Goal: Task Accomplishment & Management: Complete application form

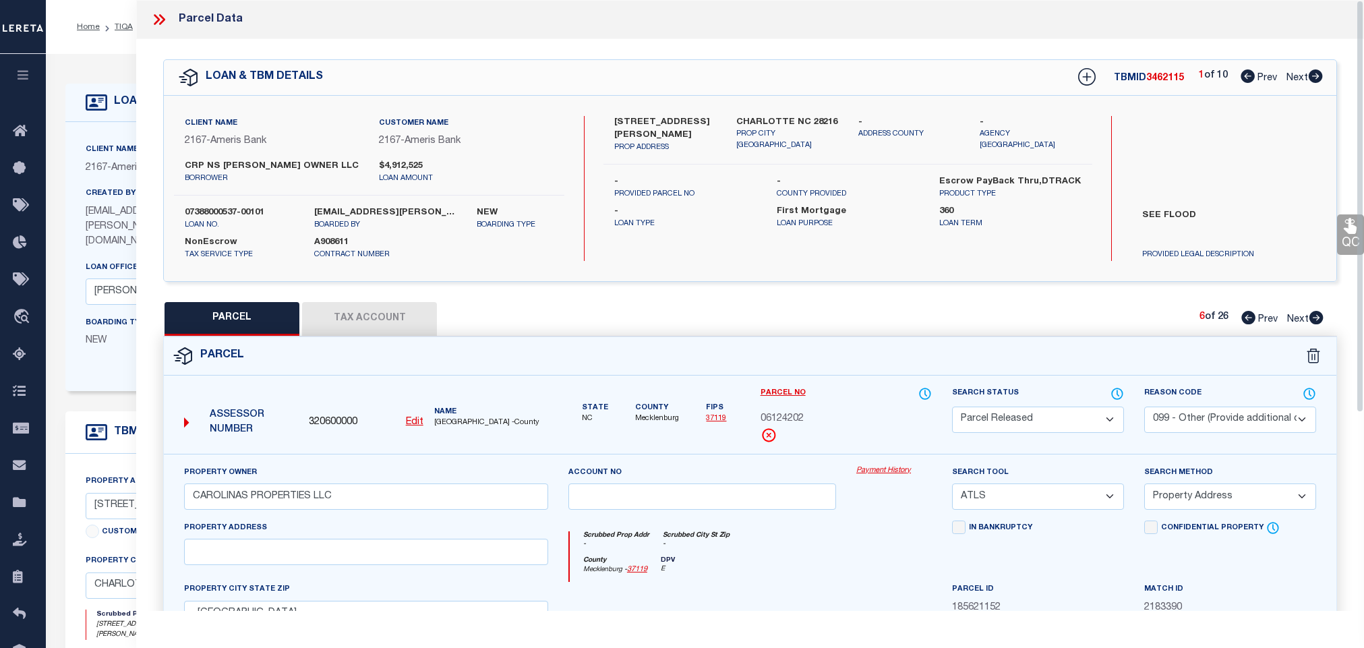
select select "PR"
select select "099"
select select "ATL"
select select "ADD"
select select "10931"
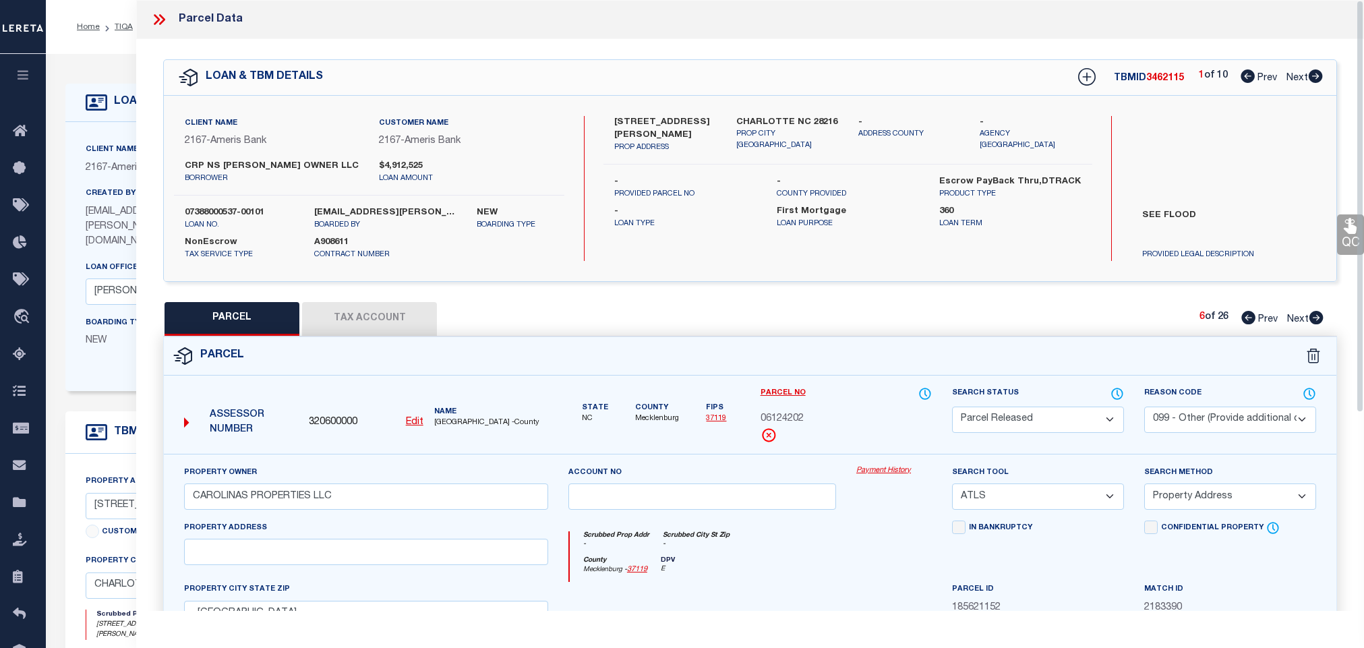
select select "7052"
select select "10"
select select "NonEscrow"
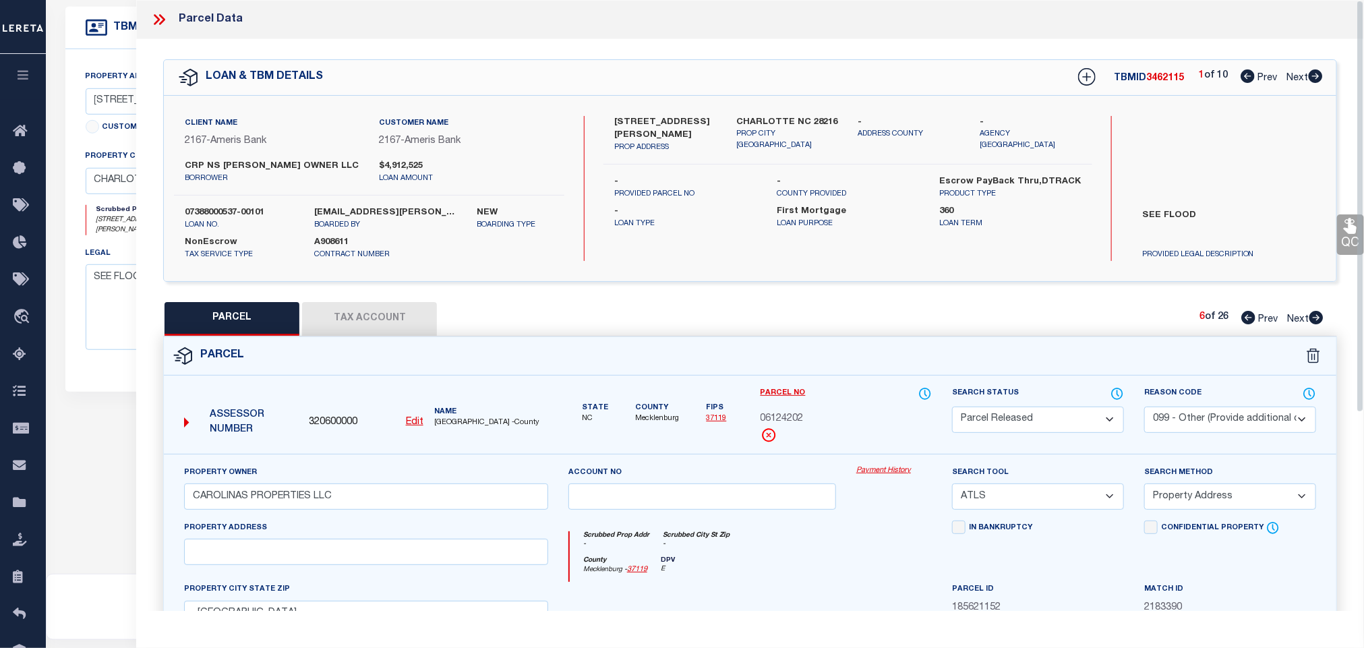
scroll to position [405, 0]
click at [1313, 318] on icon at bounding box center [1316, 317] width 14 height 13
select select "AS"
select select
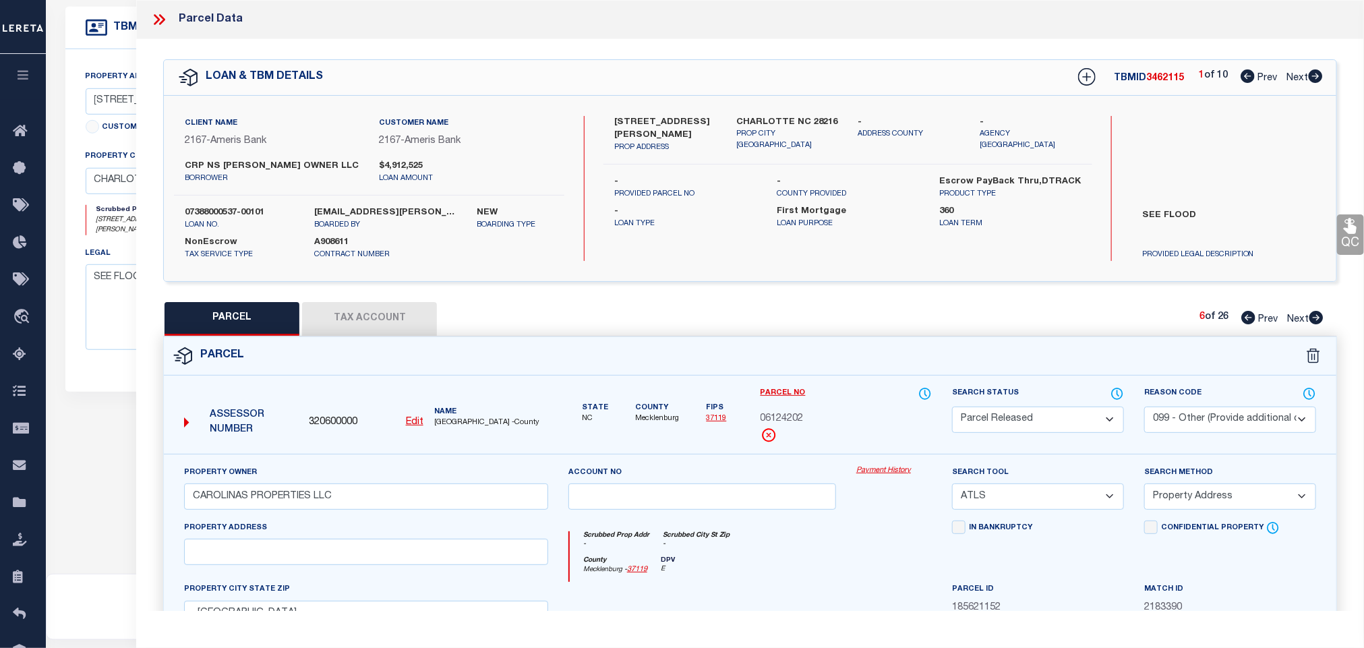
select select
checkbox input "false"
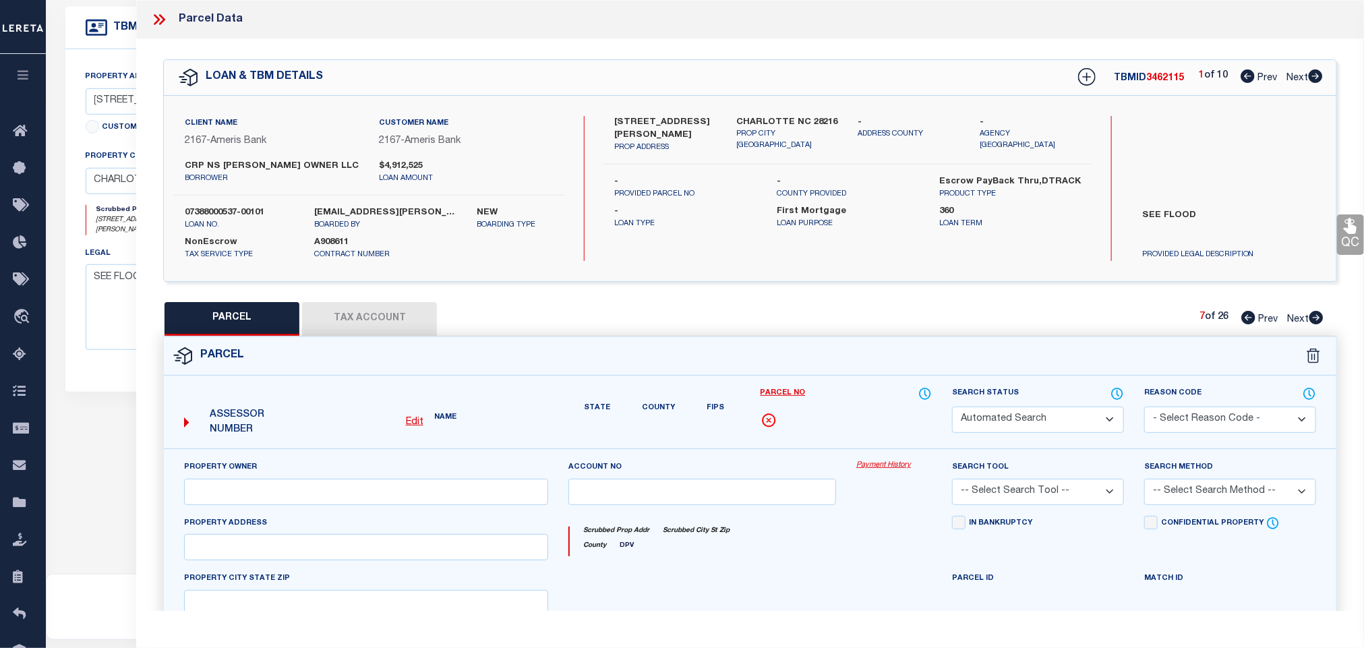
select select "PA"
type input "CAROLINAS PROPERTIES LLC"
select select "ATL"
select select "ADD"
checkbox input "false"
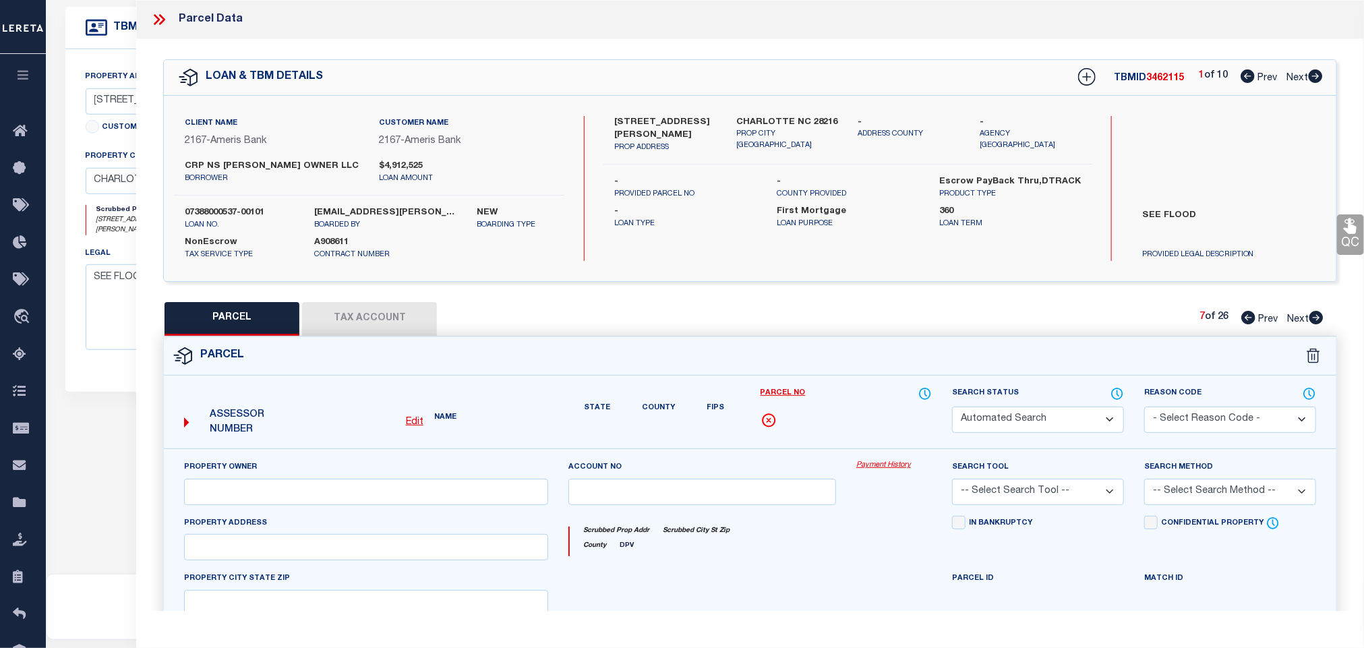
type input ", [GEOGRAPHIC_DATA]"
type textarea "L1 M72-488"
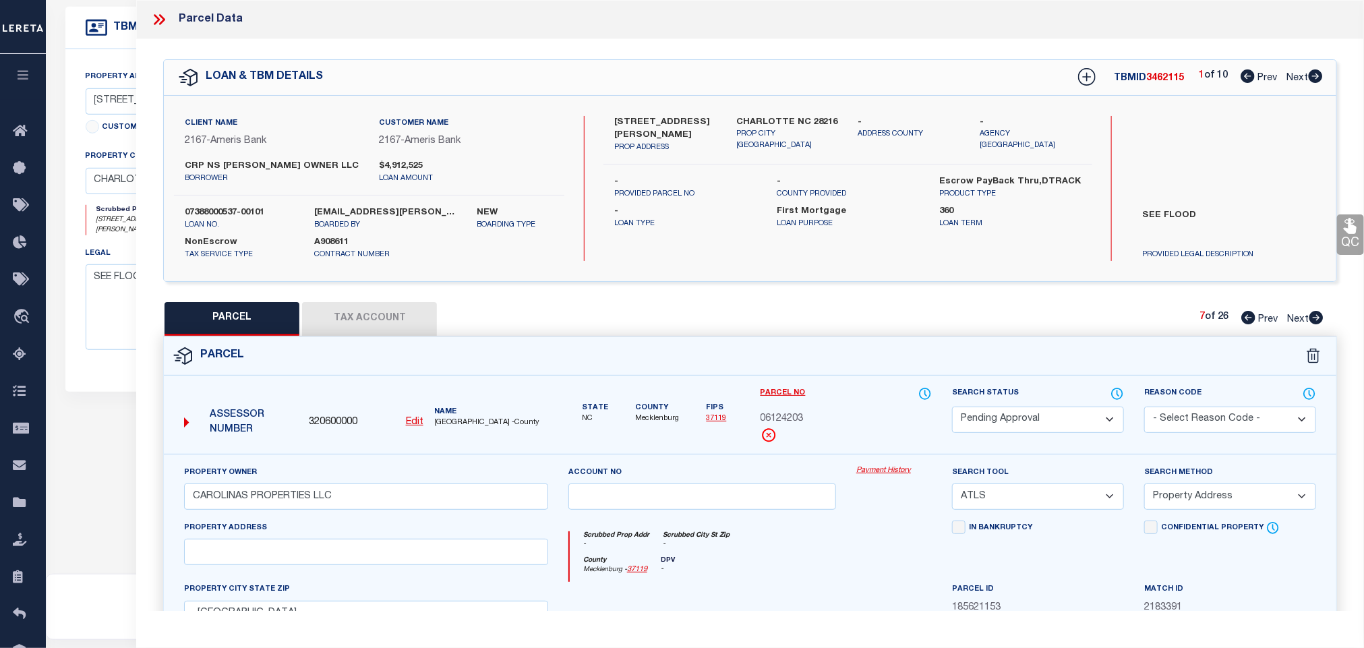
click at [1062, 433] on select "Automated Search Bad Parcel Complete Duplicate Parcel High Dollar Reporting In …" at bounding box center [1038, 420] width 172 height 26
select select "PR"
click at [952, 408] on select "Automated Search Bad Parcel Complete Duplicate Parcel High Dollar Reporting In …" at bounding box center [1038, 420] width 172 height 26
click at [1210, 417] on select "- Select Reason Code - 099 - Other (Provide additional detail) ACT - Agency Cha…" at bounding box center [1230, 420] width 172 height 26
select select "099"
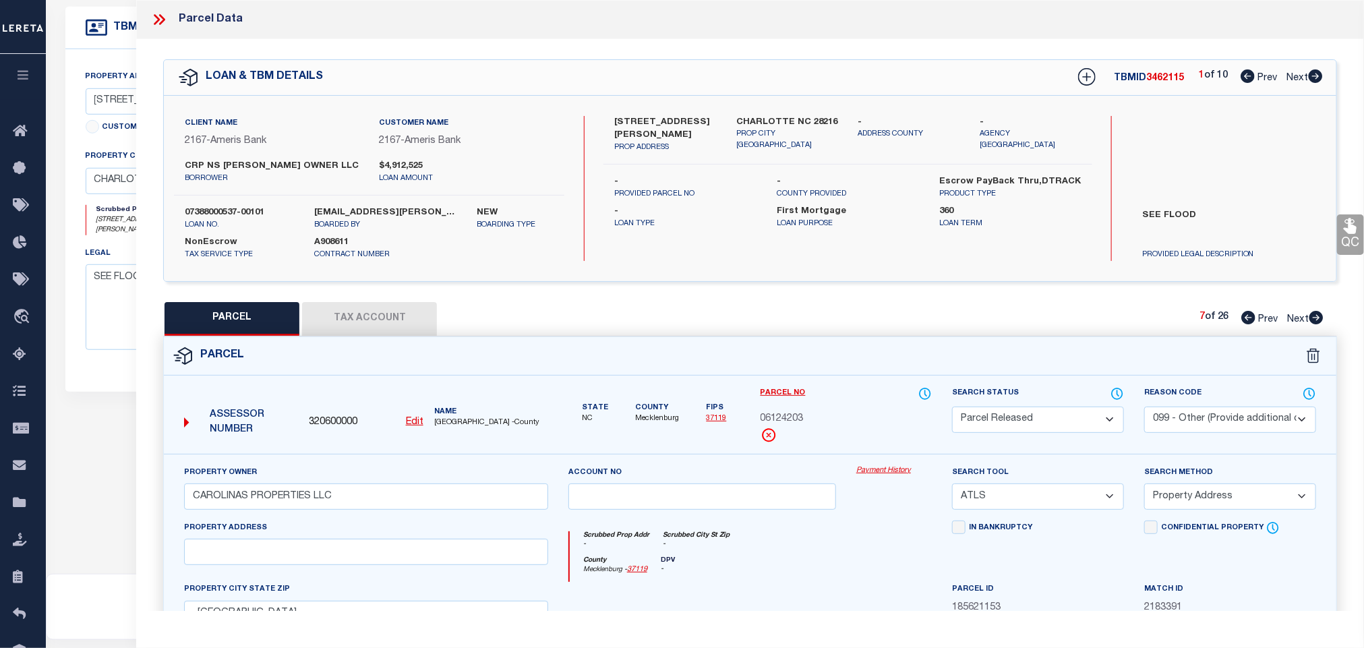
click at [1144, 408] on select "- Select Reason Code - 099 - Other (Provide additional detail) ACT - Agency Cha…" at bounding box center [1230, 420] width 172 height 26
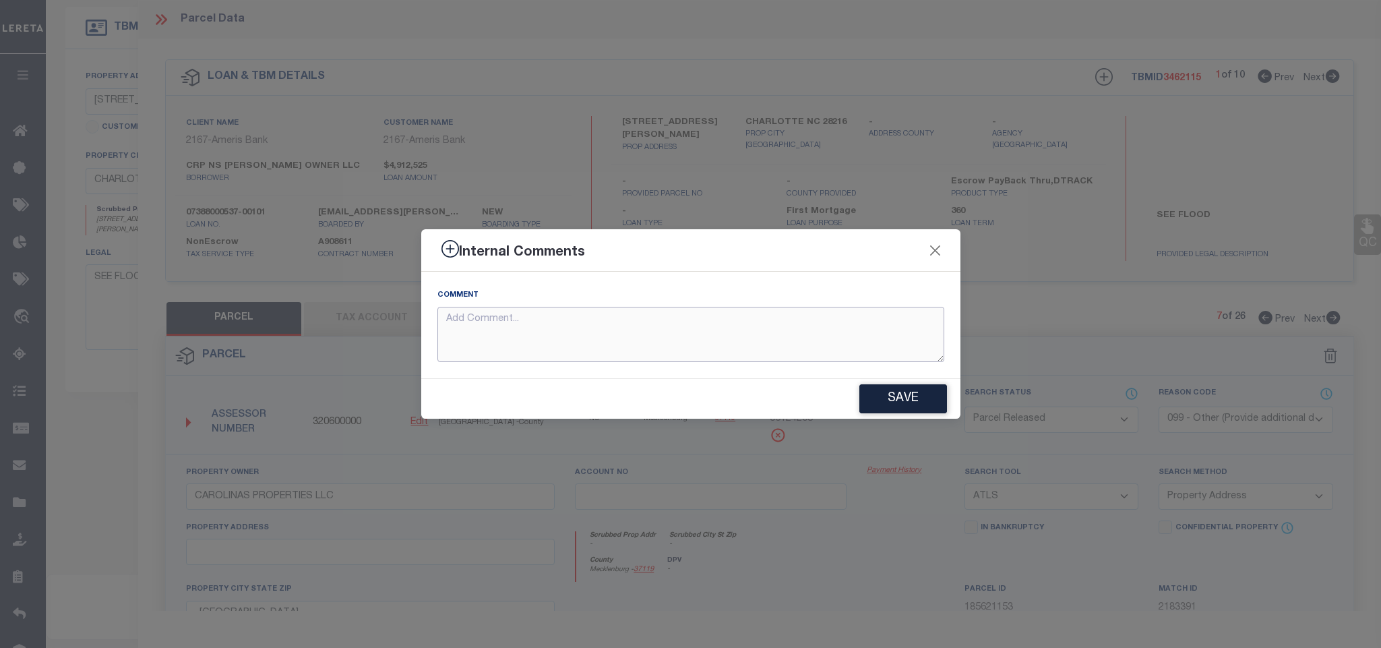
click at [728, 342] on textarea at bounding box center [691, 335] width 507 height 56
paste textarea "Parcel not needed for the Loan."
type textarea "Parcel not needed for the Loan."
click at [942, 399] on button "Save" at bounding box center [904, 398] width 88 height 29
type textarea "Parcel not needed for the Loan."
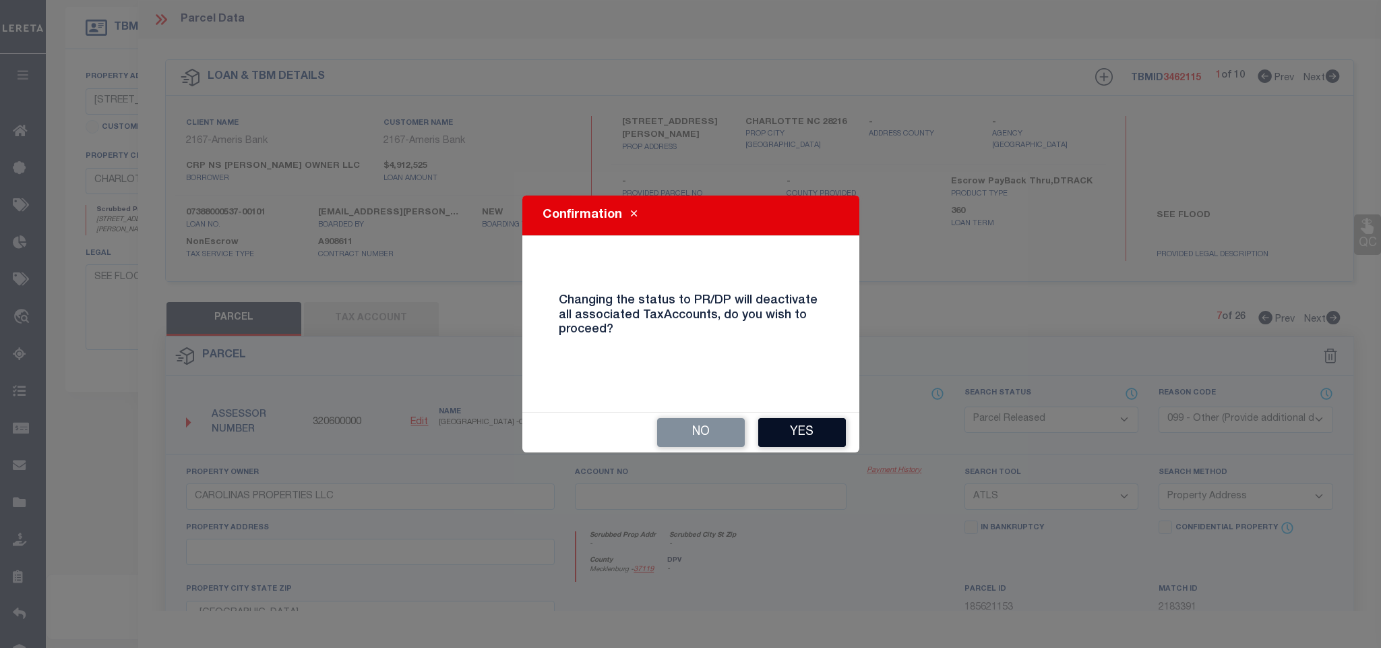
click at [791, 436] on button "Yes" at bounding box center [802, 432] width 88 height 29
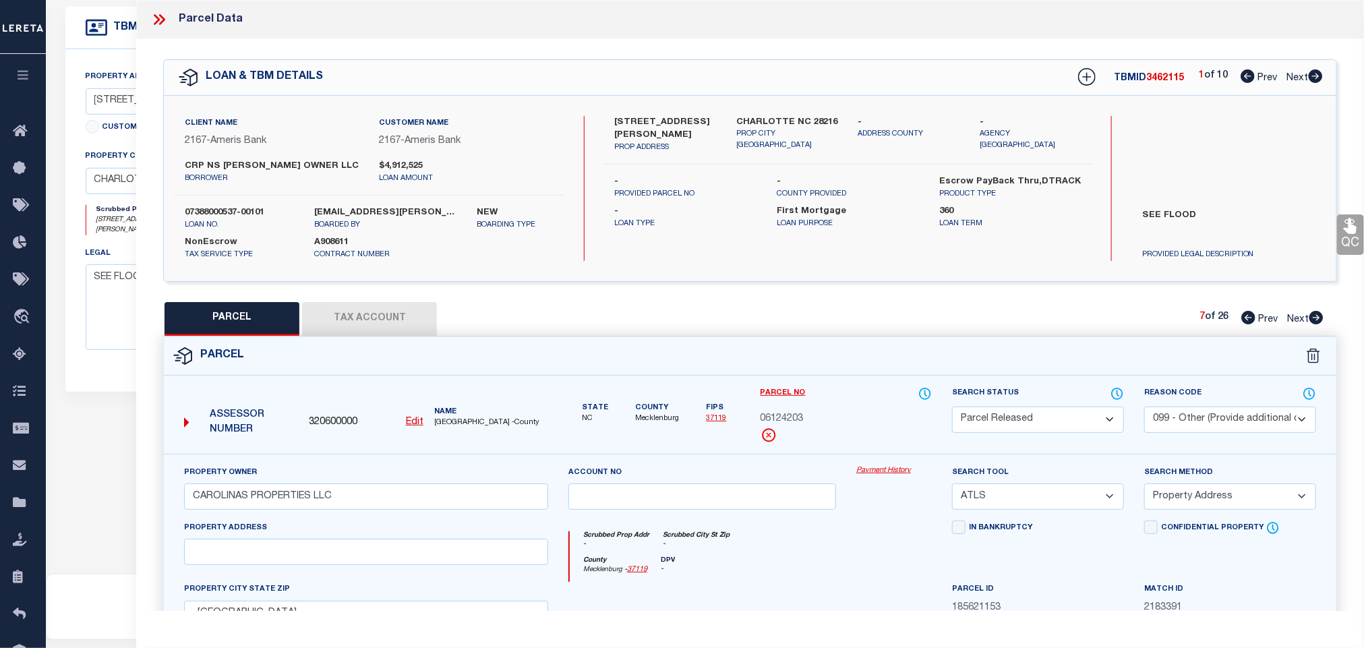
select select "AS"
select select
checkbox input "false"
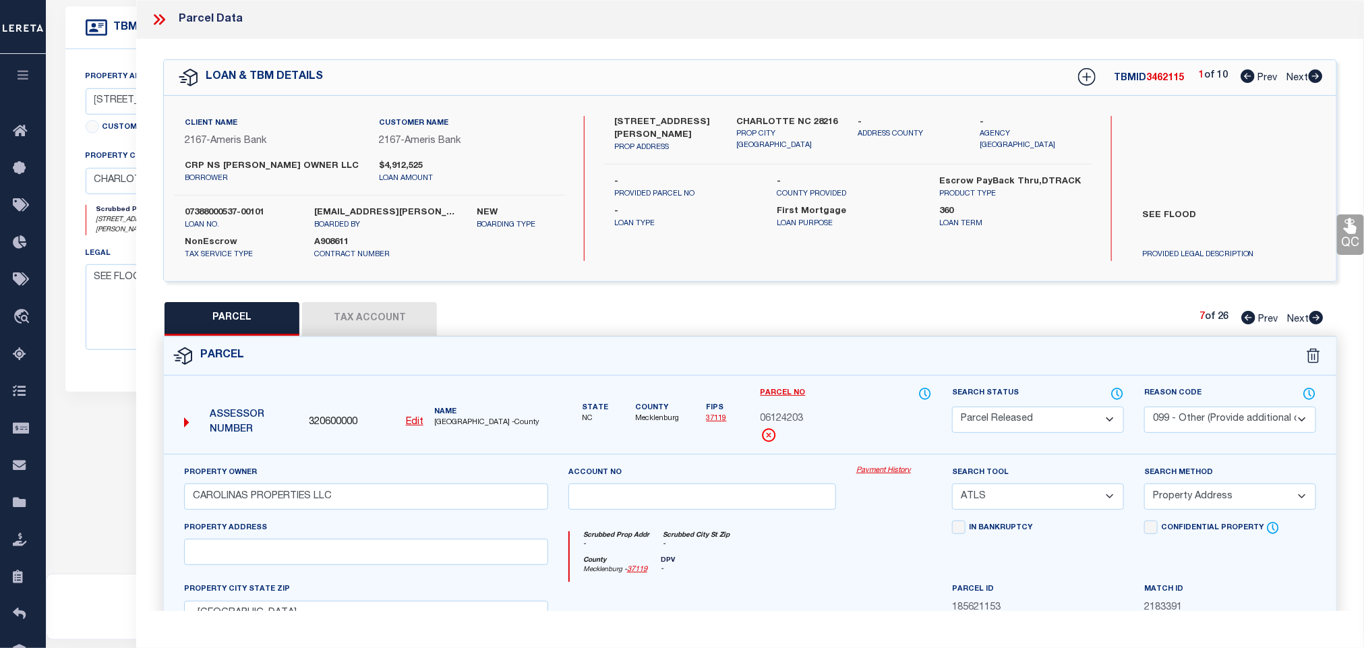
checkbox input "false"
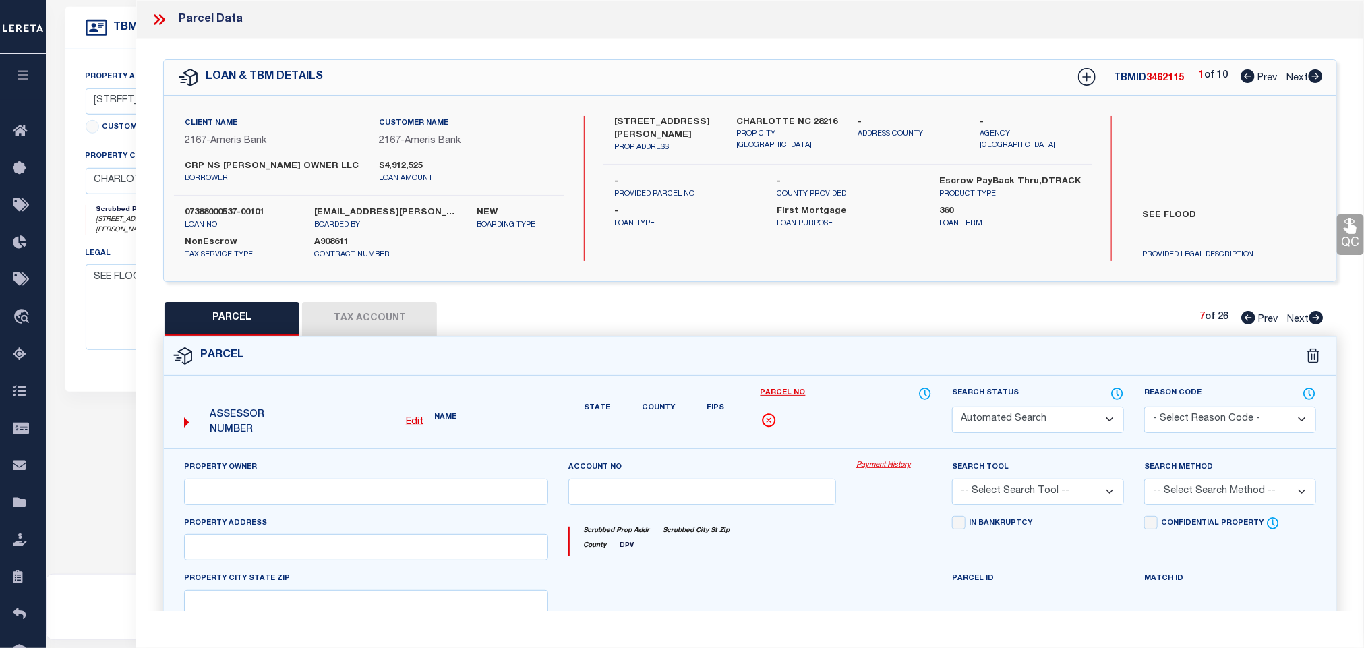
select select "PR"
select select "099"
type input "CAROLINAS PROPERTIES LLC"
select select "ATL"
select select "ADD"
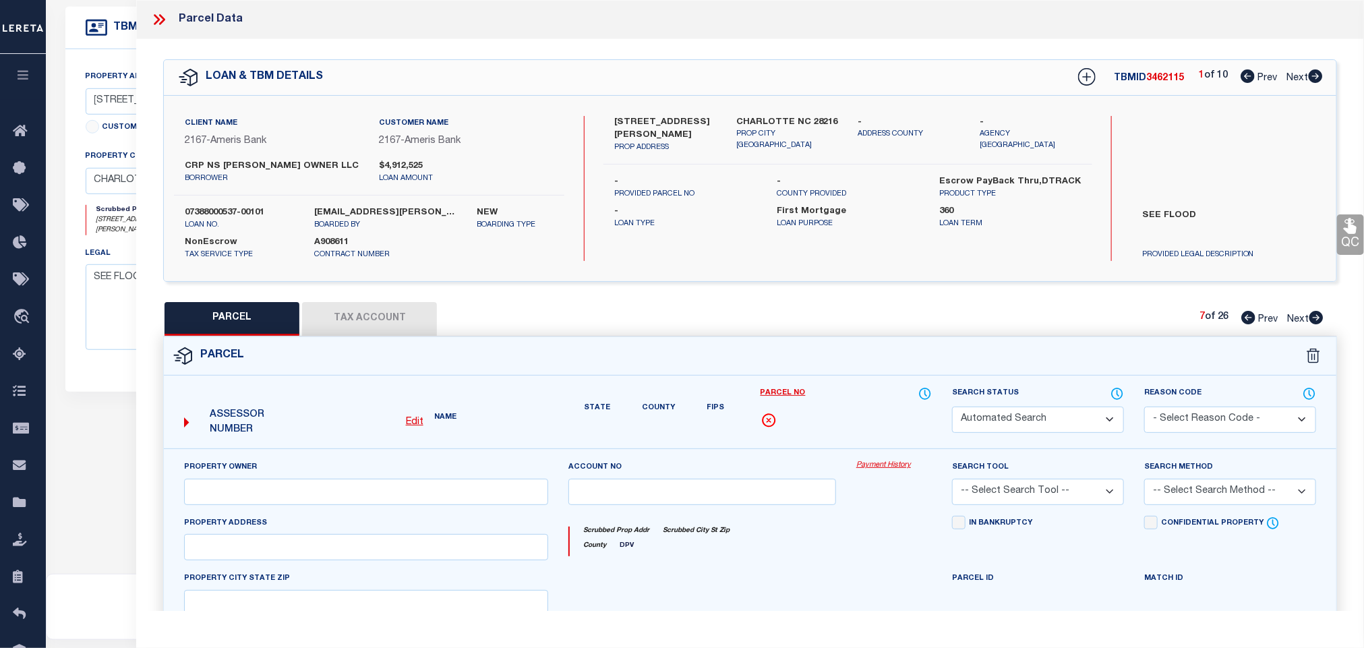
type input ", [GEOGRAPHIC_DATA]"
type textarea "L1 M72-488"
type textarea "Parcel not needed for the Loan."
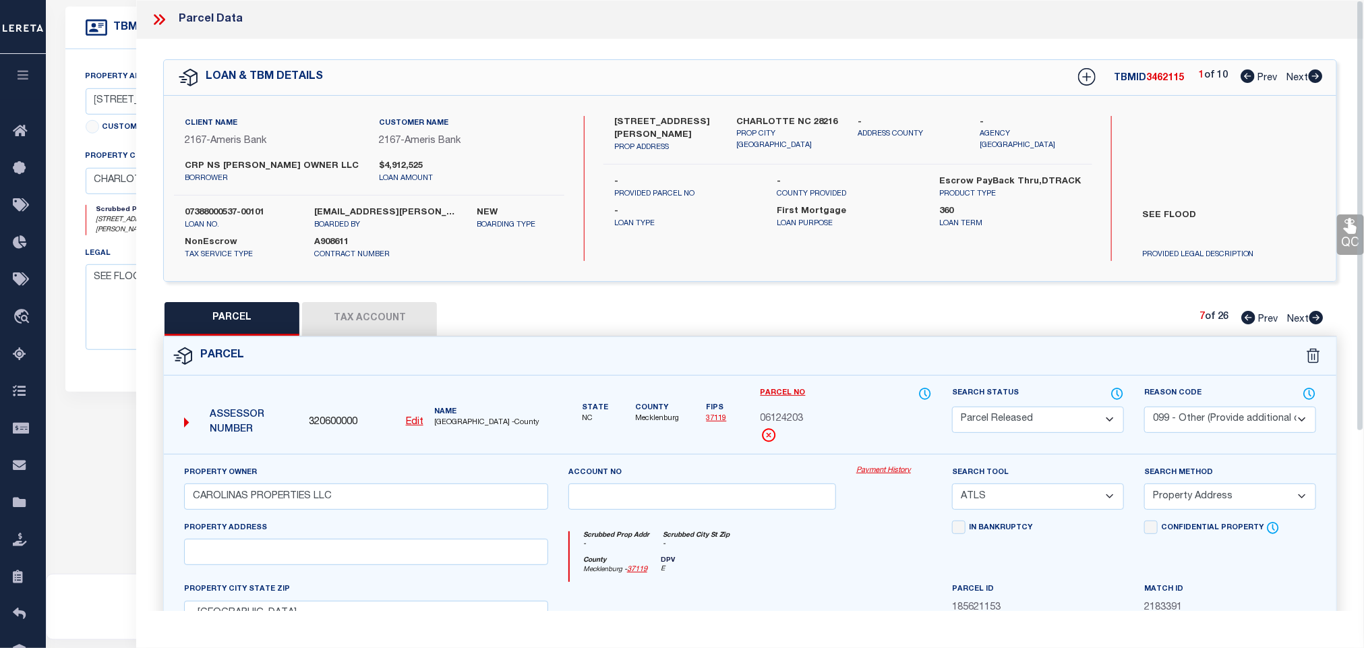
click at [1317, 318] on icon at bounding box center [1316, 317] width 14 height 13
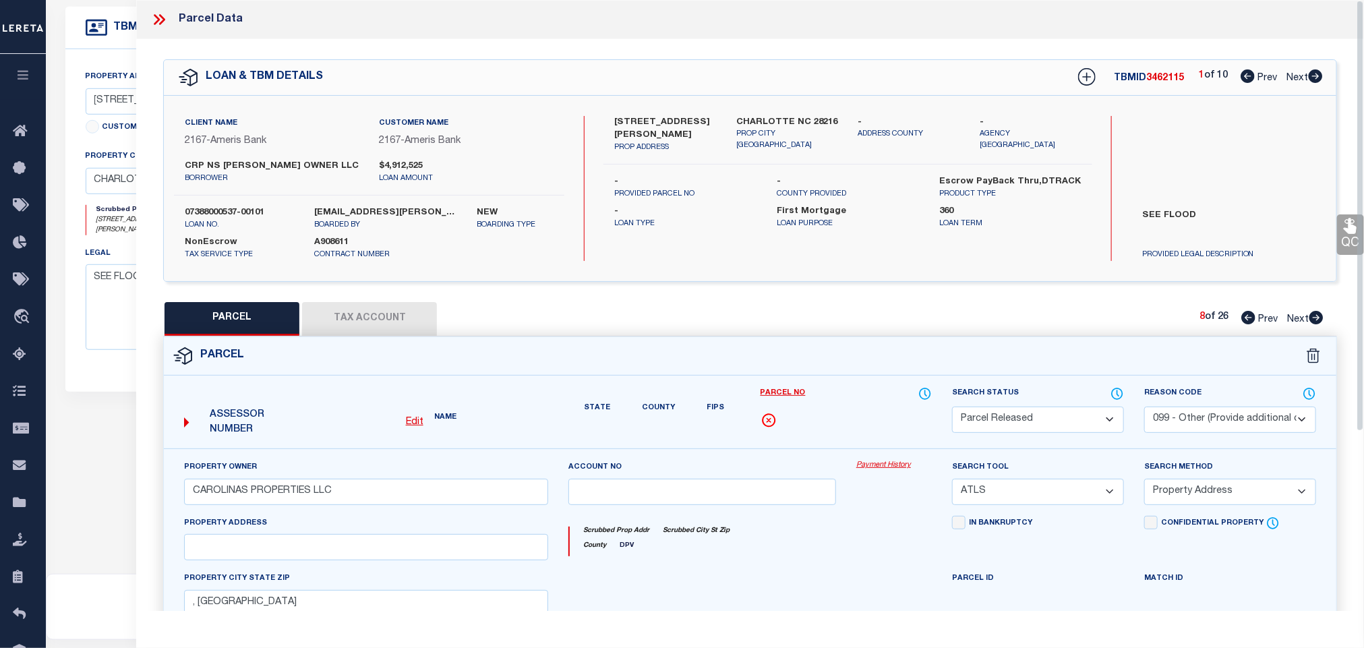
select select "AS"
select select
checkbox input "false"
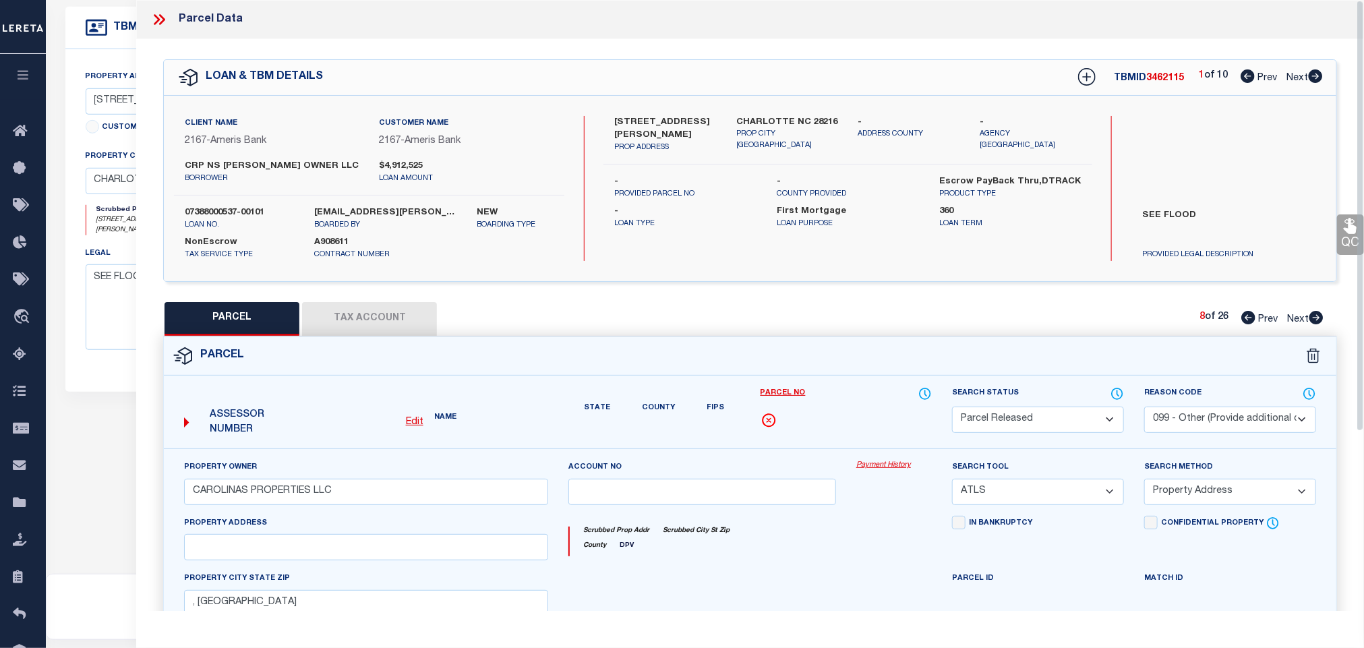
checkbox input "false"
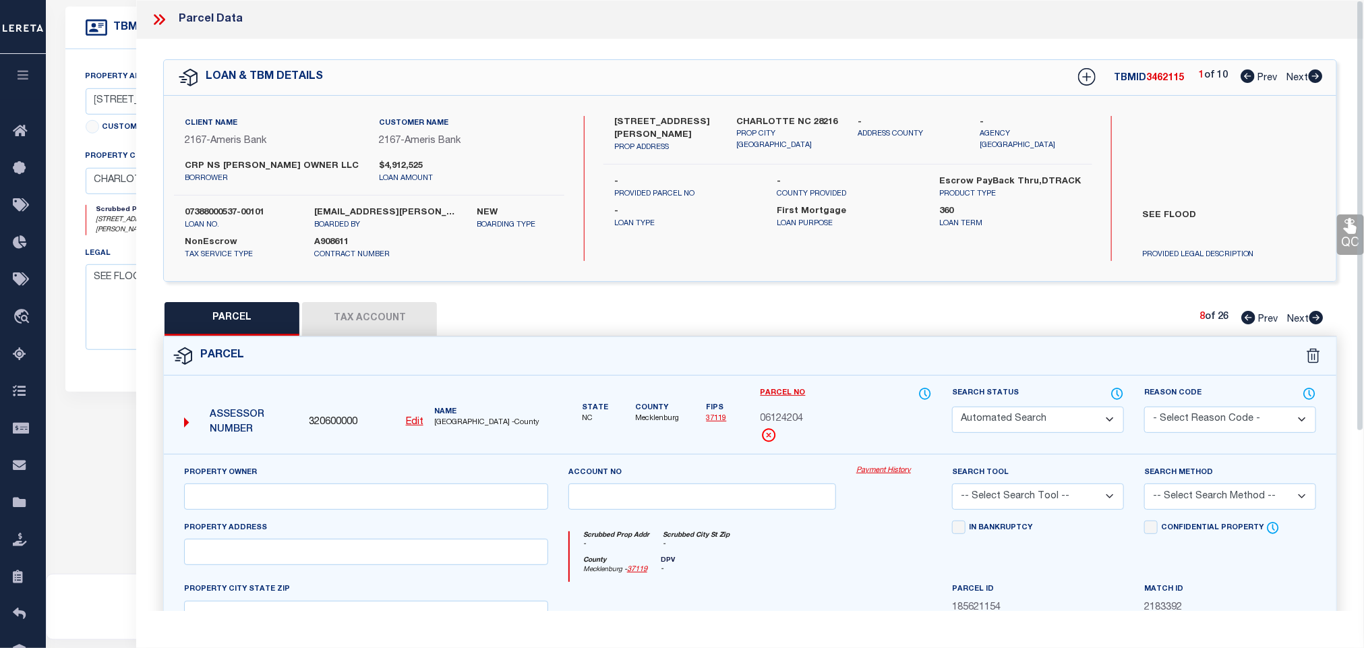
select select "PA"
type input "CAROLINAS PROPERTIES LLC"
select select "ATL"
select select "ADD"
checkbox input "false"
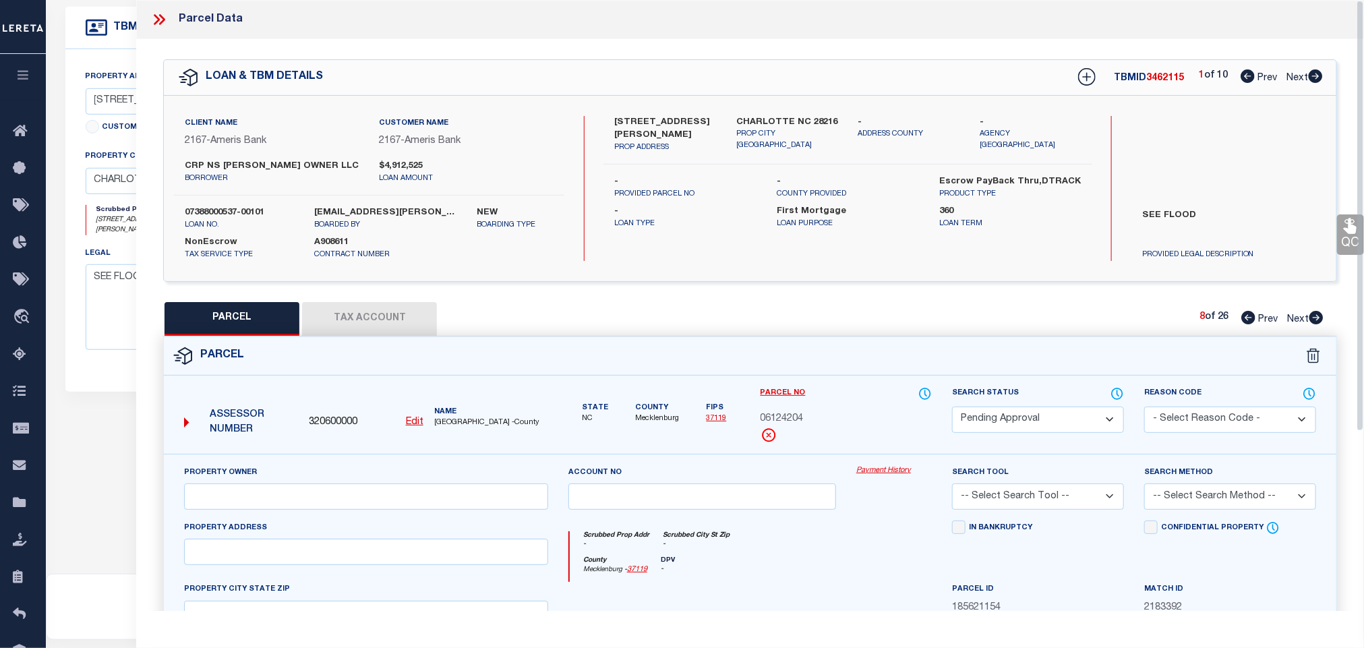
type input ", [GEOGRAPHIC_DATA]"
type textarea "L4 M72-488"
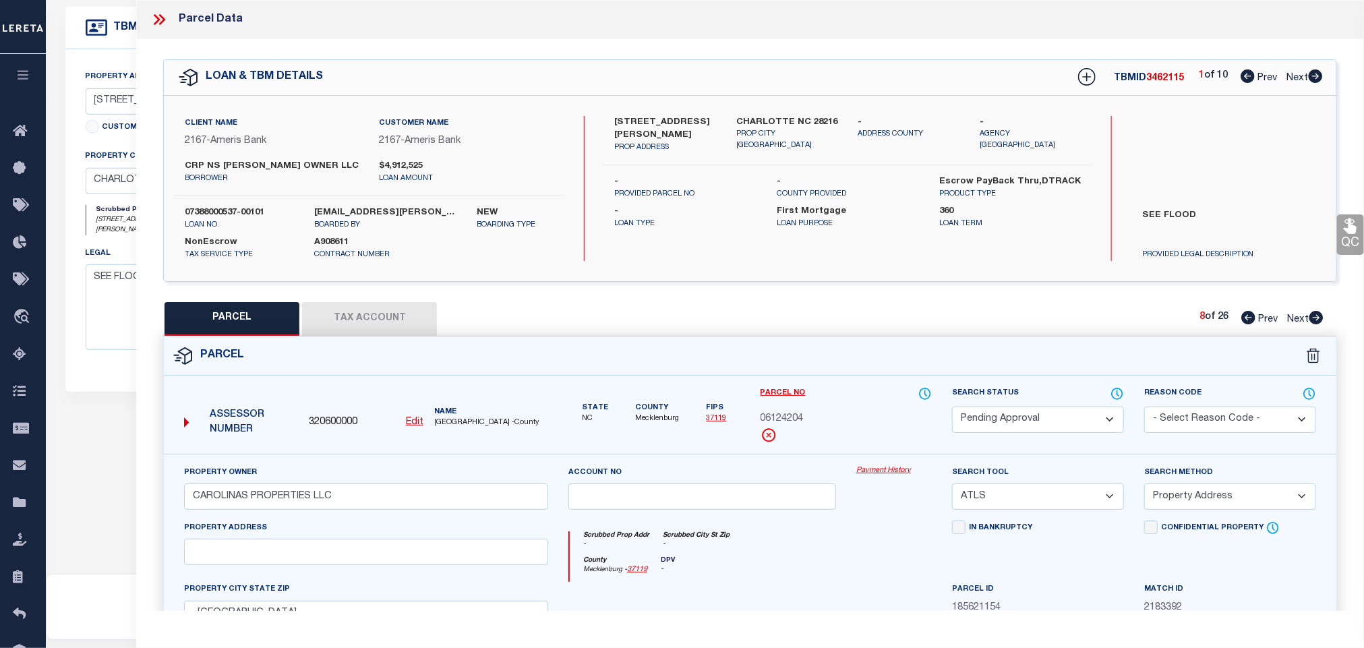
click at [1016, 427] on select "Automated Search Bad Parcel Complete Duplicate Parcel High Dollar Reporting In …" at bounding box center [1038, 420] width 172 height 26
select select "PR"
click at [952, 408] on select "Automated Search Bad Parcel Complete Duplicate Parcel High Dollar Reporting In …" at bounding box center [1038, 420] width 172 height 26
drag, startPoint x: 1228, startPoint y: 421, endPoint x: 1218, endPoint y: 427, distance: 11.8
click at [1228, 421] on select "- Select Reason Code - 099 - Other (Provide additional detail) ACT - Agency Cha…" at bounding box center [1230, 420] width 172 height 26
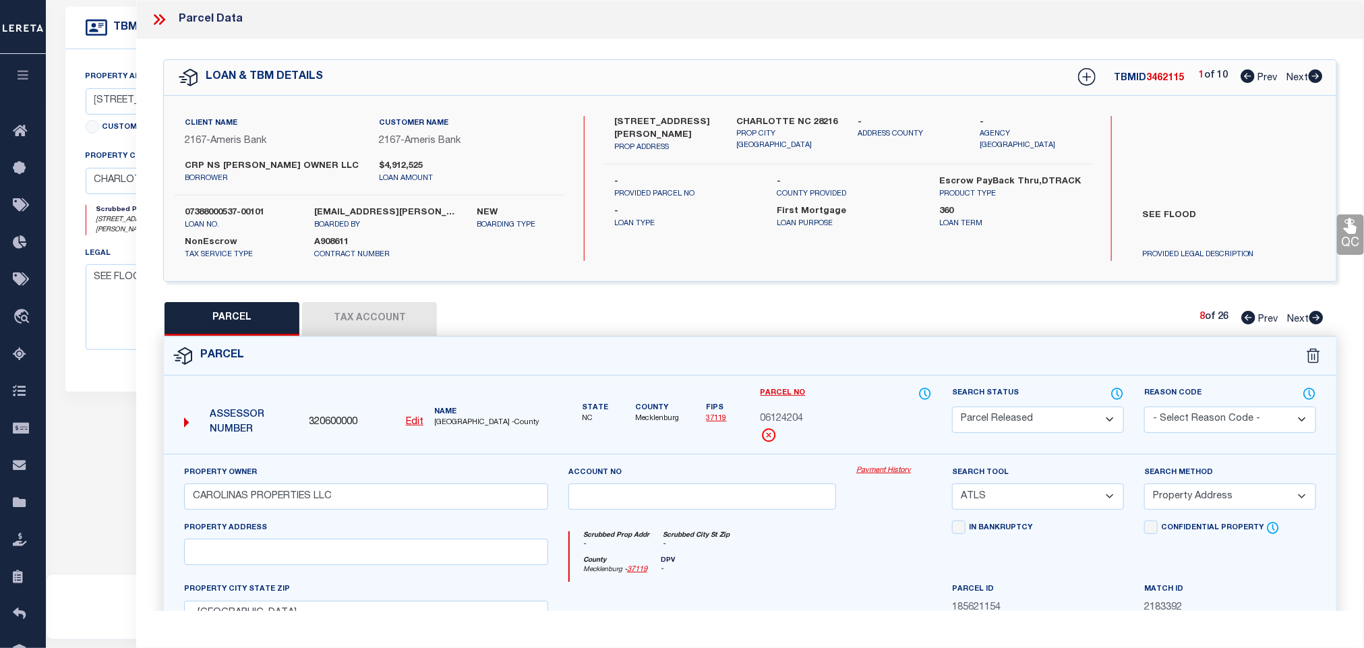
select select "099"
click at [1144, 408] on select "- Select Reason Code - 099 - Other (Provide additional detail) ACT - Agency Cha…" at bounding box center [1230, 420] width 172 height 26
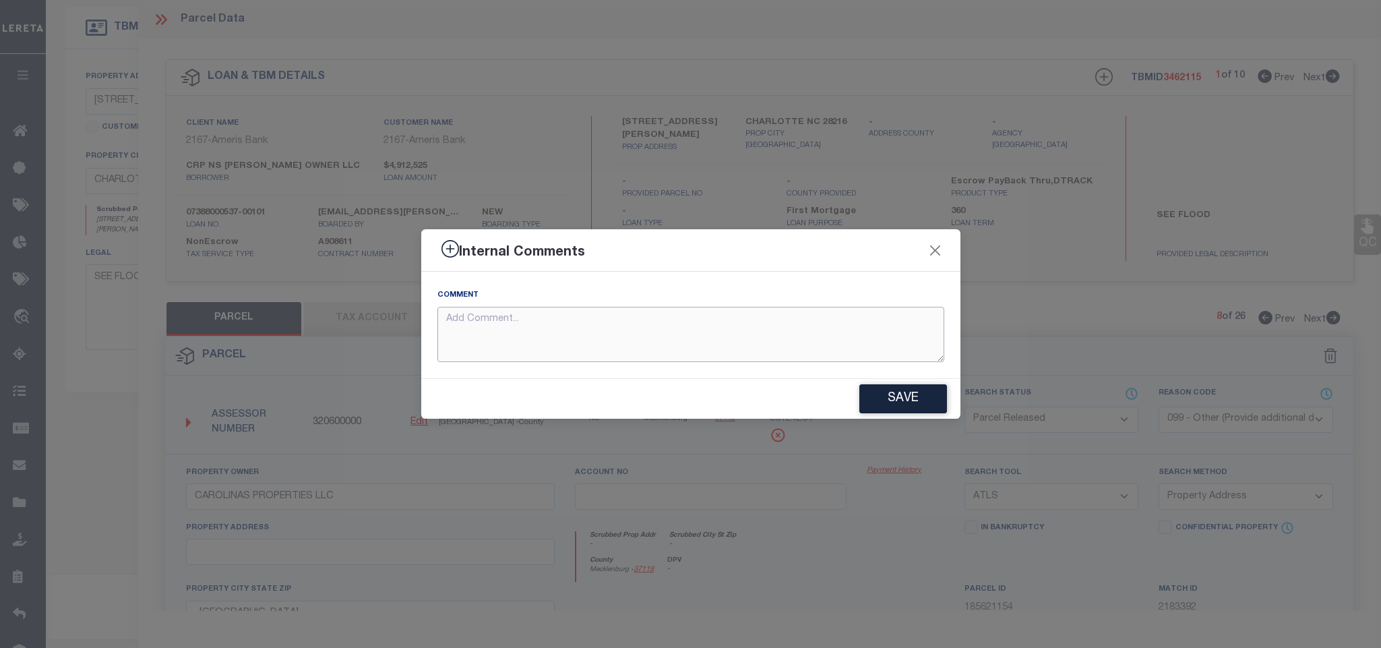
click at [798, 316] on textarea at bounding box center [691, 335] width 507 height 56
paste textarea "Parcel not needed for the Loan."
type textarea "Parcel not needed for the Loan."
click at [901, 400] on button "Save" at bounding box center [904, 398] width 88 height 29
type textarea "Parcel not needed for the Loan."
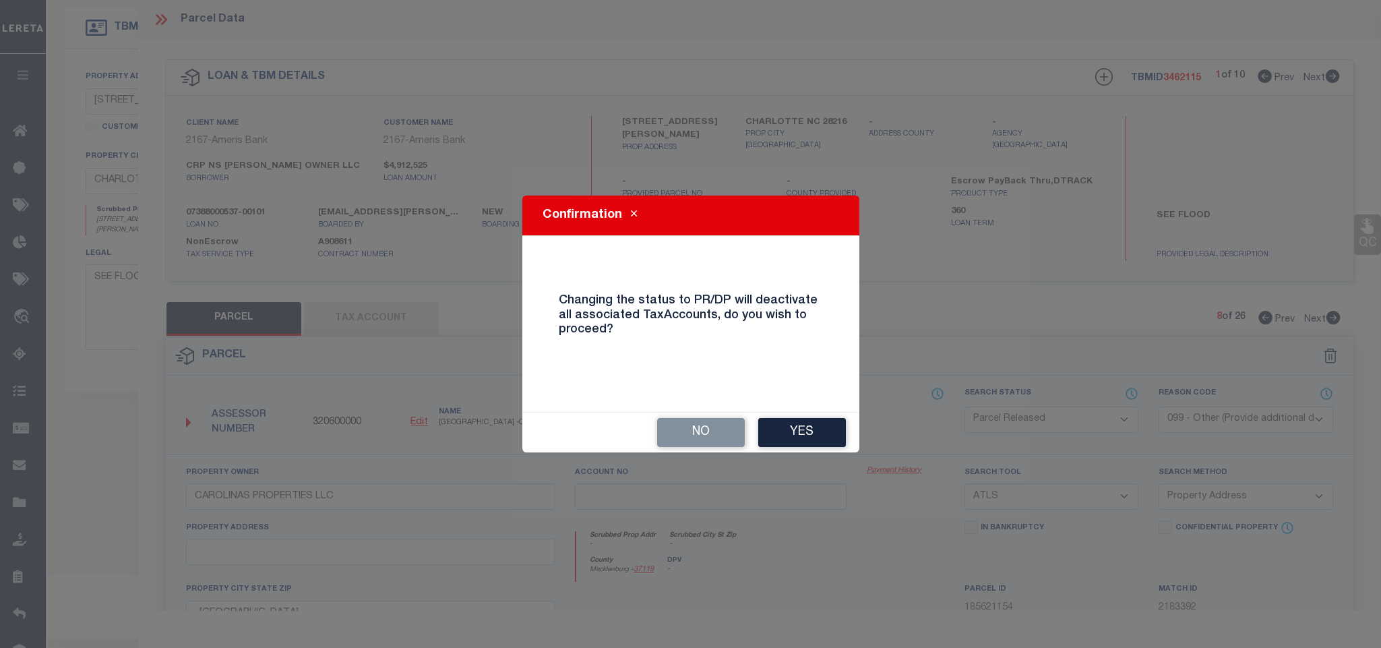
click at [818, 421] on button "Yes" at bounding box center [802, 432] width 88 height 29
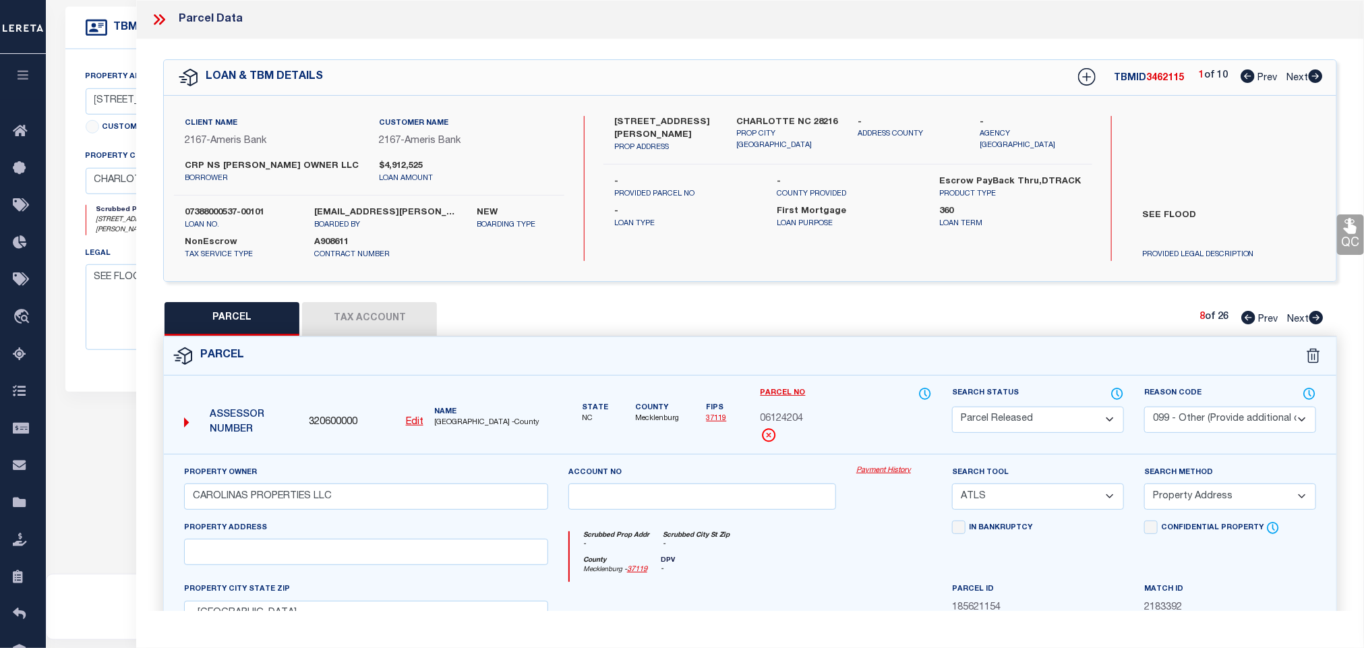
select select "AS"
select select
checkbox input "false"
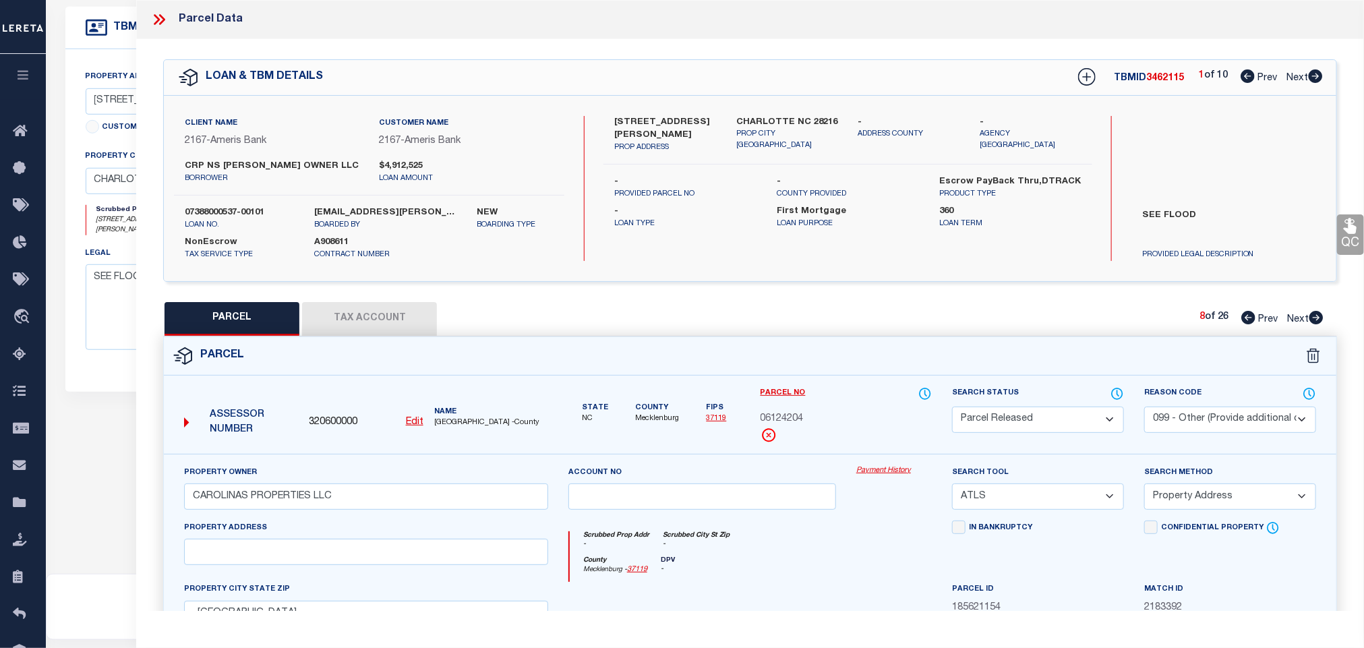
checkbox input "false"
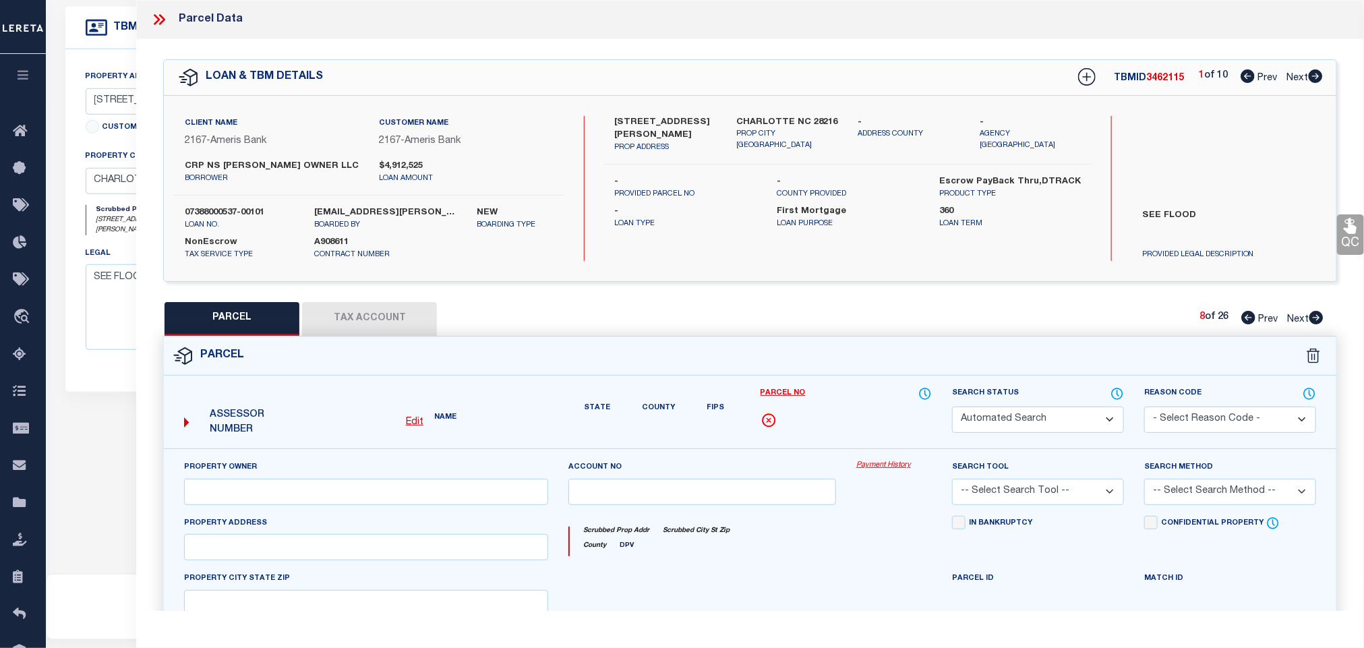
select select "PR"
select select "099"
type input "CAROLINAS PROPERTIES LLC"
select select "ATL"
select select "ADD"
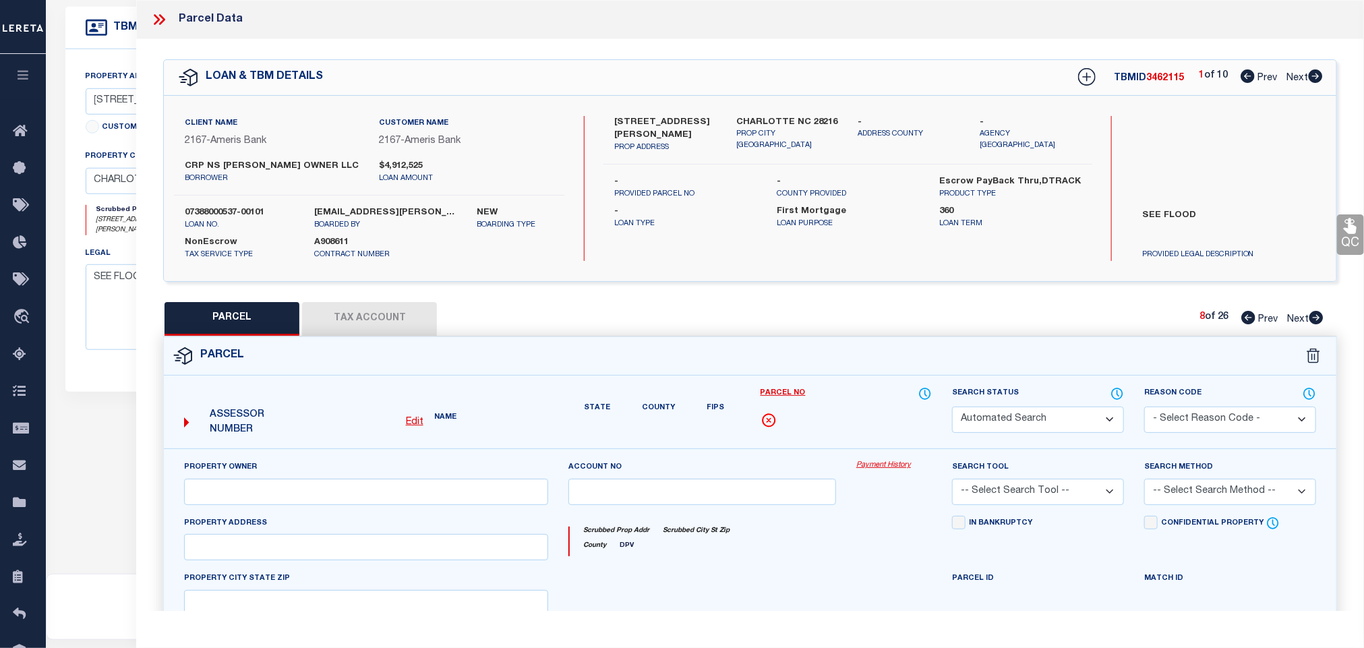
type input ", [GEOGRAPHIC_DATA]"
type textarea "L4 M72-488"
type textarea "Parcel not needed for the Loan."
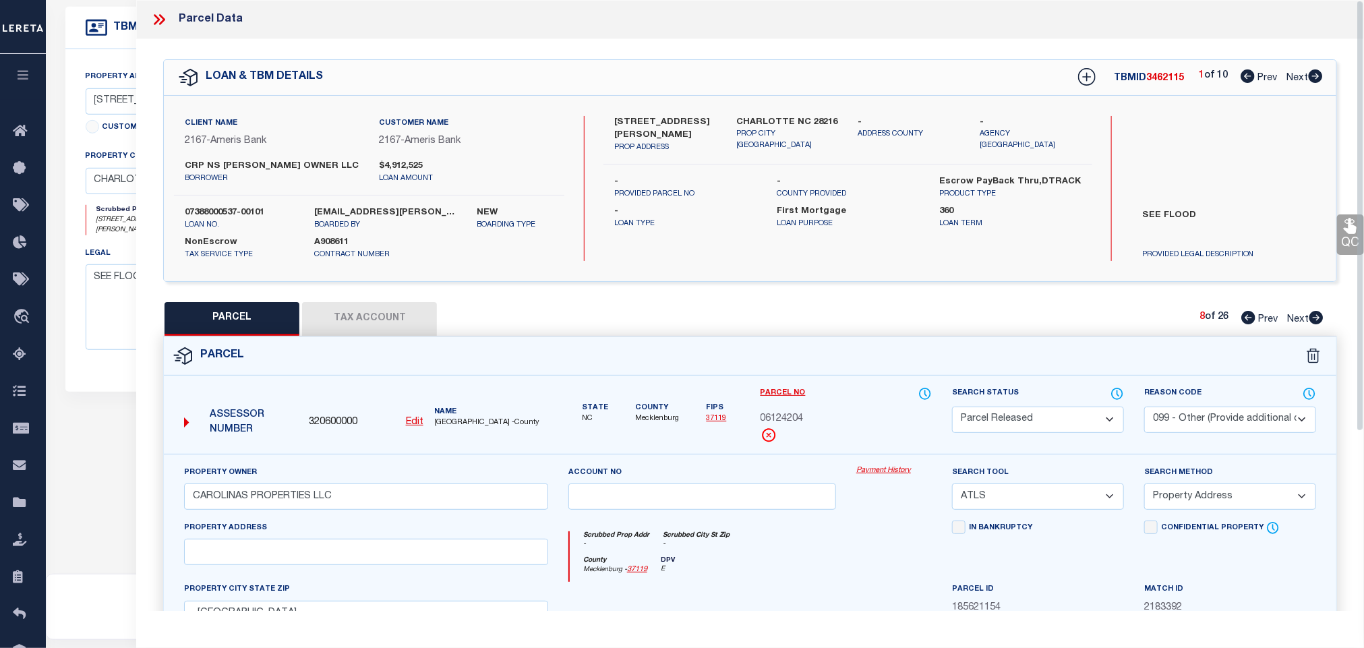
click at [1315, 320] on icon at bounding box center [1316, 317] width 14 height 13
select select "AS"
select select
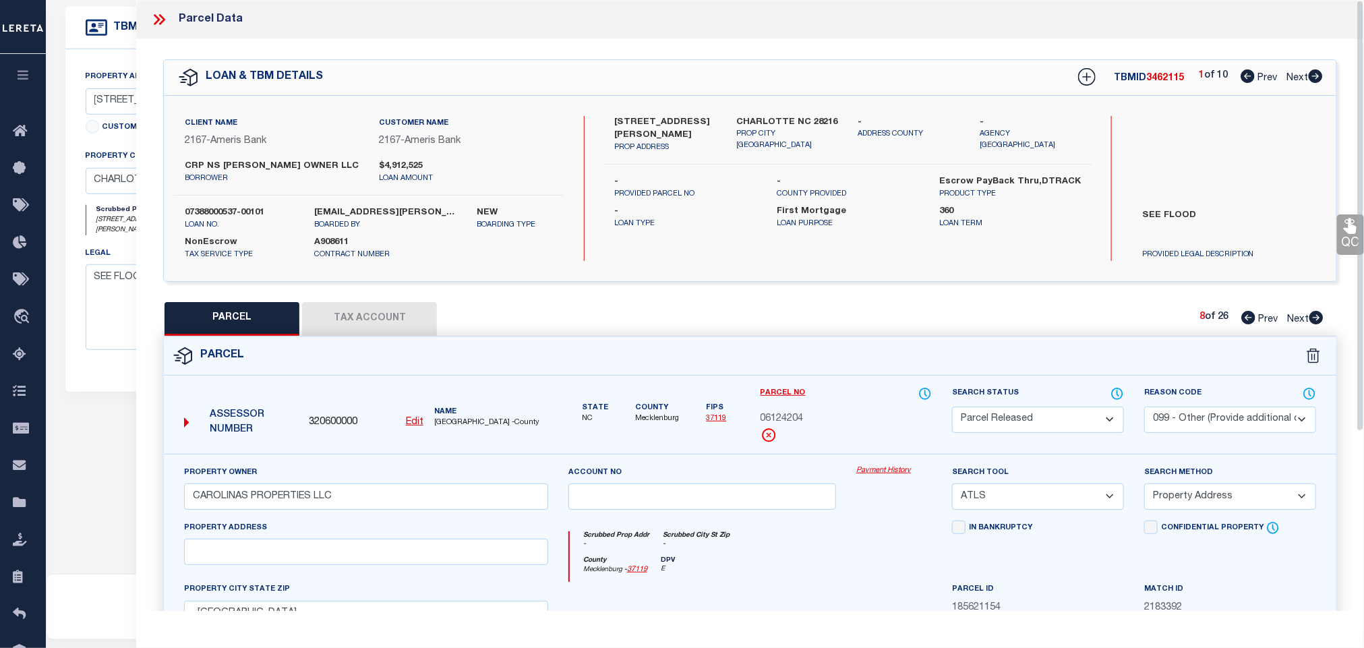
checkbox input "false"
select select "PA"
type input "CAROLINAS PROPERTIES LLC"
select select "ATL"
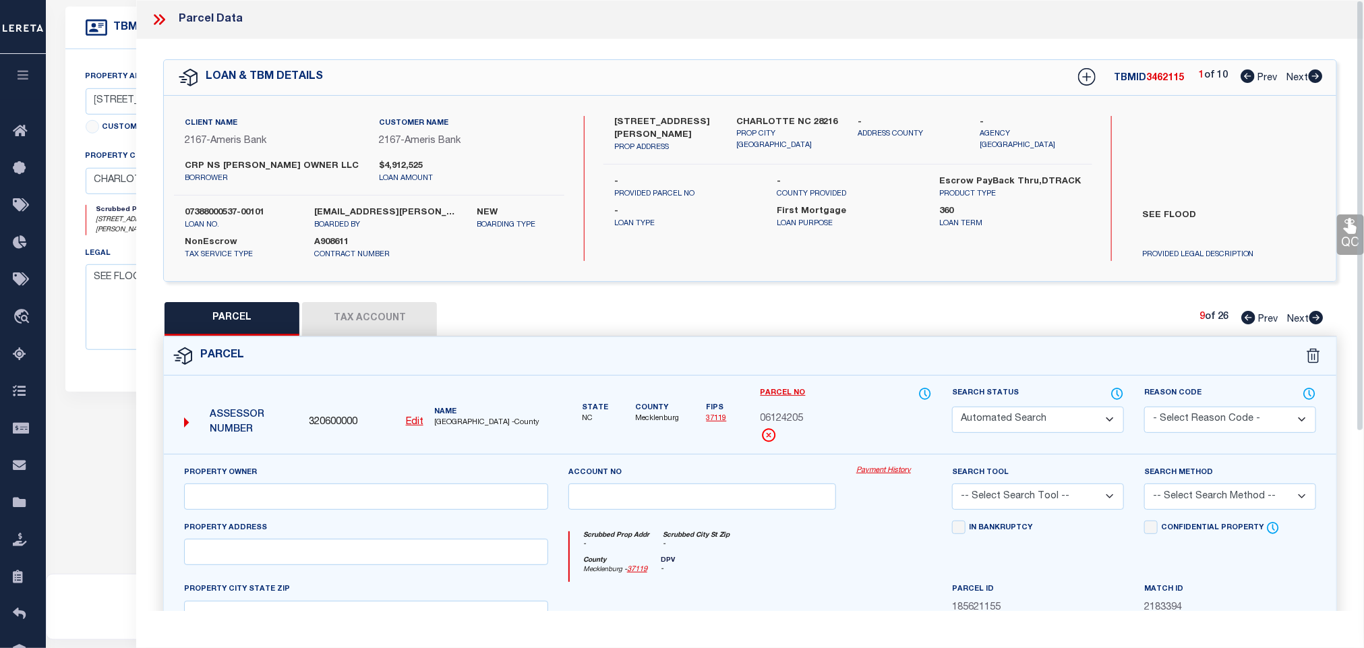
select select "ADD"
checkbox input "false"
type input ", [GEOGRAPHIC_DATA]"
type textarea "L5 M72-488"
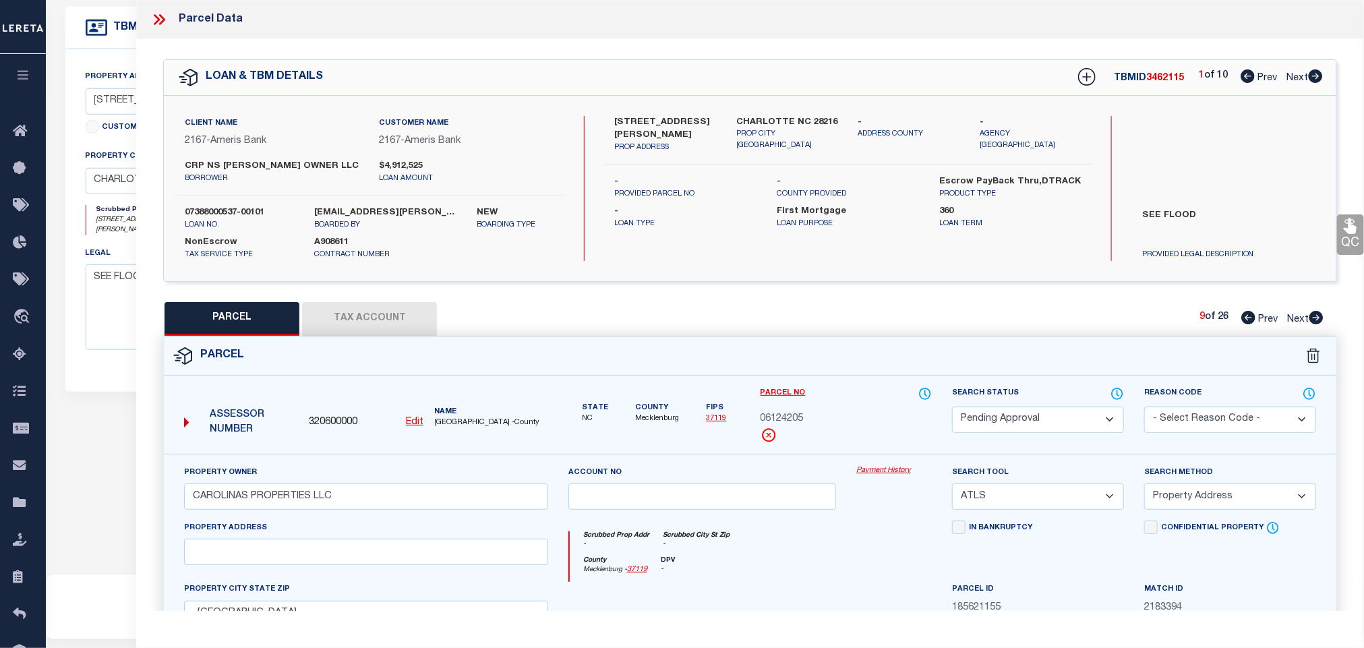
click at [1054, 423] on select "Automated Search Bad Parcel Complete Duplicate Parcel High Dollar Reporting In …" at bounding box center [1038, 420] width 172 height 26
select select "PR"
click at [952, 408] on select "Automated Search Bad Parcel Complete Duplicate Parcel High Dollar Reporting In …" at bounding box center [1038, 420] width 172 height 26
click at [1206, 417] on select "- Select Reason Code - 099 - Other (Provide additional detail) ACT - Agency Cha…" at bounding box center [1230, 420] width 172 height 26
select select "099"
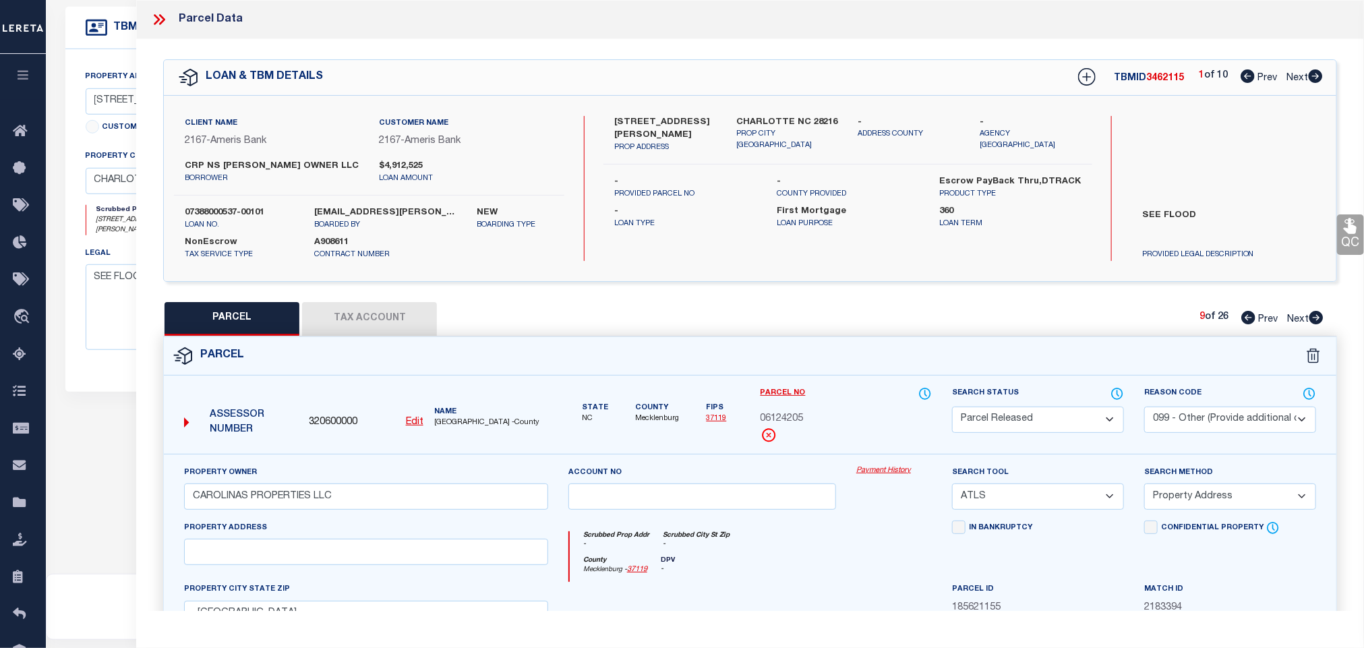
click at [1144, 408] on select "- Select Reason Code - 099 - Other (Provide additional detail) ACT - Agency Cha…" at bounding box center [1230, 420] width 172 height 26
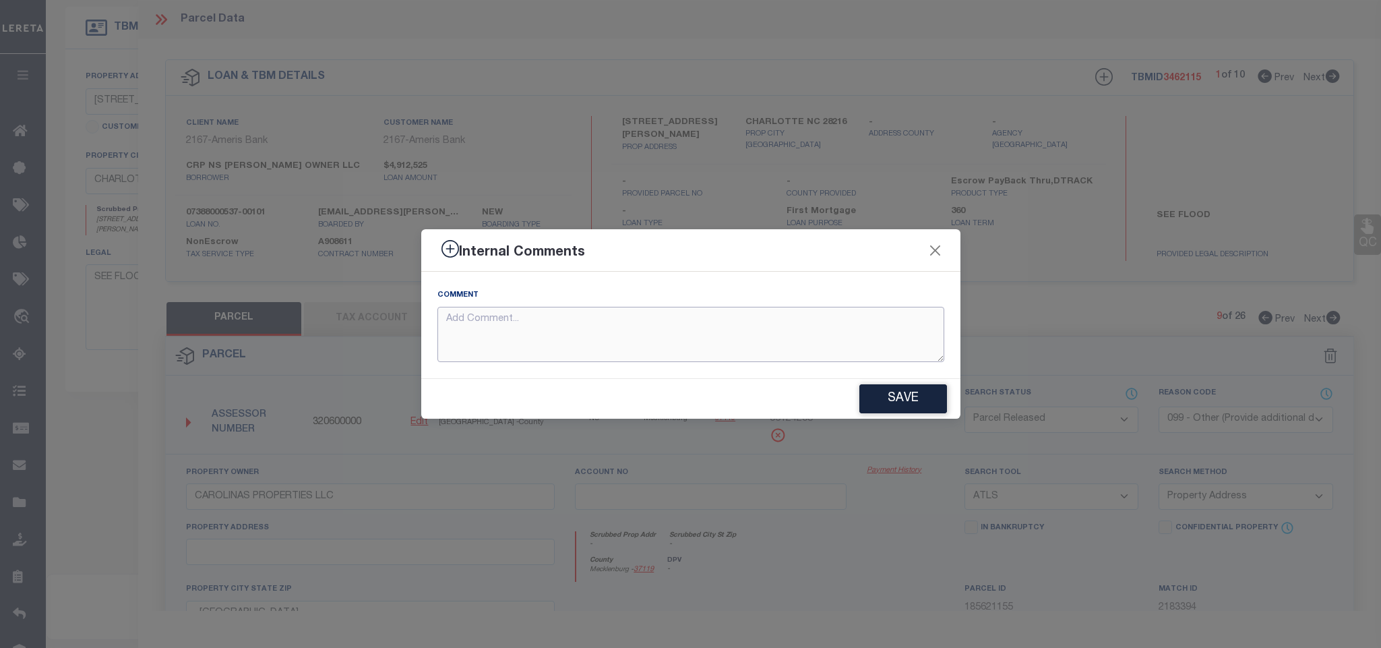
click at [745, 328] on textarea at bounding box center [691, 335] width 507 height 56
paste textarea "Parcel not needed for the Loan."
type textarea "Parcel not needed for the Loan."
click at [878, 397] on button "Save" at bounding box center [904, 398] width 88 height 29
type textarea "Parcel not needed for the Loan."
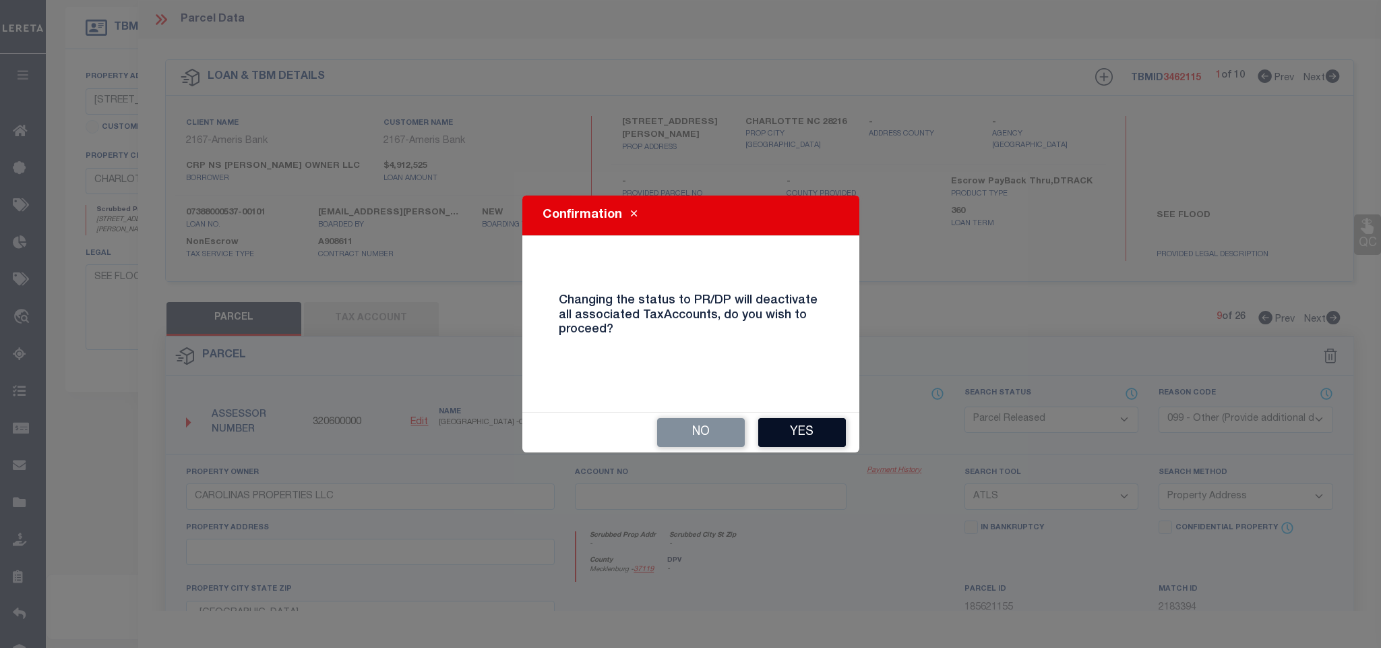
click at [823, 427] on button "Yes" at bounding box center [802, 432] width 88 height 29
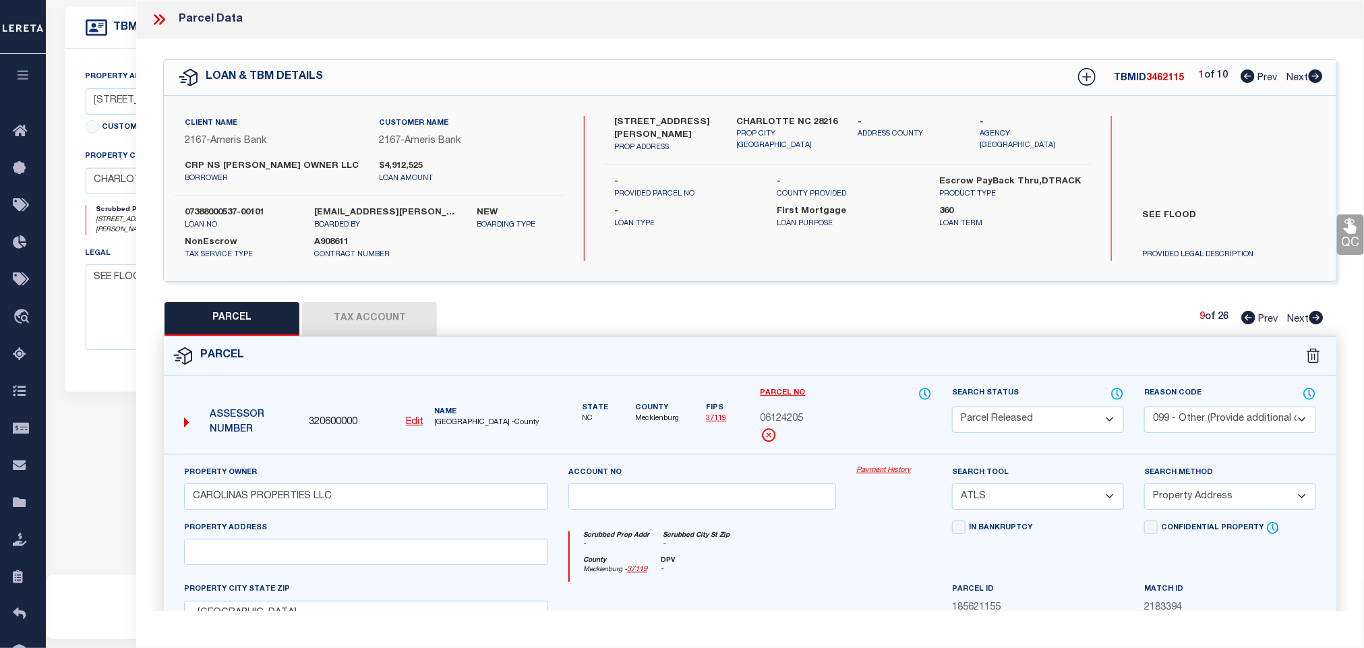
select select "AS"
select select
checkbox input "false"
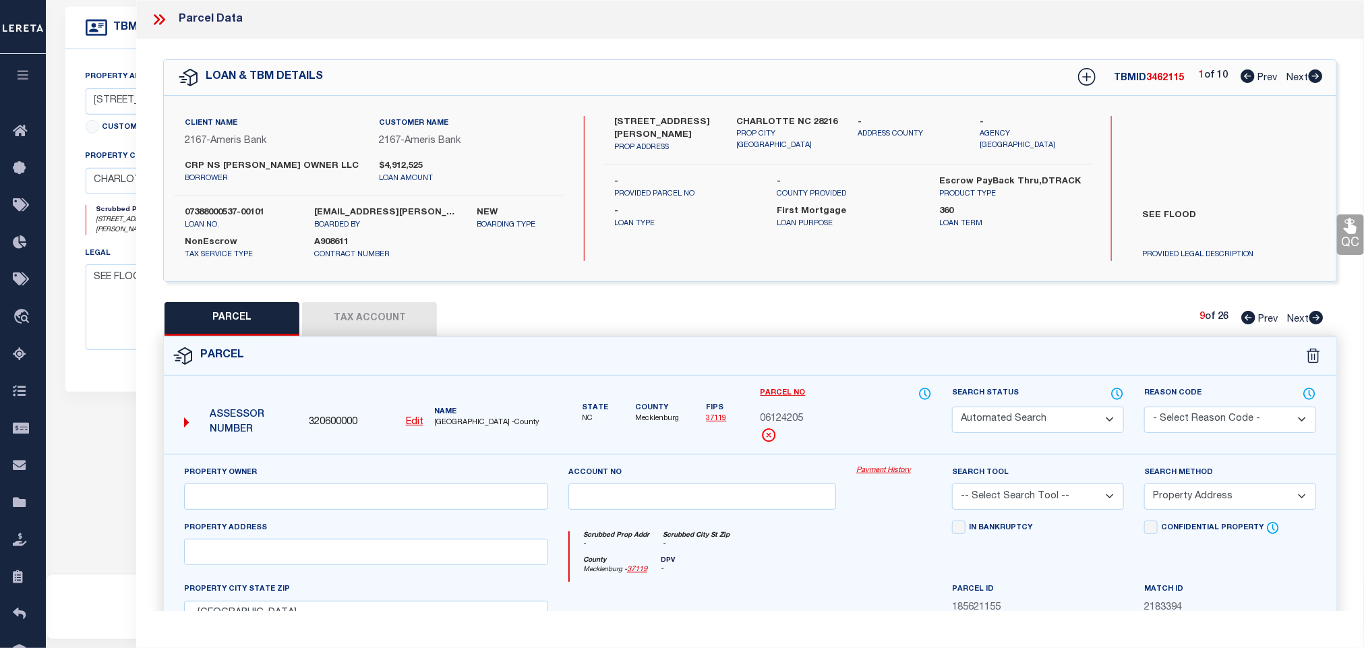
checkbox input "false"
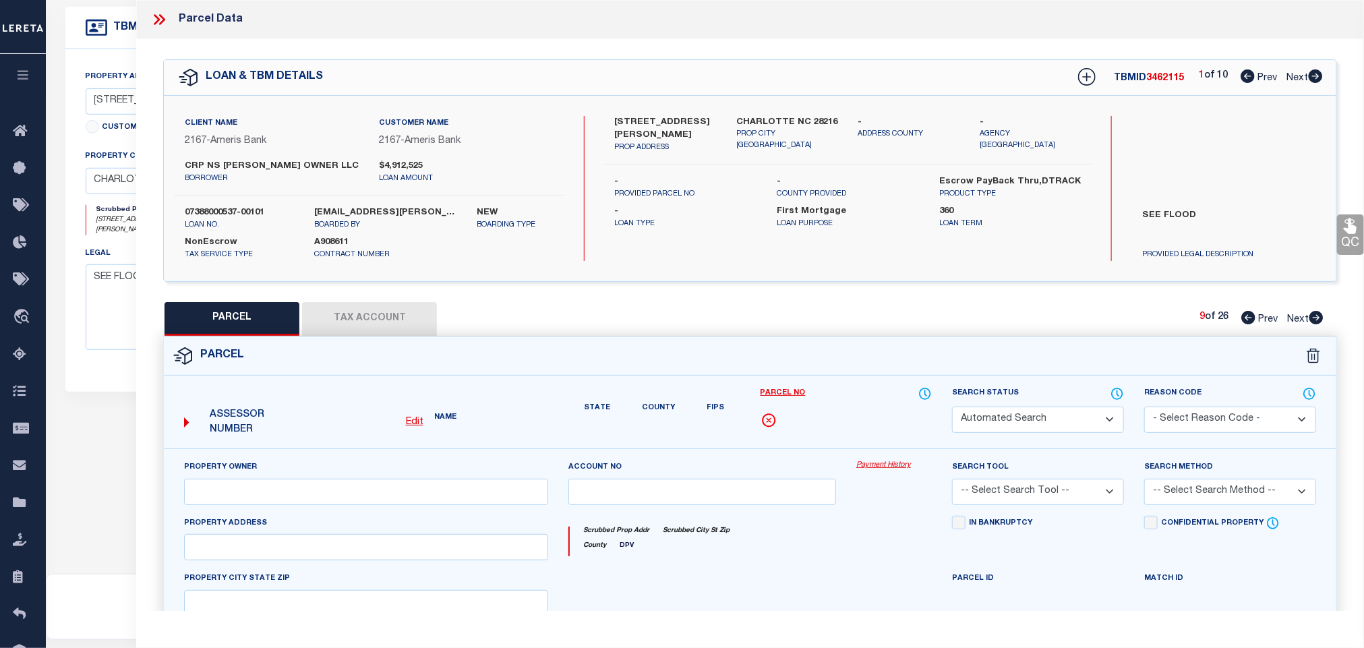
select select "PR"
select select "099"
type input "CAROLINAS PROPERTIES LLC"
select select "ATL"
select select "ADD"
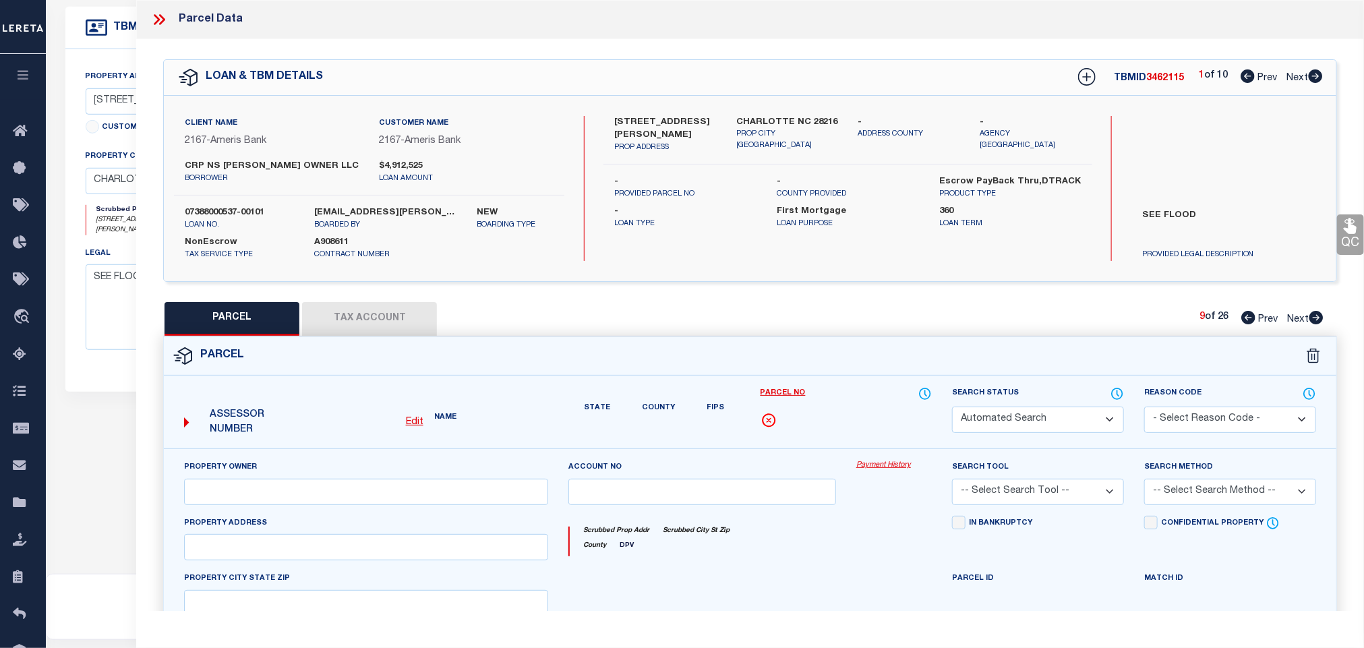
type input ", [GEOGRAPHIC_DATA]"
type textarea "L5 M72-488"
type textarea "Parcel not needed for the Loan."
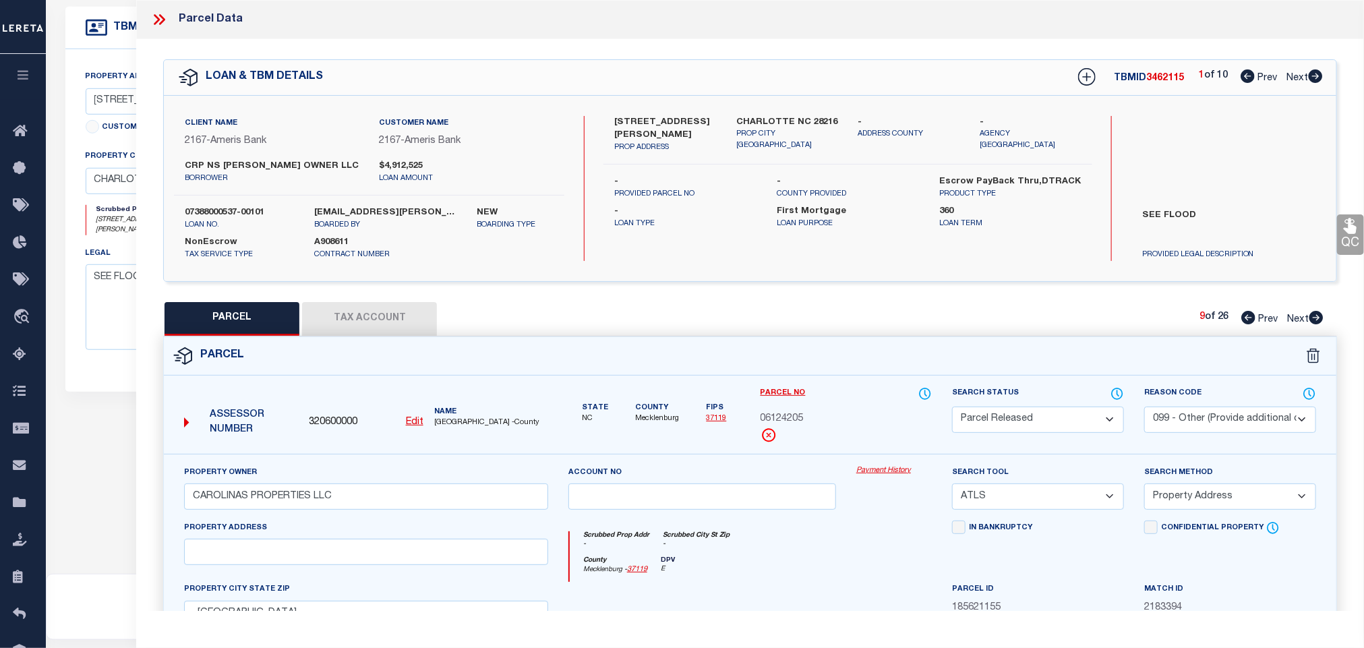
click at [1317, 320] on icon at bounding box center [1316, 317] width 15 height 13
select select "AS"
select select
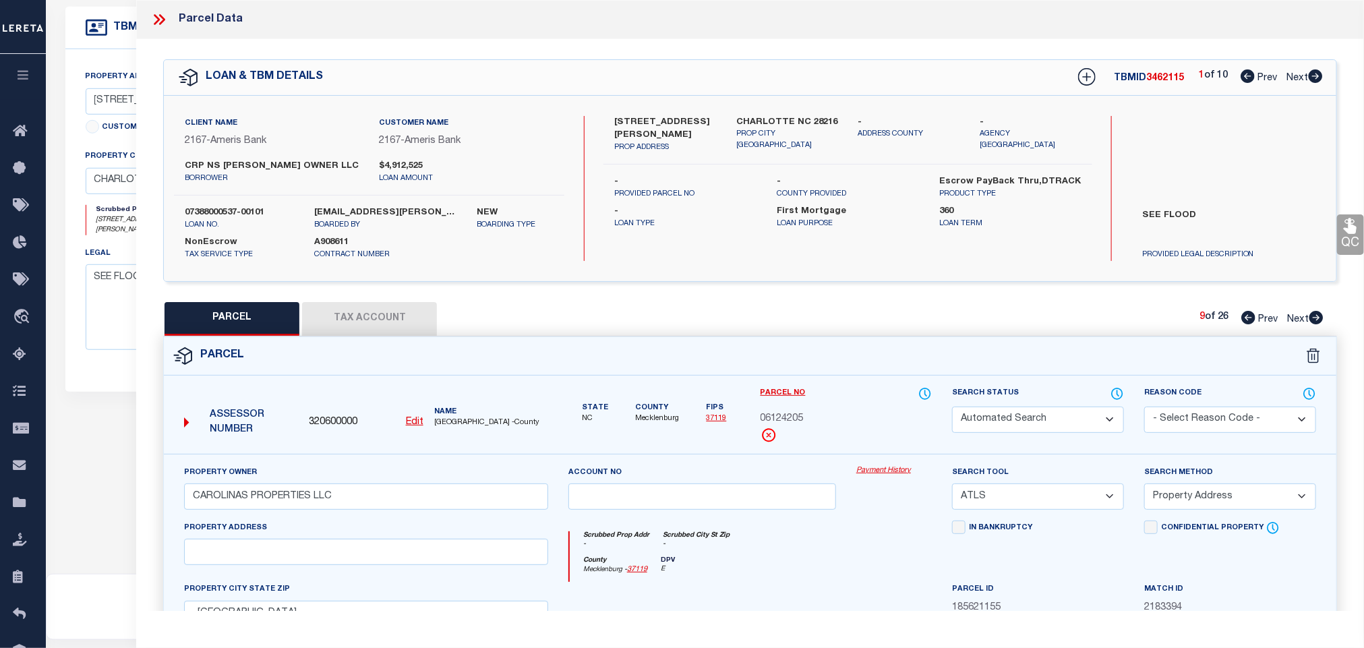
checkbox input "false"
select select "PA"
type input "CAROLINAS PROPERTIES LLC"
select select "ATL"
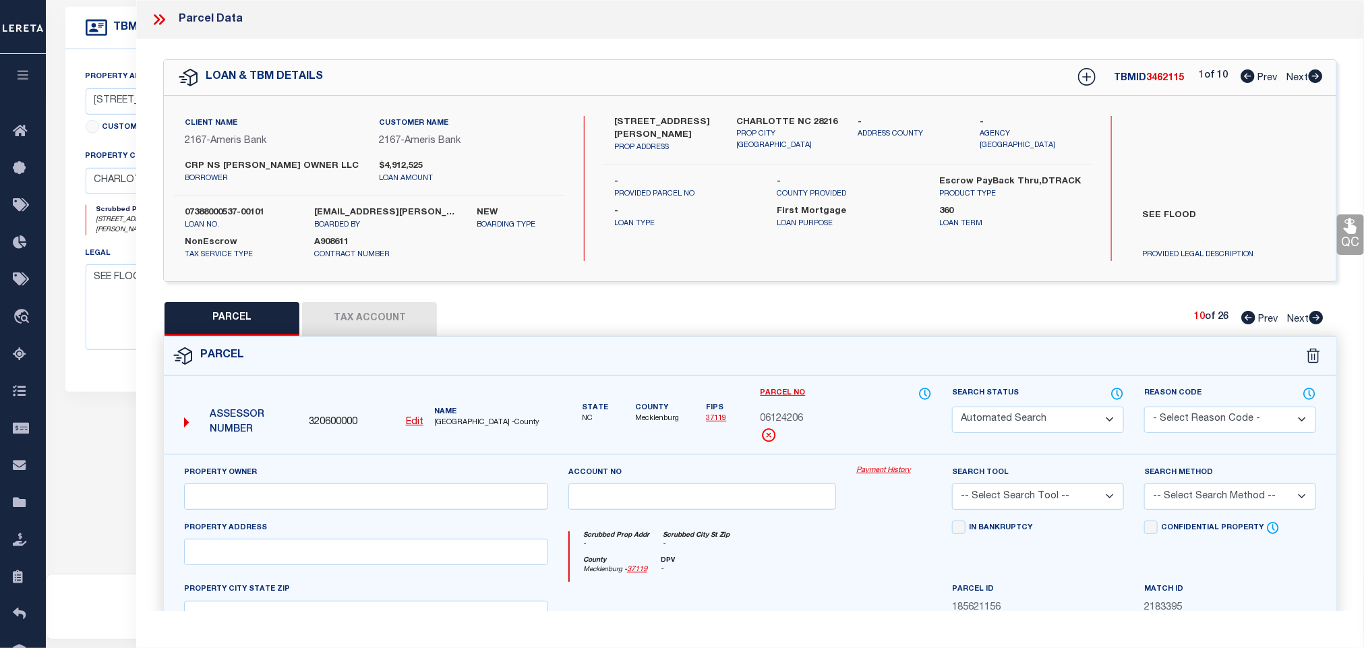
select select "ADD"
checkbox input "false"
type input ", [GEOGRAPHIC_DATA]"
type textarea "L6 M72-488"
click at [1052, 423] on select "Automated Search Bad Parcel Complete Duplicate Parcel High Dollar Reporting In …" at bounding box center [1038, 420] width 172 height 26
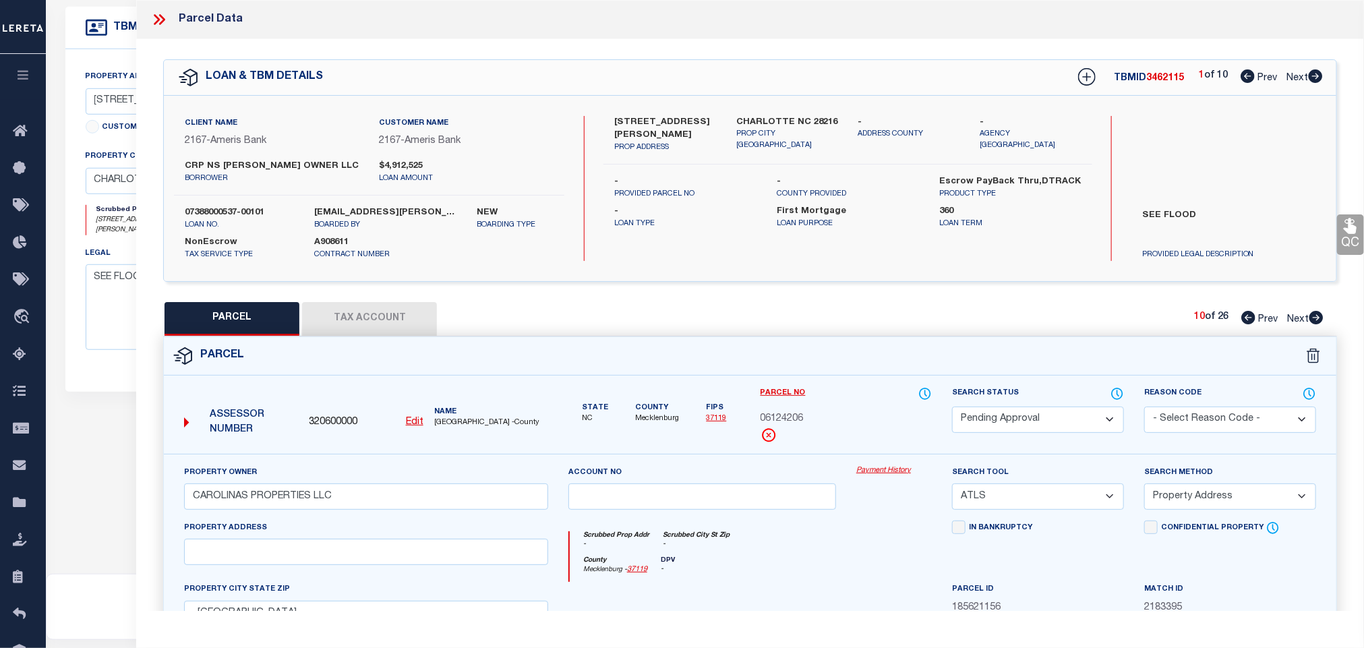
select select "PR"
click at [952, 408] on select "Automated Search Bad Parcel Complete Duplicate Parcel High Dollar Reporting In …" at bounding box center [1038, 420] width 172 height 26
click at [1205, 407] on select "- Select Reason Code - 099 - Other (Provide additional detail) ACT - Agency Cha…" at bounding box center [1230, 420] width 172 height 26
click at [1144, 408] on select "- Select Reason Code - 099 - Other (Provide additional detail) ACT - Agency Cha…" at bounding box center [1230, 420] width 172 height 26
click at [1060, 417] on select "Automated Search Bad Parcel Complete Duplicate Parcel High Dollar Reporting In …" at bounding box center [1038, 420] width 172 height 26
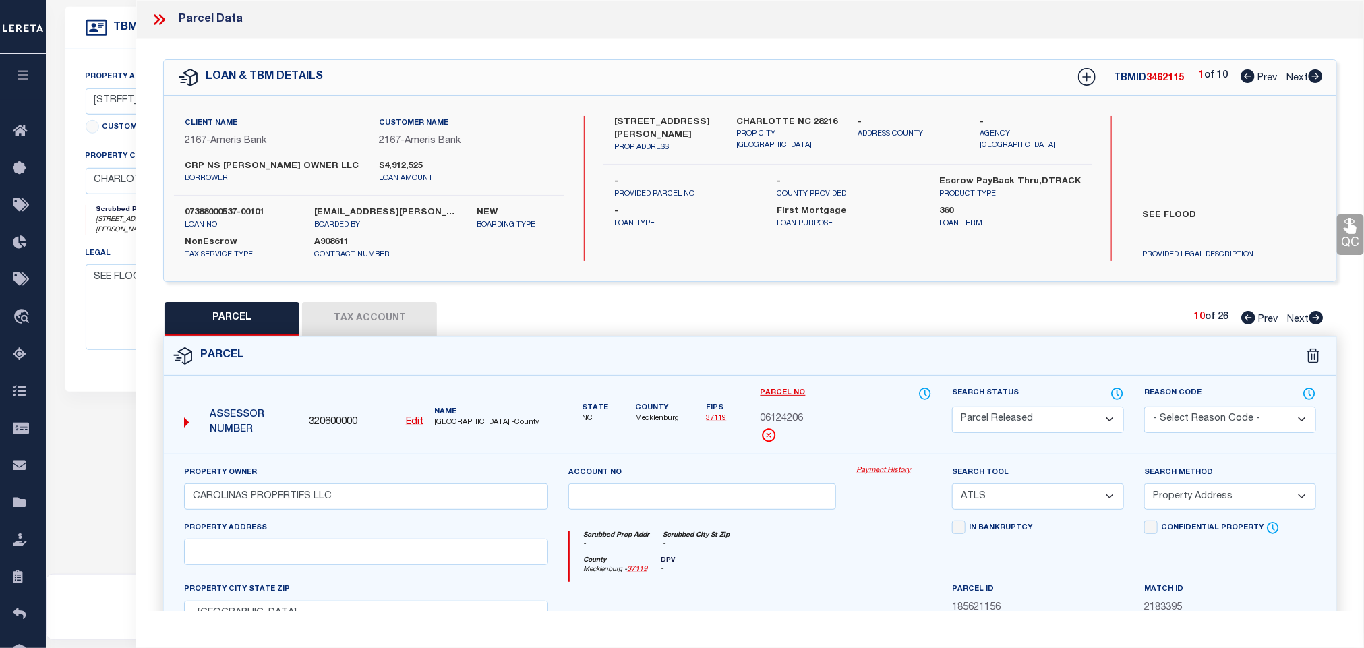
click at [1240, 421] on select "- Select Reason Code - 099 - Other (Provide additional detail) ACT - Agency Cha…" at bounding box center [1230, 420] width 172 height 26
select select "099"
click at [1144, 408] on select "- Select Reason Code - 099 - Other (Provide additional detail) ACT - Agency Cha…" at bounding box center [1230, 420] width 172 height 26
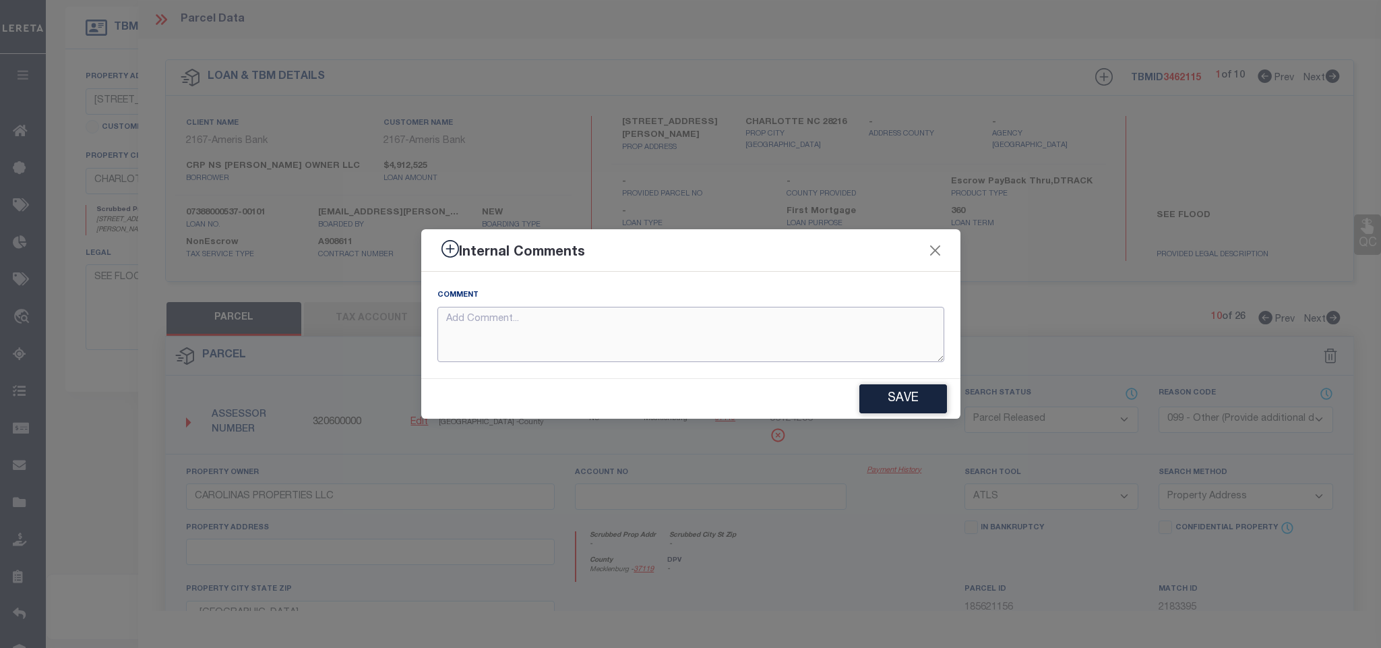
click at [779, 336] on textarea at bounding box center [691, 335] width 507 height 56
paste textarea "Parcel not needed for the Loan."
type textarea "Parcel not needed for the Loan."
click at [902, 411] on button "Save" at bounding box center [904, 398] width 88 height 29
type textarea "Parcel not needed for the Loan."
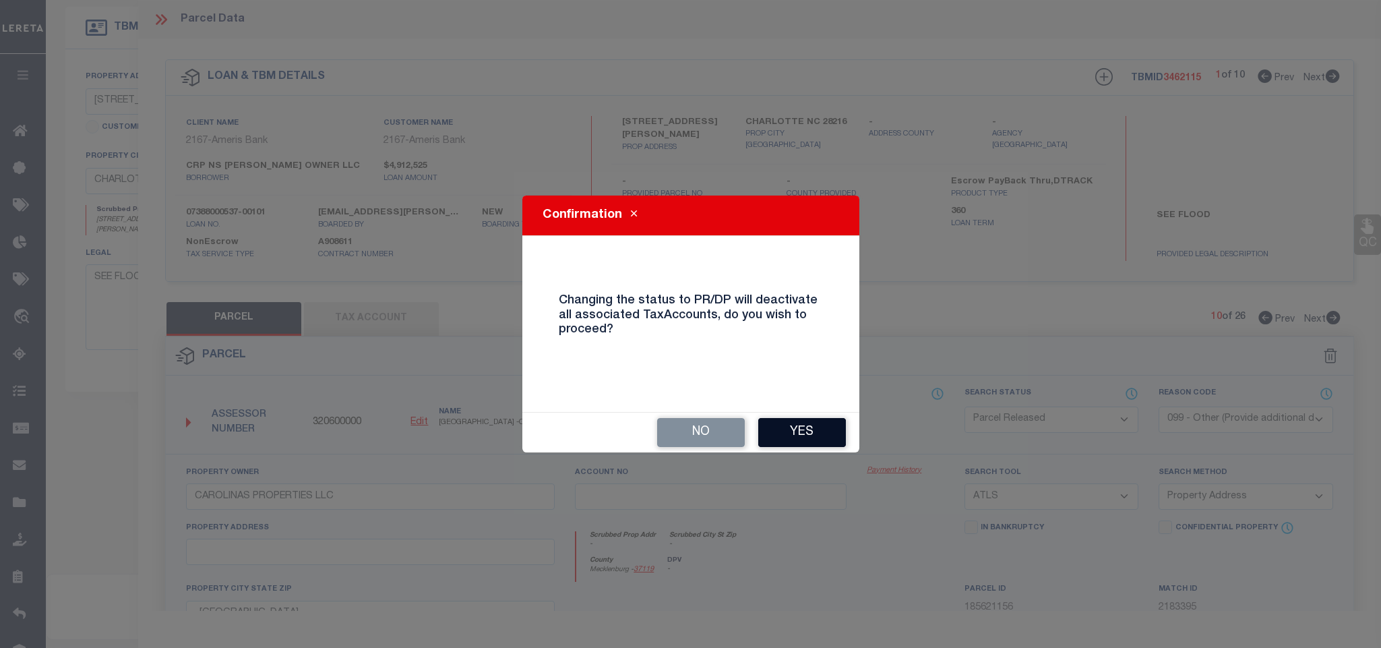
click at [825, 423] on button "Yes" at bounding box center [802, 432] width 88 height 29
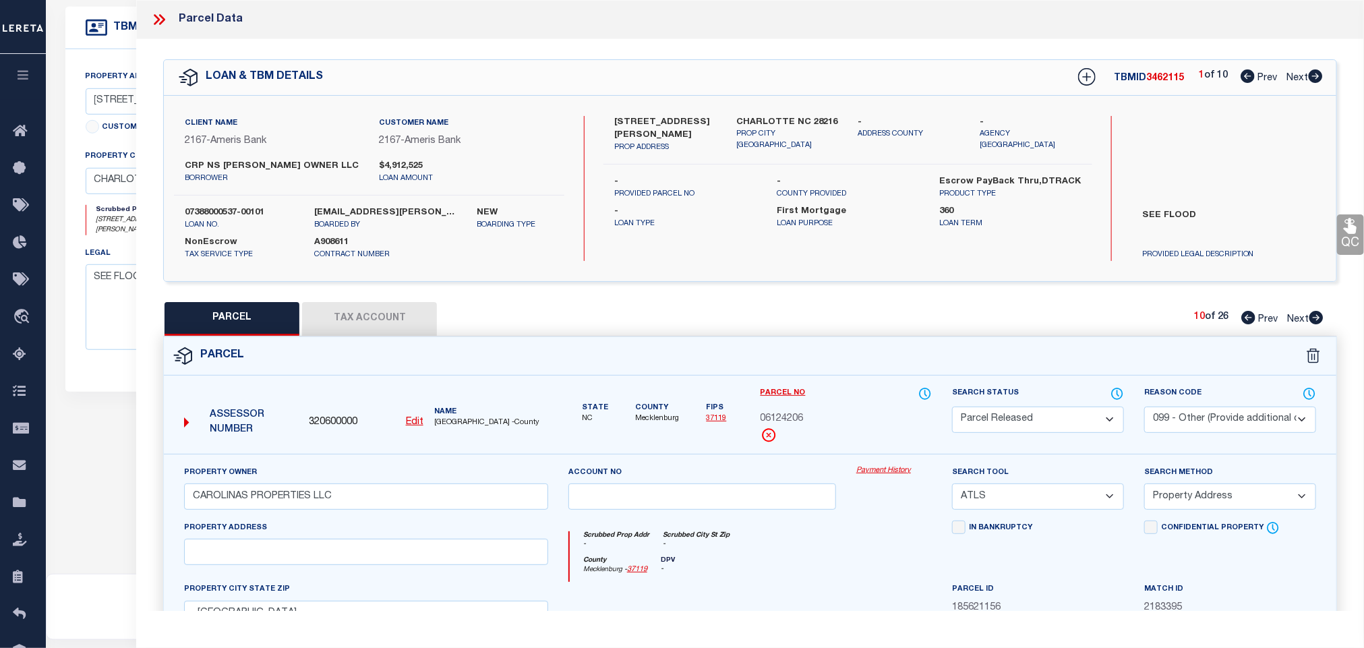
select select "AS"
select select
checkbox input "false"
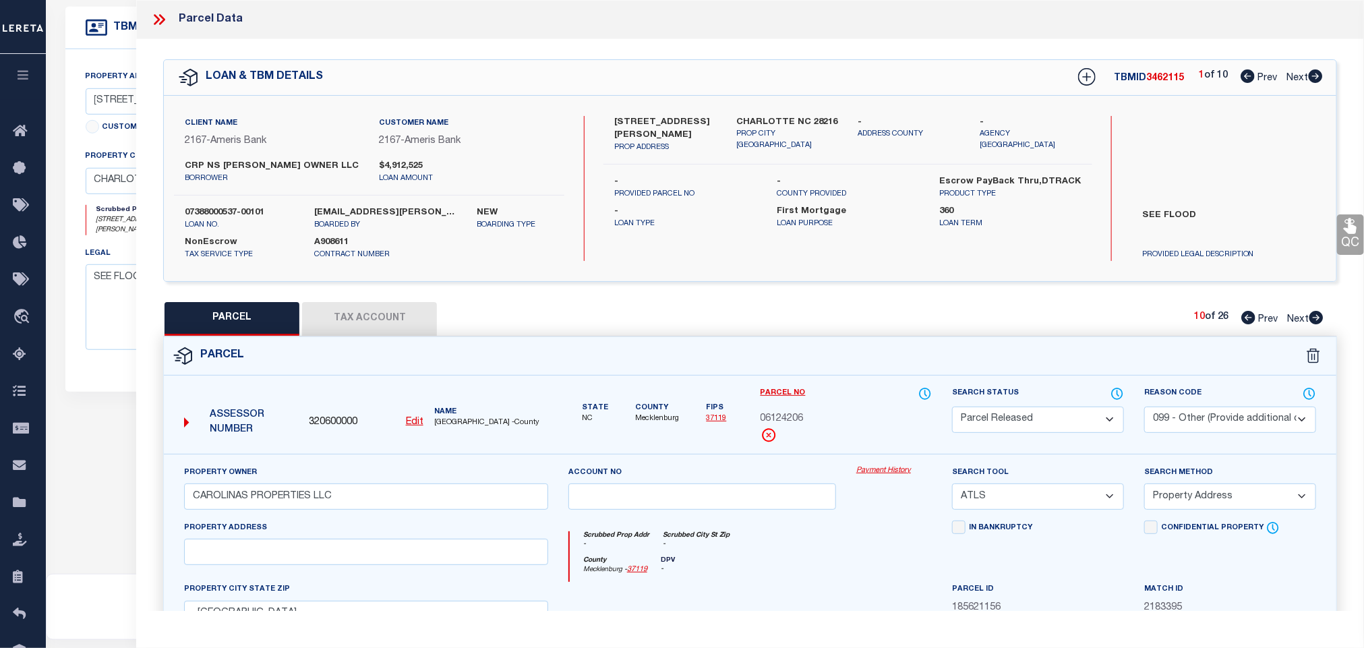
checkbox input "false"
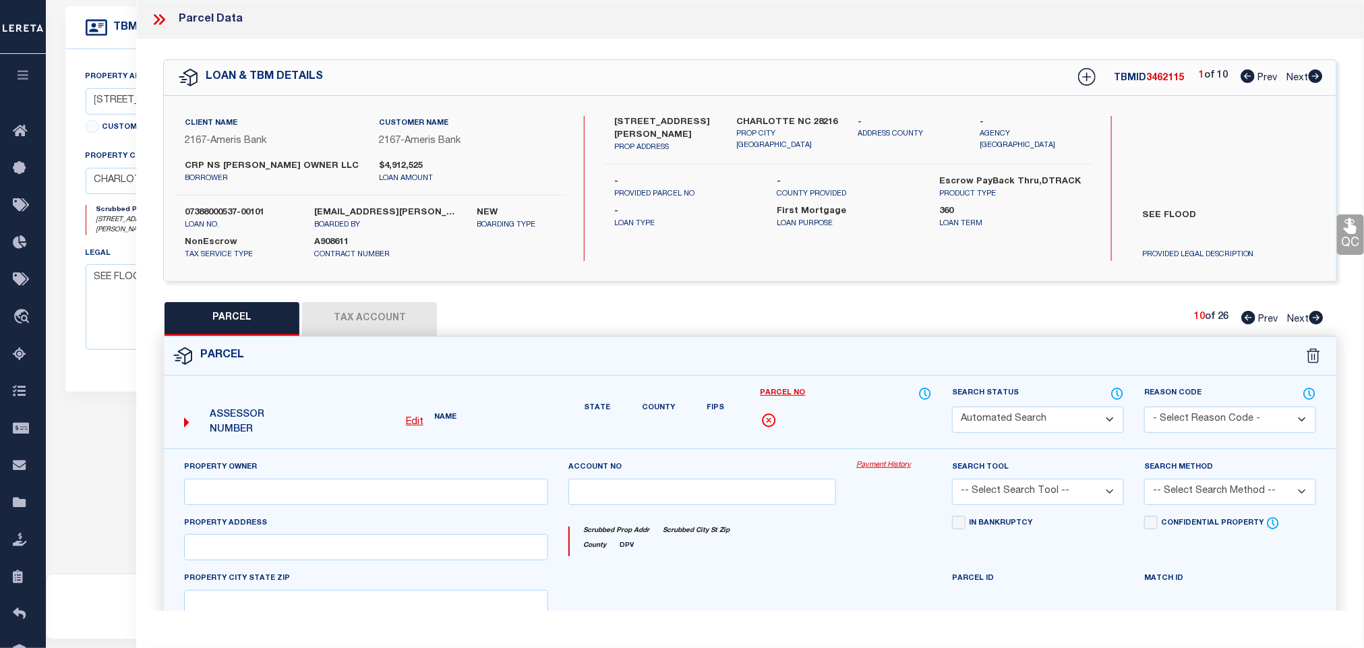
select select "PR"
select select "099"
type input "CAROLINAS PROPERTIES LLC"
select select "ATL"
select select "ADD"
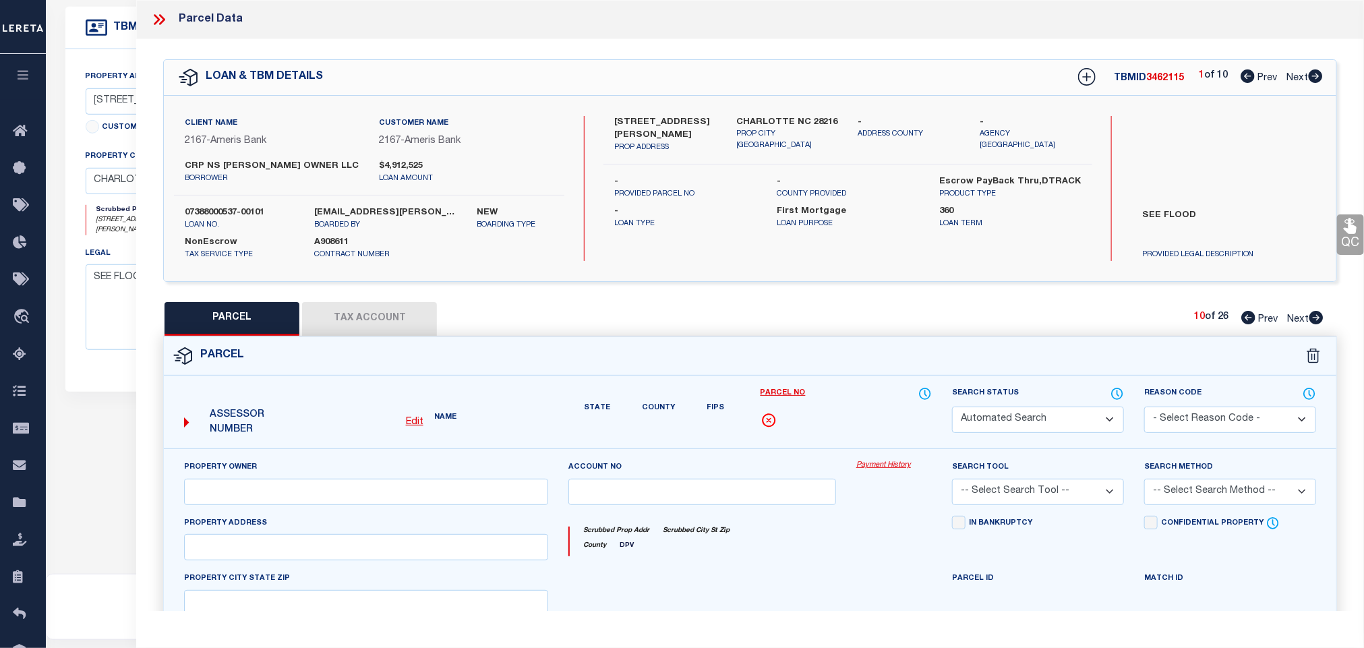
type input ", [GEOGRAPHIC_DATA]"
type textarea "L6 M72-488"
type textarea "Parcel not needed for the Loan."
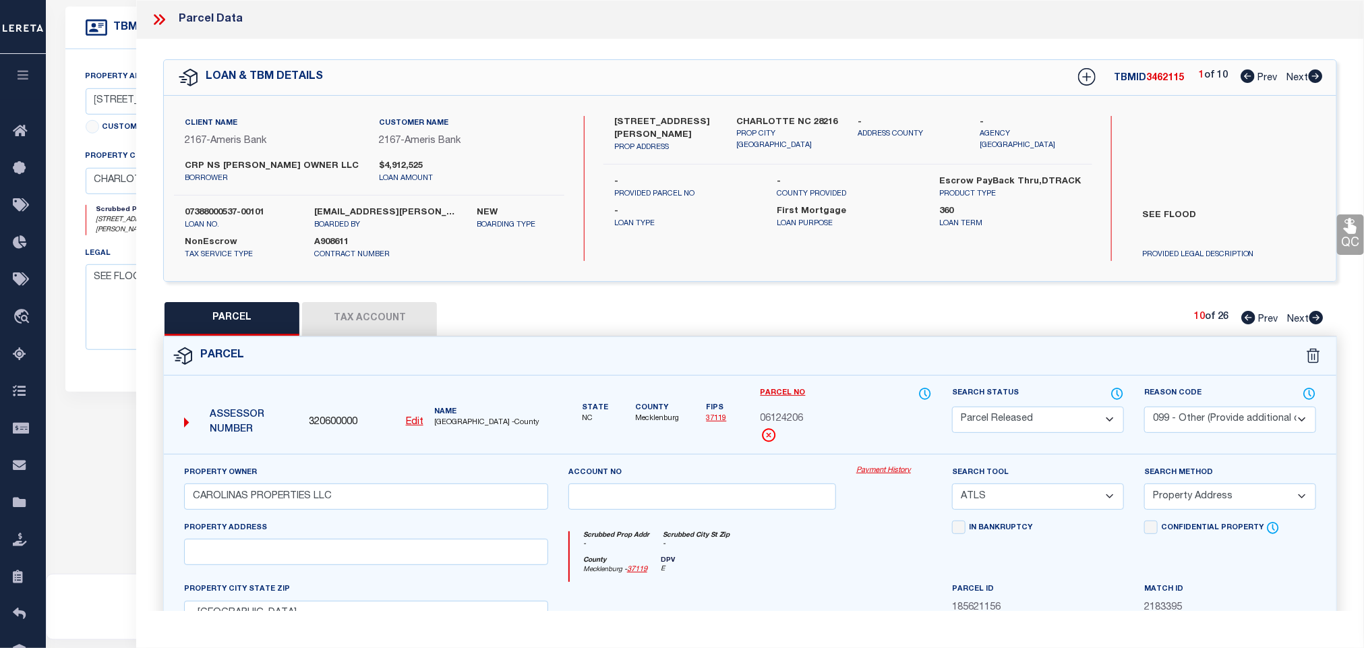
click at [1313, 320] on icon at bounding box center [1316, 317] width 14 height 13
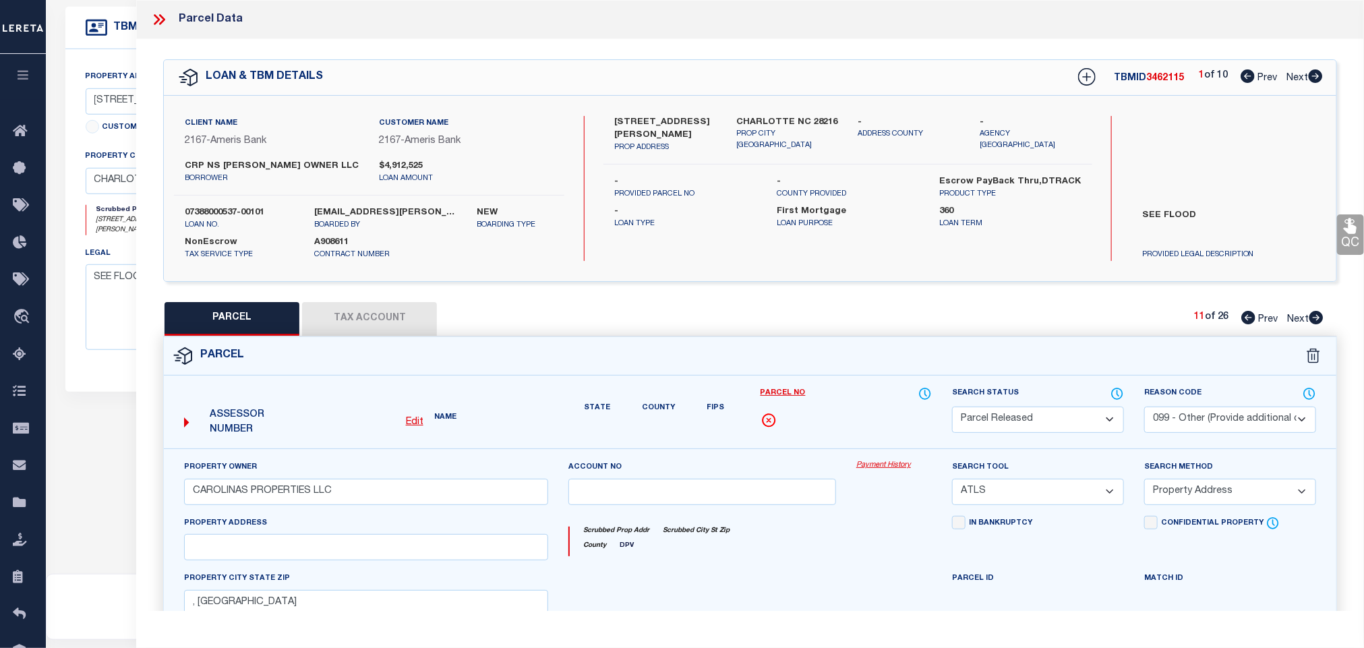
select select "AS"
select select
checkbox input "false"
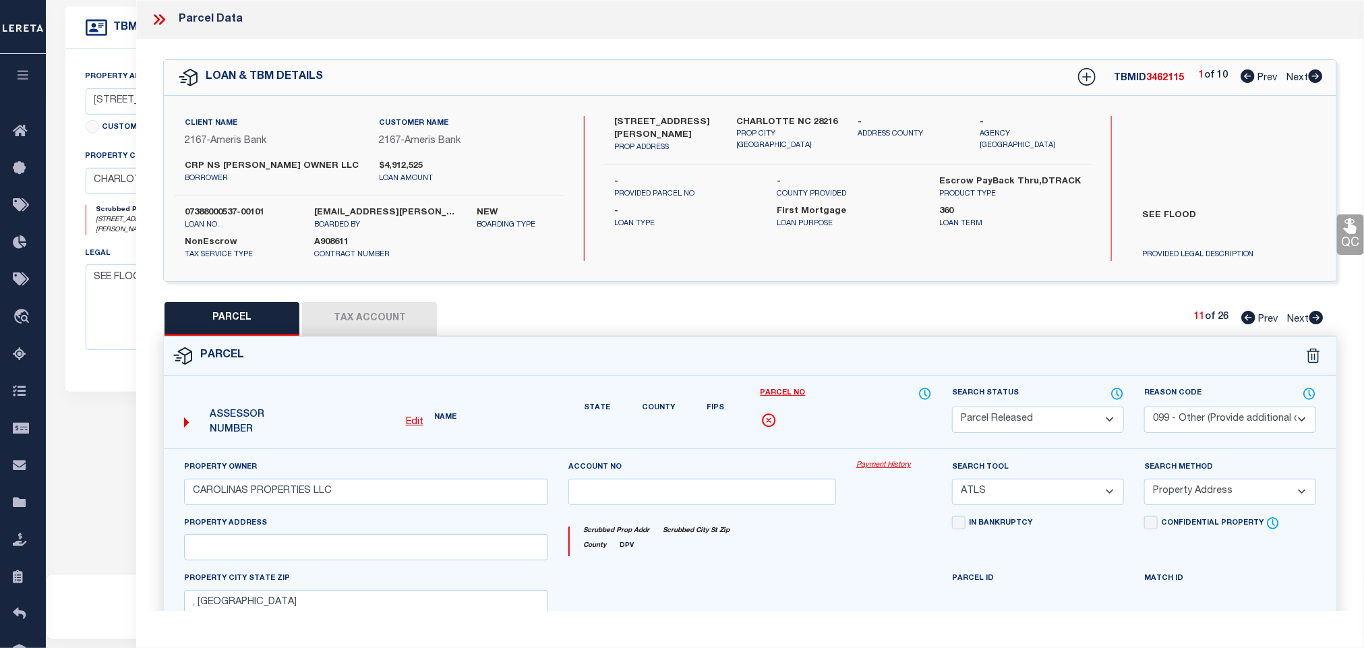
checkbox input "false"
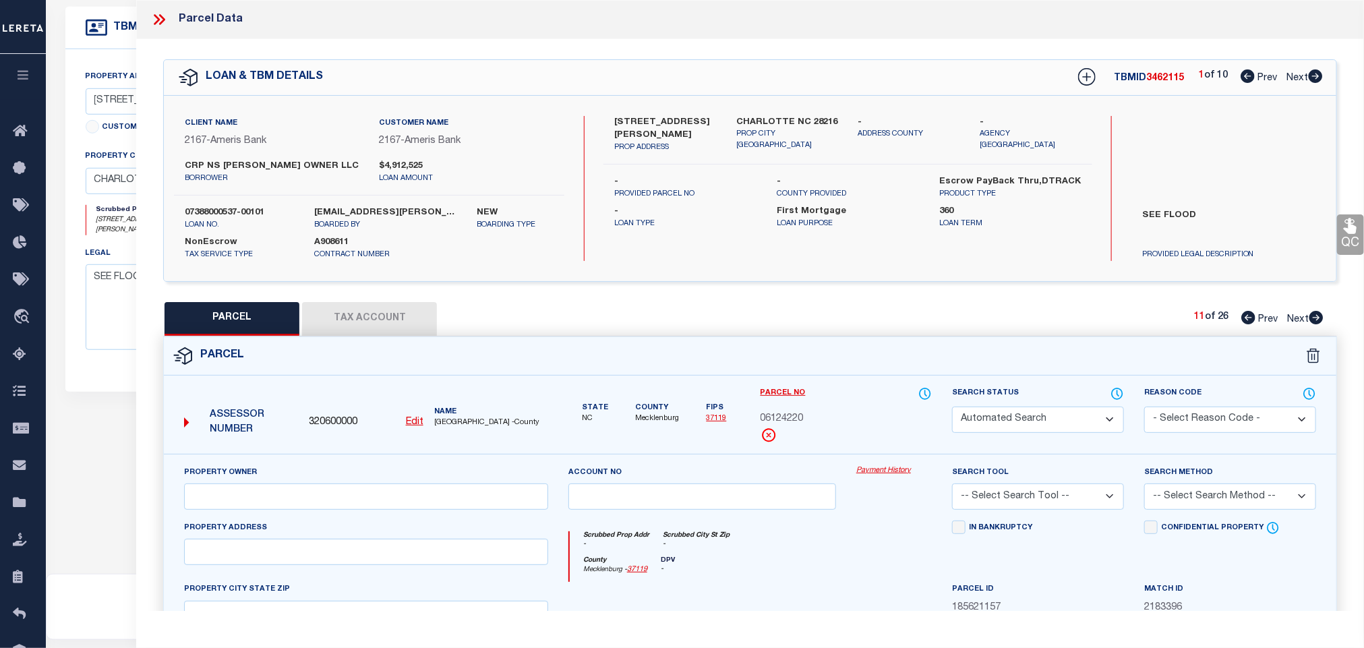
select select "PA"
type input "CAROLINAS PROPERTIES LLC"
select select "ATL"
select select "ADD"
checkbox input "false"
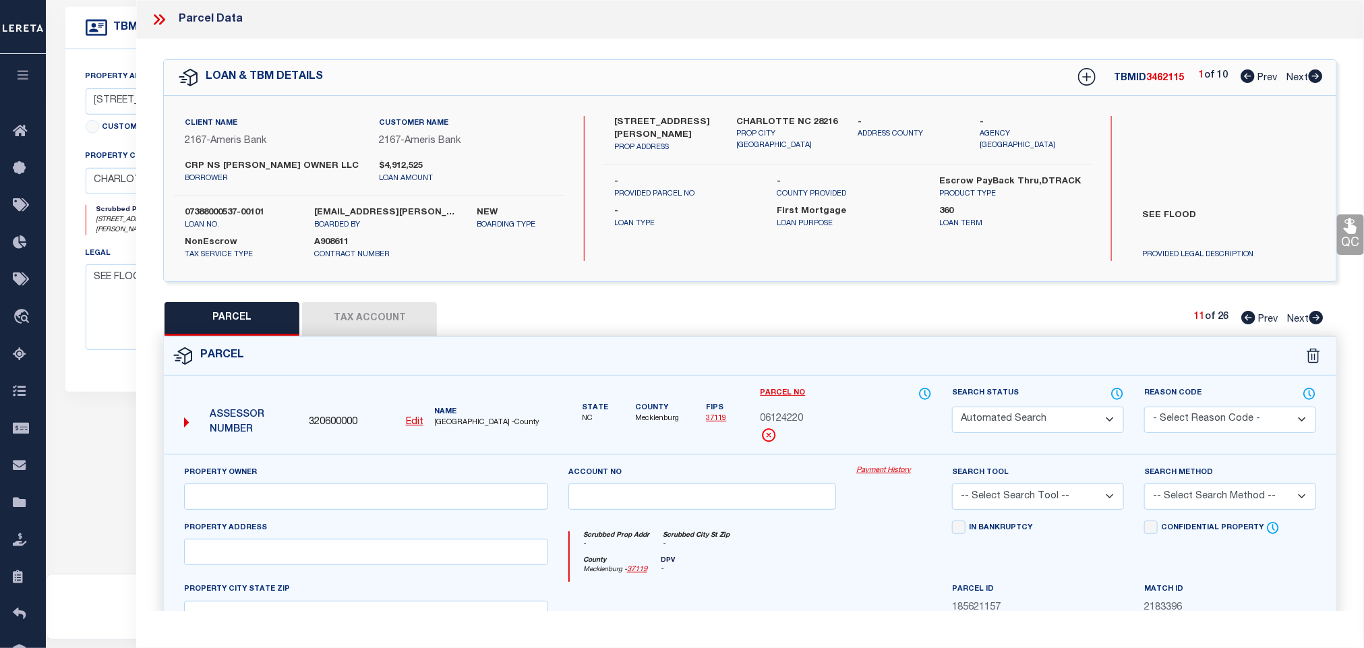
type input ", [GEOGRAPHIC_DATA]"
type textarea "L33 M72-488"
click at [1052, 421] on select "Automated Search Bad Parcel Complete Duplicate Parcel High Dollar Reporting In …" at bounding box center [1038, 420] width 172 height 26
select select "PR"
click at [952, 408] on select "Automated Search Bad Parcel Complete Duplicate Parcel High Dollar Reporting In …" at bounding box center [1038, 420] width 172 height 26
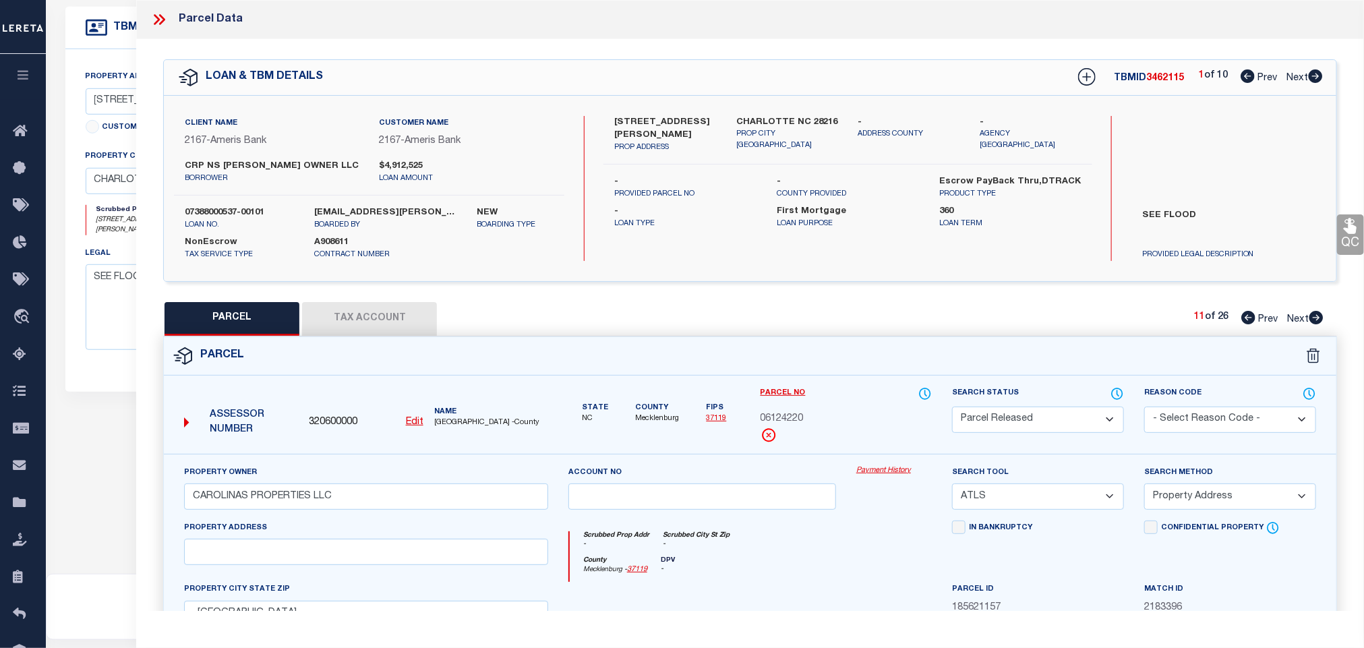
click at [1245, 425] on select "- Select Reason Code - 099 - Other (Provide additional detail) ACT - Agency Cha…" at bounding box center [1230, 420] width 172 height 26
select select "099"
click at [1144, 408] on select "- Select Reason Code - 099 - Other (Provide additional detail) ACT - Agency Cha…" at bounding box center [1230, 420] width 172 height 26
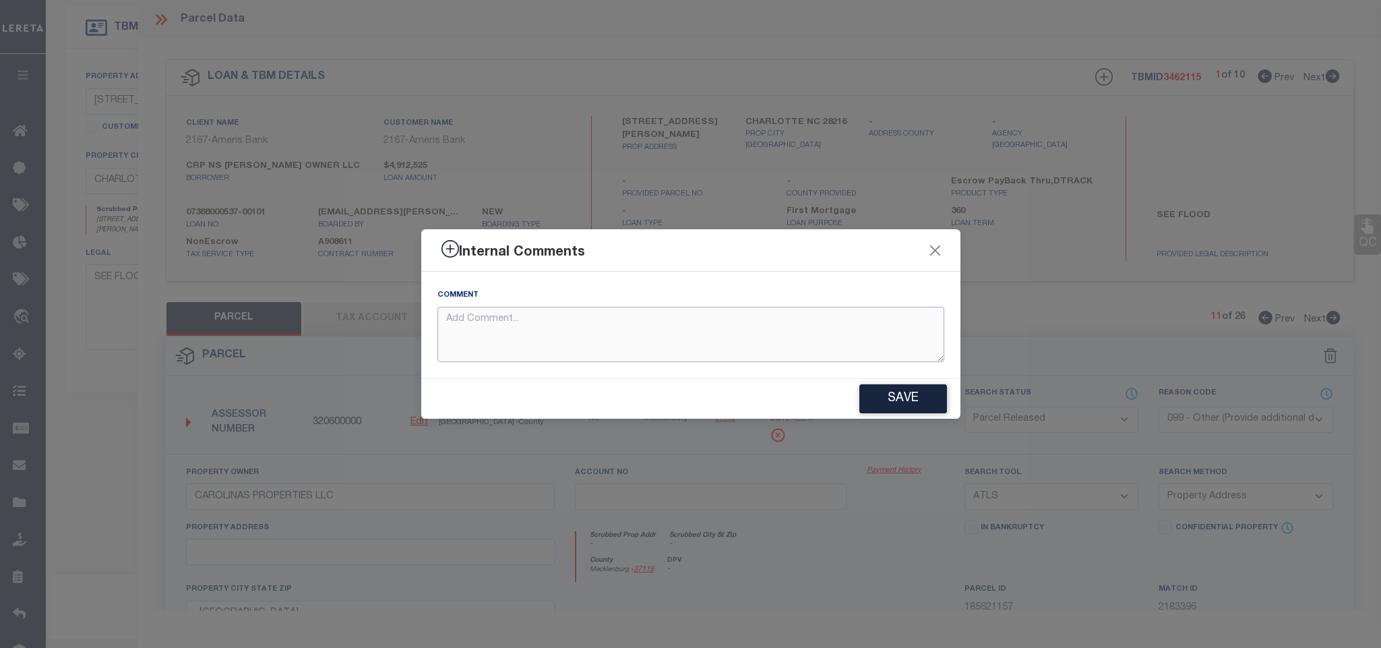
click at [803, 332] on textarea at bounding box center [691, 335] width 507 height 56
paste textarea "Parcel not needed for the Loan."
type textarea "Parcel not needed for the Loan."
click at [891, 396] on button "Save" at bounding box center [904, 398] width 88 height 29
type textarea "Parcel not needed for the Loan."
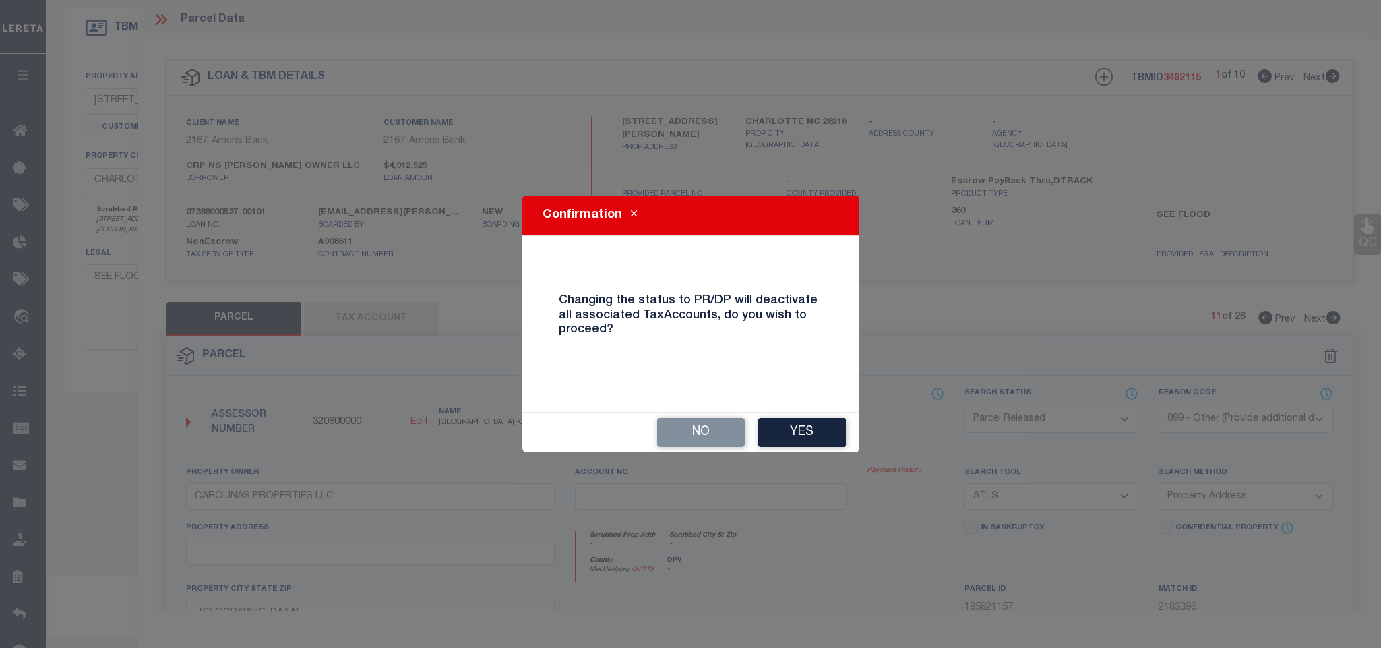
click at [817, 431] on button "Yes" at bounding box center [802, 432] width 88 height 29
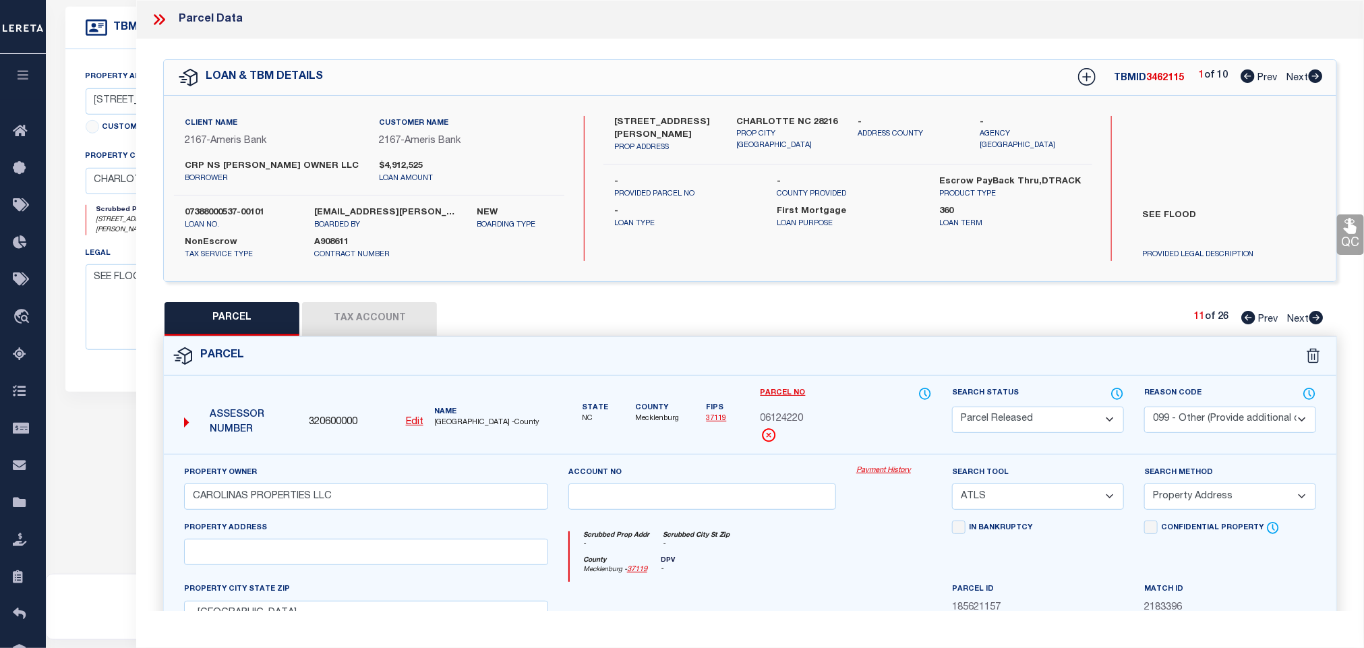
select select "AS"
select select
click at [1319, 322] on icon at bounding box center [1316, 317] width 14 height 13
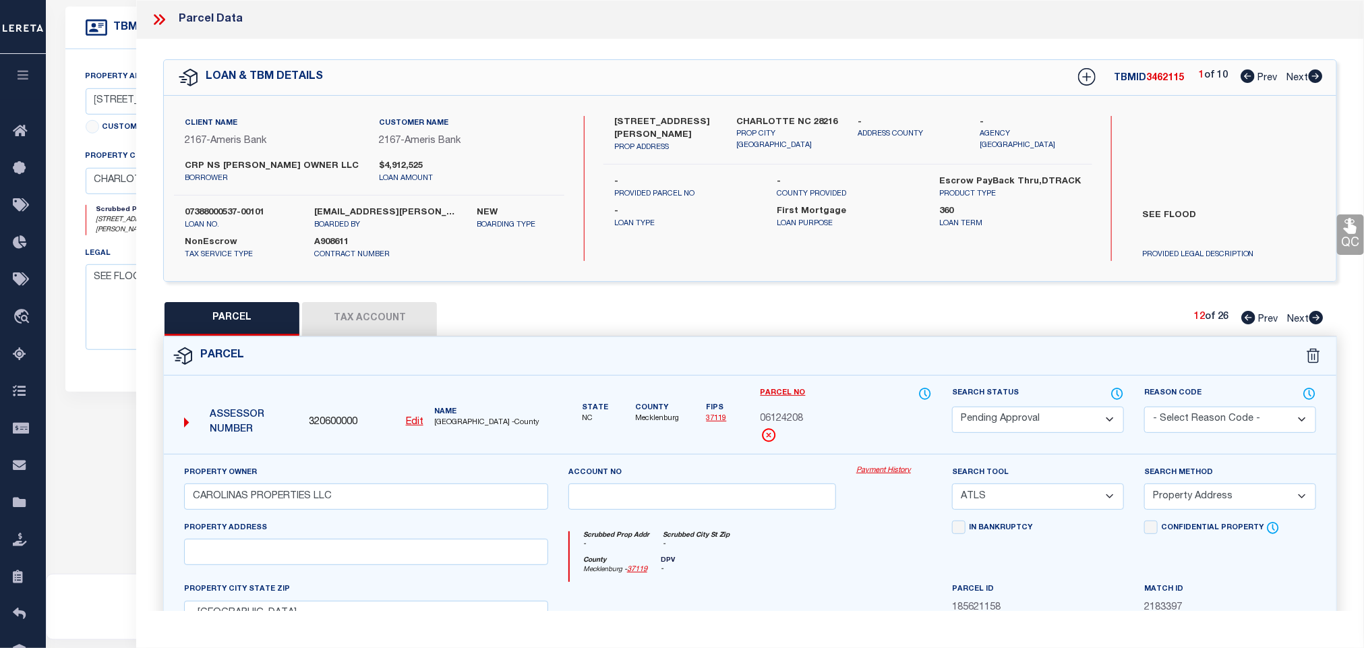
click at [1058, 427] on select "Automated Search Bad Parcel Complete Duplicate Parcel High Dollar Reporting In …" at bounding box center [1038, 420] width 172 height 26
click at [952, 408] on select "Automated Search Bad Parcel Complete Duplicate Parcel High Dollar Reporting In …" at bounding box center [1038, 420] width 172 height 26
click at [1232, 425] on select "- Select Reason Code - 099 - Other (Provide additional detail) ACT - Agency Cha…" at bounding box center [1230, 420] width 172 height 26
click at [1144, 408] on select "- Select Reason Code - 099 - Other (Provide additional detail) ACT - Agency Cha…" at bounding box center [1230, 420] width 172 height 26
click at [1204, 421] on select "- Select Reason Code - 099 - Other (Provide additional detail) ACT - Agency Cha…" at bounding box center [1230, 420] width 172 height 26
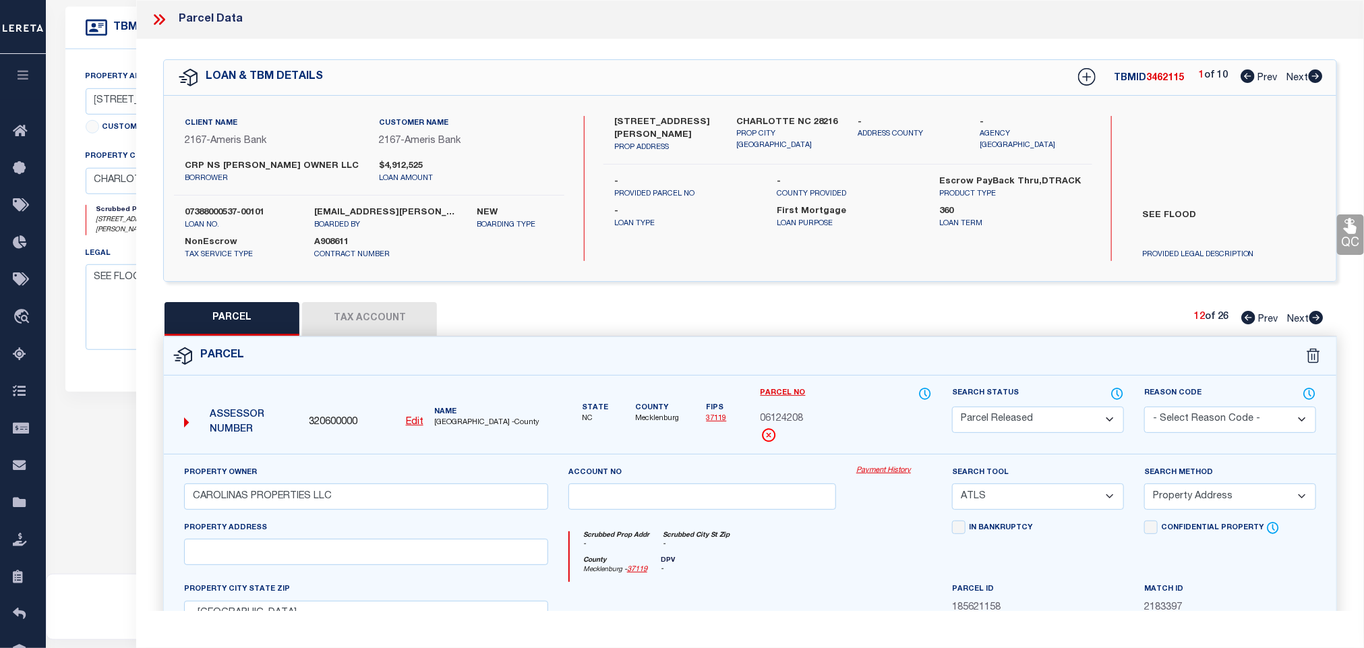
click at [1144, 408] on select "- Select Reason Code - 099 - Other (Provide additional detail) ACT - Agency Cha…" at bounding box center [1230, 420] width 172 height 26
click at [1204, 421] on select "- Select Reason Code - 099 - Other (Provide additional detail) ACT - Agency Cha…" at bounding box center [1230, 420] width 172 height 26
click at [1144, 408] on select "- Select Reason Code - 099 - Other (Provide additional detail) ACT - Agency Cha…" at bounding box center [1230, 420] width 172 height 26
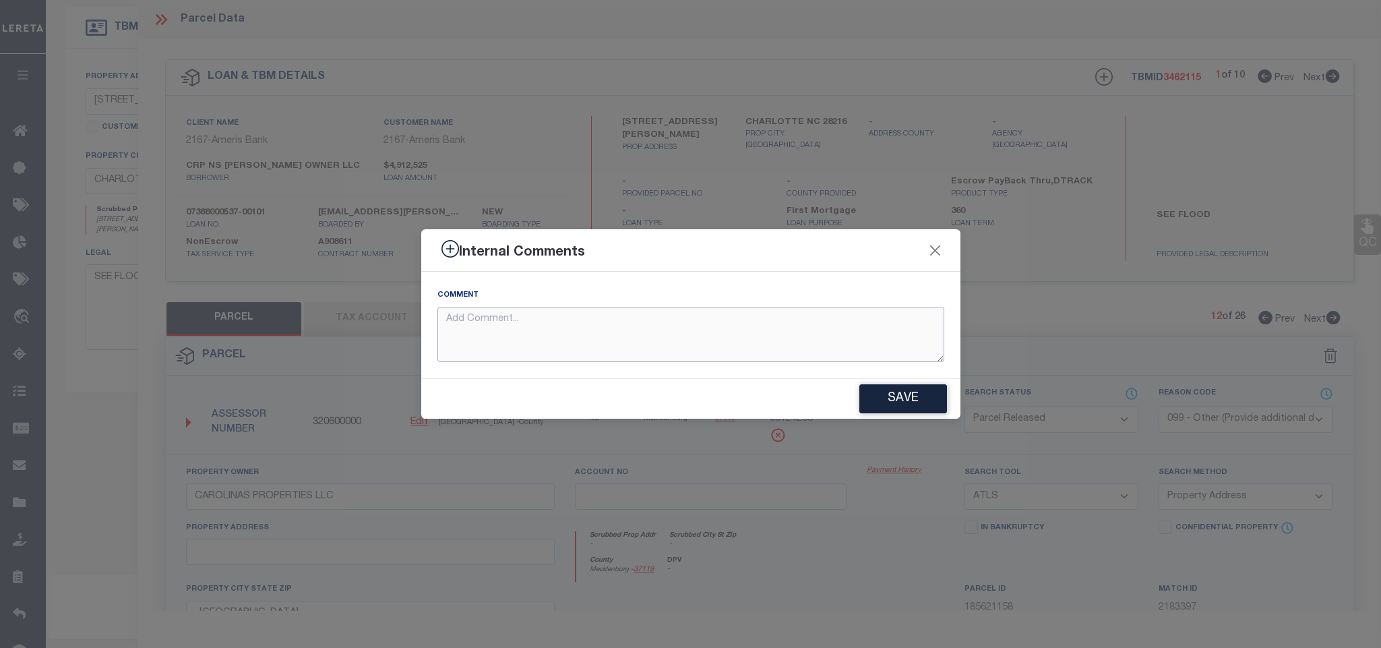
click at [852, 350] on textarea at bounding box center [691, 335] width 507 height 56
paste textarea "Parcel not needed for the Loan."
click at [910, 391] on button "Save" at bounding box center [904, 398] width 88 height 29
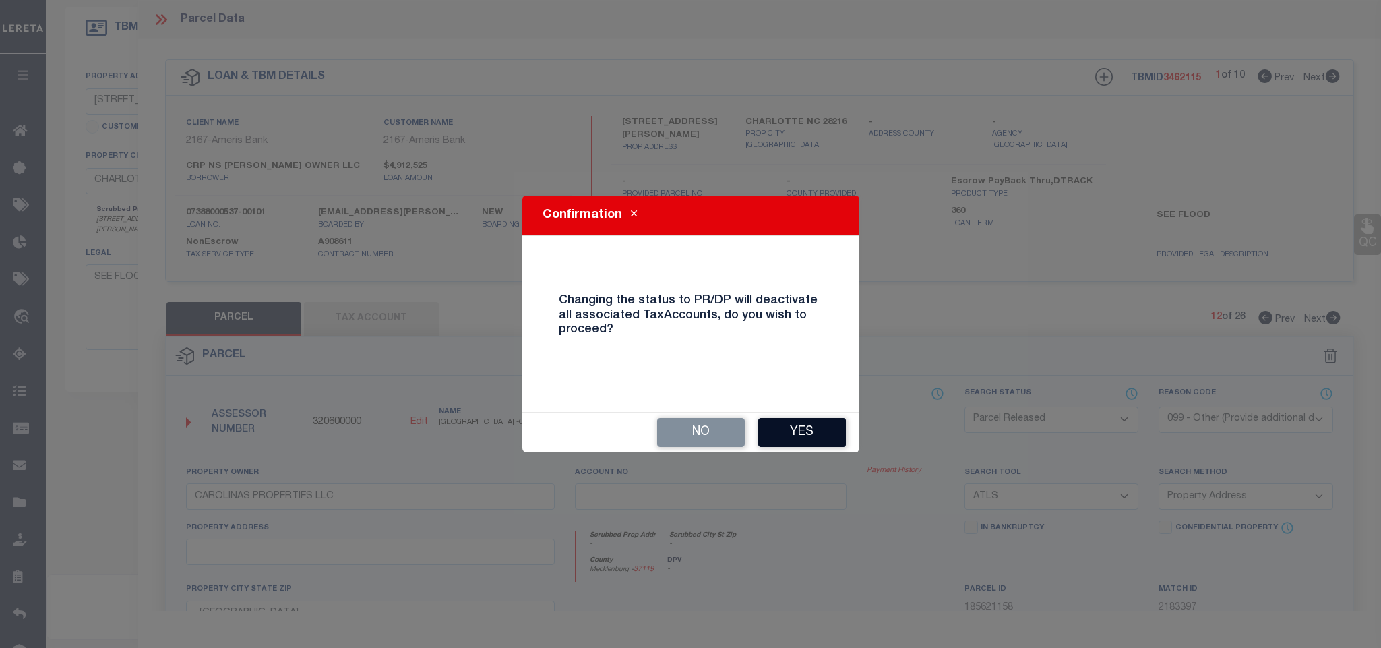
click at [807, 425] on button "Yes" at bounding box center [802, 432] width 88 height 29
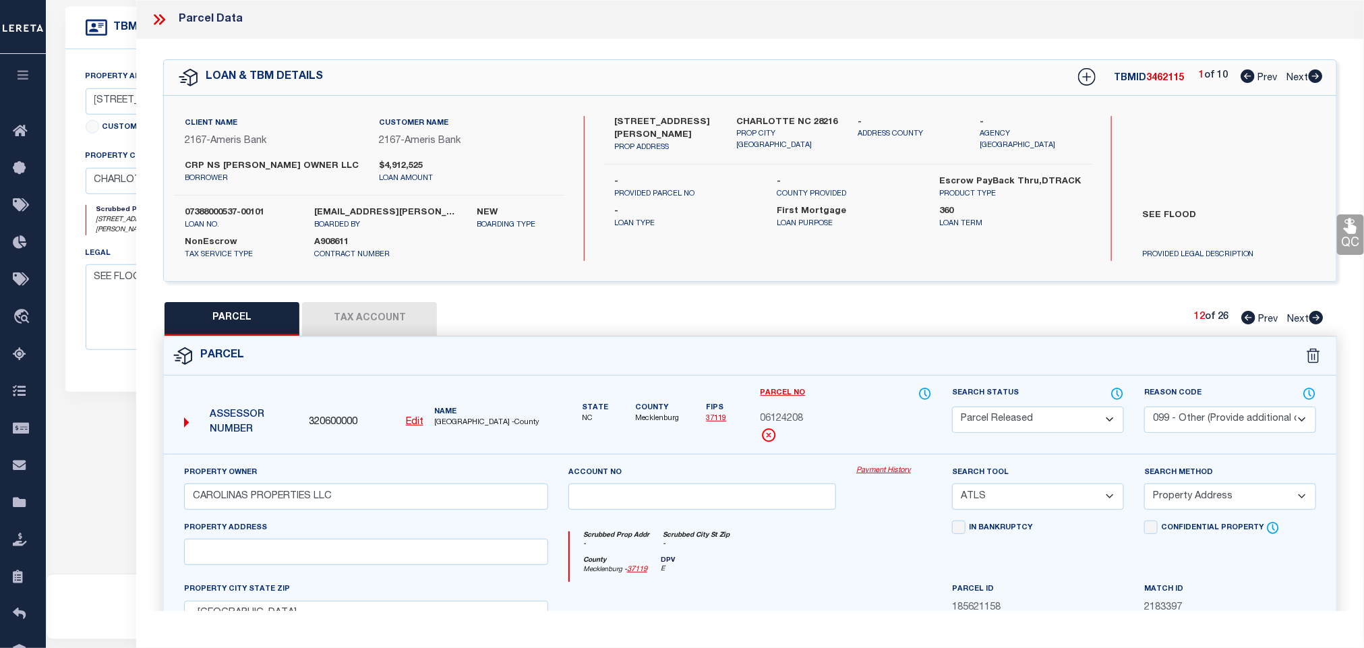
drag, startPoint x: 1319, startPoint y: 318, endPoint x: 1216, endPoint y: 353, distance: 108.9
click at [1319, 316] on icon at bounding box center [1316, 317] width 14 height 13
click at [1082, 413] on select "Automated Search Bad Parcel Complete Duplicate Parcel High Dollar Reporting In …" at bounding box center [1038, 420] width 172 height 26
click at [952, 408] on select "Automated Search Bad Parcel Complete Duplicate Parcel High Dollar Reporting In …" at bounding box center [1038, 420] width 172 height 26
click at [1220, 423] on select "- Select Reason Code - 099 - Other (Provide additional detail) ACT - Agency Cha…" at bounding box center [1230, 420] width 172 height 26
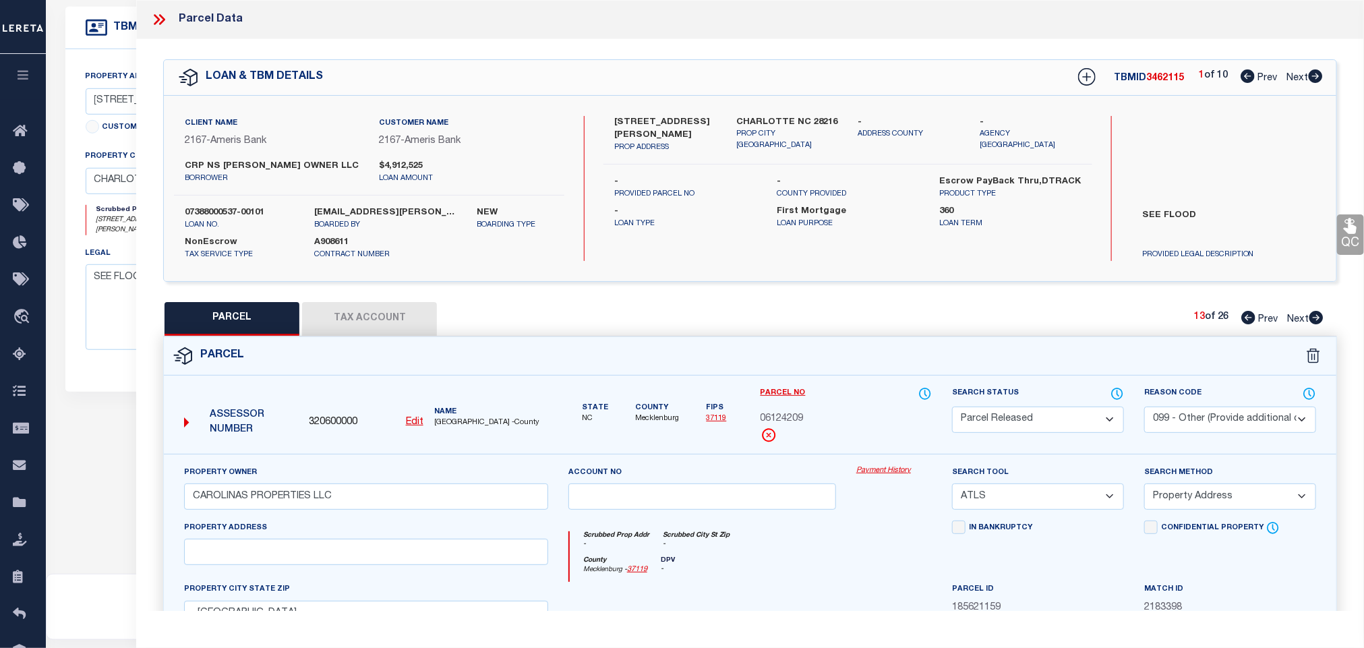
click at [1144, 408] on select "- Select Reason Code - 099 - Other (Provide additional detail) ACT - Agency Cha…" at bounding box center [1230, 420] width 172 height 26
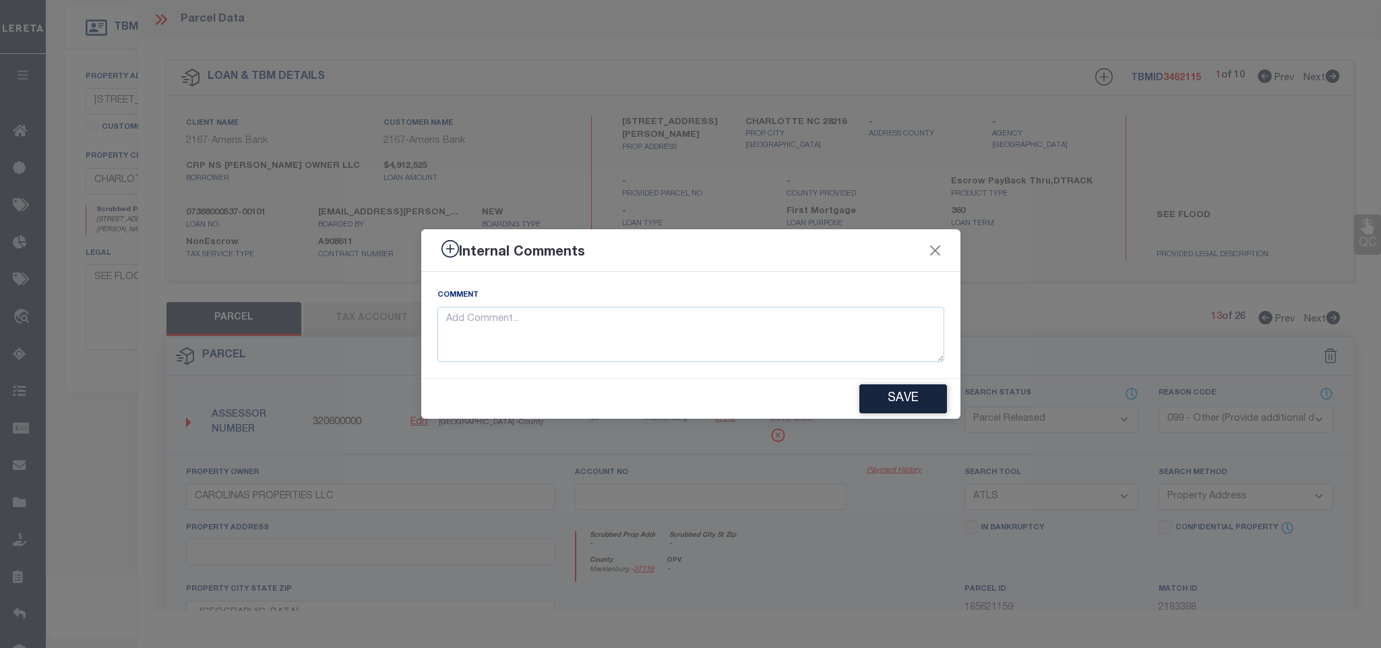
click at [806, 367] on div "Comment" at bounding box center [690, 325] width 539 height 107
click at [836, 332] on textarea at bounding box center [691, 335] width 507 height 56
paste textarea "Parcel not needed for the Loan."
drag, startPoint x: 882, startPoint y: 381, endPoint x: 896, endPoint y: 376, distance: 14.9
click at [882, 382] on div "Save" at bounding box center [690, 399] width 539 height 40
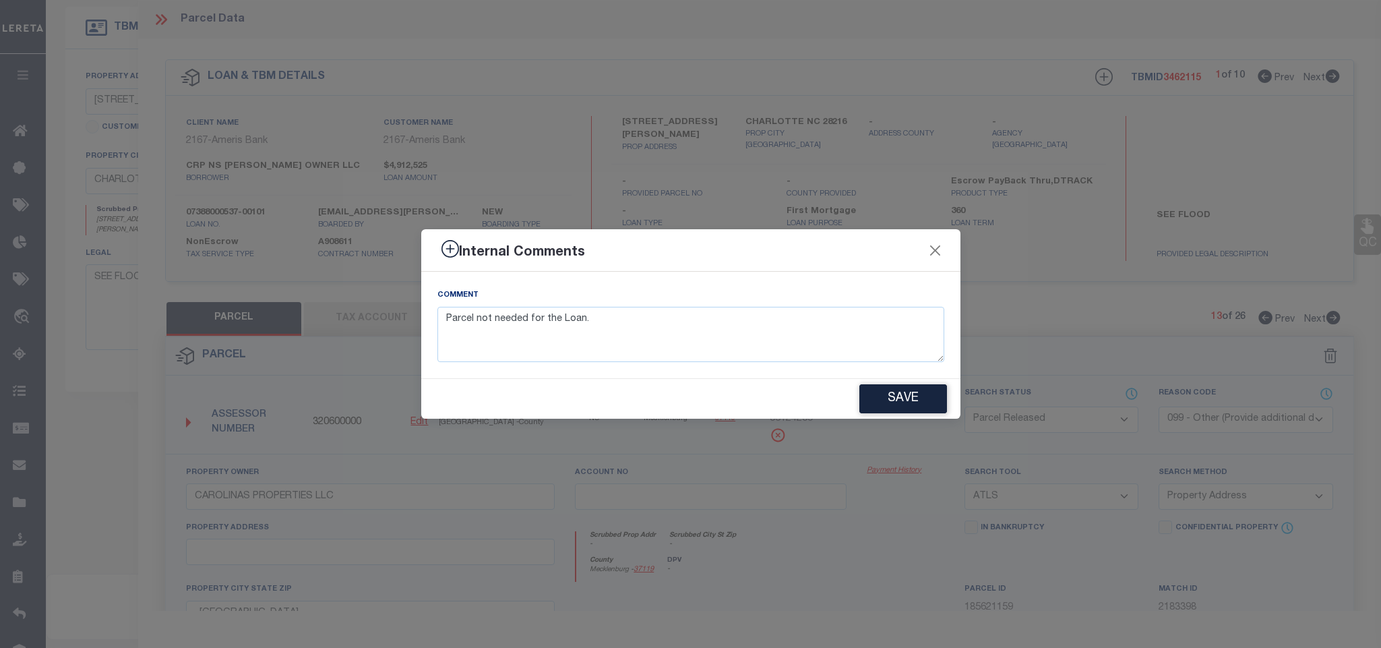
click at [903, 392] on button "Save" at bounding box center [904, 398] width 88 height 29
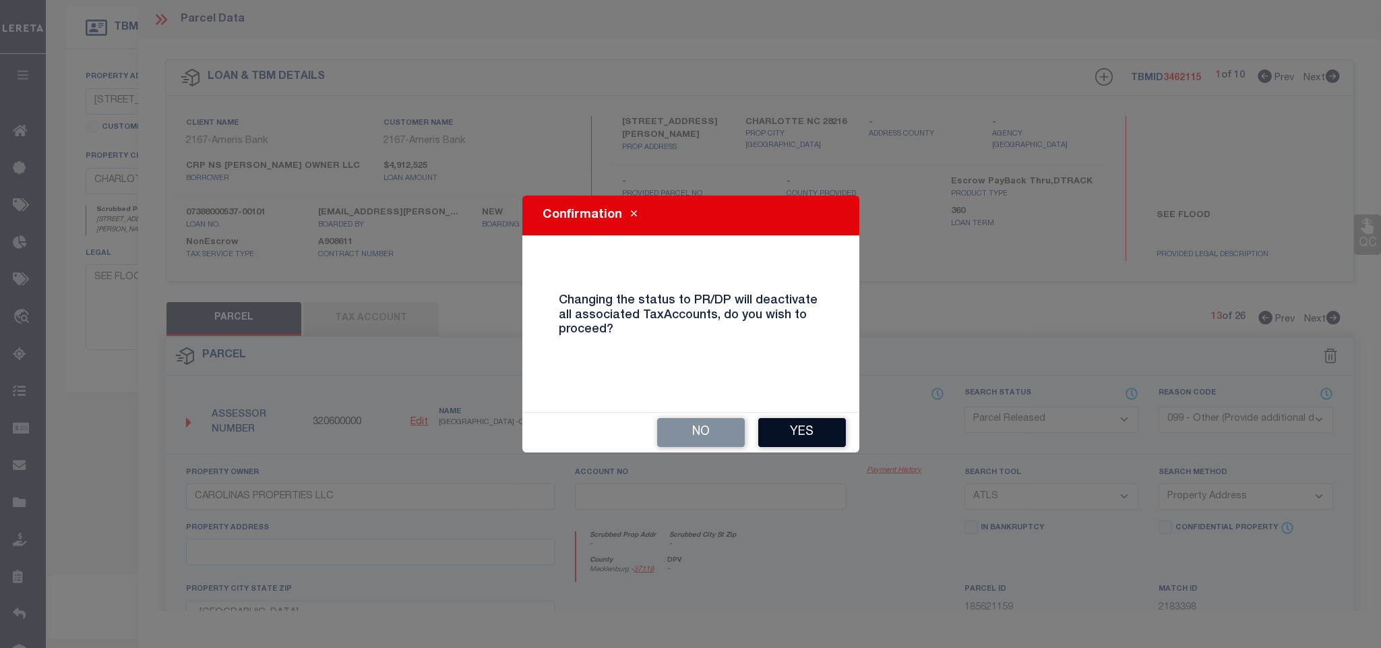
click at [813, 429] on button "Yes" at bounding box center [802, 432] width 88 height 29
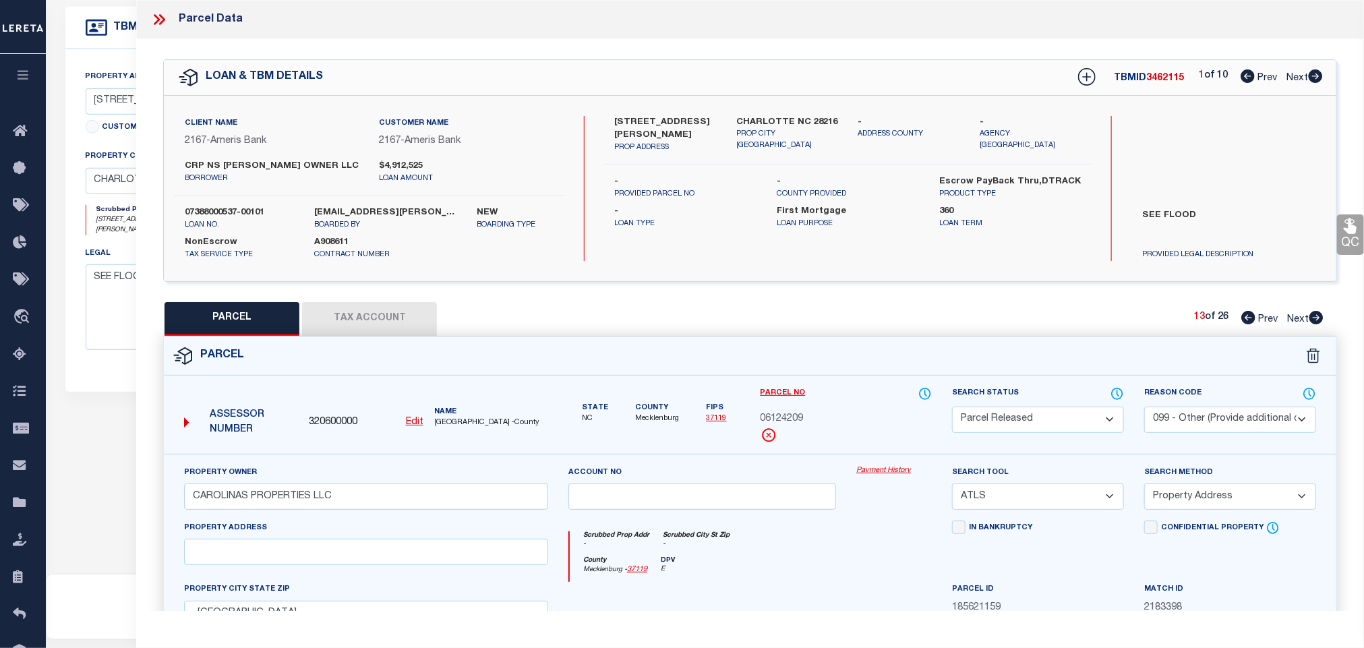
click at [1311, 318] on icon at bounding box center [1316, 317] width 14 height 13
click at [1040, 421] on select "Automated Search Bad Parcel Complete Duplicate Parcel High Dollar Reporting In …" at bounding box center [1038, 420] width 172 height 26
click at [952, 408] on select "Automated Search Bad Parcel Complete Duplicate Parcel High Dollar Reporting In …" at bounding box center [1038, 420] width 172 height 26
click at [1214, 429] on select "- Select Reason Code - 099 - Other (Provide additional detail) ACT - Agency Cha…" at bounding box center [1230, 420] width 172 height 26
click at [1144, 408] on select "- Select Reason Code - 099 - Other (Provide additional detail) ACT - Agency Cha…" at bounding box center [1230, 420] width 172 height 26
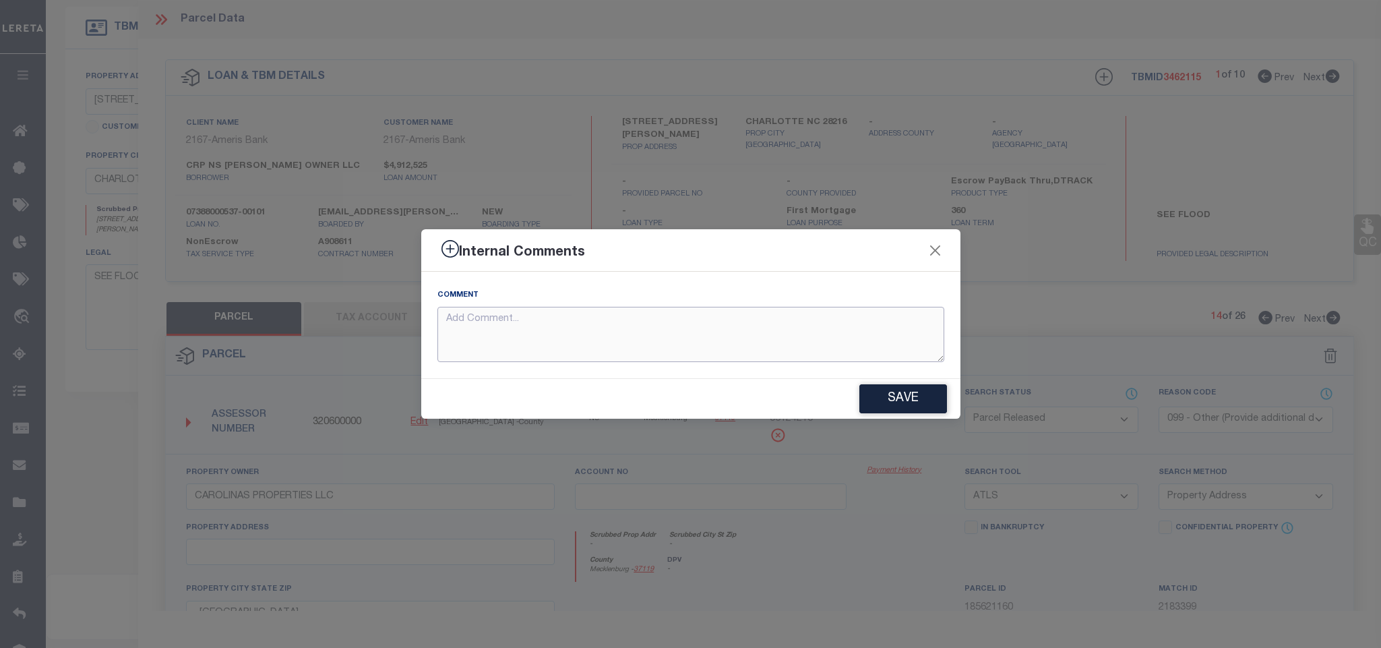
drag, startPoint x: 889, startPoint y: 349, endPoint x: 924, endPoint y: 356, distance: 36.5
click at [887, 348] on textarea at bounding box center [691, 335] width 507 height 56
paste textarea "Parcel not needed for the Loan."
click at [913, 402] on button "Save" at bounding box center [904, 398] width 88 height 29
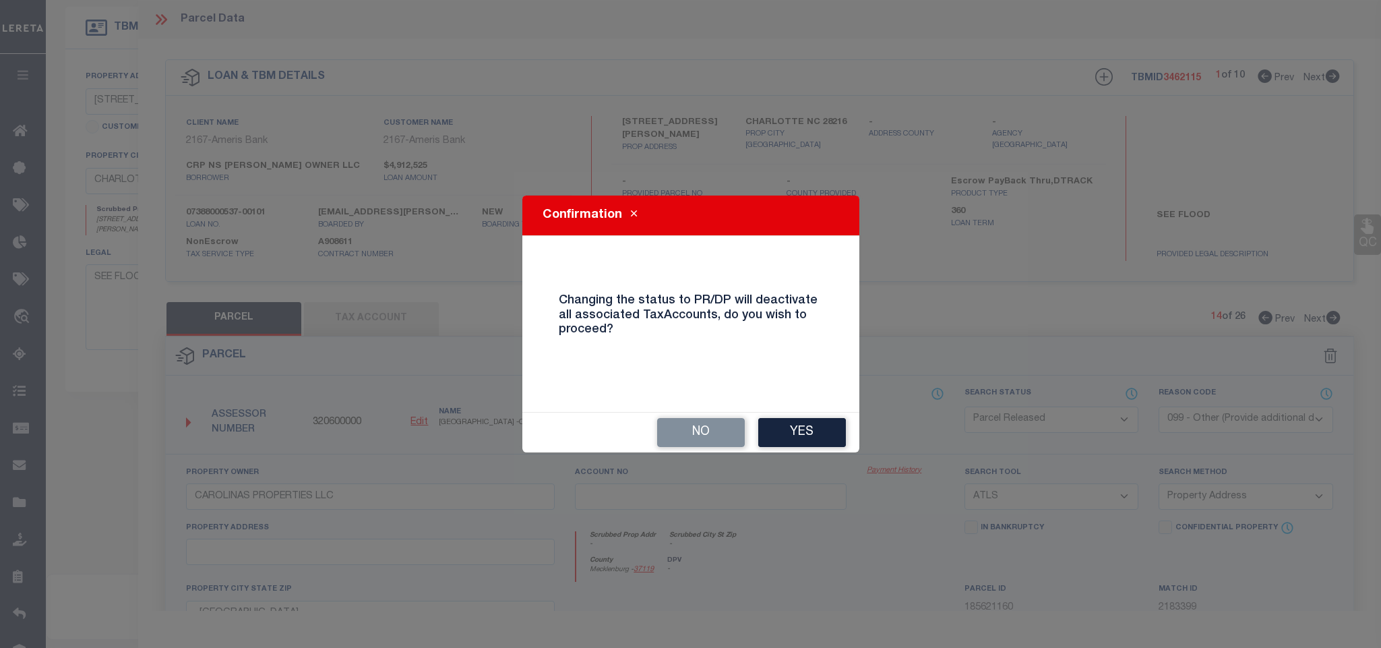
click at [829, 427] on button "Yes" at bounding box center [802, 432] width 88 height 29
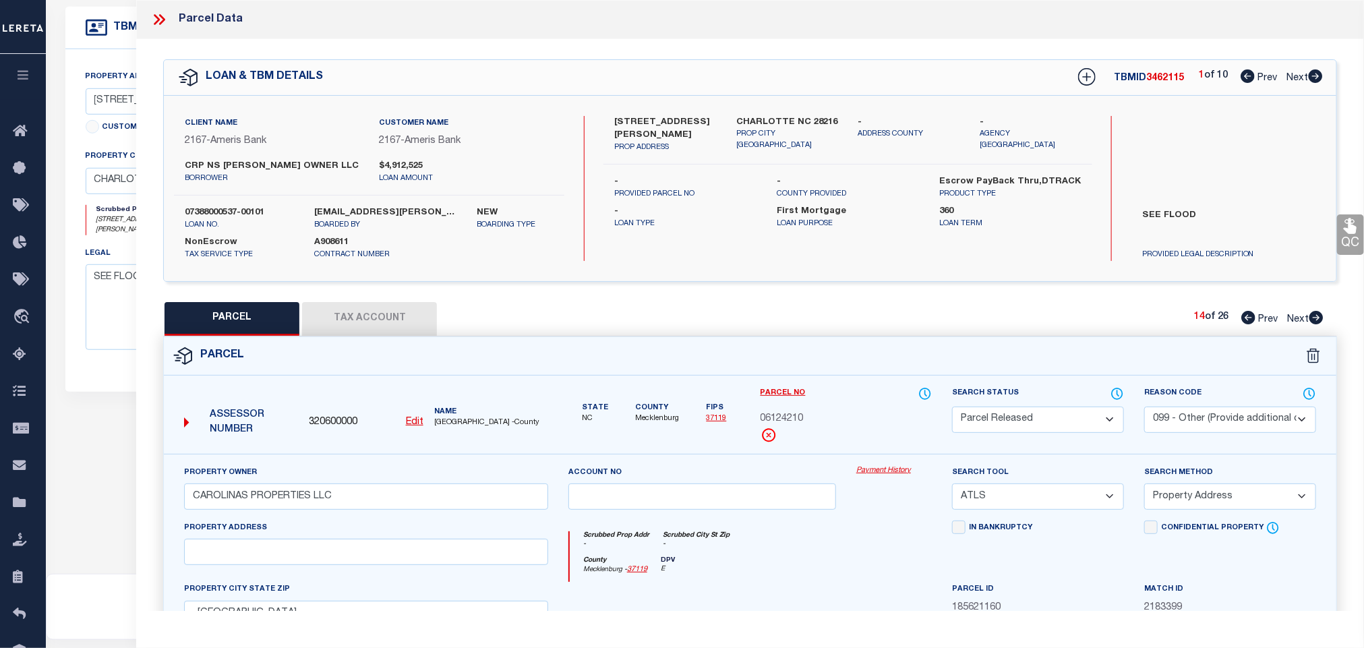
click at [1317, 320] on icon at bounding box center [1316, 317] width 14 height 13
click at [1050, 413] on select "Automated Search Bad Parcel Complete Duplicate Parcel High Dollar Reporting In …" at bounding box center [1038, 420] width 172 height 26
click at [952, 408] on select "Automated Search Bad Parcel Complete Duplicate Parcel High Dollar Reporting In …" at bounding box center [1038, 420] width 172 height 26
drag, startPoint x: 1259, startPoint y: 425, endPoint x: 1251, endPoint y: 425, distance: 8.1
click at [1258, 425] on select "- Select Reason Code - 099 - Other (Provide additional detail) ACT - Agency Cha…" at bounding box center [1230, 420] width 172 height 26
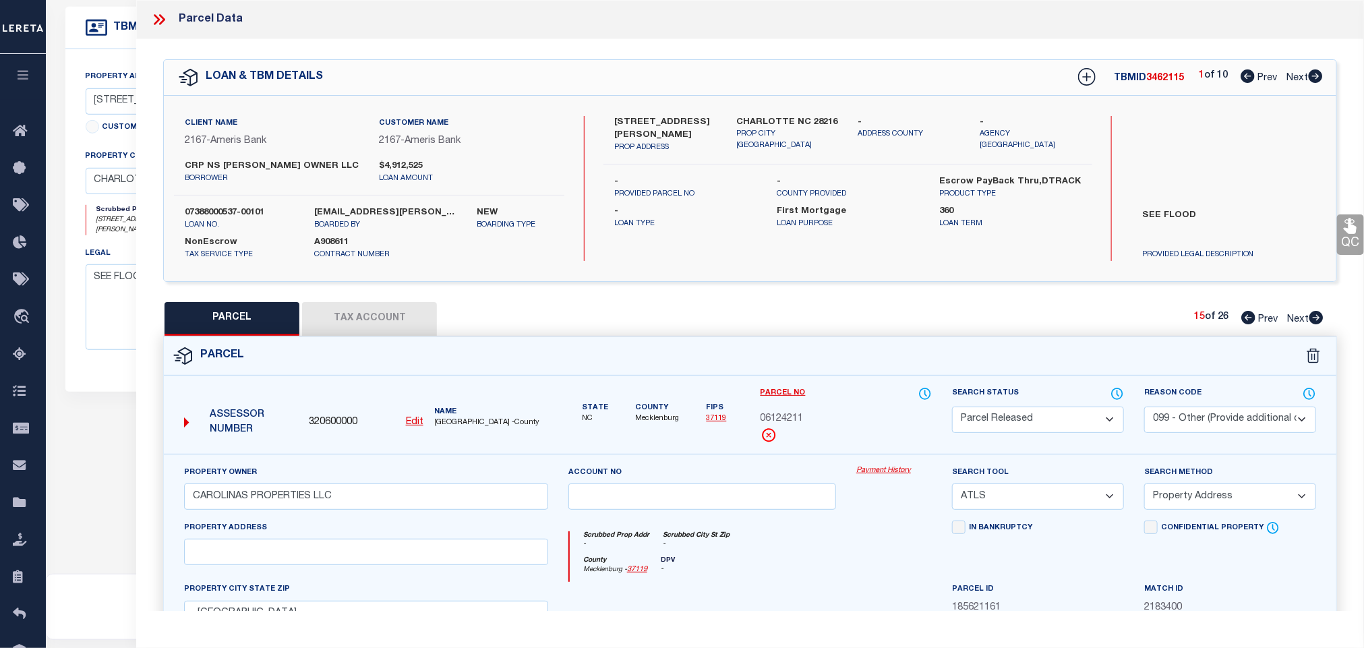
click at [1144, 408] on select "- Select Reason Code - 099 - Other (Provide additional detail) ACT - Agency Cha…" at bounding box center [1230, 420] width 172 height 26
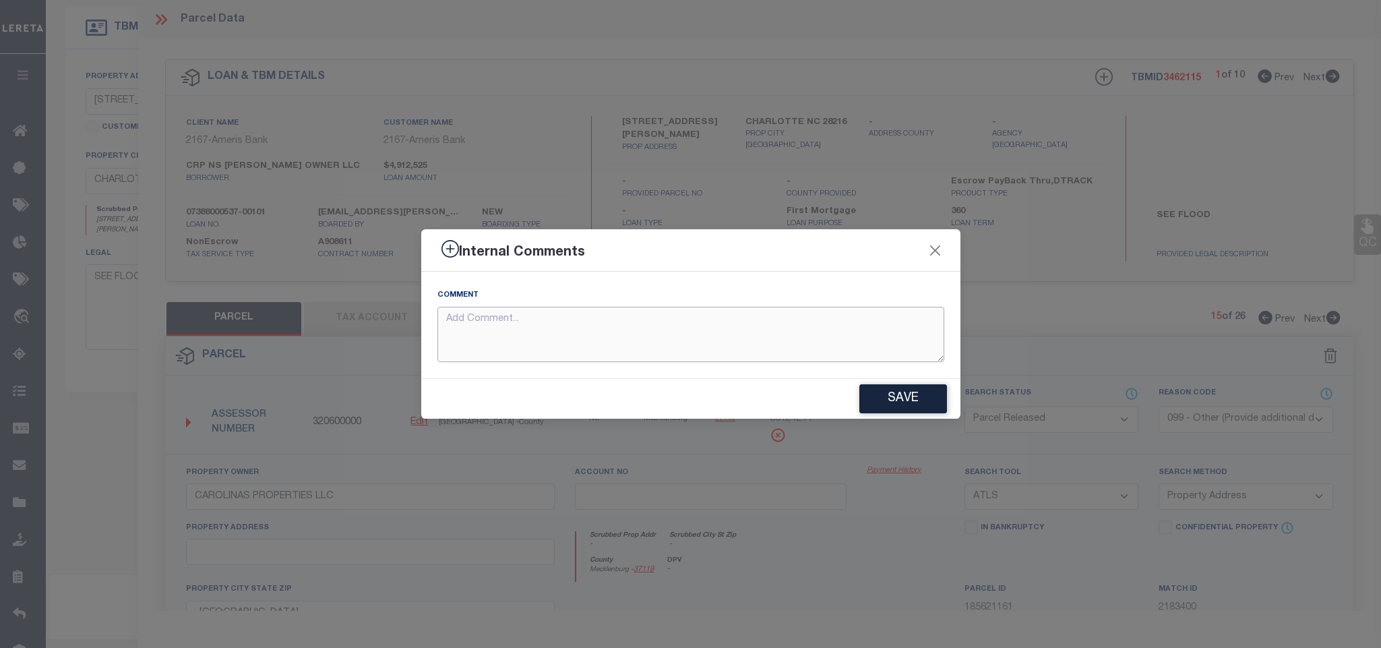
drag, startPoint x: 866, startPoint y: 334, endPoint x: 923, endPoint y: 345, distance: 57.5
click at [866, 334] on textarea at bounding box center [691, 335] width 507 height 56
paste textarea "Parcel not needed for the Loan."
click at [908, 396] on button "Save" at bounding box center [904, 398] width 88 height 29
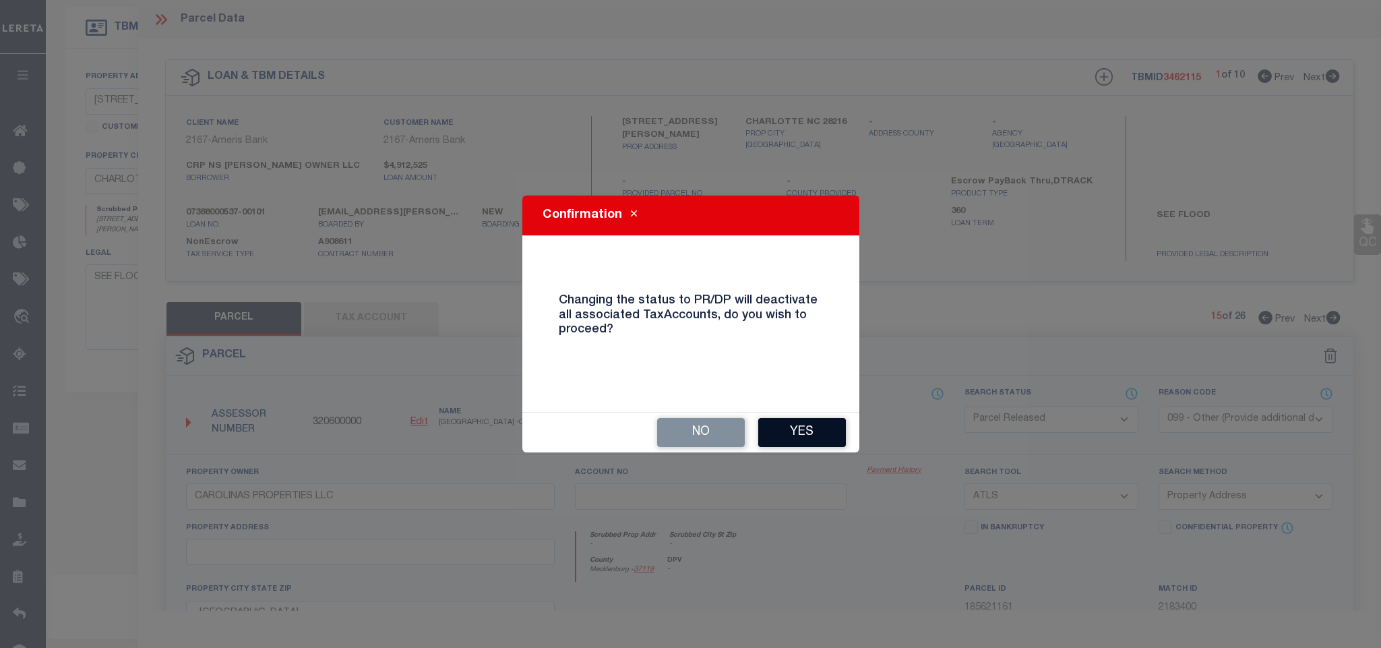
click at [823, 429] on button "Yes" at bounding box center [802, 432] width 88 height 29
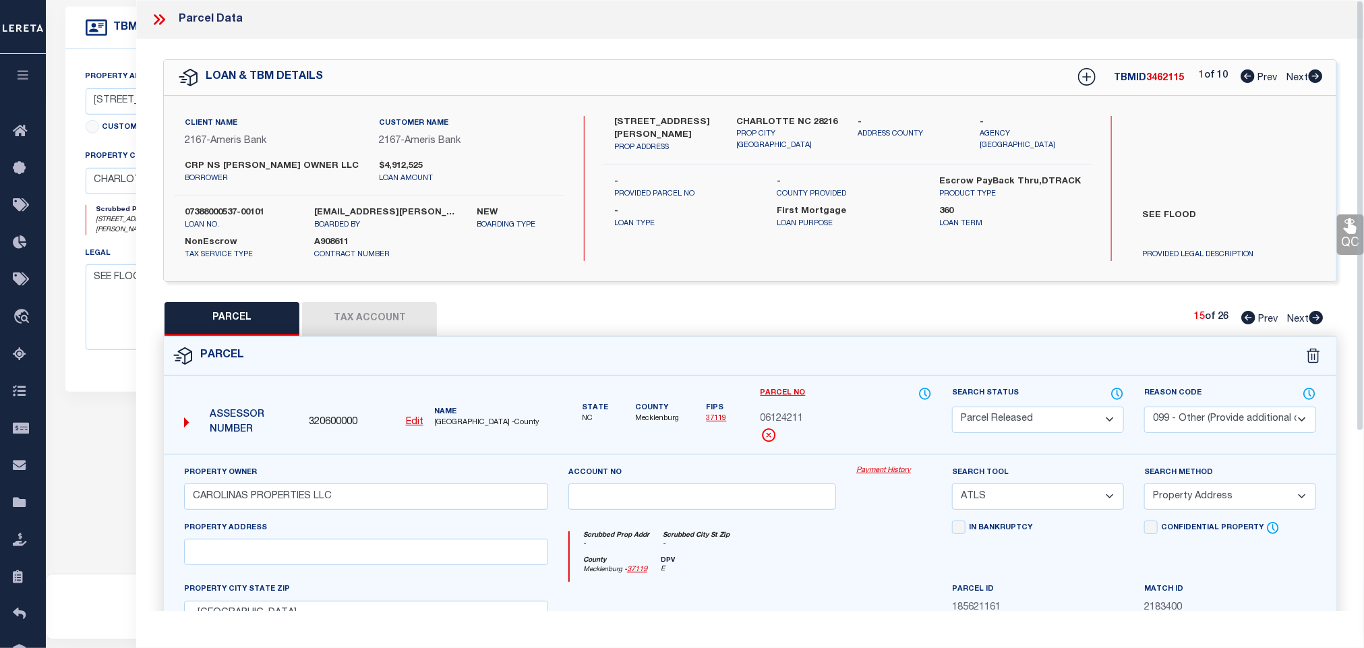
click at [1315, 324] on icon at bounding box center [1316, 317] width 14 height 13
click at [1058, 419] on select "Automated Search Bad Parcel Complete Duplicate Parcel High Dollar Reporting In …" at bounding box center [1038, 420] width 172 height 26
click at [952, 408] on select "Automated Search Bad Parcel Complete Duplicate Parcel High Dollar Reporting In …" at bounding box center [1038, 420] width 172 height 26
click at [1234, 417] on select "- Select Reason Code - 099 - Other (Provide additional detail) ACT - Agency Cha…" at bounding box center [1230, 420] width 172 height 26
click at [1144, 408] on select "- Select Reason Code - 099 - Other (Provide additional detail) ACT - Agency Cha…" at bounding box center [1230, 420] width 172 height 26
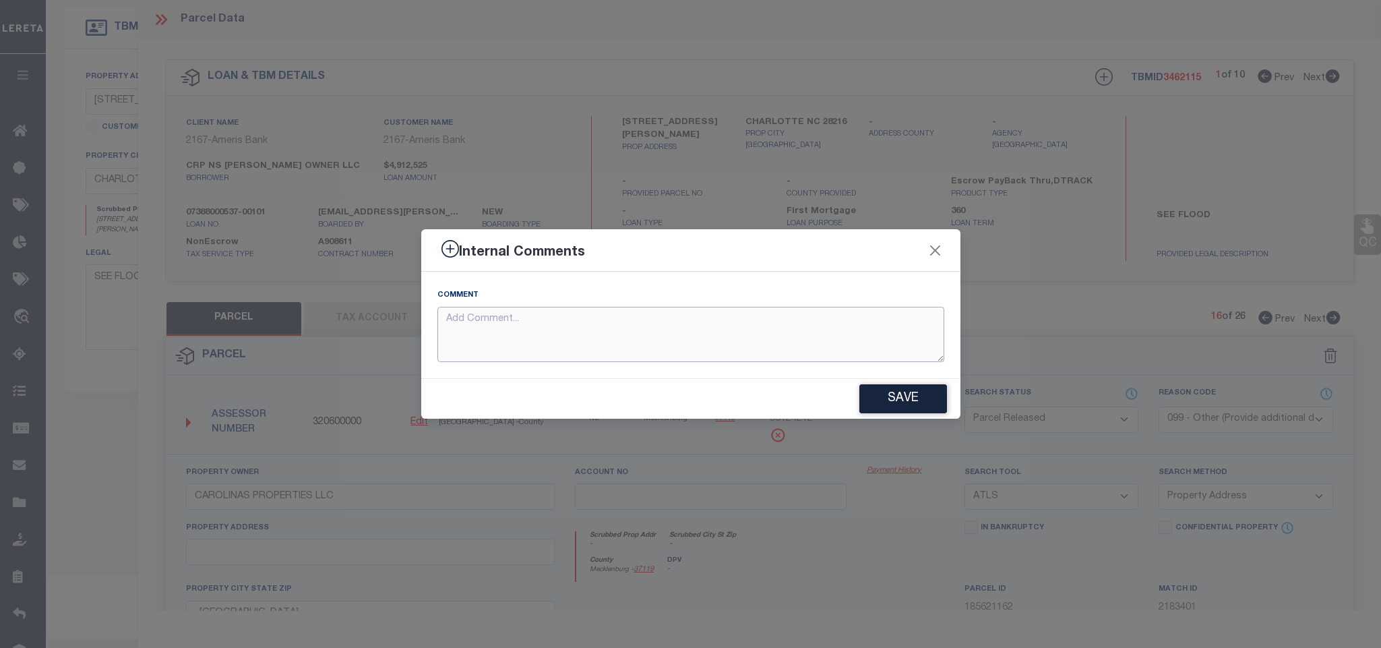
click at [907, 328] on textarea at bounding box center [691, 335] width 507 height 56
paste textarea "Parcel not needed for the Loan."
click at [925, 413] on button "Save" at bounding box center [904, 398] width 88 height 29
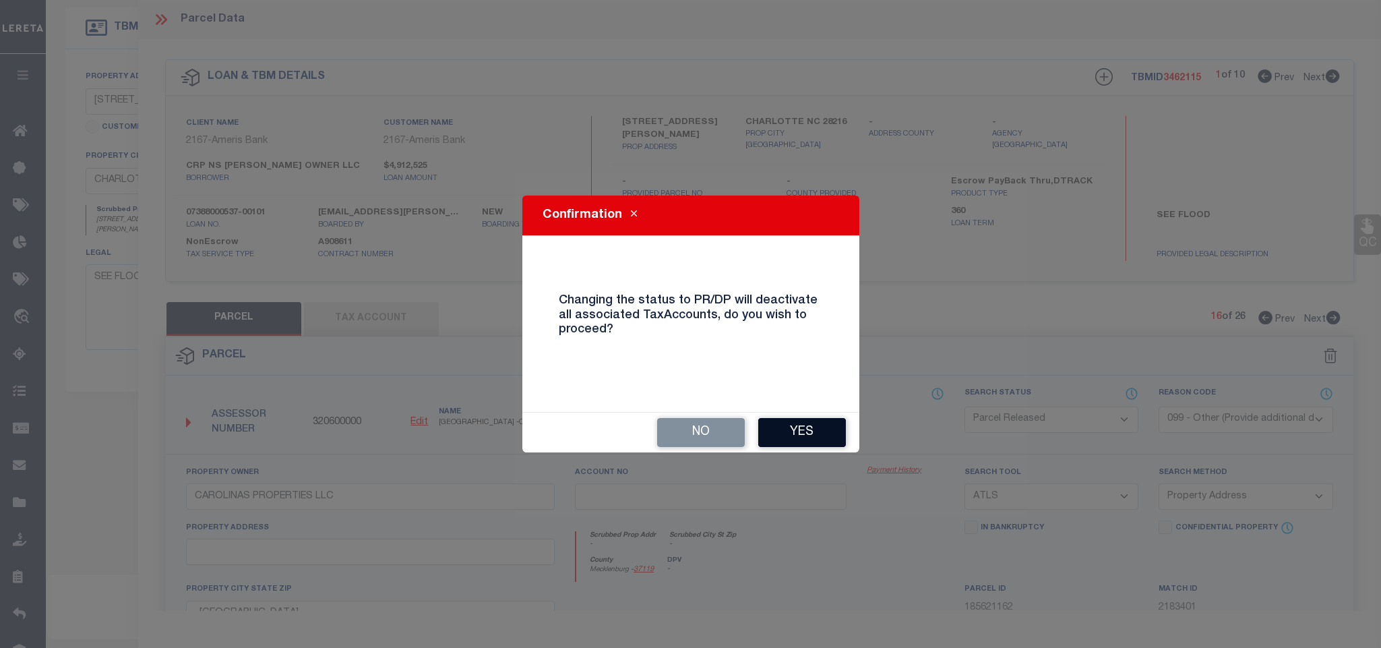
click at [815, 427] on button "Yes" at bounding box center [802, 432] width 88 height 29
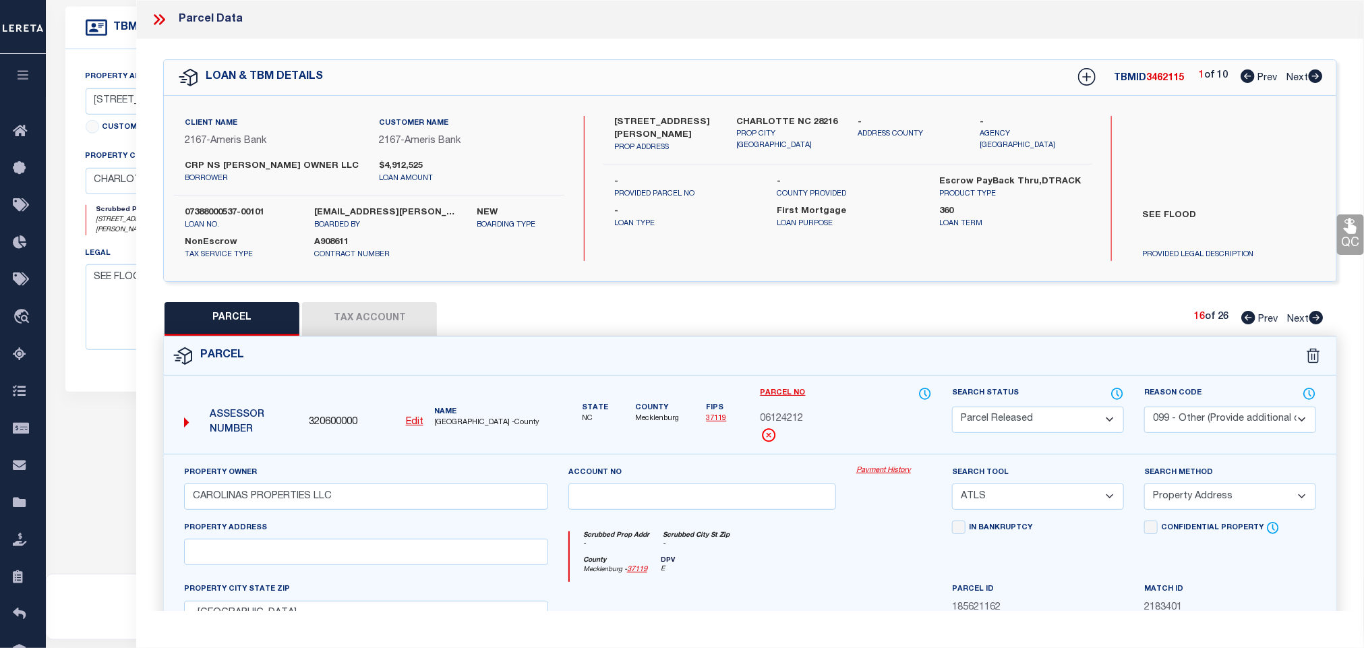
click at [1307, 320] on span "Next" at bounding box center [1298, 319] width 22 height 9
click at [1062, 429] on select "Automated Search Bad Parcel Complete Duplicate Parcel High Dollar Reporting In …" at bounding box center [1038, 420] width 172 height 26
click at [952, 408] on select "Automated Search Bad Parcel Complete Duplicate Parcel High Dollar Reporting In …" at bounding box center [1038, 420] width 172 height 26
click at [1224, 421] on select "- Select Reason Code - 099 - Other (Provide additional detail) ACT - Agency Cha…" at bounding box center [1230, 420] width 172 height 26
click at [1144, 408] on select "- Select Reason Code - 099 - Other (Provide additional detail) ACT - Agency Cha…" at bounding box center [1230, 420] width 172 height 26
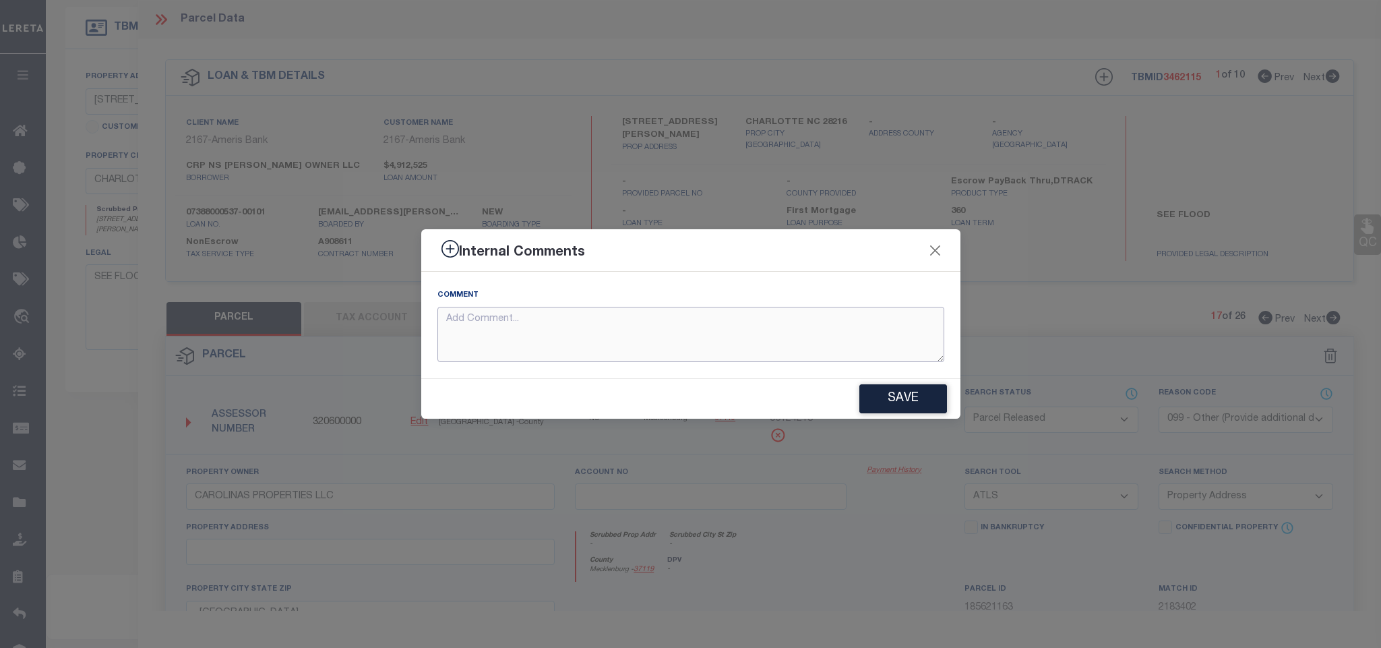
drag, startPoint x: 904, startPoint y: 334, endPoint x: 924, endPoint y: 338, distance: 20.6
click at [903, 334] on textarea at bounding box center [691, 335] width 507 height 56
paste textarea "Parcel not needed for the Loan."
click at [912, 403] on button "Save" at bounding box center [904, 398] width 88 height 29
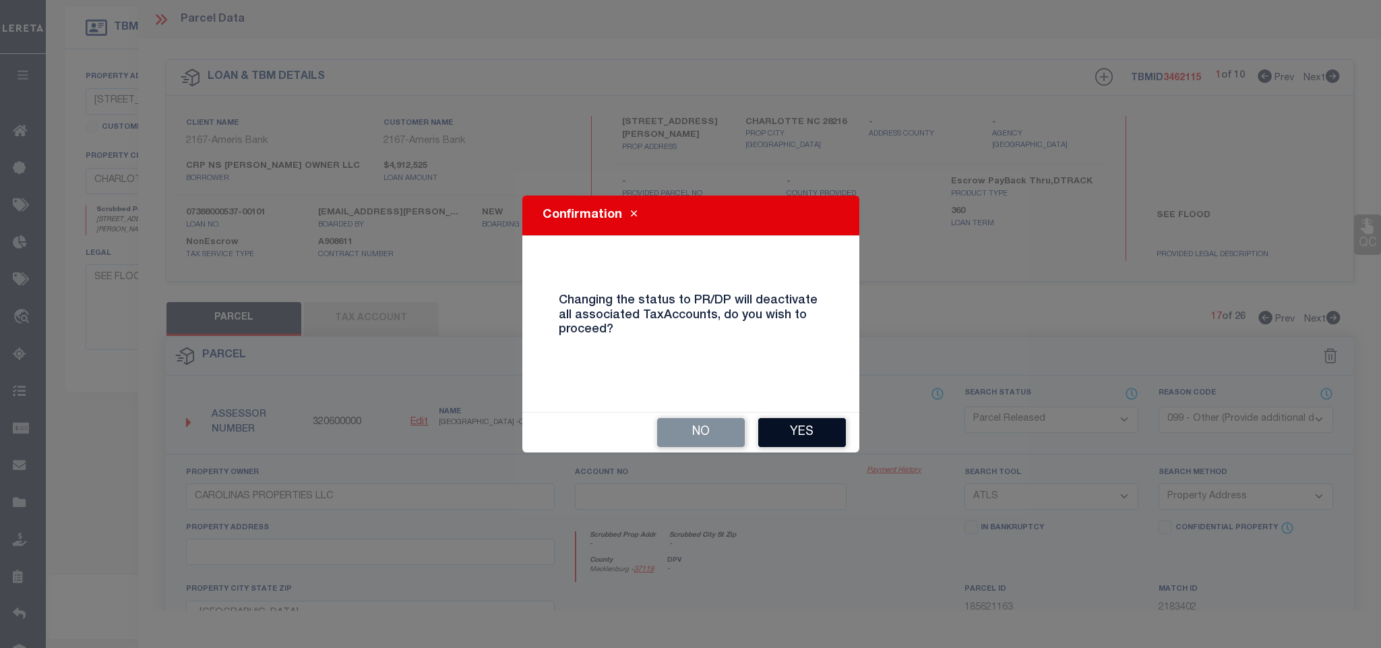
click at [799, 433] on button "Yes" at bounding box center [802, 432] width 88 height 29
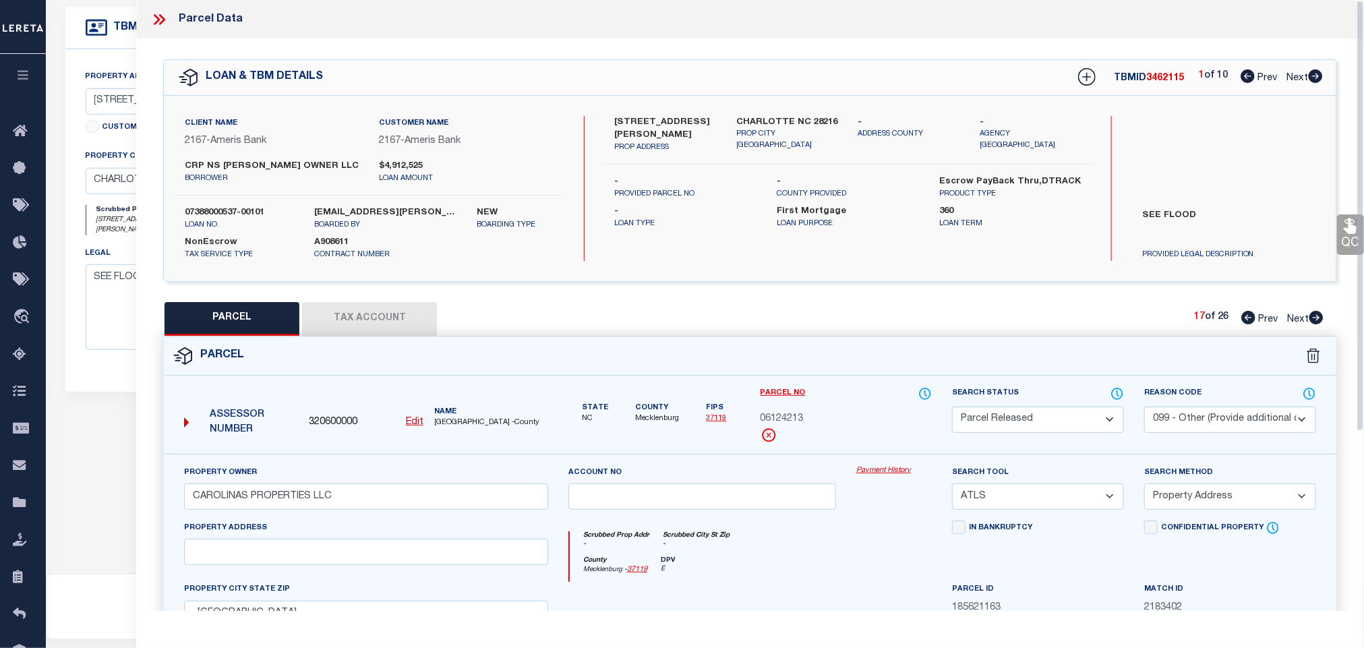
click at [1311, 316] on icon at bounding box center [1316, 317] width 15 height 13
click at [1040, 425] on select "Automated Search Bad Parcel Complete Duplicate Parcel High Dollar Reporting In …" at bounding box center [1038, 420] width 172 height 26
click at [952, 408] on select "Automated Search Bad Parcel Complete Duplicate Parcel High Dollar Reporting In …" at bounding box center [1038, 420] width 172 height 26
click at [1212, 419] on select "- Select Reason Code - 099 - Other (Provide additional detail) ACT - Agency Cha…" at bounding box center [1230, 420] width 172 height 26
click at [1144, 408] on select "- Select Reason Code - 099 - Other (Provide additional detail) ACT - Agency Cha…" at bounding box center [1230, 420] width 172 height 26
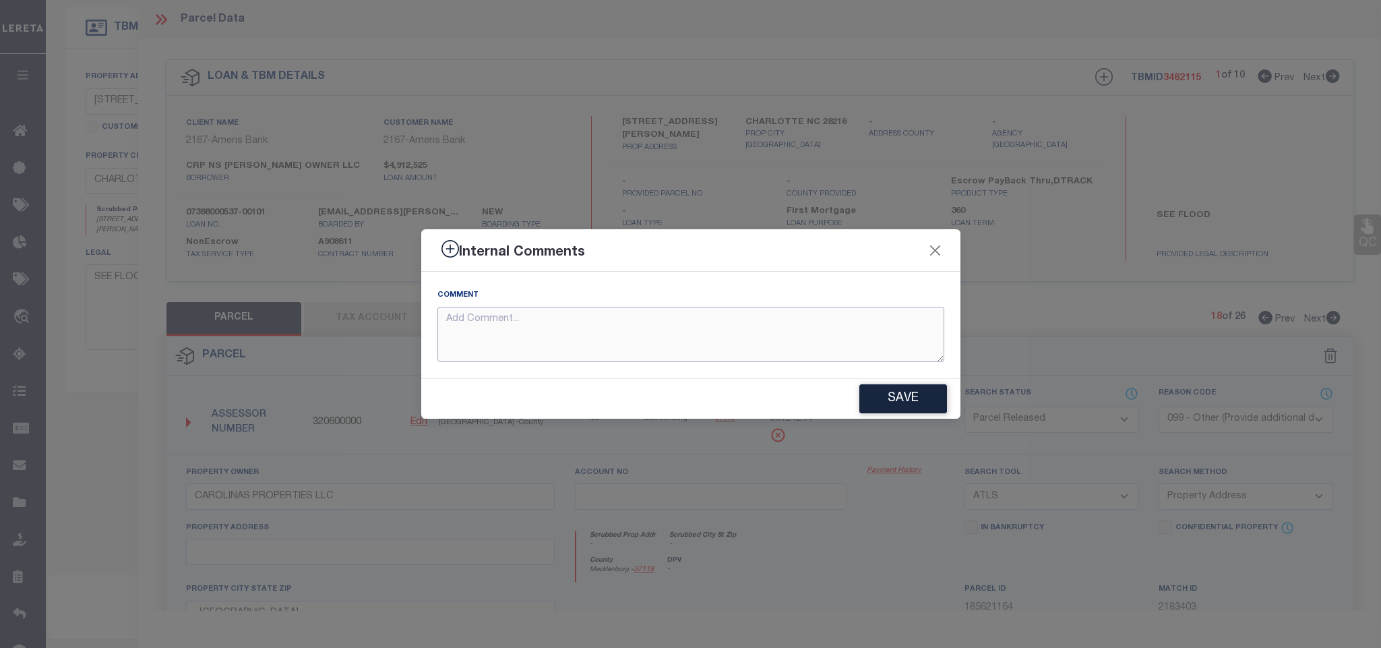
click at [798, 360] on textarea at bounding box center [691, 335] width 507 height 56
paste textarea "Parcel not needed for the Loan."
click at [945, 392] on button "Save" at bounding box center [904, 398] width 88 height 29
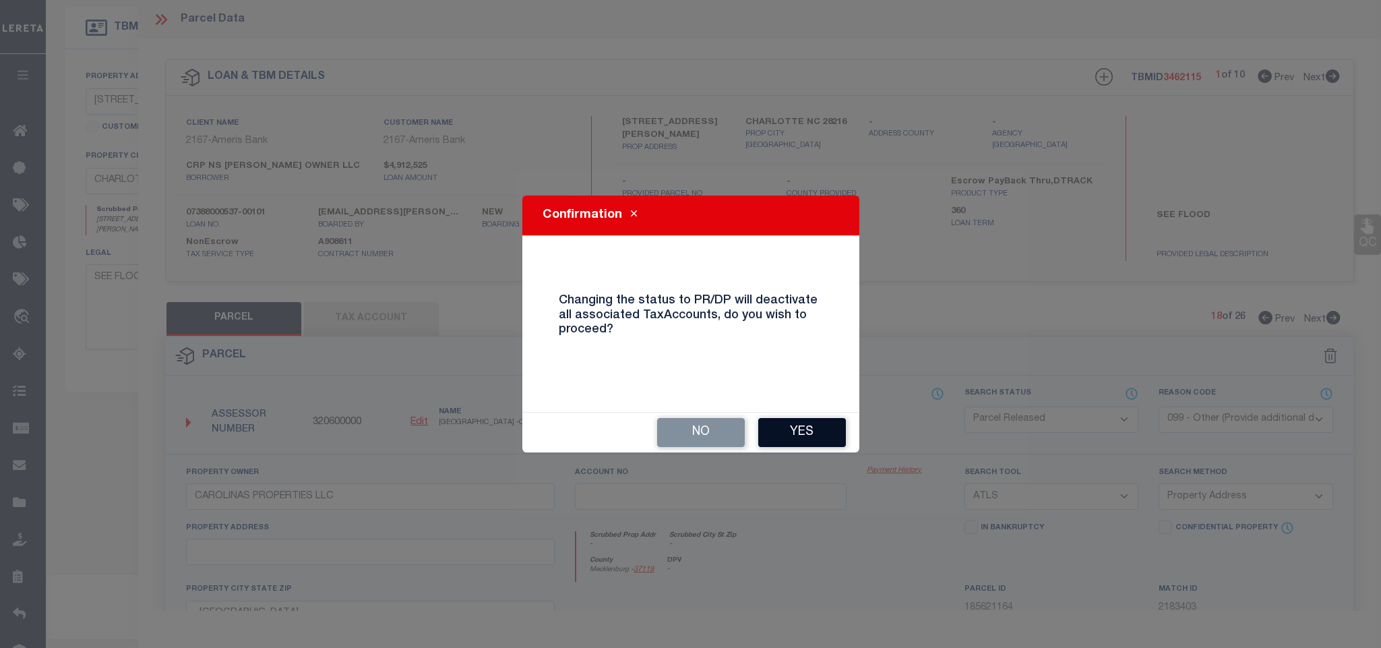
click at [787, 439] on button "Yes" at bounding box center [802, 432] width 88 height 29
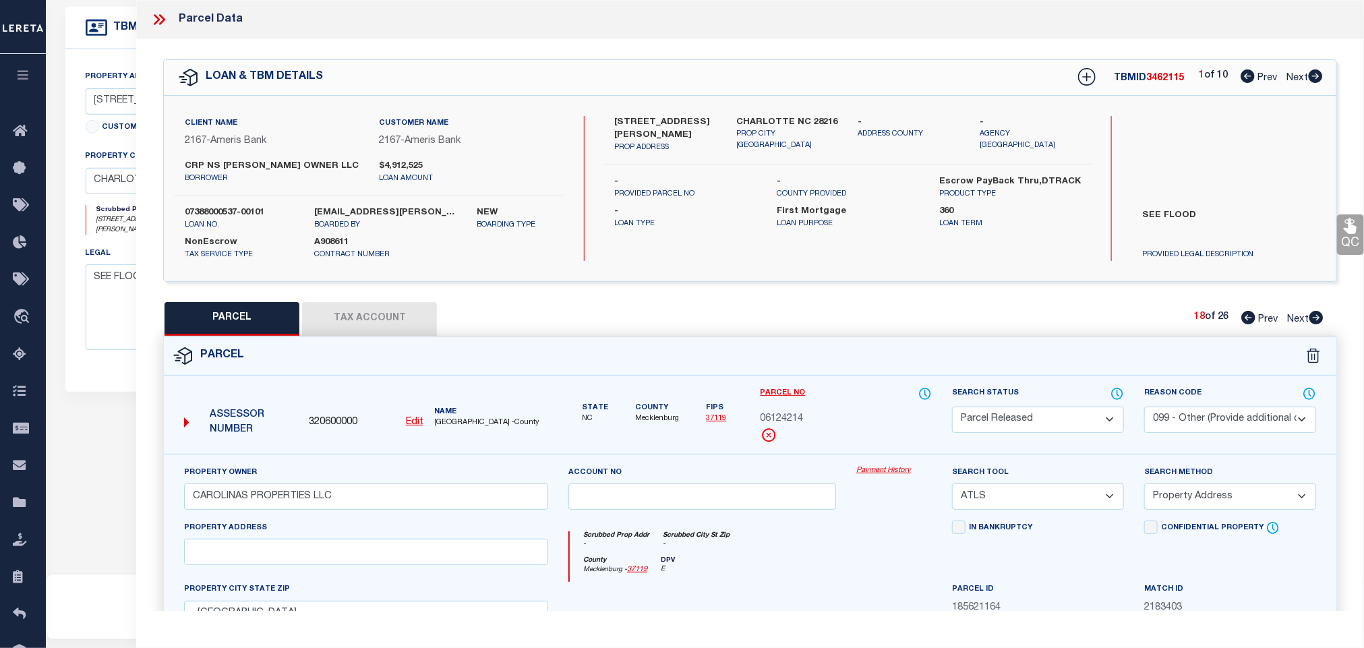
click at [1319, 316] on icon at bounding box center [1316, 317] width 14 height 13
click at [1083, 423] on select "Automated Search Bad Parcel Complete Duplicate Parcel High Dollar Reporting In …" at bounding box center [1038, 420] width 172 height 26
click at [952, 408] on select "Automated Search Bad Parcel Complete Duplicate Parcel High Dollar Reporting In …" at bounding box center [1038, 420] width 172 height 26
click at [1240, 431] on select "- Select Reason Code - 099 - Other (Provide additional detail) ACT - Agency Cha…" at bounding box center [1230, 420] width 172 height 26
click at [1144, 408] on select "- Select Reason Code - 099 - Other (Provide additional detail) ACT - Agency Cha…" at bounding box center [1230, 420] width 172 height 26
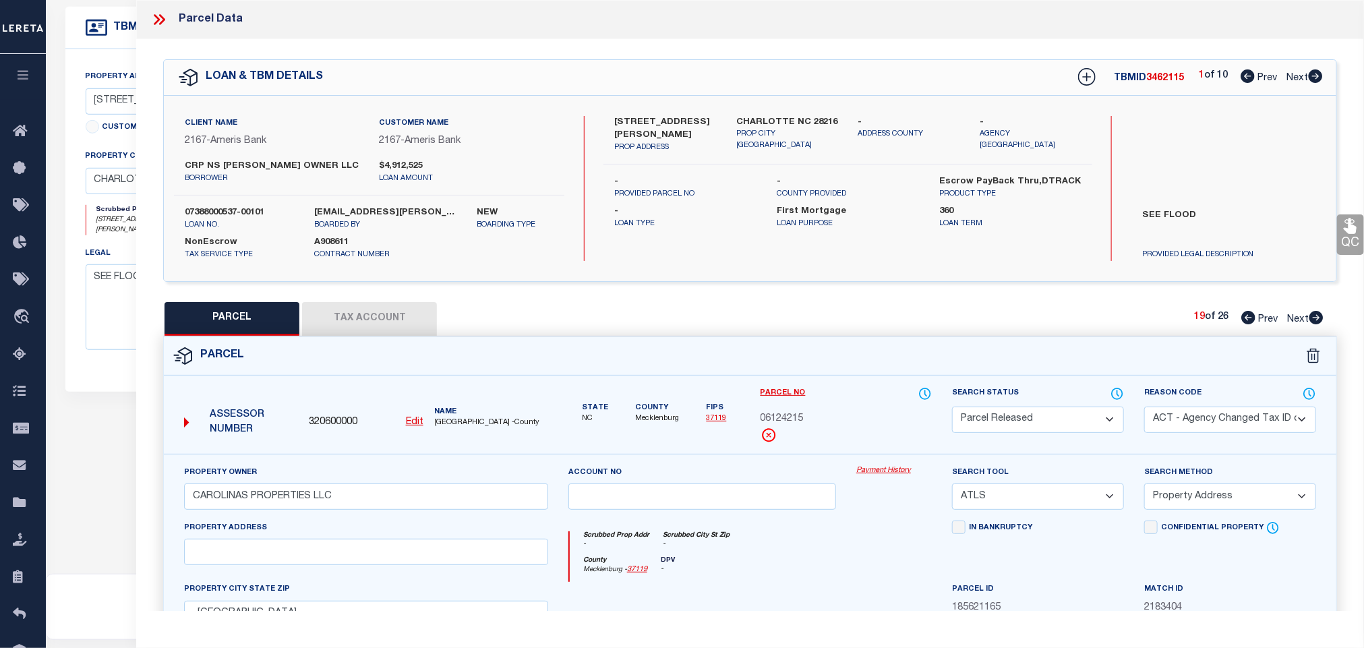
drag, startPoint x: 1222, startPoint y: 423, endPoint x: 1222, endPoint y: 433, distance: 9.4
click at [1222, 423] on select "- Select Reason Code - 099 - Other (Provide additional detail) ACT - Agency Cha…" at bounding box center [1230, 420] width 172 height 26
click at [1144, 408] on select "- Select Reason Code - 099 - Other (Provide additional detail) ACT - Agency Cha…" at bounding box center [1230, 420] width 172 height 26
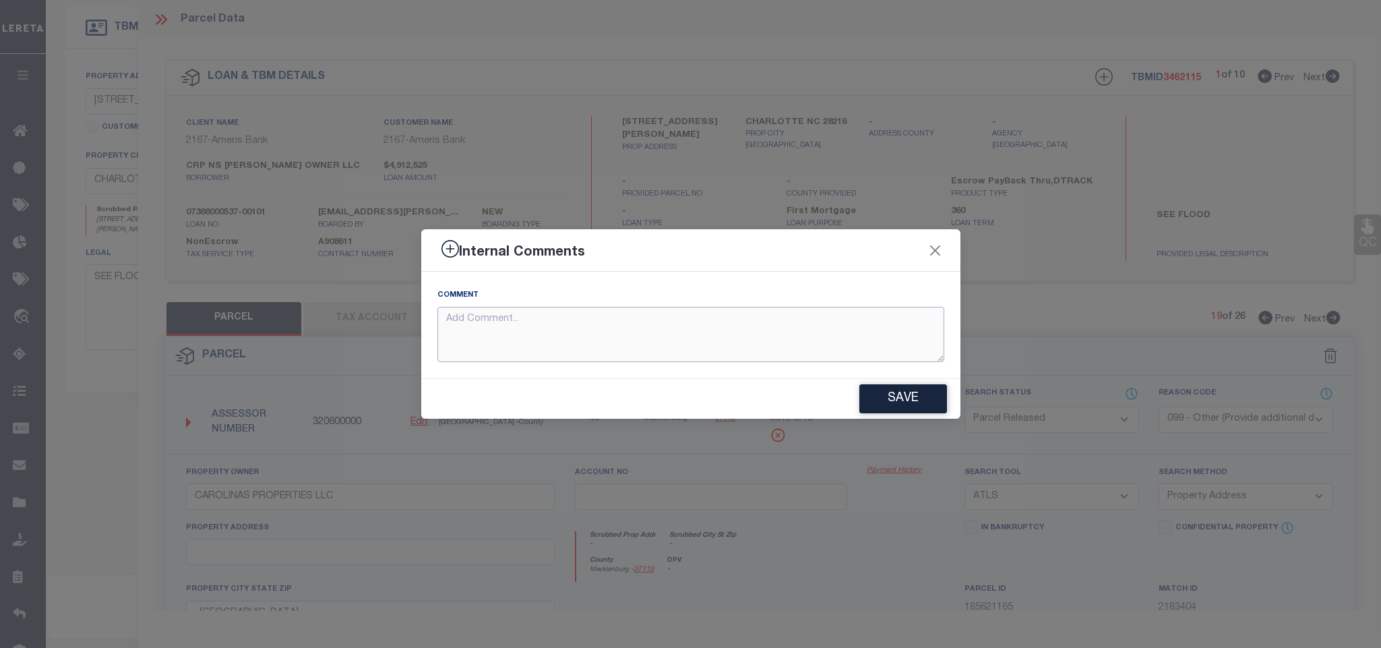
click at [745, 322] on textarea at bounding box center [691, 335] width 507 height 56
paste textarea "Parcel not needed for the Loan."
click at [897, 384] on button "Save" at bounding box center [904, 398] width 88 height 29
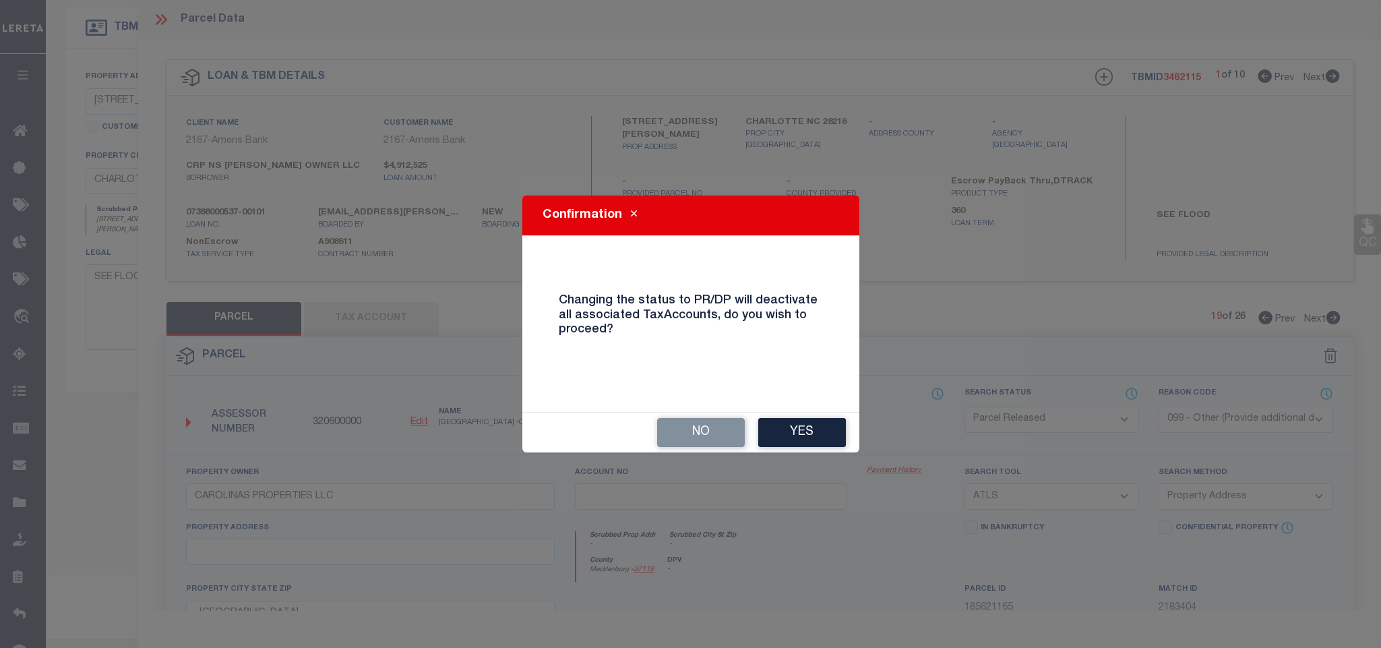
click at [816, 421] on button "Yes" at bounding box center [802, 432] width 88 height 29
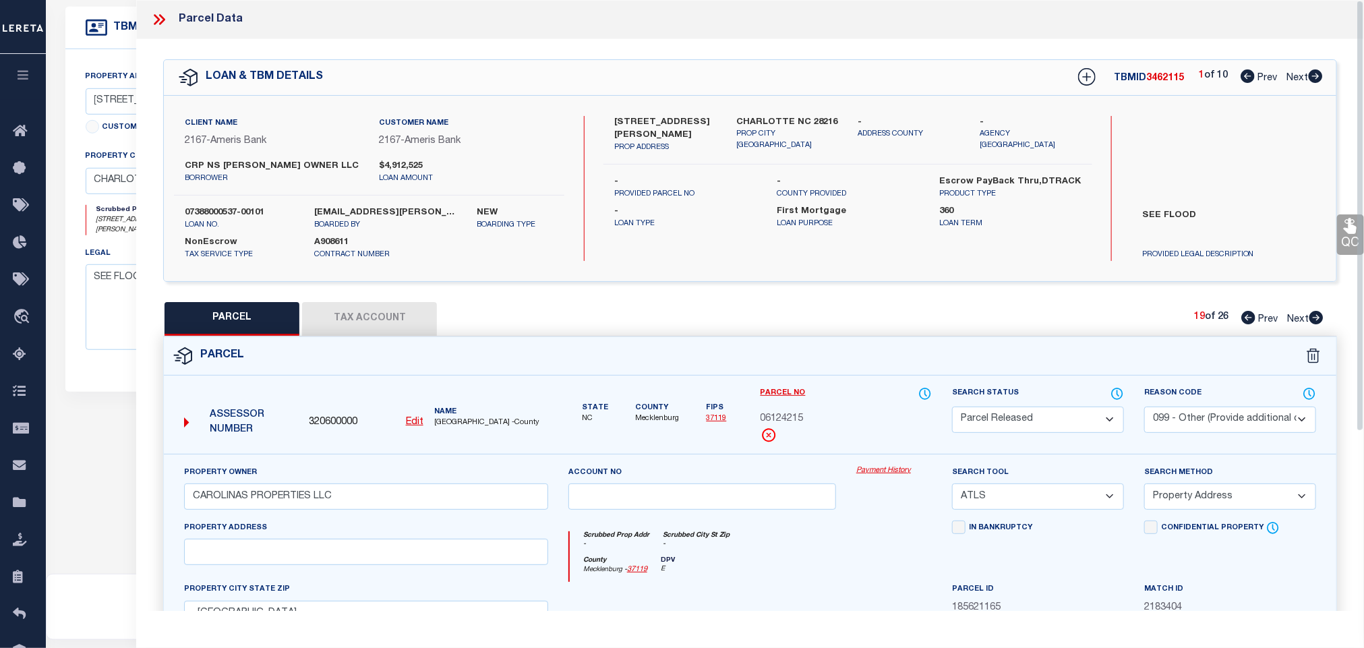
click at [1317, 320] on icon at bounding box center [1316, 317] width 14 height 13
click at [1044, 415] on select "Automated Search Bad Parcel Complete Duplicate Parcel High Dollar Reporting In …" at bounding box center [1038, 420] width 172 height 26
click at [952, 408] on select "Automated Search Bad Parcel Complete Duplicate Parcel High Dollar Reporting In …" at bounding box center [1038, 420] width 172 height 26
click at [1230, 423] on select "- Select Reason Code - 099 - Other (Provide additional detail) ACT - Agency Cha…" at bounding box center [1230, 420] width 172 height 26
click at [1144, 408] on select "- Select Reason Code - 099 - Other (Provide additional detail) ACT - Agency Cha…" at bounding box center [1230, 420] width 172 height 26
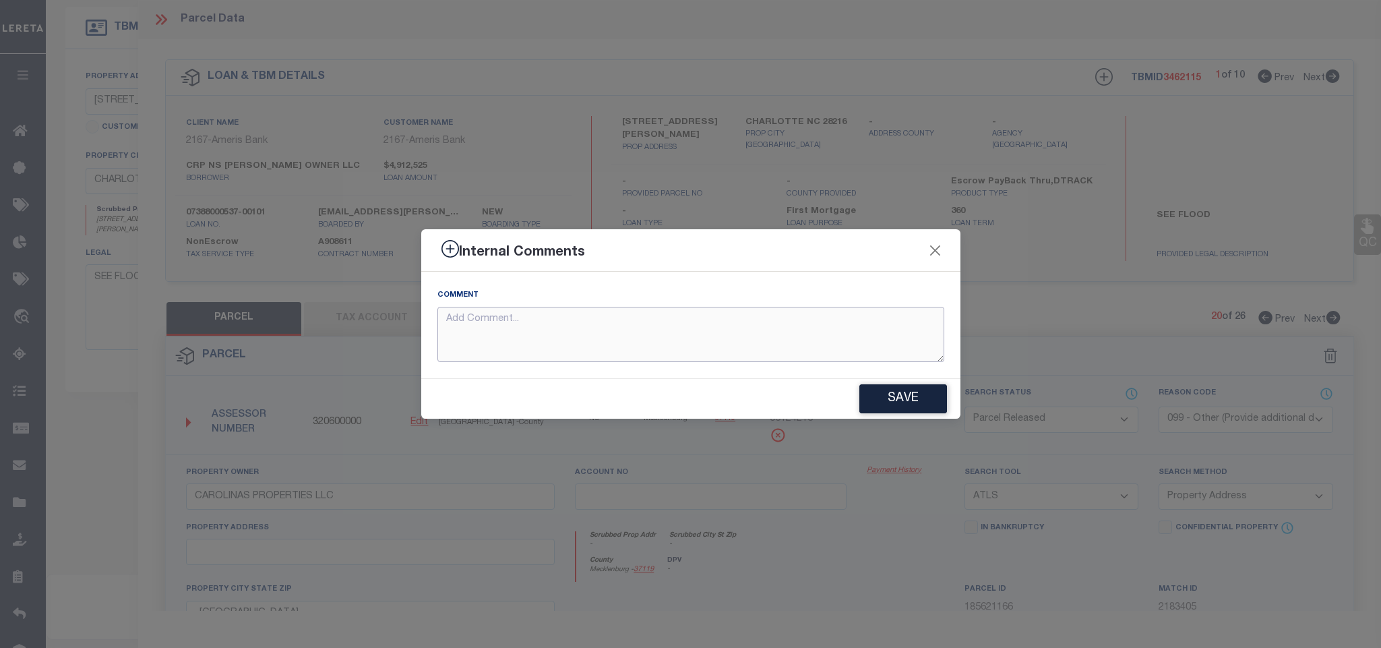
click at [862, 340] on textarea at bounding box center [691, 335] width 507 height 56
paste textarea "Parcel not needed for the Loan."
click at [904, 392] on button "Save" at bounding box center [904, 398] width 88 height 29
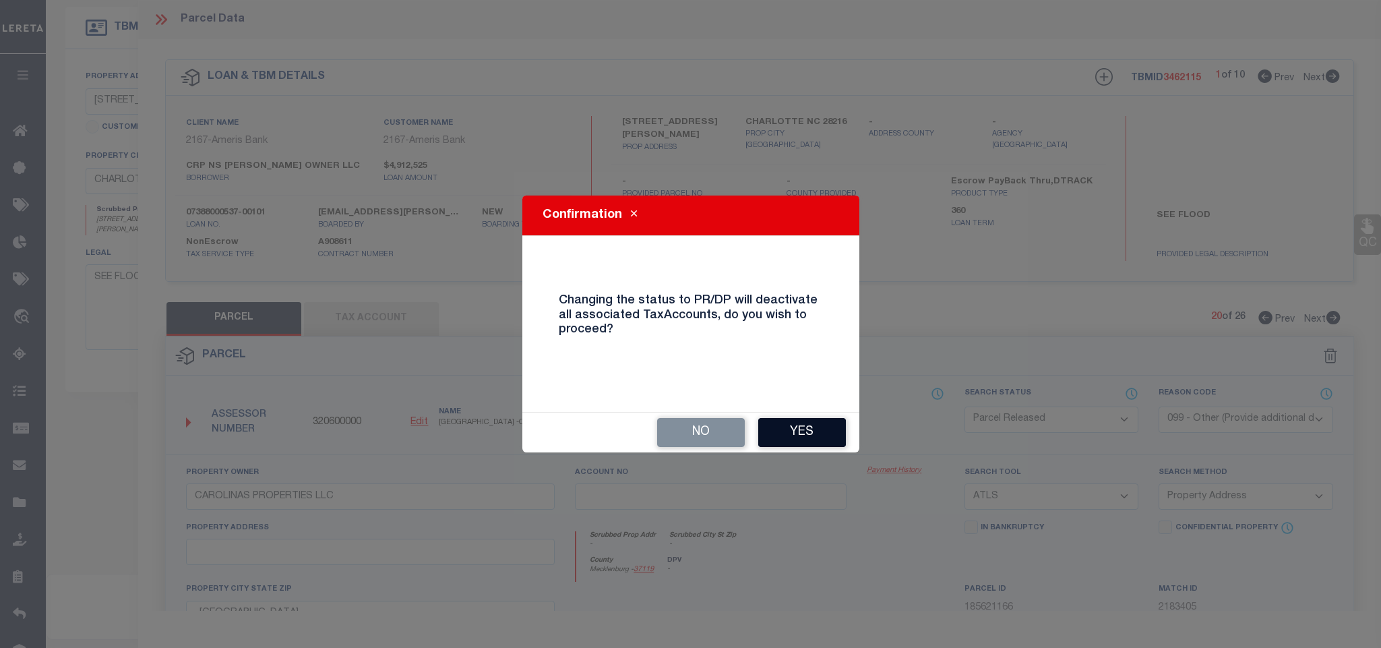
click at [816, 437] on button "Yes" at bounding box center [802, 432] width 88 height 29
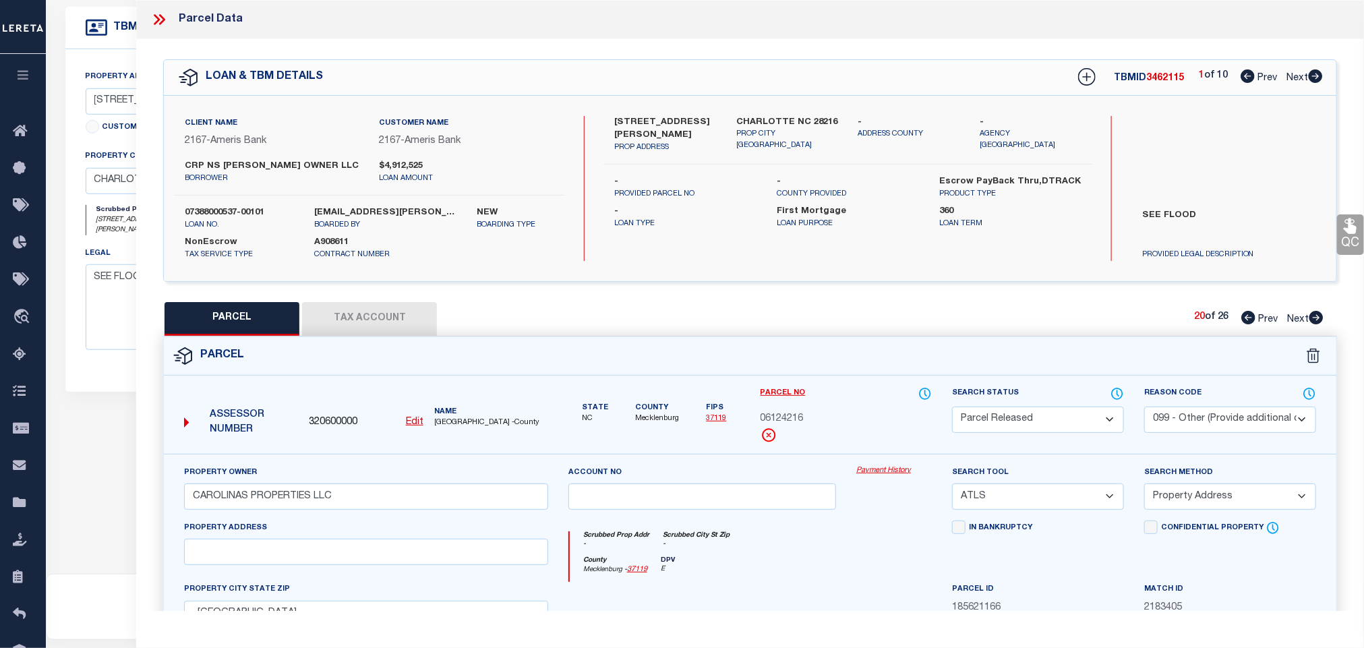
click at [1317, 320] on icon at bounding box center [1316, 317] width 15 height 13
click at [1065, 423] on select "Automated Search Bad Parcel Complete Duplicate Parcel High Dollar Reporting In …" at bounding box center [1038, 420] width 172 height 26
click at [952, 408] on select "Automated Search Bad Parcel Complete Duplicate Parcel High Dollar Reporting In …" at bounding box center [1038, 420] width 172 height 26
click at [1226, 423] on select "- Select Reason Code - 099 - Other (Provide additional detail) ACT - Agency Cha…" at bounding box center [1230, 420] width 172 height 26
click at [1144, 408] on select "- Select Reason Code - 099 - Other (Provide additional detail) ACT - Agency Cha…" at bounding box center [1230, 420] width 172 height 26
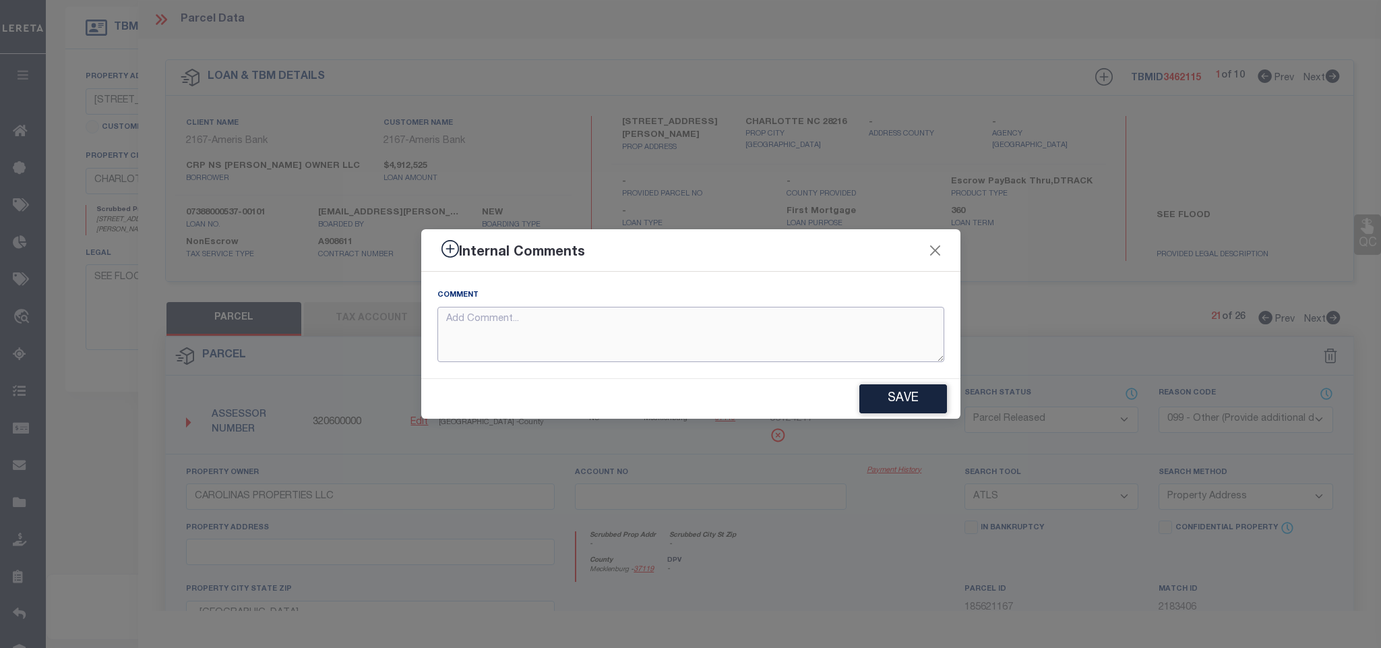
drag, startPoint x: 767, startPoint y: 334, endPoint x: 878, endPoint y: 355, distance: 113.2
click at [771, 336] on textarea at bounding box center [691, 335] width 507 height 56
paste textarea "Parcel not needed for the Loan."
click at [897, 394] on button "Save" at bounding box center [904, 398] width 88 height 29
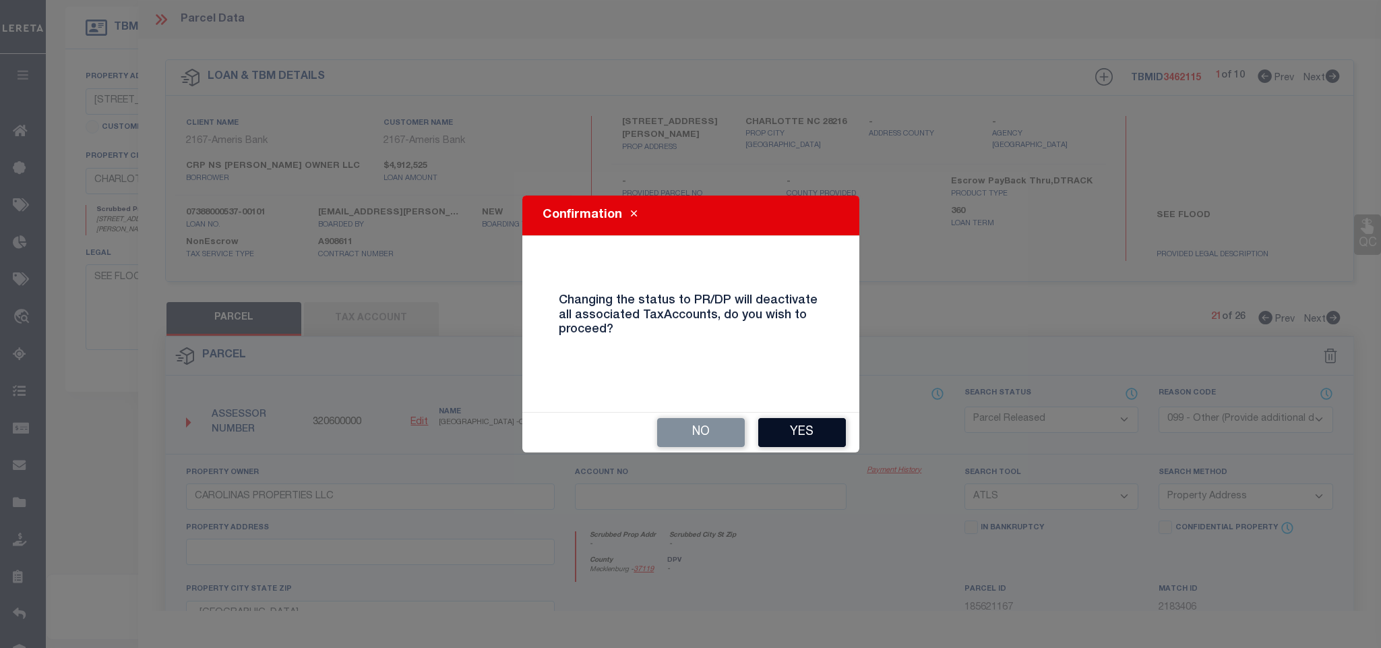
click at [791, 440] on button "Yes" at bounding box center [802, 432] width 88 height 29
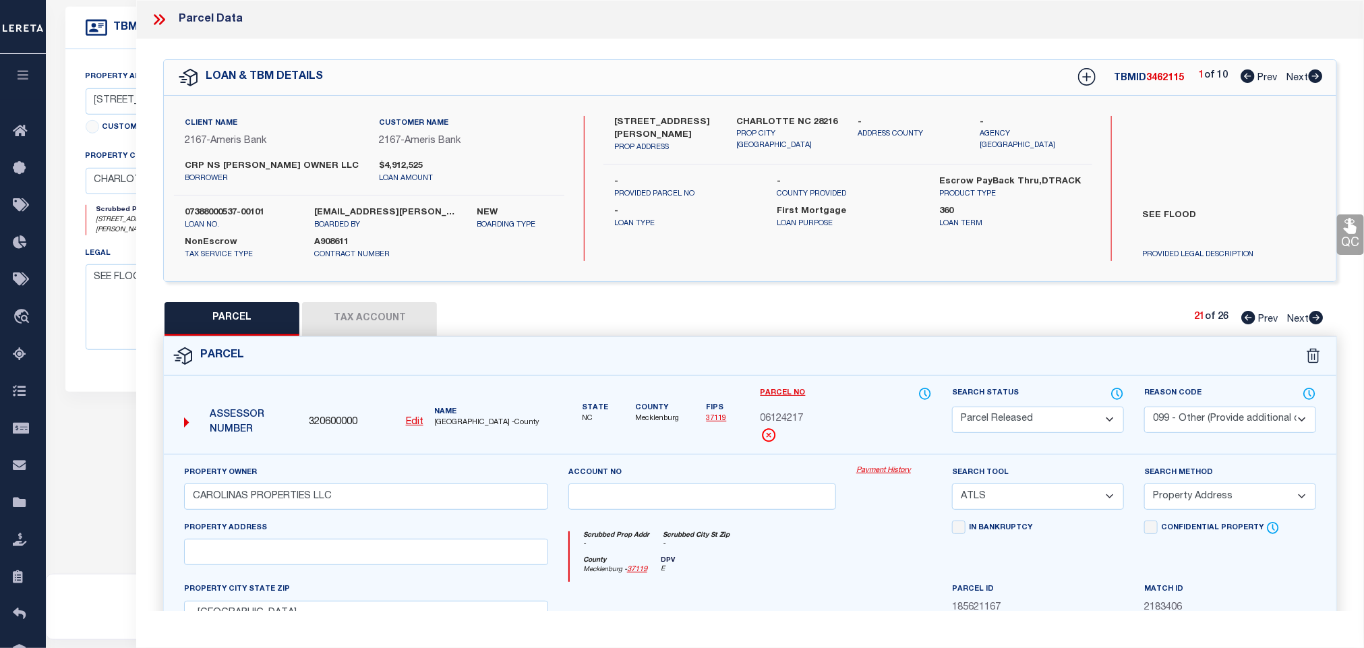
click at [1315, 320] on icon at bounding box center [1316, 317] width 15 height 13
click at [1080, 421] on select "Automated Search Bad Parcel Complete Duplicate Parcel High Dollar Reporting In …" at bounding box center [1038, 420] width 172 height 26
click at [952, 408] on select "Automated Search Bad Parcel Complete Duplicate Parcel High Dollar Reporting In …" at bounding box center [1038, 420] width 172 height 26
click at [1216, 425] on select "- Select Reason Code - 099 - Other (Provide additional detail) ACT - Agency Cha…" at bounding box center [1230, 420] width 172 height 26
click at [1144, 408] on select "- Select Reason Code - 099 - Other (Provide additional detail) ACT - Agency Cha…" at bounding box center [1230, 420] width 172 height 26
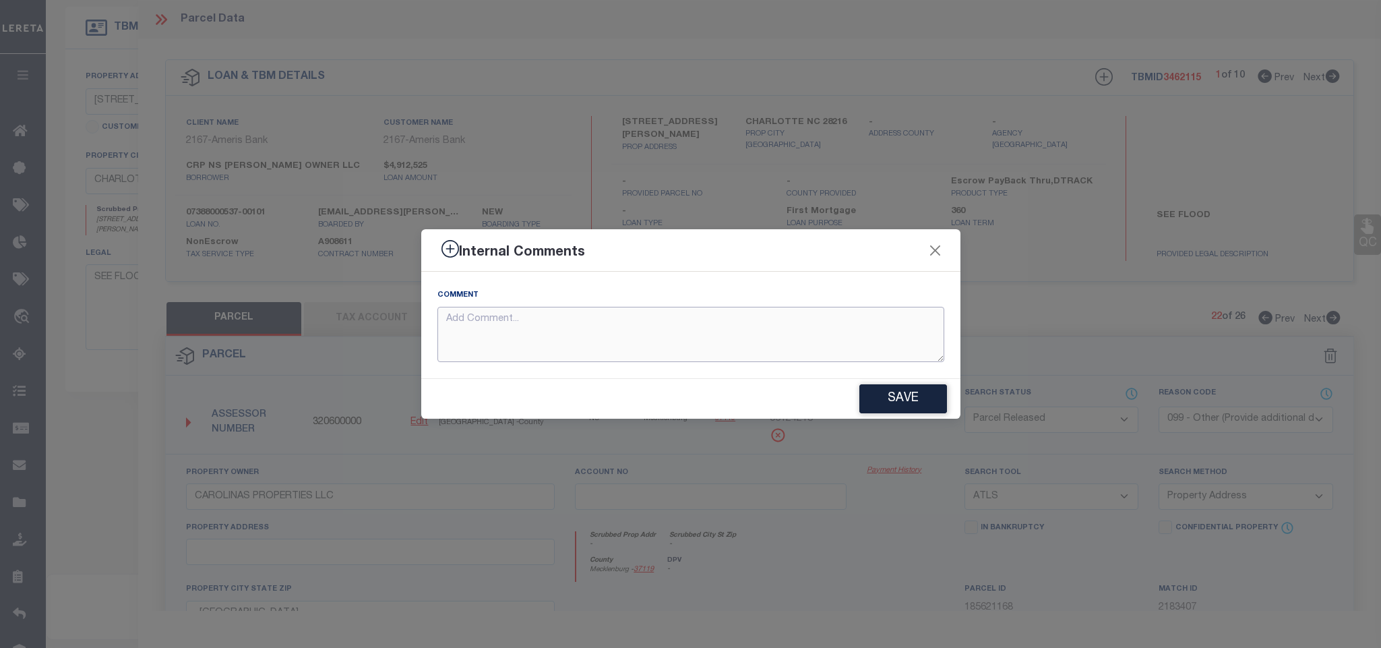
click at [822, 326] on textarea at bounding box center [691, 335] width 507 height 56
paste textarea "Parcel not needed for the Loan."
click at [897, 401] on button "Save" at bounding box center [904, 398] width 88 height 29
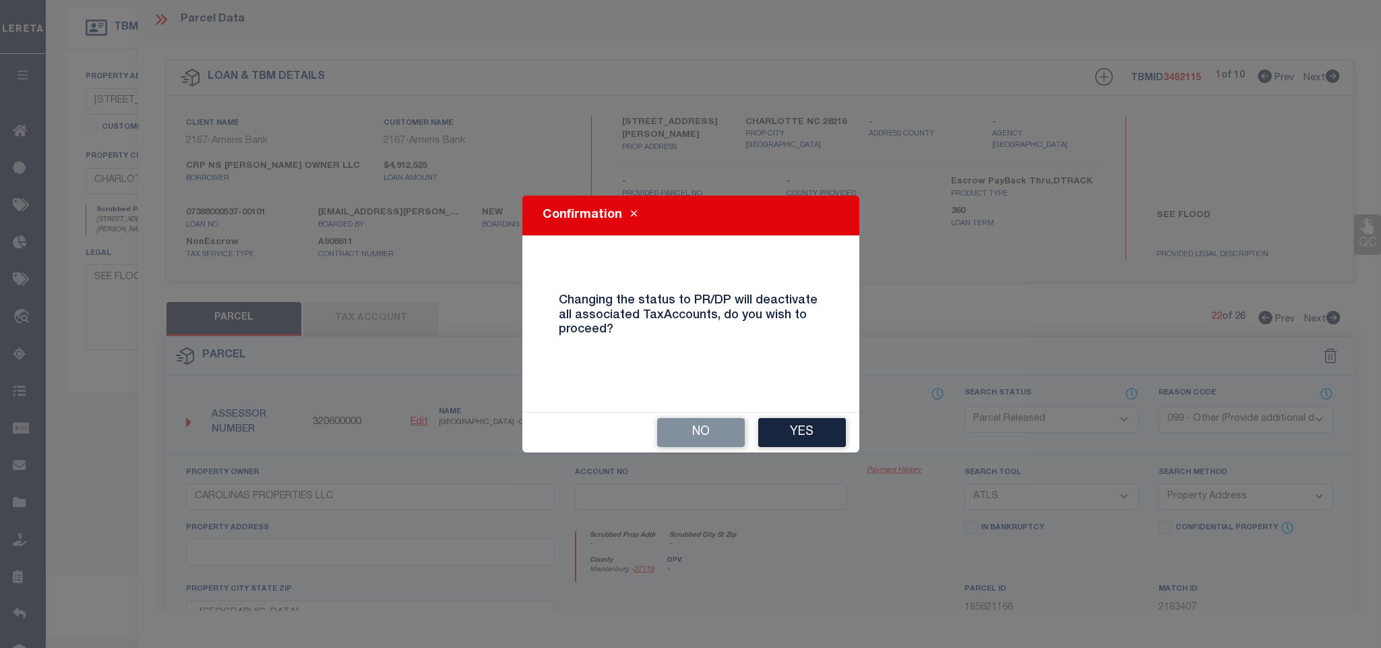
click at [823, 429] on button "Yes" at bounding box center [802, 432] width 88 height 29
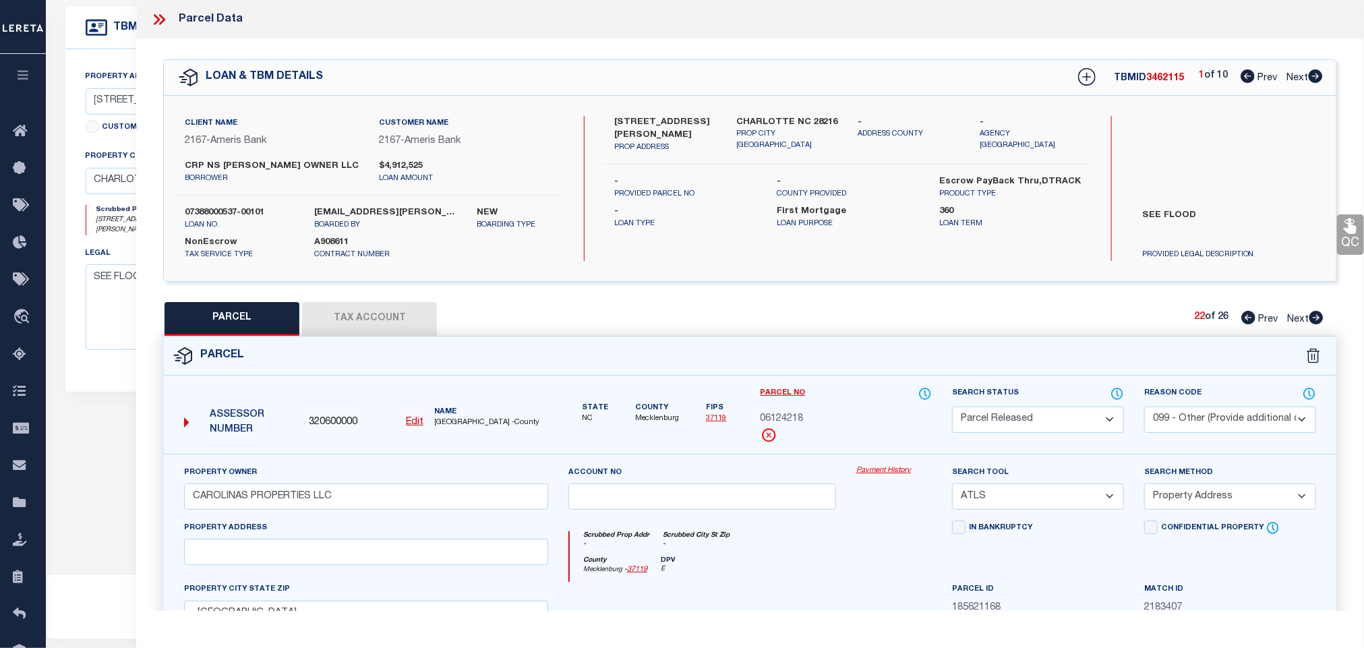
click at [1315, 324] on icon at bounding box center [1316, 317] width 14 height 13
click at [1060, 425] on select "Automated Search Bad Parcel Complete Duplicate Parcel High Dollar Reporting In …" at bounding box center [1038, 420] width 172 height 26
click at [952, 408] on select "Automated Search Bad Parcel Complete Duplicate Parcel High Dollar Reporting In …" at bounding box center [1038, 420] width 172 height 26
click at [1222, 429] on select "- Select Reason Code - 099 - Other (Provide additional detail) ACT - Agency Cha…" at bounding box center [1230, 420] width 172 height 26
click at [1144, 408] on select "- Select Reason Code - 099 - Other (Provide additional detail) ACT - Agency Cha…" at bounding box center [1230, 420] width 172 height 26
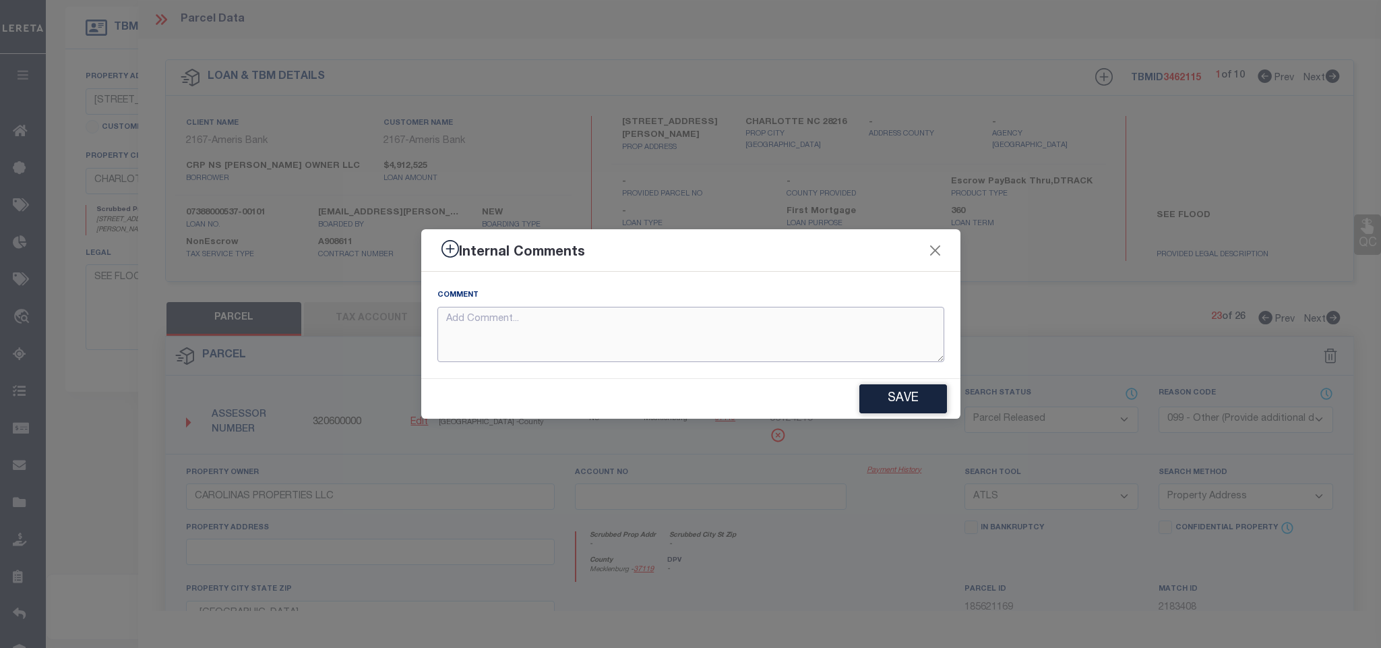
click at [777, 334] on textarea at bounding box center [691, 335] width 507 height 56
paste textarea "Parcel not needed for the Loan."
click at [880, 395] on button "Save" at bounding box center [904, 398] width 88 height 29
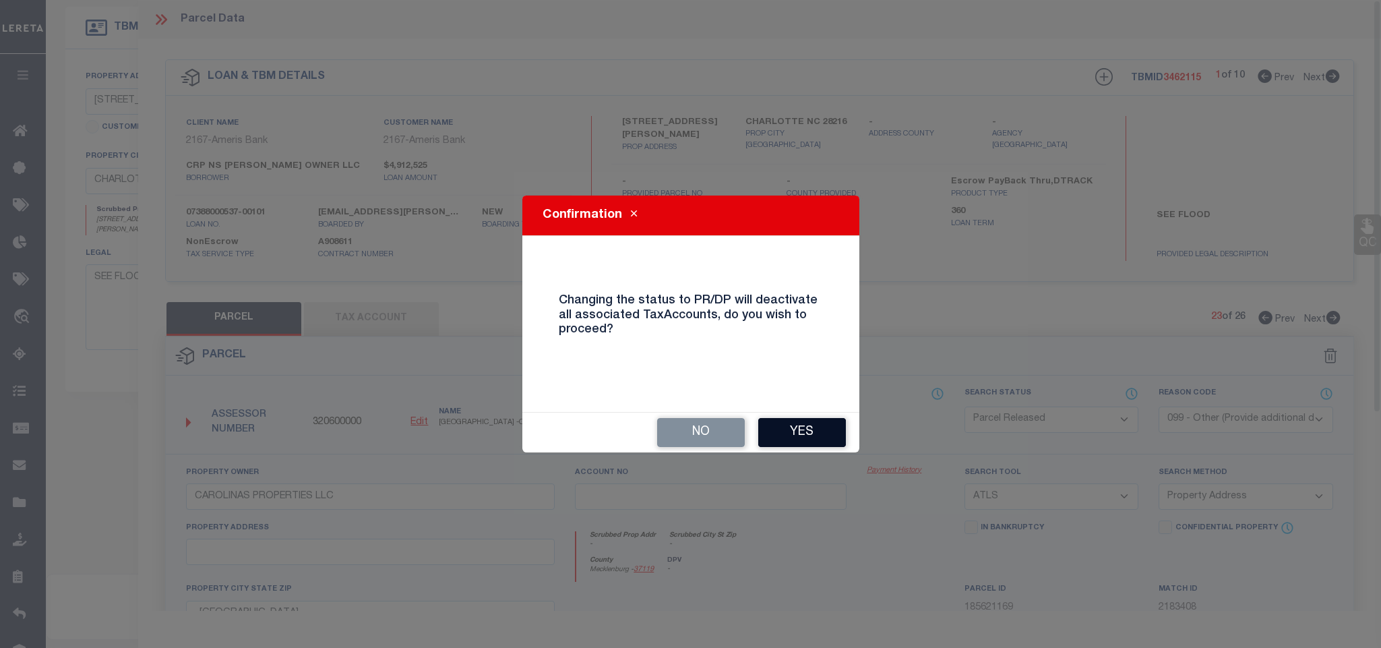
click at [815, 429] on button "Yes" at bounding box center [802, 432] width 88 height 29
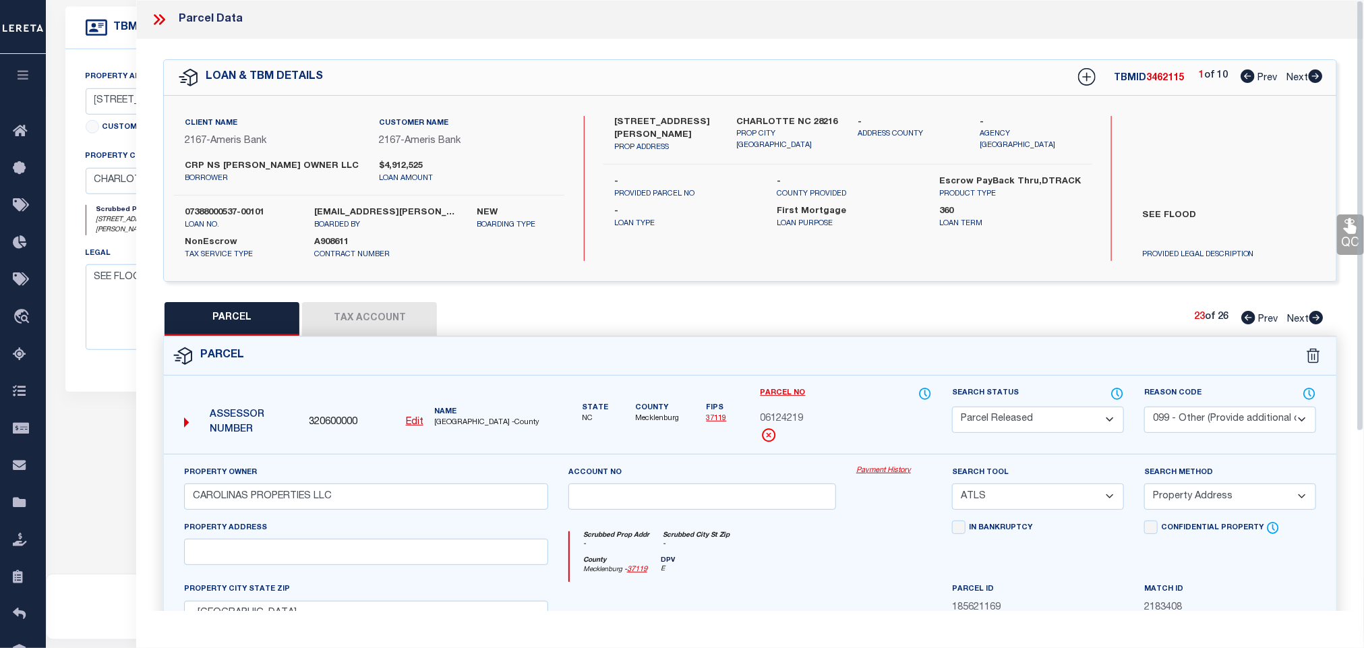
click at [1319, 320] on icon at bounding box center [1316, 317] width 15 height 13
click at [1052, 423] on select "Automated Search Bad Parcel Complete Duplicate Parcel High Dollar Reporting In …" at bounding box center [1038, 420] width 172 height 26
click at [952, 408] on select "Automated Search Bad Parcel Complete Duplicate Parcel High Dollar Reporting In …" at bounding box center [1038, 420] width 172 height 26
drag, startPoint x: 1210, startPoint y: 417, endPoint x: 1203, endPoint y: 431, distance: 15.7
click at [1210, 417] on select "- Select Reason Code - 099 - Other (Provide additional detail) ACT - Agency Cha…" at bounding box center [1230, 420] width 172 height 26
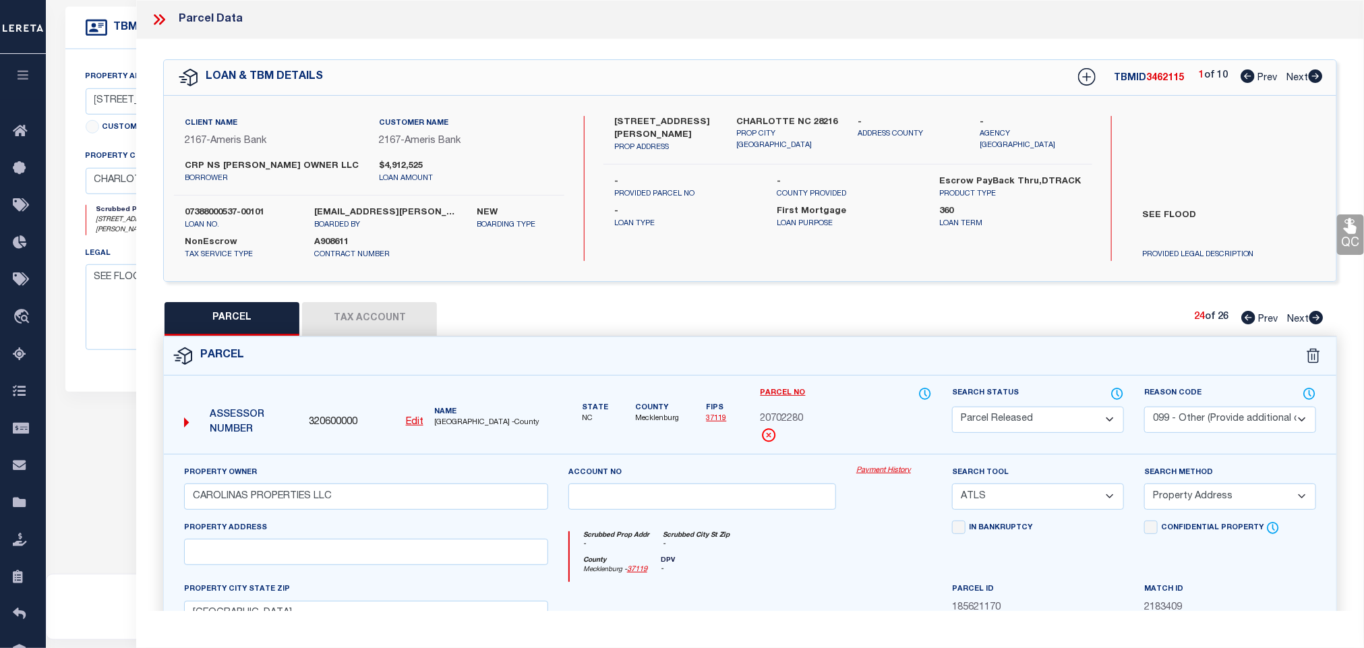
click at [1144, 408] on select "- Select Reason Code - 099 - Other (Provide additional detail) ACT - Agency Cha…" at bounding box center [1230, 420] width 172 height 26
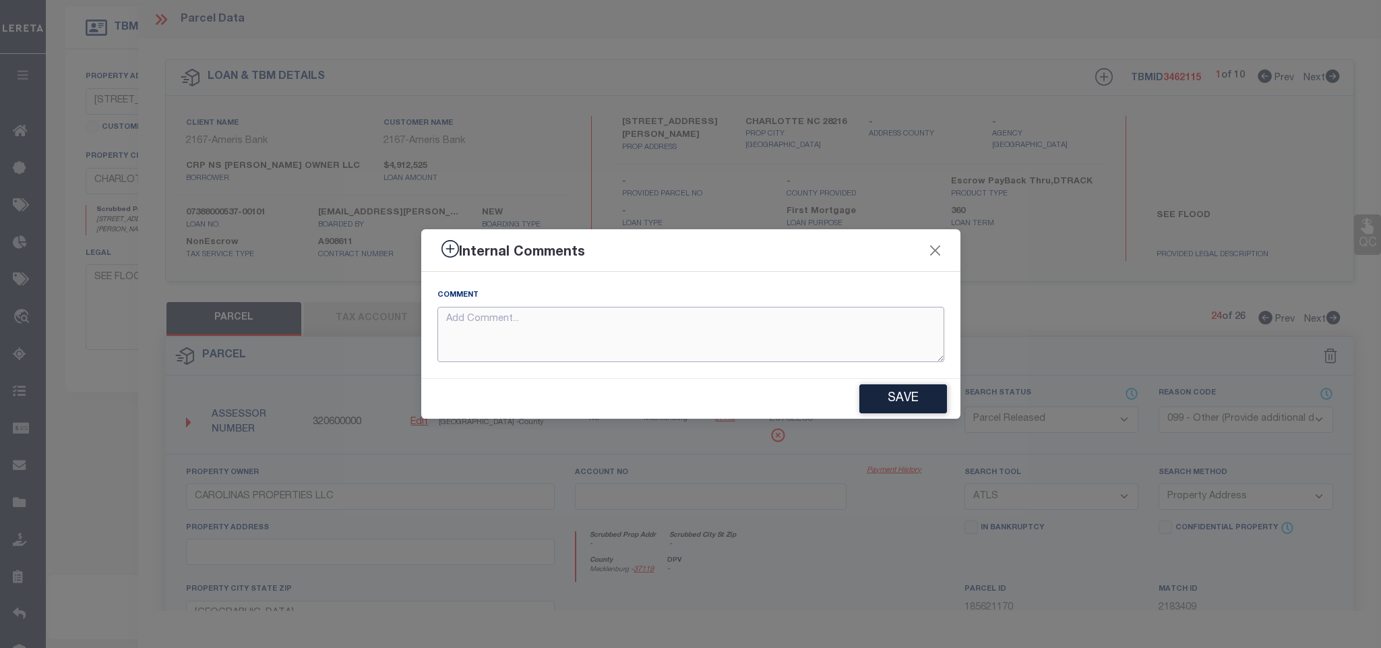
click at [835, 322] on textarea at bounding box center [691, 335] width 507 height 56
paste textarea "Parcel not needed for the Loan."
click at [922, 401] on button "Save" at bounding box center [904, 398] width 88 height 29
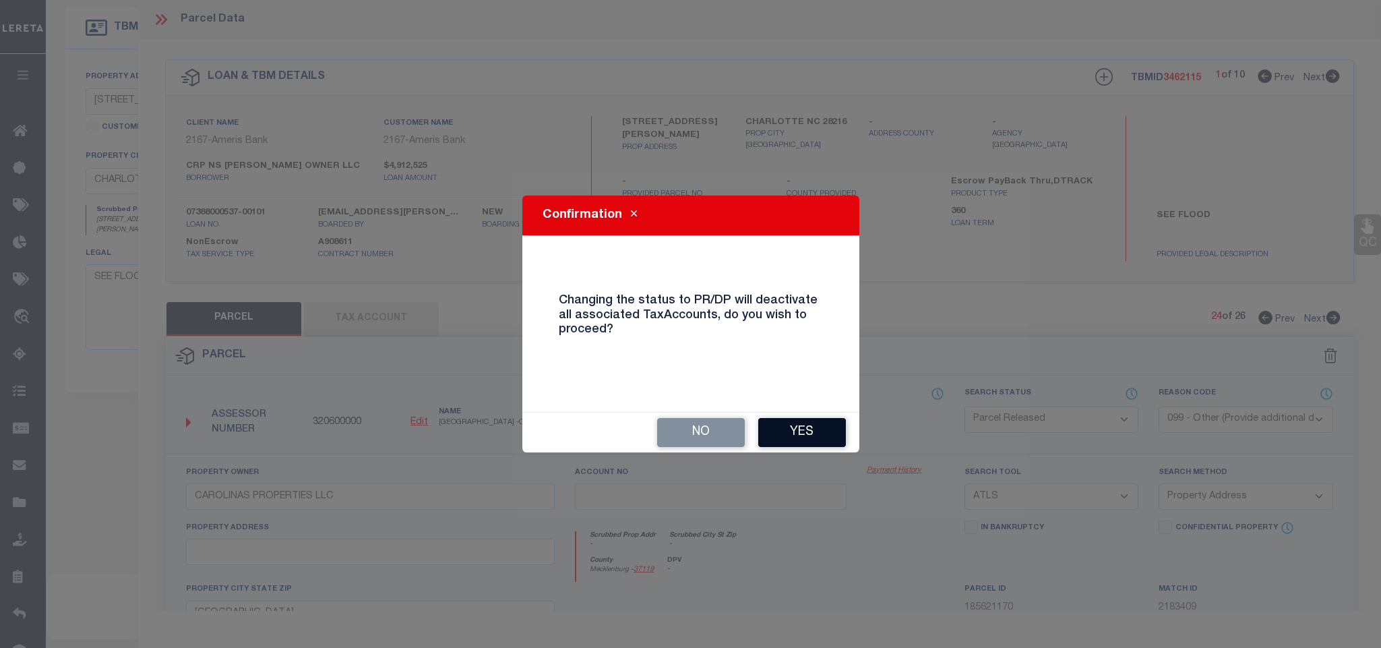
click at [811, 431] on button "Yes" at bounding box center [802, 432] width 88 height 29
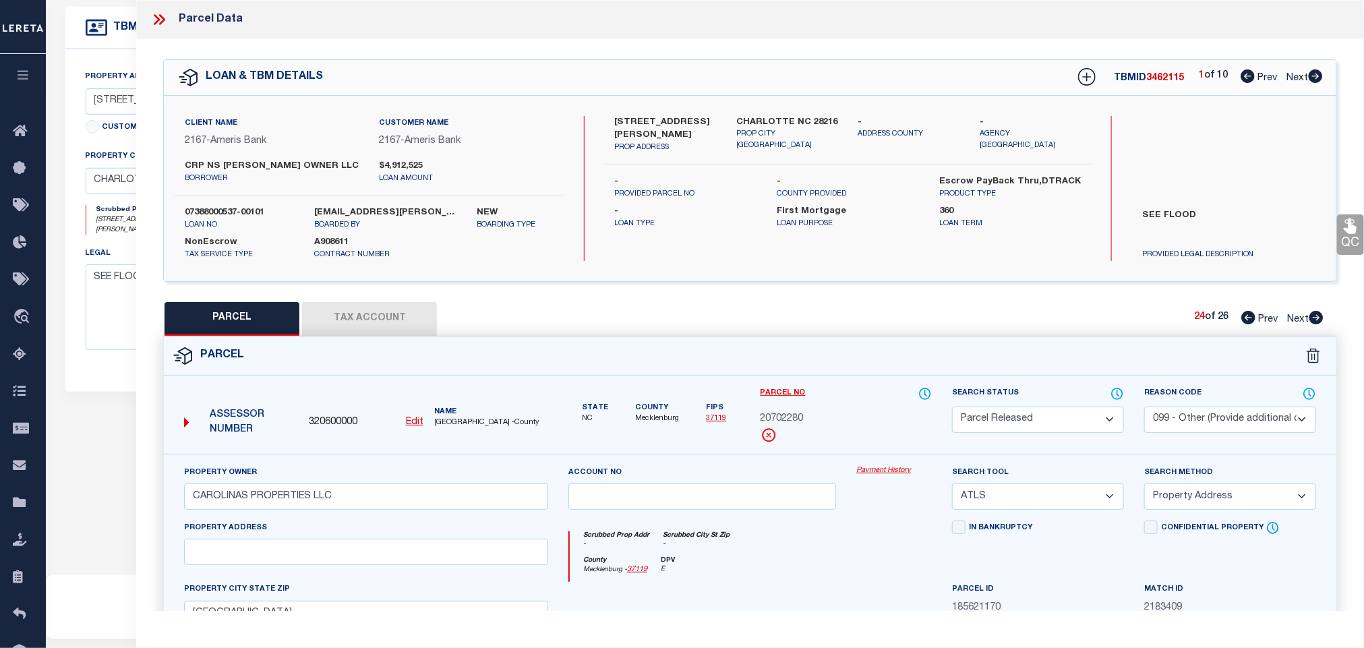
click at [1317, 320] on icon at bounding box center [1316, 317] width 14 height 13
click at [1036, 415] on select "Automated Search Bad Parcel Complete Duplicate Parcel High Dollar Reporting In …" at bounding box center [1038, 420] width 172 height 26
click at [952, 408] on select "Automated Search Bad Parcel Complete Duplicate Parcel High Dollar Reporting In …" at bounding box center [1038, 420] width 172 height 26
click at [1245, 419] on select "- Select Reason Code - 099 - Other (Provide additional detail) ACT - Agency Cha…" at bounding box center [1230, 420] width 172 height 26
click at [1144, 408] on select "- Select Reason Code - 099 - Other (Provide additional detail) ACT - Agency Cha…" at bounding box center [1230, 420] width 172 height 26
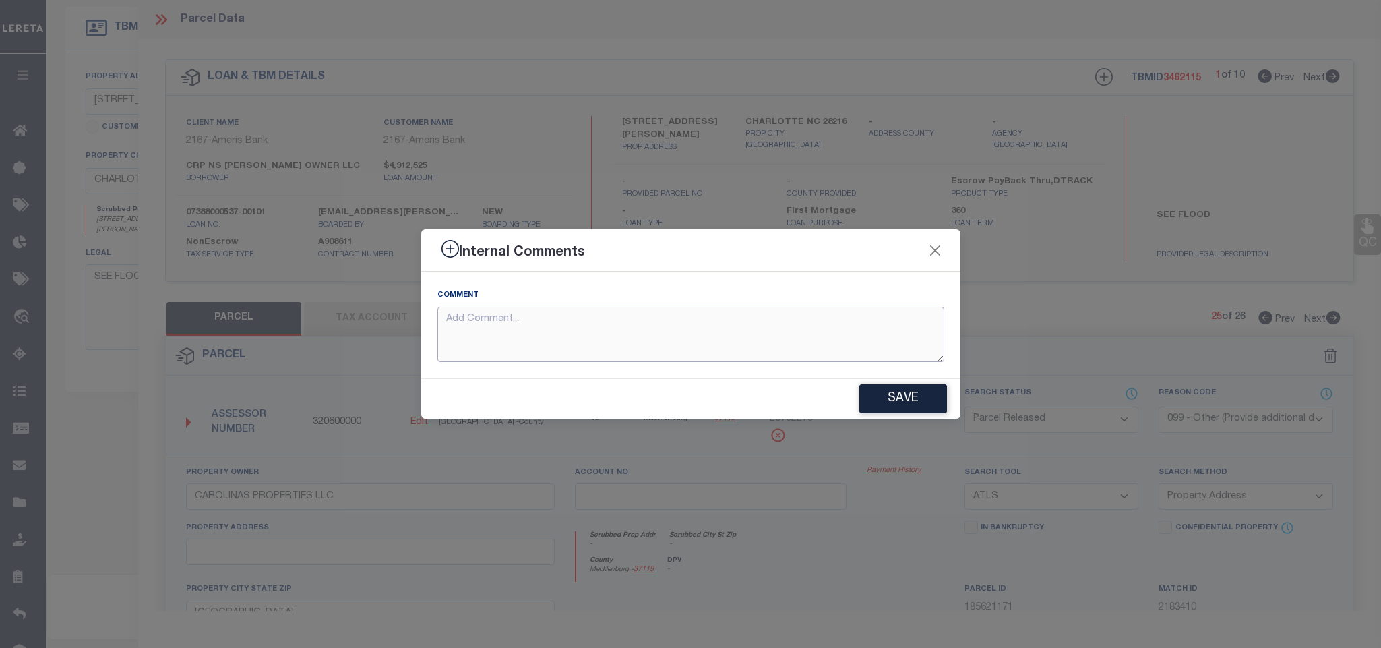
click at [789, 324] on textarea at bounding box center [691, 335] width 507 height 56
paste textarea "Parcel not needed for the Loan."
click at [895, 393] on button "Save" at bounding box center [904, 398] width 88 height 29
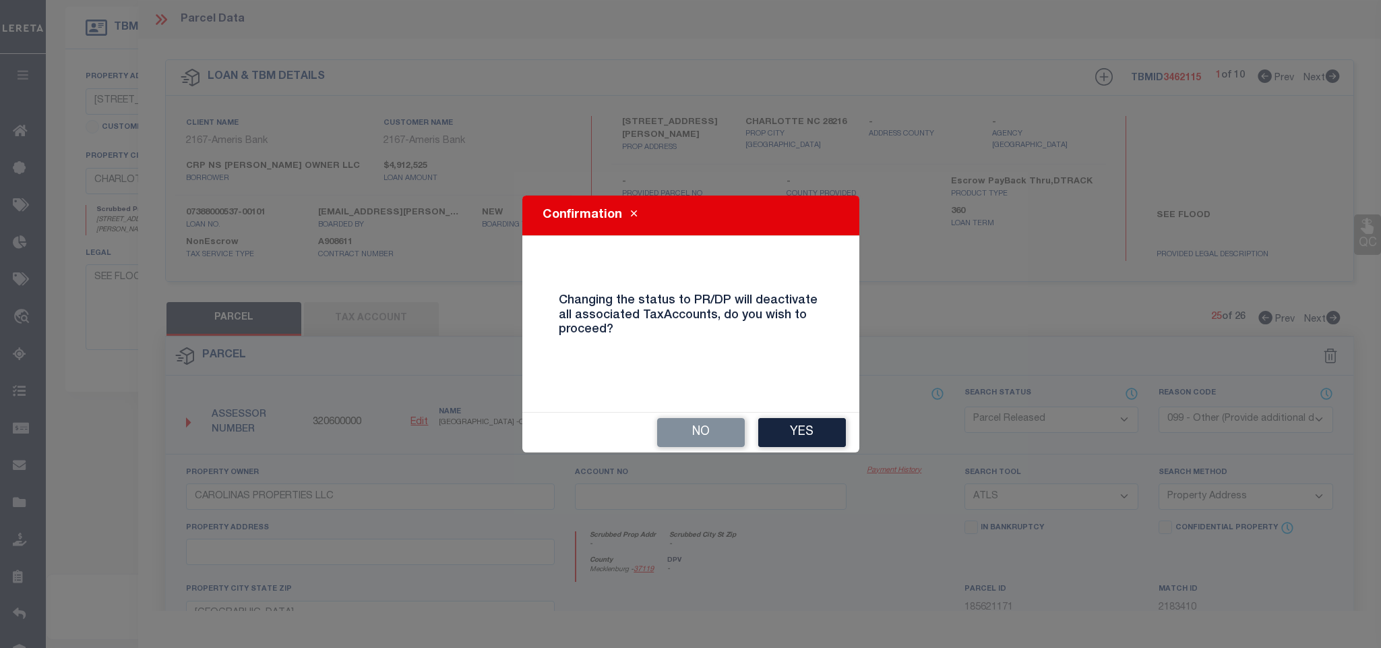
click at [810, 431] on button "Yes" at bounding box center [802, 432] width 88 height 29
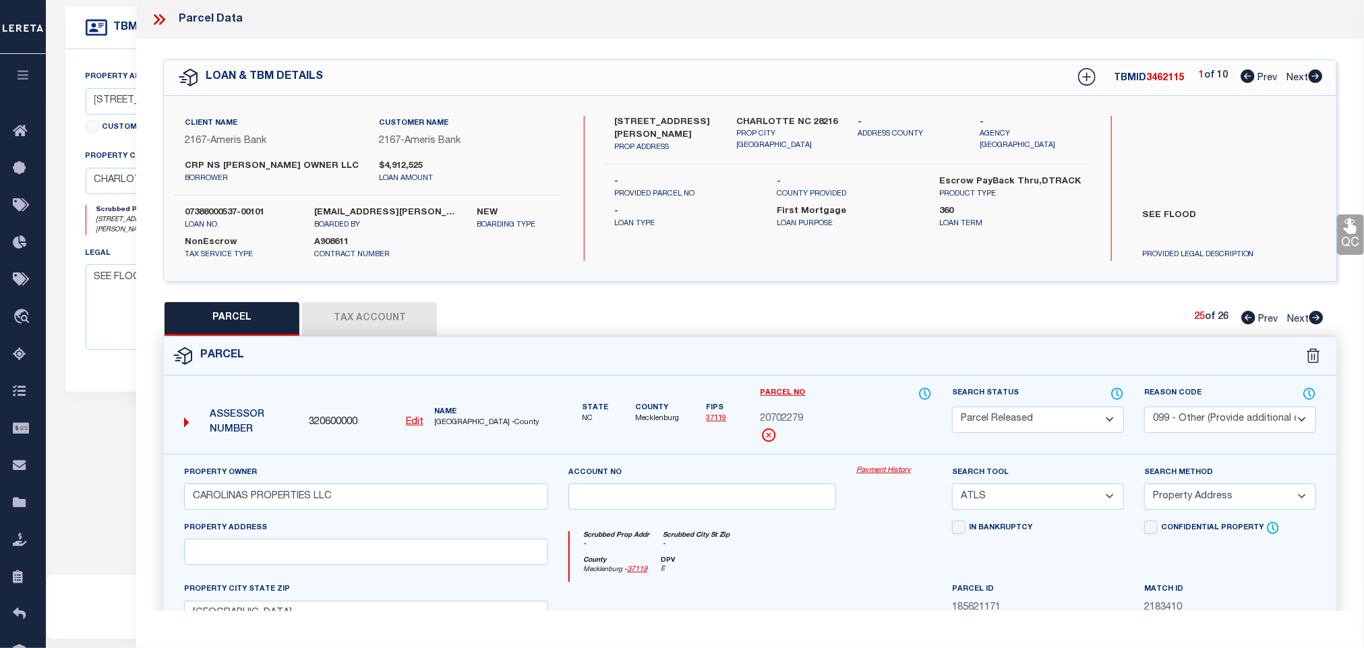
click at [1311, 316] on icon at bounding box center [1316, 317] width 14 height 13
click at [1048, 421] on select "Automated Search Bad Parcel Complete Duplicate Parcel High Dollar Reporting In …" at bounding box center [1038, 420] width 172 height 26
click at [952, 408] on select "Automated Search Bad Parcel Complete Duplicate Parcel High Dollar Reporting In …" at bounding box center [1038, 420] width 172 height 26
click at [1295, 409] on select "- Select Reason Code - 099 - Other (Provide additional detail) ACT - Agency Cha…" at bounding box center [1230, 420] width 172 height 26
click at [1144, 408] on select "- Select Reason Code - 099 - Other (Provide additional detail) ACT - Agency Cha…" at bounding box center [1230, 420] width 172 height 26
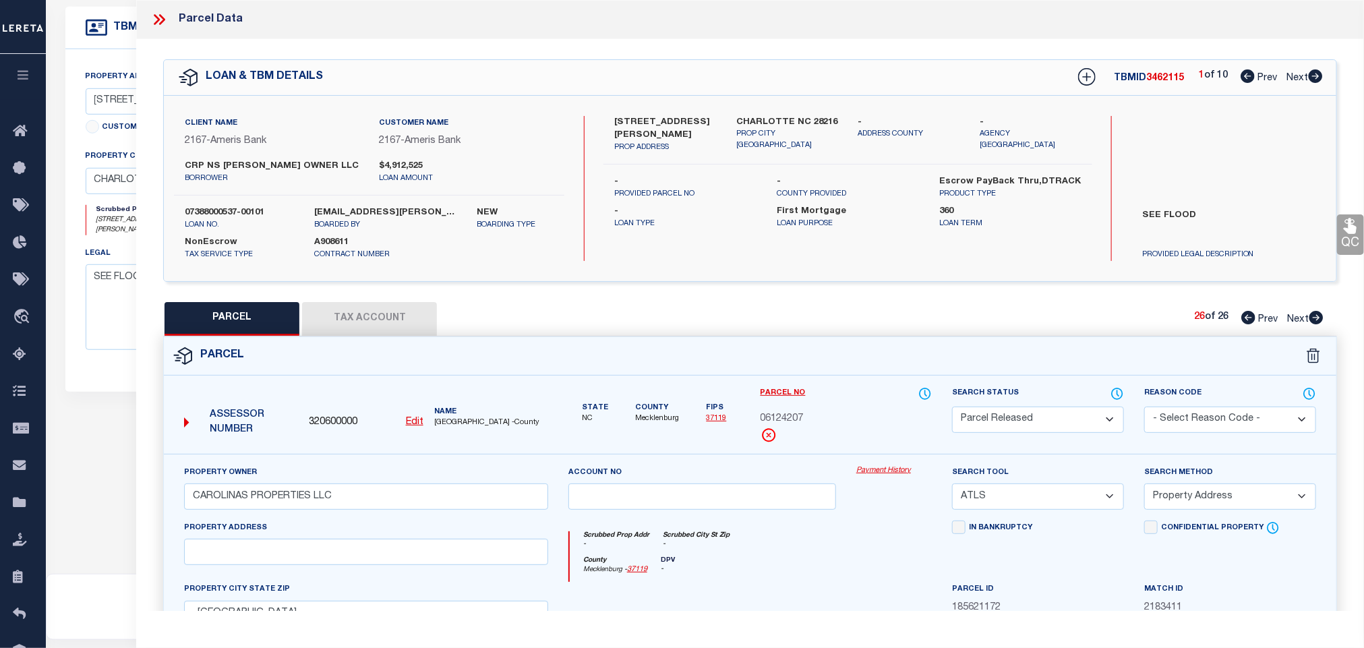
drag, startPoint x: 1242, startPoint y: 425, endPoint x: 1240, endPoint y: 433, distance: 8.2
click at [1242, 425] on select "- Select Reason Code - 099 - Other (Provide additional detail) ACT - Agency Cha…" at bounding box center [1230, 420] width 172 height 26
click at [1144, 408] on select "- Select Reason Code - 099 - Other (Provide additional detail) ACT - Agency Cha…" at bounding box center [1230, 420] width 172 height 26
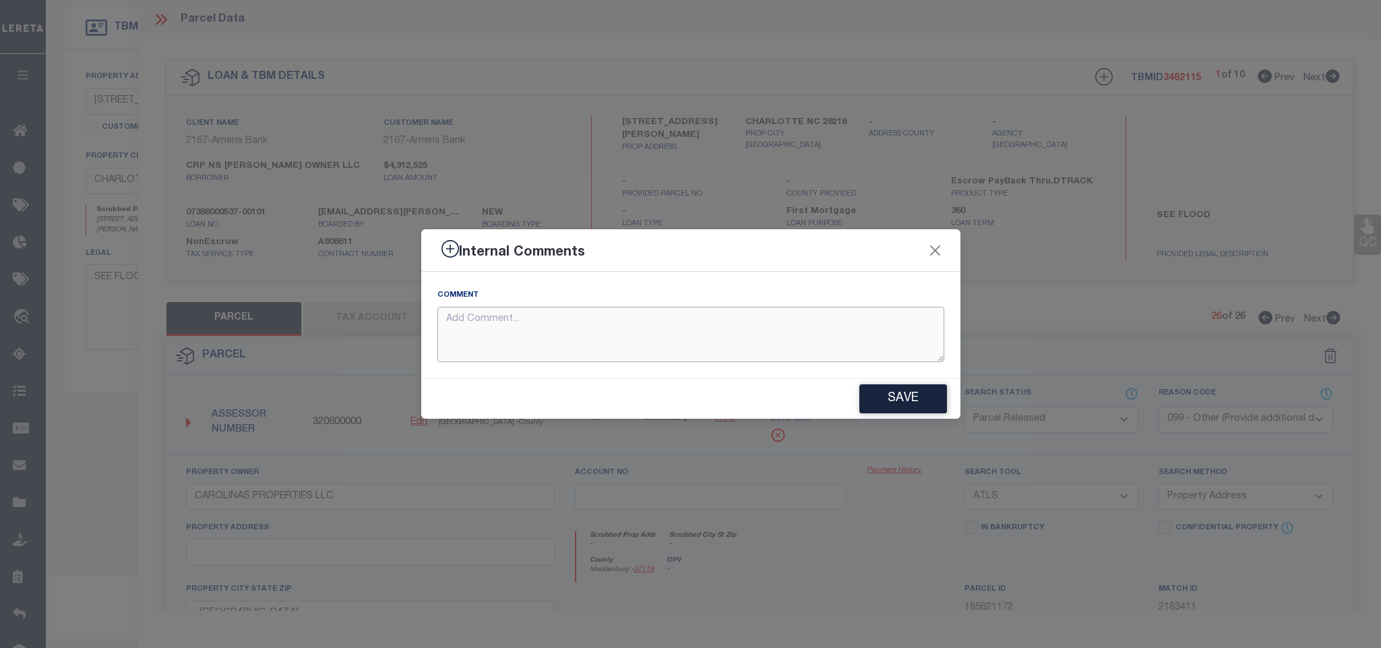
click at [885, 361] on textarea at bounding box center [691, 335] width 507 height 56
paste textarea "Parcel not needed for the Loan."
click at [900, 394] on button "Save" at bounding box center [904, 398] width 88 height 29
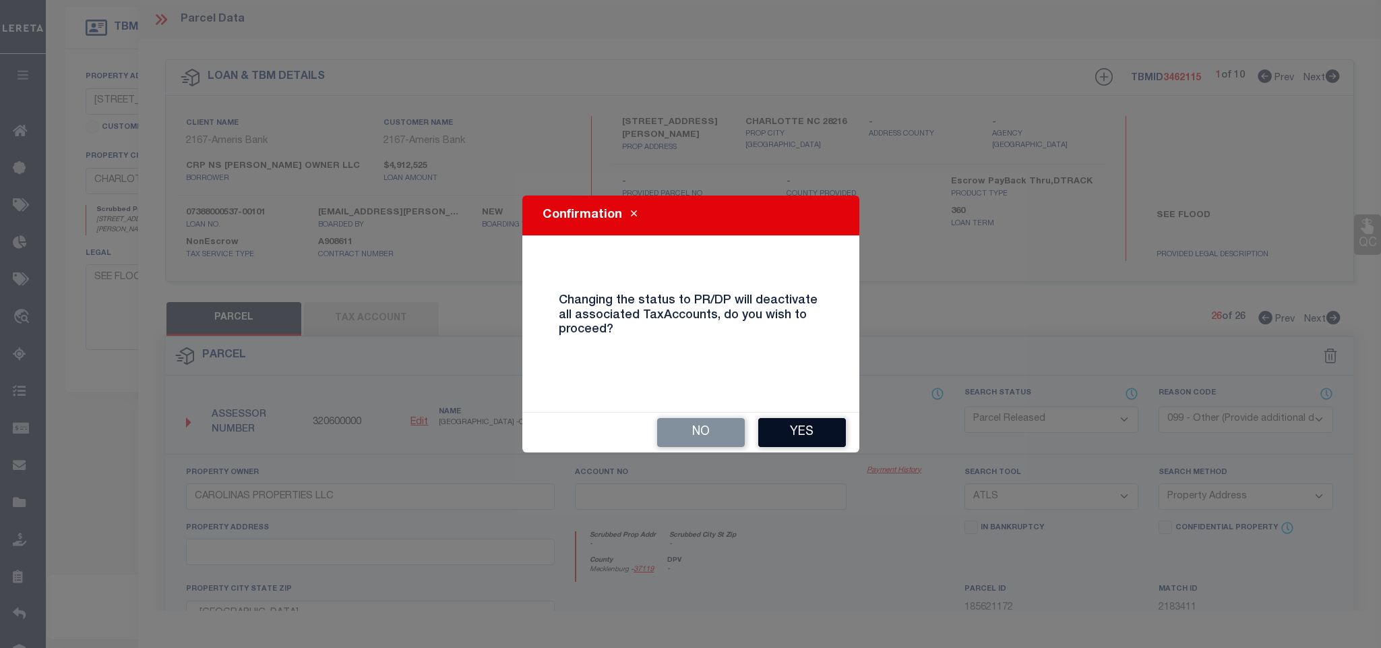
click at [799, 446] on button "Yes" at bounding box center [802, 432] width 88 height 29
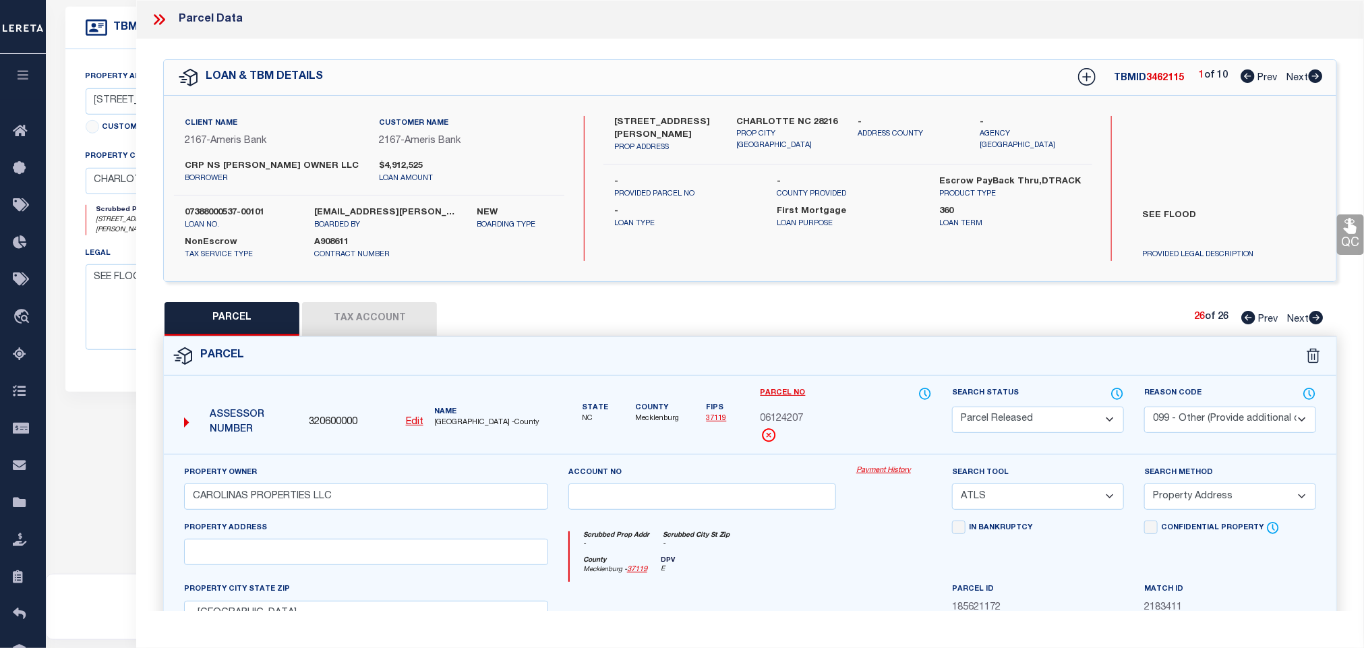
click at [166, 20] on icon at bounding box center [159, 20] width 18 height 18
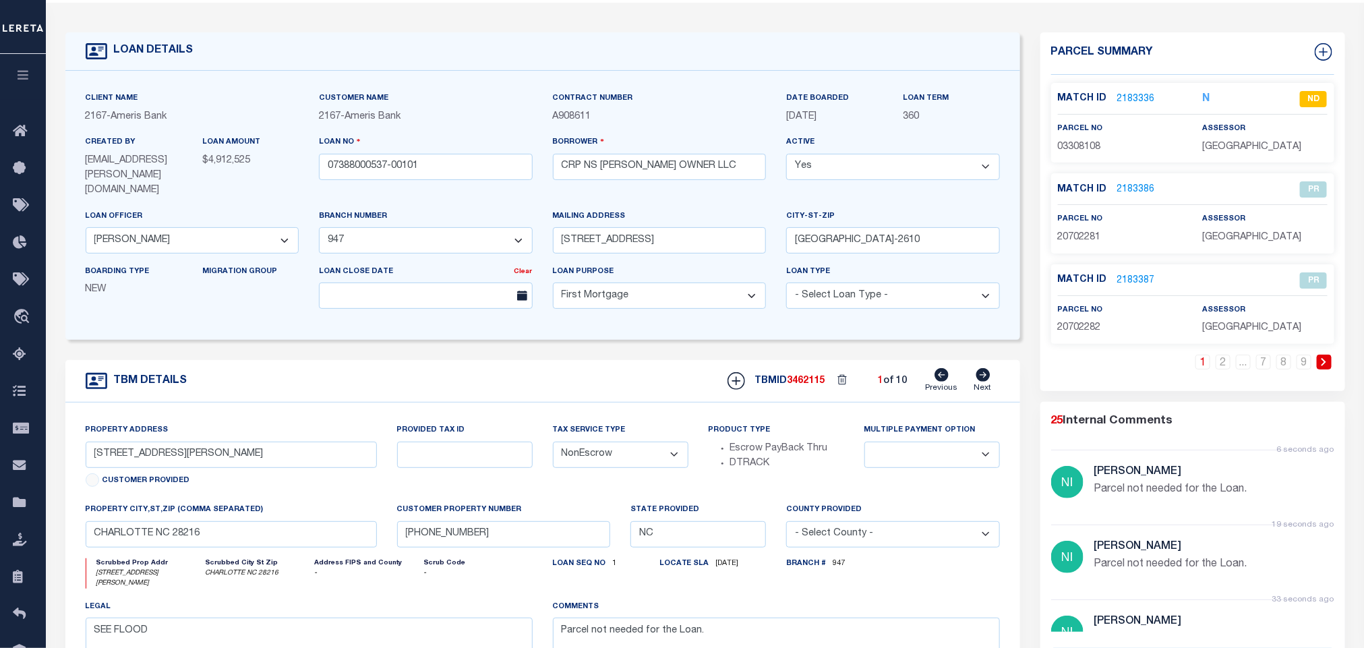
scroll to position [0, 0]
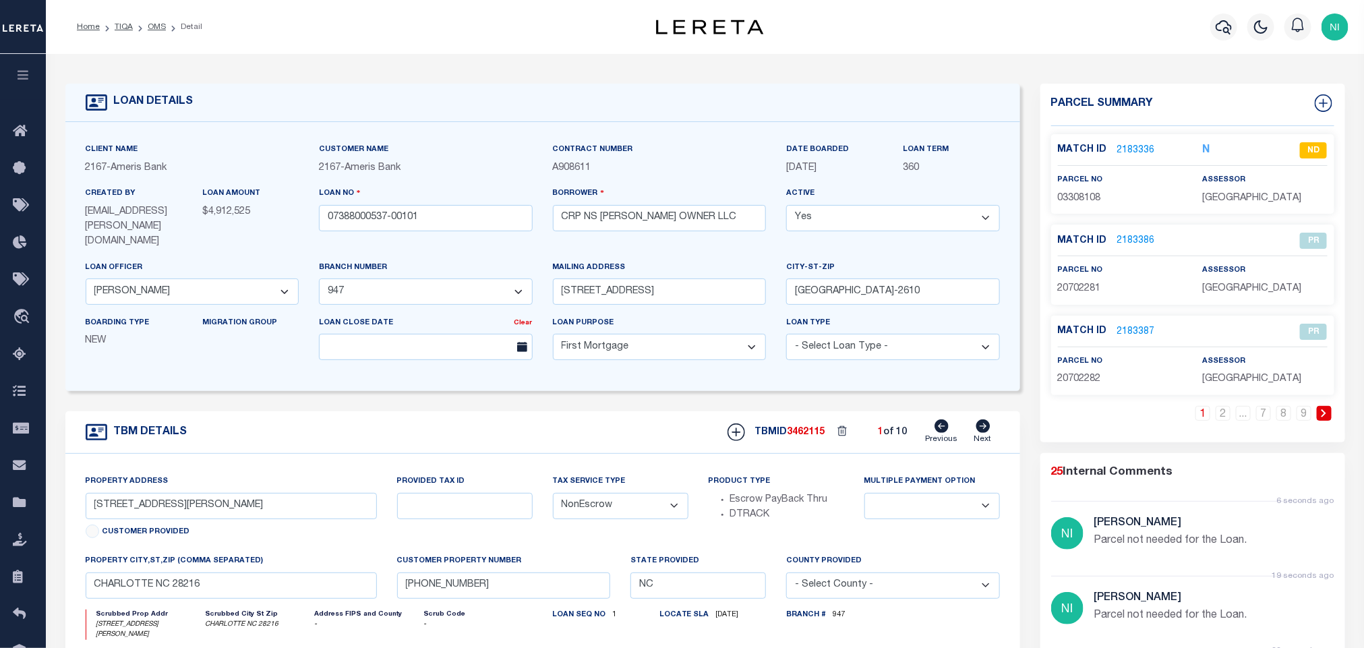
click at [982, 419] on icon at bounding box center [983, 425] width 14 height 13
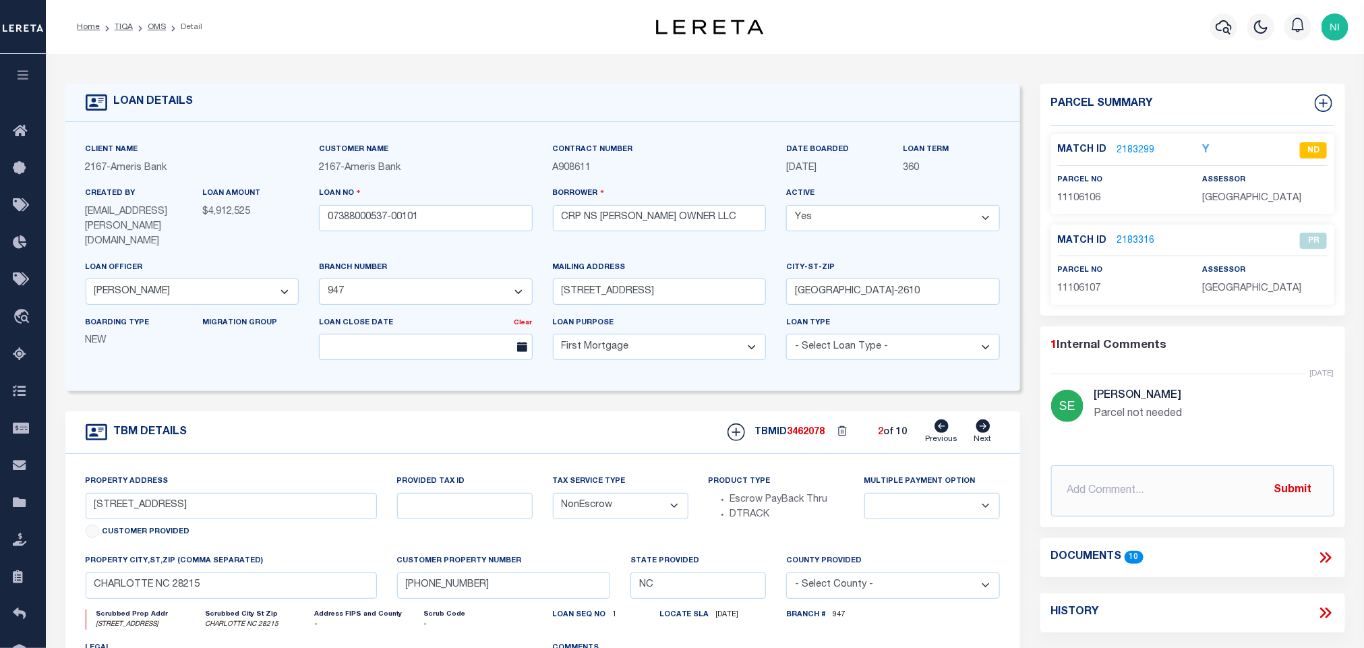
click at [982, 419] on icon at bounding box center [983, 425] width 14 height 13
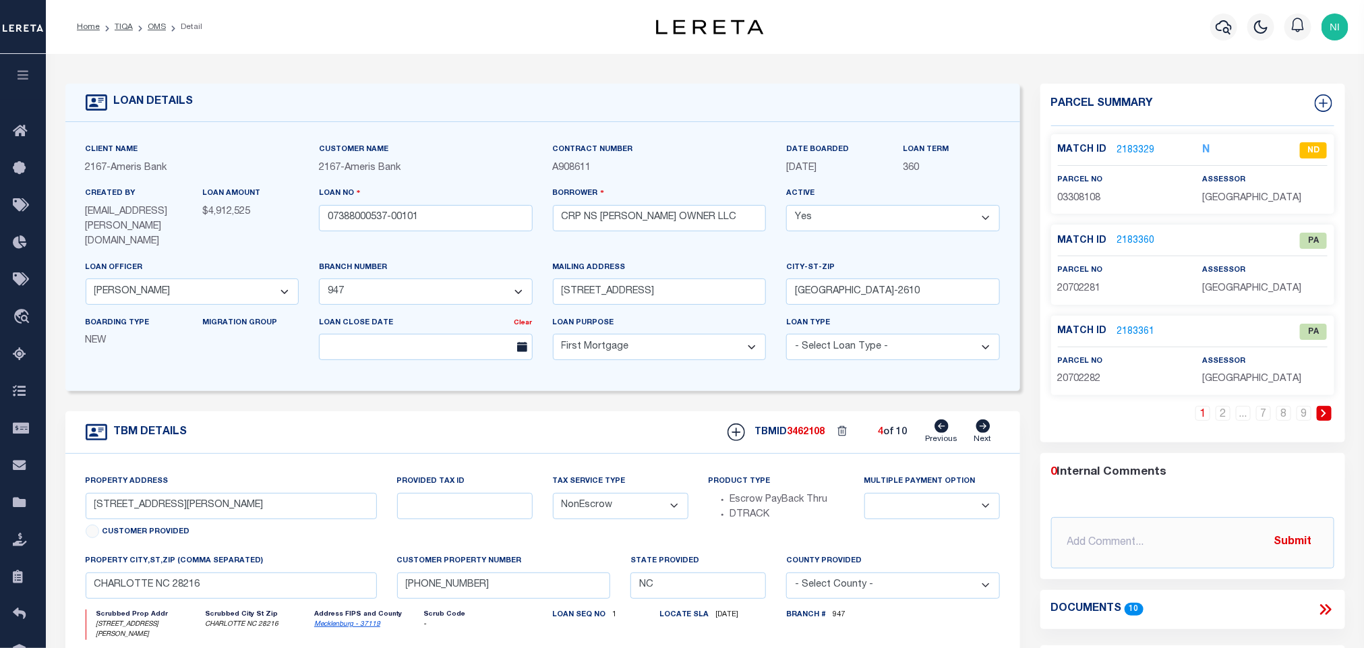
click at [983, 419] on icon at bounding box center [983, 425] width 14 height 13
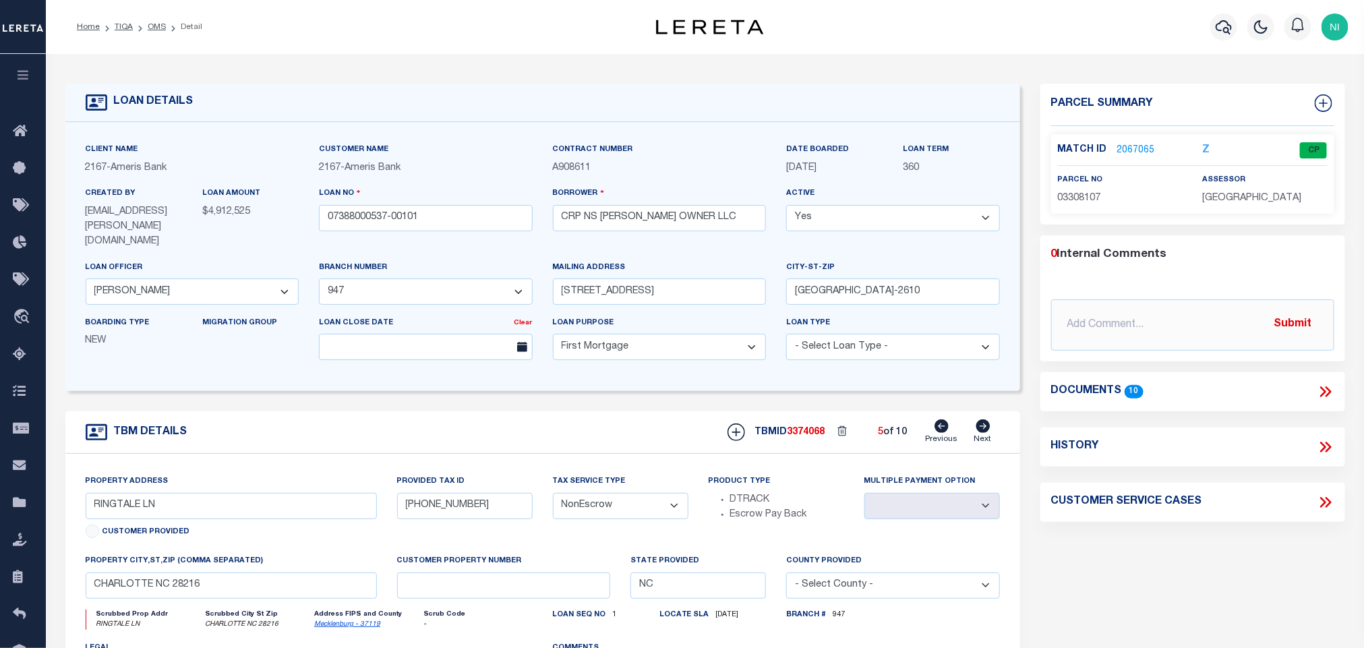
click at [983, 419] on icon at bounding box center [983, 425] width 14 height 13
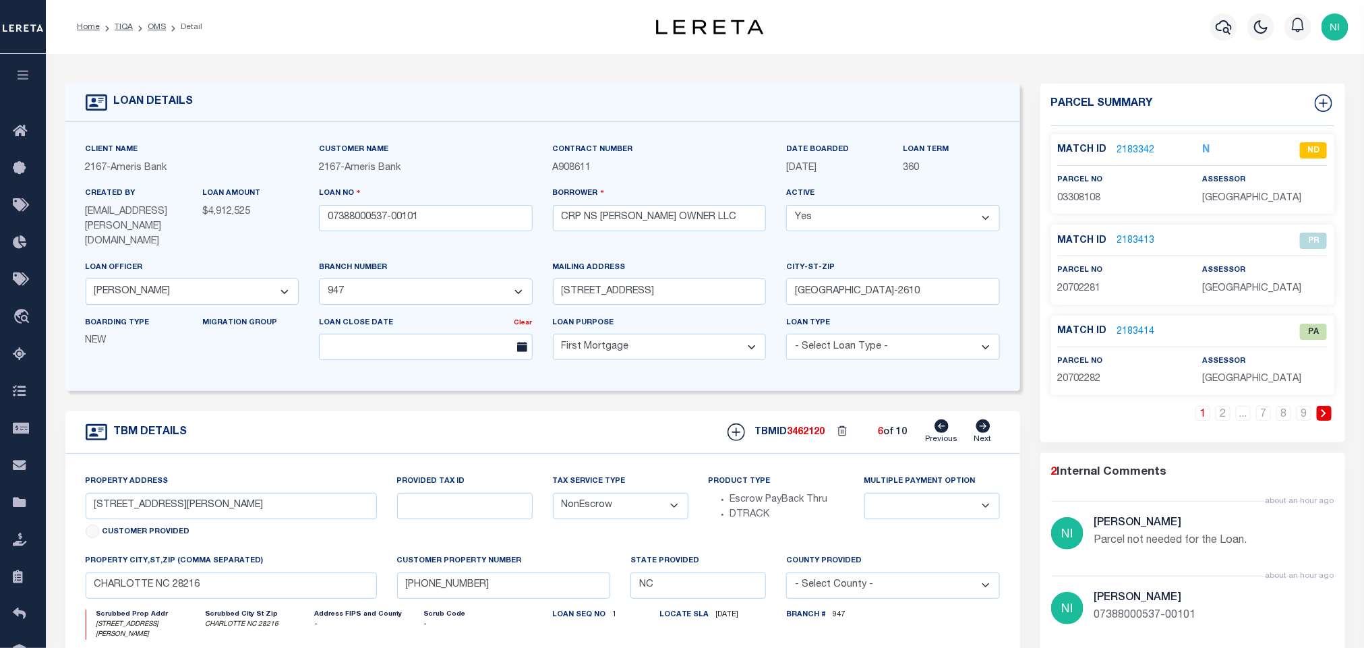
click at [419, 110] on div "LOAN DETAILS" at bounding box center [542, 103] width 955 height 38
click at [463, 59] on div "LOAN DETAILS Client Name 2167" at bounding box center [705, 500] width 1318 height 892
click at [1131, 336] on link "2183414" at bounding box center [1136, 332] width 38 height 14
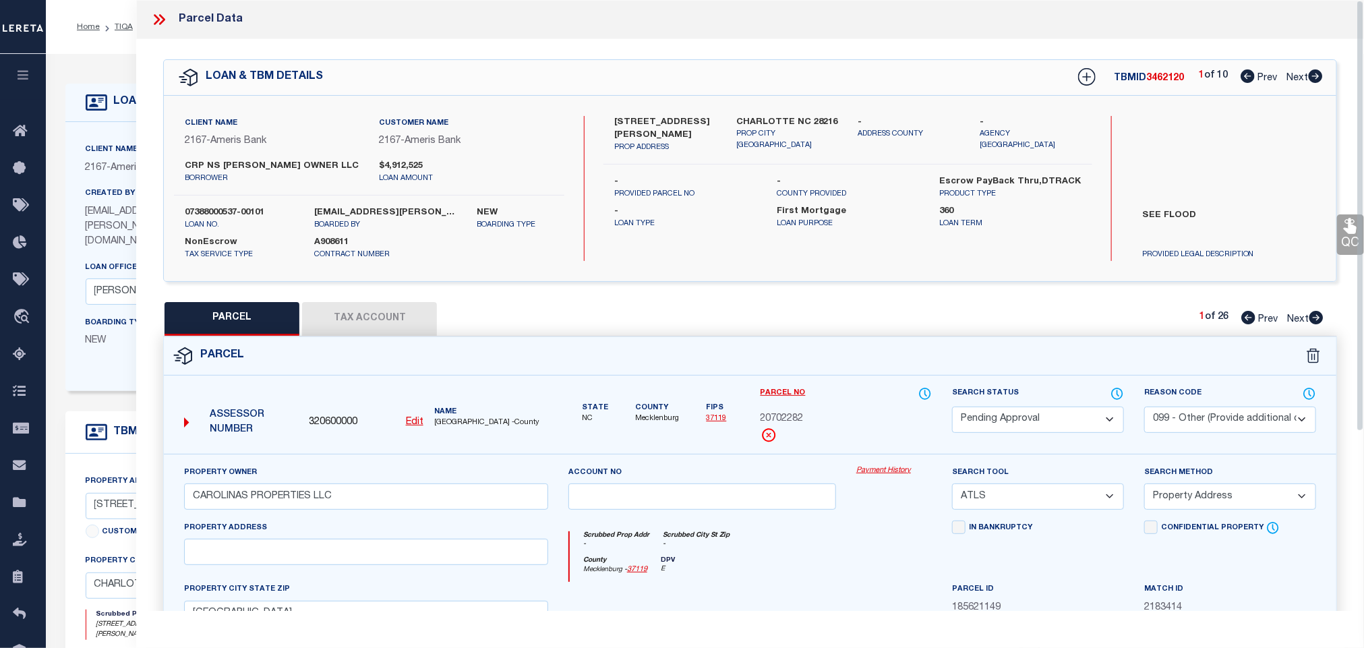
click at [1064, 419] on select "Automated Search Bad Parcel Complete Duplicate Parcel High Dollar Reporting In …" at bounding box center [1038, 420] width 172 height 26
click at [952, 408] on select "Automated Search Bad Parcel Complete Duplicate Parcel High Dollar Reporting In …" at bounding box center [1038, 420] width 172 height 26
click at [1249, 433] on select "- Select Reason Code - 099 - Other (Provide additional detail) ACT - Agency Cha…" at bounding box center [1230, 420] width 172 height 26
click at [1144, 408] on select "- Select Reason Code - 099 - Other (Provide additional detail) ACT - Agency Cha…" at bounding box center [1230, 420] width 172 height 26
click at [1224, 419] on select "- Select Reason Code - 099 - Other (Provide additional detail) ACT - Agency Cha…" at bounding box center [1230, 420] width 172 height 26
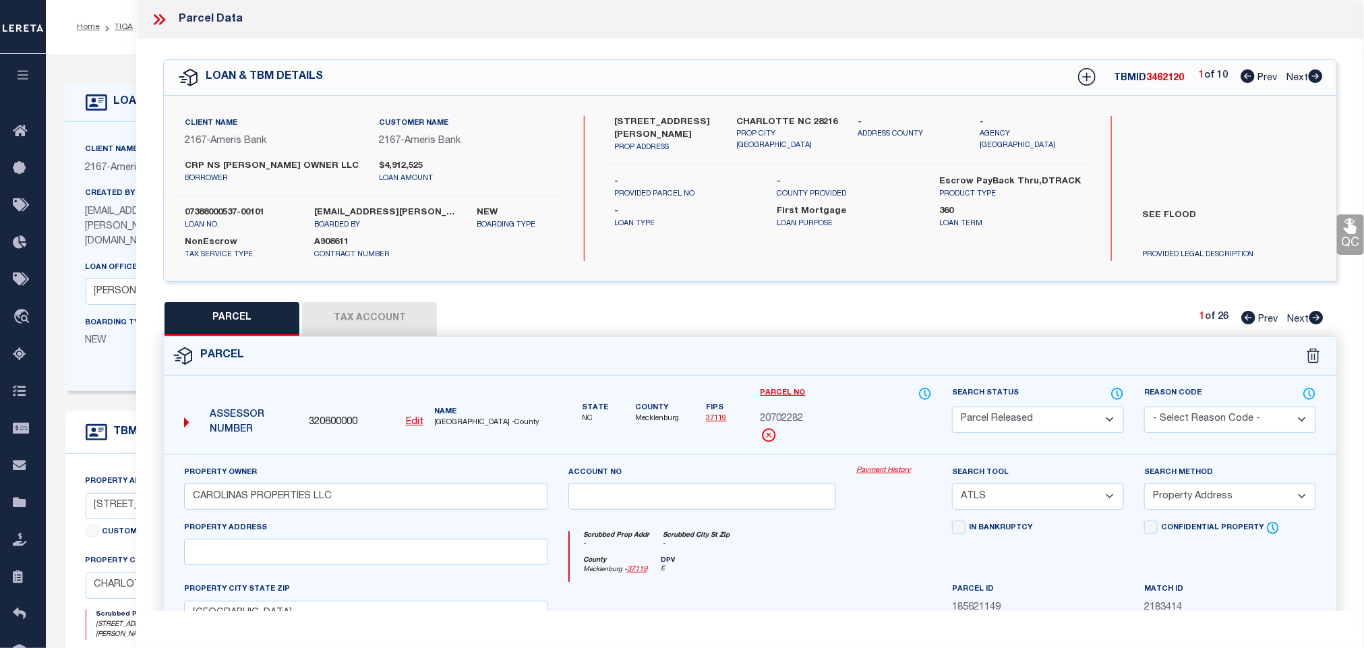
click at [1144, 408] on select "- Select Reason Code - 099 - Other (Provide additional detail) ACT - Agency Cha…" at bounding box center [1230, 420] width 172 height 26
click at [1224, 423] on select "- Select Reason Code - 099 - Other (Provide additional detail) ACT - Agency Cha…" at bounding box center [1230, 420] width 172 height 26
click at [1144, 408] on select "- Select Reason Code - 099 - Other (Provide additional detail) ACT - Agency Cha…" at bounding box center [1230, 420] width 172 height 26
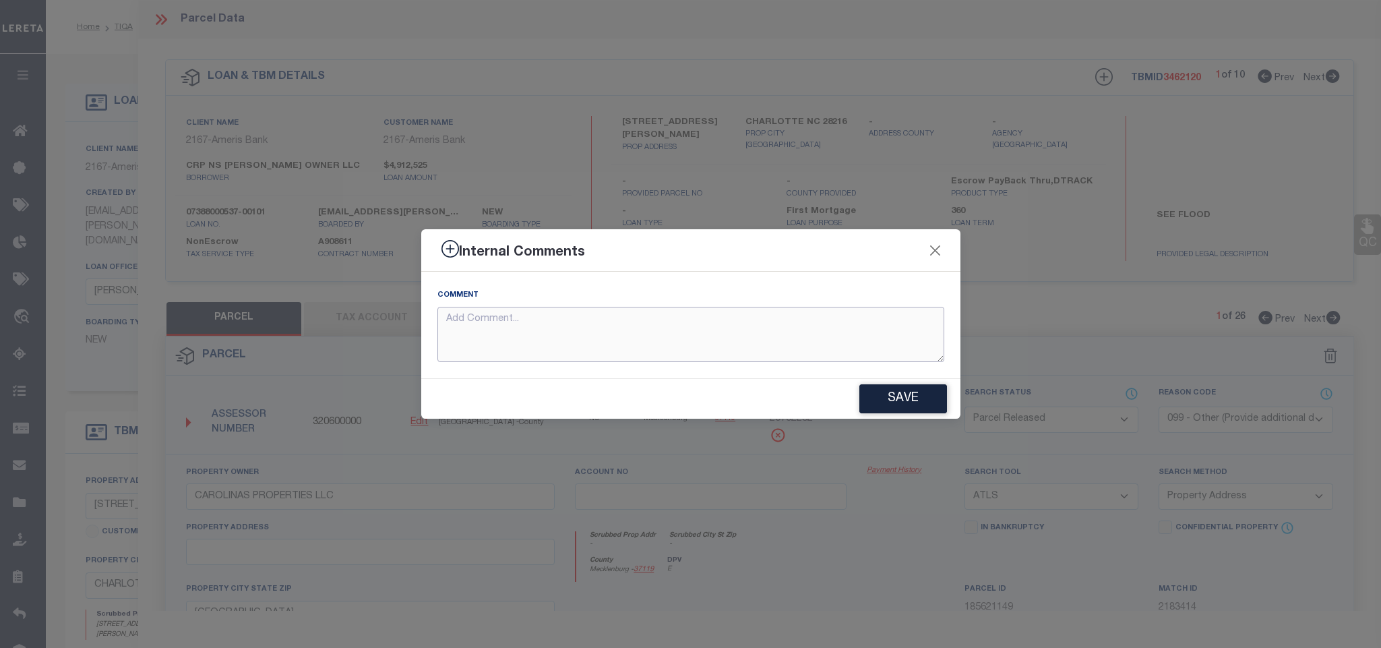
click at [880, 309] on textarea at bounding box center [691, 335] width 507 height 56
paste textarea "Parcel not needed for the Loan."
click at [906, 395] on button "Save" at bounding box center [904, 398] width 88 height 29
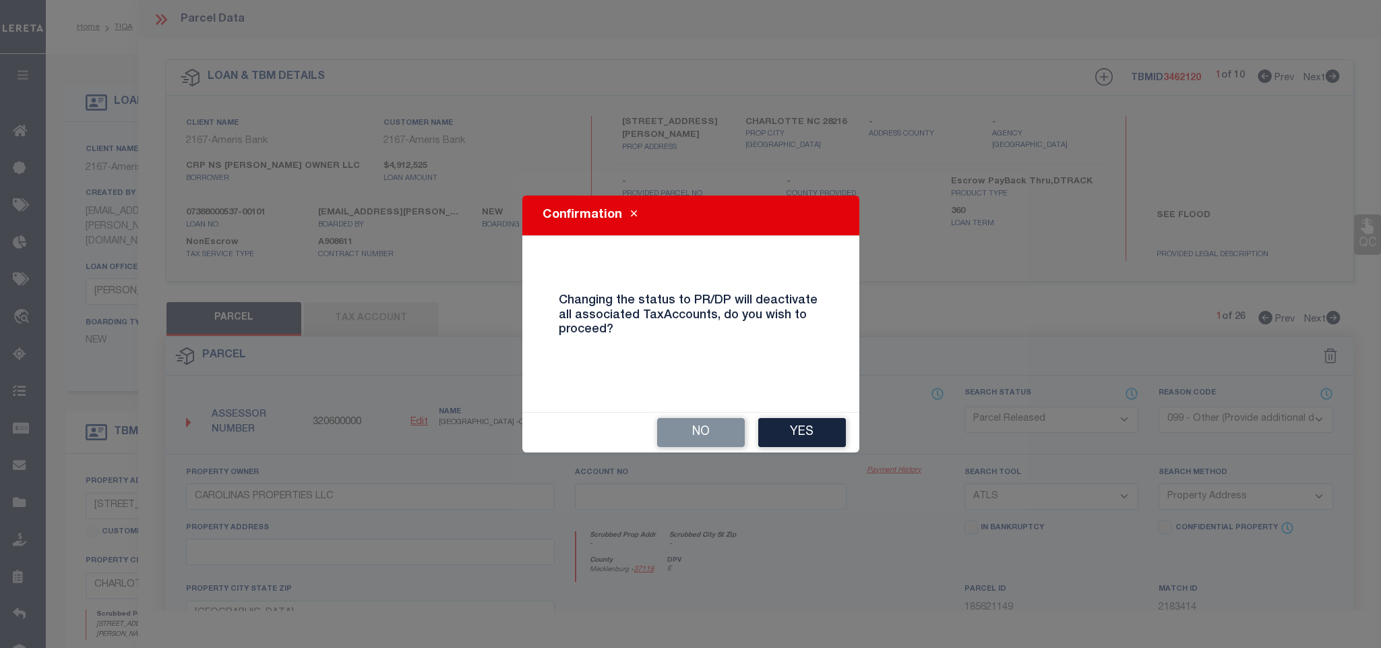
click at [830, 429] on button "Yes" at bounding box center [802, 432] width 88 height 29
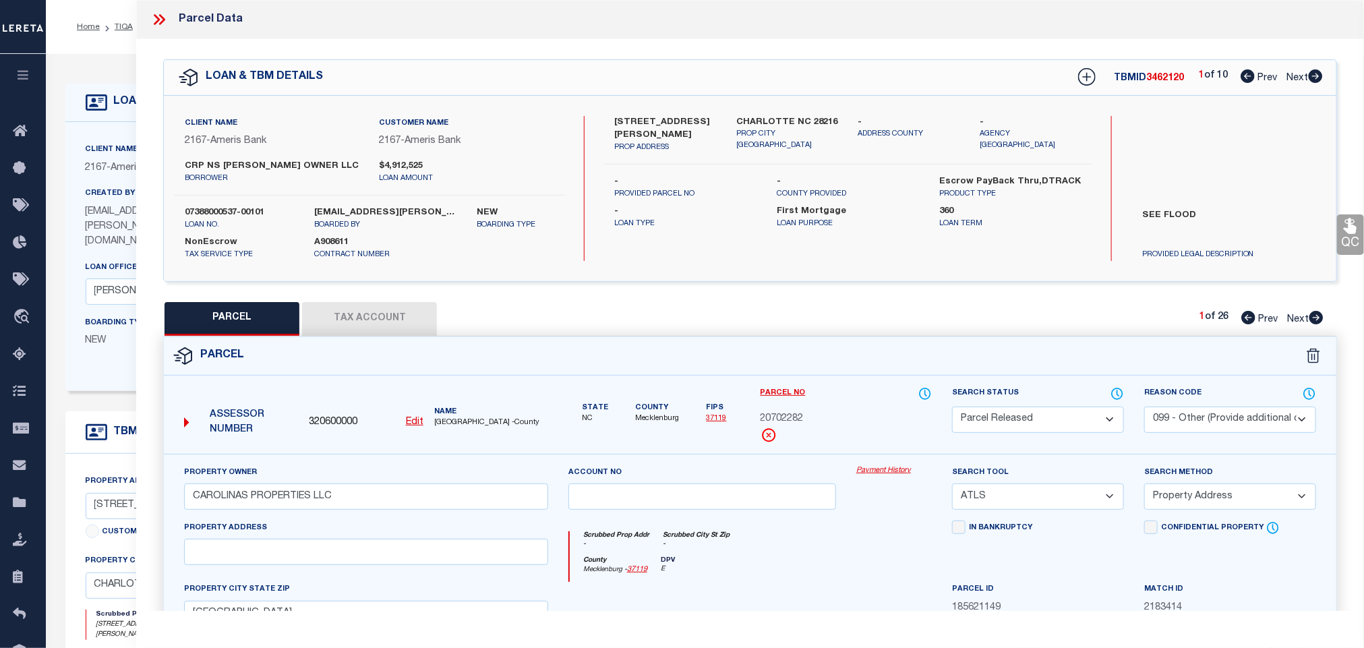
click at [1319, 320] on icon at bounding box center [1316, 317] width 15 height 13
click at [1026, 417] on select "Automated Search Bad Parcel Complete Duplicate Parcel High Dollar Reporting In …" at bounding box center [1038, 420] width 172 height 26
click at [952, 408] on select "Automated Search Bad Parcel Complete Duplicate Parcel High Dollar Reporting In …" at bounding box center [1038, 420] width 172 height 26
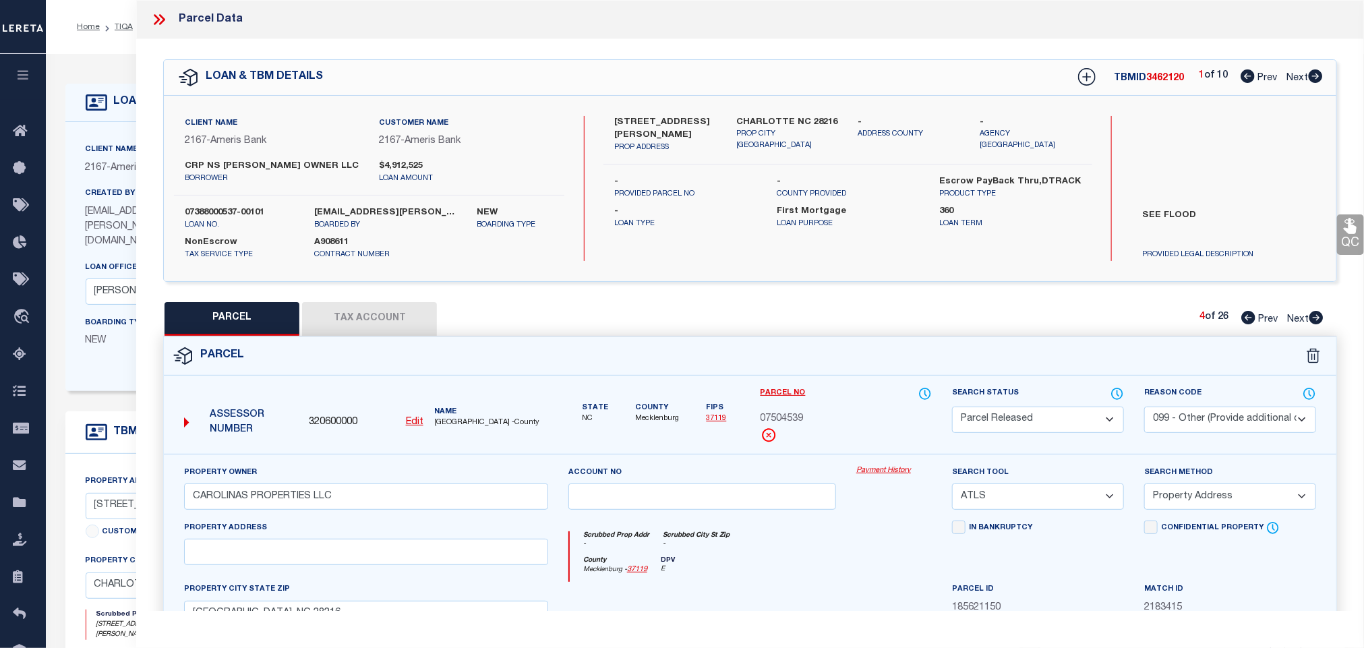
click at [1198, 419] on select "- Select Reason Code - 099 - Other (Provide additional detail) ACT - Agency Cha…" at bounding box center [1230, 420] width 172 height 26
click at [1144, 408] on select "- Select Reason Code - 099 - Other (Provide additional detail) ACT - Agency Cha…" at bounding box center [1230, 420] width 172 height 26
click at [1230, 419] on select "- Select Reason Code - 099 - Other (Provide additional detail) ACT - Agency Cha…" at bounding box center [1230, 420] width 172 height 26
click at [1144, 408] on select "- Select Reason Code - 099 - Other (Provide additional detail) ACT - Agency Cha…" at bounding box center [1230, 420] width 172 height 26
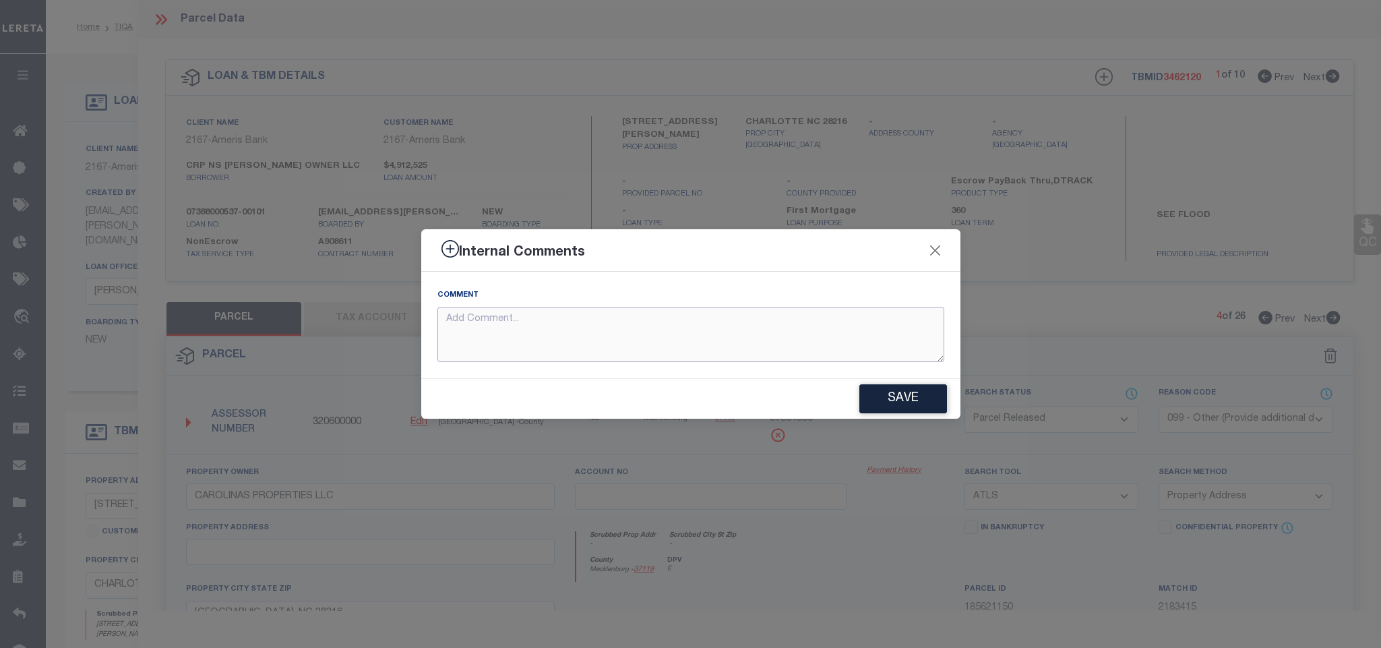
drag, startPoint x: 749, startPoint y: 318, endPoint x: 880, endPoint y: 336, distance: 132.7
click at [748, 318] on textarea at bounding box center [691, 335] width 507 height 56
paste textarea "Parcel not needed for the Loan."
click at [893, 409] on button "Save" at bounding box center [904, 398] width 88 height 29
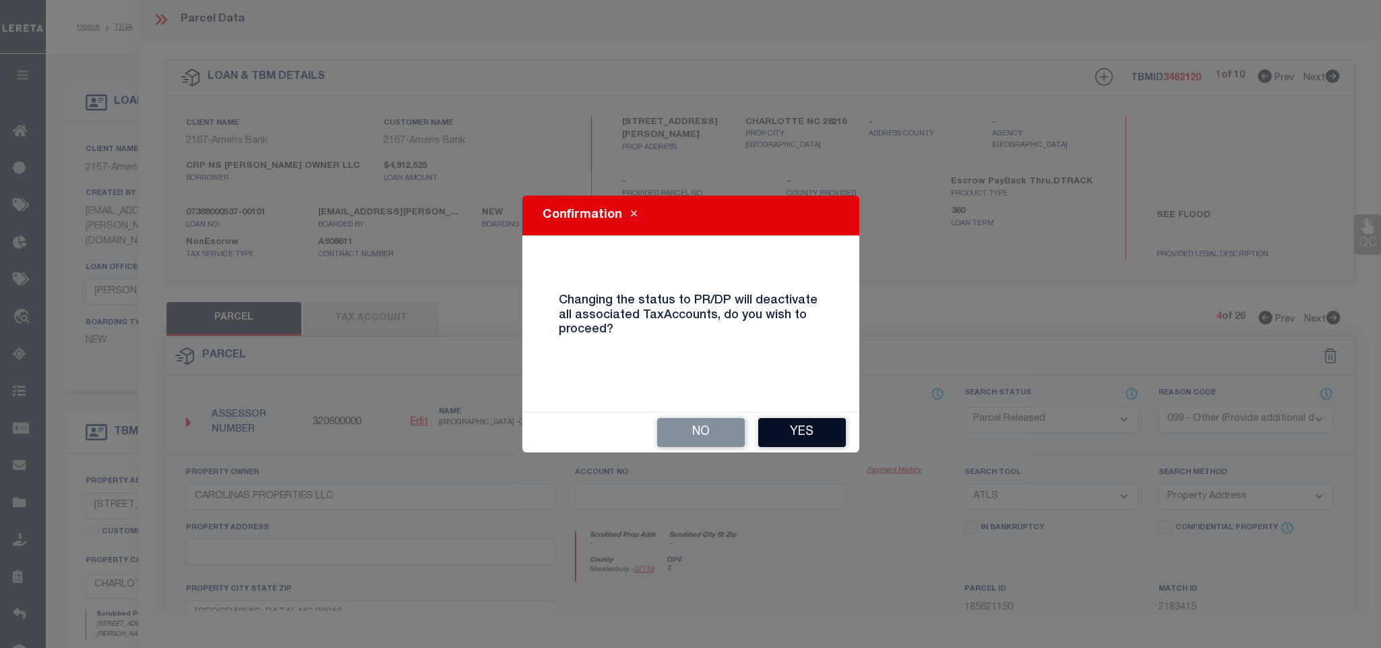
click at [831, 421] on button "Yes" at bounding box center [802, 432] width 88 height 29
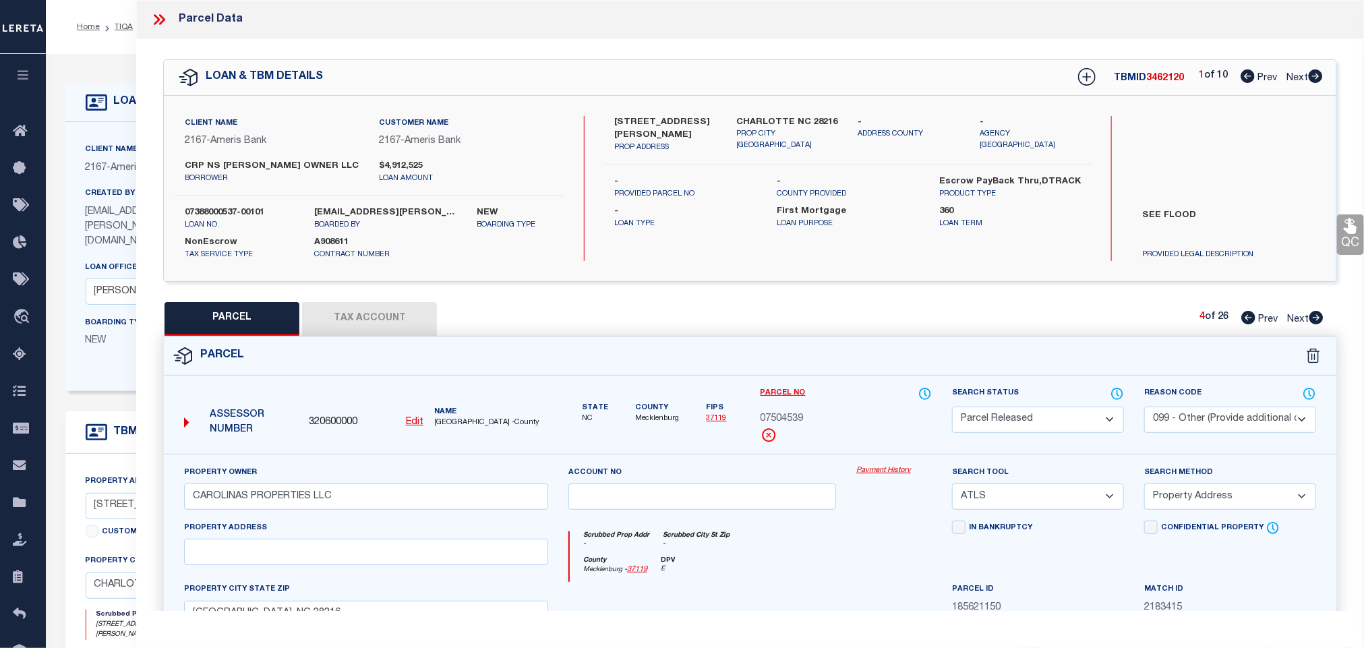
click at [1315, 322] on icon at bounding box center [1316, 317] width 14 height 13
click at [1062, 415] on select "Automated Search Bad Parcel Complete Duplicate Parcel High Dollar Reporting In …" at bounding box center [1038, 420] width 172 height 26
click at [952, 408] on select "Automated Search Bad Parcel Complete Duplicate Parcel High Dollar Reporting In …" at bounding box center [1038, 420] width 172 height 26
click at [1222, 419] on select "- Select Reason Code - 099 - Other (Provide additional detail) ACT - Agency Cha…" at bounding box center [1230, 420] width 172 height 26
click at [1144, 408] on select "- Select Reason Code - 099 - Other (Provide additional detail) ACT - Agency Cha…" at bounding box center [1230, 420] width 172 height 26
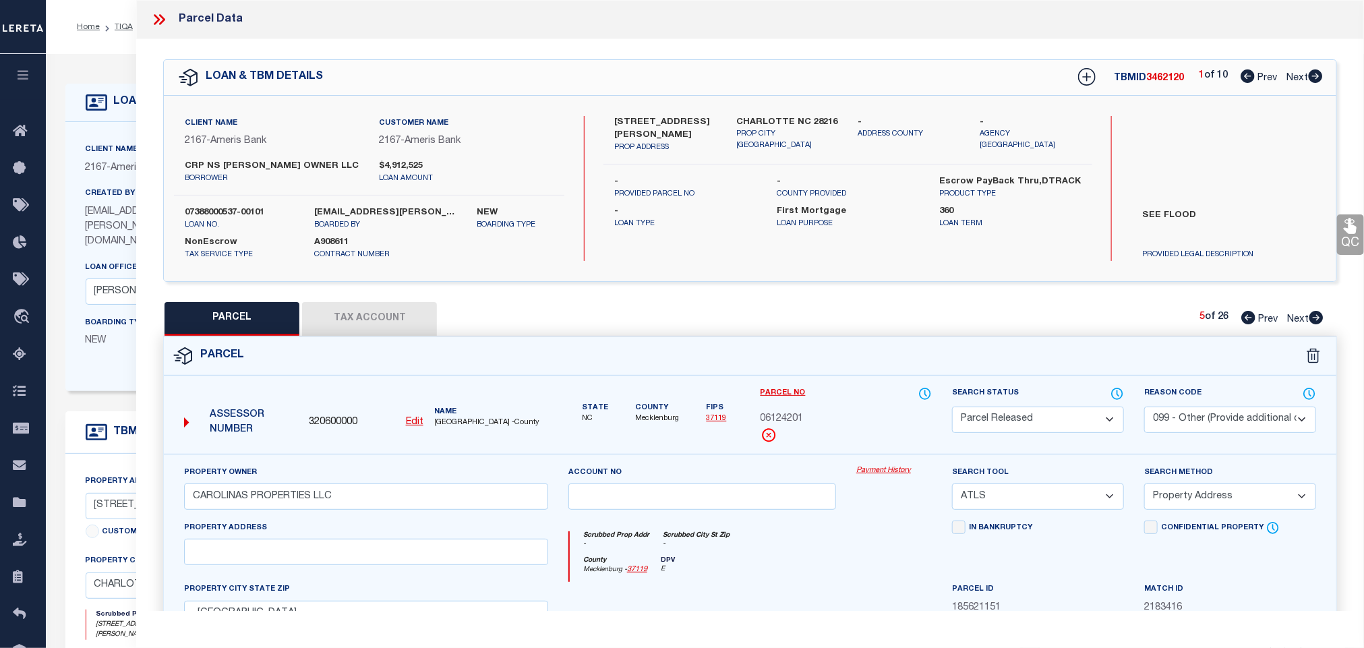
click at [1203, 421] on select "- Select Reason Code - 099 - Other (Provide additional detail) ACT - Agency Cha…" at bounding box center [1230, 420] width 172 height 26
click at [1144, 408] on select "- Select Reason Code - 099 - Other (Provide additional detail) ACT - Agency Cha…" at bounding box center [1230, 420] width 172 height 26
click at [1208, 419] on select "- Select Reason Code - 099 - Other (Provide additional detail) ACT - Agency Cha…" at bounding box center [1230, 420] width 172 height 26
click at [1144, 408] on select "- Select Reason Code - 099 - Other (Provide additional detail) ACT - Agency Cha…" at bounding box center [1230, 420] width 172 height 26
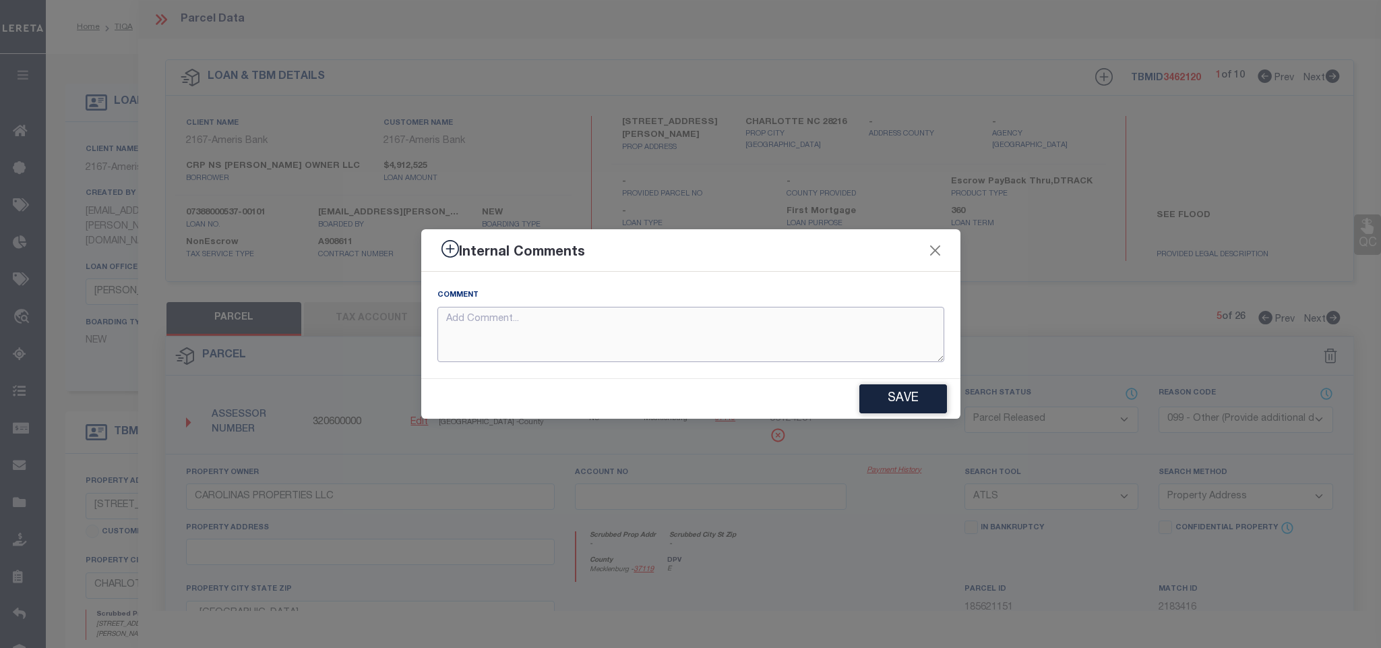
click at [885, 338] on textarea at bounding box center [691, 335] width 507 height 56
paste textarea "Parcel not needed for the Loan."
click at [917, 411] on button "Save" at bounding box center [904, 398] width 88 height 29
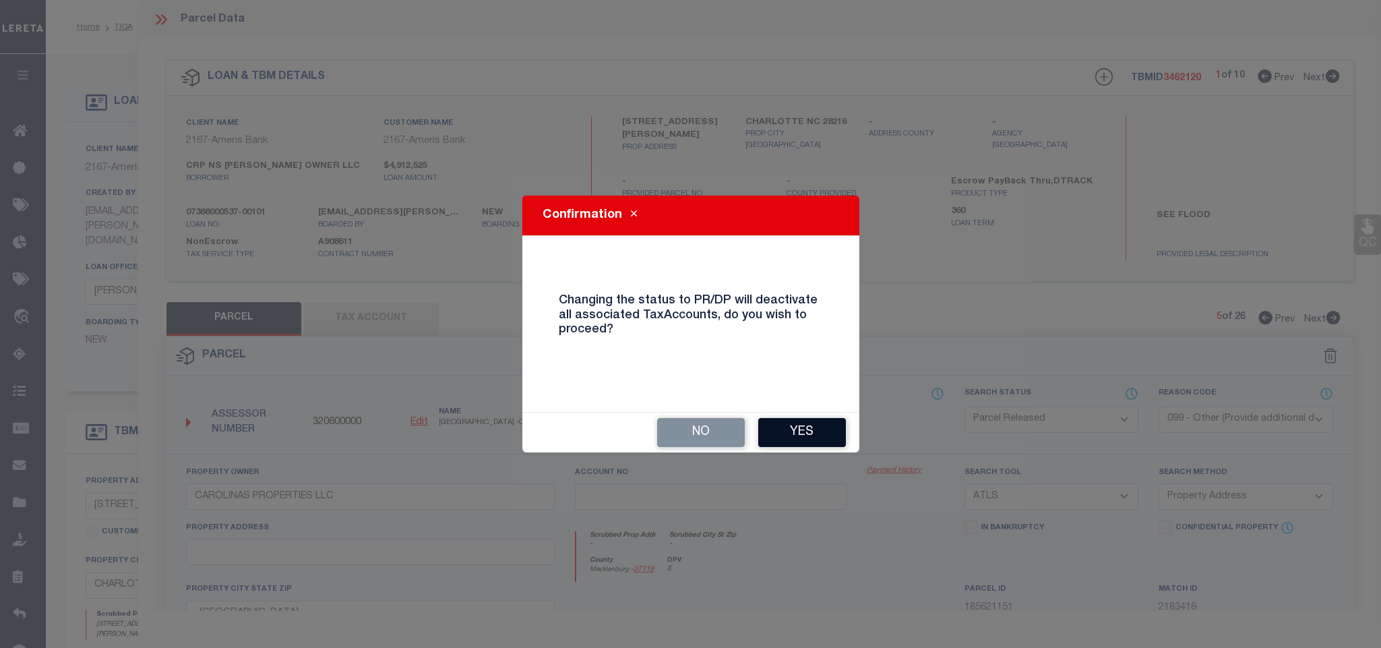
click at [821, 423] on button "Yes" at bounding box center [802, 432] width 88 height 29
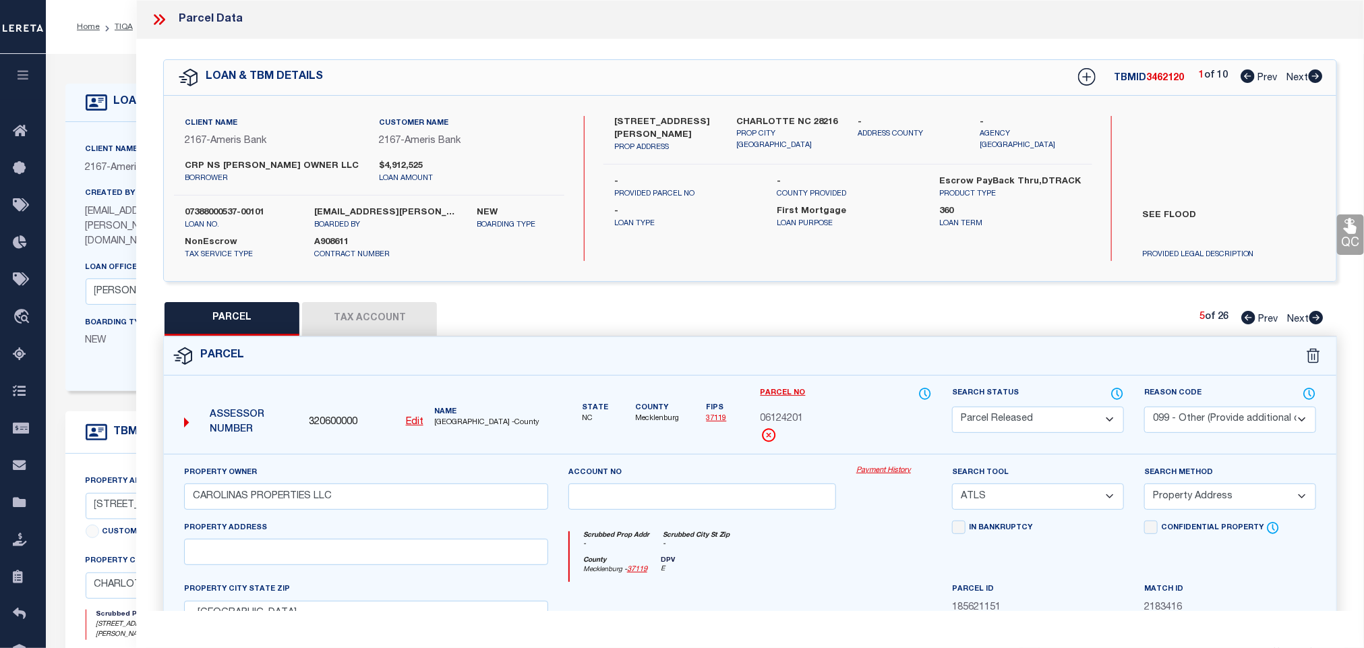
drag, startPoint x: 1313, startPoint y: 318, endPoint x: 1149, endPoint y: 356, distance: 167.6
click at [1313, 316] on icon at bounding box center [1316, 317] width 14 height 13
click at [1056, 415] on select "Automated Search Bad Parcel Complete Duplicate Parcel High Dollar Reporting In …" at bounding box center [1038, 420] width 172 height 26
click at [952, 408] on select "Automated Search Bad Parcel Complete Duplicate Parcel High Dollar Reporting In …" at bounding box center [1038, 420] width 172 height 26
click at [1224, 419] on select "- Select Reason Code - 099 - Other (Provide additional detail) ACT - Agency Cha…" at bounding box center [1230, 420] width 172 height 26
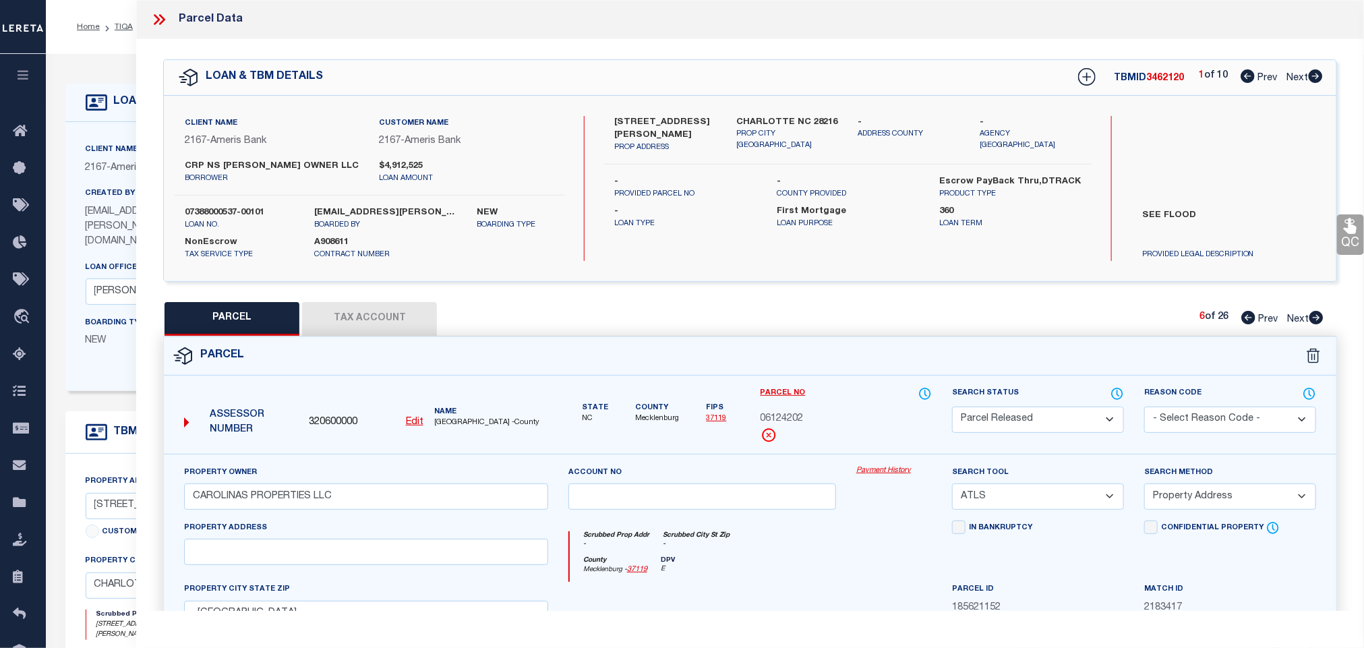
click at [1144, 408] on select "- Select Reason Code - 099 - Other (Provide additional detail) ACT - Agency Cha…" at bounding box center [1230, 420] width 172 height 26
click at [1218, 419] on select "- Select Reason Code - 099 - Other (Provide additional detail) ACT - Agency Cha…" at bounding box center [1230, 420] width 172 height 26
click at [1144, 408] on select "- Select Reason Code - 099 - Other (Provide additional detail) ACT - Agency Cha…" at bounding box center [1230, 420] width 172 height 26
drag, startPoint x: 1211, startPoint y: 419, endPoint x: 1208, endPoint y: 431, distance: 13.2
click at [1211, 419] on select "- Select Reason Code - 099 - Other (Provide additional detail) ACT - Agency Cha…" at bounding box center [1230, 420] width 172 height 26
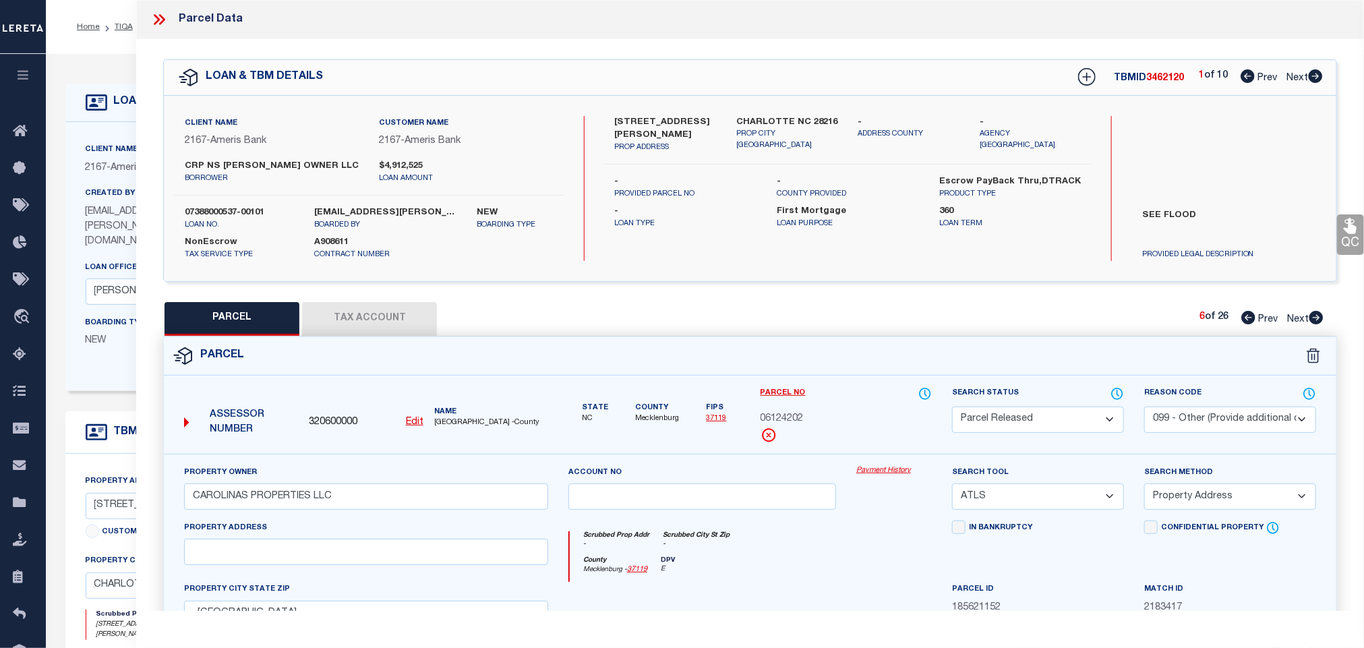
click at [1144, 408] on select "- Select Reason Code - 099 - Other (Provide additional detail) ACT - Agency Cha…" at bounding box center [1230, 420] width 172 height 26
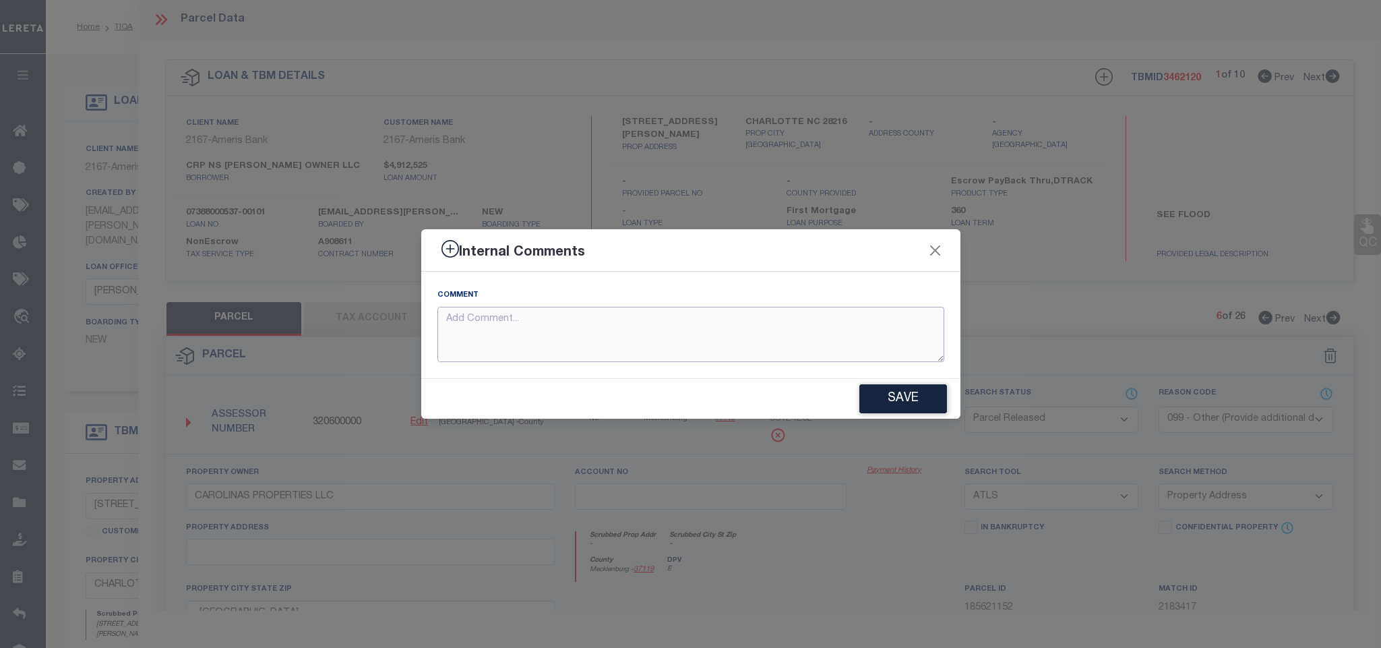
click at [829, 345] on textarea at bounding box center [691, 335] width 507 height 56
paste textarea "Parcel not needed for the Loan."
click at [872, 386] on button "Save" at bounding box center [904, 398] width 88 height 29
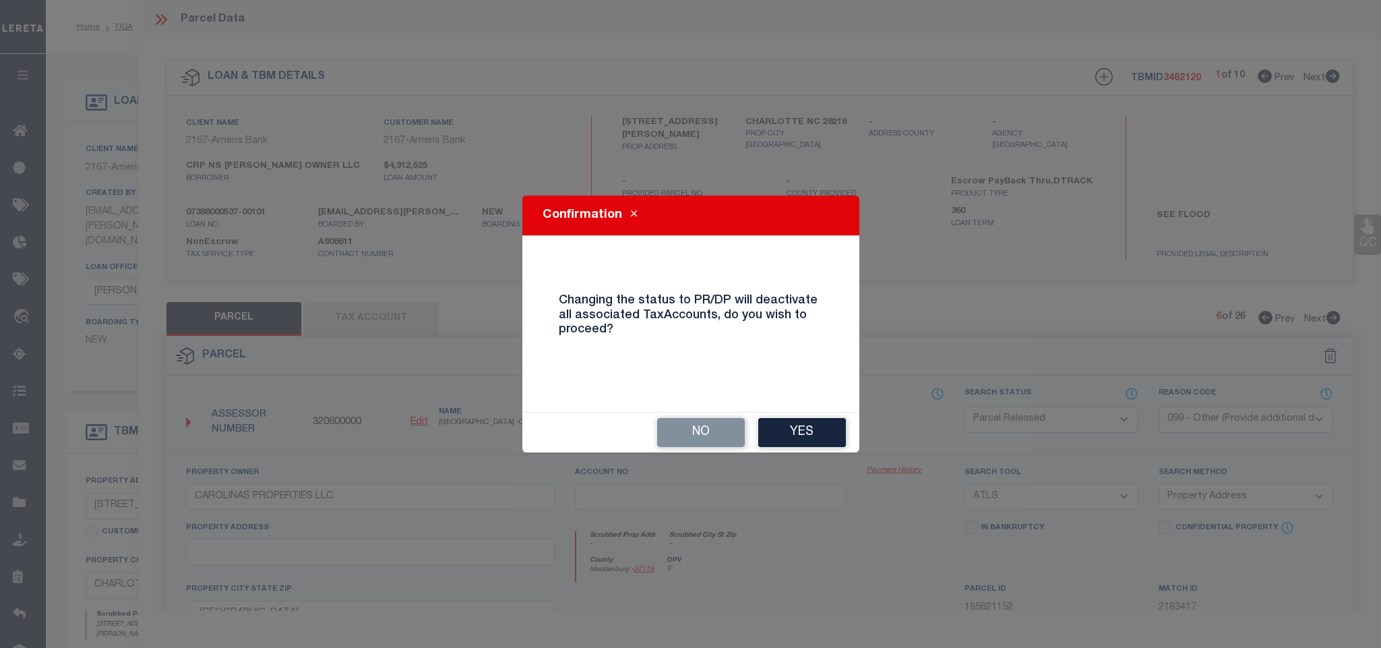
drag, startPoint x: 819, startPoint y: 427, endPoint x: 922, endPoint y: 392, distance: 108.7
click at [818, 427] on button "Yes" at bounding box center [802, 432] width 88 height 29
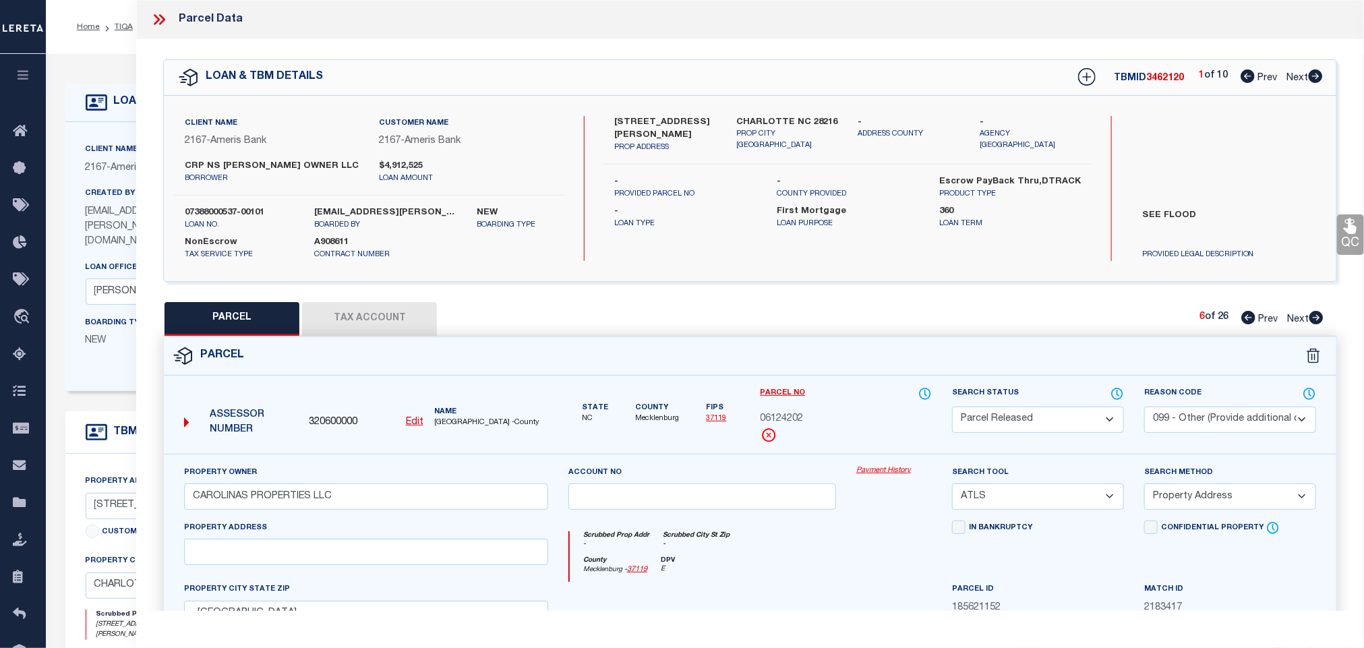
click at [1317, 320] on icon at bounding box center [1316, 317] width 15 height 13
click at [1076, 417] on select "Automated Search Bad Parcel Complete Duplicate Parcel High Dollar Reporting In …" at bounding box center [1038, 420] width 172 height 26
click at [952, 408] on select "Automated Search Bad Parcel Complete Duplicate Parcel High Dollar Reporting In …" at bounding box center [1038, 420] width 172 height 26
drag, startPoint x: 1222, startPoint y: 411, endPoint x: 1220, endPoint y: 419, distance: 8.2
click at [1222, 413] on select "- Select Reason Code - 099 - Other (Provide additional detail) ACT - Agency Cha…" at bounding box center [1230, 420] width 172 height 26
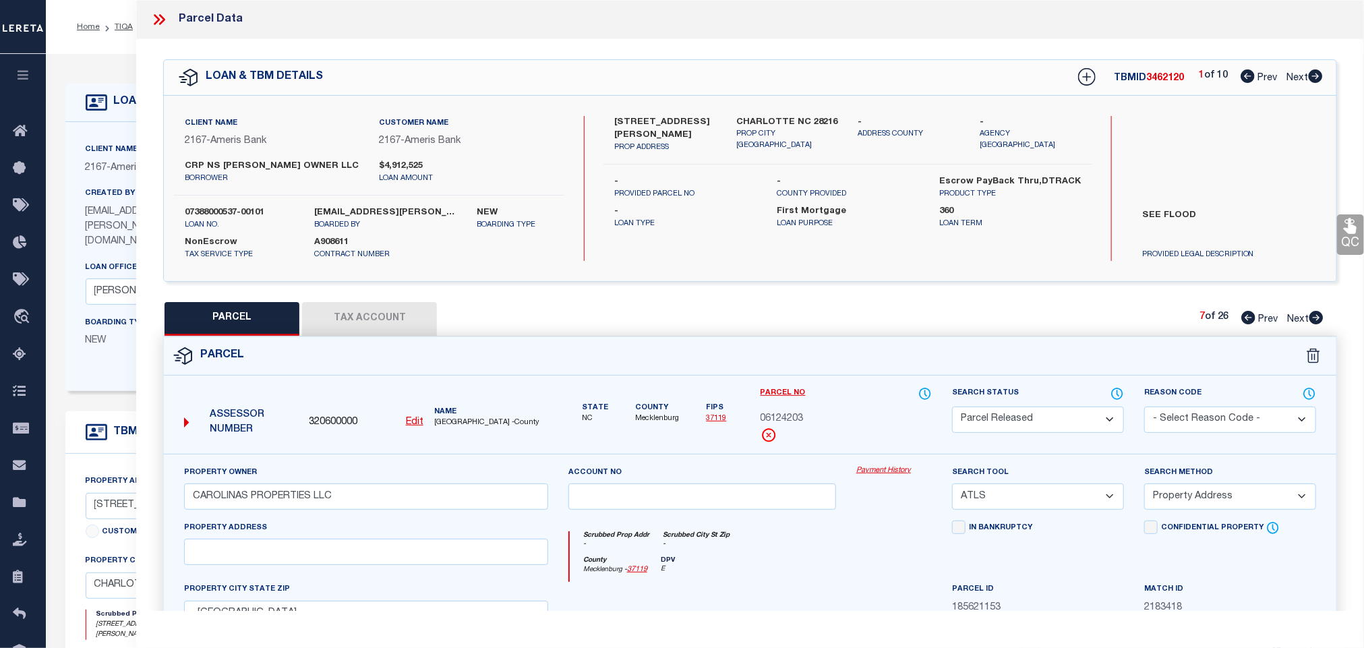
click at [1144, 408] on select "- Select Reason Code - 099 - Other (Provide additional detail) ACT - Agency Cha…" at bounding box center [1230, 420] width 172 height 26
click at [1210, 421] on select "- Select Reason Code - 099 - Other (Provide additional detail) ACT - Agency Cha…" at bounding box center [1230, 420] width 172 height 26
click at [1144, 408] on select "- Select Reason Code - 099 - Other (Provide additional detail) ACT - Agency Cha…" at bounding box center [1230, 420] width 172 height 26
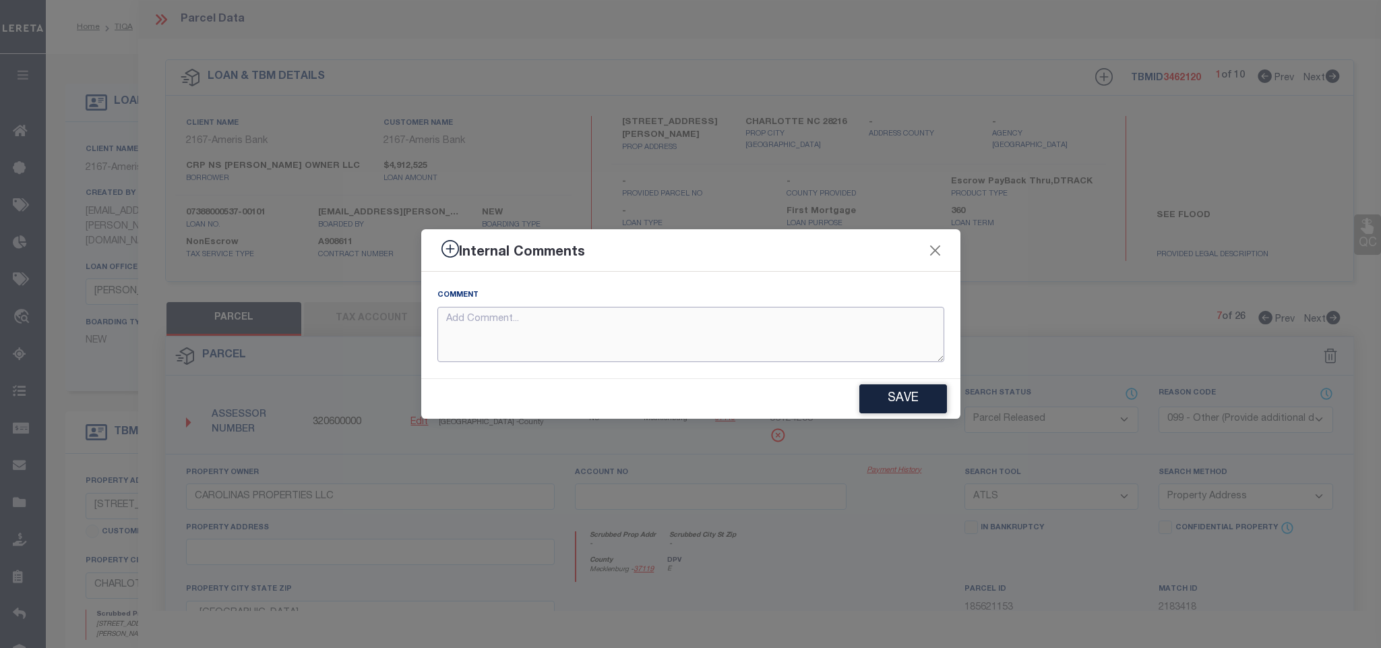
click at [940, 340] on textarea at bounding box center [691, 335] width 507 height 56
paste textarea "Parcel not needed for the Loan."
click at [917, 398] on button "Save" at bounding box center [904, 398] width 88 height 29
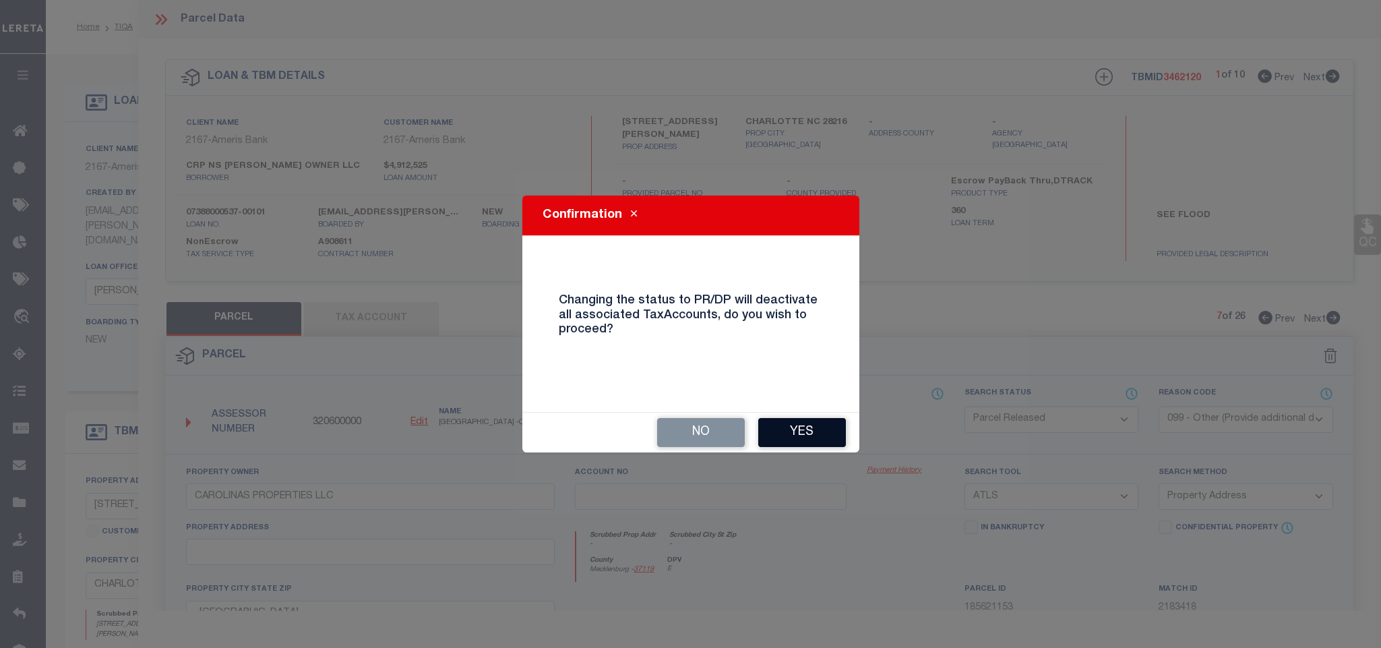
click at [823, 419] on button "Yes" at bounding box center [802, 432] width 88 height 29
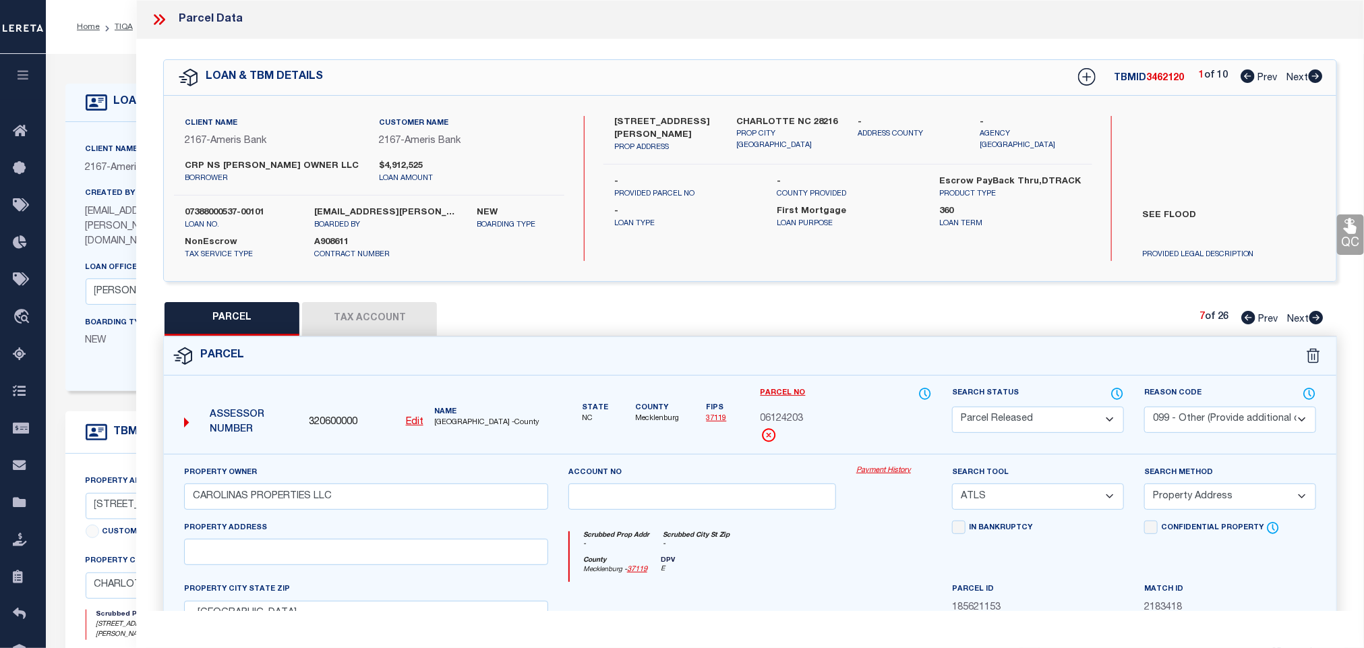
click at [1313, 318] on icon at bounding box center [1316, 317] width 14 height 13
click at [1064, 421] on select "Automated Search Bad Parcel Complete Duplicate Parcel High Dollar Reporting In …" at bounding box center [1038, 420] width 172 height 26
click at [952, 408] on select "Automated Search Bad Parcel Complete Duplicate Parcel High Dollar Reporting In …" at bounding box center [1038, 420] width 172 height 26
drag, startPoint x: 1214, startPoint y: 421, endPoint x: 1208, endPoint y: 433, distance: 13.3
click at [1214, 421] on select "- Select Reason Code - 099 - Other (Provide additional detail) ACT - Agency Cha…" at bounding box center [1230, 420] width 172 height 26
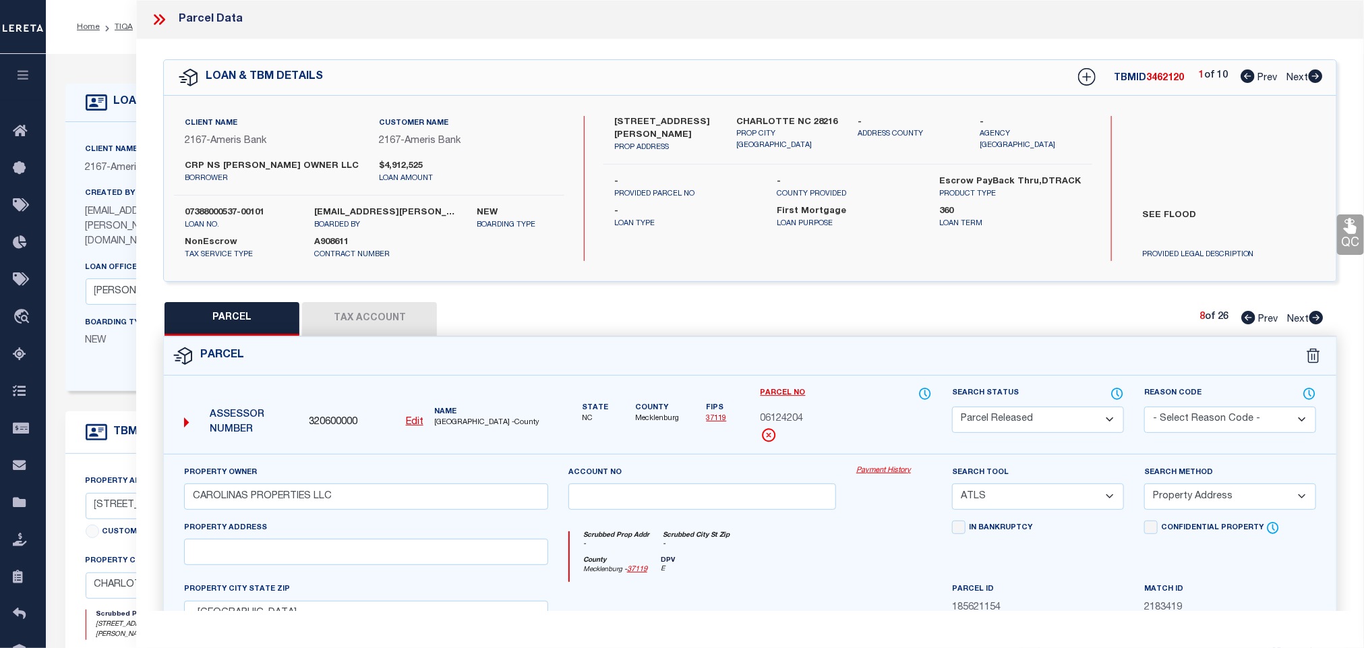
click at [1144, 408] on select "- Select Reason Code - 099 - Other (Provide additional detail) ACT - Agency Cha…" at bounding box center [1230, 420] width 172 height 26
drag, startPoint x: 1214, startPoint y: 419, endPoint x: 1211, endPoint y: 431, distance: 11.8
click at [1214, 419] on select "- Select Reason Code - 099 - Other (Provide additional detail) ACT - Agency Cha…" at bounding box center [1230, 420] width 172 height 26
click at [1144, 408] on select "- Select Reason Code - 099 - Other (Provide additional detail) ACT - Agency Cha…" at bounding box center [1230, 420] width 172 height 26
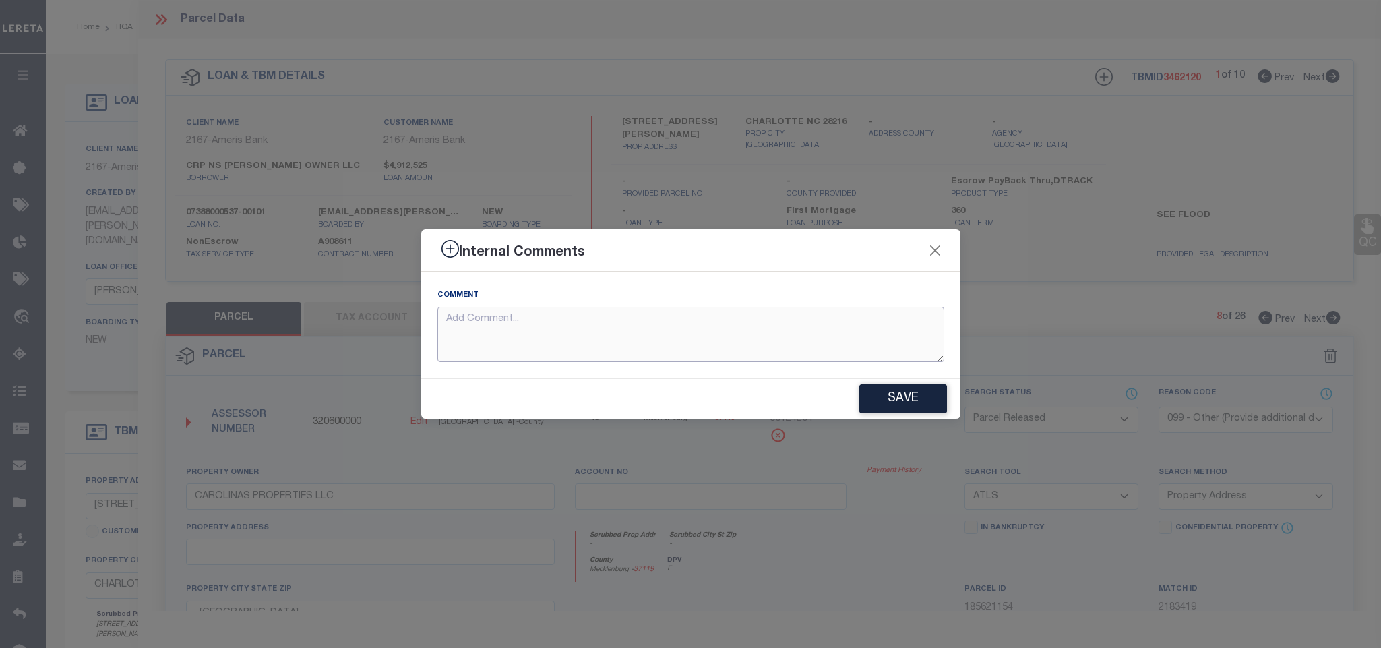
click at [800, 344] on textarea at bounding box center [691, 335] width 507 height 56
paste textarea "Parcel not needed for the Loan."
click at [880, 389] on button "Save" at bounding box center [904, 398] width 88 height 29
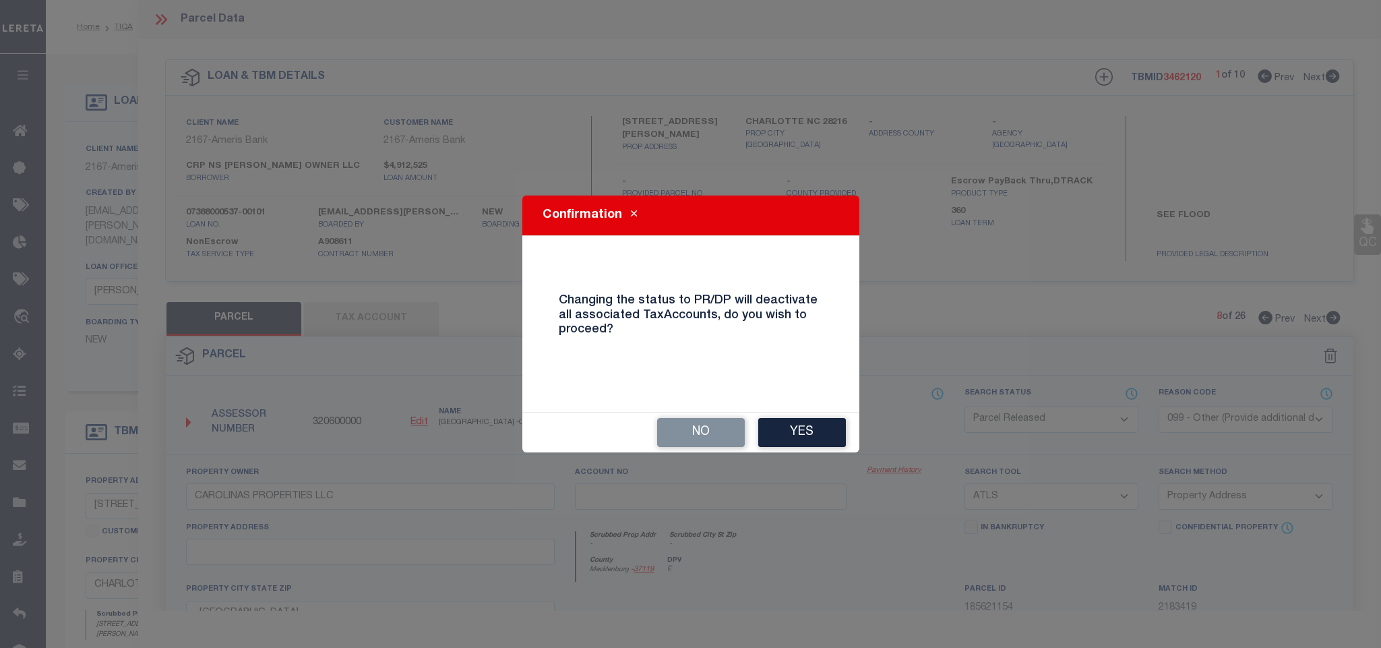
click at [799, 429] on button "Yes" at bounding box center [802, 432] width 88 height 29
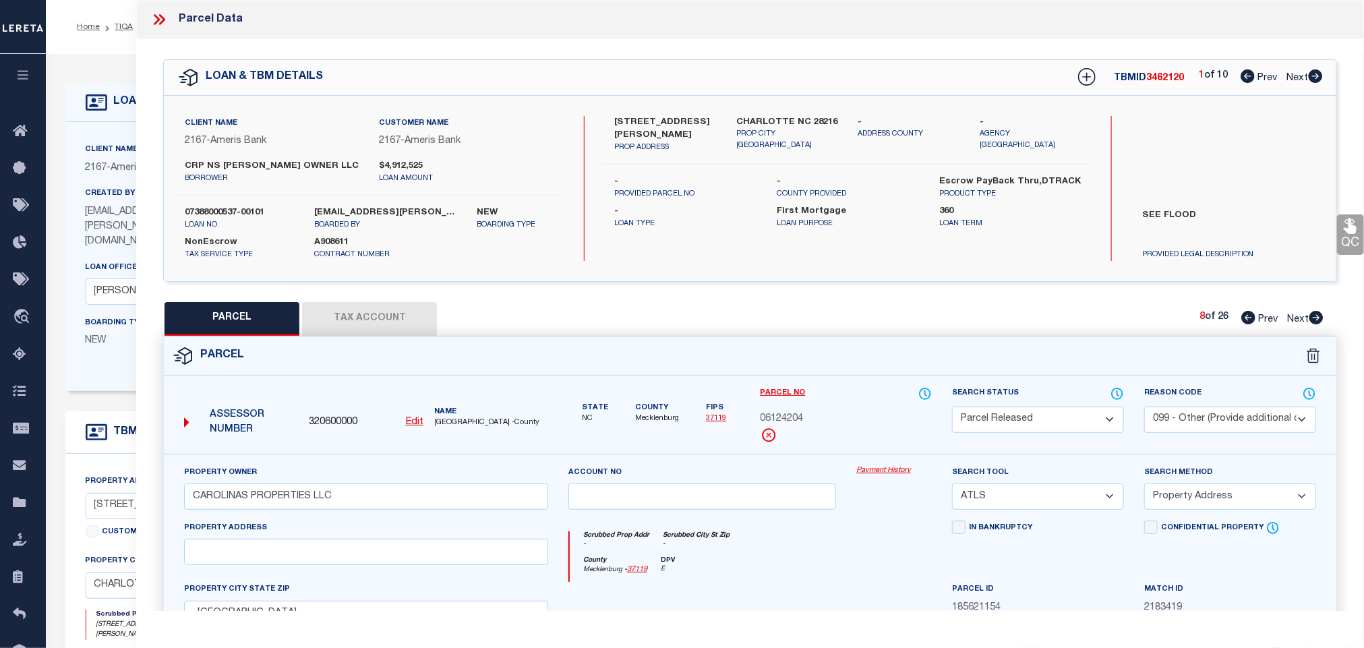
click at [1311, 318] on icon at bounding box center [1316, 317] width 14 height 13
click at [1058, 423] on select "Automated Search Bad Parcel Complete Duplicate Parcel High Dollar Reporting In …" at bounding box center [1038, 420] width 172 height 26
click at [952, 408] on select "Automated Search Bad Parcel Complete Duplicate Parcel High Dollar Reporting In …" at bounding box center [1038, 420] width 172 height 26
click at [1230, 423] on select "- Select Reason Code - 099 - Other (Provide additional detail) ACT - Agency Cha…" at bounding box center [1230, 420] width 172 height 26
click at [1144, 408] on select "- Select Reason Code - 099 - Other (Provide additional detail) ACT - Agency Cha…" at bounding box center [1230, 420] width 172 height 26
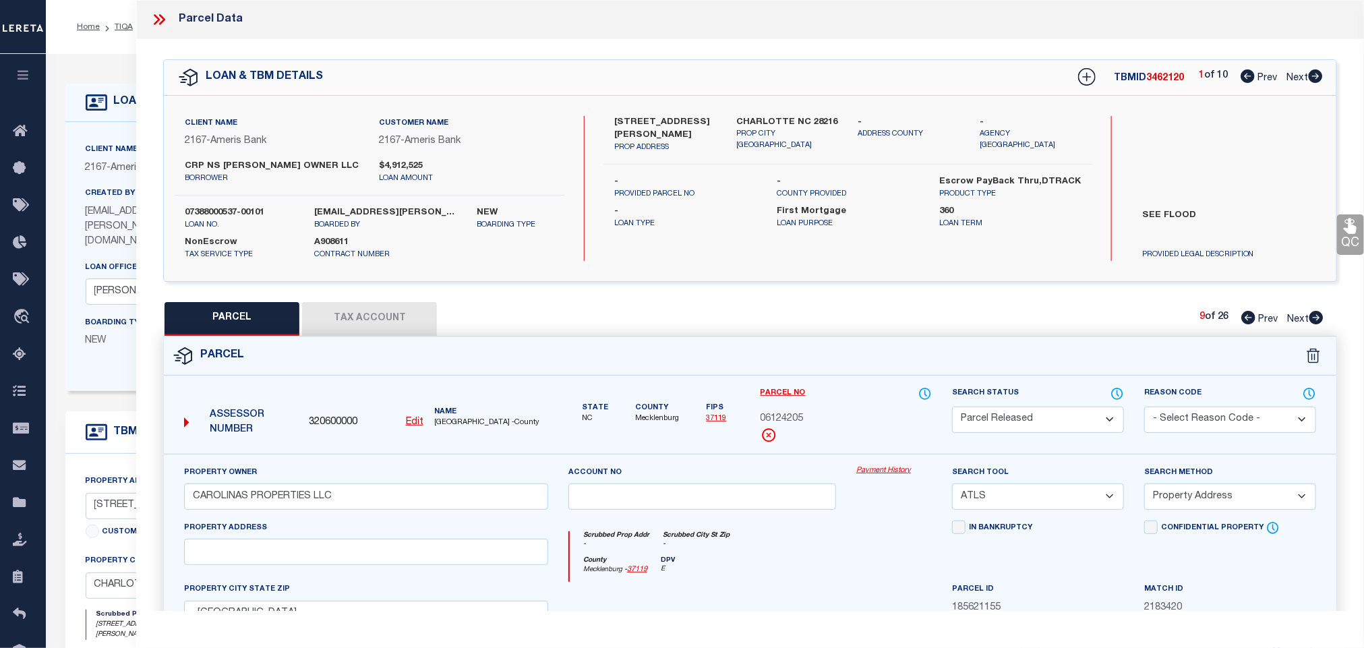
click at [1203, 415] on select "- Select Reason Code - 099 - Other (Provide additional detail) ACT - Agency Cha…" at bounding box center [1230, 420] width 172 height 26
click at [1144, 408] on select "- Select Reason Code - 099 - Other (Provide additional detail) ACT - Agency Cha…" at bounding box center [1230, 420] width 172 height 26
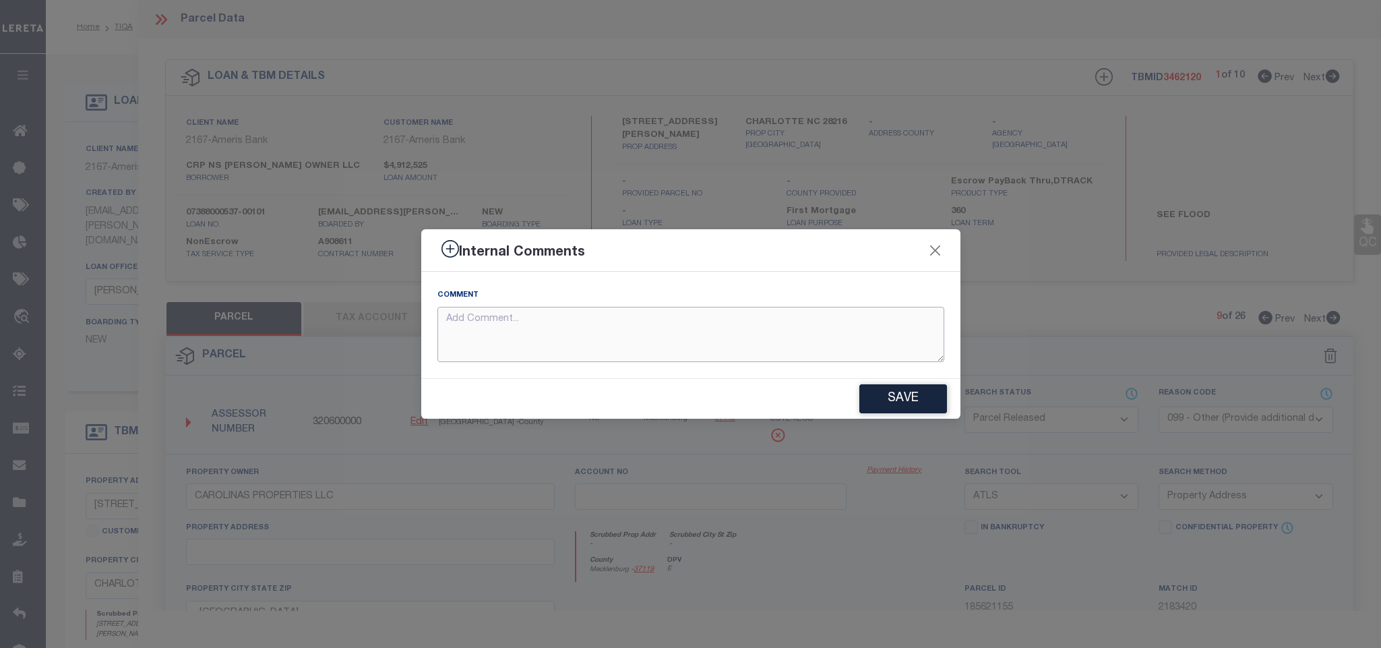
drag, startPoint x: 791, startPoint y: 346, endPoint x: 878, endPoint y: 358, distance: 87.1
click at [794, 349] on textarea at bounding box center [691, 335] width 507 height 56
paste textarea "Parcel not needed for the Loan."
click at [890, 397] on button "Save" at bounding box center [904, 398] width 88 height 29
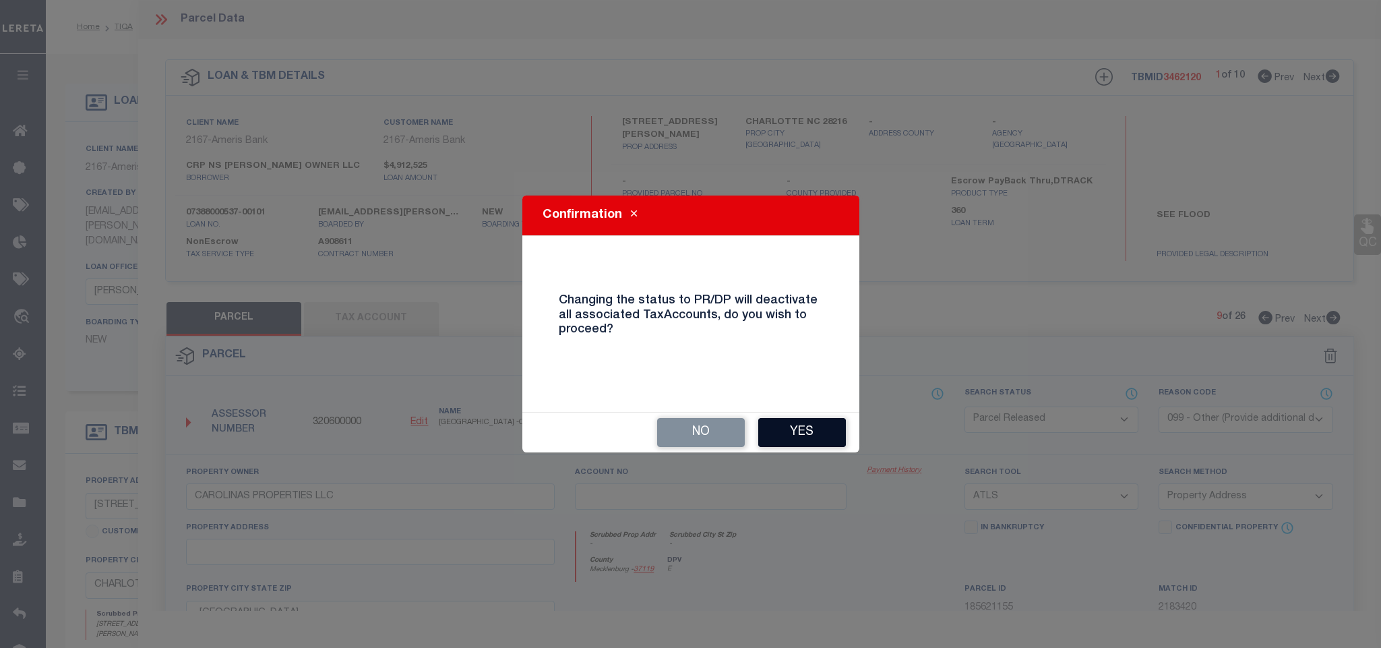
click at [821, 431] on button "Yes" at bounding box center [802, 432] width 88 height 29
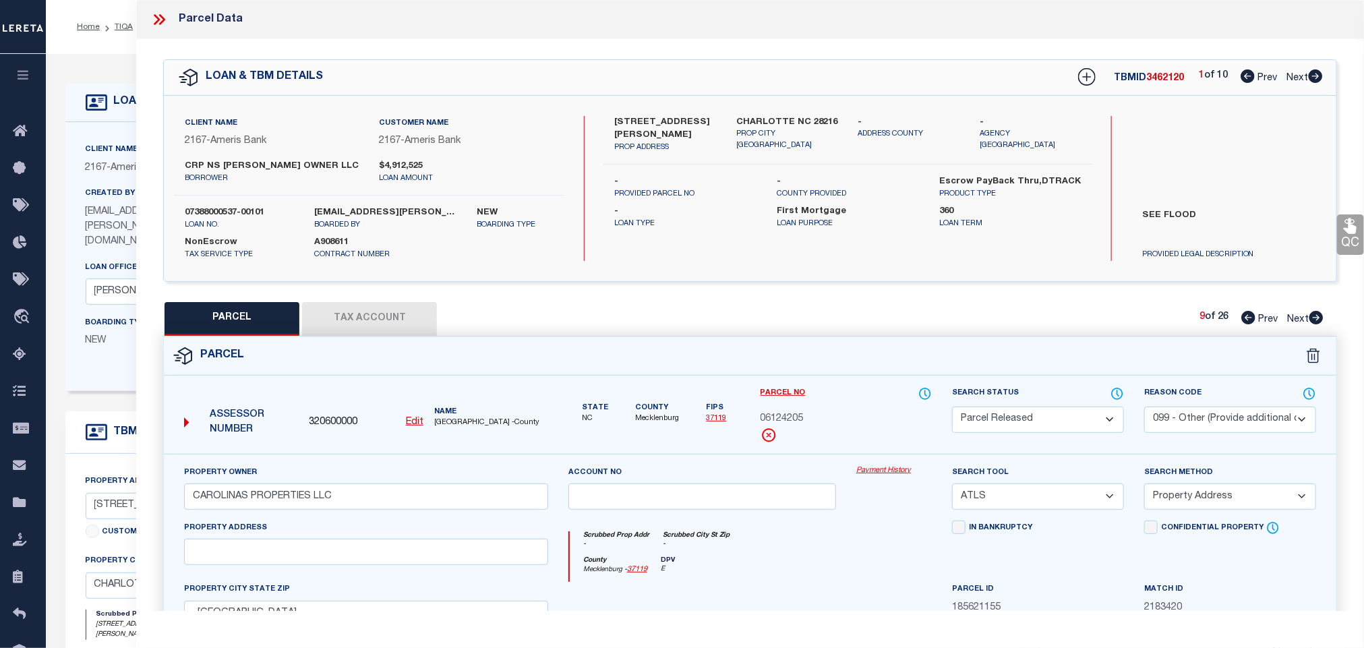
click at [1315, 318] on icon at bounding box center [1316, 317] width 14 height 13
click at [1068, 419] on select "Automated Search Bad Parcel Complete Duplicate Parcel High Dollar Reporting In …" at bounding box center [1038, 420] width 172 height 26
click at [952, 408] on select "Automated Search Bad Parcel Complete Duplicate Parcel High Dollar Reporting In …" at bounding box center [1038, 420] width 172 height 26
click at [1224, 419] on select "- Select Reason Code - 099 - Other (Provide additional detail) ACT - Agency Cha…" at bounding box center [1230, 420] width 172 height 26
click at [1144, 408] on select "- Select Reason Code - 099 - Other (Provide additional detail) ACT - Agency Cha…" at bounding box center [1230, 420] width 172 height 26
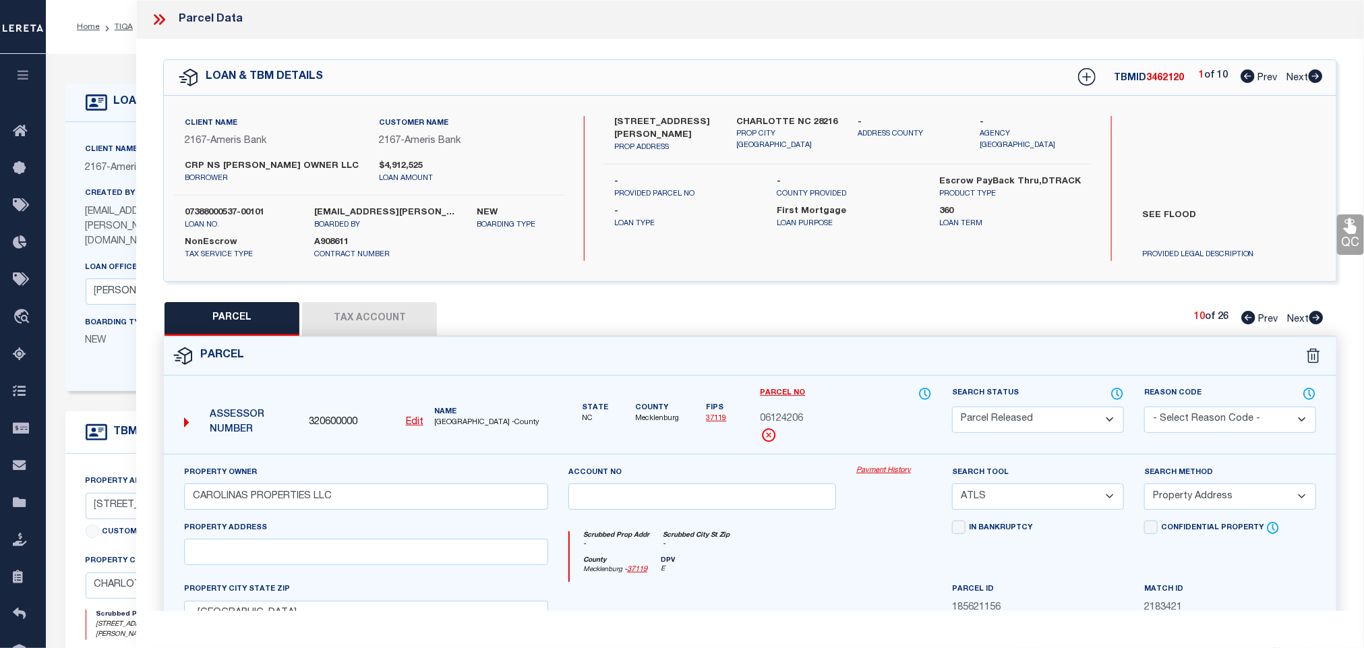
click at [1205, 423] on select "- Select Reason Code - 099 - Other (Provide additional detail) ACT - Agency Cha…" at bounding box center [1230, 420] width 172 height 26
click at [1144, 408] on select "- Select Reason Code - 099 - Other (Provide additional detail) ACT - Agency Cha…" at bounding box center [1230, 420] width 172 height 26
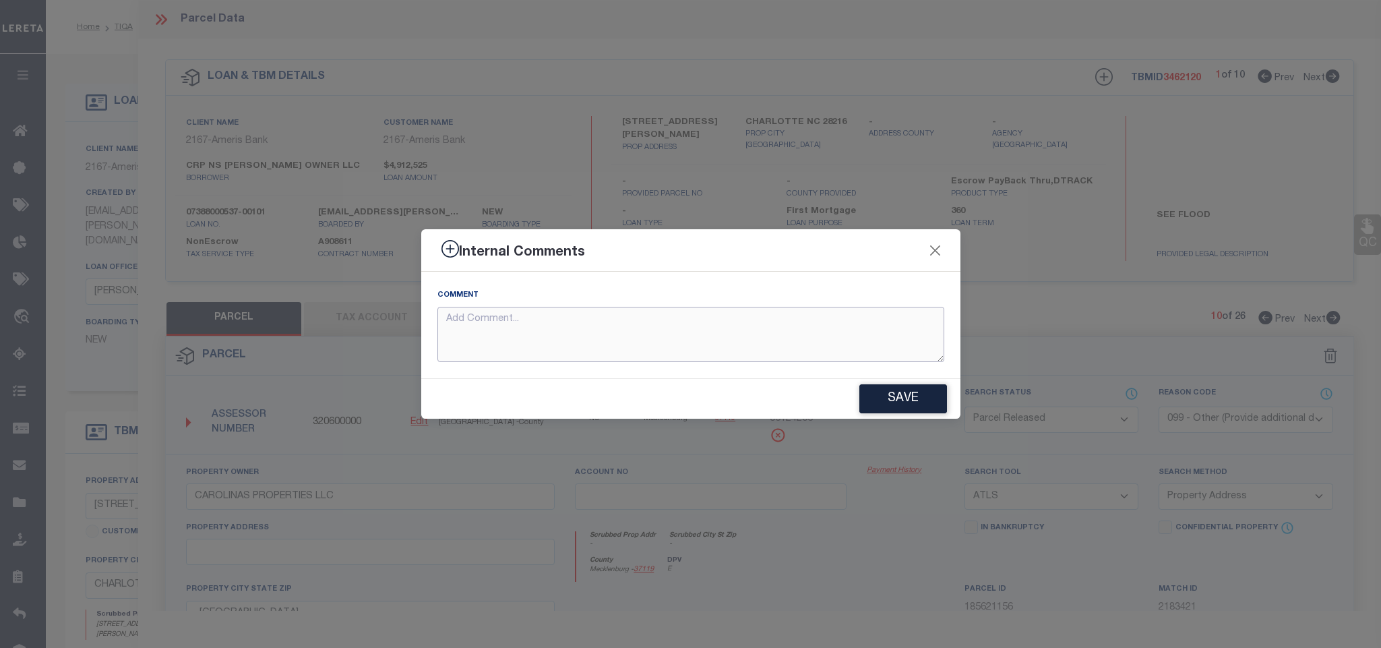
drag, startPoint x: 823, startPoint y: 332, endPoint x: 842, endPoint y: 342, distance: 21.7
click at [829, 340] on textarea at bounding box center [691, 335] width 507 height 56
paste textarea "Parcel not needed for the Loan."
click at [899, 400] on button "Save" at bounding box center [904, 398] width 88 height 29
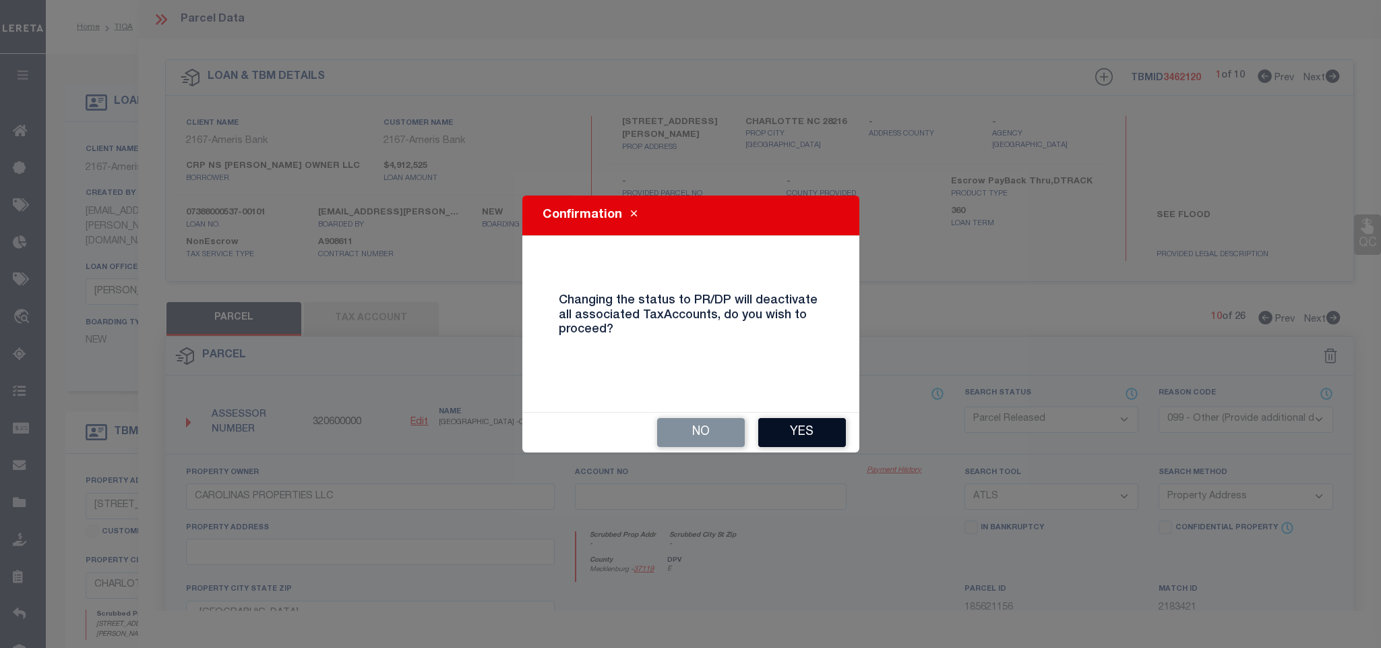
click at [804, 439] on button "Yes" at bounding box center [802, 432] width 88 height 29
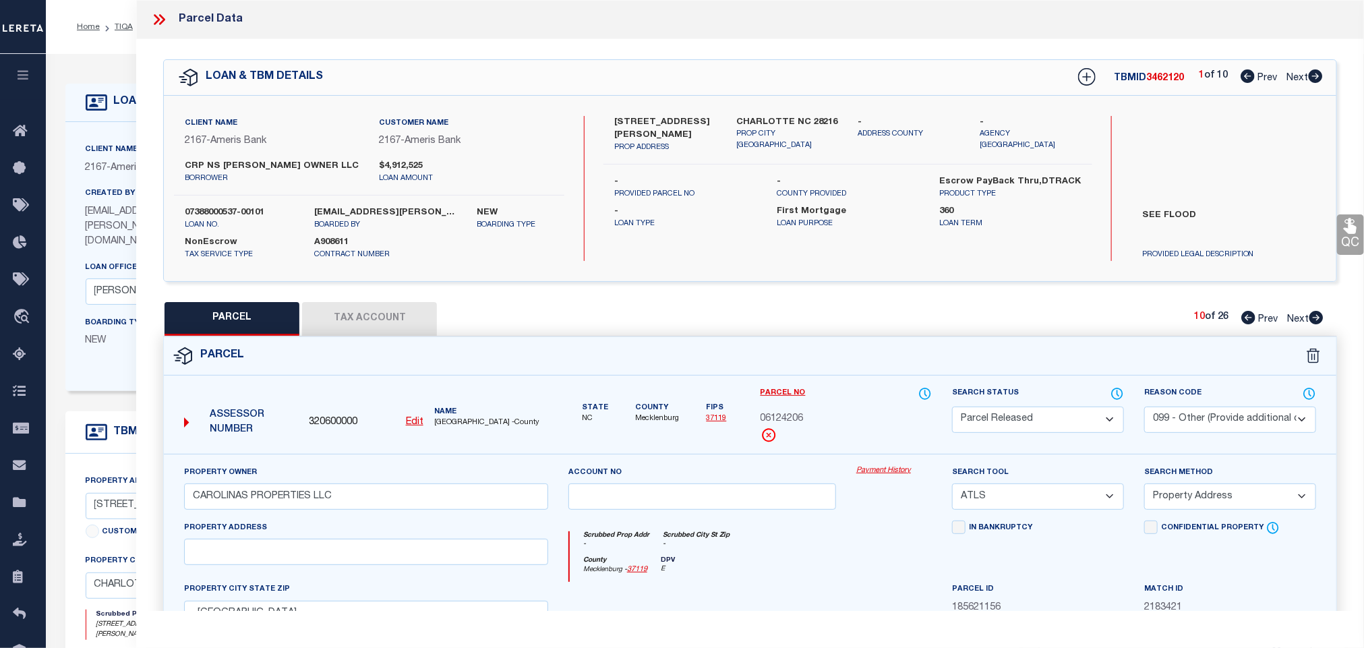
click at [1315, 320] on icon at bounding box center [1316, 317] width 15 height 13
click at [1060, 421] on select "Automated Search Bad Parcel Complete Duplicate Parcel High Dollar Reporting In …" at bounding box center [1038, 420] width 172 height 26
click at [952, 408] on select "Automated Search Bad Parcel Complete Duplicate Parcel High Dollar Reporting In …" at bounding box center [1038, 420] width 172 height 26
click at [1176, 421] on select "- Select Reason Code - 099 - Other (Provide additional detail) ACT - Agency Cha…" at bounding box center [1230, 420] width 172 height 26
click at [1144, 408] on select "- Select Reason Code - 099 - Other (Provide additional detail) ACT - Agency Cha…" at bounding box center [1230, 420] width 172 height 26
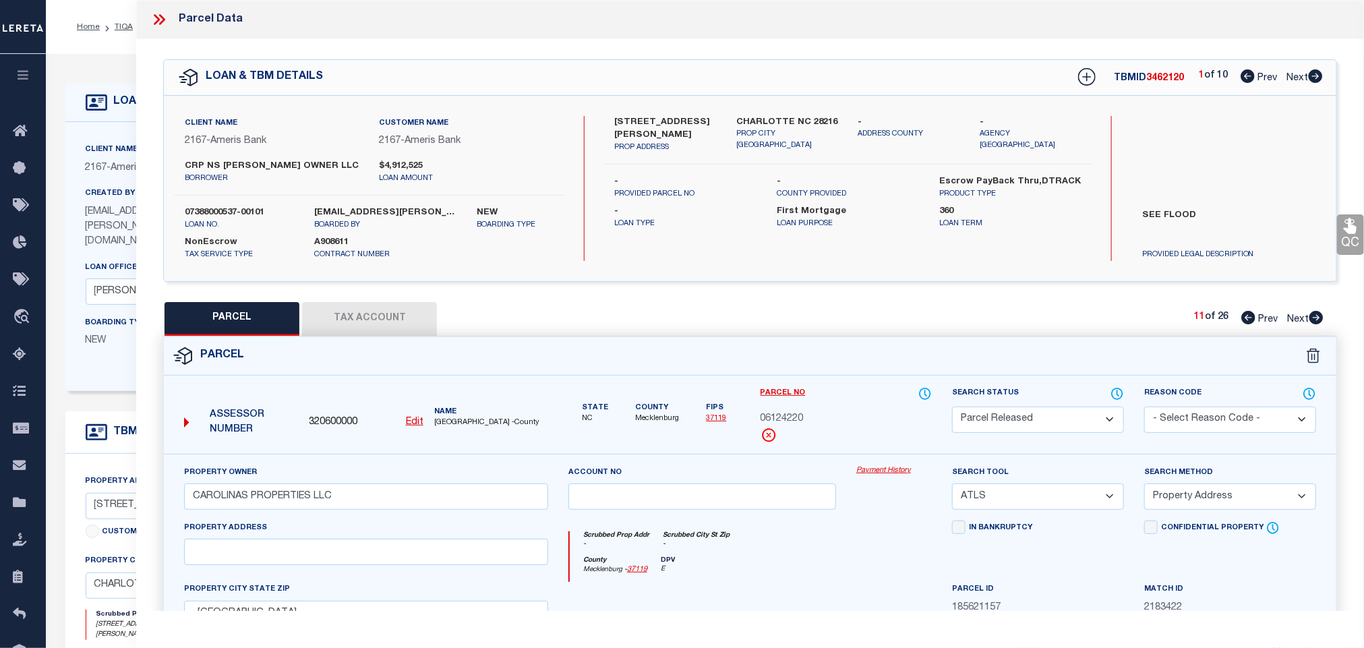
drag, startPoint x: 1199, startPoint y: 421, endPoint x: 1196, endPoint y: 431, distance: 10.7
click at [1199, 421] on select "- Select Reason Code - 099 - Other (Provide additional detail) ACT - Agency Cha…" at bounding box center [1230, 420] width 172 height 26
click at [1144, 408] on select "- Select Reason Code - 099 - Other (Provide additional detail) ACT - Agency Cha…" at bounding box center [1230, 420] width 172 height 26
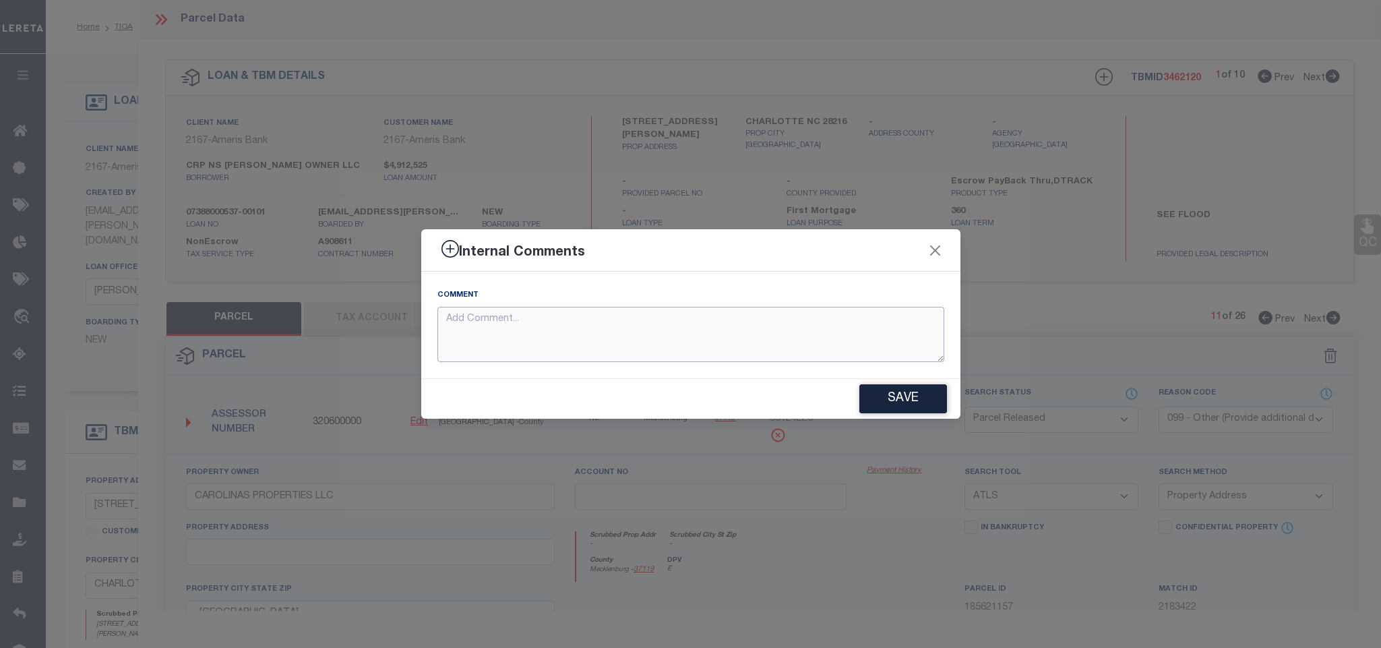
click at [849, 340] on textarea at bounding box center [691, 335] width 507 height 56
paste textarea "Parcel not needed for the Loan."
click at [915, 389] on button "Save" at bounding box center [904, 398] width 88 height 29
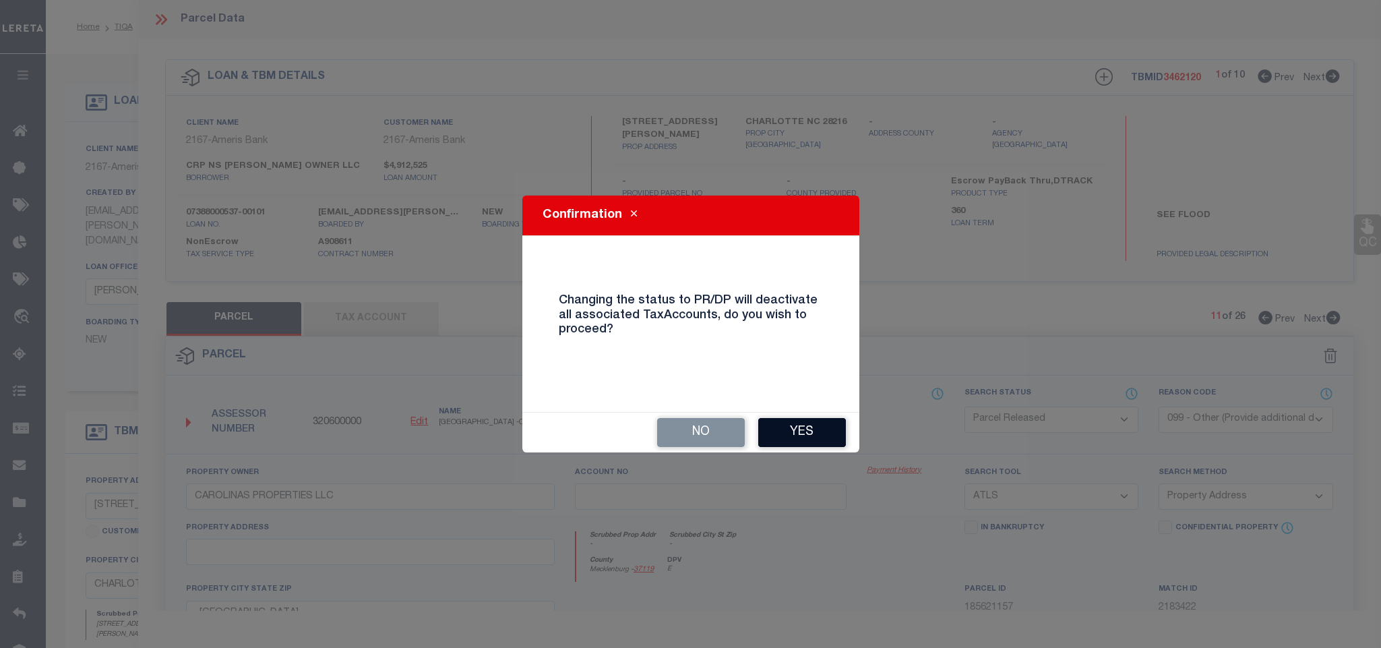
click at [781, 437] on button "Yes" at bounding box center [802, 432] width 88 height 29
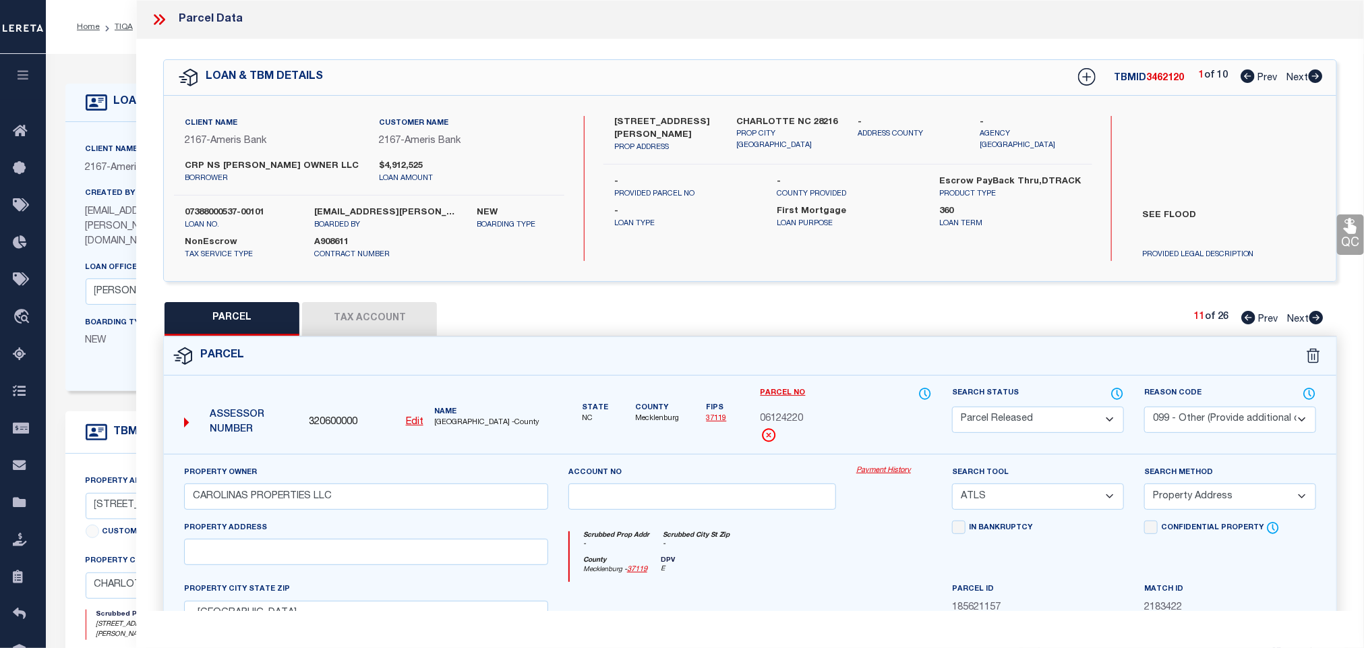
click at [1313, 320] on icon at bounding box center [1316, 317] width 14 height 13
click at [1067, 415] on select "Automated Search Bad Parcel Complete Duplicate Parcel High Dollar Reporting In …" at bounding box center [1038, 420] width 172 height 26
click at [952, 408] on select "Automated Search Bad Parcel Complete Duplicate Parcel High Dollar Reporting In …" at bounding box center [1038, 420] width 172 height 26
click at [1216, 419] on select "- Select Reason Code - 099 - Other (Provide additional detail) ACT - Agency Cha…" at bounding box center [1230, 420] width 172 height 26
click at [1187, 433] on select "- Select Reason Code - 099 - Other (Provide additional detail) ACT - Agency Cha…" at bounding box center [1230, 420] width 172 height 26
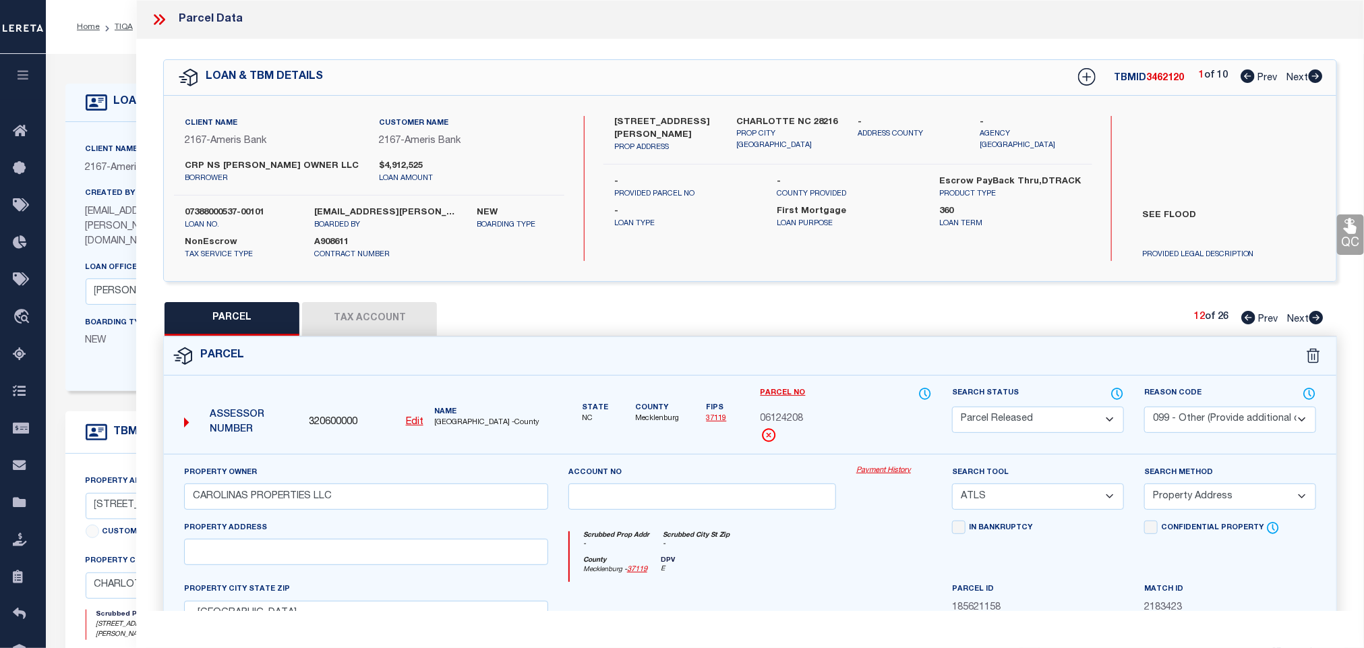
drag, startPoint x: 1209, startPoint y: 421, endPoint x: 1204, endPoint y: 433, distance: 12.7
click at [1209, 421] on select "- Select Reason Code - 099 - Other (Provide additional detail) ACT - Agency Cha…" at bounding box center [1230, 420] width 172 height 26
click at [1144, 408] on select "- Select Reason Code - 099 - Other (Provide additional detail) ACT - Agency Cha…" at bounding box center [1230, 420] width 172 height 26
click at [1216, 425] on select "- Select Reason Code - 099 - Other (Provide additional detail) ACT - Agency Cha…" at bounding box center [1230, 420] width 172 height 26
click at [1144, 408] on select "- Select Reason Code - 099 - Other (Provide additional detail) ACT - Agency Cha…" at bounding box center [1230, 420] width 172 height 26
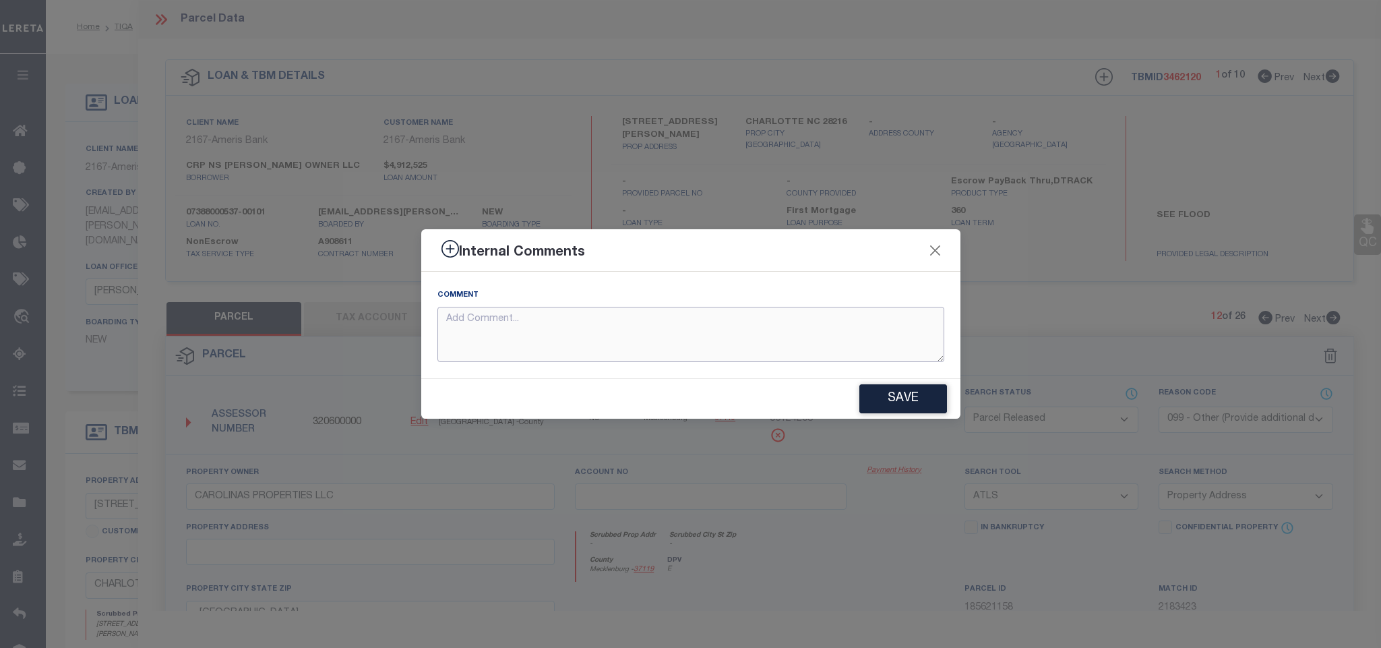
click at [868, 348] on textarea at bounding box center [691, 335] width 507 height 56
paste textarea "Parcel not needed for the Loan."
click at [906, 401] on button "Save" at bounding box center [904, 398] width 88 height 29
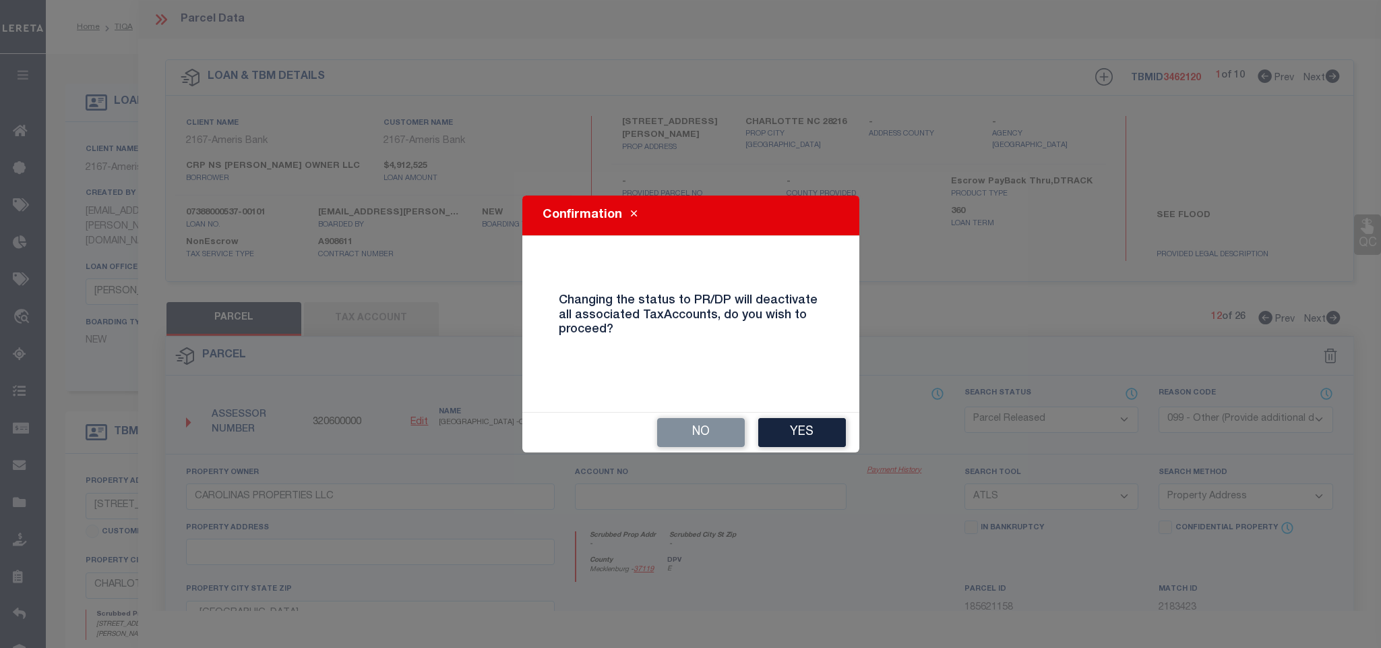
drag, startPoint x: 821, startPoint y: 421, endPoint x: 880, endPoint y: 403, distance: 61.9
click at [820, 421] on button "Yes" at bounding box center [802, 432] width 88 height 29
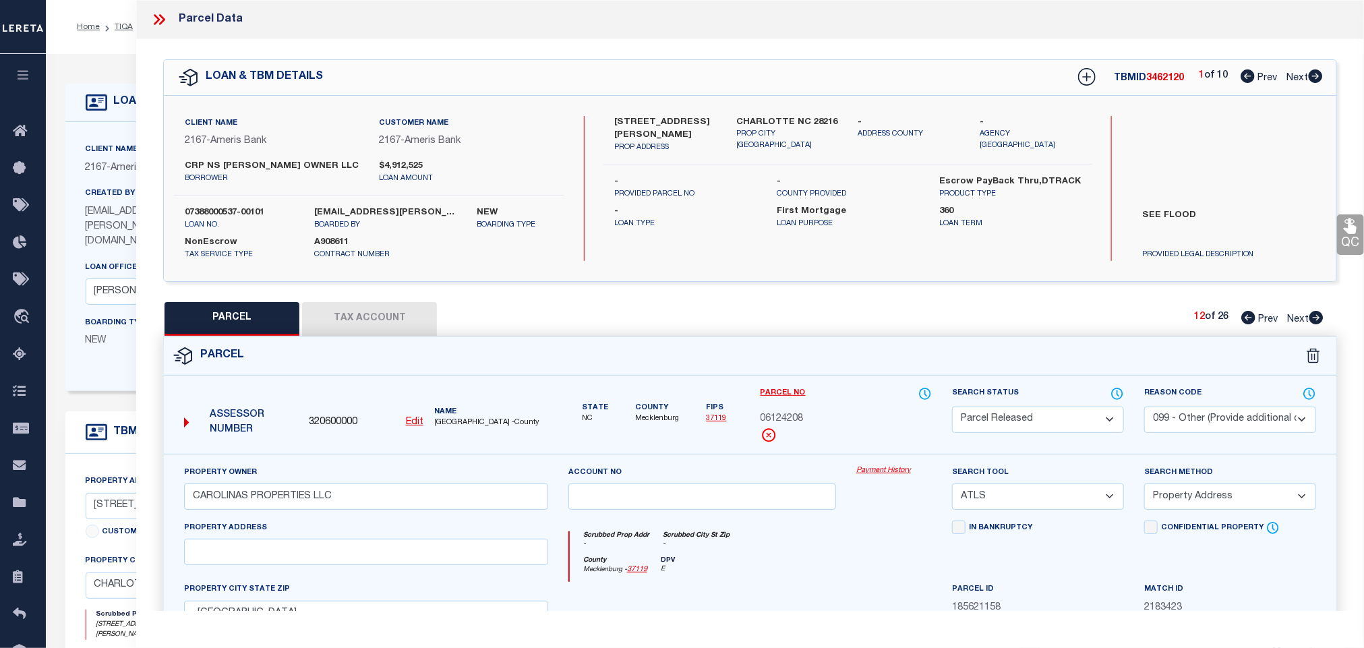
click at [1311, 318] on icon at bounding box center [1316, 317] width 14 height 13
click at [1062, 421] on select "Automated Search Bad Parcel Complete Duplicate Parcel High Dollar Reporting In …" at bounding box center [1038, 420] width 172 height 26
click at [952, 408] on select "Automated Search Bad Parcel Complete Duplicate Parcel High Dollar Reporting In …" at bounding box center [1038, 420] width 172 height 26
click at [1202, 417] on select "- Select Reason Code - 099 - Other (Provide additional detail) ACT - Agency Cha…" at bounding box center [1230, 420] width 172 height 26
click at [1144, 408] on select "- Select Reason Code - 099 - Other (Provide additional detail) ACT - Agency Cha…" at bounding box center [1230, 420] width 172 height 26
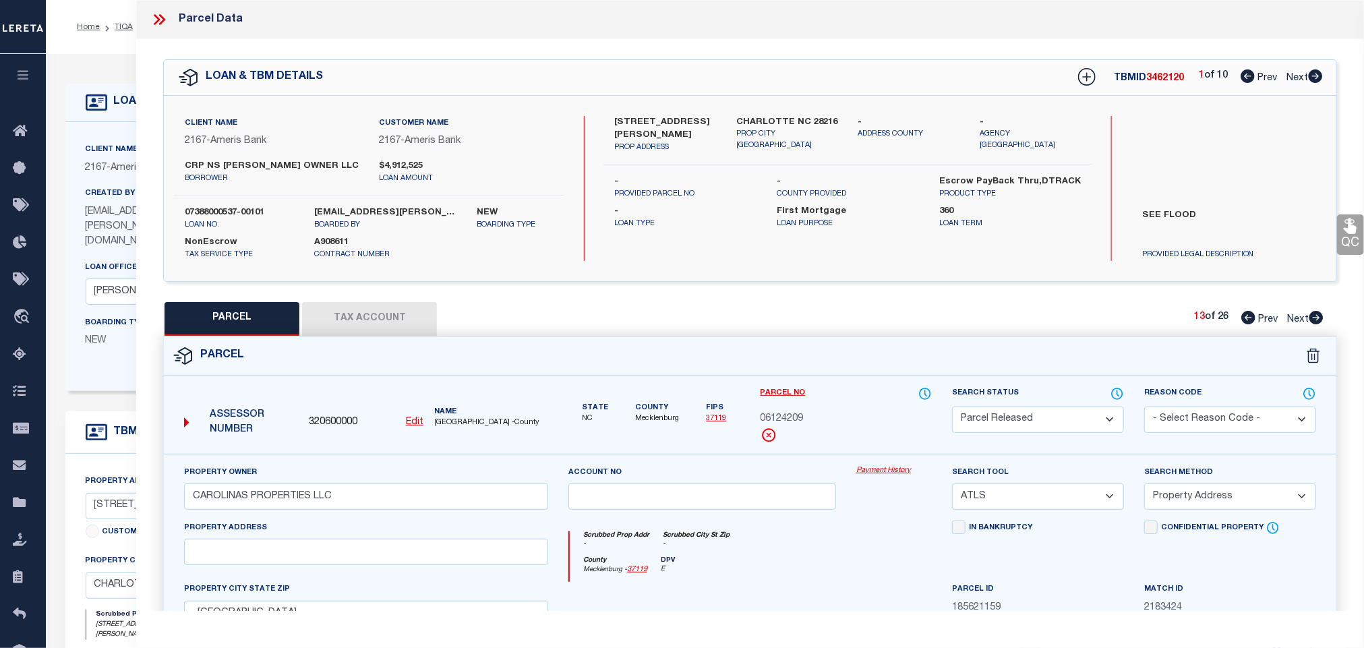
drag, startPoint x: 1206, startPoint y: 417, endPoint x: 1199, endPoint y: 431, distance: 15.7
click at [1206, 417] on select "- Select Reason Code - 099 - Other (Provide additional detail) ACT - Agency Cha…" at bounding box center [1230, 420] width 172 height 26
click at [1144, 408] on select "- Select Reason Code - 099 - Other (Provide additional detail) ACT - Agency Cha…" at bounding box center [1230, 420] width 172 height 26
click at [1194, 417] on select "- Select Reason Code - 099 - Other (Provide additional detail) ACT - Agency Cha…" at bounding box center [1230, 420] width 172 height 26
click at [1144, 408] on select "- Select Reason Code - 099 - Other (Provide additional detail) ACT - Agency Cha…" at bounding box center [1230, 420] width 172 height 26
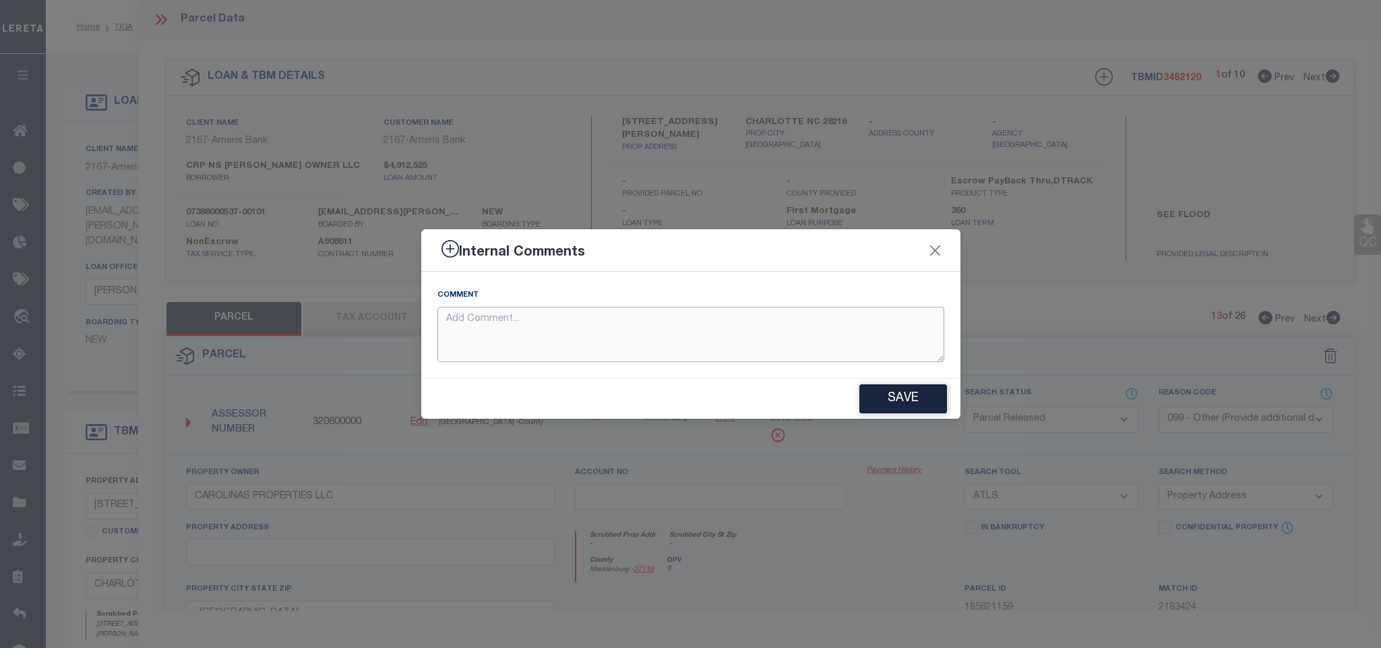
click at [918, 336] on textarea at bounding box center [691, 335] width 507 height 56
paste textarea "Parcel not needed for the Loan."
click at [907, 400] on button "Save" at bounding box center [904, 398] width 88 height 29
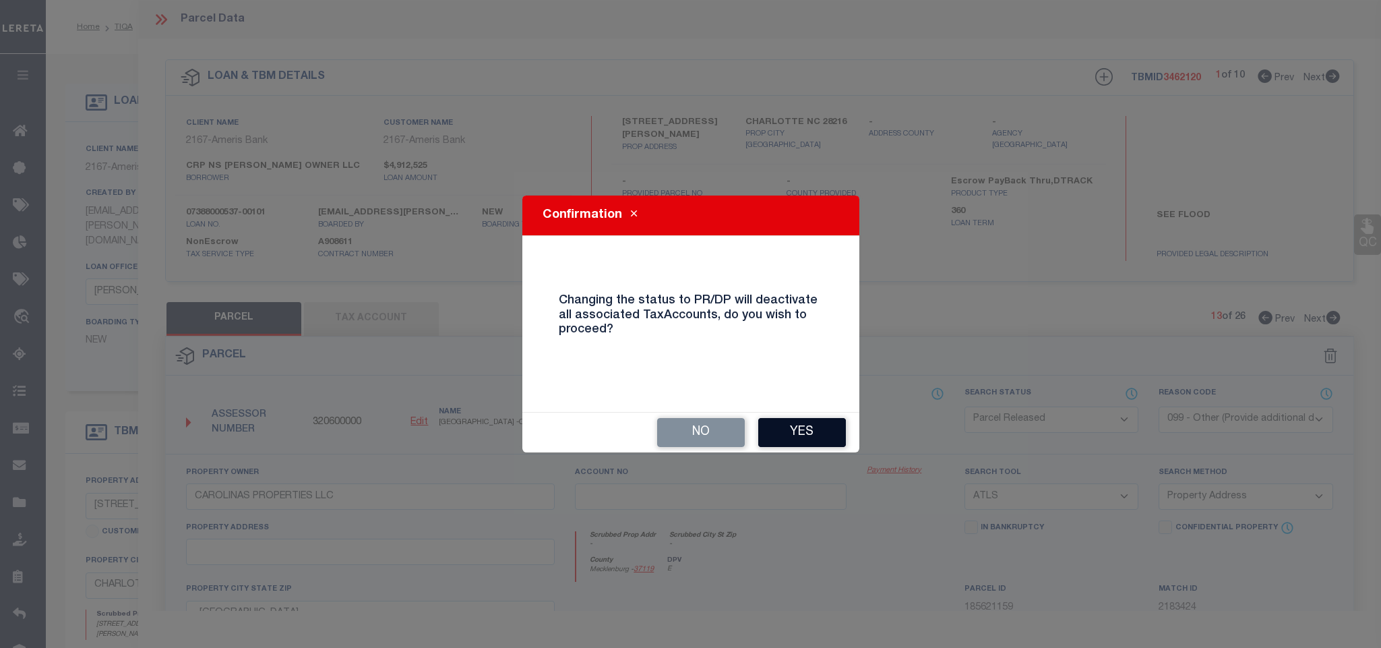
click at [821, 431] on button "Yes" at bounding box center [802, 432] width 88 height 29
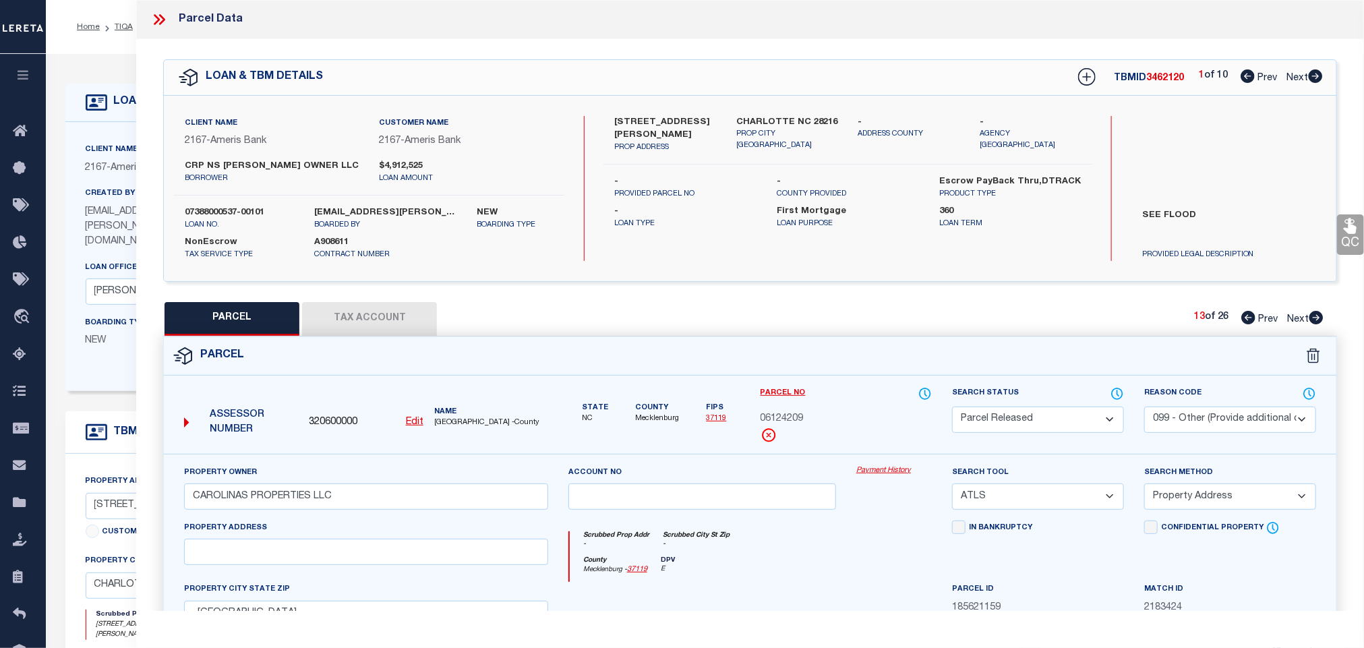
click at [1317, 316] on icon at bounding box center [1316, 317] width 14 height 13
click at [1046, 425] on select "Automated Search Bad Parcel Complete Duplicate Parcel High Dollar Reporting In …" at bounding box center [1038, 420] width 172 height 26
click at [952, 408] on select "Automated Search Bad Parcel Complete Duplicate Parcel High Dollar Reporting In …" at bounding box center [1038, 420] width 172 height 26
click at [1220, 421] on select "- Select Reason Code - 099 - Other (Provide additional detail) ACT - Agency Cha…" at bounding box center [1230, 420] width 172 height 26
click at [1144, 408] on select "- Select Reason Code - 099 - Other (Provide additional detail) ACT - Agency Cha…" at bounding box center [1230, 420] width 172 height 26
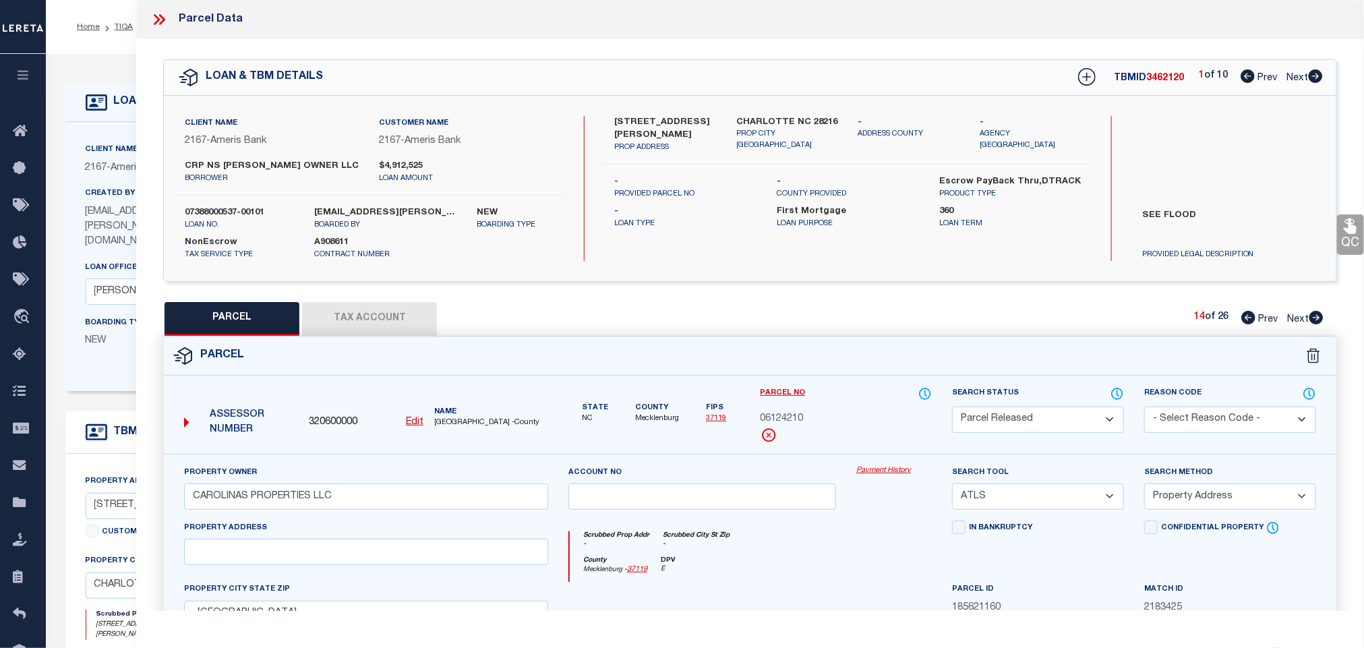
click at [1208, 427] on select "- Select Reason Code - 099 - Other (Provide additional detail) ACT - Agency Cha…" at bounding box center [1230, 420] width 172 height 26
click at [1144, 408] on select "- Select Reason Code - 099 - Other (Provide additional detail) ACT - Agency Cha…" at bounding box center [1230, 420] width 172 height 26
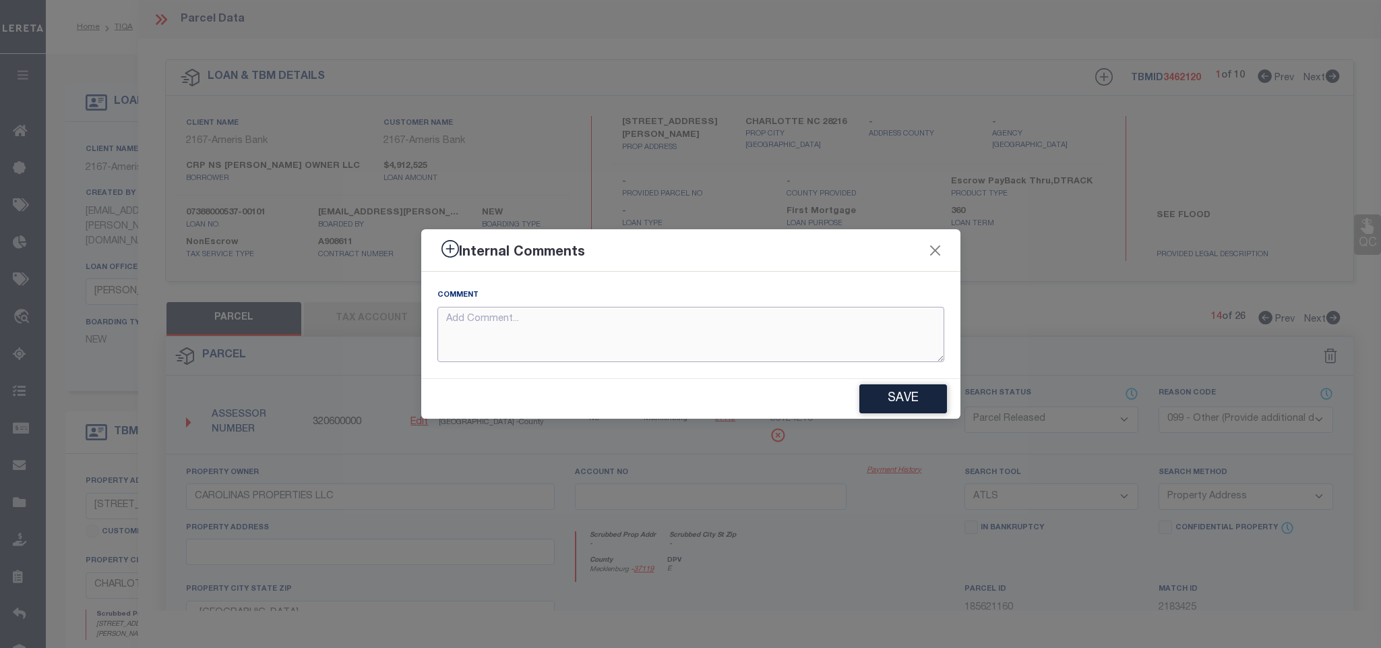
click at [882, 346] on textarea at bounding box center [691, 335] width 507 height 56
paste textarea "Parcel not needed for the Loan."
click at [919, 394] on button "Save" at bounding box center [904, 398] width 88 height 29
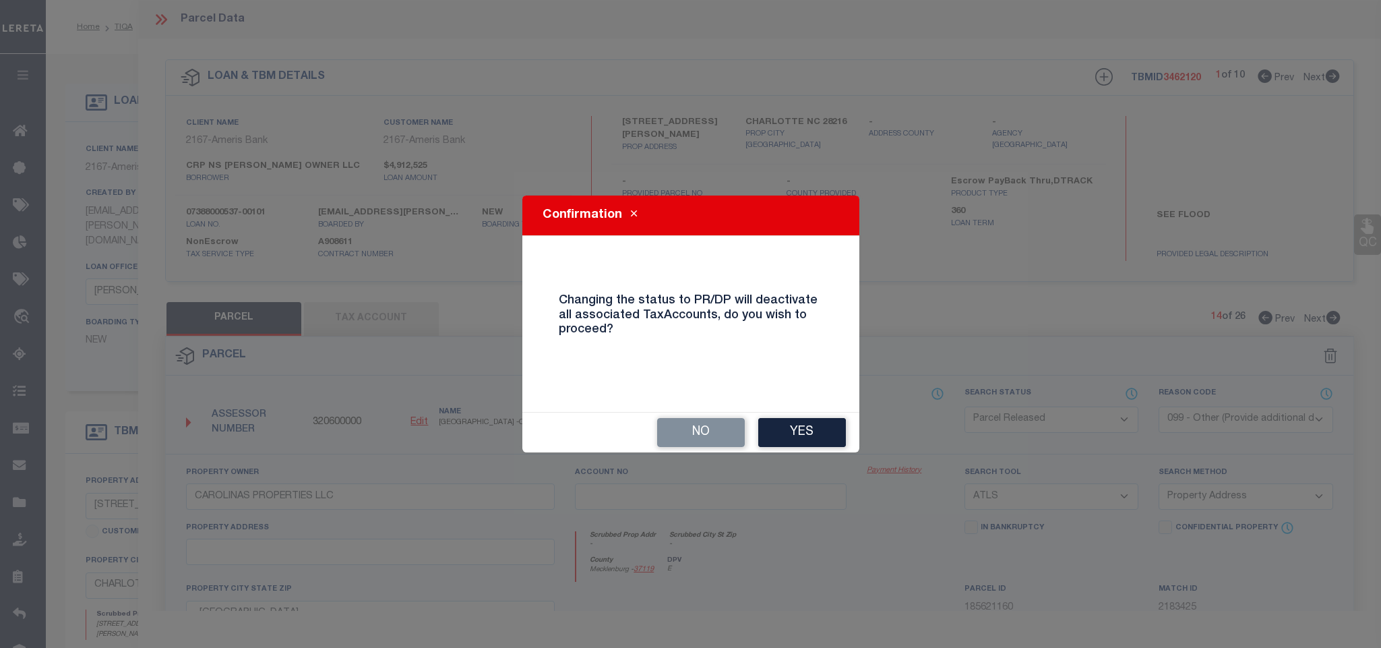
click at [787, 423] on button "Yes" at bounding box center [802, 432] width 88 height 29
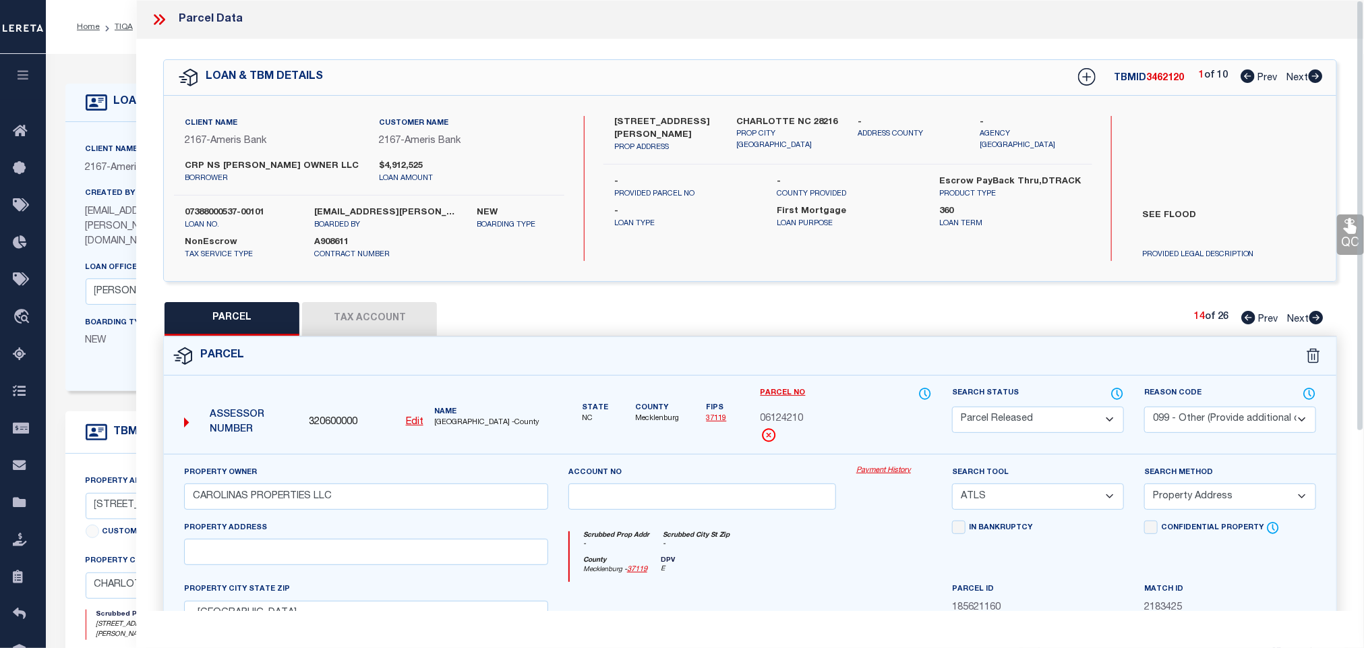
click at [1319, 322] on icon at bounding box center [1316, 317] width 14 height 13
click at [1056, 415] on select "Automated Search Bad Parcel Complete Duplicate Parcel High Dollar Reporting In …" at bounding box center [1038, 420] width 172 height 26
click at [952, 408] on select "Automated Search Bad Parcel Complete Duplicate Parcel High Dollar Reporting In …" at bounding box center [1038, 420] width 172 height 26
click at [1250, 421] on select "- Select Reason Code - 099 - Other (Provide additional detail) ACT - Agency Cha…" at bounding box center [1230, 420] width 172 height 26
click at [1144, 408] on select "- Select Reason Code - 099 - Other (Provide additional detail) ACT - Agency Cha…" at bounding box center [1230, 420] width 172 height 26
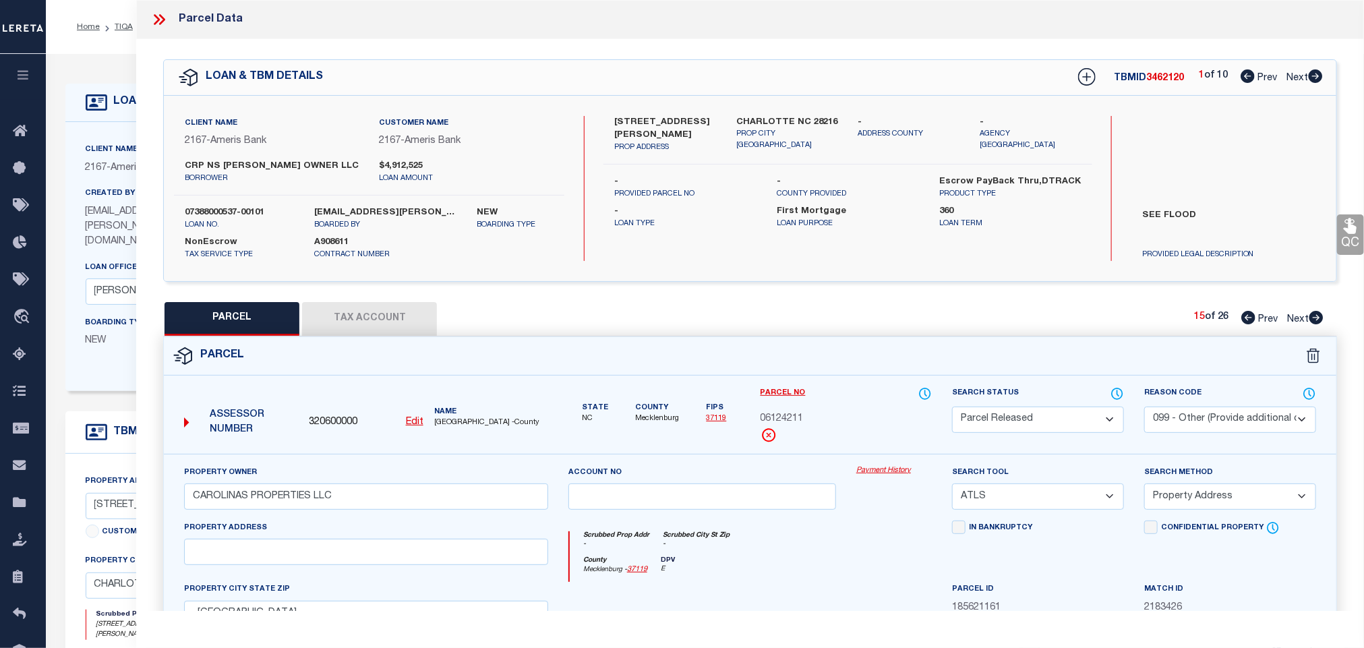
click at [1214, 431] on select "- Select Reason Code - 099 - Other (Provide additional detail) ACT - Agency Cha…" at bounding box center [1230, 420] width 172 height 26
click at [1144, 408] on select "- Select Reason Code - 099 - Other (Provide additional detail) ACT - Agency Cha…" at bounding box center [1230, 420] width 172 height 26
click at [1222, 417] on select "- Select Reason Code - 099 - Other (Provide additional detail) ACT - Agency Cha…" at bounding box center [1230, 420] width 172 height 26
click at [1144, 408] on select "- Select Reason Code - 099 - Other (Provide additional detail) ACT - Agency Cha…" at bounding box center [1230, 420] width 172 height 26
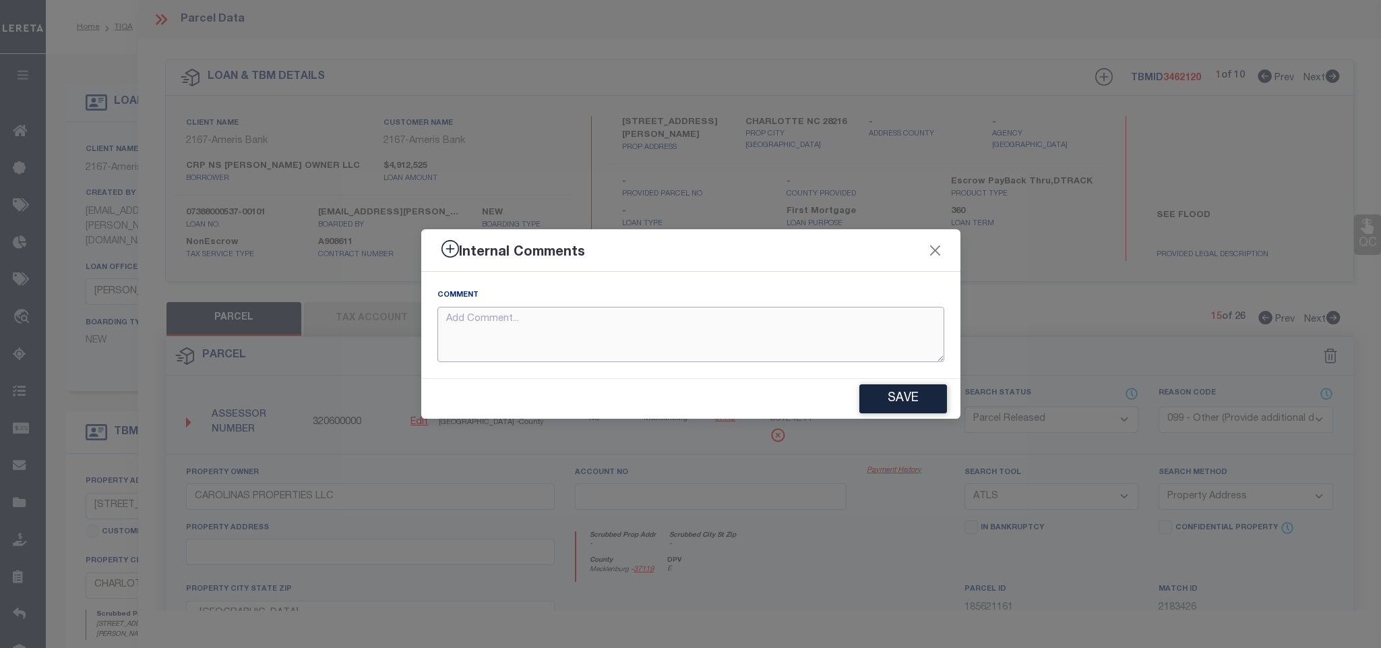
click at [850, 322] on textarea at bounding box center [691, 335] width 507 height 56
paste textarea "Parcel not needed for the Loan."
click at [886, 392] on button "Save" at bounding box center [904, 398] width 88 height 29
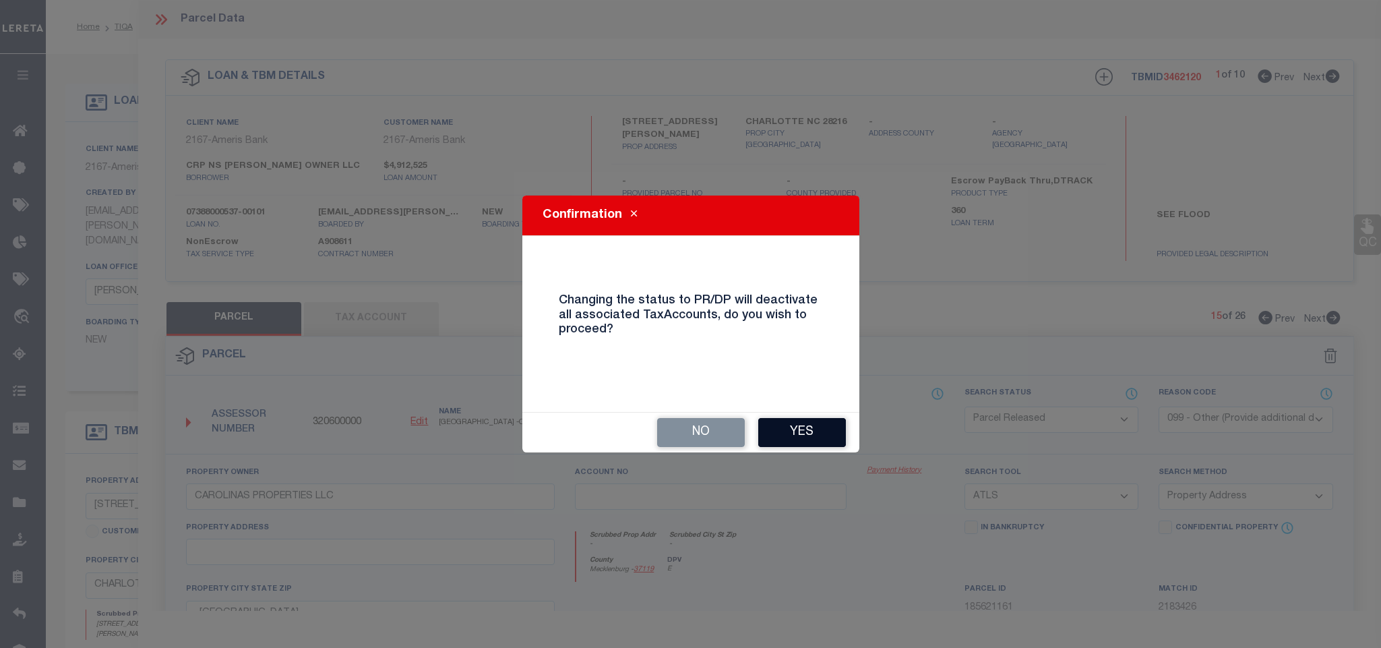
click at [829, 431] on button "Yes" at bounding box center [802, 432] width 88 height 29
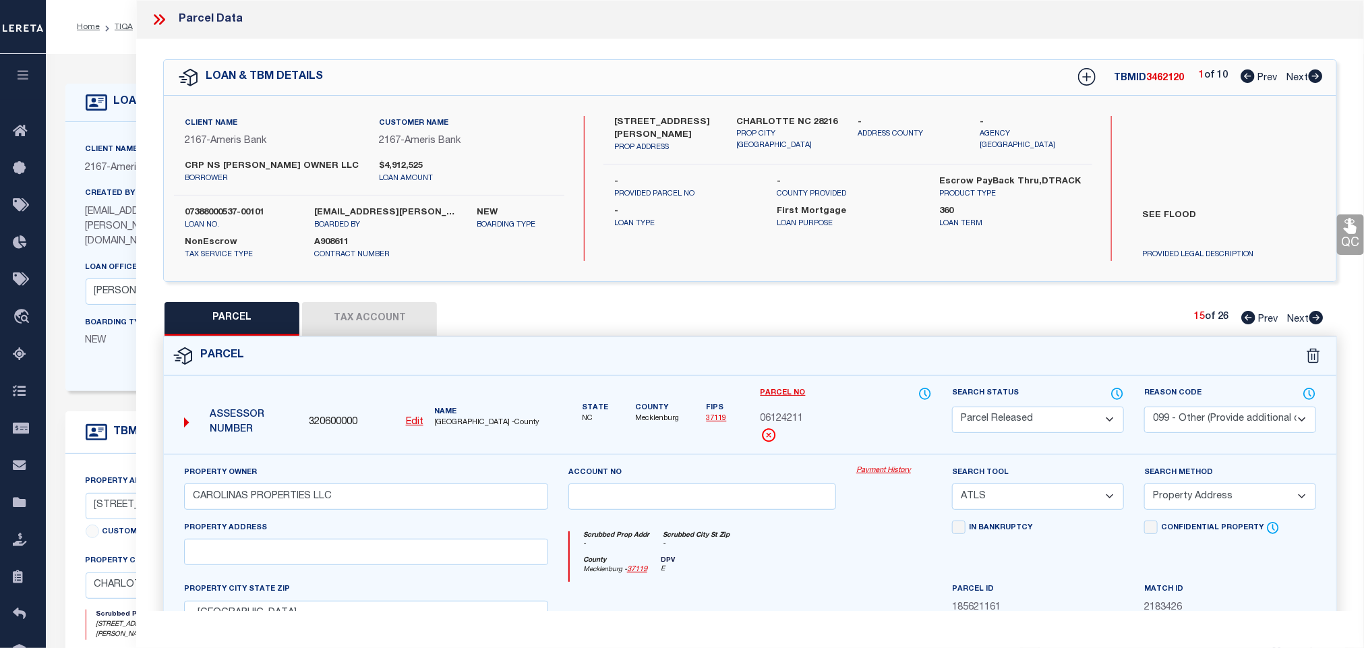
click at [1317, 322] on icon at bounding box center [1316, 317] width 14 height 13
click at [1050, 417] on select "Automated Search Bad Parcel Complete Duplicate Parcel High Dollar Reporting In …" at bounding box center [1038, 420] width 172 height 26
click at [952, 408] on select "Automated Search Bad Parcel Complete Duplicate Parcel High Dollar Reporting In …" at bounding box center [1038, 420] width 172 height 26
click at [1209, 421] on select "- Select Reason Code - 099 - Other (Provide additional detail) ACT - Agency Cha…" at bounding box center [1230, 420] width 172 height 26
click at [1144, 408] on select "- Select Reason Code - 099 - Other (Provide additional detail) ACT - Agency Cha…" at bounding box center [1230, 420] width 172 height 26
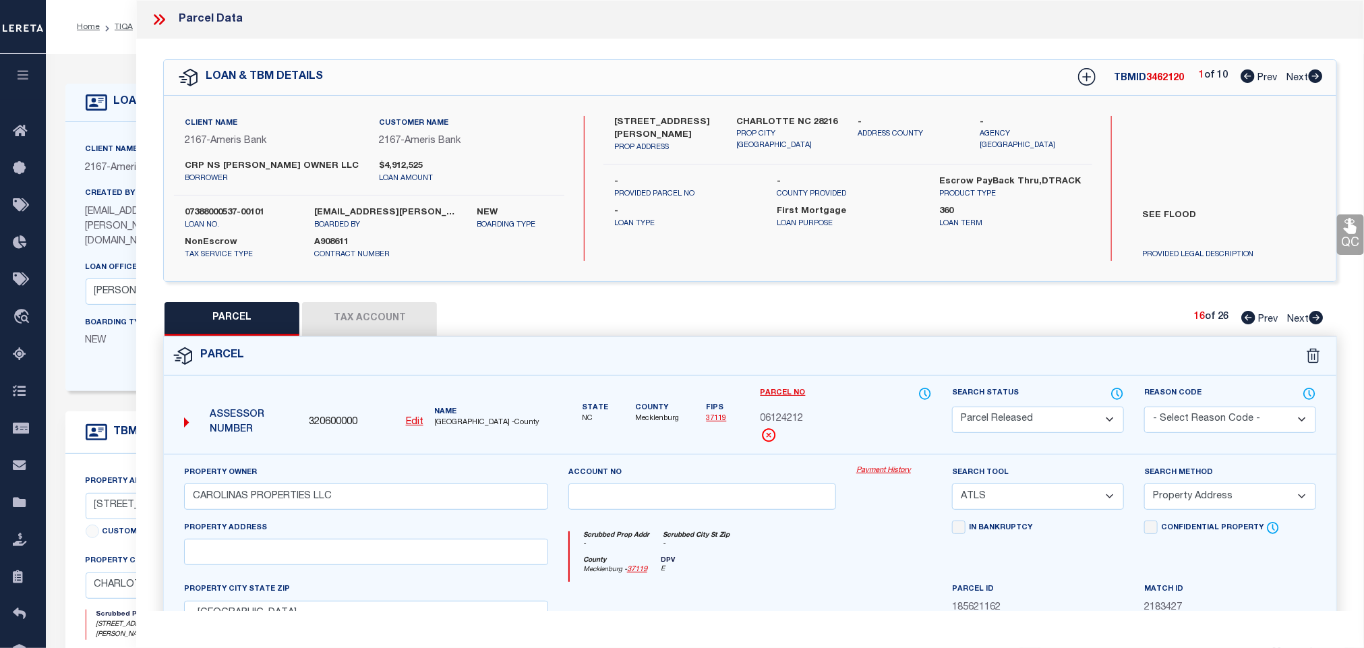
click at [1198, 425] on select "- Select Reason Code - 099 - Other (Provide additional detail) ACT - Agency Cha…" at bounding box center [1230, 420] width 172 height 26
click at [1144, 408] on select "- Select Reason Code - 099 - Other (Provide additional detail) ACT - Agency Cha…" at bounding box center [1230, 420] width 172 height 26
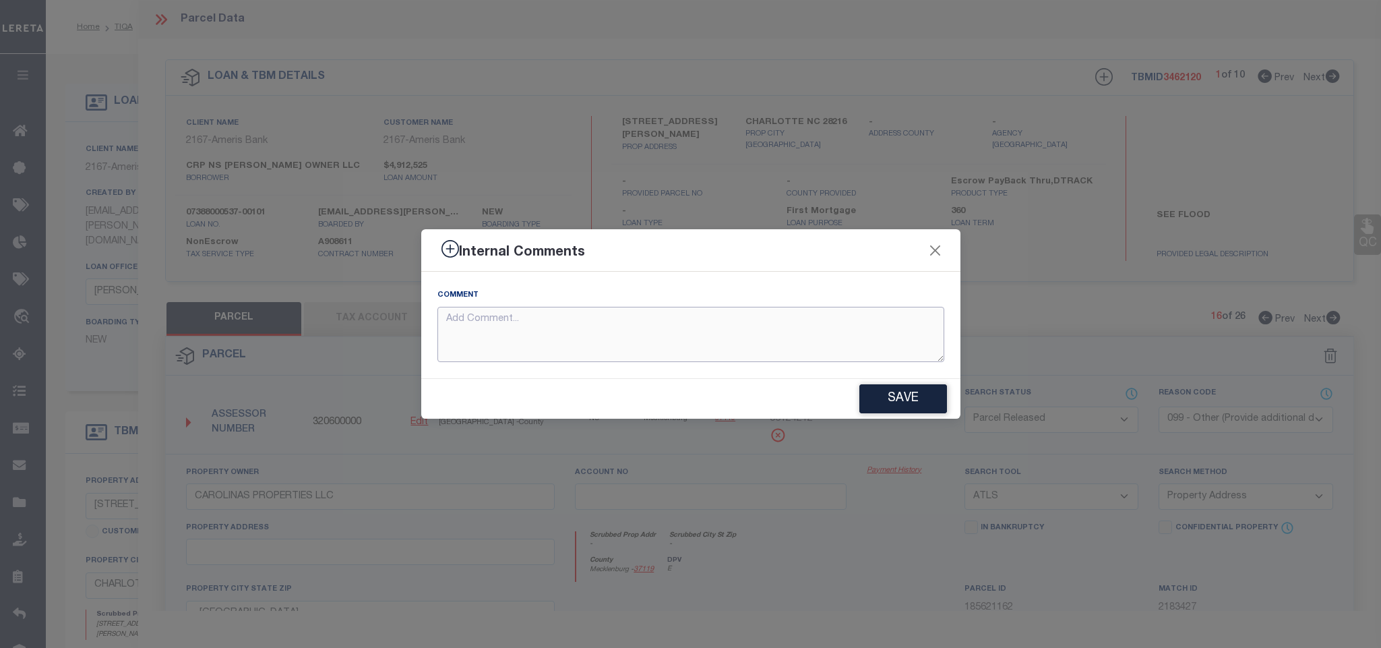
click at [850, 326] on textarea at bounding box center [691, 335] width 507 height 56
paste textarea "Parcel not needed for the Loan."
click at [903, 391] on button "Save" at bounding box center [904, 398] width 88 height 29
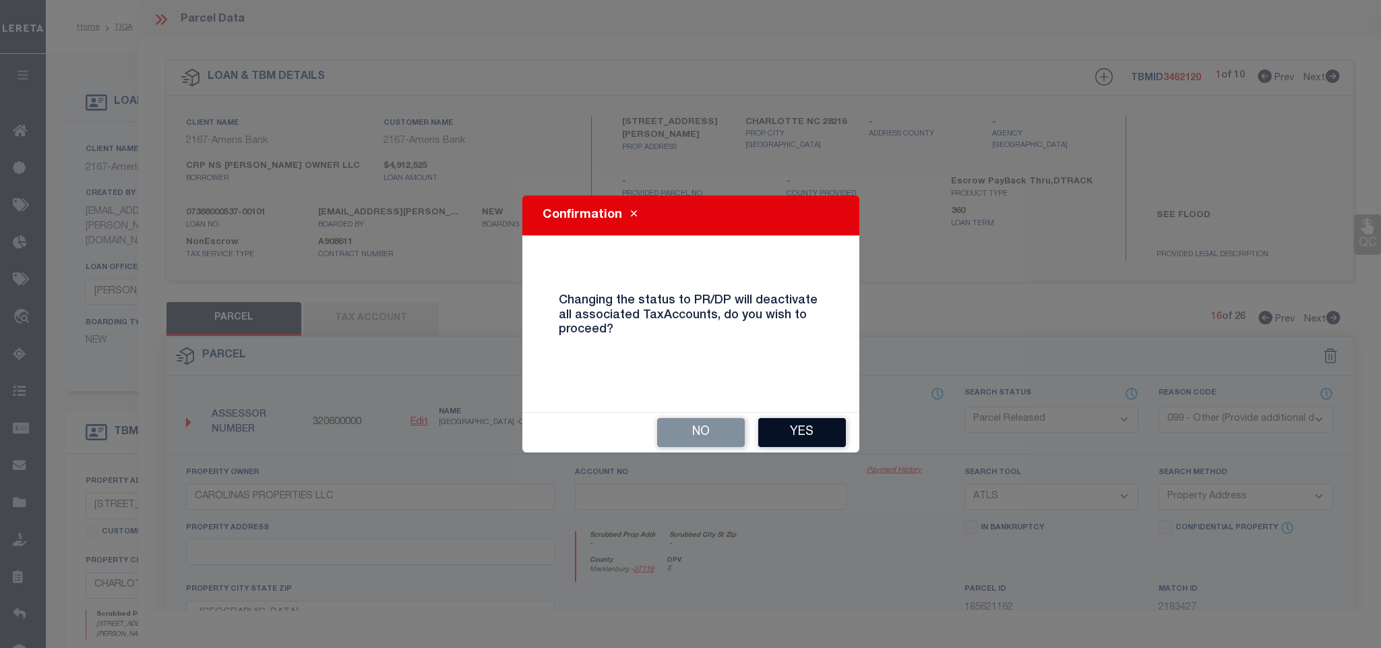
click at [796, 436] on button "Yes" at bounding box center [802, 432] width 88 height 29
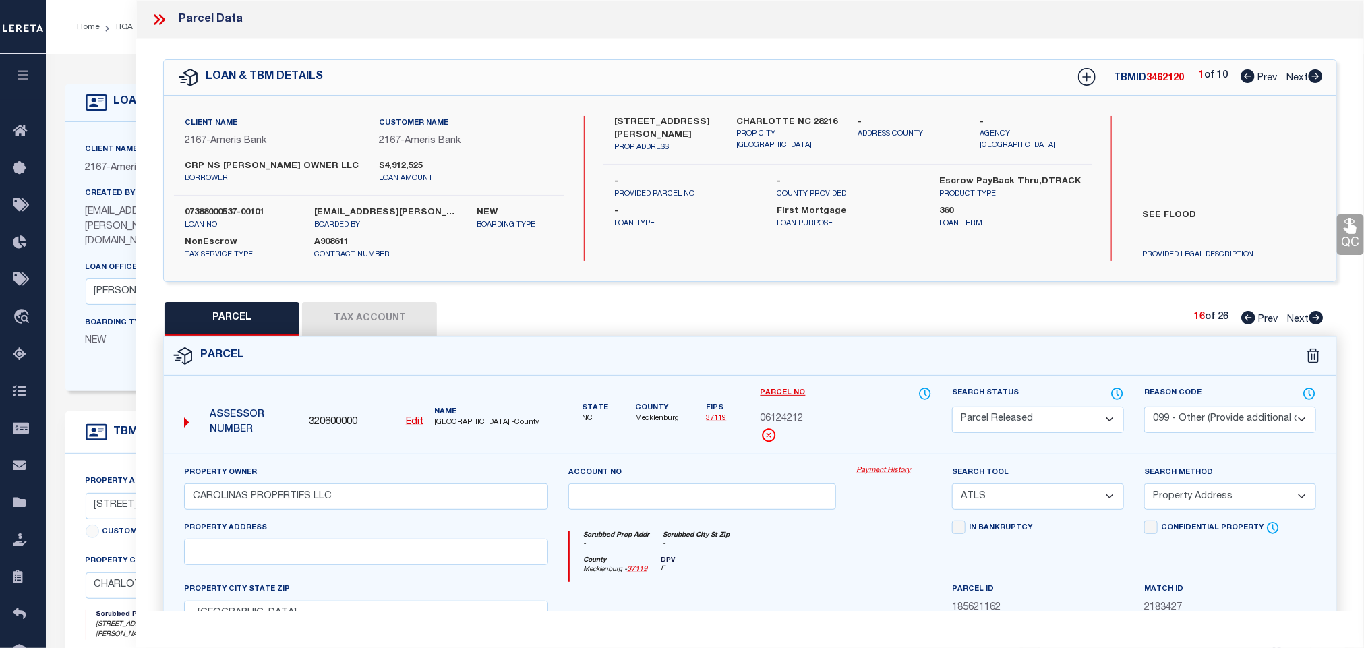
click at [1317, 316] on icon at bounding box center [1316, 317] width 14 height 13
click at [1050, 429] on select "Automated Search Bad Parcel Complete Duplicate Parcel High Dollar Reporting In …" at bounding box center [1038, 420] width 172 height 26
click at [952, 408] on select "Automated Search Bad Parcel Complete Duplicate Parcel High Dollar Reporting In …" at bounding box center [1038, 420] width 172 height 26
click at [1232, 419] on select "- Select Reason Code - 099 - Other (Provide additional detail) ACT - Agency Cha…" at bounding box center [1230, 420] width 172 height 26
click at [1144, 408] on select "- Select Reason Code - 099 - Other (Provide additional detail) ACT - Agency Cha…" at bounding box center [1230, 420] width 172 height 26
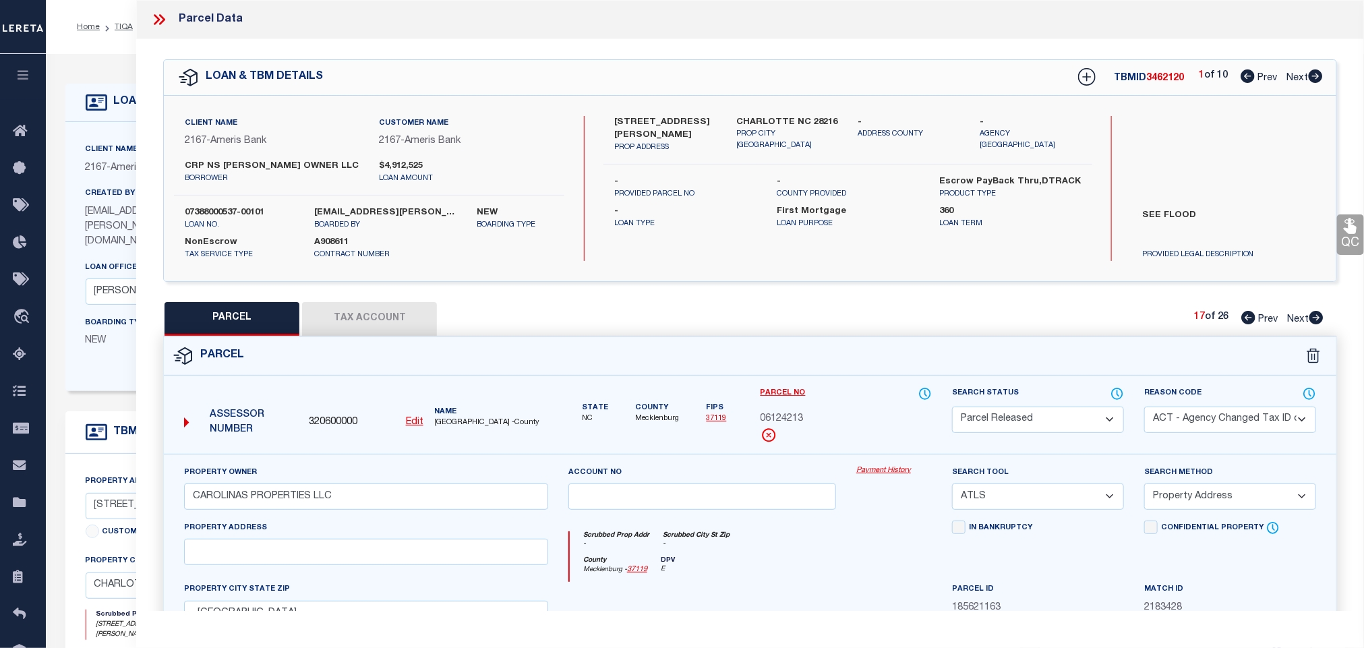
click at [1230, 429] on select "- Select Reason Code - 099 - Other (Provide additional detail) ACT - Agency Cha…" at bounding box center [1230, 420] width 172 height 26
click at [1144, 408] on select "- Select Reason Code - 099 - Other (Provide additional detail) ACT - Agency Cha…" at bounding box center [1230, 420] width 172 height 26
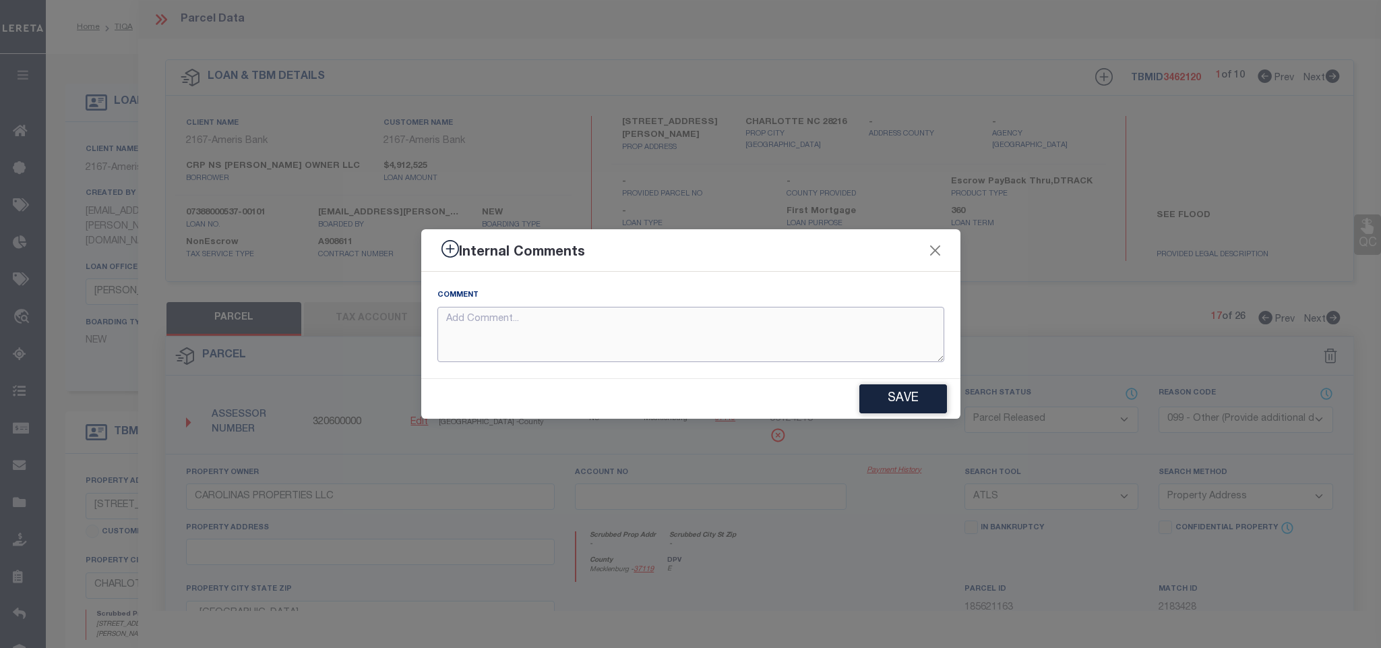
click at [925, 350] on textarea at bounding box center [691, 335] width 507 height 56
paste textarea "Parcel not needed for the Loan."
click at [922, 398] on button "Save" at bounding box center [904, 398] width 88 height 29
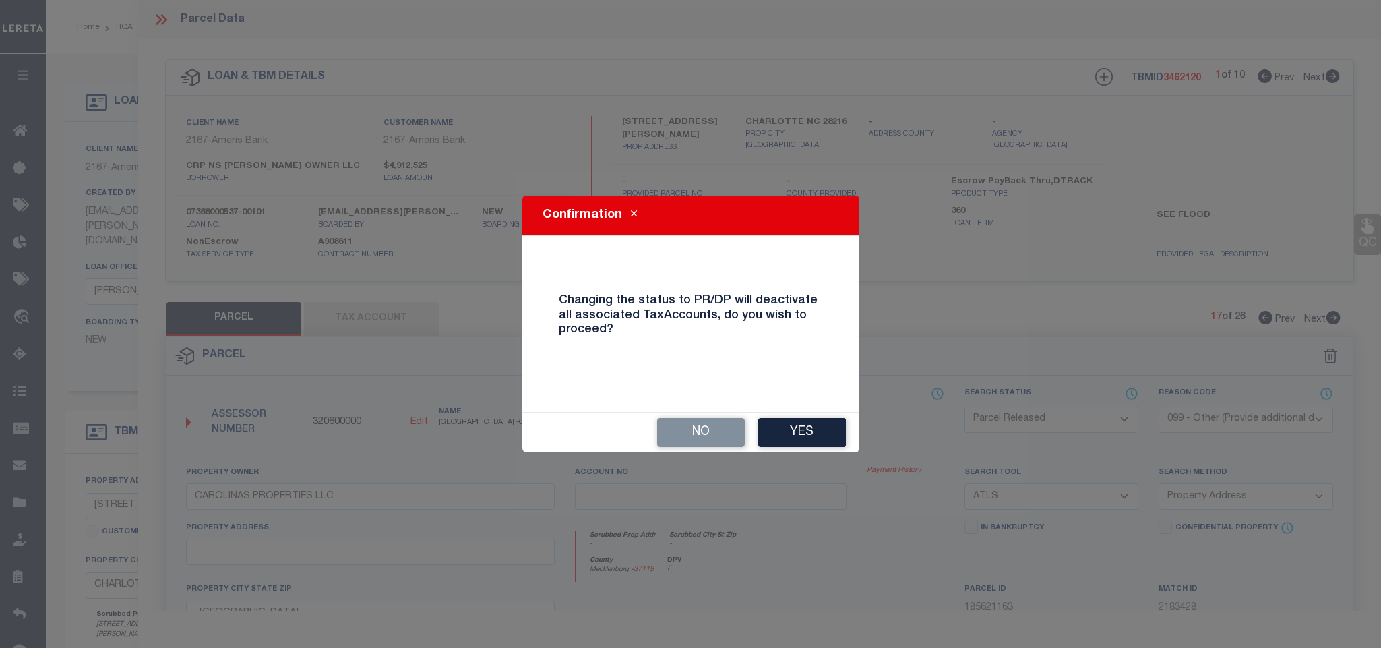
click at [826, 435] on button "Yes" at bounding box center [802, 432] width 88 height 29
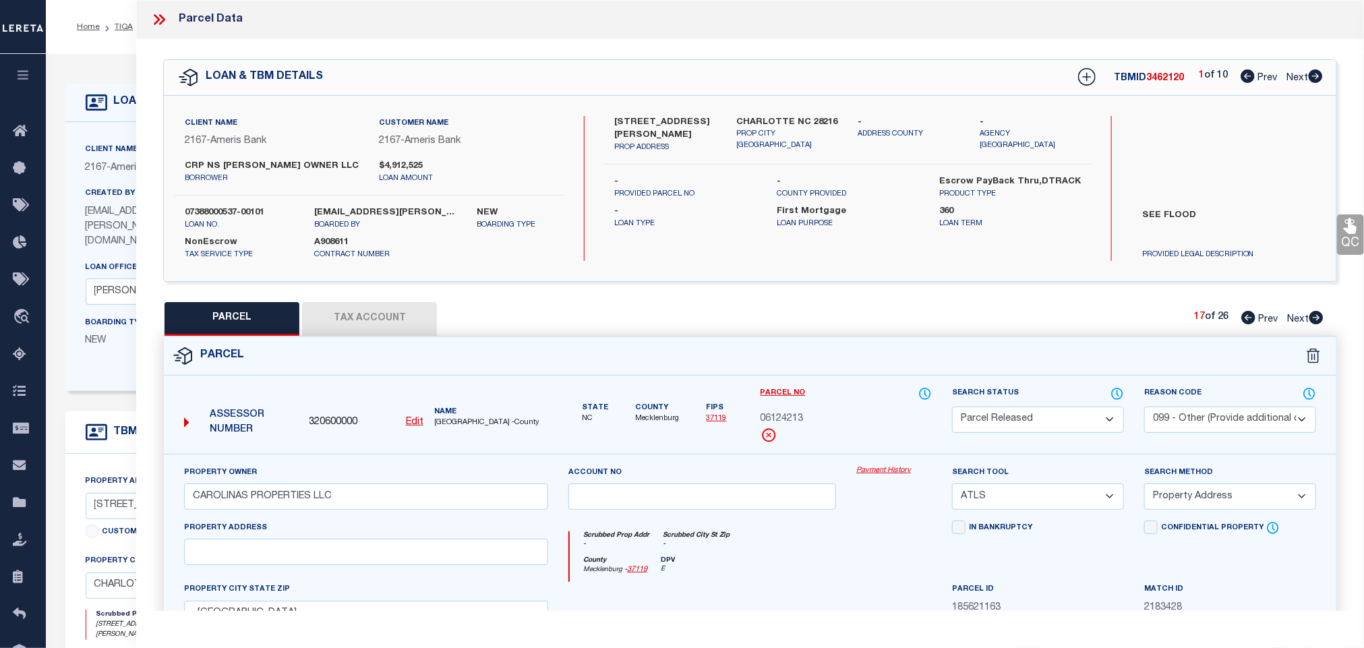
click at [1313, 316] on icon at bounding box center [1316, 317] width 14 height 13
click at [1062, 417] on select "Automated Search Bad Parcel Complete Duplicate Parcel High Dollar Reporting In …" at bounding box center [1038, 420] width 172 height 26
click at [952, 408] on select "Automated Search Bad Parcel Complete Duplicate Parcel High Dollar Reporting In …" at bounding box center [1038, 420] width 172 height 26
click at [1224, 411] on select "- Select Reason Code - 099 - Other (Provide additional detail) ACT - Agency Cha…" at bounding box center [1230, 420] width 172 height 26
click at [1144, 408] on select "- Select Reason Code - 099 - Other (Provide additional detail) ACT - Agency Cha…" at bounding box center [1230, 420] width 172 height 26
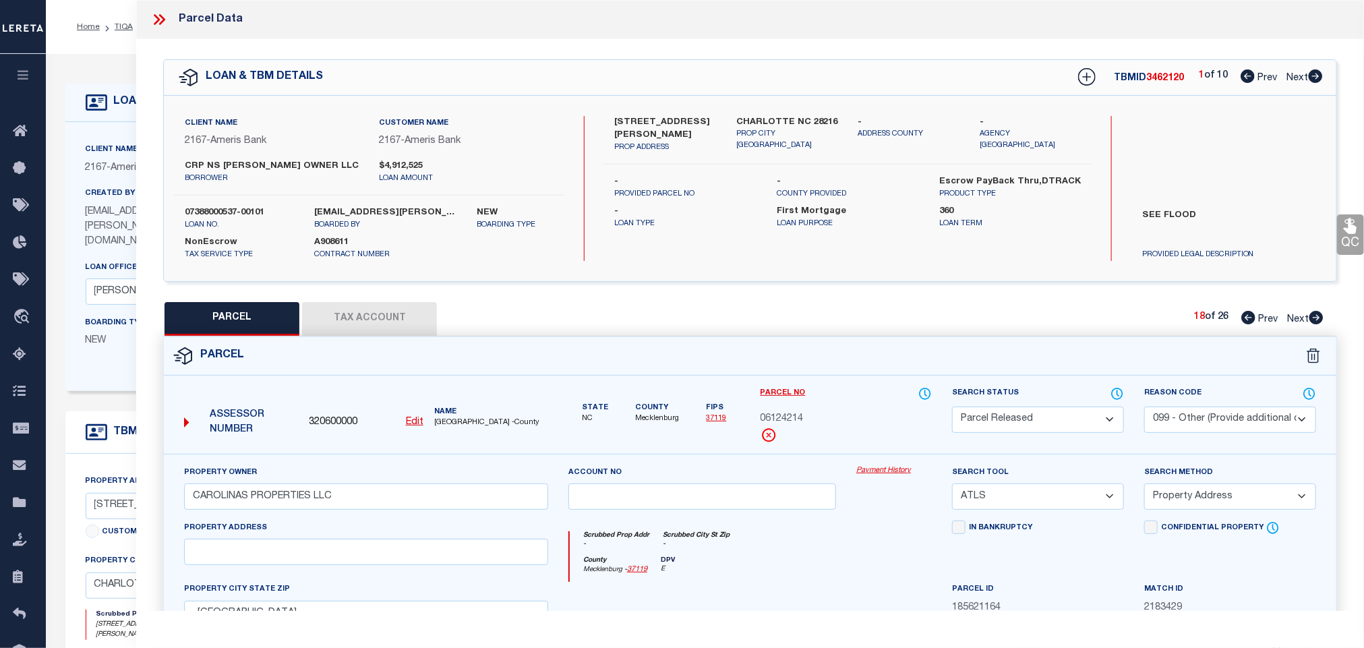
click at [1218, 425] on select "- Select Reason Code - 099 - Other (Provide additional detail) ACT - Agency Cha…" at bounding box center [1230, 420] width 172 height 26
click at [1144, 408] on select "- Select Reason Code - 099 - Other (Provide additional detail) ACT - Agency Cha…" at bounding box center [1230, 420] width 172 height 26
drag, startPoint x: 1224, startPoint y: 419, endPoint x: 1226, endPoint y: 429, distance: 10.2
click at [1224, 419] on select "- Select Reason Code - 099 - Other (Provide additional detail) ACT - Agency Cha…" at bounding box center [1230, 420] width 172 height 26
click at [1144, 408] on select "- Select Reason Code - 099 - Other (Provide additional detail) ACT - Agency Cha…" at bounding box center [1230, 420] width 172 height 26
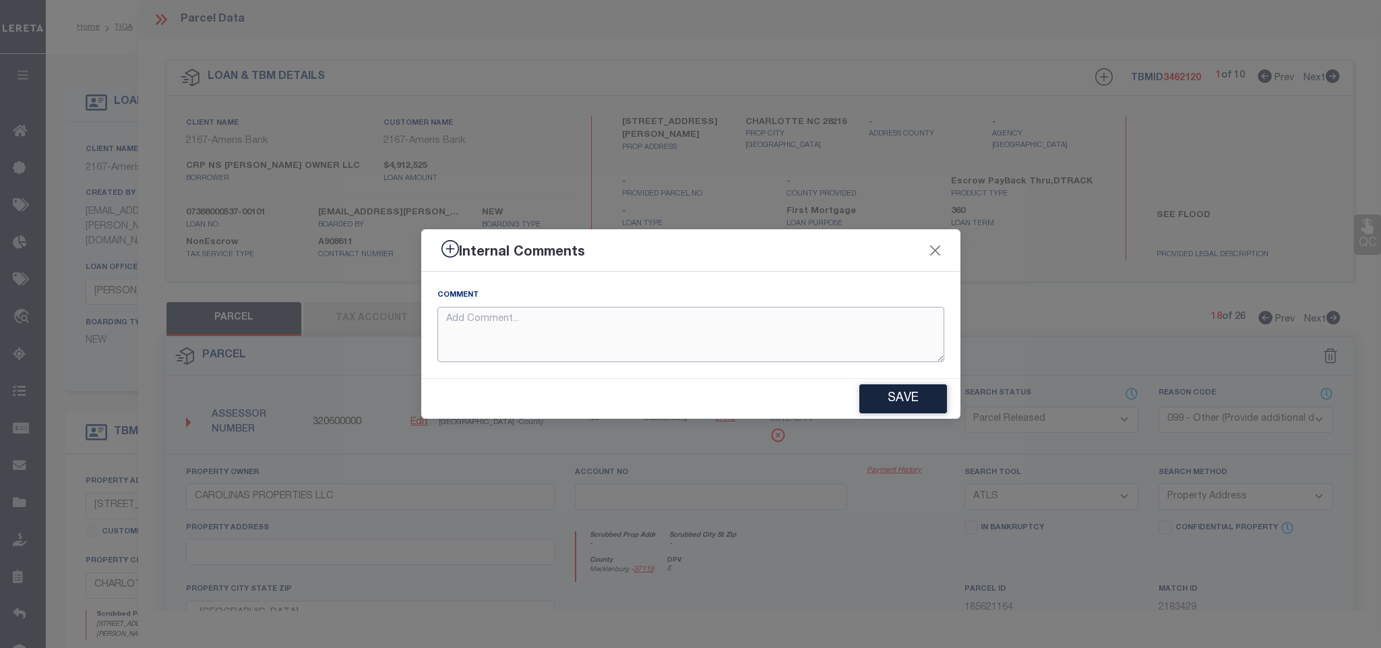
click at [862, 352] on textarea at bounding box center [691, 335] width 507 height 56
paste textarea "Parcel not needed for the Loan."
click at [923, 389] on button "Save" at bounding box center [904, 398] width 88 height 29
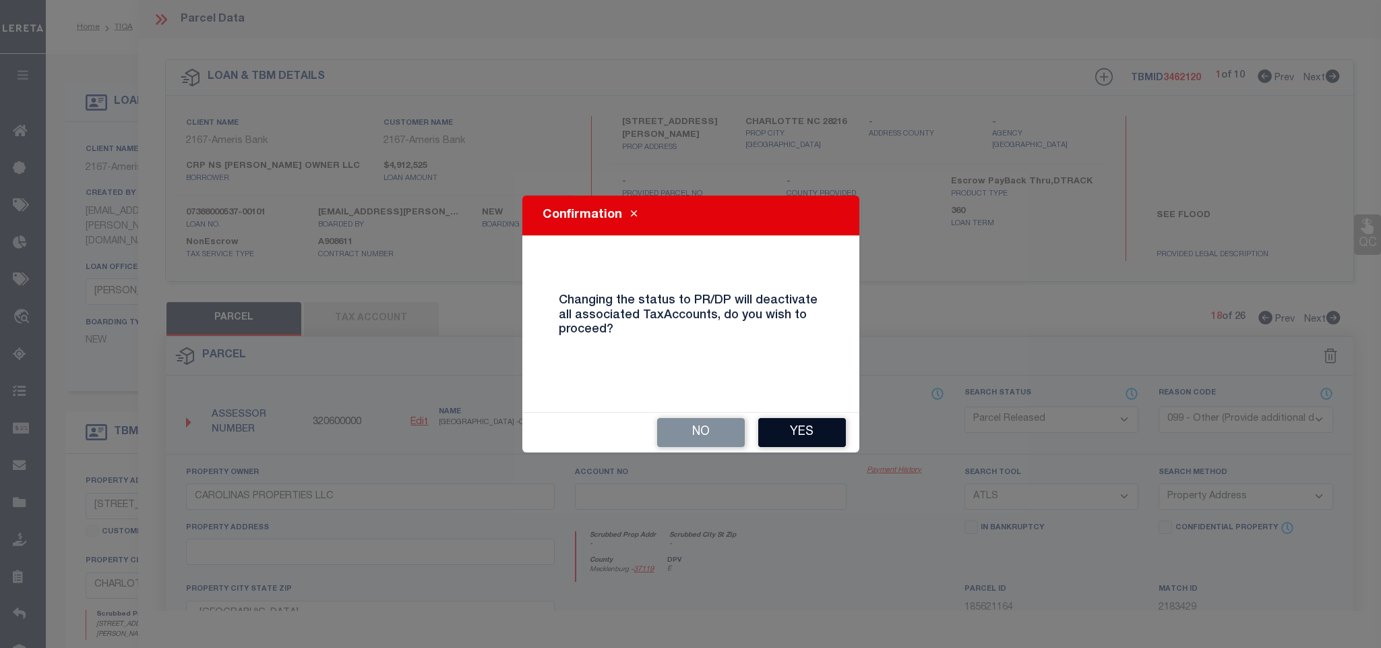
click at [823, 427] on button "Yes" at bounding box center [802, 432] width 88 height 29
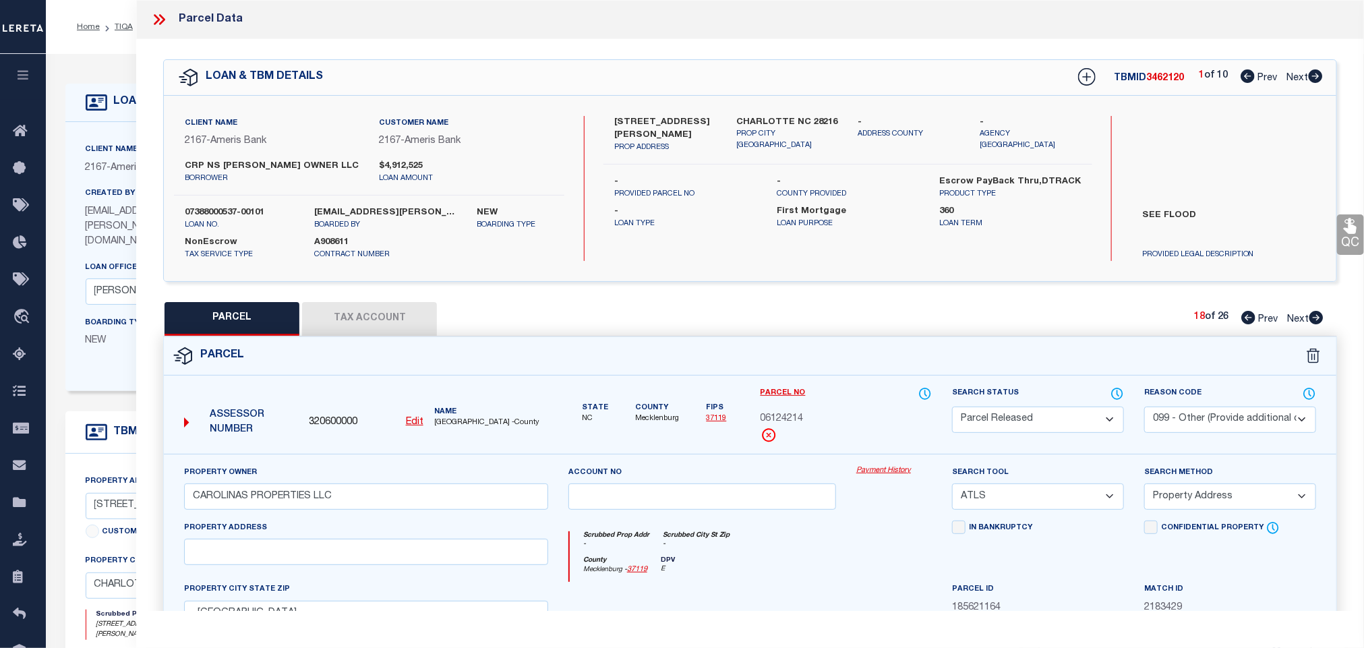
click at [1313, 322] on icon at bounding box center [1316, 317] width 14 height 13
click at [1058, 427] on select "Automated Search Bad Parcel Complete Duplicate Parcel High Dollar Reporting In …" at bounding box center [1038, 420] width 172 height 26
click at [952, 408] on select "Automated Search Bad Parcel Complete Duplicate Parcel High Dollar Reporting In …" at bounding box center [1038, 420] width 172 height 26
drag, startPoint x: 1247, startPoint y: 417, endPoint x: 1232, endPoint y: 433, distance: 22.5
click at [1247, 417] on select "- Select Reason Code - 099 - Other (Provide additional detail) ACT - Agency Cha…" at bounding box center [1230, 420] width 172 height 26
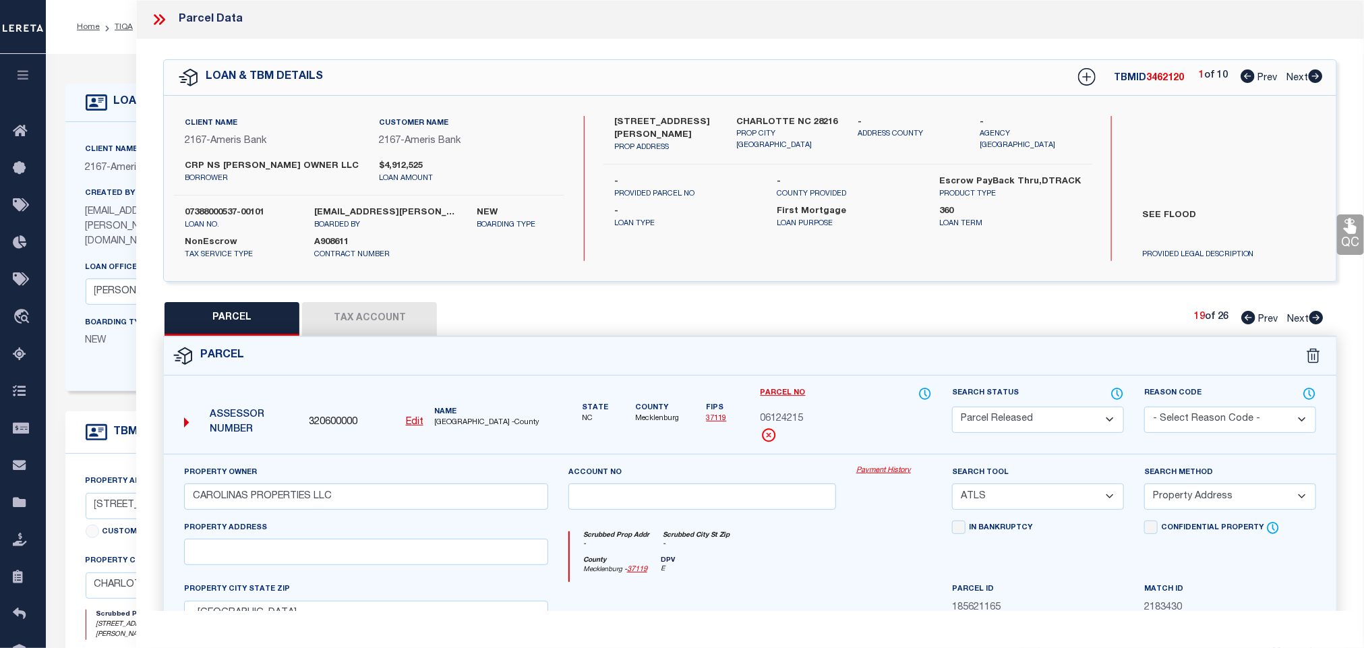
click at [1144, 408] on select "- Select Reason Code - 099 - Other (Provide additional detail) ACT - Agency Cha…" at bounding box center [1230, 420] width 172 height 26
click at [1234, 419] on select "- Select Reason Code - 099 - Other (Provide additional detail) ACT - Agency Cha…" at bounding box center [1230, 420] width 172 height 26
click at [1144, 408] on select "- Select Reason Code - 099 - Other (Provide additional detail) ACT - Agency Cha…" at bounding box center [1230, 420] width 172 height 26
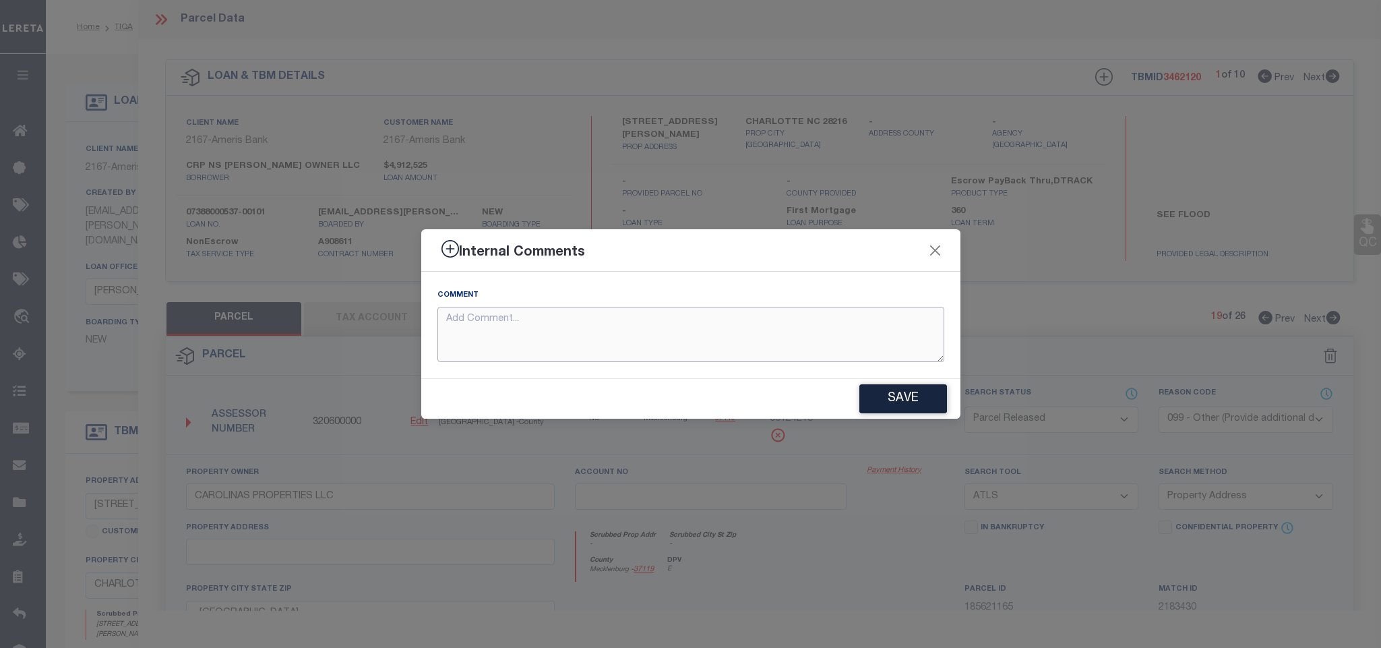
click at [924, 345] on textarea at bounding box center [691, 335] width 507 height 56
paste textarea "Parcel not needed for the Loan."
click at [914, 392] on button "Save" at bounding box center [904, 398] width 88 height 29
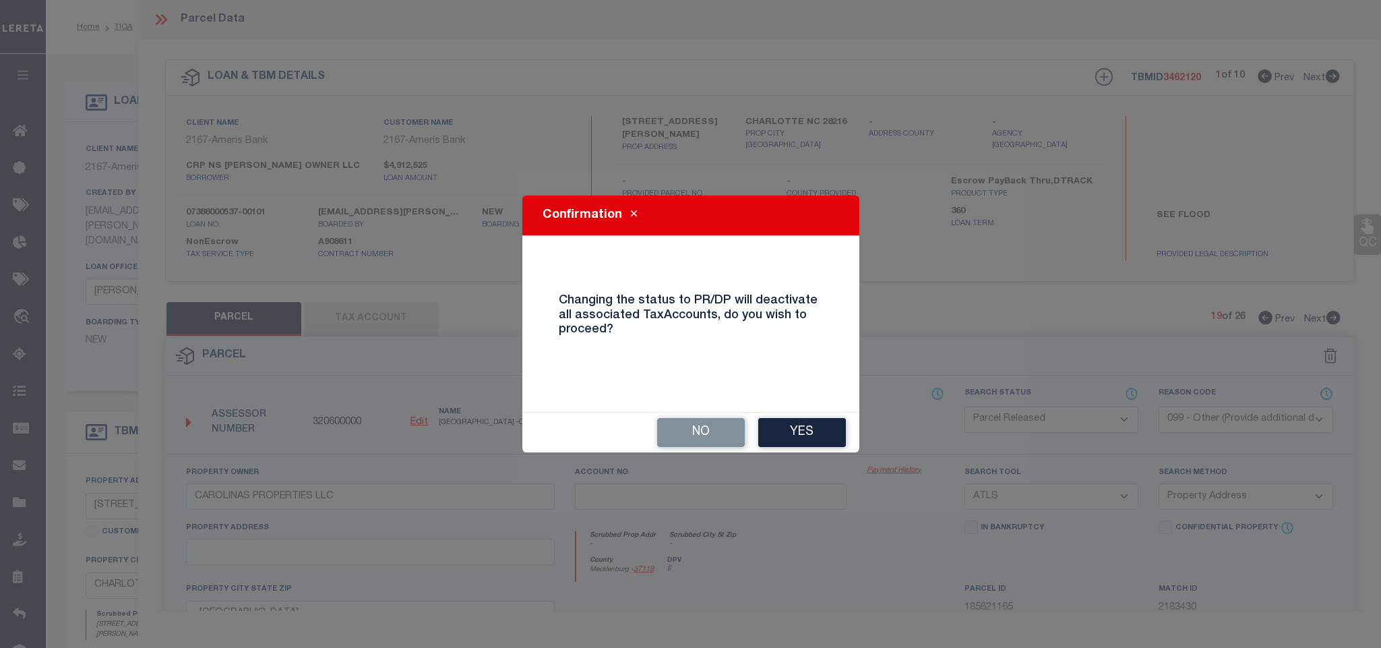
click at [811, 423] on button "Yes" at bounding box center [802, 432] width 88 height 29
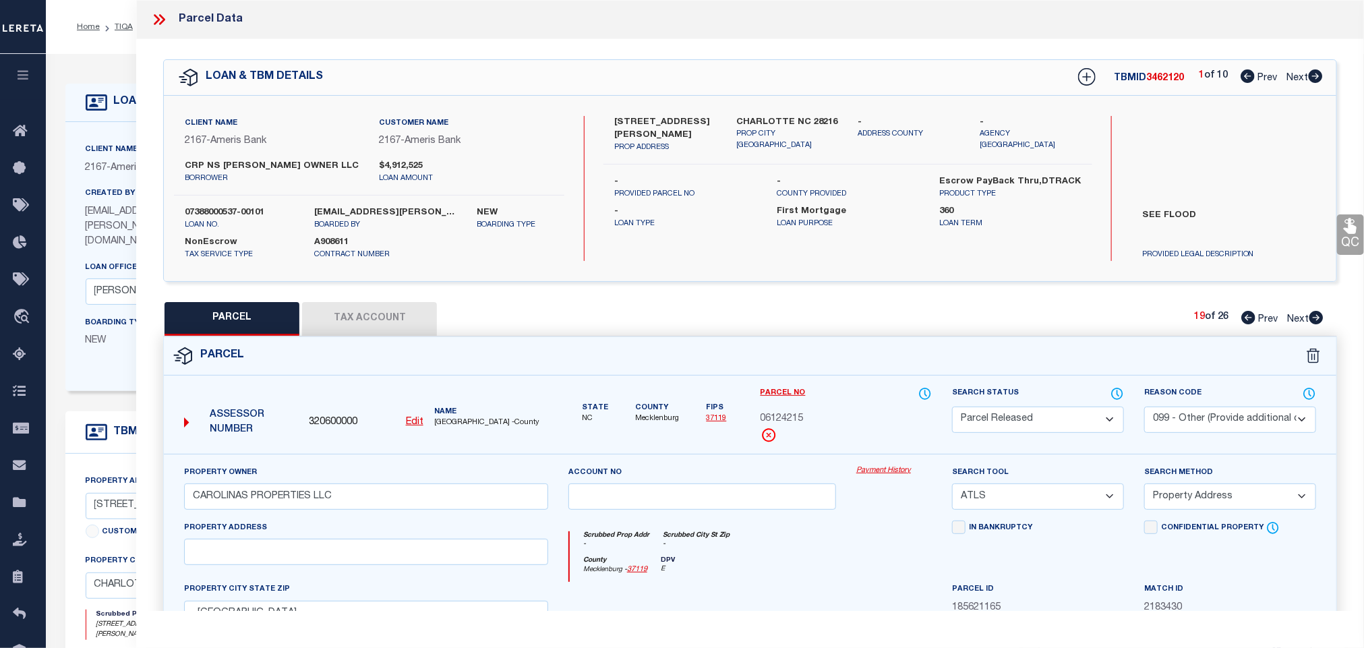
click at [1321, 318] on icon at bounding box center [1316, 317] width 14 height 13
click at [1050, 429] on select "Automated Search Bad Parcel Complete Duplicate Parcel High Dollar Reporting In …" at bounding box center [1038, 420] width 172 height 26
click at [952, 408] on select "Automated Search Bad Parcel Complete Duplicate Parcel High Dollar Reporting In …" at bounding box center [1038, 420] width 172 height 26
drag, startPoint x: 1253, startPoint y: 415, endPoint x: 1234, endPoint y: 433, distance: 25.8
click at [1253, 415] on select "- Select Reason Code - 099 - Other (Provide additional detail) ACT - Agency Cha…" at bounding box center [1230, 420] width 172 height 26
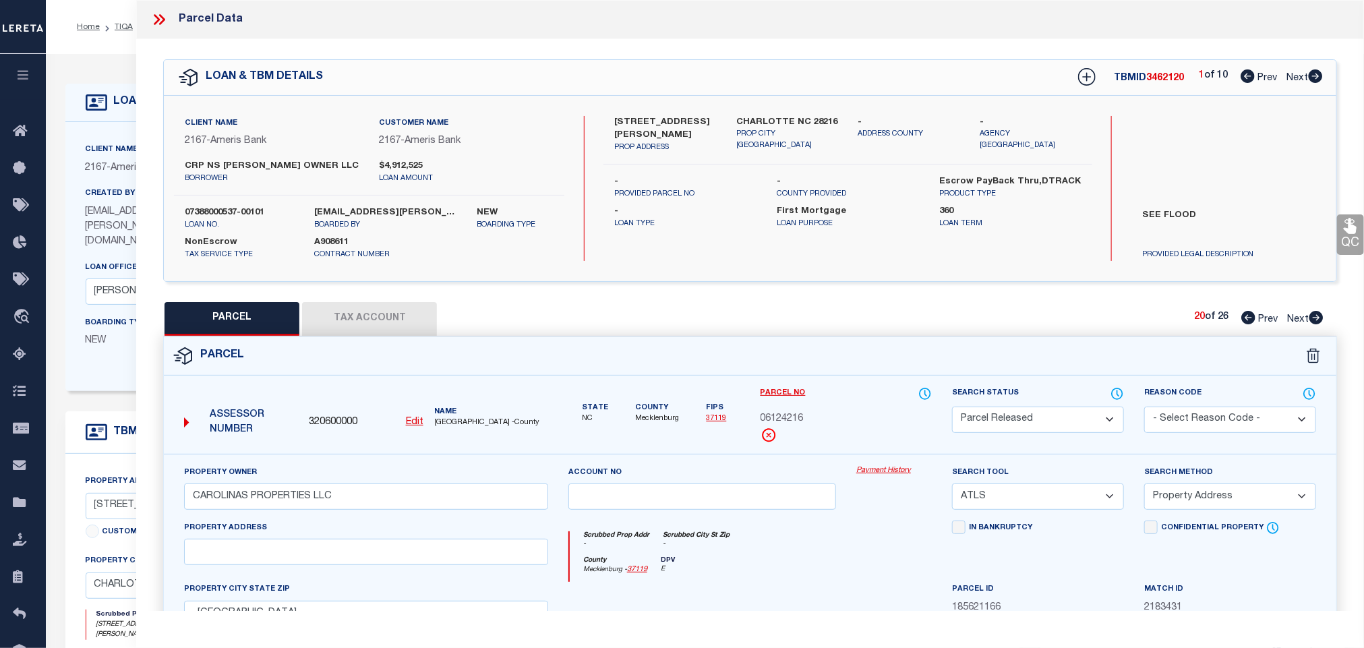
click at [1144, 408] on select "- Select Reason Code - 099 - Other (Provide additional detail) ACT - Agency Cha…" at bounding box center [1230, 420] width 172 height 26
click at [1232, 411] on select "- Select Reason Code - 099 - Other (Provide additional detail) ACT - Agency Cha…" at bounding box center [1230, 420] width 172 height 26
click at [1144, 408] on select "- Select Reason Code - 099 - Other (Provide additional detail) ACT - Agency Cha…" at bounding box center [1230, 420] width 172 height 26
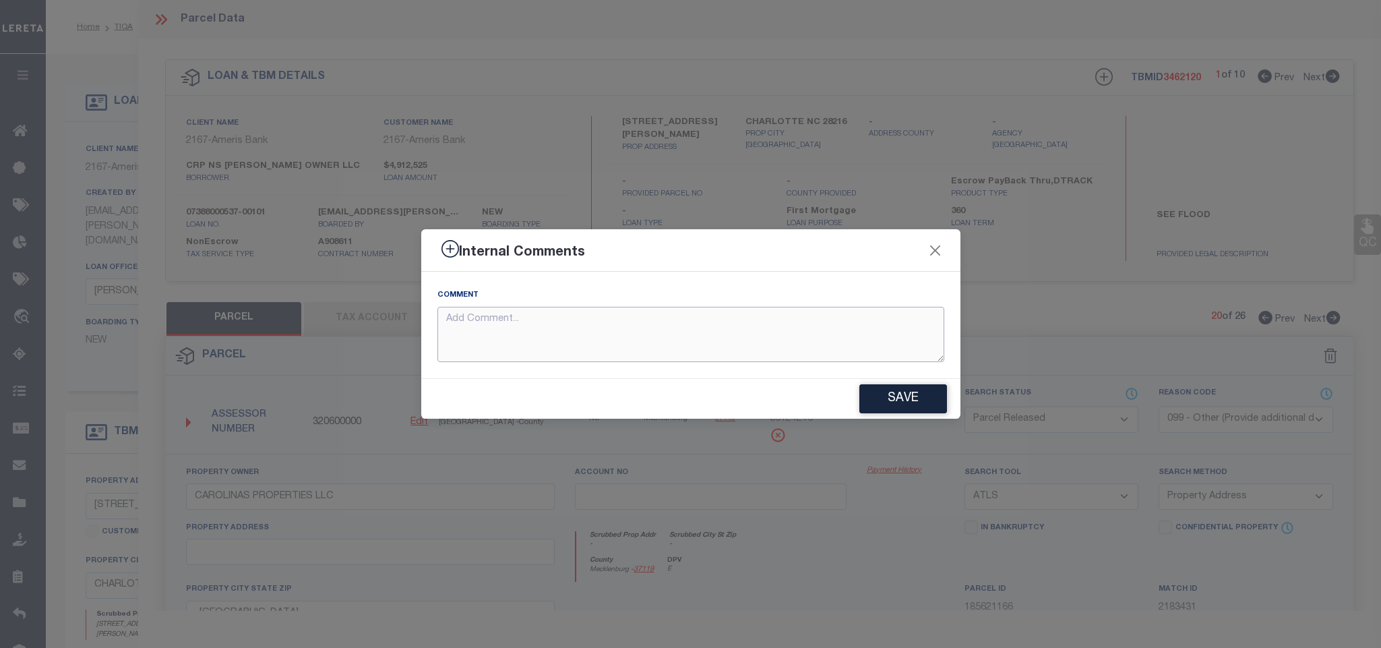
click at [822, 332] on textarea at bounding box center [691, 335] width 507 height 56
paste textarea "Parcel not needed for the Loan."
drag, startPoint x: 912, startPoint y: 398, endPoint x: 977, endPoint y: 363, distance: 73.9
click at [911, 398] on button "Save" at bounding box center [904, 398] width 88 height 29
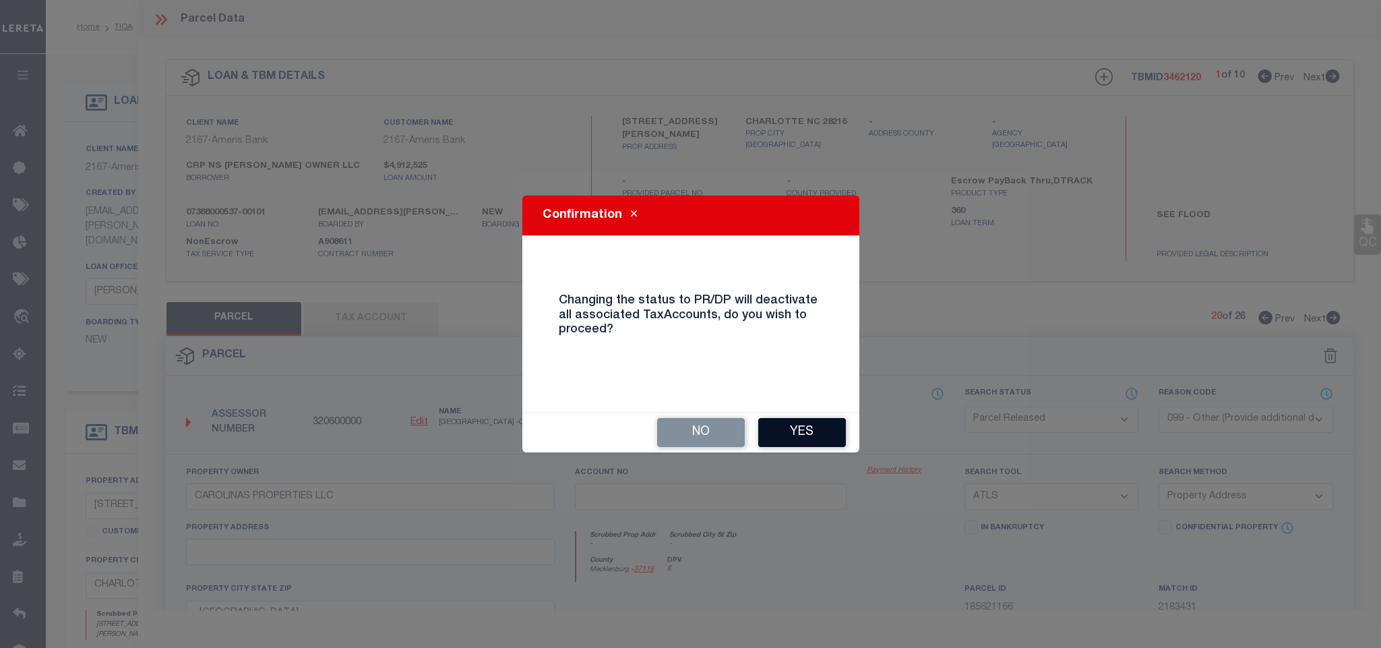
click at [809, 419] on button "Yes" at bounding box center [802, 432] width 88 height 29
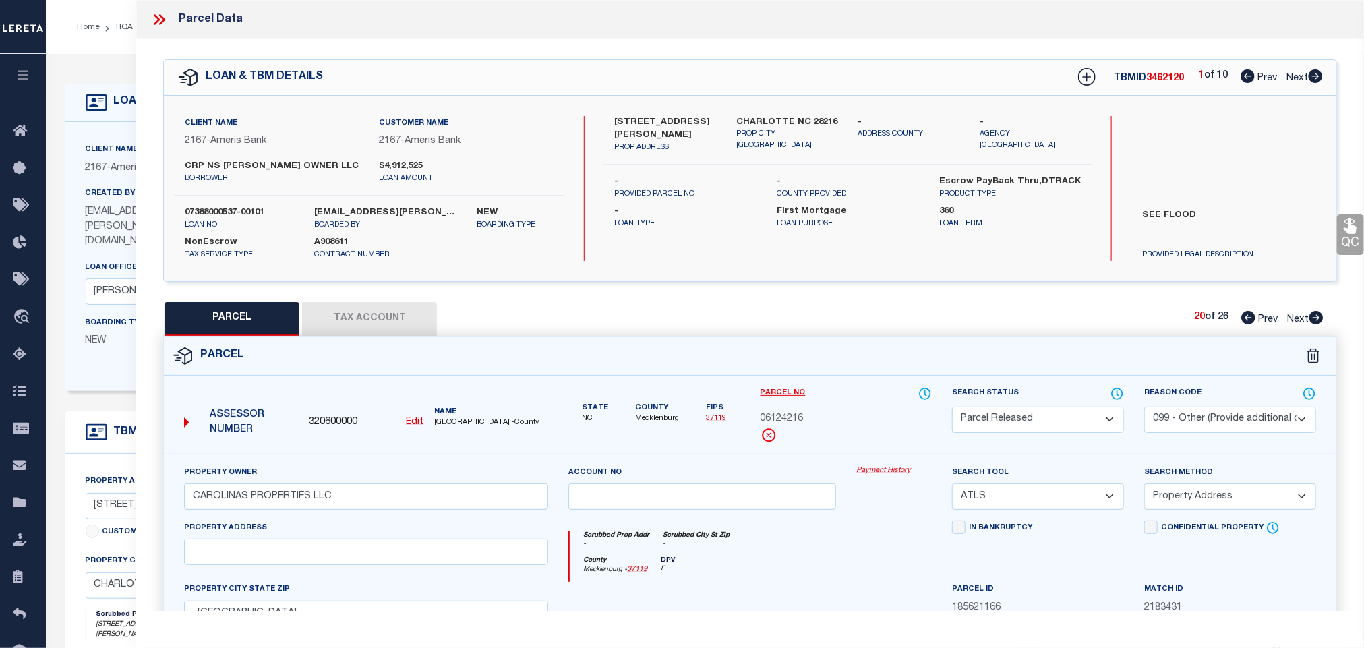
click at [1315, 322] on icon at bounding box center [1316, 317] width 14 height 13
click at [1064, 419] on select "Automated Search Bad Parcel Complete Duplicate Parcel High Dollar Reporting In …" at bounding box center [1038, 420] width 172 height 26
click at [952, 408] on select "Automated Search Bad Parcel Complete Duplicate Parcel High Dollar Reporting In …" at bounding box center [1038, 420] width 172 height 26
click at [1224, 419] on select "- Select Reason Code - 099 - Other (Provide additional detail) ACT - Agency Cha…" at bounding box center [1230, 420] width 172 height 26
click at [1144, 408] on select "- Select Reason Code - 099 - Other (Provide additional detail) ACT - Agency Cha…" at bounding box center [1230, 420] width 172 height 26
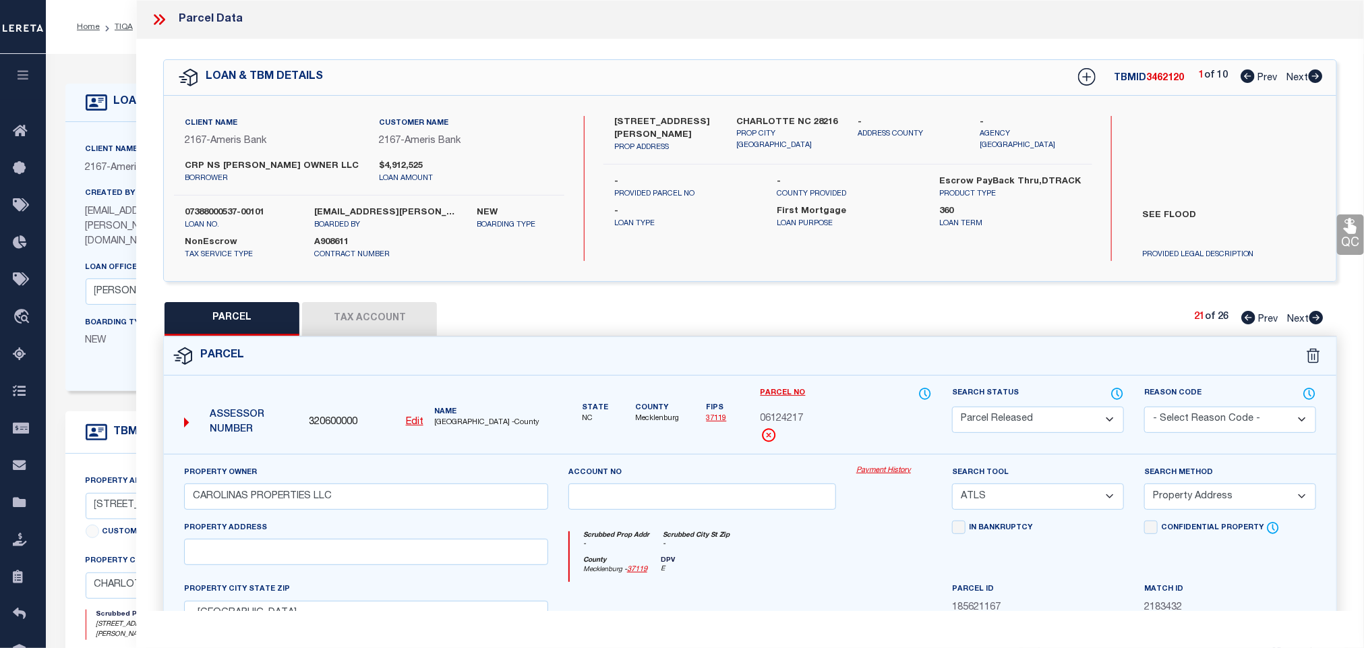
click at [1218, 417] on select "- Select Reason Code - 099 - Other (Provide additional detail) ACT - Agency Cha…" at bounding box center [1230, 420] width 172 height 26
click at [1144, 408] on select "- Select Reason Code - 099 - Other (Provide additional detail) ACT - Agency Cha…" at bounding box center [1230, 420] width 172 height 26
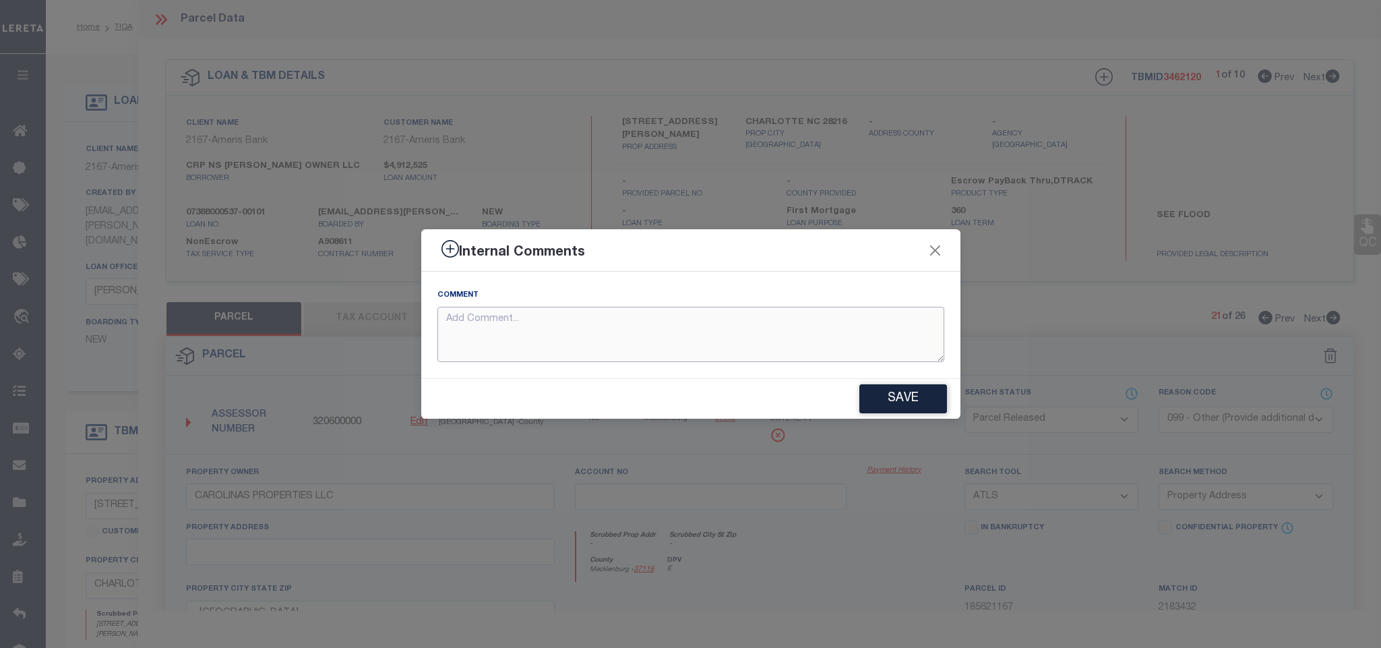
click at [923, 351] on textarea at bounding box center [691, 335] width 507 height 56
paste textarea "Parcel not needed for the Loan."
click at [930, 405] on button "Save" at bounding box center [904, 398] width 88 height 29
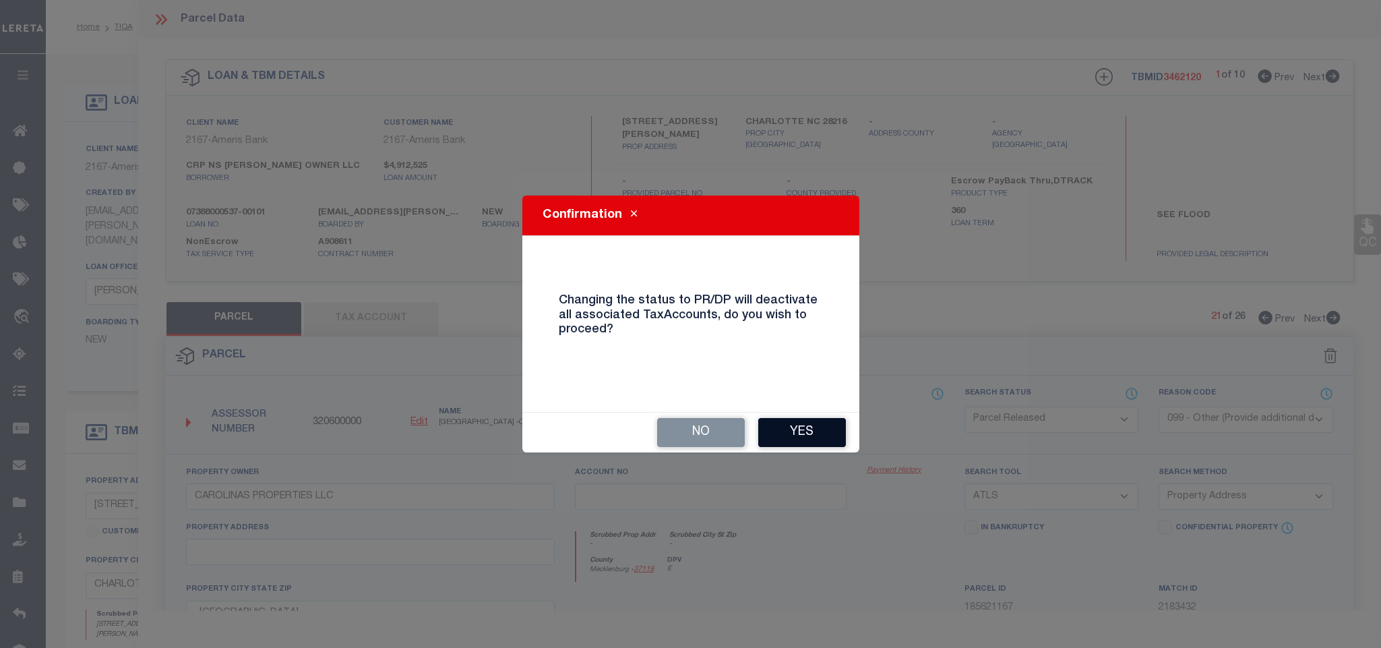
click at [812, 425] on button "Yes" at bounding box center [802, 432] width 88 height 29
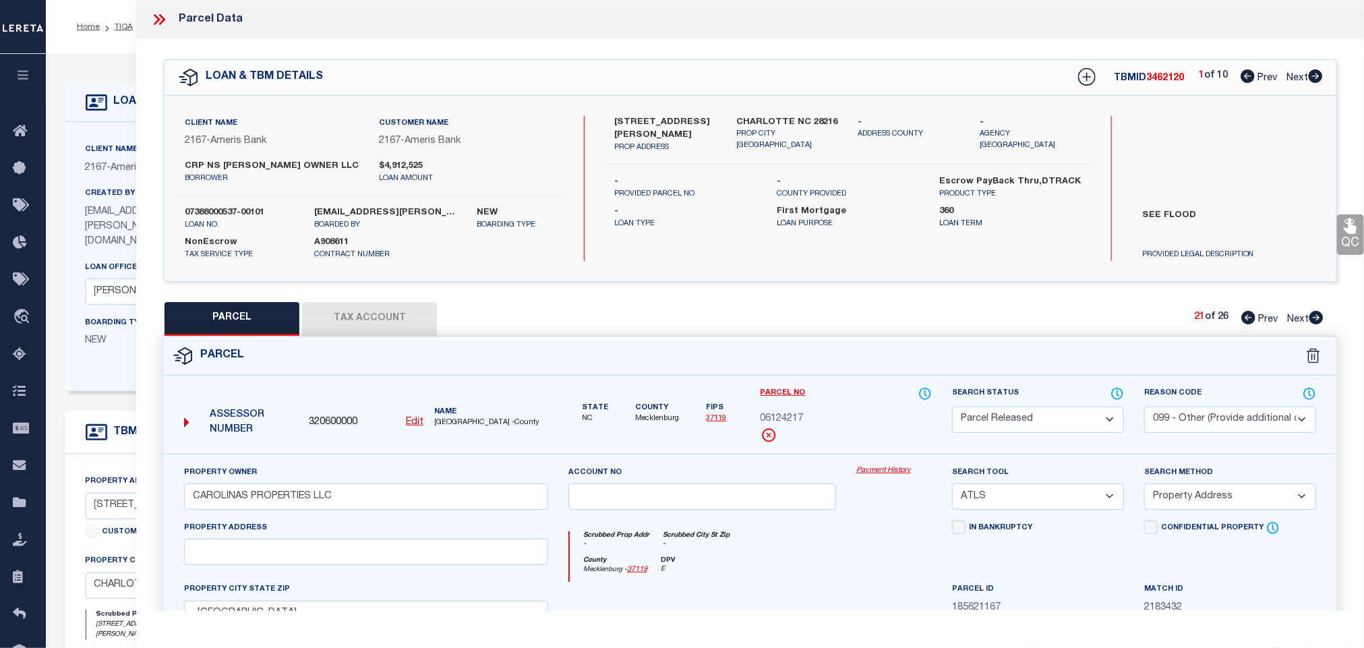
click at [1315, 324] on icon at bounding box center [1316, 317] width 14 height 13
click at [1079, 419] on select "Automated Search Bad Parcel Complete Duplicate Parcel High Dollar Reporting In …" at bounding box center [1038, 420] width 172 height 26
click at [952, 408] on select "Automated Search Bad Parcel Complete Duplicate Parcel High Dollar Reporting In …" at bounding box center [1038, 420] width 172 height 26
click at [1238, 423] on select "- Select Reason Code - 099 - Other (Provide additional detail) ACT - Agency Cha…" at bounding box center [1230, 420] width 172 height 26
click at [1144, 408] on select "- Select Reason Code - 099 - Other (Provide additional detail) ACT - Agency Cha…" at bounding box center [1230, 420] width 172 height 26
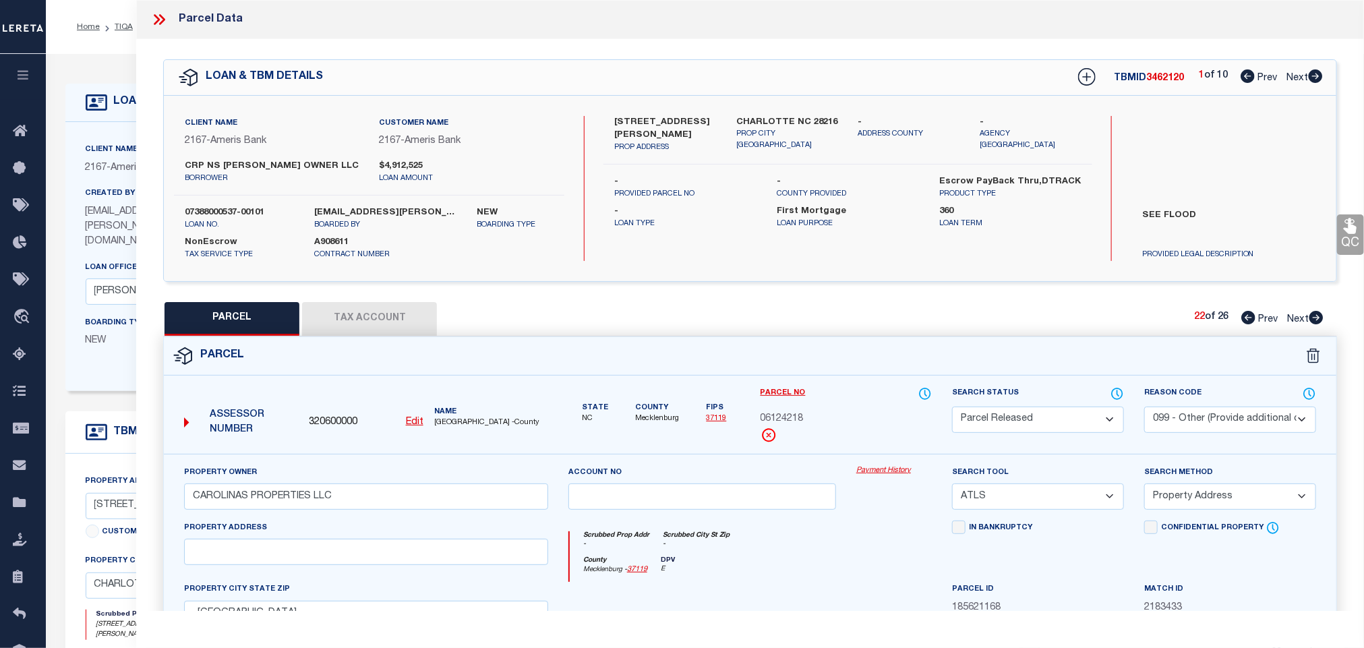
click at [1228, 421] on select "- Select Reason Code - 099 - Other (Provide additional detail) ACT - Agency Cha…" at bounding box center [1230, 420] width 172 height 26
click at [1144, 408] on select "- Select Reason Code - 099 - Other (Provide additional detail) ACT - Agency Cha…" at bounding box center [1230, 420] width 172 height 26
drag, startPoint x: 1232, startPoint y: 417, endPoint x: 1232, endPoint y: 433, distance: 16.2
click at [1234, 421] on select "- Select Reason Code - 099 - Other (Provide additional detail) ACT - Agency Cha…" at bounding box center [1230, 420] width 172 height 26
click at [1144, 408] on select "- Select Reason Code - 099 - Other (Provide additional detail) ACT - Agency Cha…" at bounding box center [1230, 420] width 172 height 26
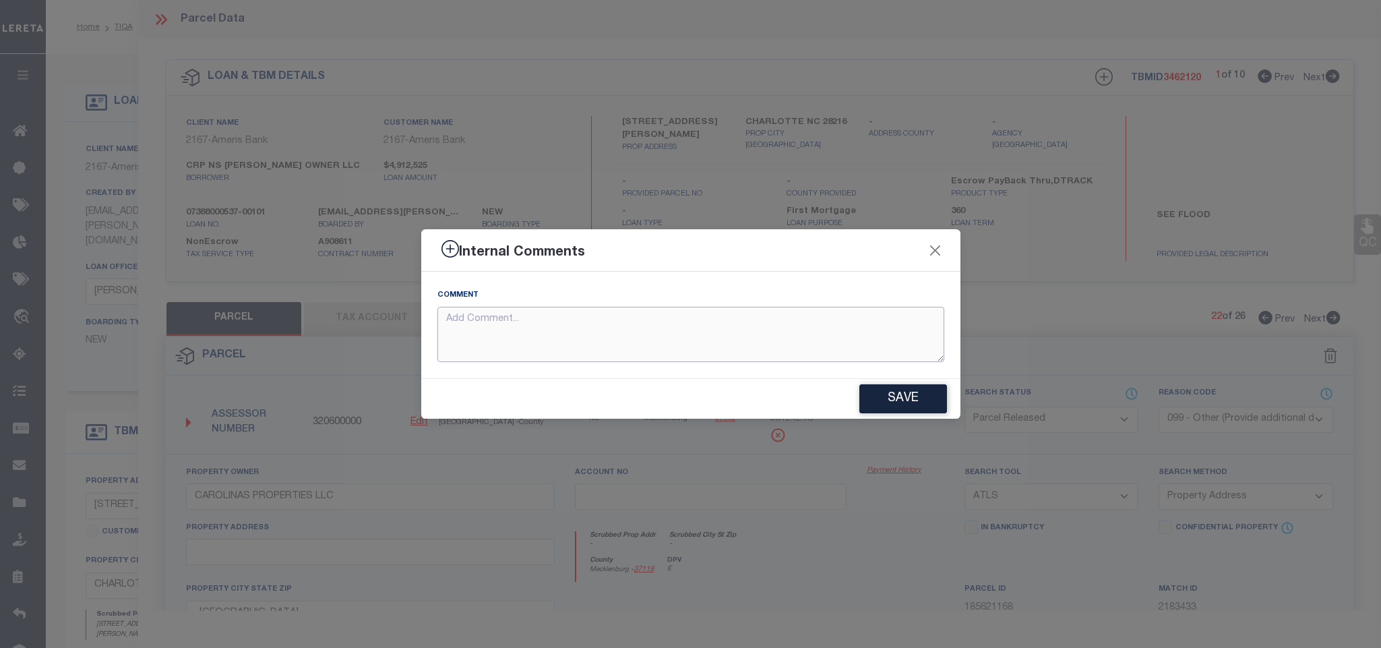
click at [822, 332] on textarea at bounding box center [691, 335] width 507 height 56
paste textarea "Parcel not needed for the Loan."
click at [907, 393] on button "Save" at bounding box center [904, 398] width 88 height 29
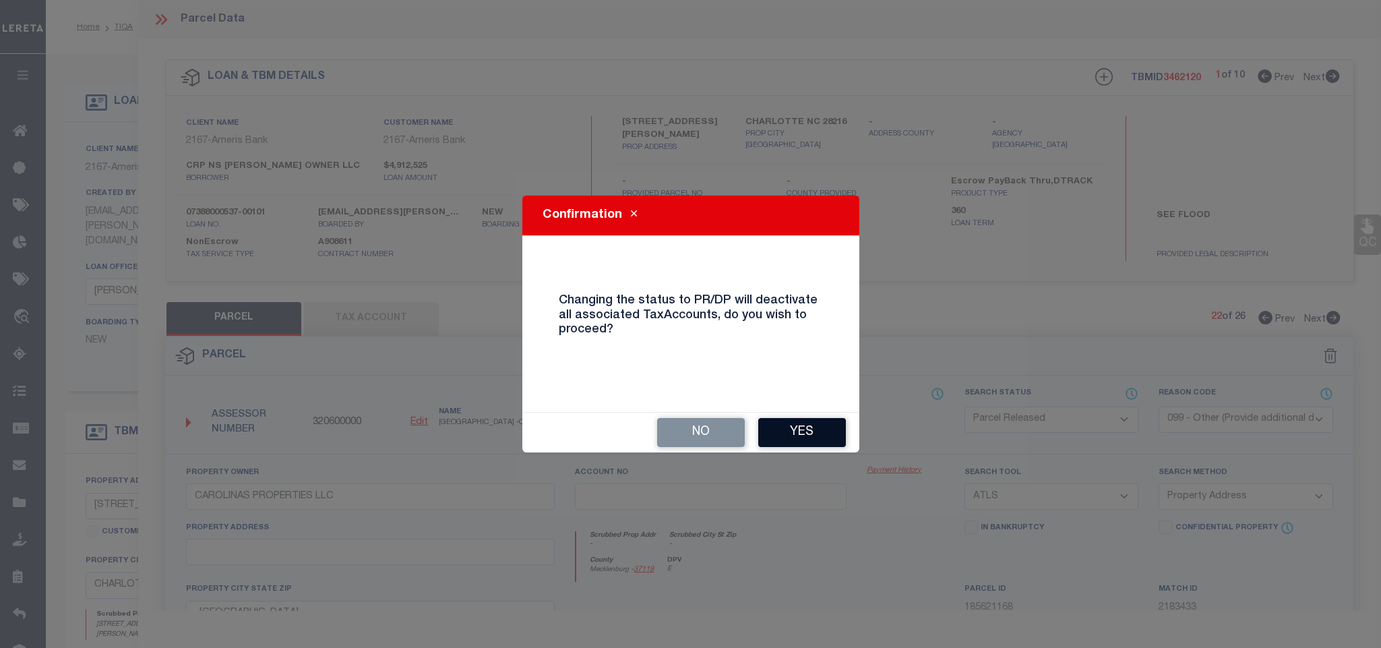
click at [781, 431] on button "Yes" at bounding box center [802, 432] width 88 height 29
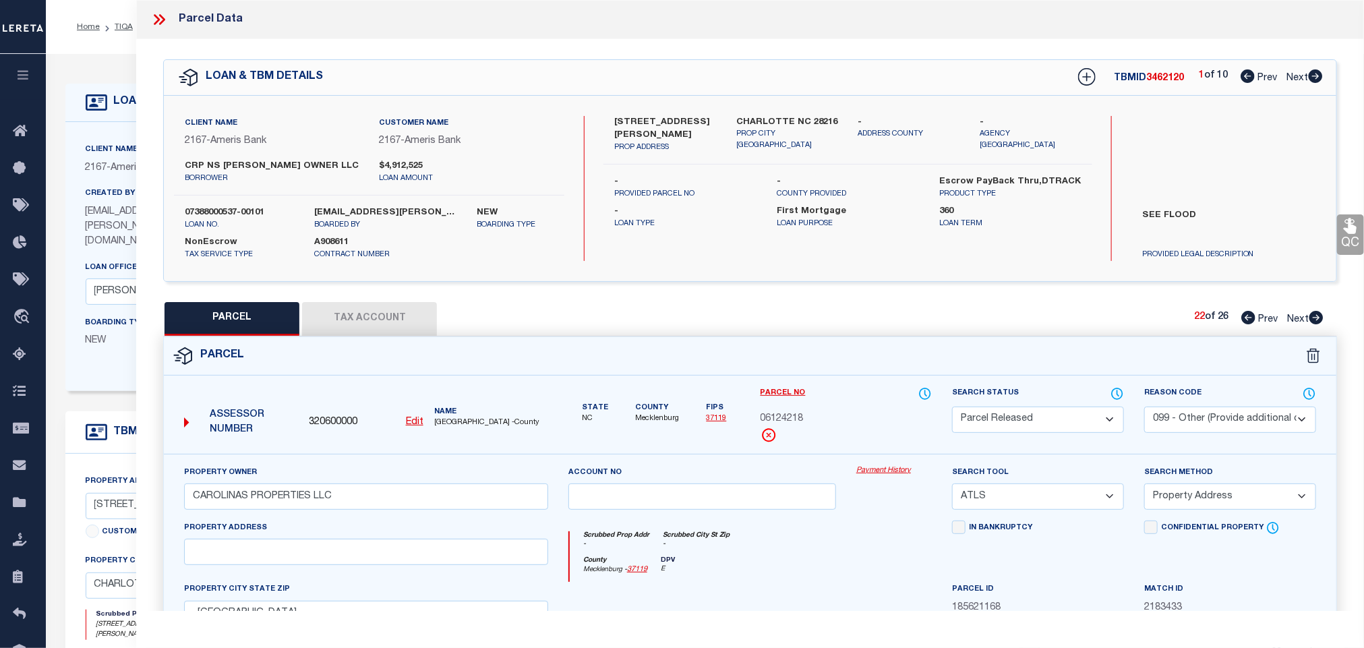
click at [1309, 324] on icon at bounding box center [1316, 317] width 15 height 13
drag, startPoint x: 1027, startPoint y: 429, endPoint x: 1025, endPoint y: 421, distance: 7.7
click at [1026, 429] on select "Automated Search Bad Parcel Complete Duplicate Parcel High Dollar Reporting In …" at bounding box center [1038, 420] width 172 height 26
click at [952, 408] on select "Automated Search Bad Parcel Complete Duplicate Parcel High Dollar Reporting In …" at bounding box center [1038, 420] width 172 height 26
click at [1222, 423] on select "- Select Reason Code - 099 - Other (Provide additional detail) ACT - Agency Cha…" at bounding box center [1230, 420] width 172 height 26
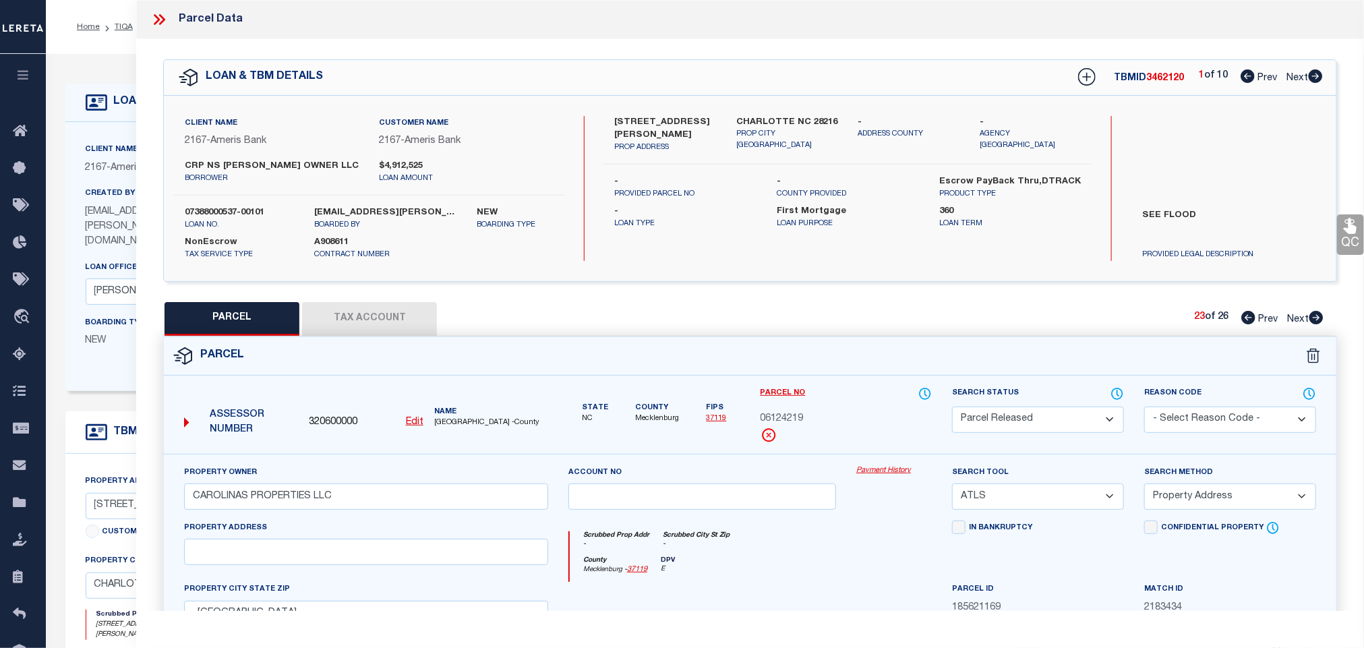
click at [1144, 408] on select "- Select Reason Code - 099 - Other (Provide additional detail) ACT - Agency Cha…" at bounding box center [1230, 420] width 172 height 26
drag, startPoint x: 1222, startPoint y: 419, endPoint x: 1218, endPoint y: 433, distance: 14.6
click at [1222, 419] on select "- Select Reason Code - 099 - Other (Provide additional detail) ACT - Agency Cha…" at bounding box center [1230, 420] width 172 height 26
click at [1144, 408] on select "- Select Reason Code - 099 - Other (Provide additional detail) ACT - Agency Cha…" at bounding box center [1230, 420] width 172 height 26
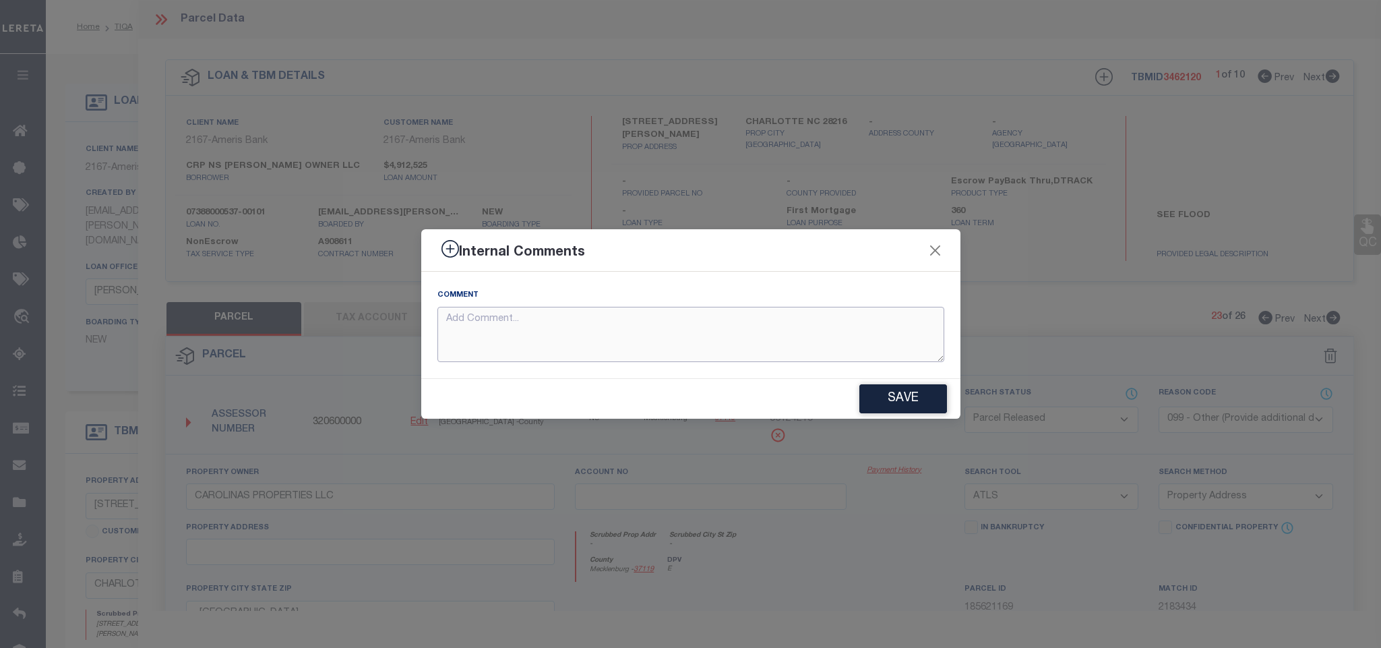
click at [805, 347] on textarea at bounding box center [691, 335] width 507 height 56
paste textarea "Parcel not needed for the Loan."
click at [903, 391] on button "Save" at bounding box center [904, 398] width 88 height 29
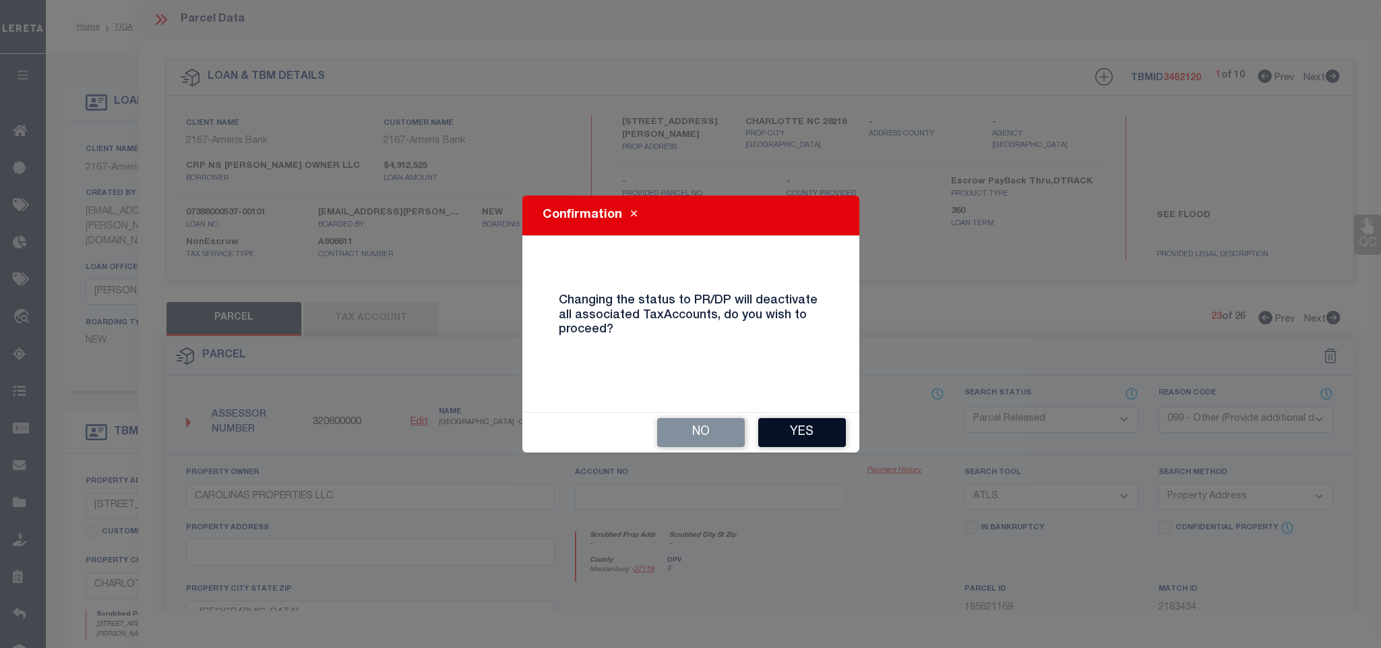
click at [789, 425] on button "Yes" at bounding box center [802, 432] width 88 height 29
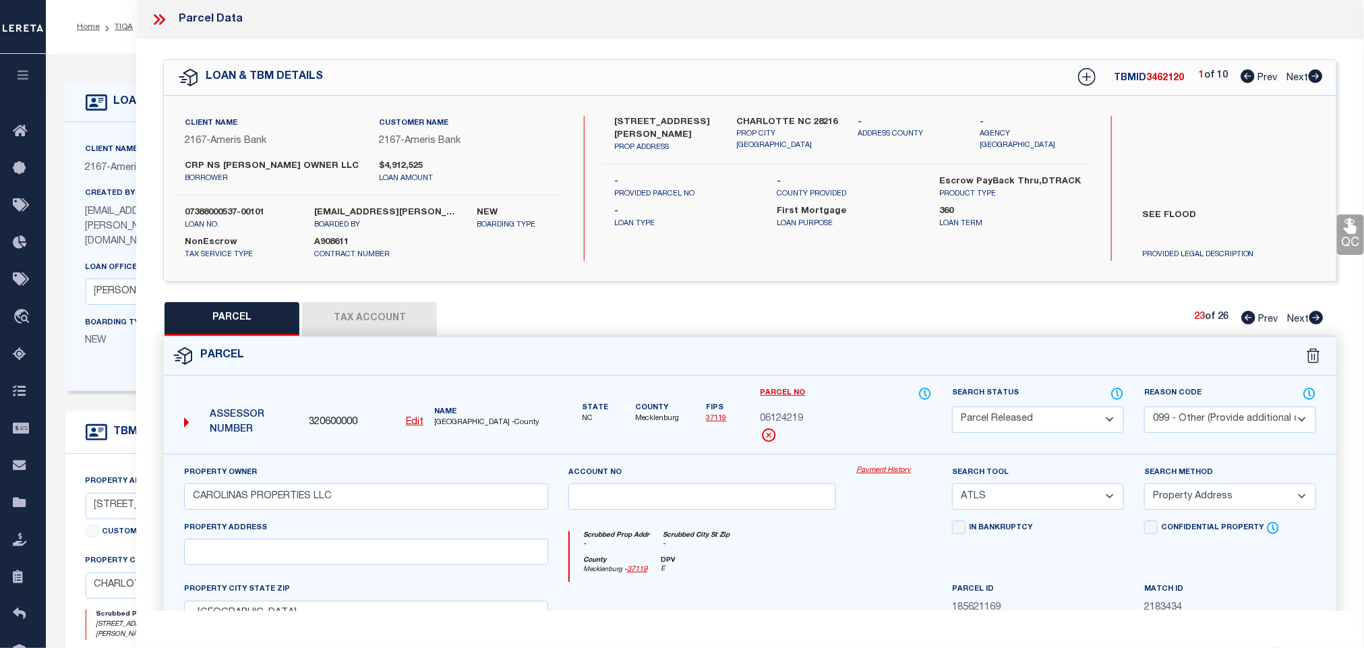
click at [1317, 322] on icon at bounding box center [1316, 317] width 15 height 13
click at [1056, 419] on select "Automated Search Bad Parcel Complete Duplicate Parcel High Dollar Reporting In …" at bounding box center [1038, 420] width 172 height 26
click at [952, 408] on select "Automated Search Bad Parcel Complete Duplicate Parcel High Dollar Reporting In …" at bounding box center [1038, 420] width 172 height 26
click at [1193, 417] on select "- Select Reason Code - 099 - Other (Provide additional detail) ACT - Agency Cha…" at bounding box center [1230, 420] width 172 height 26
click at [1144, 408] on select "- Select Reason Code - 099 - Other (Provide additional detail) ACT - Agency Cha…" at bounding box center [1230, 420] width 172 height 26
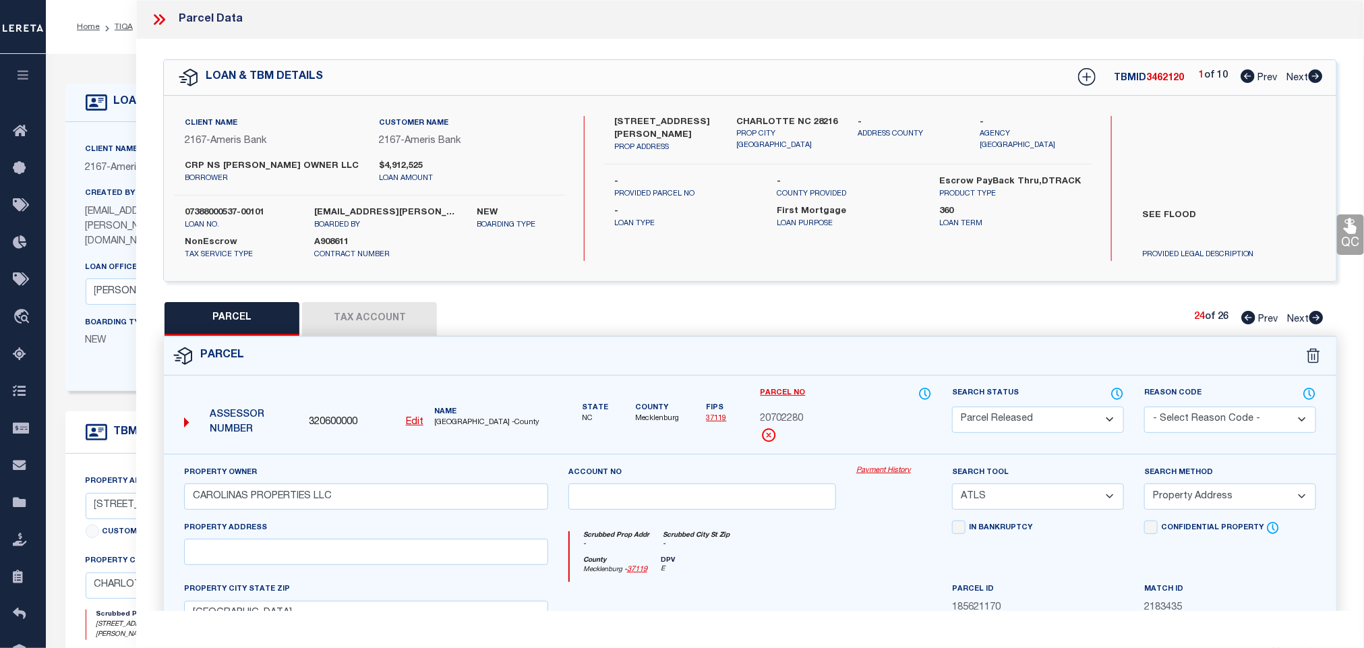
click at [1201, 417] on select "- Select Reason Code - 099 - Other (Provide additional detail) ACT - Agency Cha…" at bounding box center [1230, 420] width 172 height 26
click at [1144, 408] on select "- Select Reason Code - 099 - Other (Provide additional detail) ACT - Agency Cha…" at bounding box center [1230, 420] width 172 height 26
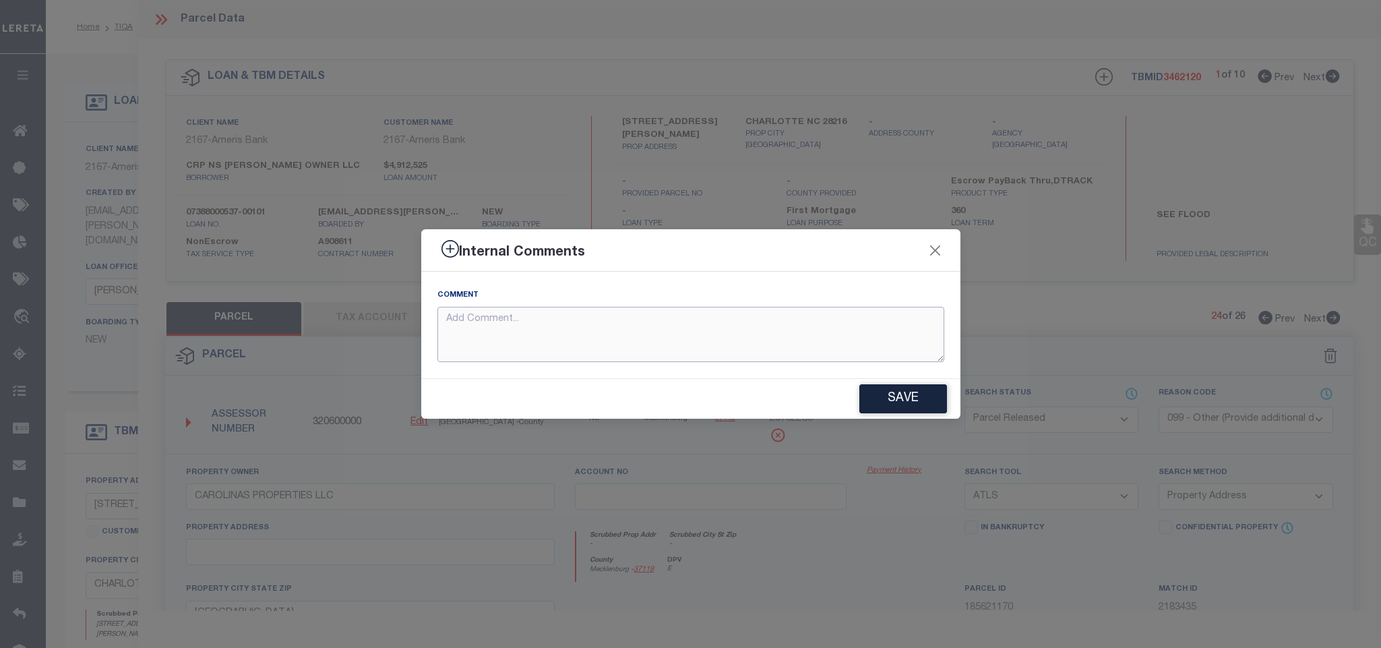
click at [721, 336] on textarea at bounding box center [691, 335] width 507 height 56
paste textarea "Parcel not needed for the Loan."
drag, startPoint x: 878, startPoint y: 394, endPoint x: 926, endPoint y: 380, distance: 50.6
click at [878, 394] on button "Save" at bounding box center [904, 398] width 88 height 29
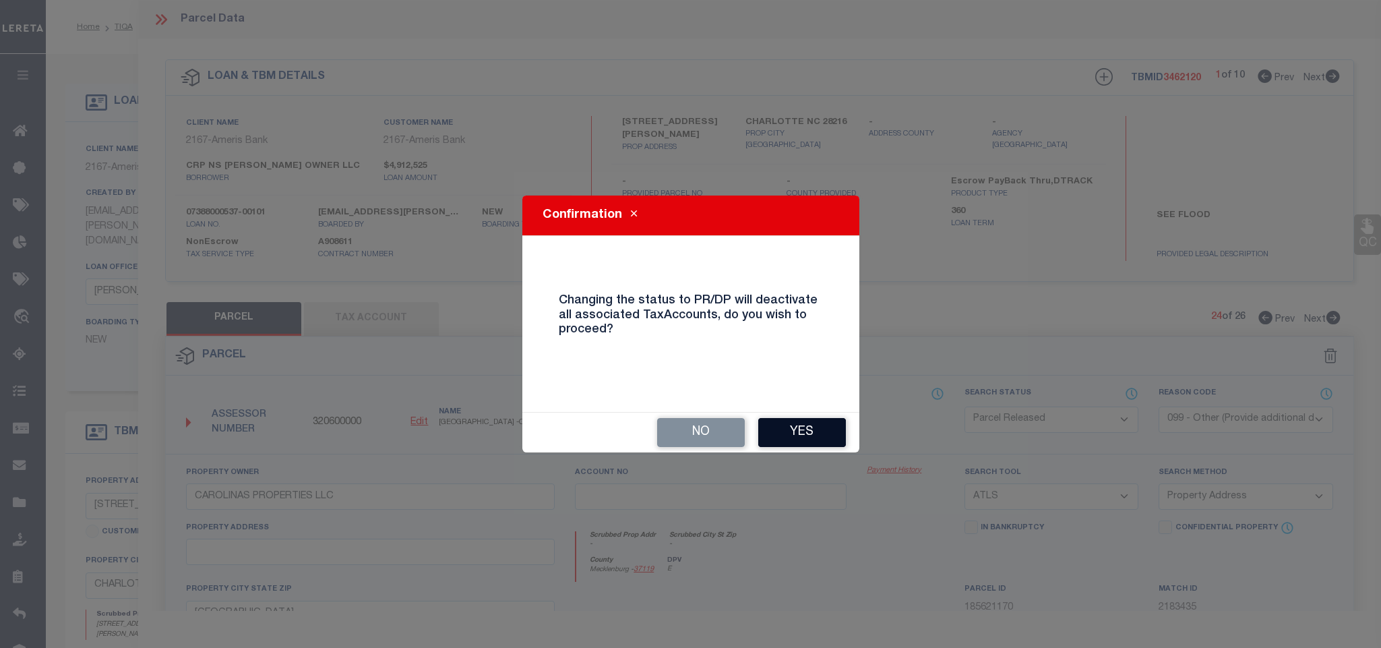
click at [810, 433] on button "Yes" at bounding box center [802, 432] width 88 height 29
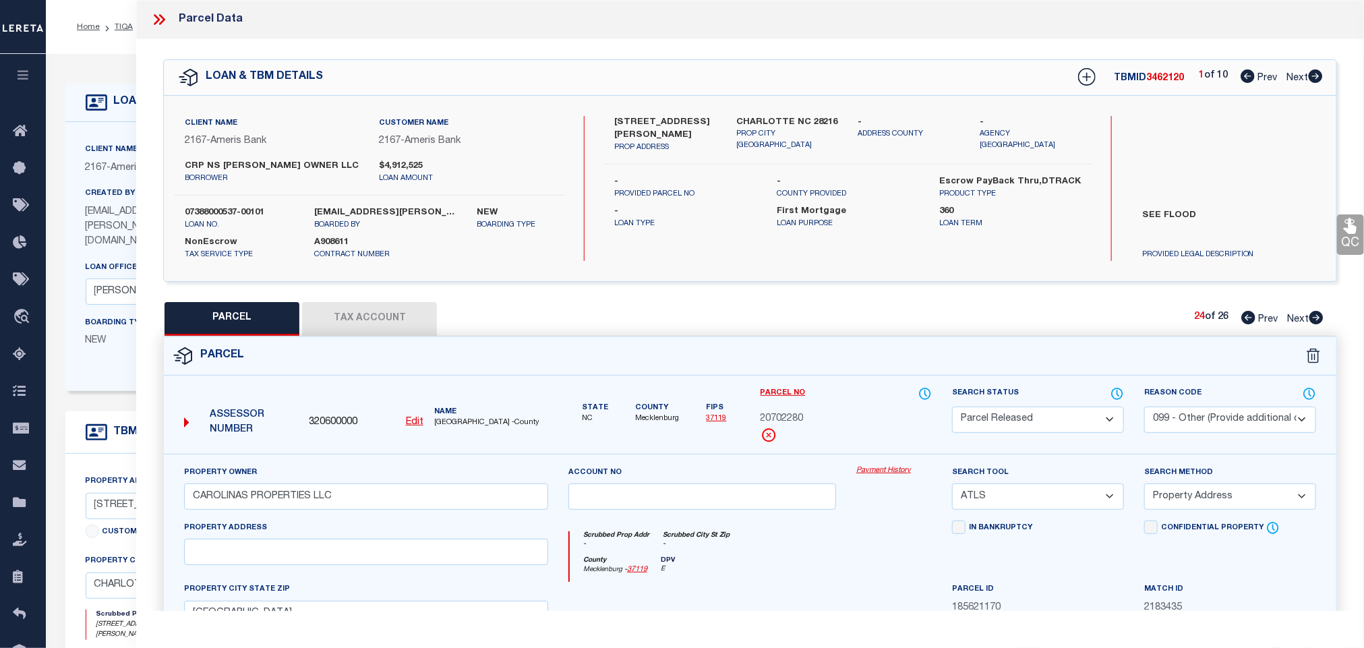
click at [1315, 316] on icon at bounding box center [1316, 317] width 14 height 13
click at [1069, 417] on select "Automated Search Bad Parcel Complete Duplicate Parcel High Dollar Reporting In …" at bounding box center [1038, 420] width 172 height 26
click at [952, 408] on select "Automated Search Bad Parcel Complete Duplicate Parcel High Dollar Reporting In …" at bounding box center [1038, 420] width 172 height 26
click at [1216, 421] on select "- Select Reason Code - 099 - Other (Provide additional detail) ACT - Agency Cha…" at bounding box center [1230, 420] width 172 height 26
click at [1144, 408] on select "- Select Reason Code - 099 - Other (Provide additional detail) ACT - Agency Cha…" at bounding box center [1230, 420] width 172 height 26
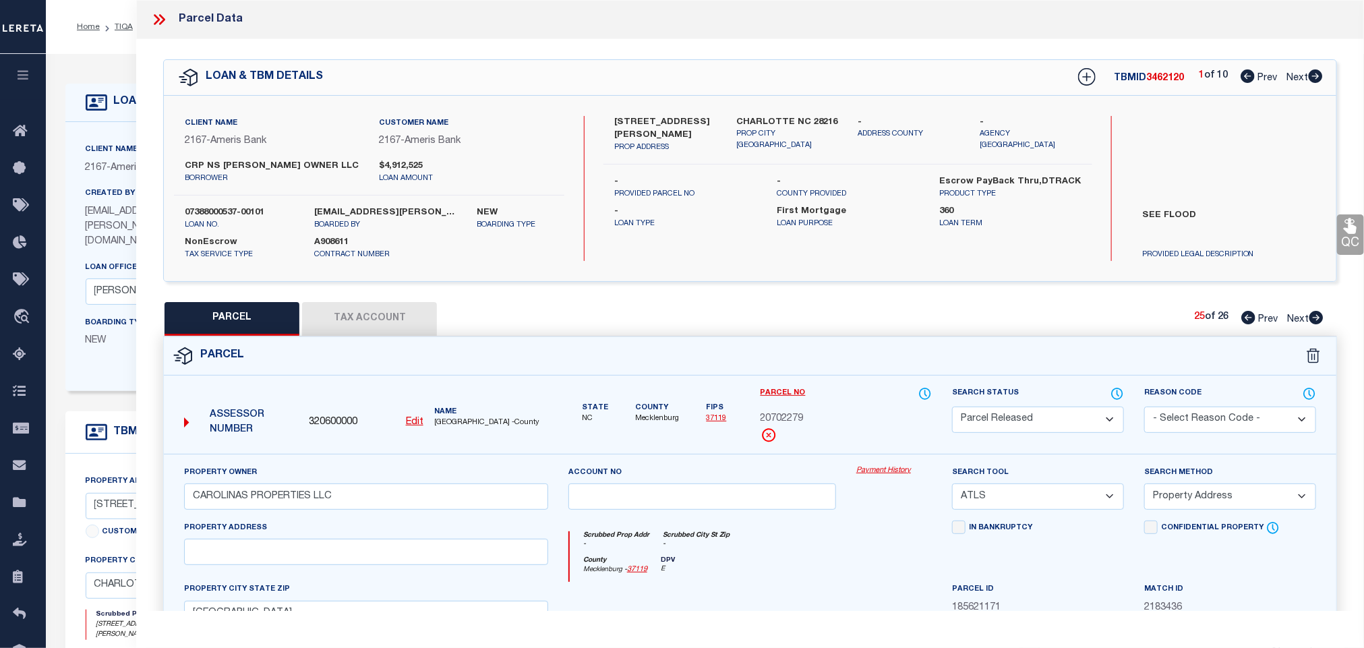
drag, startPoint x: 1226, startPoint y: 417, endPoint x: 1224, endPoint y: 431, distance: 15.0
click at [1226, 417] on select "- Select Reason Code - 099 - Other (Provide additional detail) ACT - Agency Cha…" at bounding box center [1230, 420] width 172 height 26
click at [1144, 408] on select "- Select Reason Code - 099 - Other (Provide additional detail) ACT - Agency Cha…" at bounding box center [1230, 420] width 172 height 26
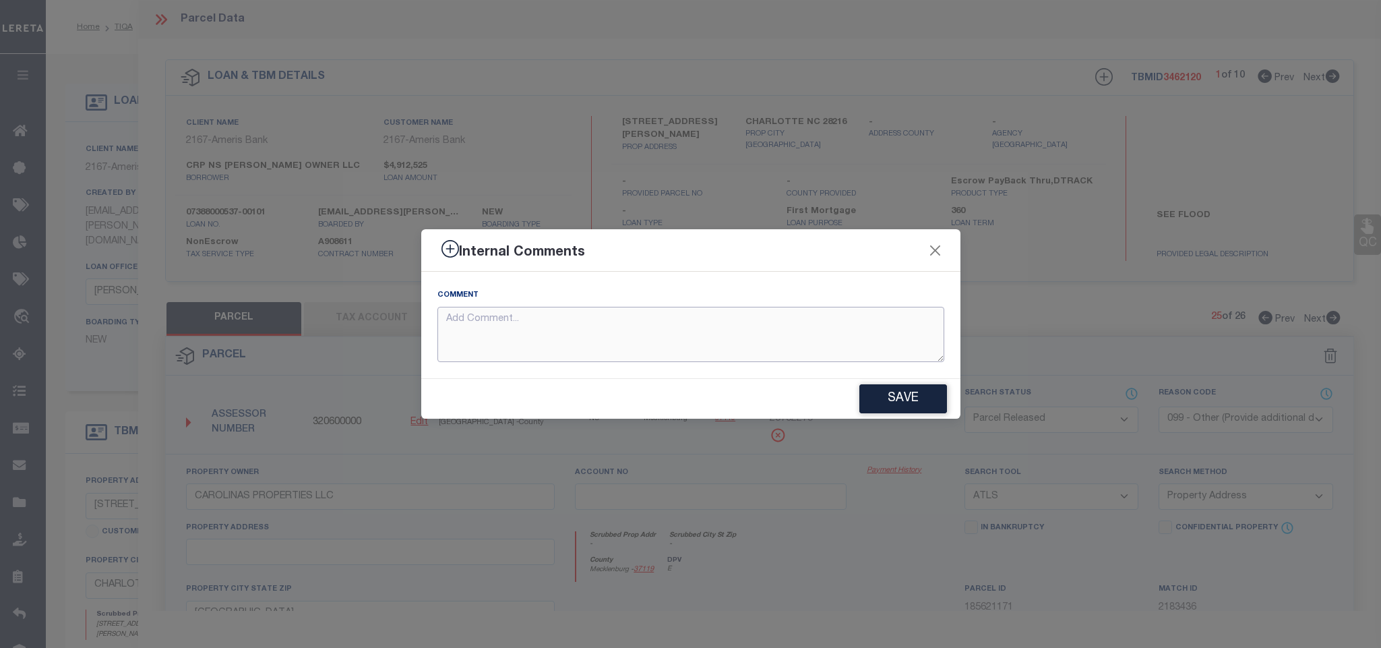
click at [823, 340] on textarea at bounding box center [691, 335] width 507 height 56
paste textarea "Parcel not needed for the Loan."
click at [891, 388] on button "Save" at bounding box center [904, 398] width 88 height 29
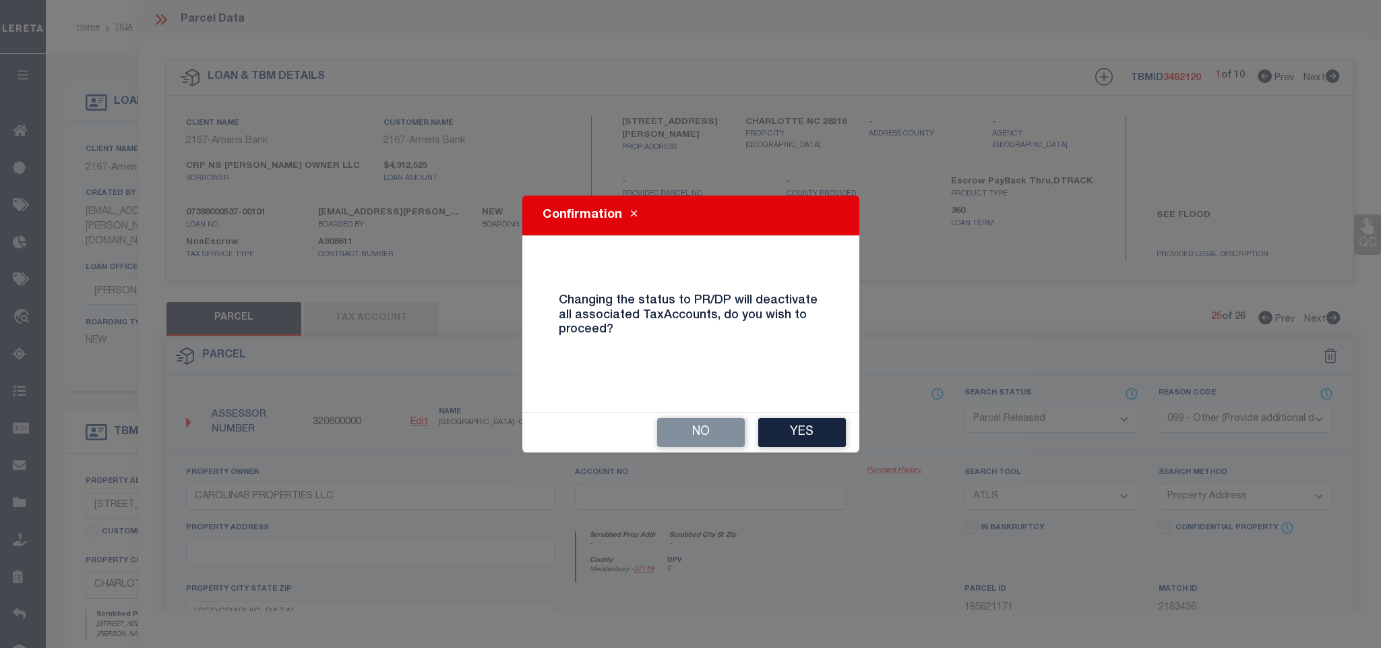
click at [834, 429] on button "Yes" at bounding box center [802, 432] width 88 height 29
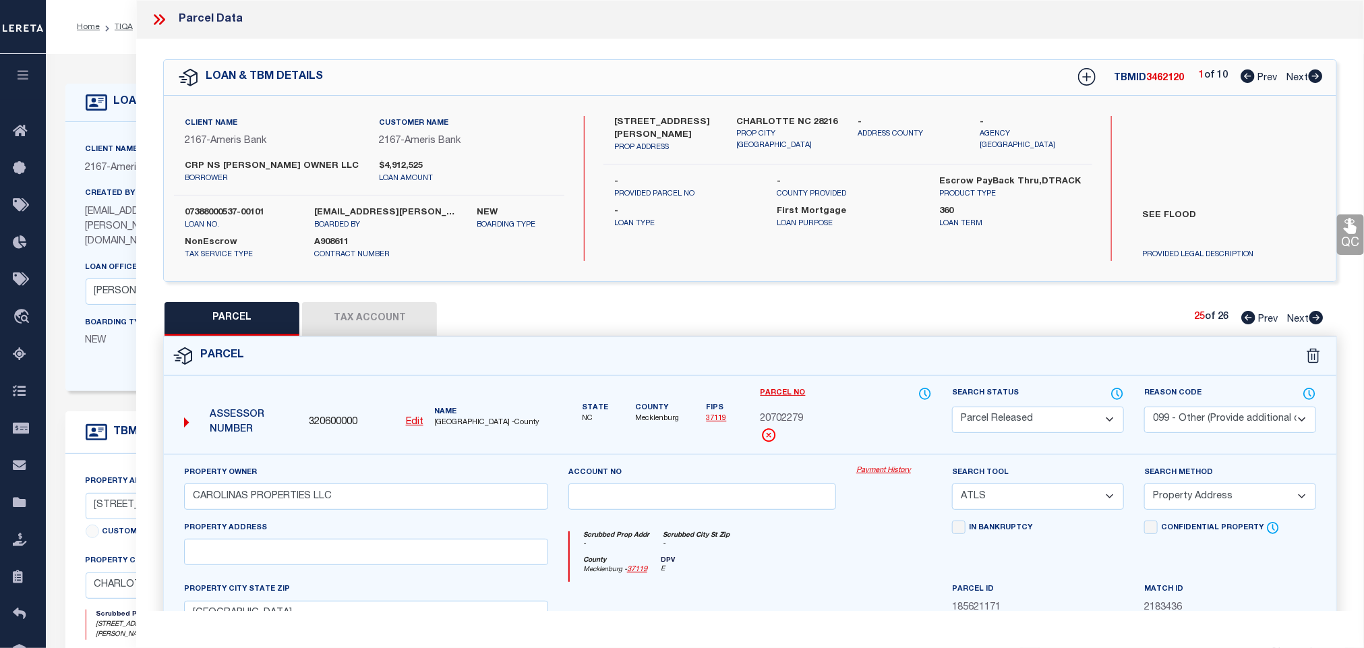
click at [1311, 320] on icon at bounding box center [1316, 317] width 14 height 13
click at [1085, 415] on select "Automated Search Bad Parcel Complete Duplicate Parcel High Dollar Reporting In …" at bounding box center [1038, 420] width 172 height 26
click at [952, 408] on select "Automated Search Bad Parcel Complete Duplicate Parcel High Dollar Reporting In …" at bounding box center [1038, 420] width 172 height 26
click at [1243, 425] on select "- Select Reason Code - 099 - Other (Provide additional detail) ACT - Agency Cha…" at bounding box center [1230, 420] width 172 height 26
click at [1144, 408] on select "- Select Reason Code - 099 - Other (Provide additional detail) ACT - Agency Cha…" at bounding box center [1230, 420] width 172 height 26
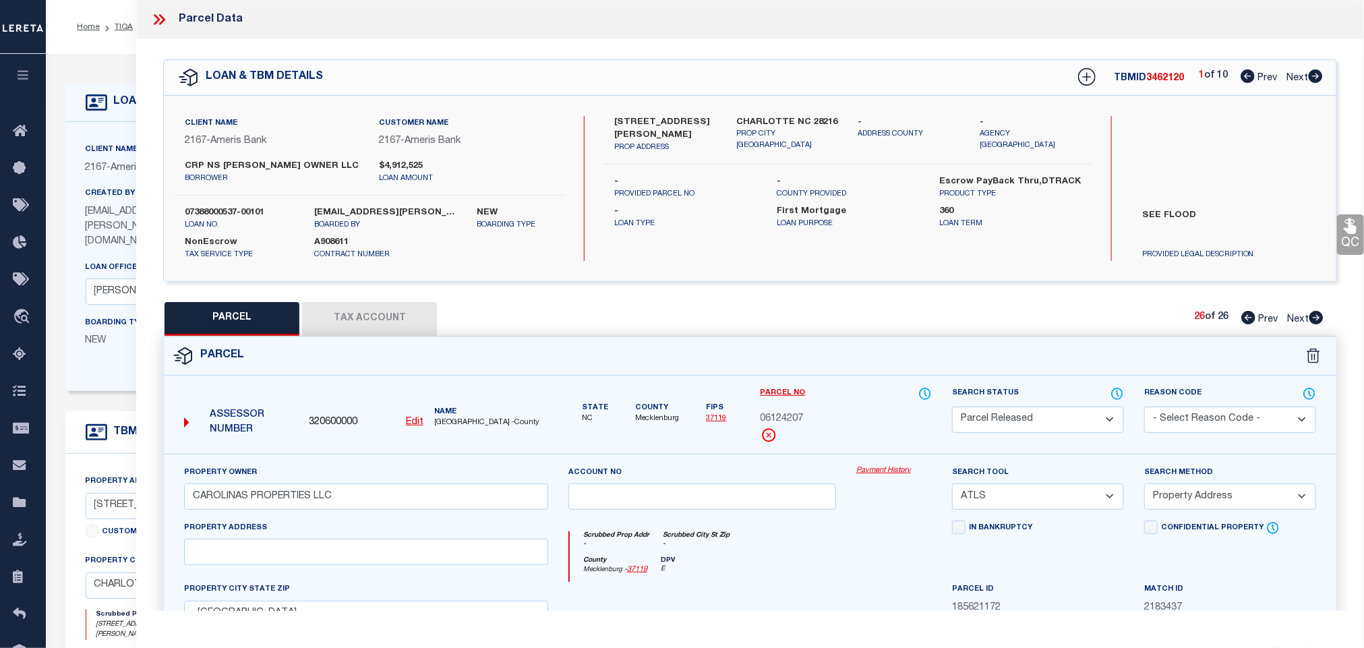
click at [1224, 419] on select "- Select Reason Code - 099 - Other (Provide additional detail) ACT - Agency Cha…" at bounding box center [1230, 420] width 172 height 26
click at [1144, 408] on select "- Select Reason Code - 099 - Other (Provide additional detail) ACT - Agency Cha…" at bounding box center [1230, 420] width 172 height 26
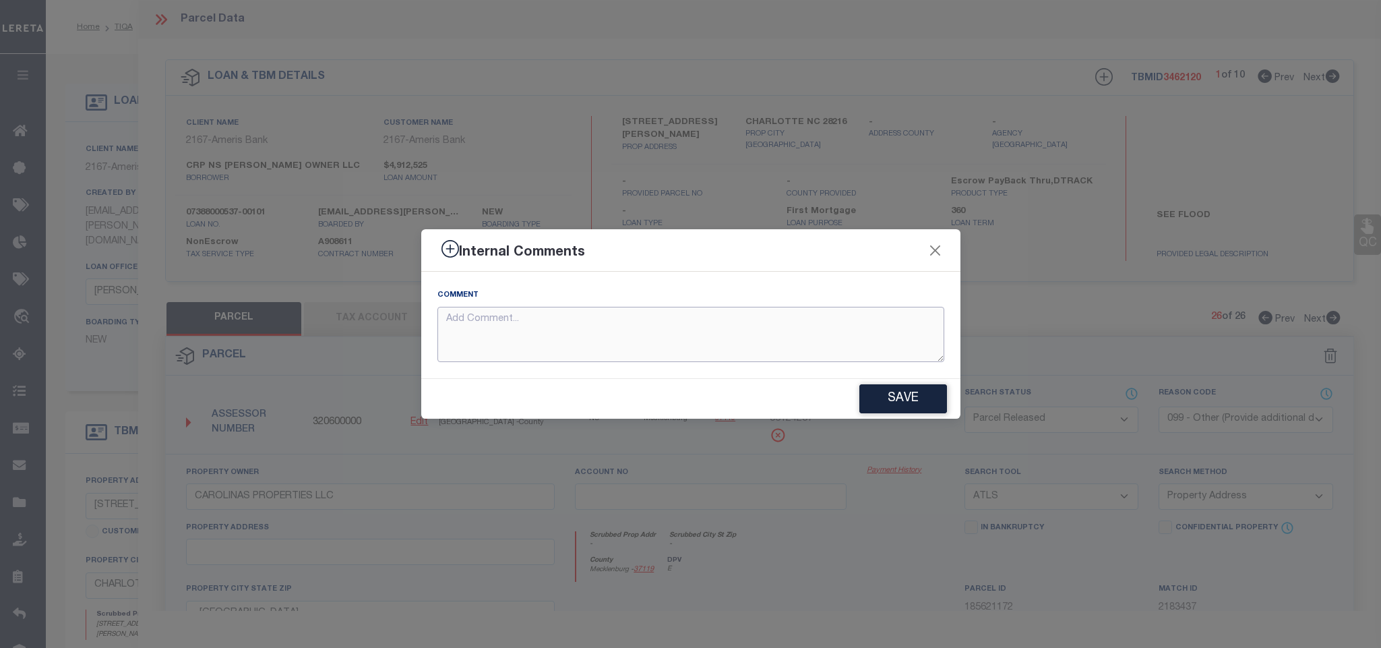
click at [797, 334] on textarea at bounding box center [691, 335] width 507 height 56
paste textarea "Parcel not needed for the Loan."
click at [878, 384] on div "Save" at bounding box center [690, 399] width 539 height 40
click at [903, 395] on button "Save" at bounding box center [904, 398] width 88 height 29
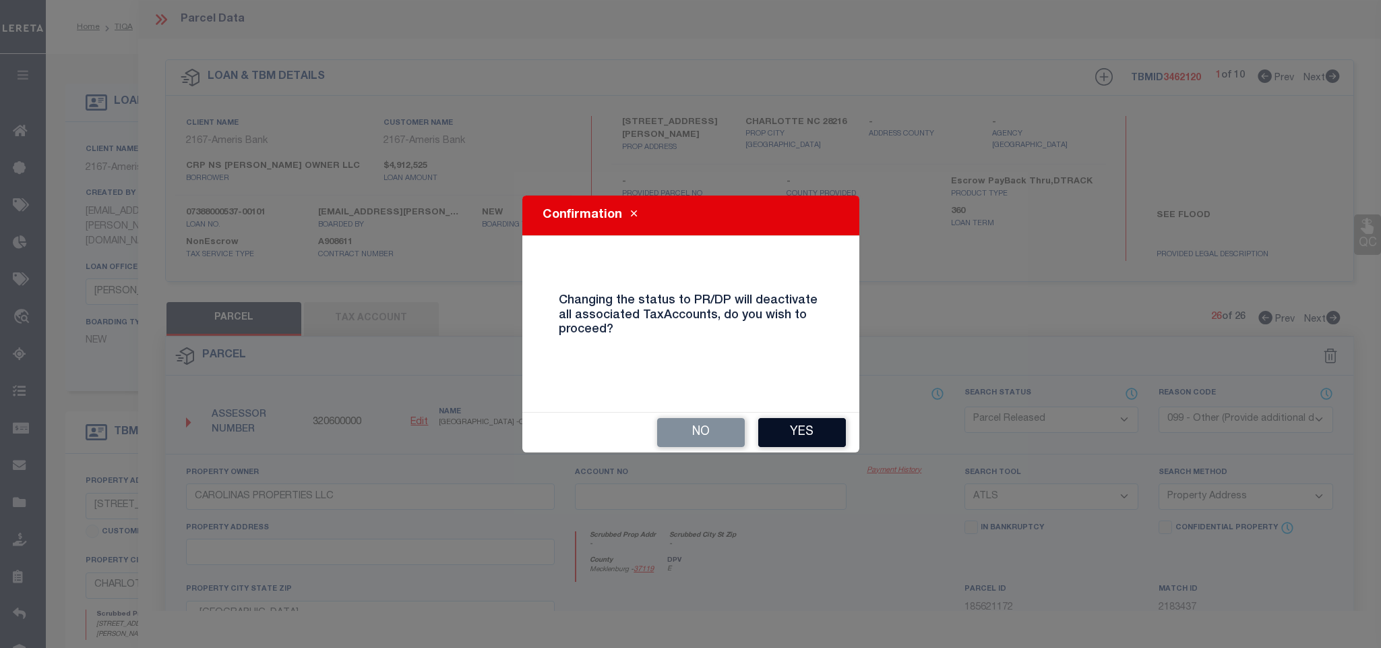
click at [796, 425] on button "Yes" at bounding box center [802, 432] width 88 height 29
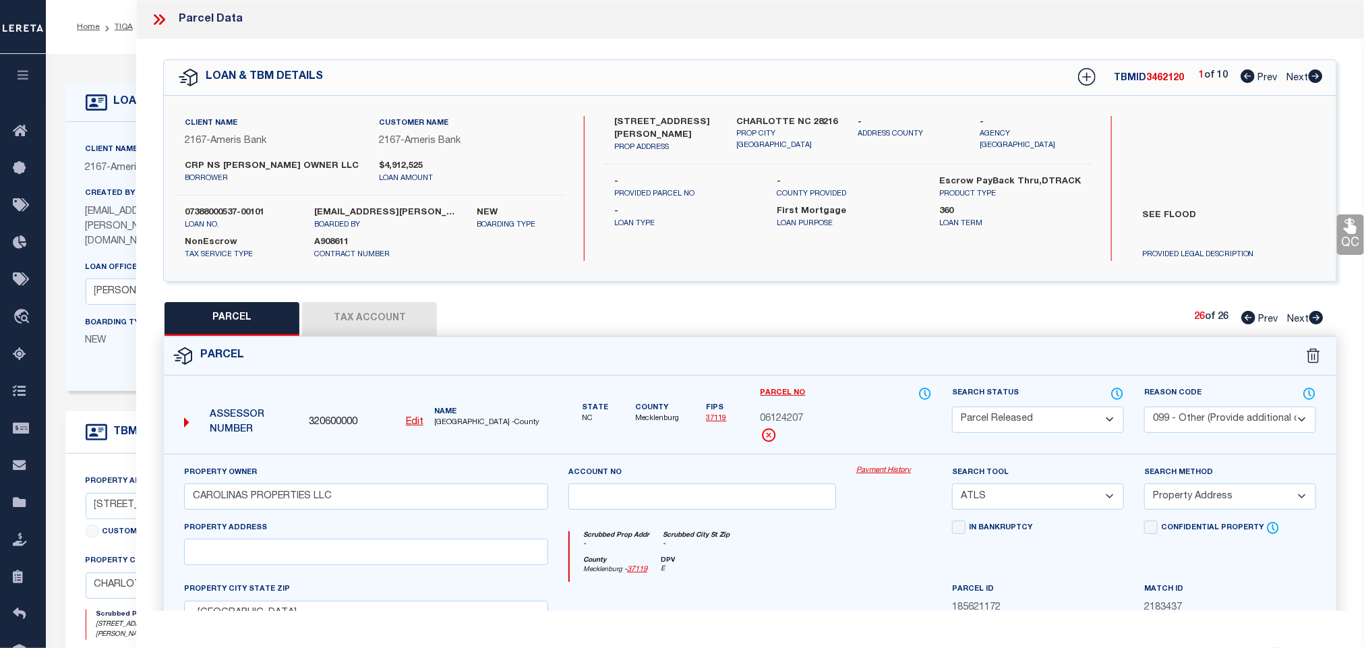
click at [164, 21] on icon at bounding box center [159, 20] width 18 height 18
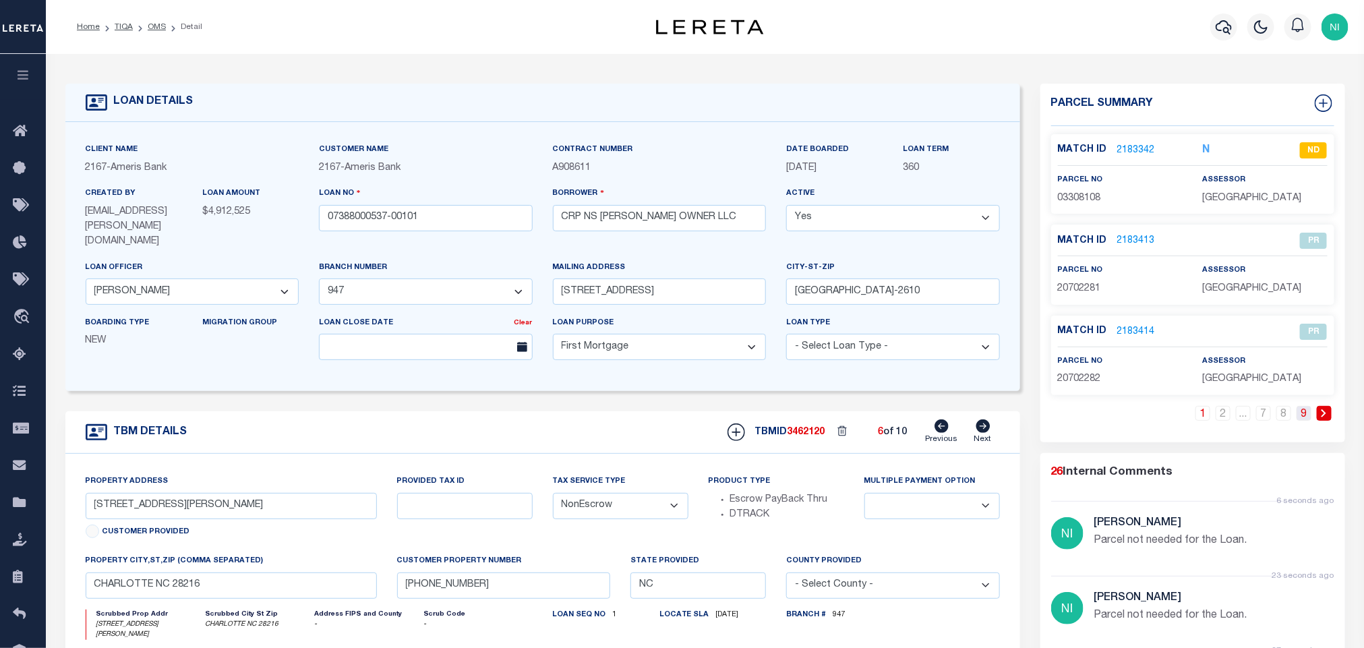
click at [1309, 417] on link "9" at bounding box center [1303, 413] width 15 height 15
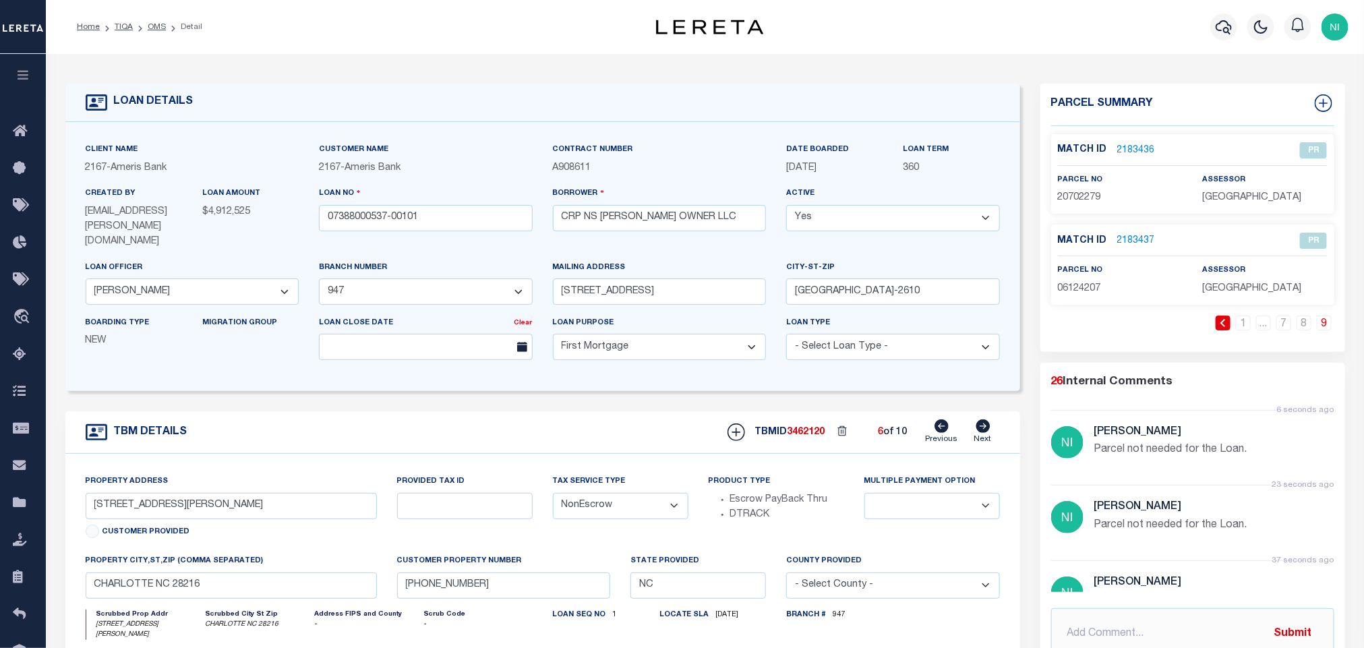
click at [985, 421] on icon at bounding box center [983, 425] width 14 height 13
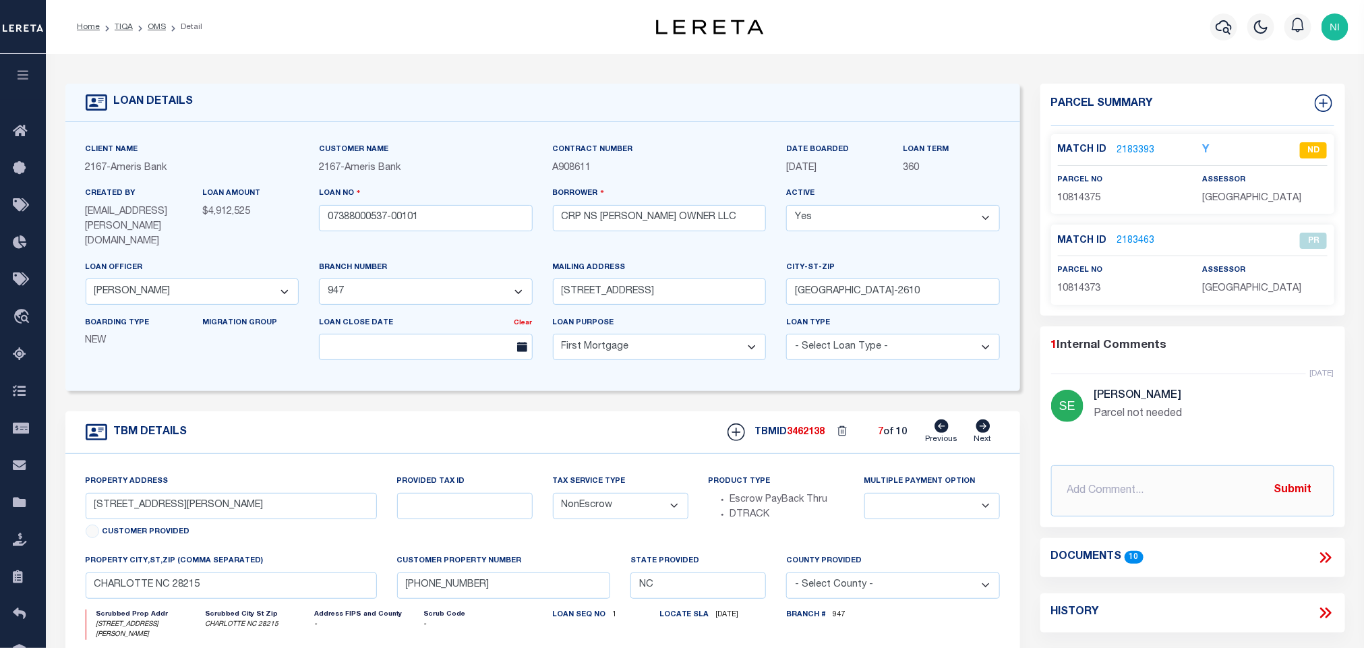
click at [985, 421] on icon at bounding box center [983, 425] width 14 height 13
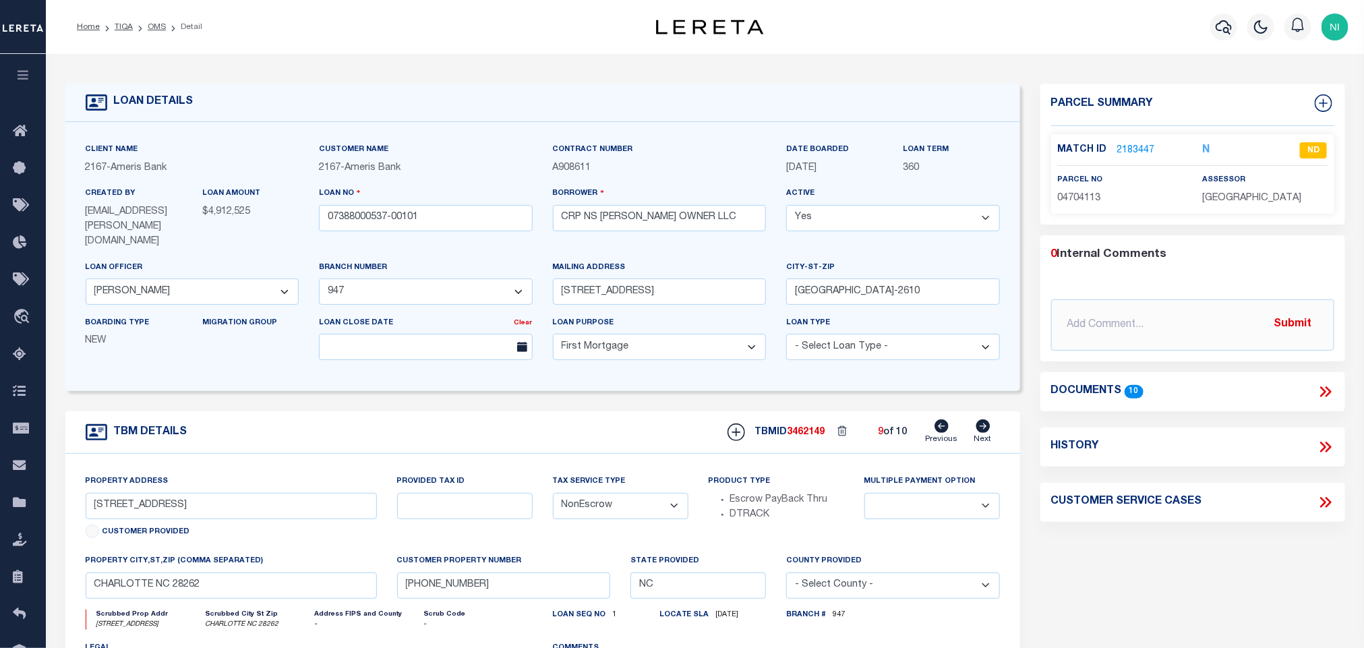
click at [985, 421] on icon at bounding box center [983, 425] width 14 height 13
click at [940, 419] on icon at bounding box center [941, 425] width 14 height 13
click at [941, 419] on icon at bounding box center [941, 425] width 14 height 13
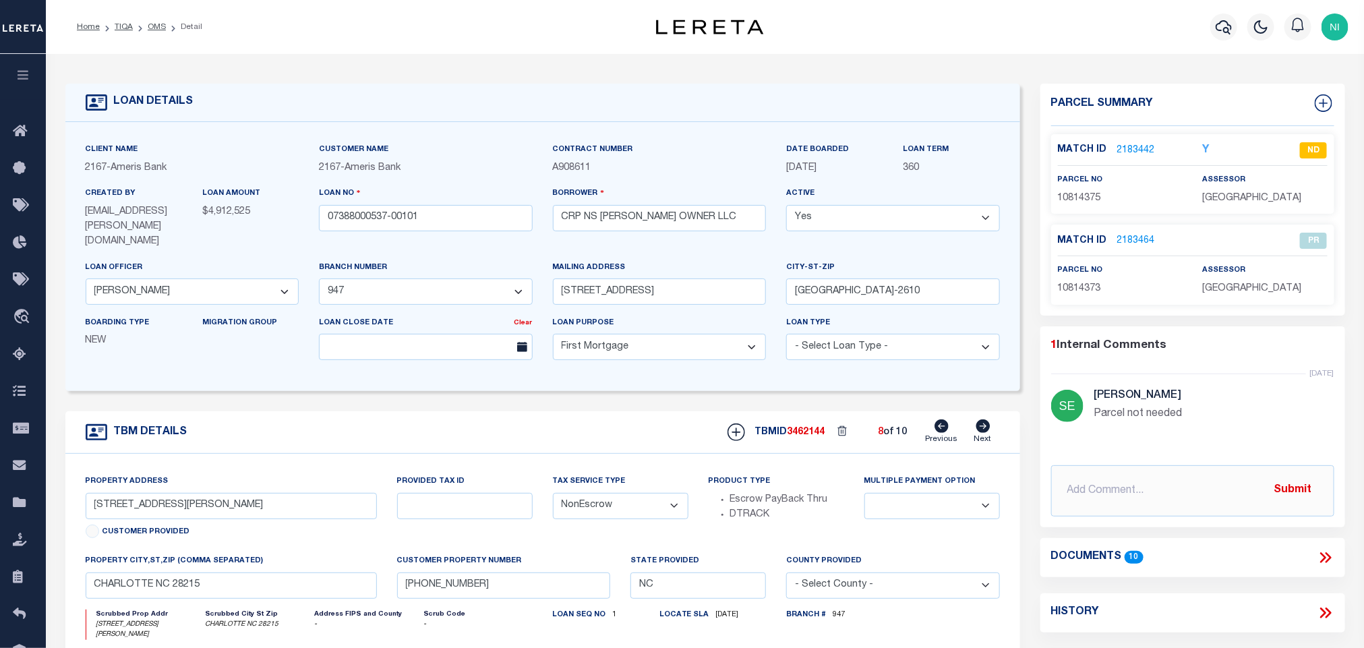
click at [941, 419] on icon at bounding box center [941, 425] width 14 height 13
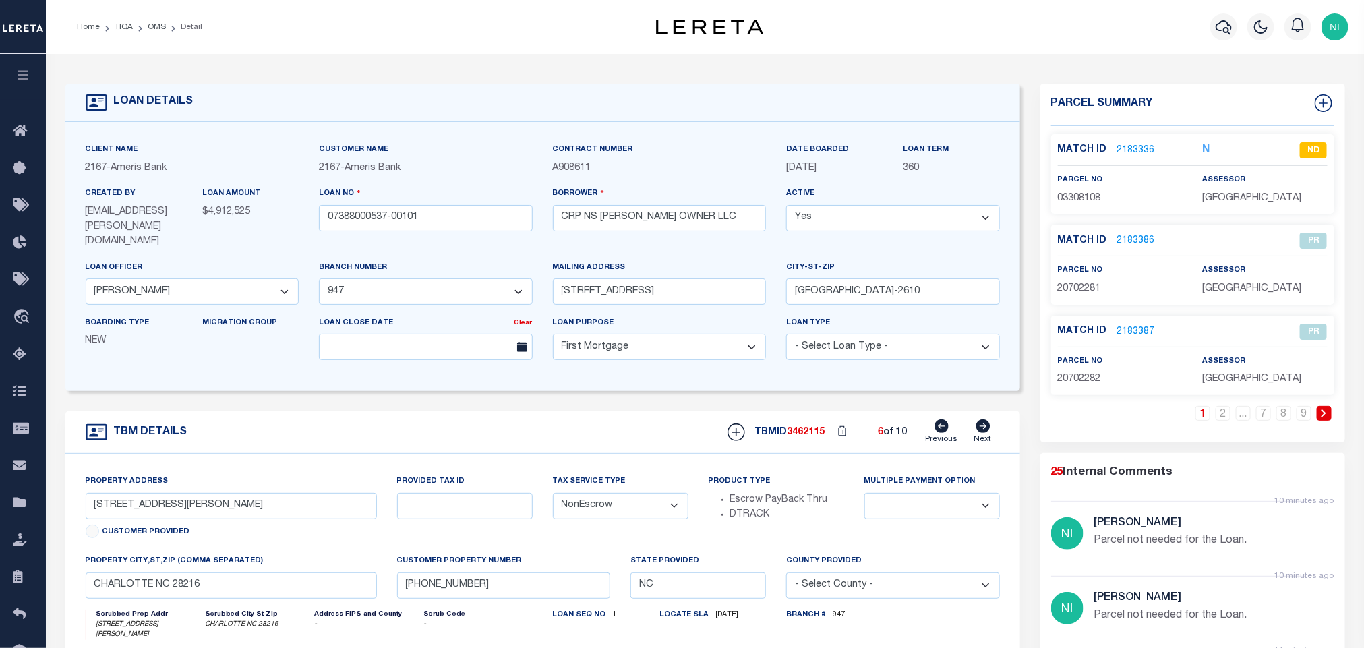
click at [941, 419] on icon at bounding box center [941, 425] width 14 height 13
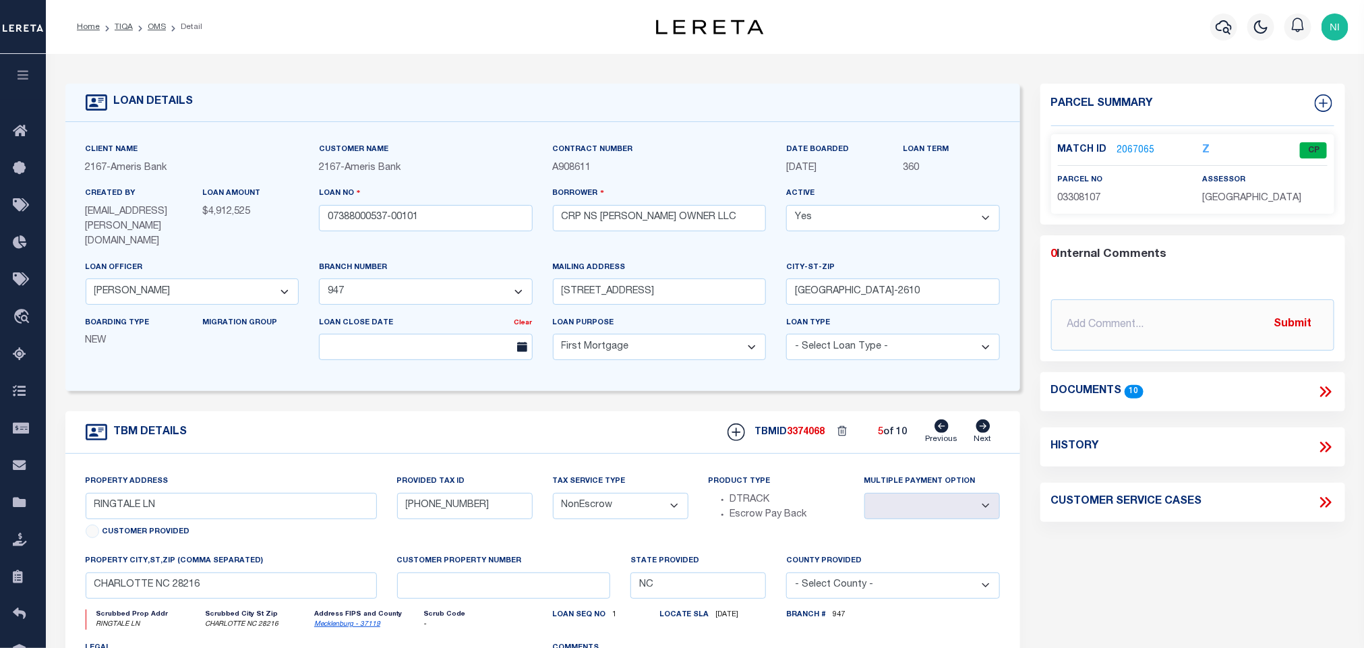
click at [941, 419] on icon at bounding box center [941, 425] width 14 height 13
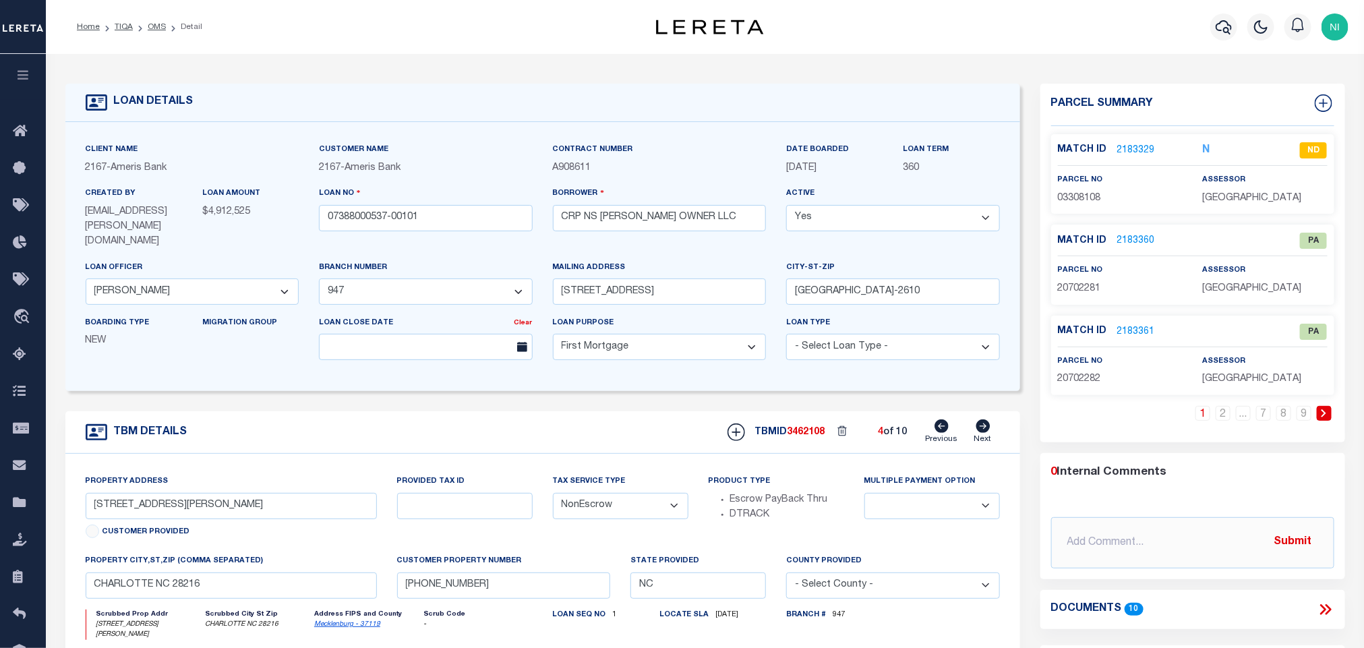
click at [1139, 235] on link "2183360" at bounding box center [1136, 241] width 38 height 14
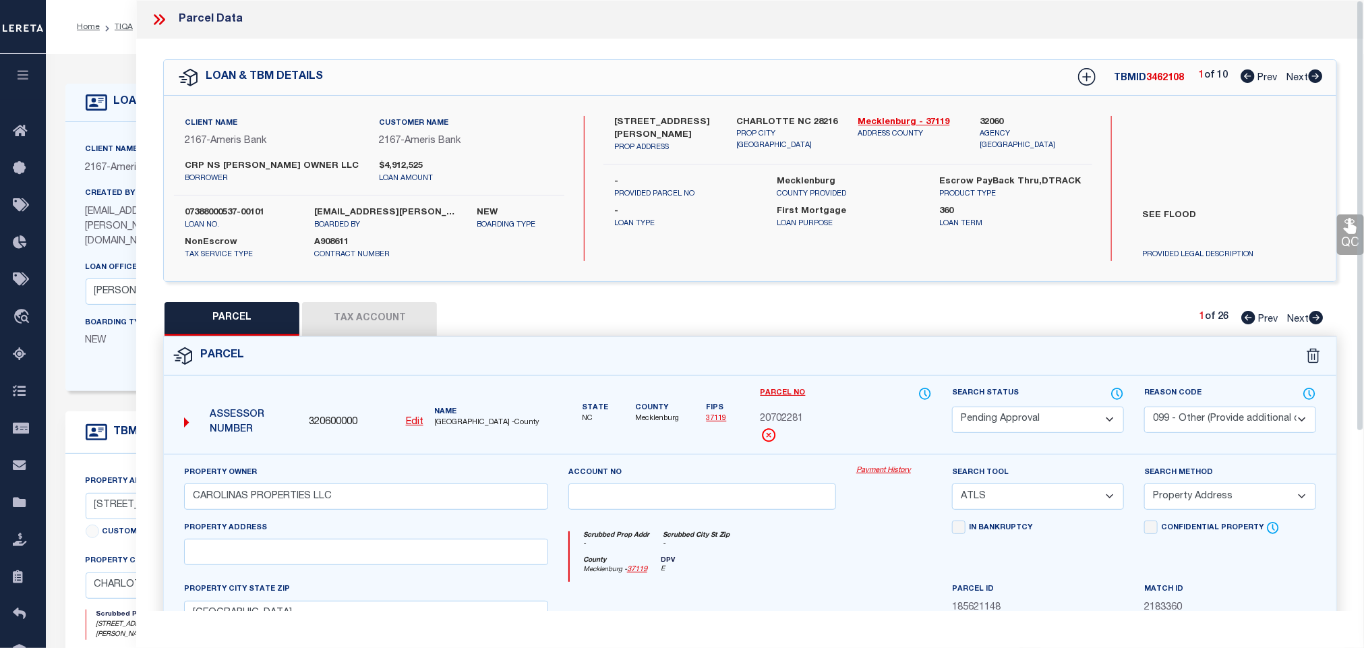
click at [1078, 419] on select "Automated Search Bad Parcel Complete Duplicate Parcel High Dollar Reporting In …" at bounding box center [1038, 420] width 172 height 26
click at [952, 408] on select "Automated Search Bad Parcel Complete Duplicate Parcel High Dollar Reporting In …" at bounding box center [1038, 420] width 172 height 26
click at [1246, 417] on select "- Select Reason Code - 099 - Other (Provide additional detail) ACT - Agency Cha…" at bounding box center [1230, 420] width 172 height 26
click at [1144, 408] on select "- Select Reason Code - 099 - Other (Provide additional detail) ACT - Agency Cha…" at bounding box center [1230, 420] width 172 height 26
click at [1236, 417] on select "- Select Reason Code - 099 - Other (Provide additional detail) ACT - Agency Cha…" at bounding box center [1230, 420] width 172 height 26
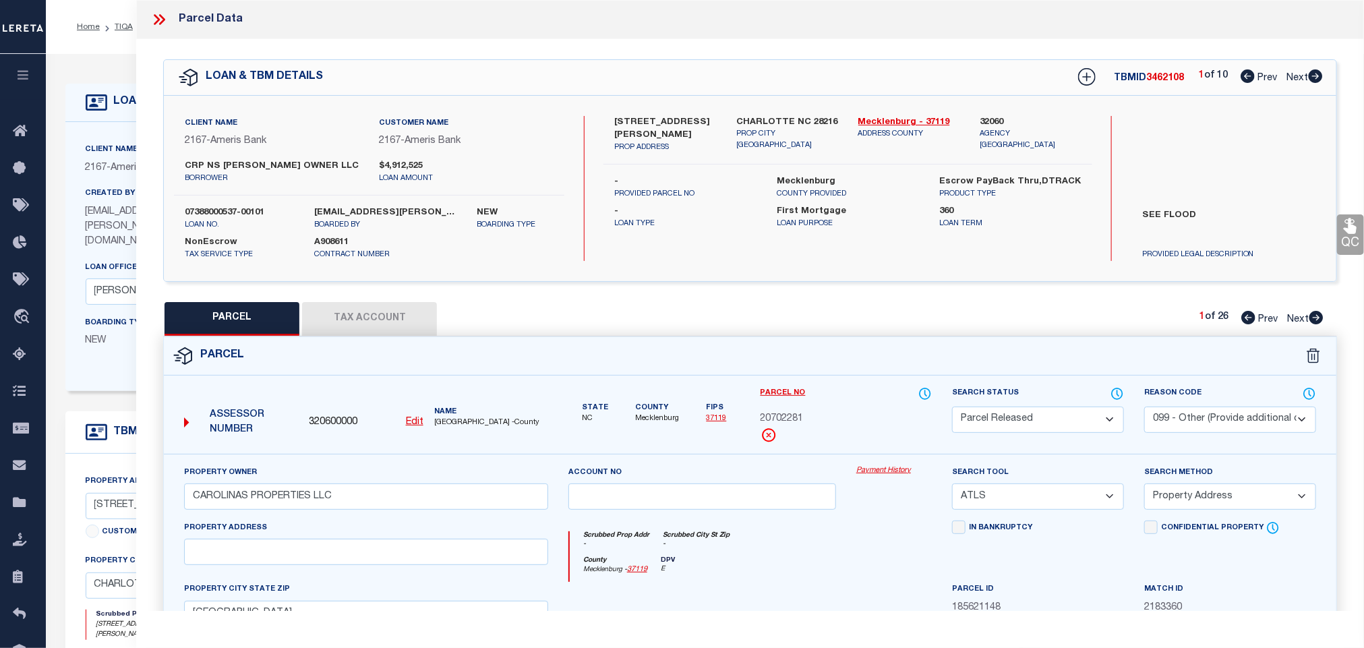
click at [1144, 408] on select "- Select Reason Code - 099 - Other (Provide additional detail) ACT - Agency Cha…" at bounding box center [1230, 420] width 172 height 26
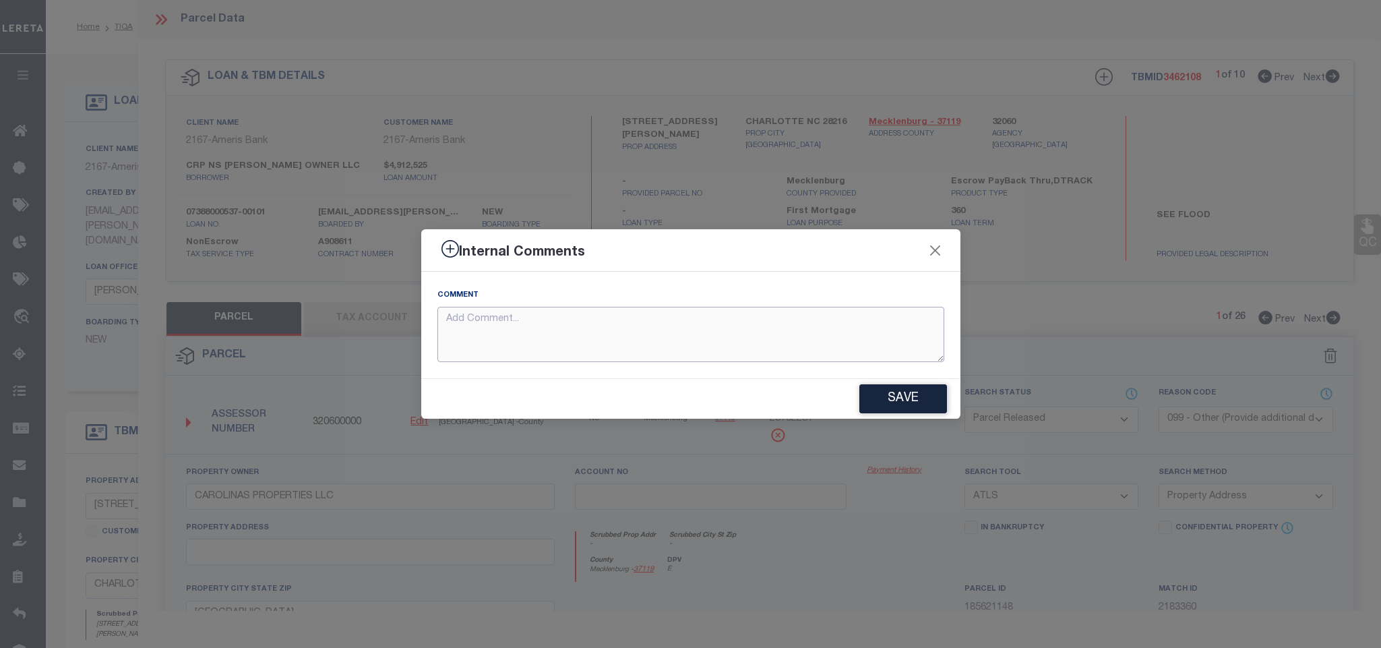
click at [914, 340] on textarea at bounding box center [691, 335] width 507 height 56
paste textarea "Parcel not needed for the Loan."
click at [922, 392] on button "Save" at bounding box center [904, 398] width 88 height 29
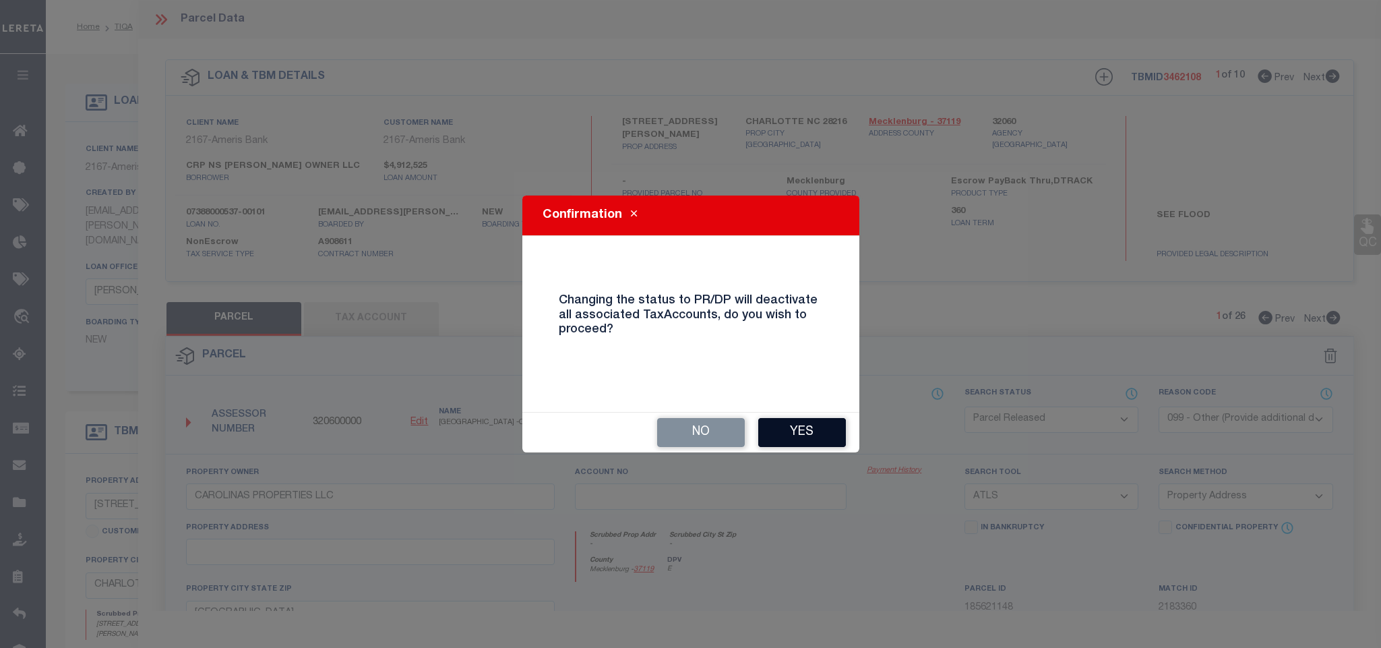
click at [811, 431] on button "Yes" at bounding box center [802, 432] width 88 height 29
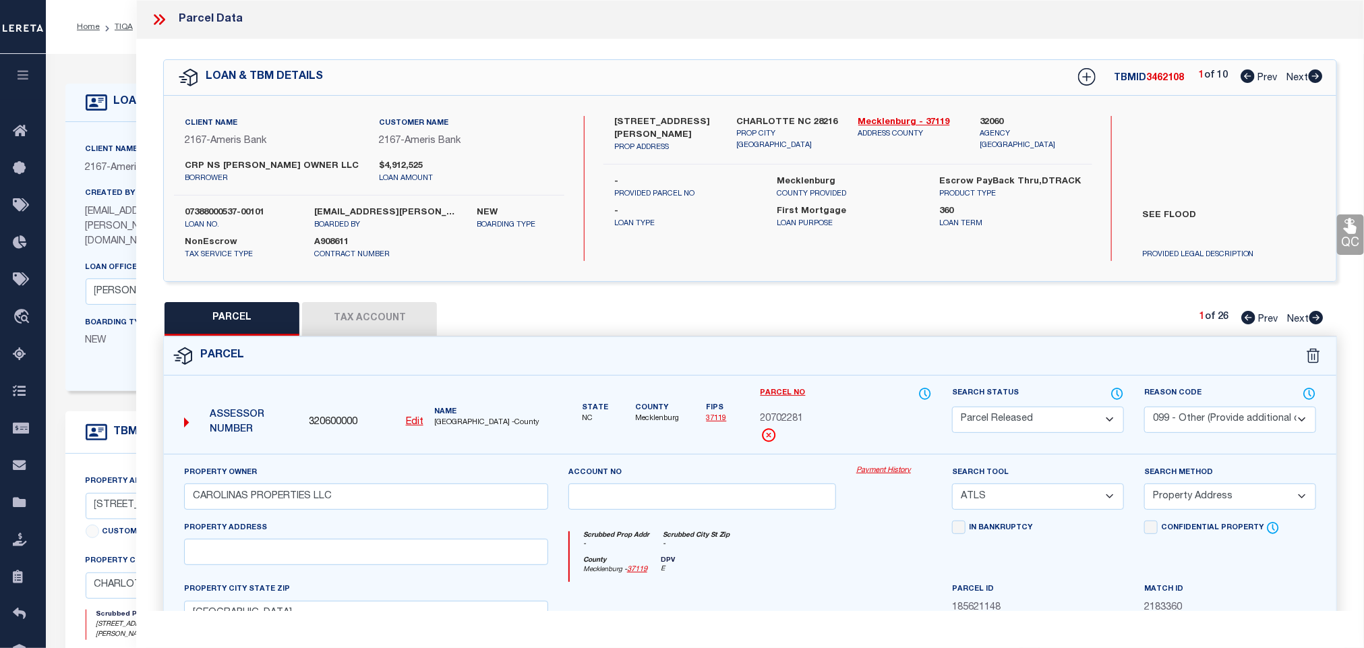
click at [1319, 320] on icon at bounding box center [1316, 317] width 14 height 13
click at [1083, 425] on select "Automated Search Bad Parcel Complete Duplicate Parcel High Dollar Reporting In …" at bounding box center [1038, 420] width 172 height 26
click at [952, 408] on select "Automated Search Bad Parcel Complete Duplicate Parcel High Dollar Reporting In …" at bounding box center [1038, 420] width 172 height 26
click at [1226, 415] on select "- Select Reason Code - 099 - Other (Provide additional detail) ACT - Agency Cha…" at bounding box center [1230, 420] width 172 height 26
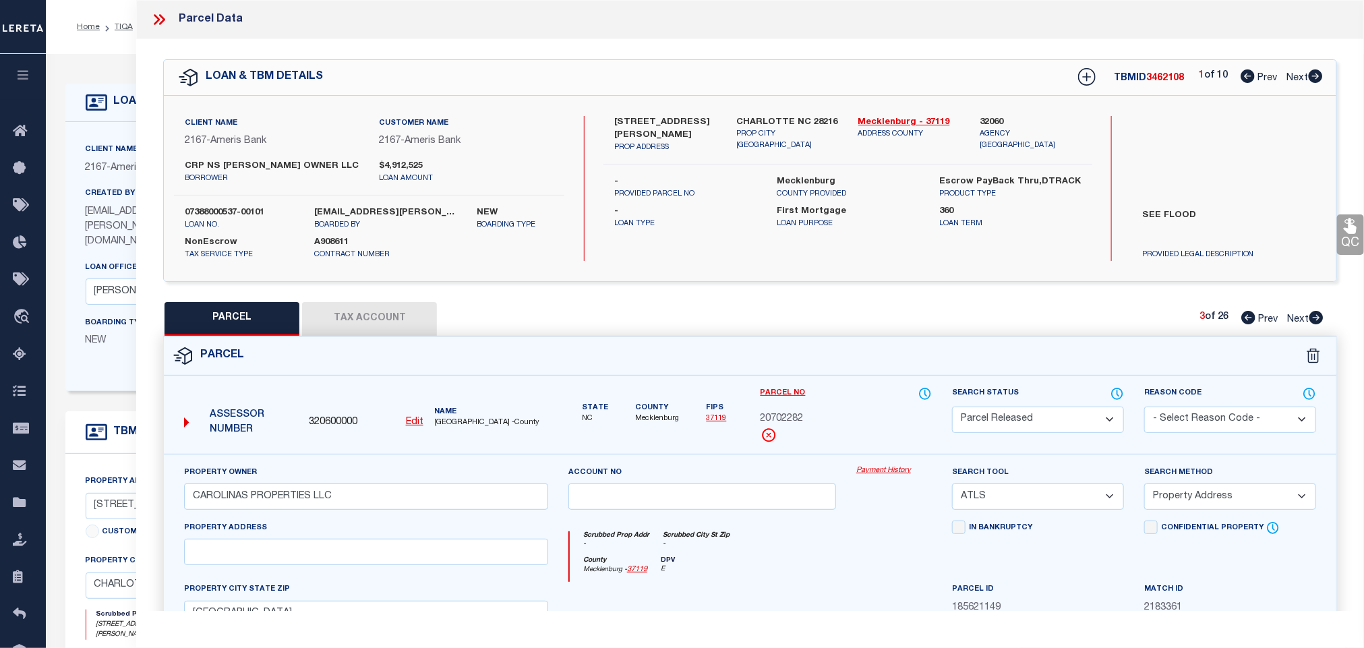
click at [1144, 408] on select "- Select Reason Code - 099 - Other (Provide additional detail) ACT - Agency Cha…" at bounding box center [1230, 420] width 172 height 26
click at [1230, 423] on select "- Select Reason Code - 099 - Other (Provide additional detail) ACT - Agency Cha…" at bounding box center [1230, 420] width 172 height 26
click at [1144, 408] on select "- Select Reason Code - 099 - Other (Provide additional detail) ACT - Agency Cha…" at bounding box center [1230, 420] width 172 height 26
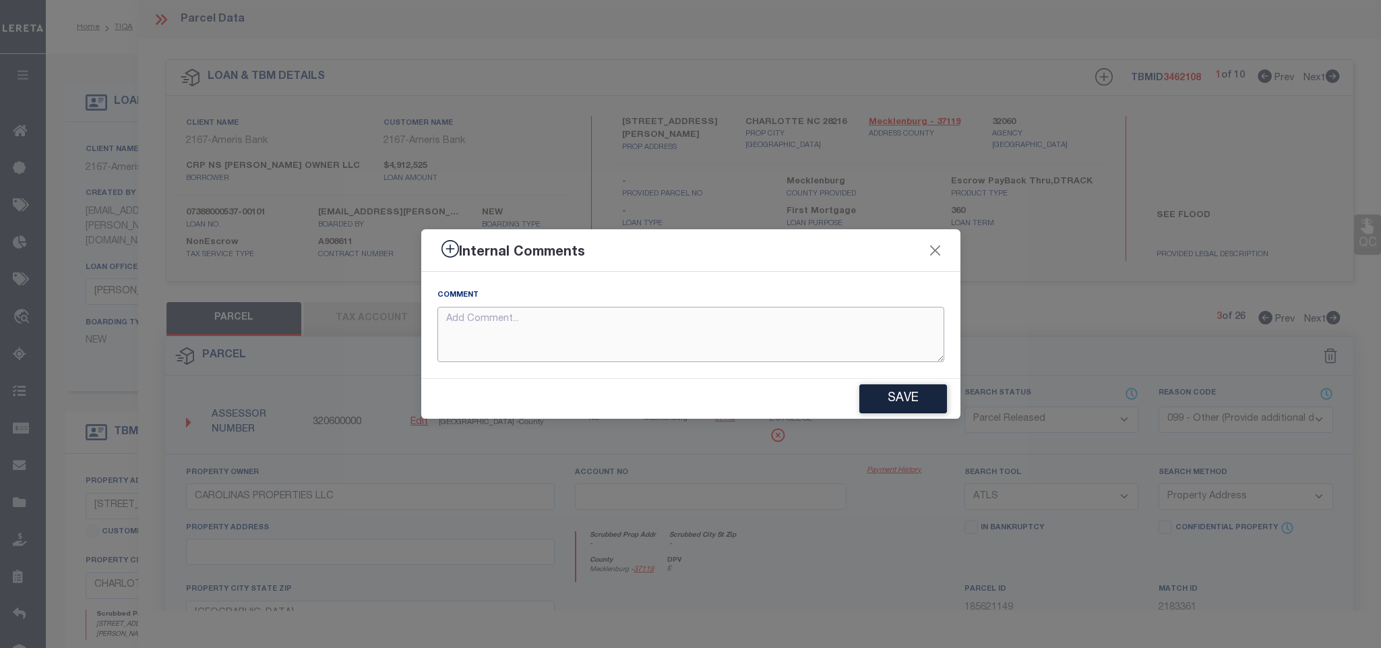
click at [852, 350] on textarea at bounding box center [691, 335] width 507 height 56
paste textarea "Parcel not needed for the Loan."
click at [889, 396] on button "Save" at bounding box center [904, 398] width 88 height 29
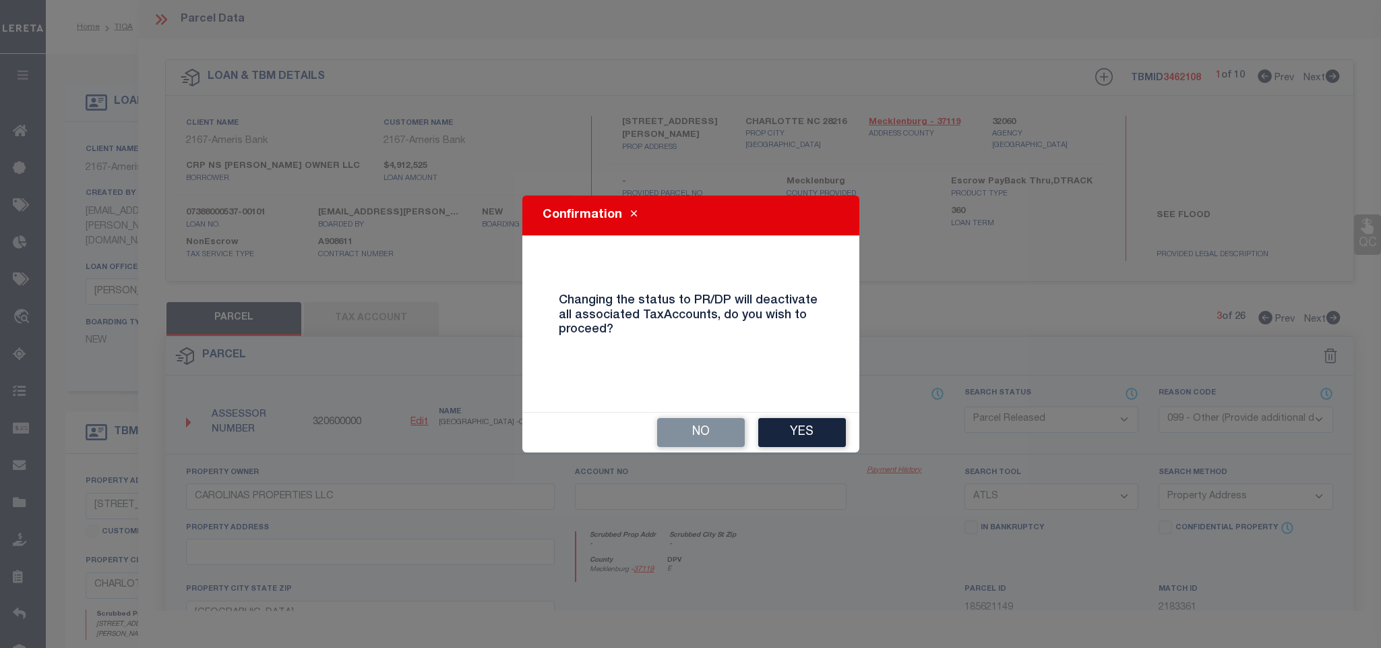
click at [832, 427] on button "Yes" at bounding box center [802, 432] width 88 height 29
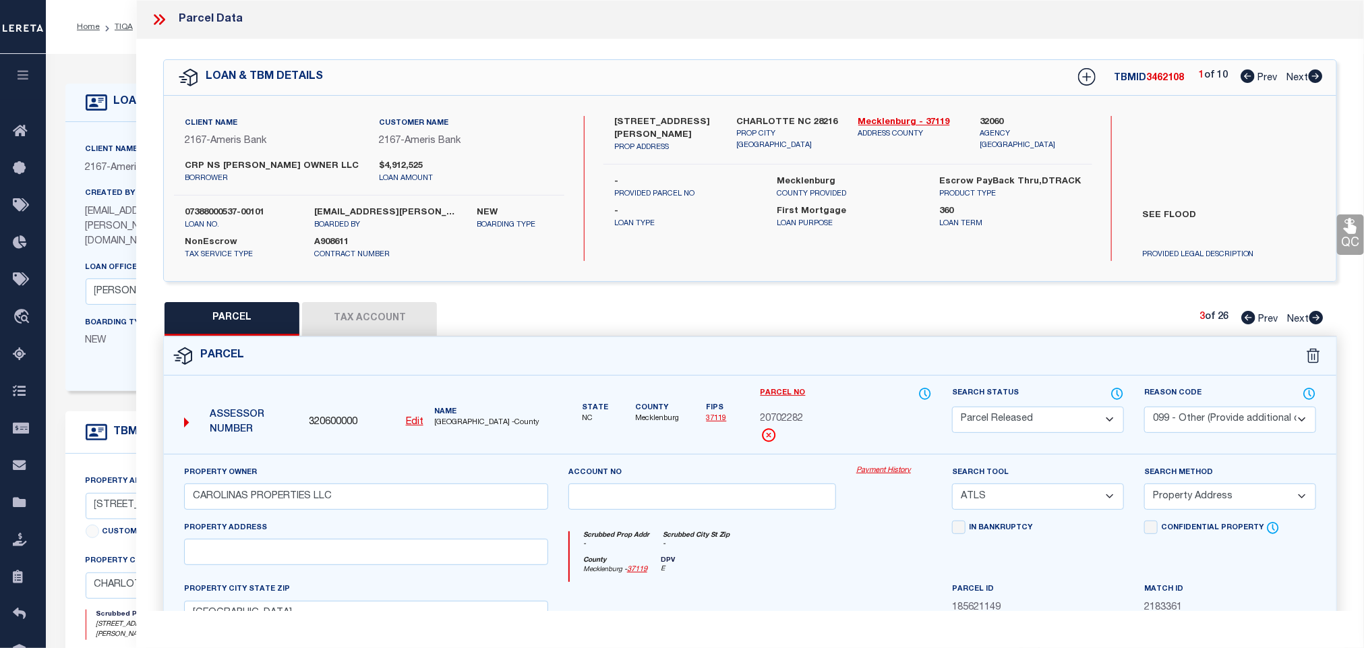
click at [1319, 320] on icon at bounding box center [1316, 317] width 15 height 13
click at [1090, 421] on select "Automated Search Bad Parcel Complete Duplicate Parcel High Dollar Reporting In …" at bounding box center [1038, 420] width 172 height 26
click at [952, 408] on select "Automated Search Bad Parcel Complete Duplicate Parcel High Dollar Reporting In …" at bounding box center [1038, 420] width 172 height 26
click at [1218, 419] on select "- Select Reason Code - 099 - Other (Provide additional detail) ACT - Agency Cha…" at bounding box center [1230, 420] width 172 height 26
click at [1144, 408] on select "- Select Reason Code - 099 - Other (Provide additional detail) ACT - Agency Cha…" at bounding box center [1230, 420] width 172 height 26
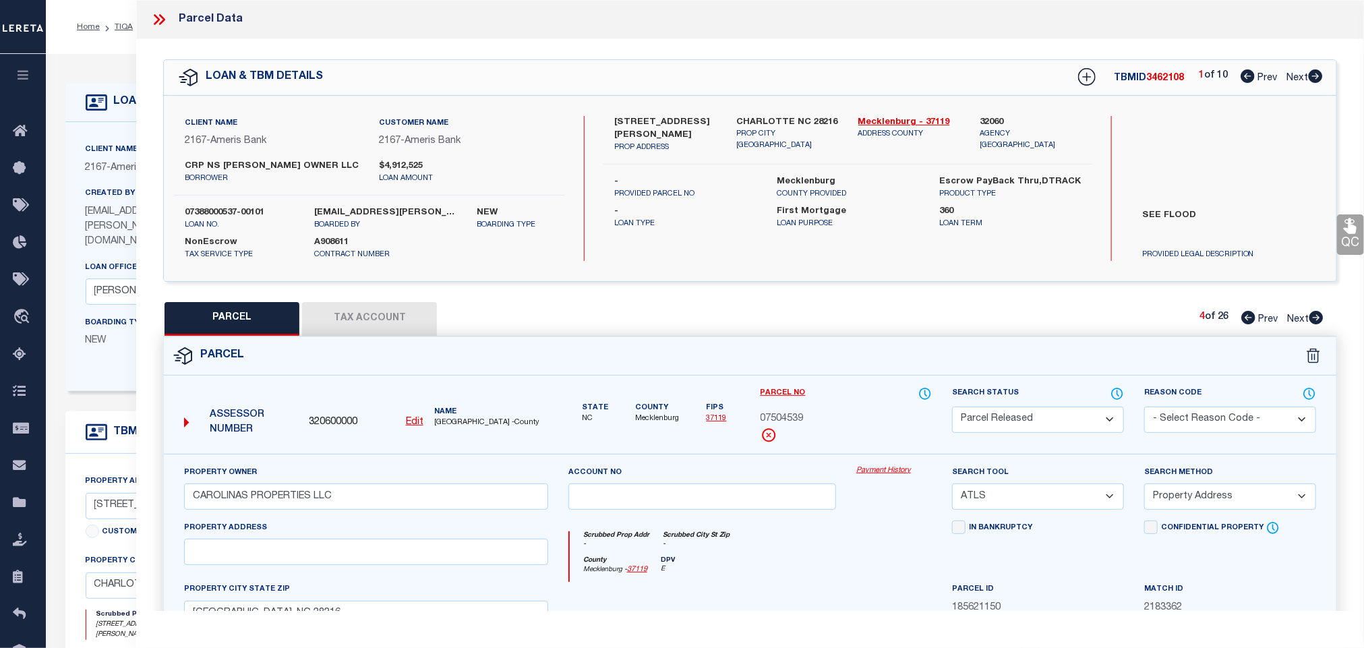
click at [1216, 417] on select "- Select Reason Code - 099 - Other (Provide additional detail) ACT - Agency Cha…" at bounding box center [1230, 420] width 172 height 26
click at [1144, 408] on select "- Select Reason Code - 099 - Other (Provide additional detail) ACT - Agency Cha…" at bounding box center [1230, 420] width 172 height 26
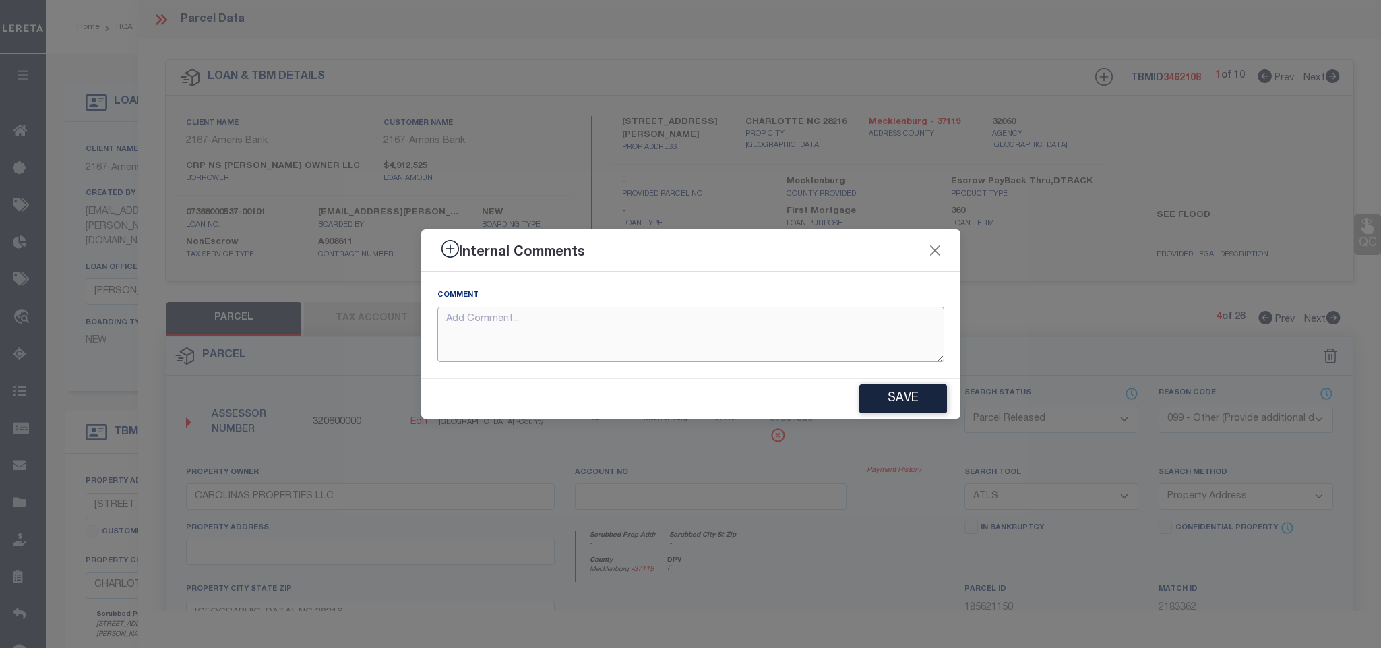
click at [799, 324] on textarea at bounding box center [691, 335] width 507 height 56
paste textarea "Parcel not needed for the Loan."
click at [895, 394] on button "Save" at bounding box center [904, 398] width 88 height 29
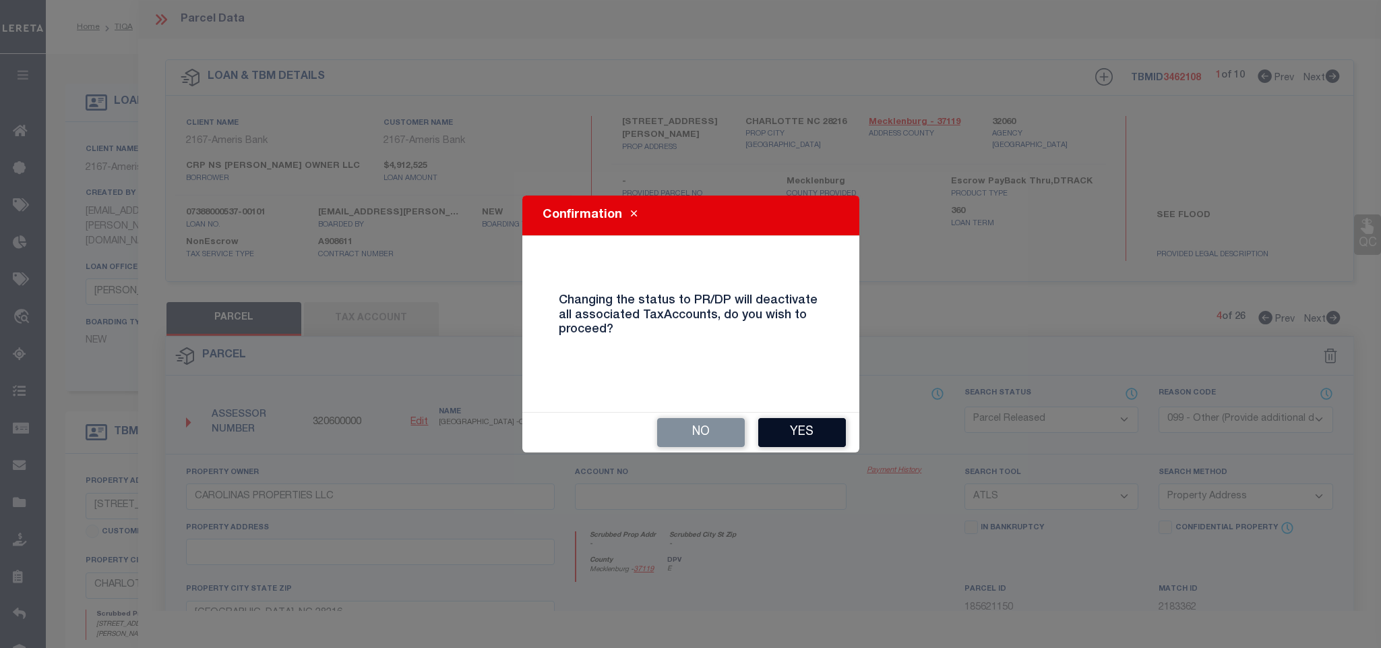
click at [825, 429] on button "Yes" at bounding box center [802, 432] width 88 height 29
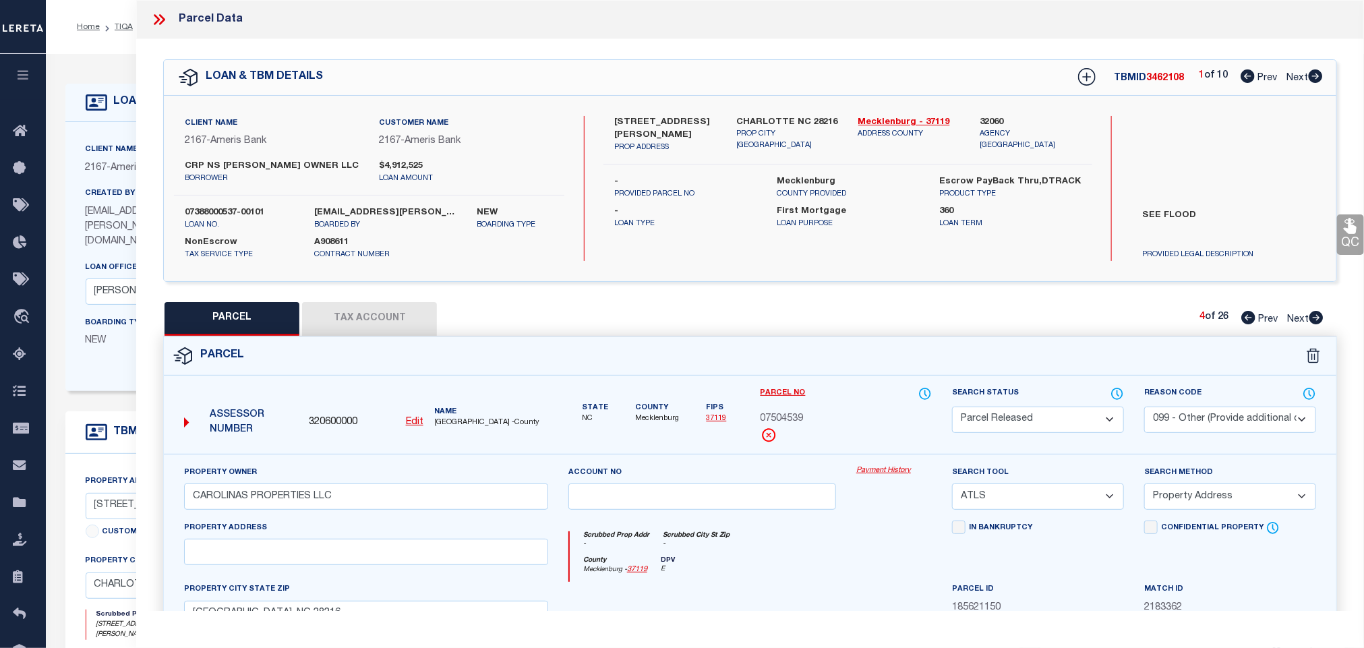
click at [1315, 324] on icon at bounding box center [1316, 317] width 14 height 13
click at [1029, 419] on select "Automated Search Bad Parcel Complete Duplicate Parcel High Dollar Reporting In …" at bounding box center [1038, 420] width 172 height 26
click at [952, 408] on select "Automated Search Bad Parcel Complete Duplicate Parcel High Dollar Reporting In …" at bounding box center [1038, 420] width 172 height 26
click at [1230, 417] on select "- Select Reason Code - 099 - Other (Provide additional detail) ACT - Agency Cha…" at bounding box center [1230, 420] width 172 height 26
click at [1144, 408] on select "- Select Reason Code - 099 - Other (Provide additional detail) ACT - Agency Cha…" at bounding box center [1230, 420] width 172 height 26
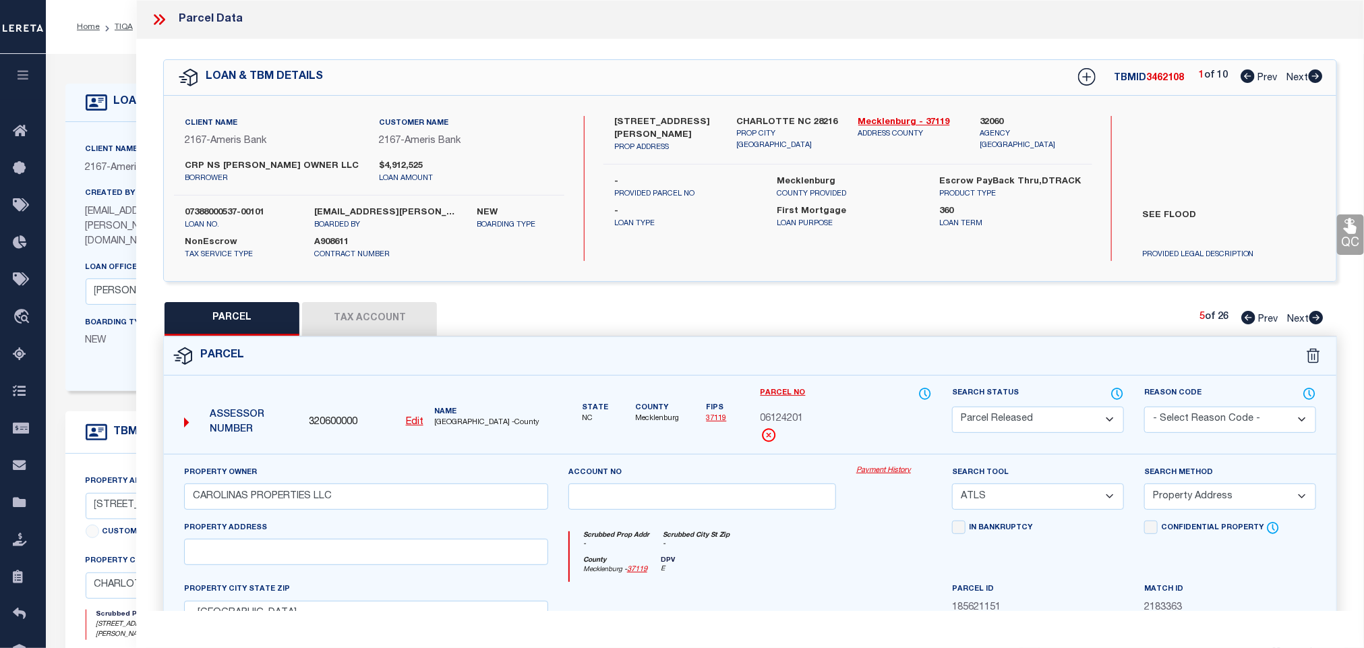
click at [1222, 419] on select "- Select Reason Code - 099 - Other (Provide additional detail) ACT - Agency Cha…" at bounding box center [1230, 420] width 172 height 26
click at [1144, 408] on select "- Select Reason Code - 099 - Other (Provide additional detail) ACT - Agency Cha…" at bounding box center [1230, 420] width 172 height 26
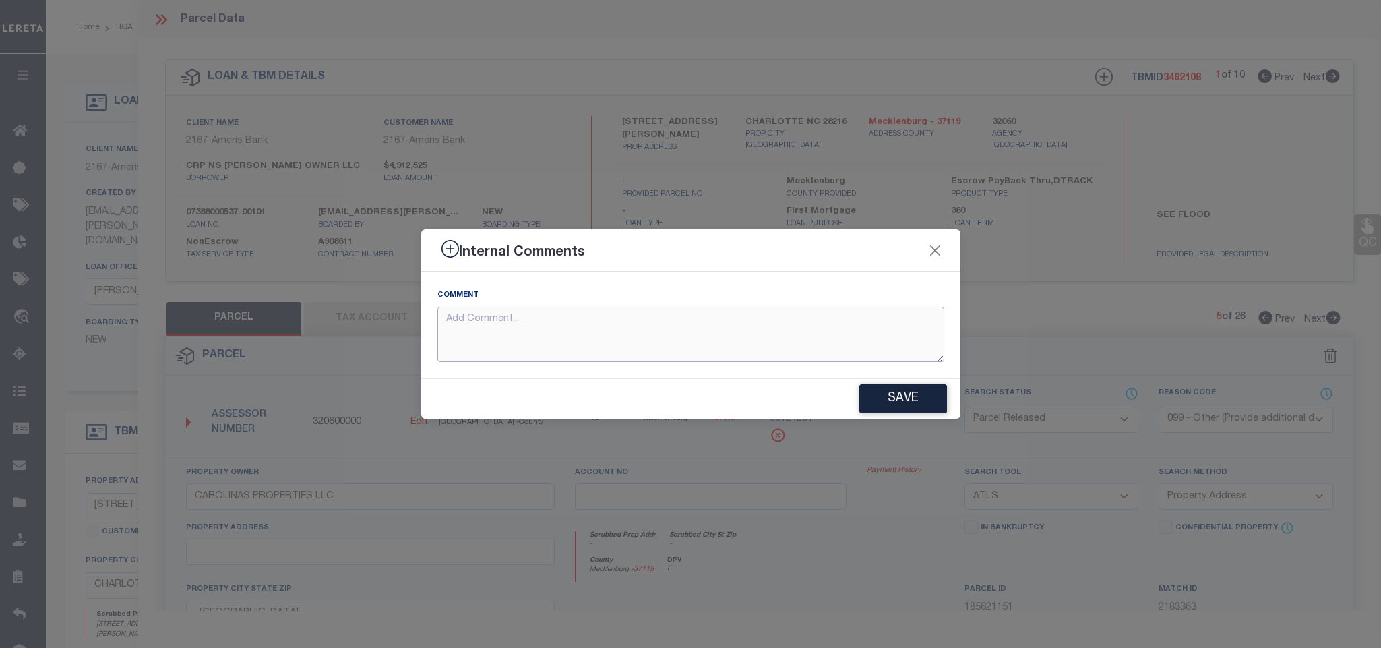
click at [860, 340] on textarea at bounding box center [691, 335] width 507 height 56
paste textarea "Parcel not needed for the Loan."
click at [891, 395] on button "Save" at bounding box center [904, 398] width 88 height 29
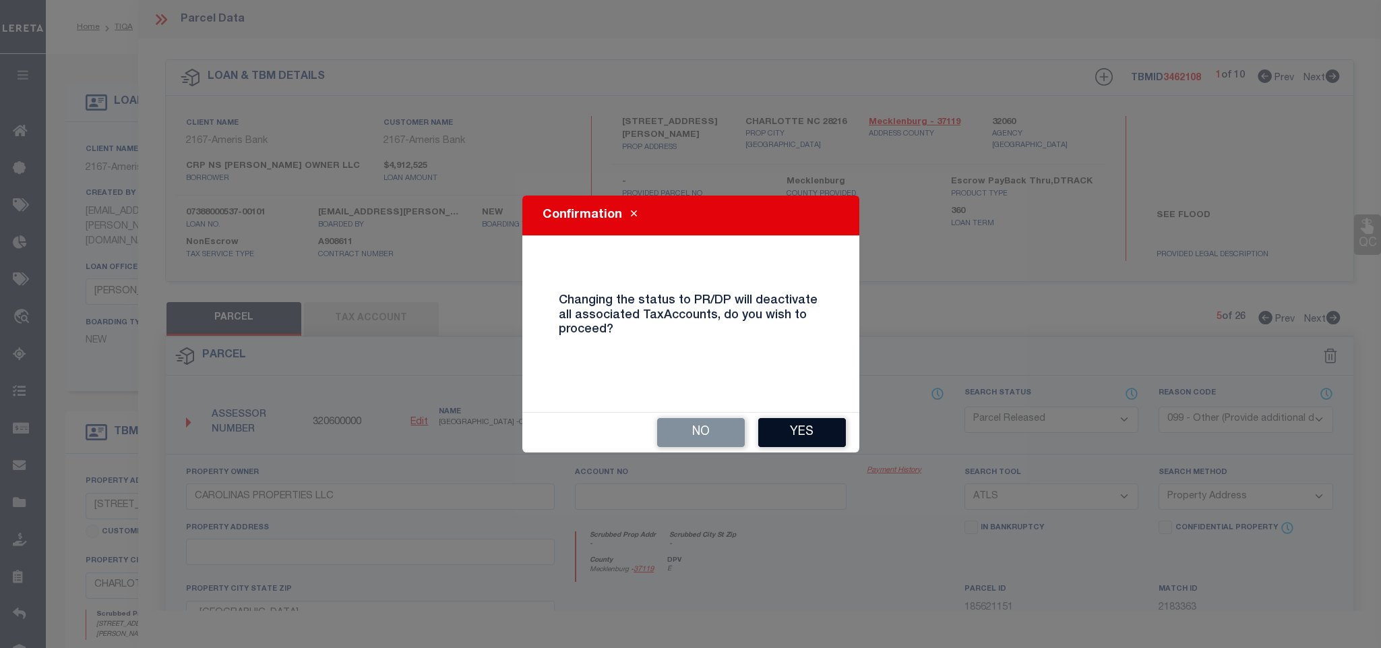
click at [826, 435] on button "Yes" at bounding box center [802, 432] width 88 height 29
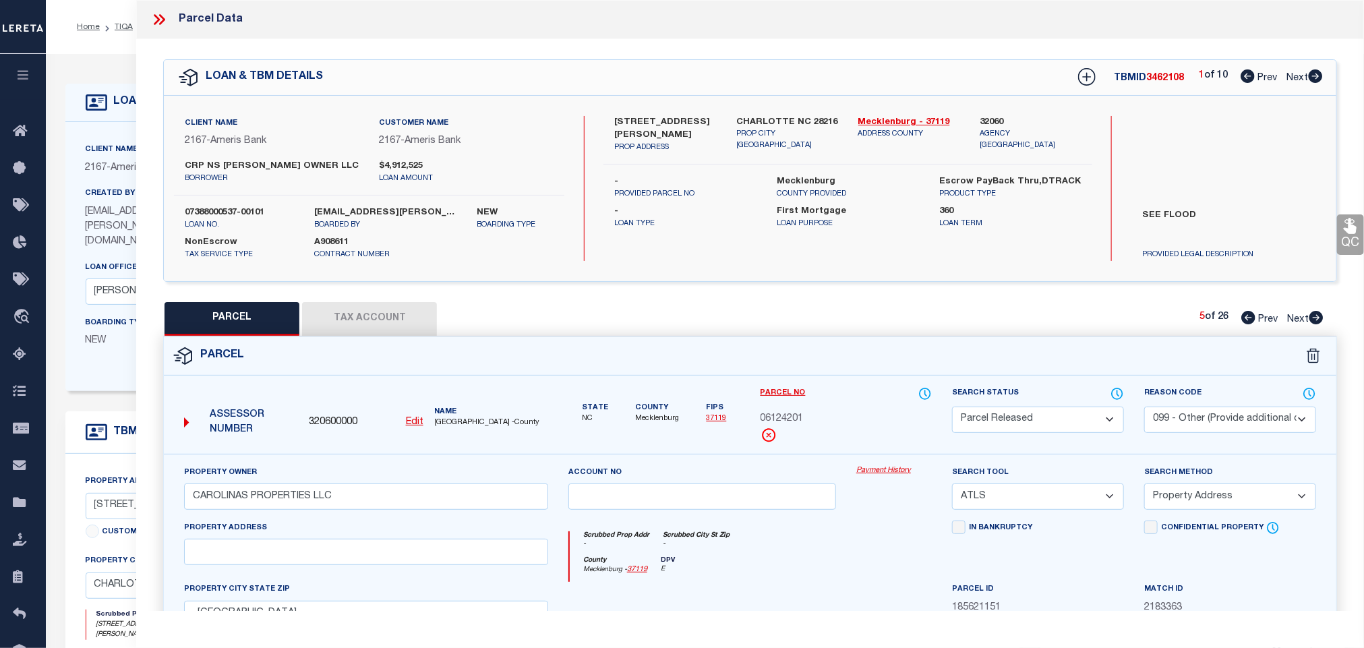
click at [1315, 320] on icon at bounding box center [1316, 317] width 15 height 13
click at [1042, 425] on select "Automated Search Bad Parcel Complete Duplicate Parcel High Dollar Reporting In …" at bounding box center [1038, 420] width 172 height 26
click at [952, 408] on select "Automated Search Bad Parcel Complete Duplicate Parcel High Dollar Reporting In …" at bounding box center [1038, 420] width 172 height 26
click at [1209, 413] on select "- Select Reason Code - 099 - Other (Provide additional detail) ACT - Agency Cha…" at bounding box center [1230, 420] width 172 height 26
click at [1144, 408] on select "- Select Reason Code - 099 - Other (Provide additional detail) ACT - Agency Cha…" at bounding box center [1230, 420] width 172 height 26
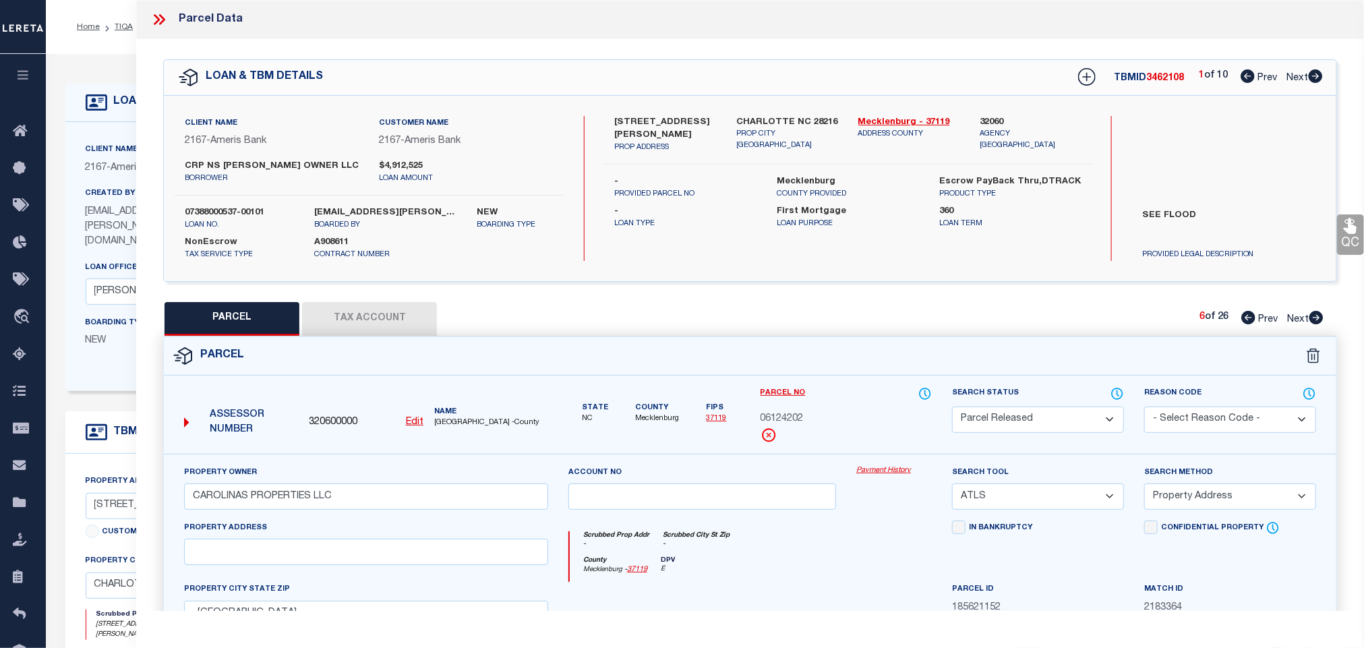
click at [1226, 411] on select "- Select Reason Code - 099 - Other (Provide additional detail) ACT - Agency Cha…" at bounding box center [1230, 420] width 172 height 26
click at [1144, 408] on select "- Select Reason Code - 099 - Other (Provide additional detail) ACT - Agency Cha…" at bounding box center [1230, 420] width 172 height 26
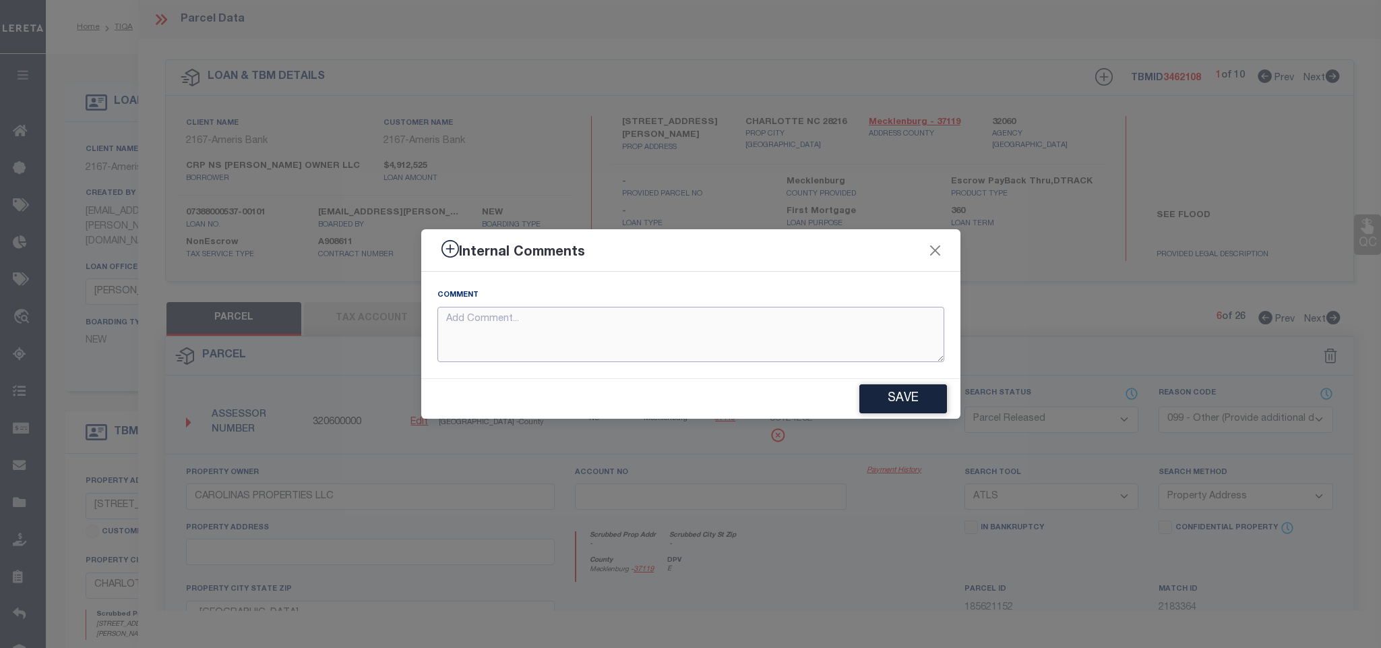
click at [886, 342] on textarea at bounding box center [691, 335] width 507 height 56
paste textarea "Parcel not needed for the Loan."
click at [928, 398] on button "Save" at bounding box center [904, 398] width 88 height 29
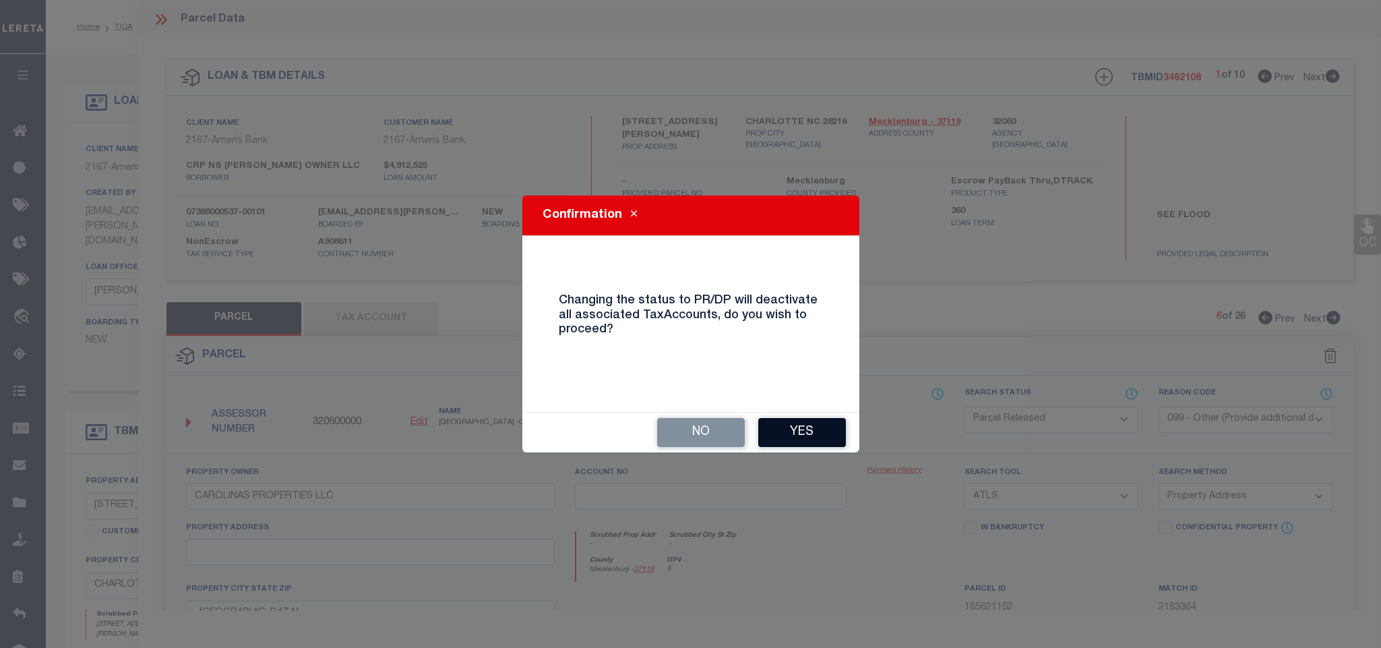
click at [800, 427] on button "Yes" at bounding box center [802, 432] width 88 height 29
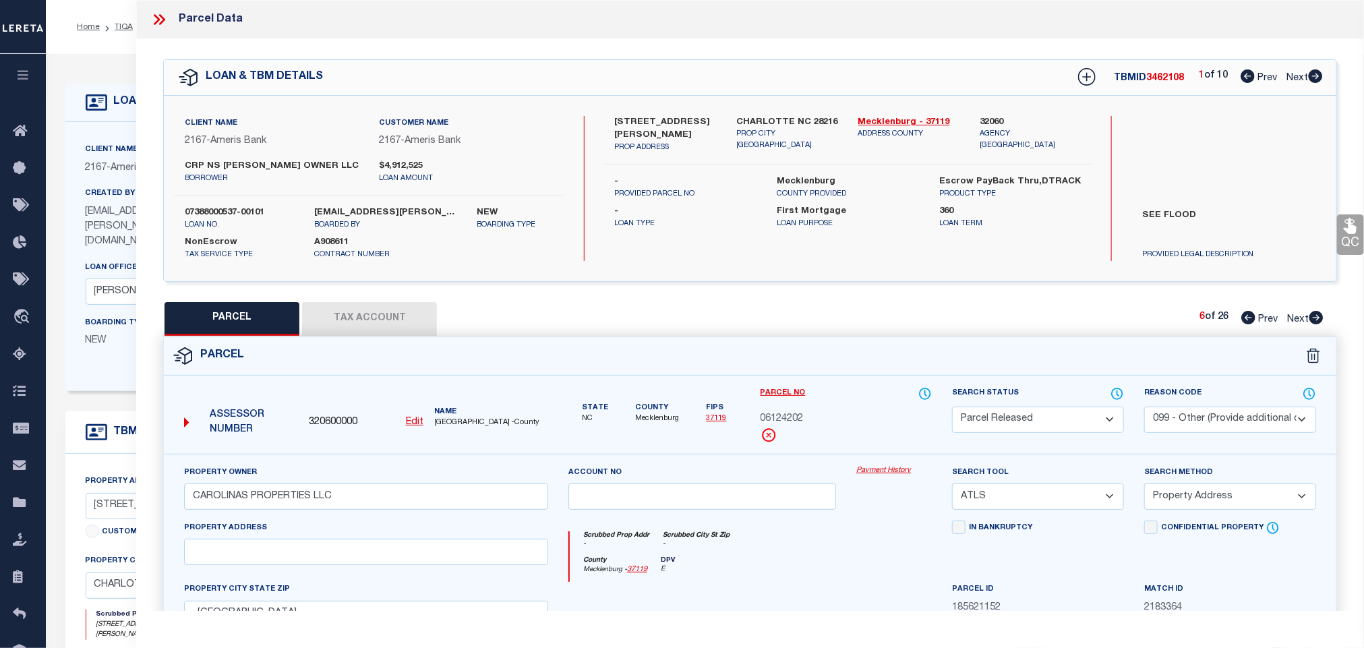
drag, startPoint x: 1315, startPoint y: 318, endPoint x: 1129, endPoint y: 363, distance: 190.8
click at [1315, 318] on icon at bounding box center [1316, 317] width 14 height 13
click at [1068, 417] on select "Automated Search Bad Parcel Complete Duplicate Parcel High Dollar Reporting In …" at bounding box center [1038, 420] width 172 height 26
click at [952, 408] on select "Automated Search Bad Parcel Complete Duplicate Parcel High Dollar Reporting In …" at bounding box center [1038, 420] width 172 height 26
click at [1216, 423] on select "- Select Reason Code - 099 - Other (Provide additional detail) ACT - Agency Cha…" at bounding box center [1230, 420] width 172 height 26
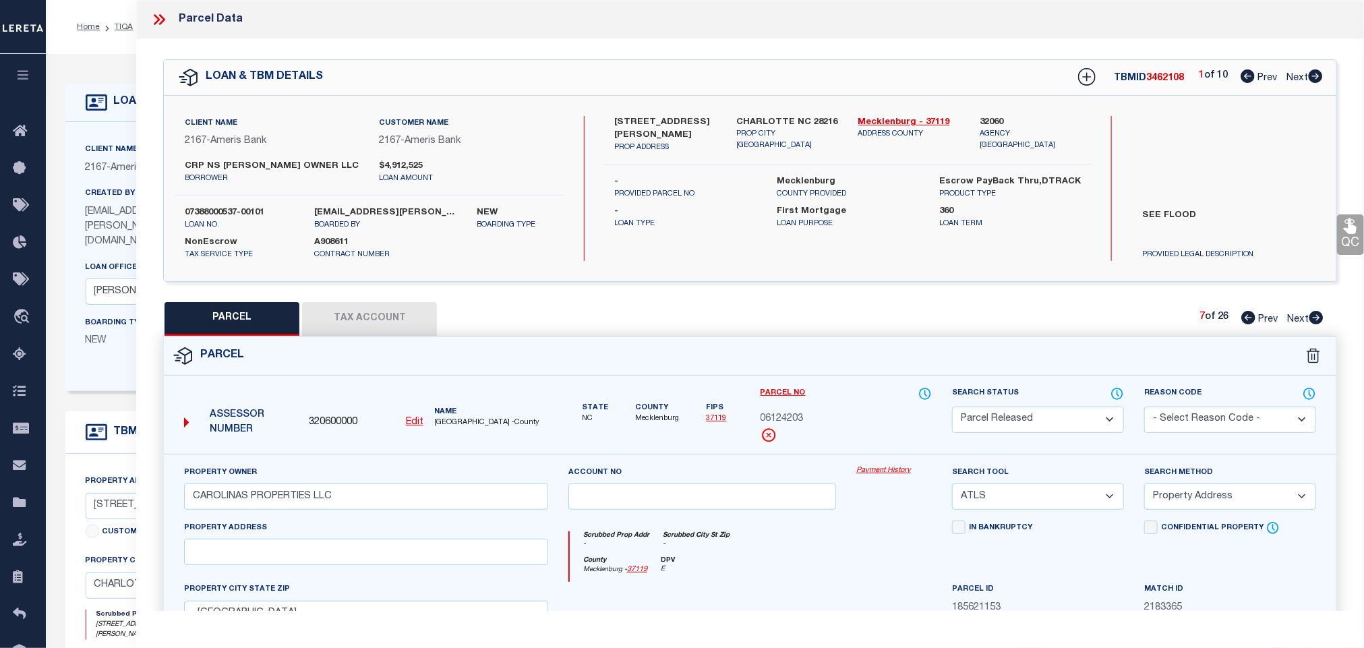
click at [1144, 408] on select "- Select Reason Code - 099 - Other (Provide additional detail) ACT - Agency Cha…" at bounding box center [1230, 420] width 172 height 26
drag, startPoint x: 1209, startPoint y: 423, endPoint x: 1205, endPoint y: 433, distance: 10.9
click at [1209, 423] on select "- Select Reason Code - 099 - Other (Provide additional detail) ACT - Agency Cha…" at bounding box center [1230, 420] width 172 height 26
click at [1144, 408] on select "- Select Reason Code - 099 - Other (Provide additional detail) ACT - Agency Cha…" at bounding box center [1230, 420] width 172 height 26
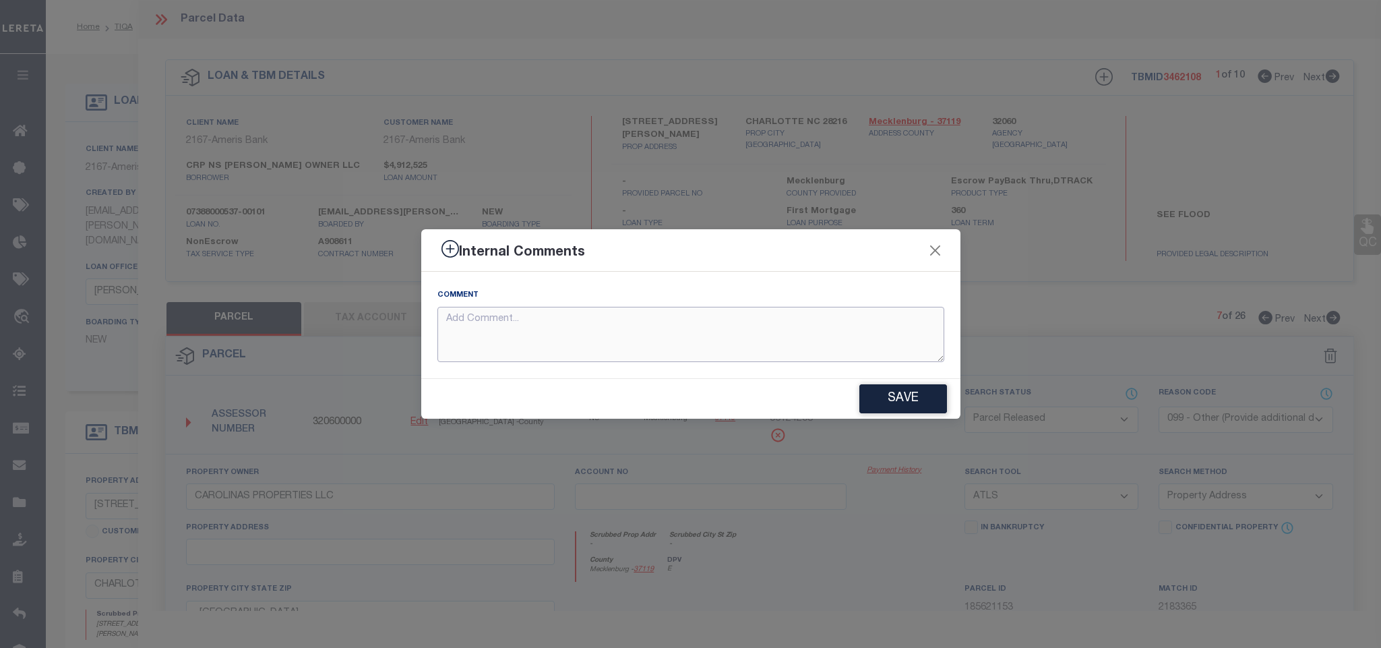
click at [826, 324] on textarea at bounding box center [691, 335] width 507 height 56
paste textarea "Parcel not needed for the Loan."
click at [882, 382] on form "Internal Comments Comment Parcel not needed for the Loan. Save" at bounding box center [690, 324] width 539 height 190
click at [901, 393] on button "Save" at bounding box center [904, 398] width 88 height 29
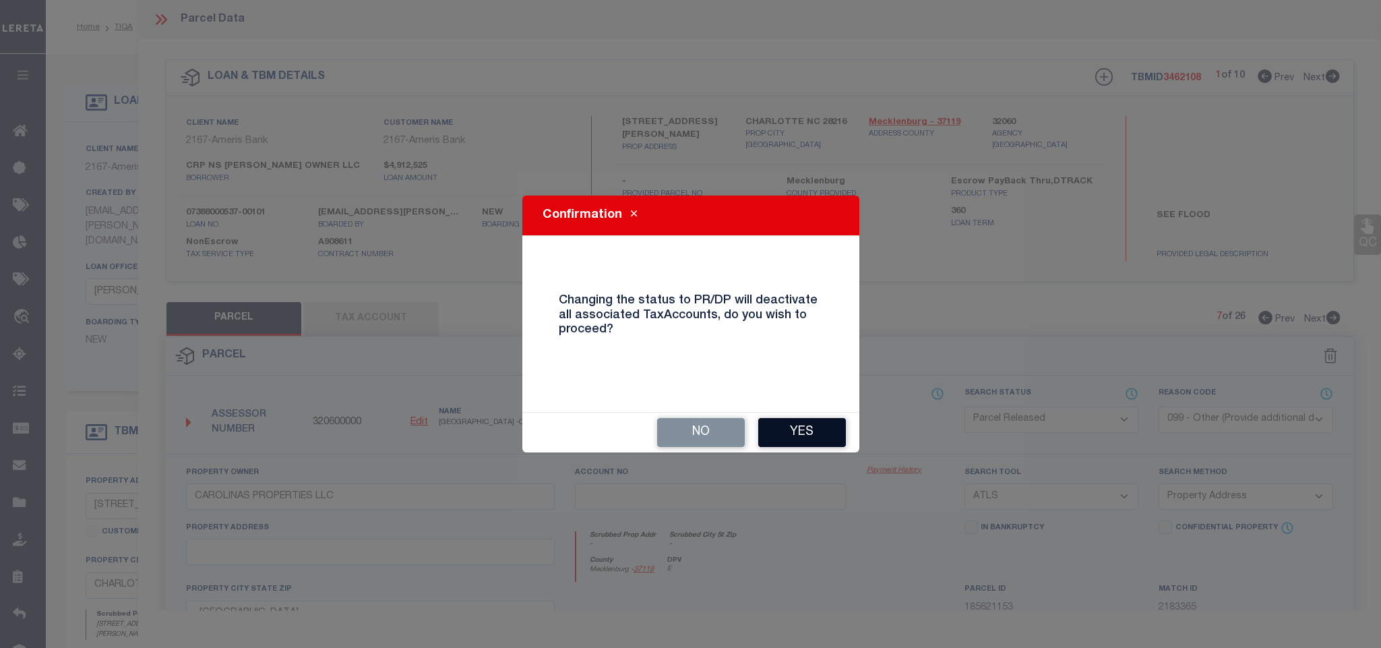
click at [797, 429] on button "Yes" at bounding box center [802, 432] width 88 height 29
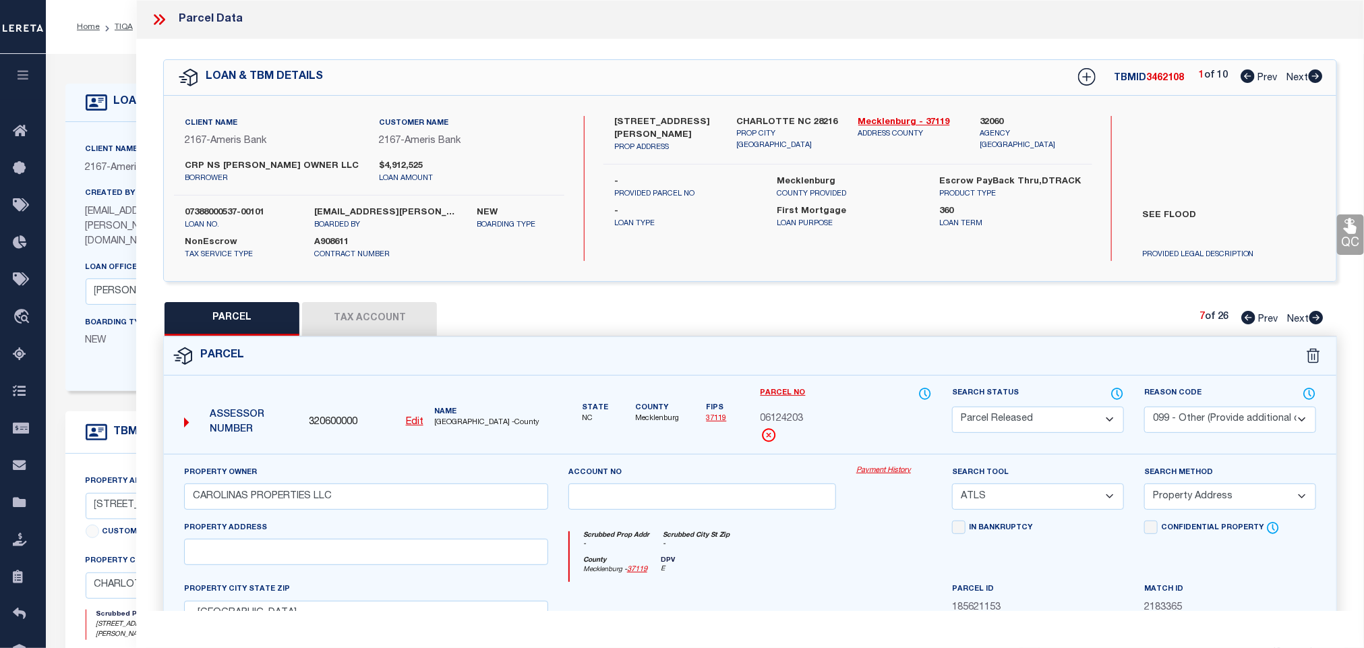
click at [1319, 318] on icon at bounding box center [1316, 317] width 14 height 13
click at [1056, 411] on select "Automated Search Bad Parcel Complete Duplicate Parcel High Dollar Reporting In …" at bounding box center [1038, 420] width 172 height 26
click at [952, 408] on select "Automated Search Bad Parcel Complete Duplicate Parcel High Dollar Reporting In …" at bounding box center [1038, 420] width 172 height 26
click at [1220, 427] on select "- Select Reason Code - 099 - Other (Provide additional detail) ACT - Agency Cha…" at bounding box center [1230, 420] width 172 height 26
click at [1144, 408] on select "- Select Reason Code - 099 - Other (Provide additional detail) ACT - Agency Cha…" at bounding box center [1230, 420] width 172 height 26
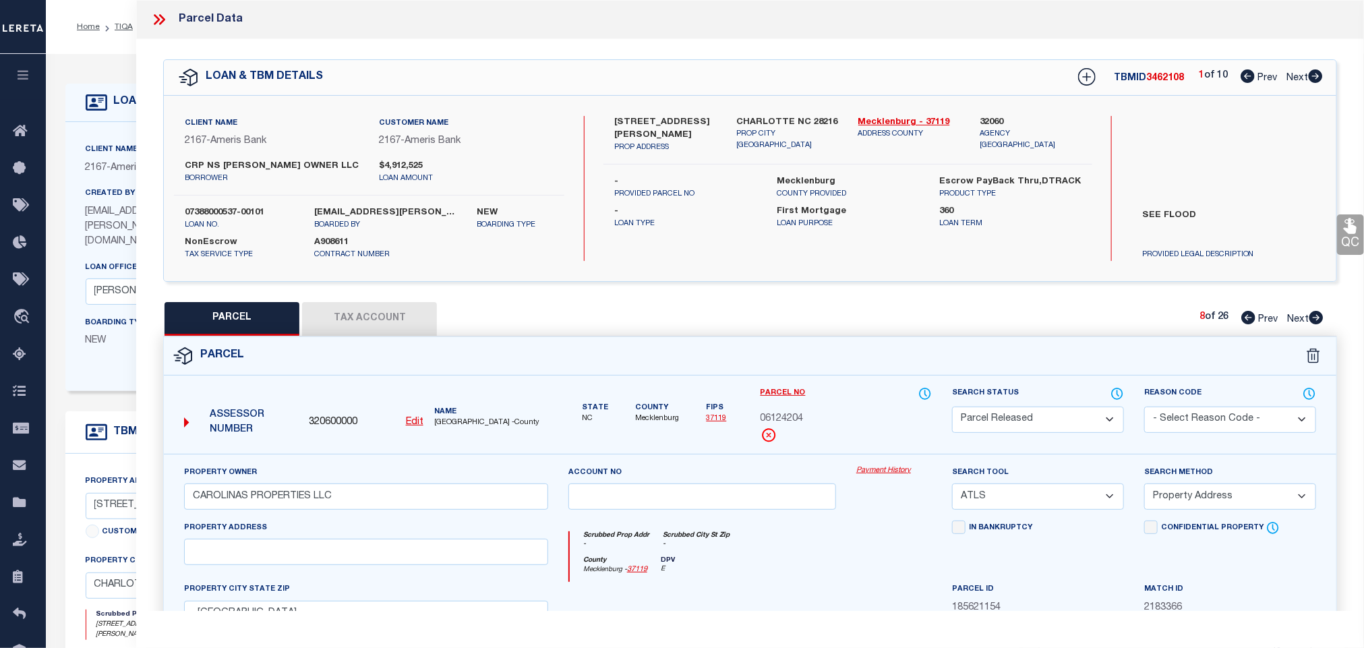
click at [1230, 417] on select "- Select Reason Code - 099 - Other (Provide additional detail) ACT - Agency Cha…" at bounding box center [1230, 420] width 172 height 26
click at [1144, 408] on select "- Select Reason Code - 099 - Other (Provide additional detail) ACT - Agency Cha…" at bounding box center [1230, 420] width 172 height 26
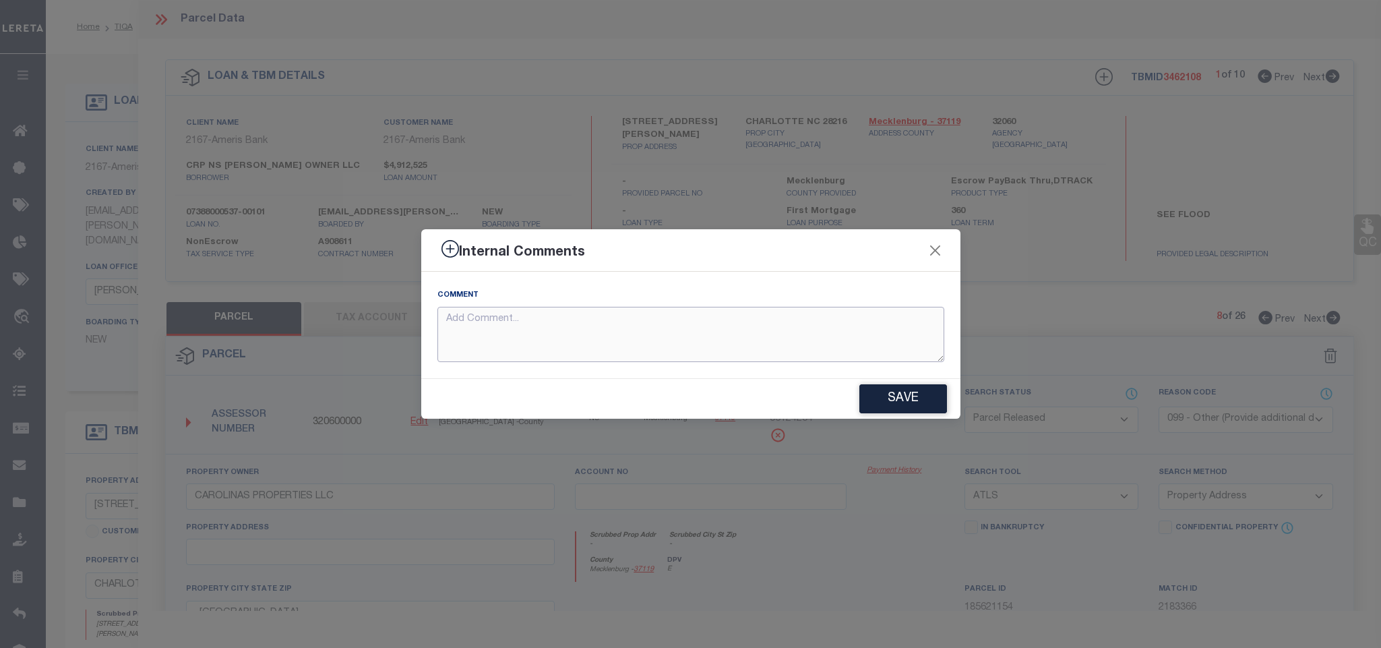
click at [868, 340] on textarea at bounding box center [691, 335] width 507 height 56
paste textarea "Parcel not needed for the Loan."
click at [897, 396] on button "Save" at bounding box center [904, 398] width 88 height 29
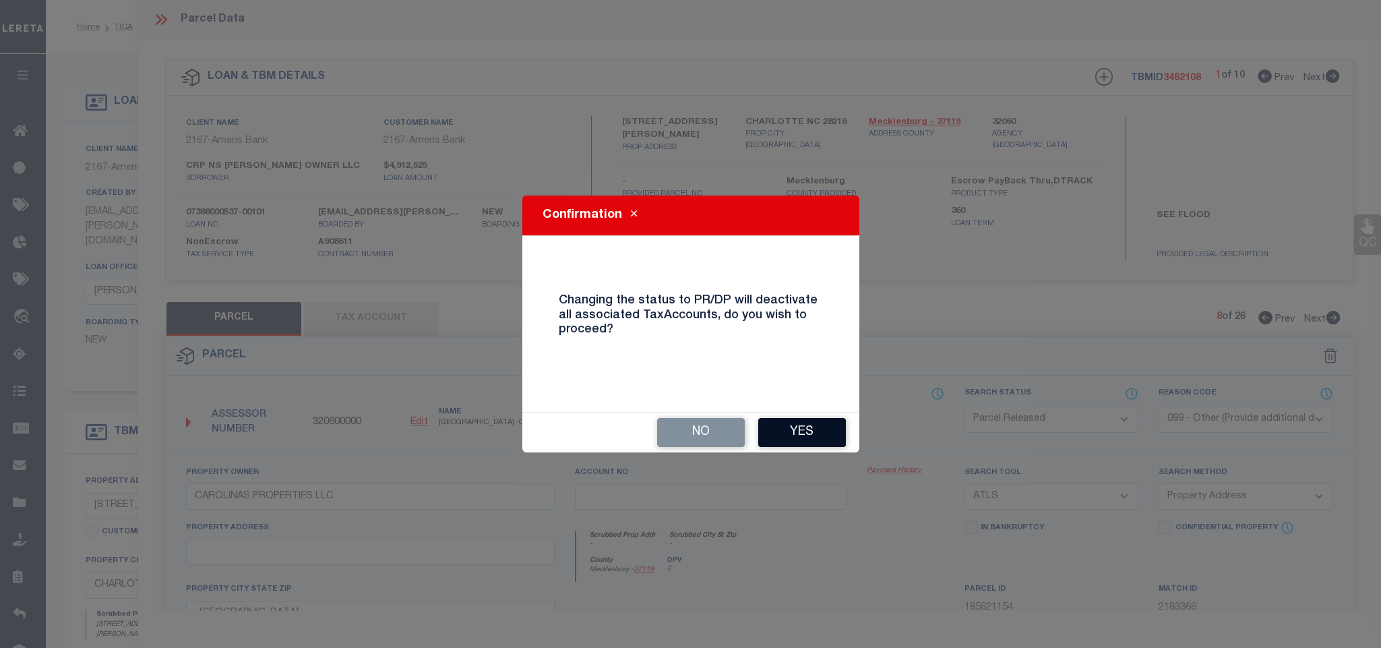
click at [829, 437] on button "Yes" at bounding box center [802, 432] width 88 height 29
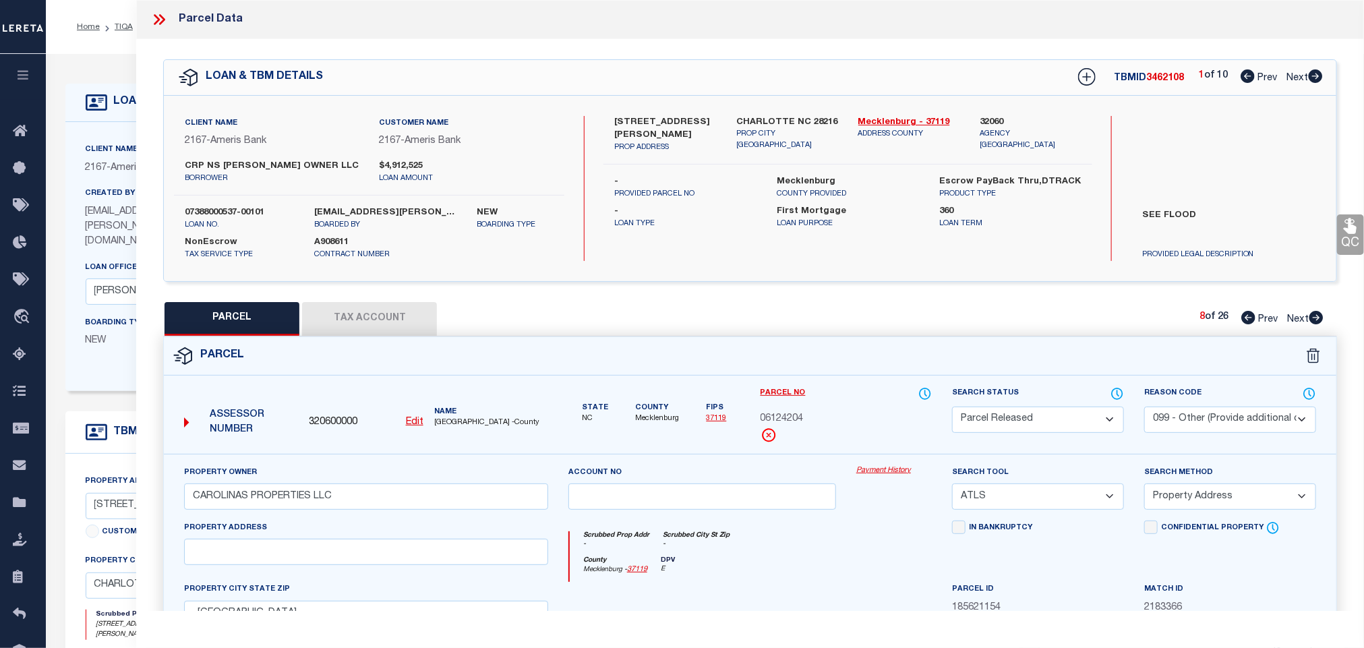
click at [1317, 322] on icon at bounding box center [1316, 317] width 14 height 13
click at [1077, 425] on select "Automated Search Bad Parcel Complete Duplicate Parcel High Dollar Reporting In …" at bounding box center [1038, 420] width 172 height 26
click at [952, 408] on select "Automated Search Bad Parcel Complete Duplicate Parcel High Dollar Reporting In …" at bounding box center [1038, 420] width 172 height 26
click at [1228, 421] on select "- Select Reason Code - 099 - Other (Provide additional detail) ACT - Agency Cha…" at bounding box center [1230, 420] width 172 height 26
click at [1144, 408] on select "- Select Reason Code - 099 - Other (Provide additional detail) ACT - Agency Cha…" at bounding box center [1230, 420] width 172 height 26
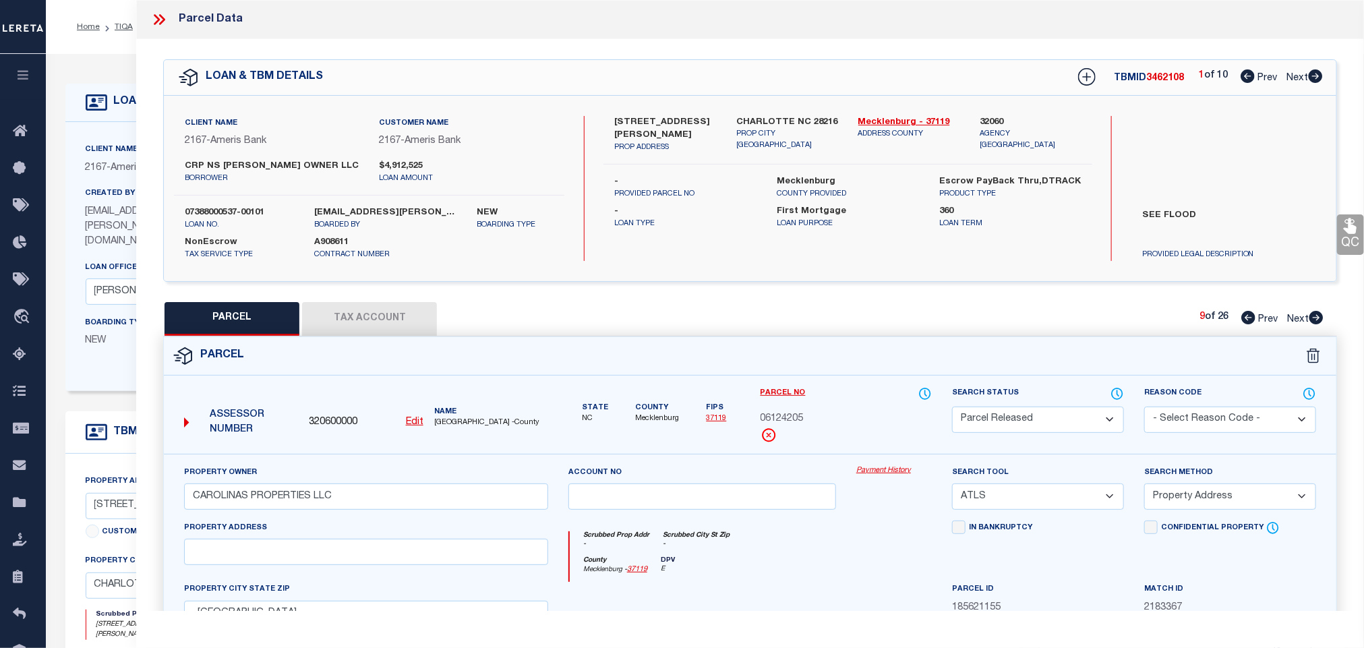
click at [1230, 421] on select "- Select Reason Code - 099 - Other (Provide additional detail) ACT - Agency Cha…" at bounding box center [1230, 420] width 172 height 26
click at [1144, 408] on select "- Select Reason Code - 099 - Other (Provide additional detail) ACT - Agency Cha…" at bounding box center [1230, 420] width 172 height 26
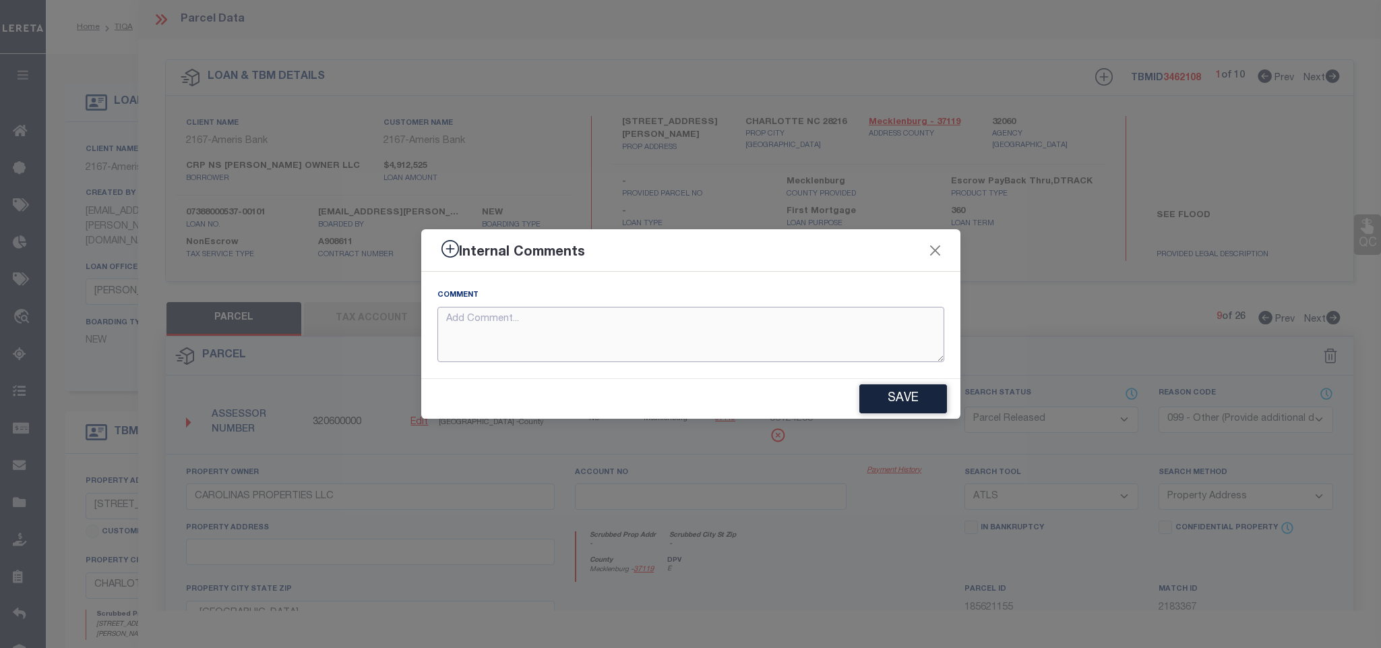
drag, startPoint x: 818, startPoint y: 349, endPoint x: 878, endPoint y: 364, distance: 62.0
click at [817, 349] on textarea at bounding box center [691, 335] width 507 height 56
paste textarea "Parcel not needed for the Loan."
click at [900, 392] on button "Save" at bounding box center [904, 398] width 88 height 29
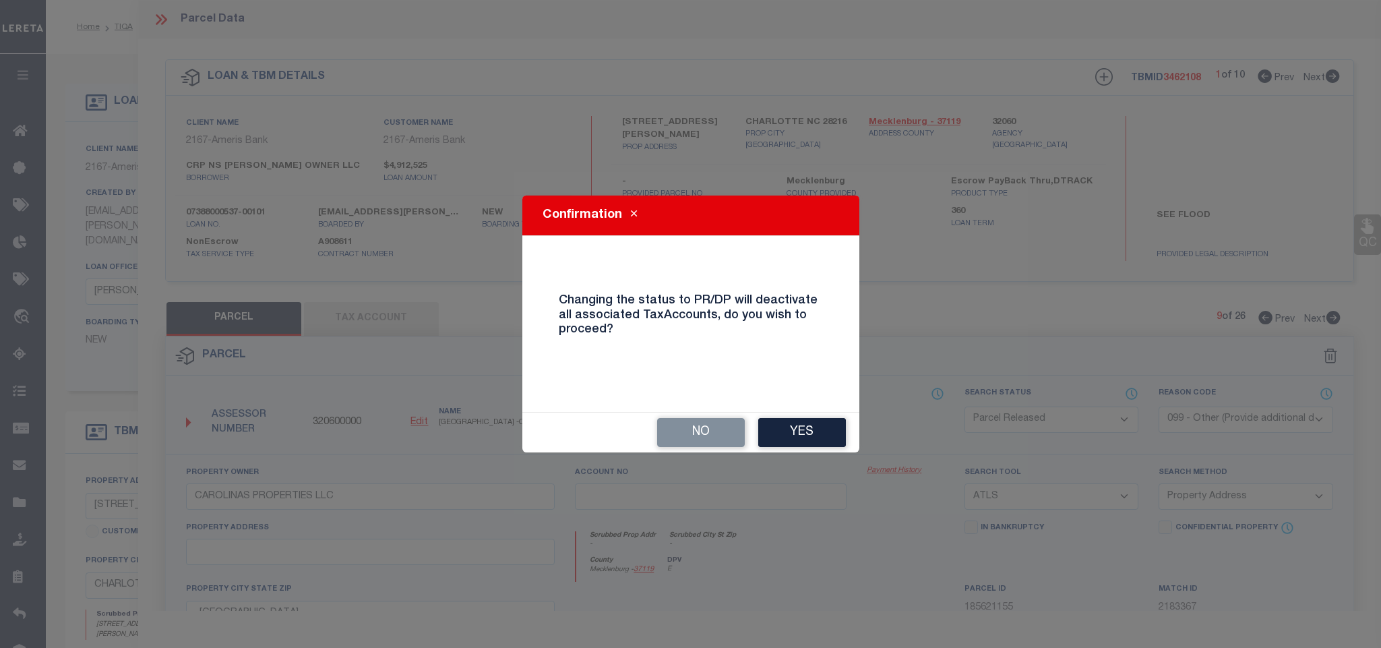
drag, startPoint x: 803, startPoint y: 423, endPoint x: 837, endPoint y: 413, distance: 35.8
click at [803, 427] on button "Yes" at bounding box center [802, 432] width 88 height 29
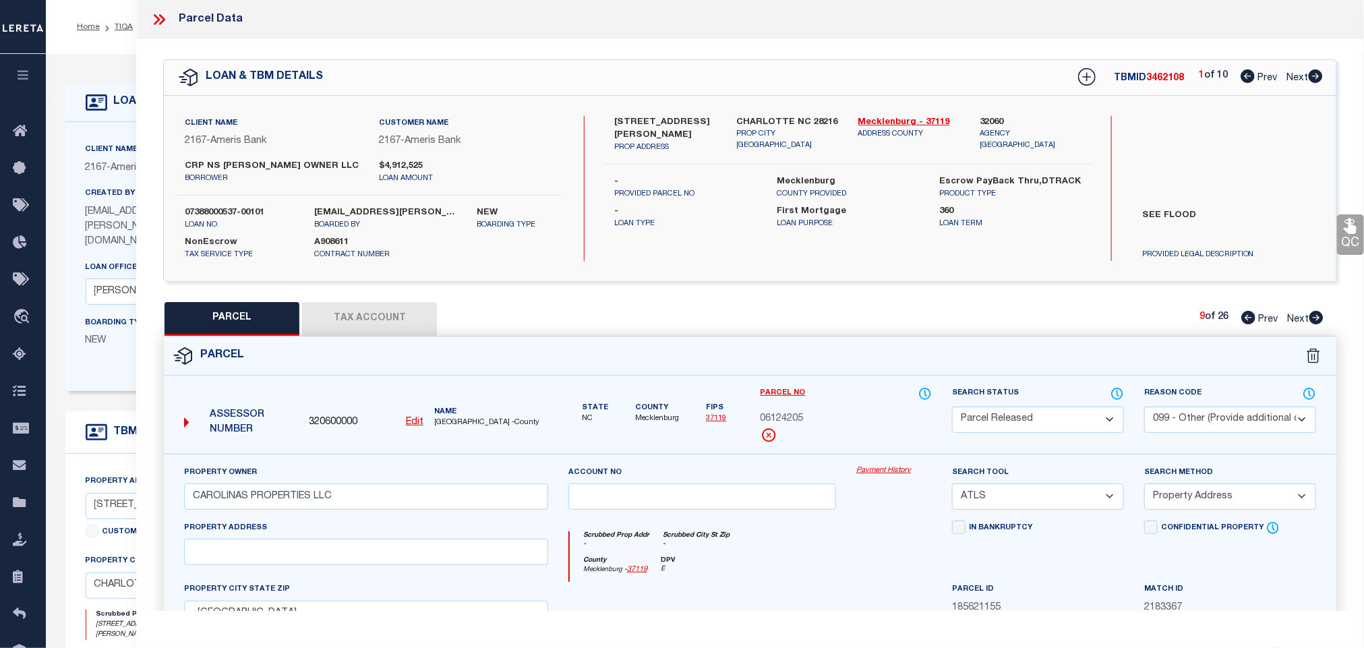
click at [1317, 320] on icon at bounding box center [1316, 317] width 15 height 13
click at [1072, 413] on select "Automated Search Bad Parcel Complete Duplicate Parcel High Dollar Reporting In …" at bounding box center [1038, 420] width 172 height 26
click at [952, 408] on select "Automated Search Bad Parcel Complete Duplicate Parcel High Dollar Reporting In …" at bounding box center [1038, 420] width 172 height 26
click at [1207, 419] on select "- Select Reason Code - 099 - Other (Provide additional detail) ACT - Agency Cha…" at bounding box center [1230, 420] width 172 height 26
click at [1144, 408] on select "- Select Reason Code - 099 - Other (Provide additional detail) ACT - Agency Cha…" at bounding box center [1230, 420] width 172 height 26
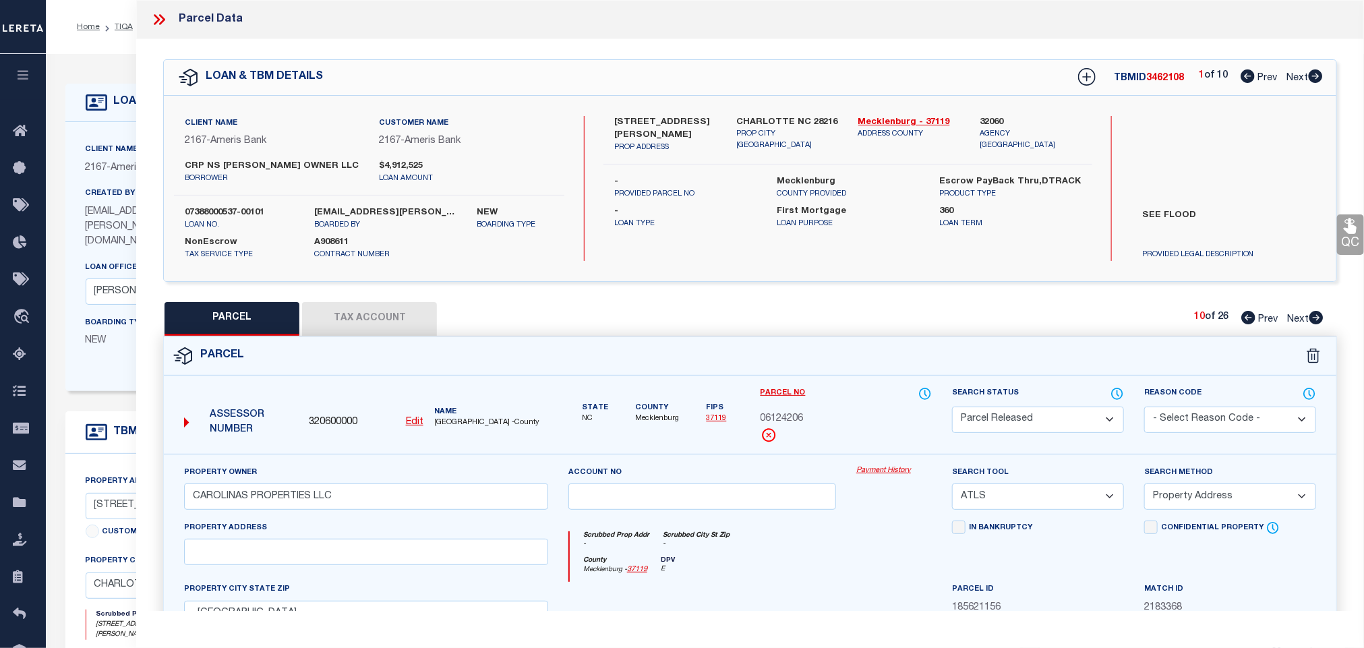
click at [1214, 423] on select "- Select Reason Code - 099 - Other (Provide additional detail) ACT - Agency Cha…" at bounding box center [1230, 420] width 172 height 26
click at [1144, 408] on select "- Select Reason Code - 099 - Other (Provide additional detail) ACT - Agency Cha…" at bounding box center [1230, 420] width 172 height 26
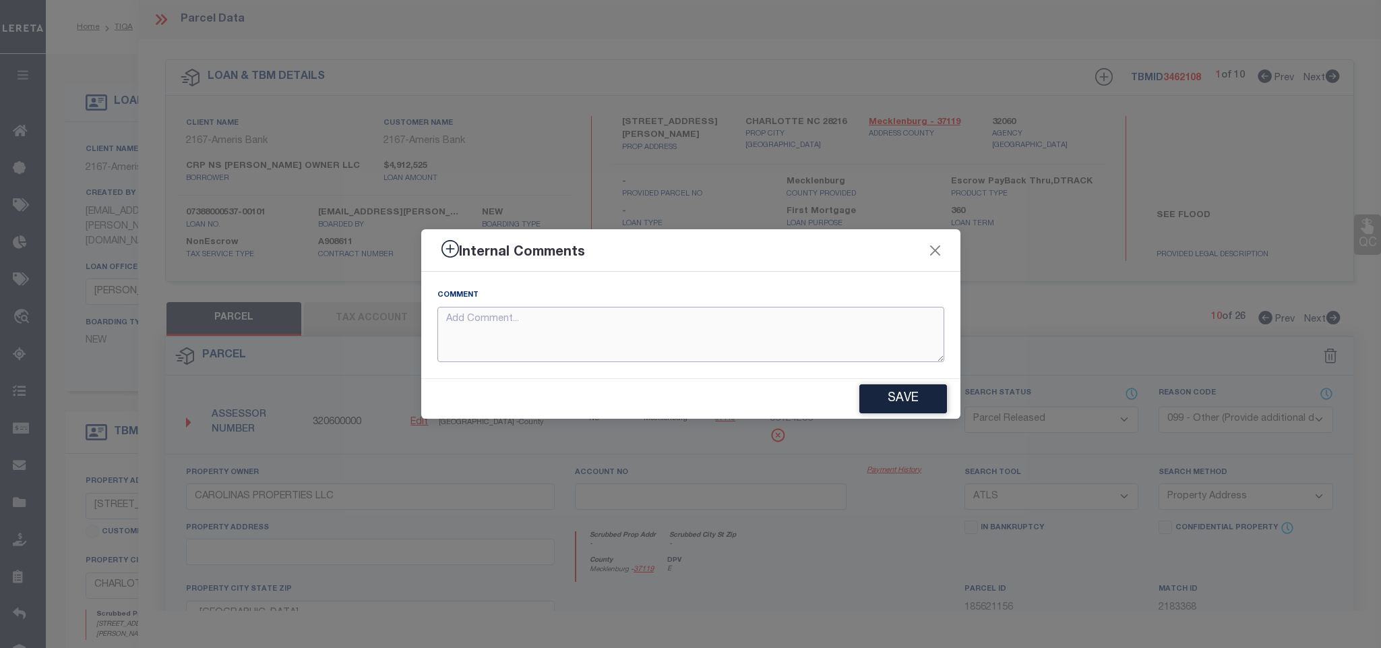
click at [644, 338] on textarea at bounding box center [691, 335] width 507 height 56
paste textarea "Parcel not needed for the Loan."
drag, startPoint x: 868, startPoint y: 401, endPoint x: 884, endPoint y: 397, distance: 16.0
click at [872, 401] on button "Save" at bounding box center [904, 398] width 88 height 29
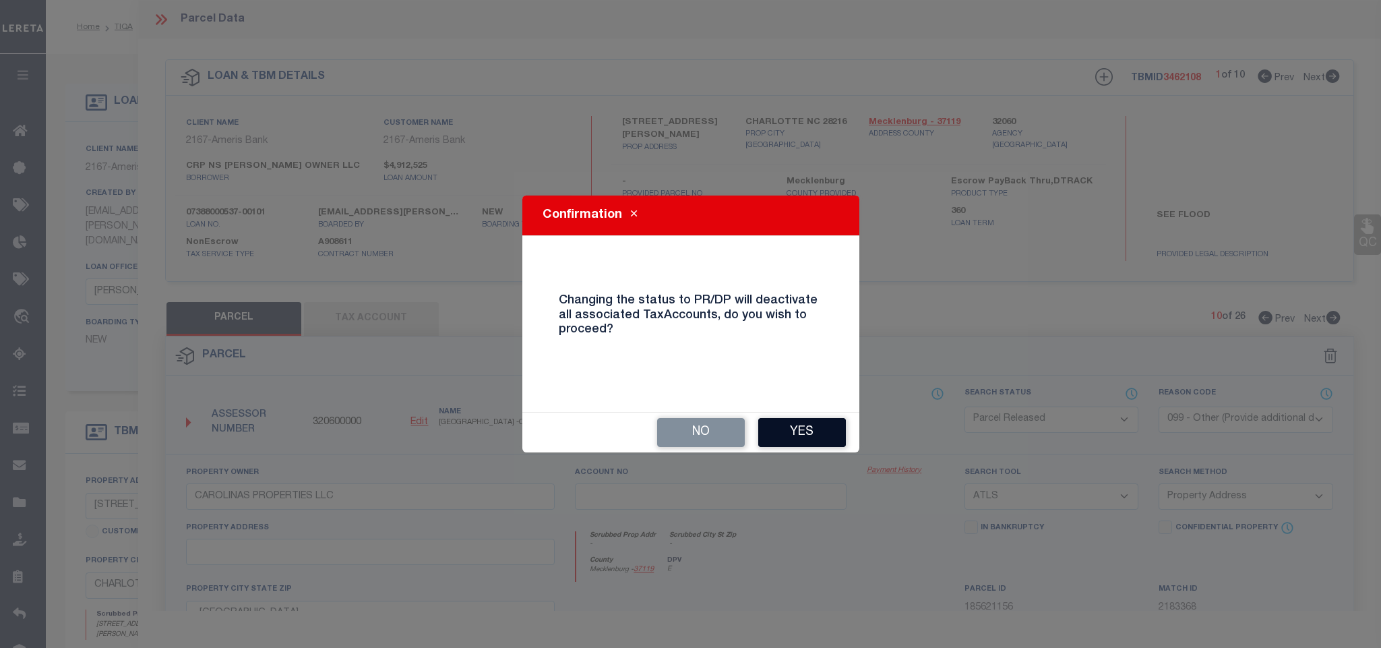
click at [779, 429] on button "Yes" at bounding box center [802, 432] width 88 height 29
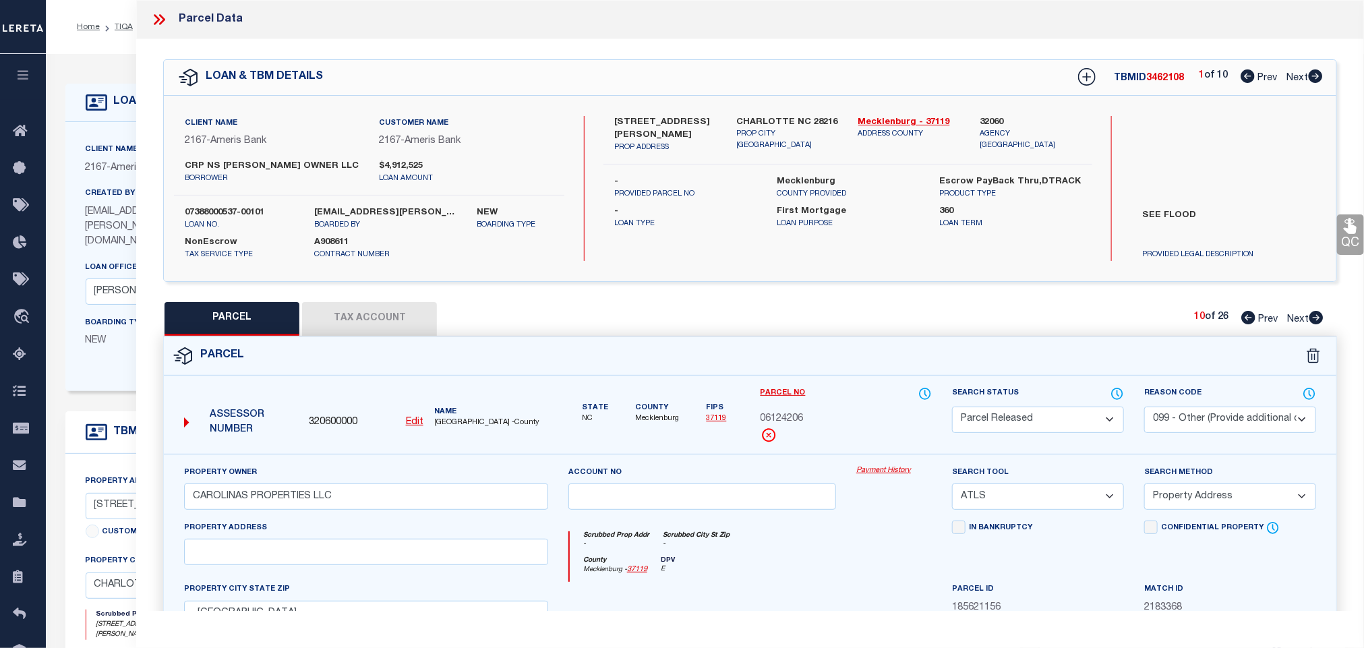
click at [1311, 320] on icon at bounding box center [1316, 317] width 14 height 13
click at [1060, 423] on select "Automated Search Bad Parcel Complete Duplicate Parcel High Dollar Reporting In …" at bounding box center [1038, 420] width 172 height 26
click at [952, 408] on select "Automated Search Bad Parcel Complete Duplicate Parcel High Dollar Reporting In …" at bounding box center [1038, 420] width 172 height 26
click at [1236, 417] on select "- Select Reason Code - 099 - Other (Provide additional detail) ACT - Agency Cha…" at bounding box center [1230, 420] width 172 height 26
click at [1144, 408] on select "- Select Reason Code - 099 - Other (Provide additional detail) ACT - Agency Cha…" at bounding box center [1230, 420] width 172 height 26
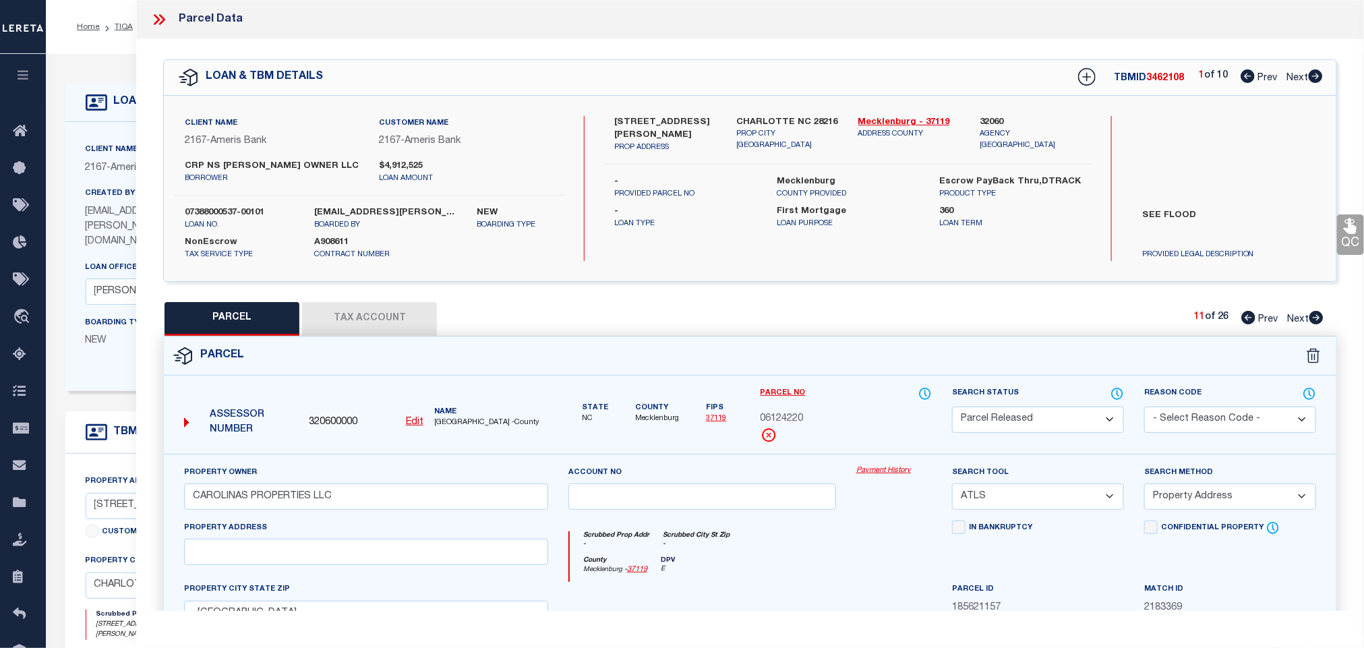
click at [1207, 419] on select "- Select Reason Code - 099 - Other (Provide additional detail) ACT - Agency Cha…" at bounding box center [1230, 420] width 172 height 26
click at [1144, 408] on select "- Select Reason Code - 099 - Other (Provide additional detail) ACT - Agency Cha…" at bounding box center [1230, 420] width 172 height 26
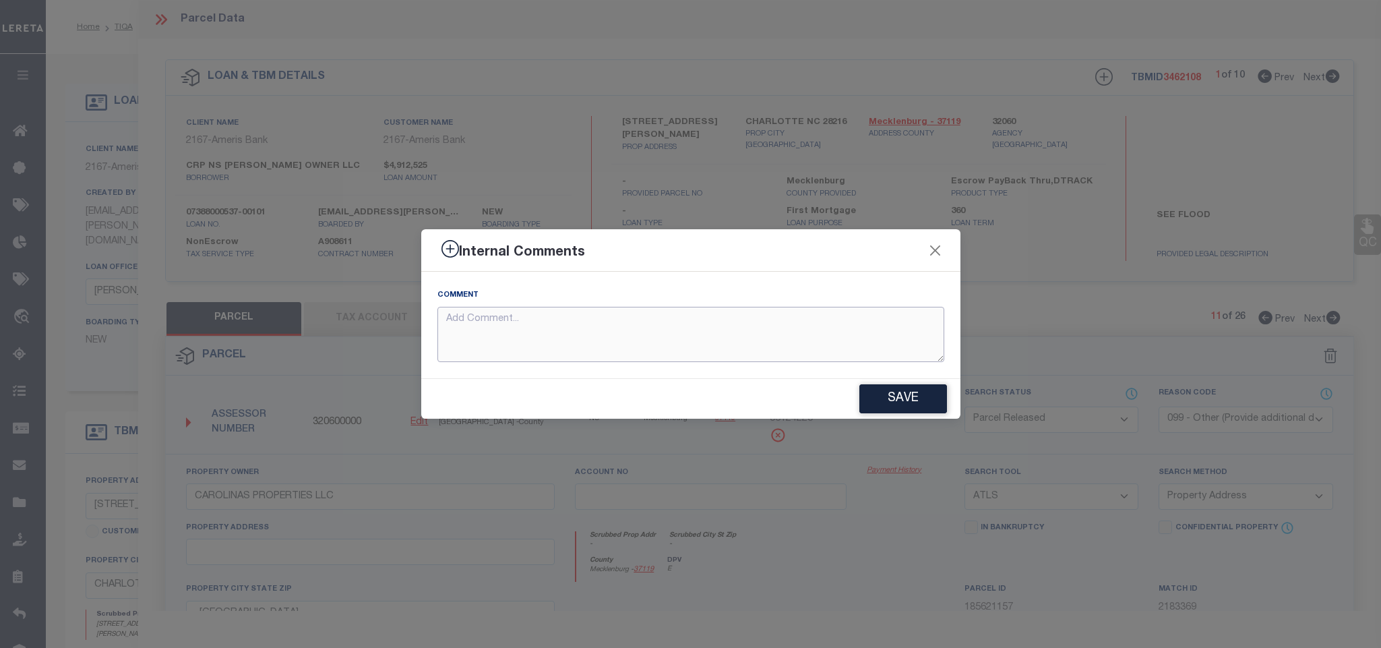
click at [785, 340] on textarea at bounding box center [691, 335] width 507 height 56
paste textarea "Parcel not needed for the Loan."
click at [918, 389] on button "Save" at bounding box center [904, 398] width 88 height 29
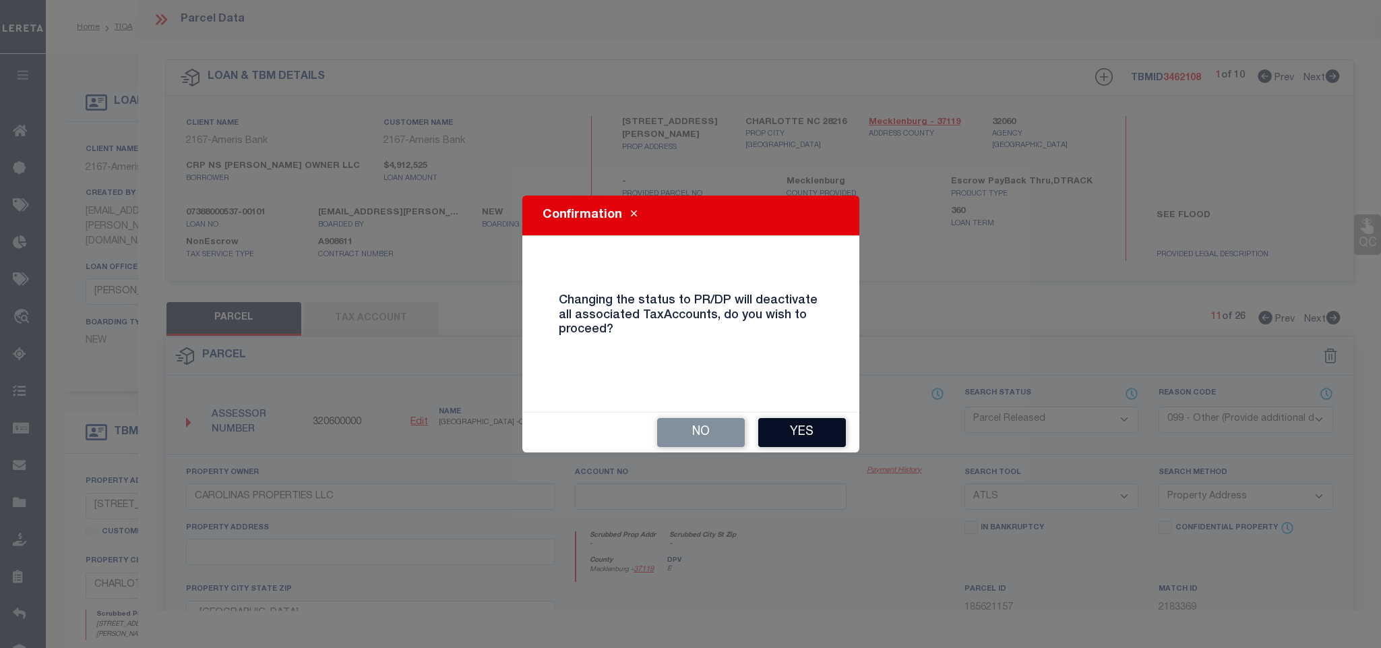
click at [812, 436] on button "Yes" at bounding box center [802, 432] width 88 height 29
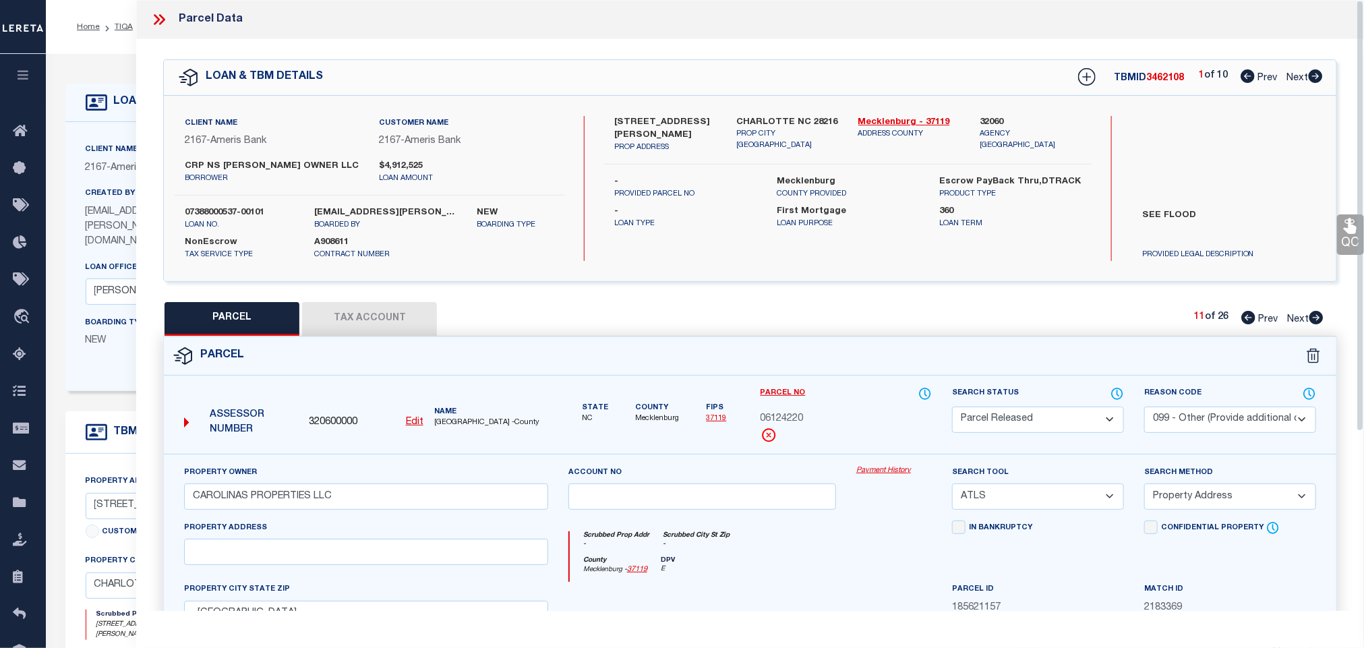
click at [1319, 313] on icon at bounding box center [1316, 317] width 15 height 13
click at [1062, 411] on select "Automated Search Bad Parcel Complete Duplicate Parcel High Dollar Reporting In …" at bounding box center [1038, 420] width 172 height 26
click at [952, 408] on select "Automated Search Bad Parcel Complete Duplicate Parcel High Dollar Reporting In …" at bounding box center [1038, 420] width 172 height 26
click at [1245, 415] on select "- Select Reason Code - 099 - Other (Provide additional detail) ACT - Agency Cha…" at bounding box center [1230, 420] width 172 height 26
click at [1144, 408] on select "- Select Reason Code - 099 - Other (Provide additional detail) ACT - Agency Cha…" at bounding box center [1230, 420] width 172 height 26
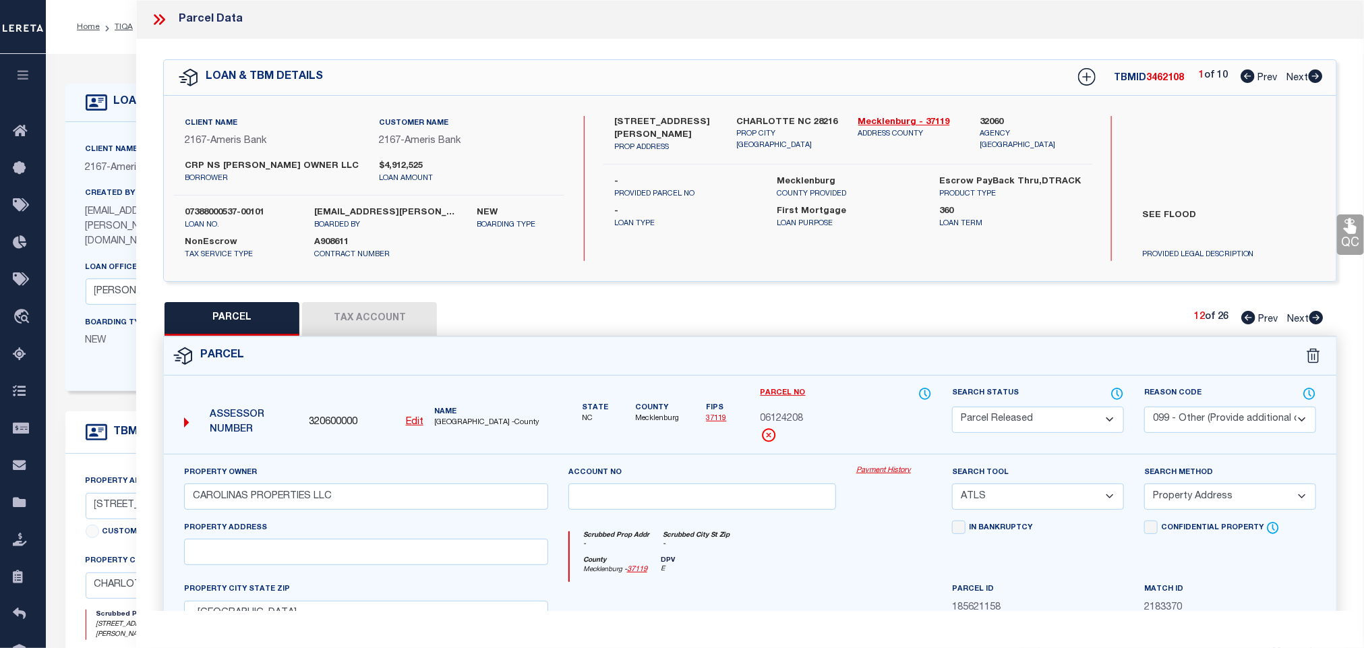
click at [1230, 419] on select "- Select Reason Code - 099 - Other (Provide additional detail) ACT - Agency Cha…" at bounding box center [1230, 420] width 172 height 26
click at [1144, 408] on select "- Select Reason Code - 099 - Other (Provide additional detail) ACT - Agency Cha…" at bounding box center [1230, 420] width 172 height 26
drag, startPoint x: 1238, startPoint y: 421, endPoint x: 1234, endPoint y: 433, distance: 12.8
click at [1238, 421] on select "- Select Reason Code - 099 - Other (Provide additional detail) ACT - Agency Cha…" at bounding box center [1230, 420] width 172 height 26
click at [1144, 408] on select "- Select Reason Code - 099 - Other (Provide additional detail) ACT - Agency Cha…" at bounding box center [1230, 420] width 172 height 26
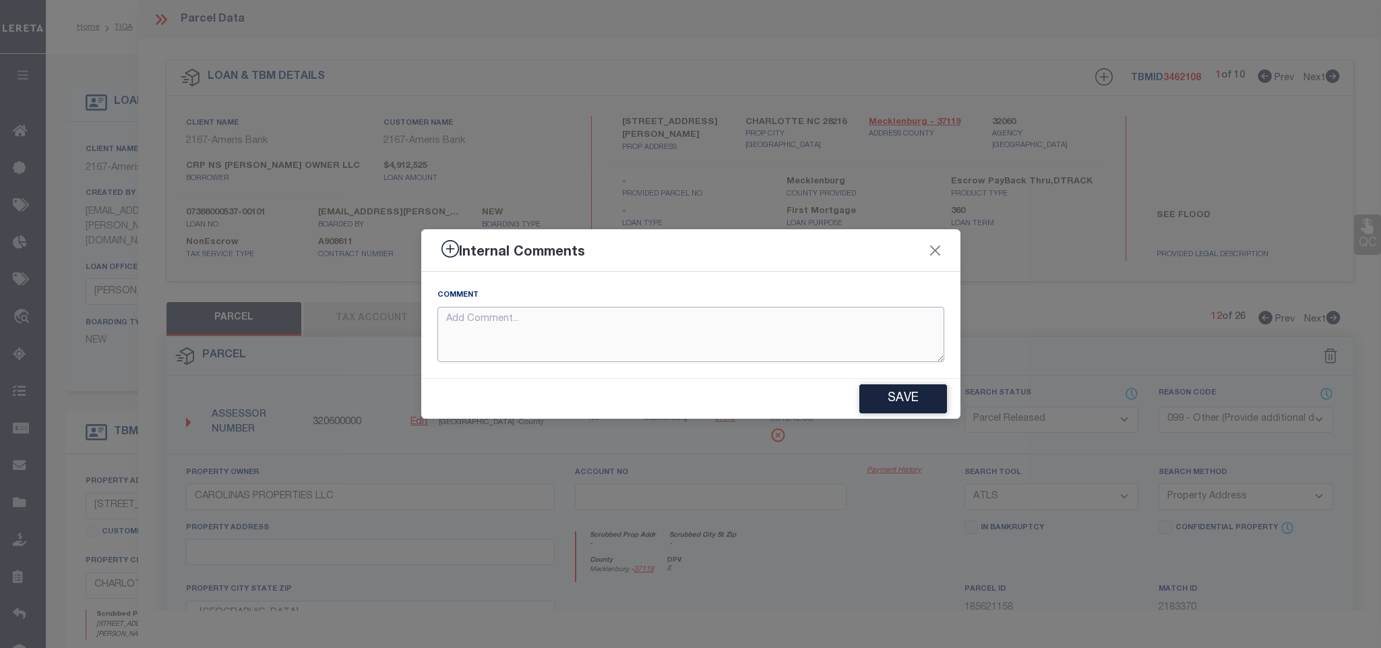
click at [827, 336] on textarea at bounding box center [691, 335] width 507 height 56
paste textarea "Parcel not needed for the Loan."
click at [886, 396] on button "Save" at bounding box center [904, 398] width 88 height 29
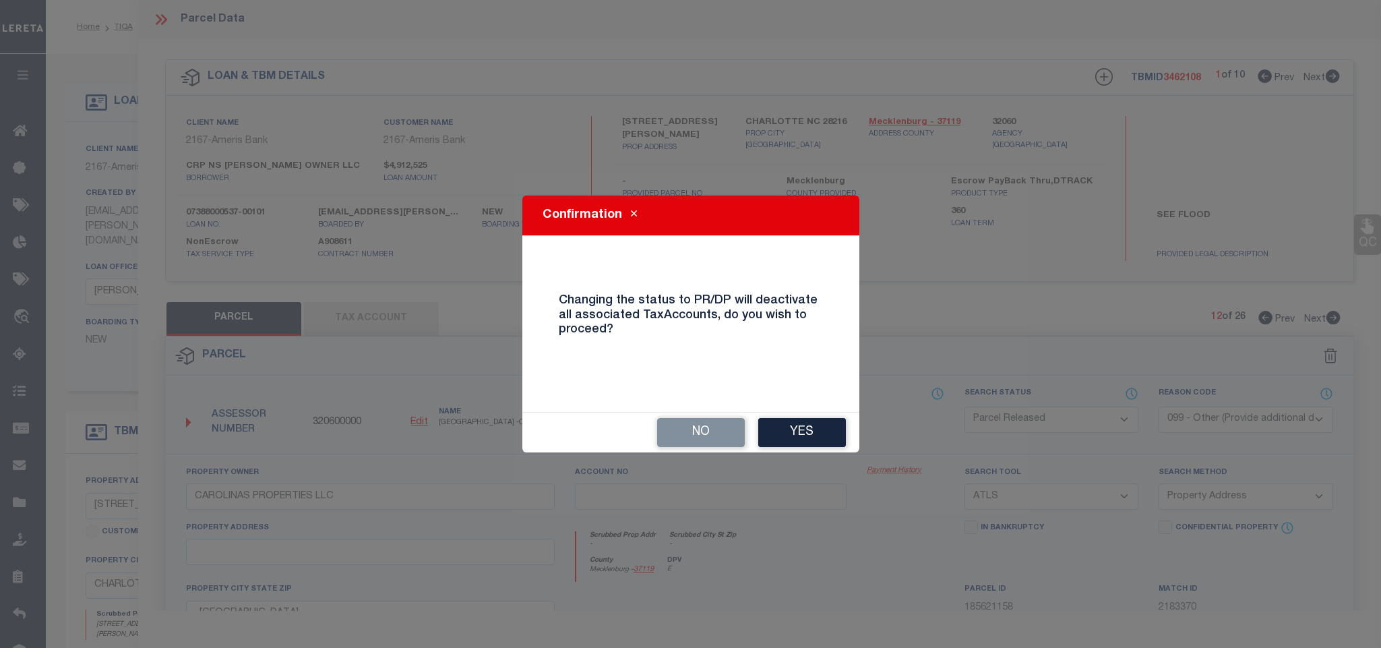
click at [820, 433] on button "Yes" at bounding box center [802, 432] width 88 height 29
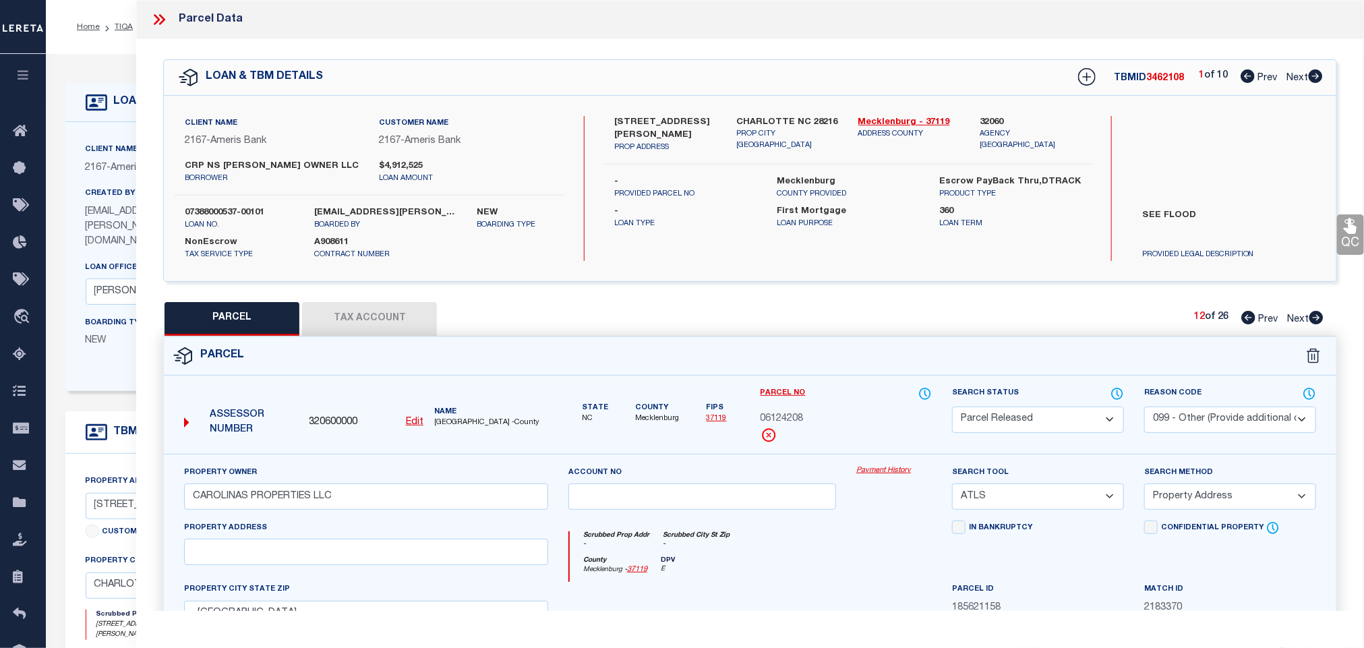
click at [1311, 318] on icon at bounding box center [1316, 317] width 14 height 13
click at [1060, 425] on select "Automated Search Bad Parcel Complete Duplicate Parcel High Dollar Reporting In …" at bounding box center [1038, 420] width 172 height 26
click at [952, 408] on select "Automated Search Bad Parcel Complete Duplicate Parcel High Dollar Reporting In …" at bounding box center [1038, 420] width 172 height 26
click at [1196, 421] on select "- Select Reason Code - 099 - Other (Provide additional detail) ACT - Agency Cha…" at bounding box center [1230, 420] width 172 height 26
click at [1144, 408] on select "- Select Reason Code - 099 - Other (Provide additional detail) ACT - Agency Cha…" at bounding box center [1230, 420] width 172 height 26
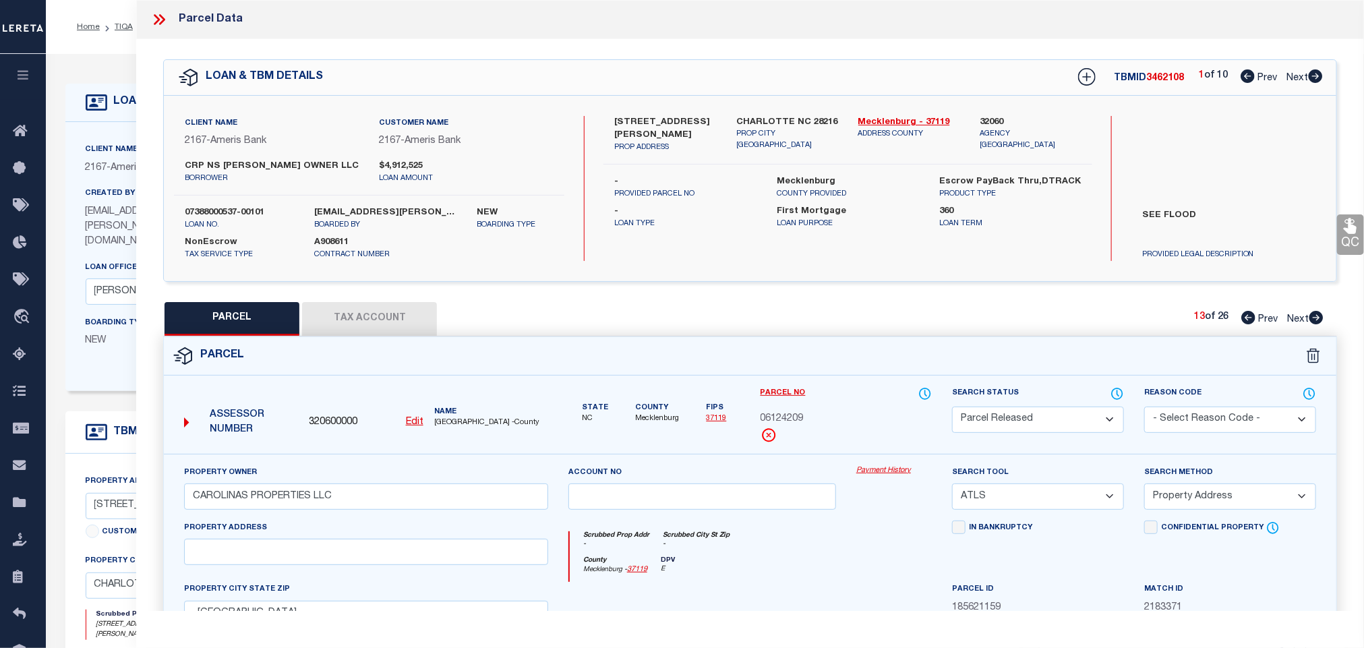
click at [1216, 419] on select "- Select Reason Code - 099 - Other (Provide additional detail) ACT - Agency Cha…" at bounding box center [1230, 420] width 172 height 26
click at [1144, 408] on select "- Select Reason Code - 099 - Other (Provide additional detail) ACT - Agency Cha…" at bounding box center [1230, 420] width 172 height 26
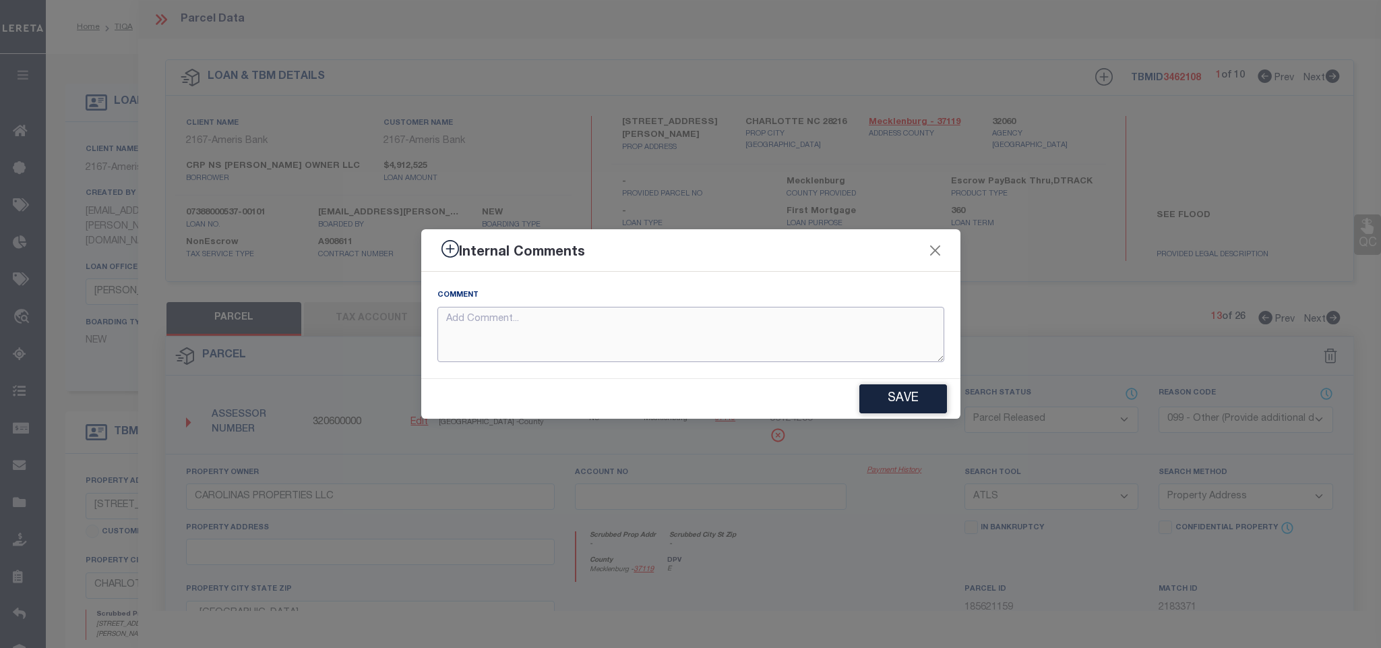
drag, startPoint x: 852, startPoint y: 349, endPoint x: 914, endPoint y: 367, distance: 64.6
click at [851, 349] on textarea at bounding box center [691, 335] width 507 height 56
paste textarea "Parcel not needed for the Loan."
click at [929, 402] on button "Save" at bounding box center [904, 398] width 88 height 29
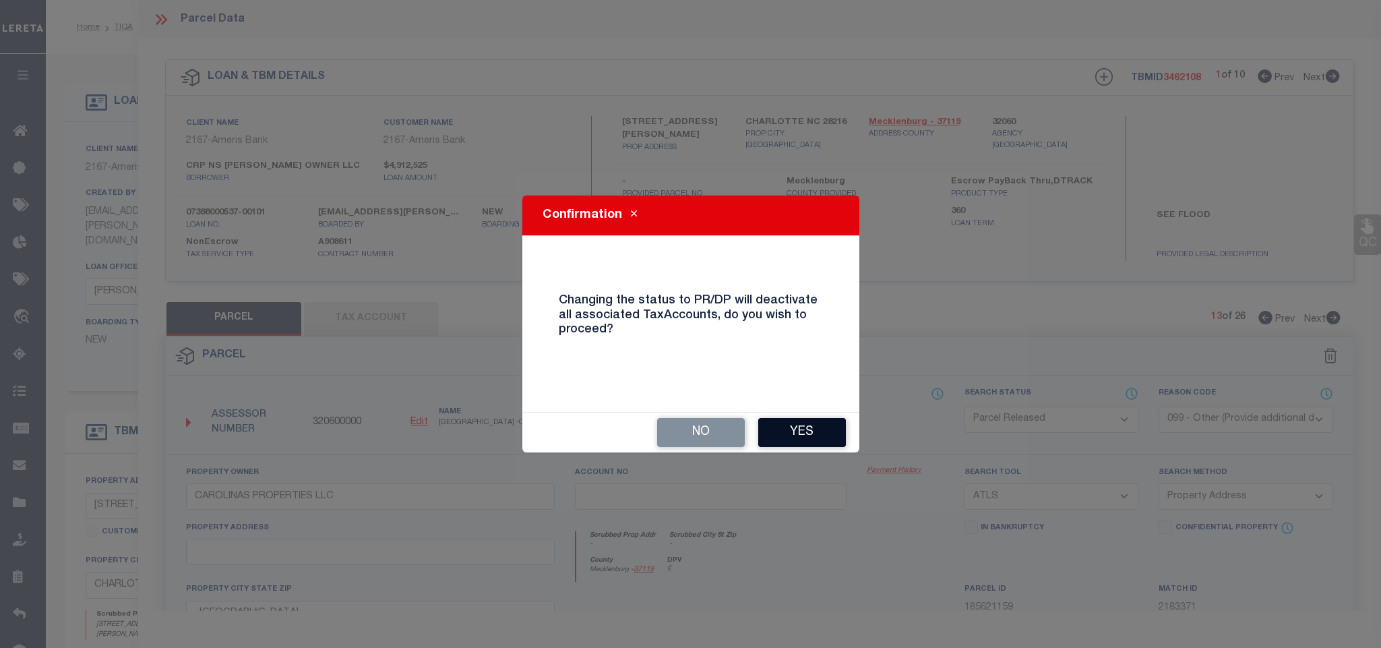
click at [811, 423] on button "Yes" at bounding box center [802, 432] width 88 height 29
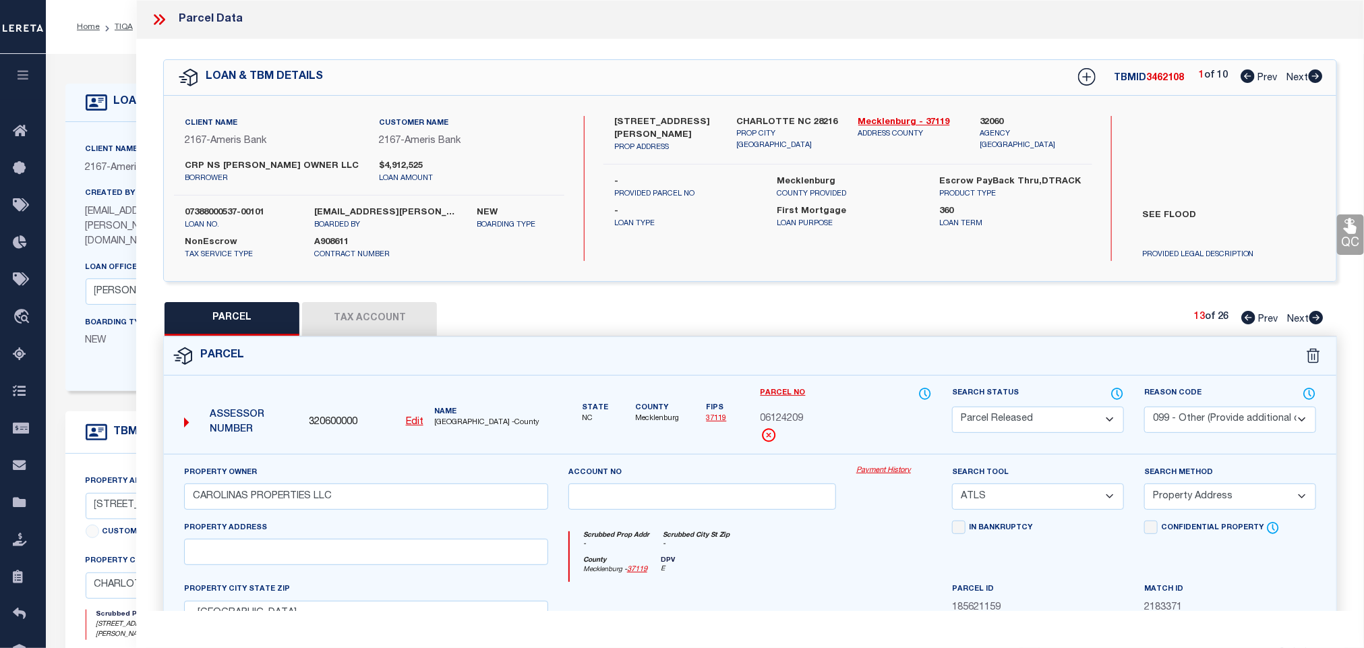
click at [1315, 324] on icon at bounding box center [1316, 317] width 14 height 13
click at [1050, 429] on select "Automated Search Bad Parcel Complete Duplicate Parcel High Dollar Reporting In …" at bounding box center [1038, 420] width 172 height 26
click at [952, 408] on select "Automated Search Bad Parcel Complete Duplicate Parcel High Dollar Reporting In …" at bounding box center [1038, 420] width 172 height 26
drag, startPoint x: 1224, startPoint y: 417, endPoint x: 1214, endPoint y: 425, distance: 13.9
click at [1224, 417] on select "- Select Reason Code - 099 - Other (Provide additional detail) ACT - Agency Cha…" at bounding box center [1230, 420] width 172 height 26
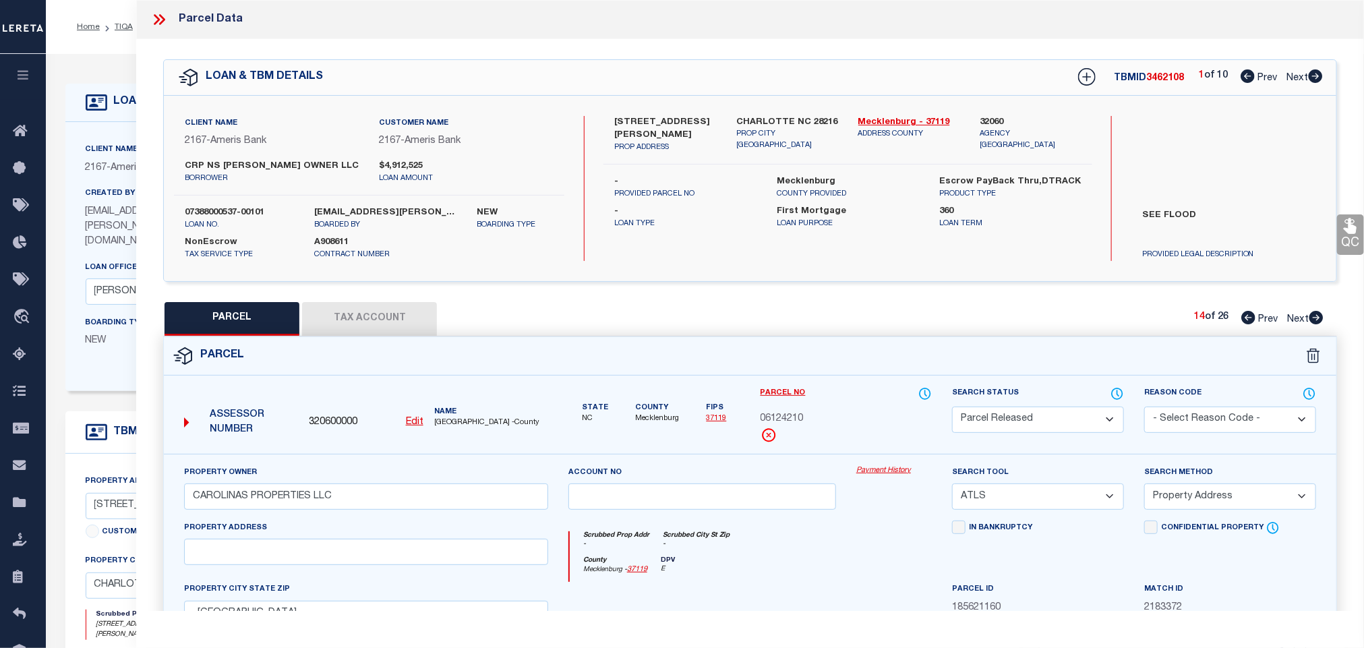
click at [1144, 408] on select "- Select Reason Code - 099 - Other (Provide additional detail) ACT - Agency Cha…" at bounding box center [1230, 420] width 172 height 26
click at [1220, 421] on select "- Select Reason Code - 099 - Other (Provide additional detail) ACT - Agency Cha…" at bounding box center [1230, 420] width 172 height 26
click at [1144, 408] on select "- Select Reason Code - 099 - Other (Provide additional detail) ACT - Agency Cha…" at bounding box center [1230, 420] width 172 height 26
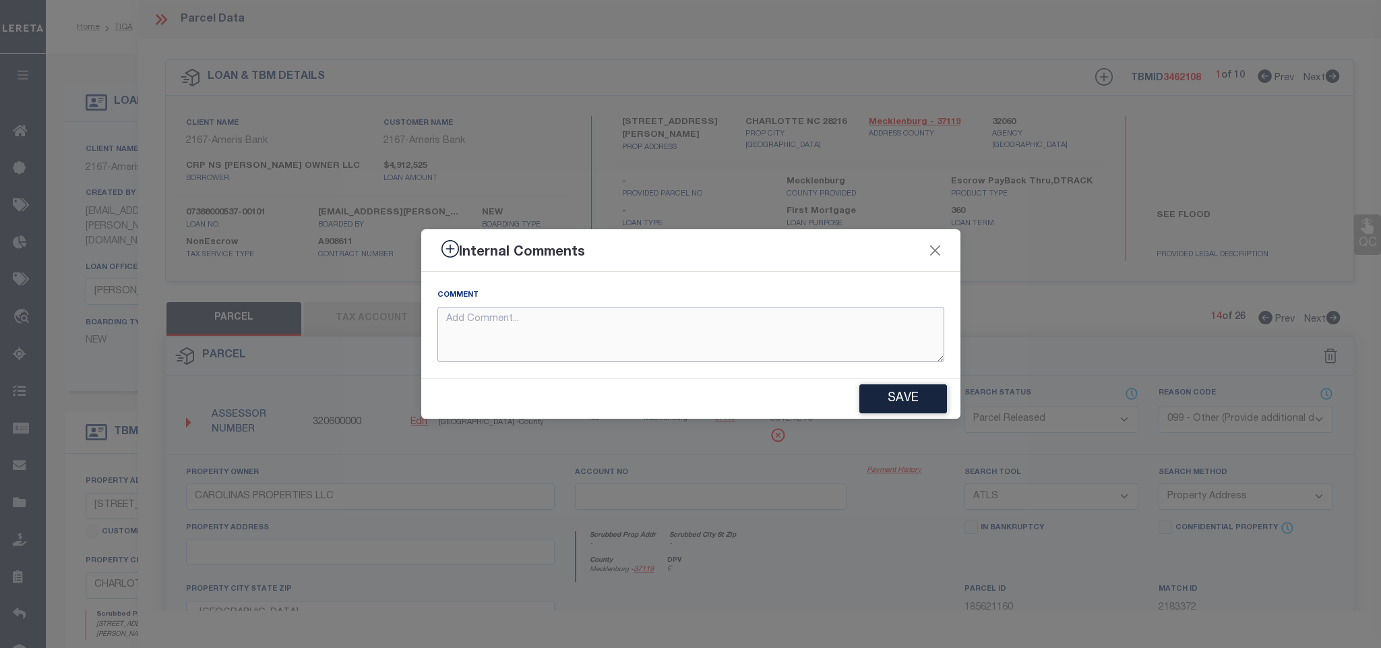
click at [750, 338] on textarea at bounding box center [691, 335] width 507 height 56
paste textarea "Parcel not needed for the Loan."
click at [888, 393] on button "Save" at bounding box center [904, 398] width 88 height 29
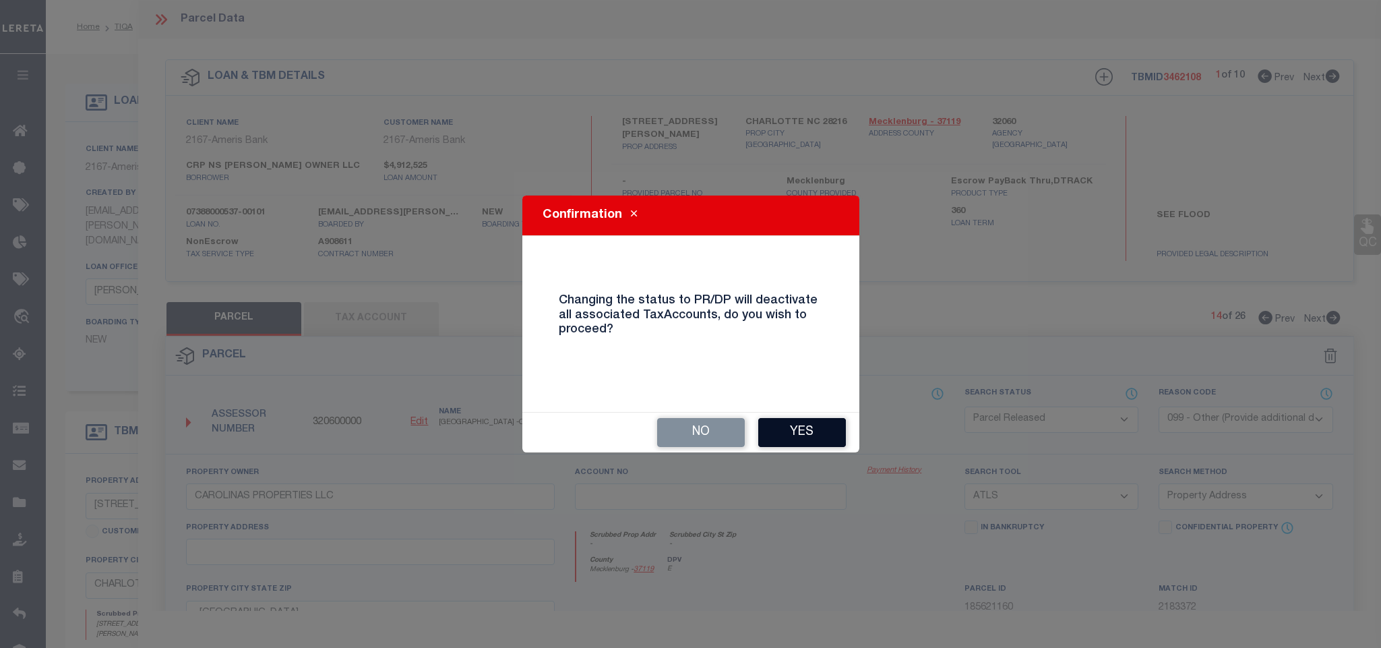
click at [807, 423] on button "Yes" at bounding box center [802, 432] width 88 height 29
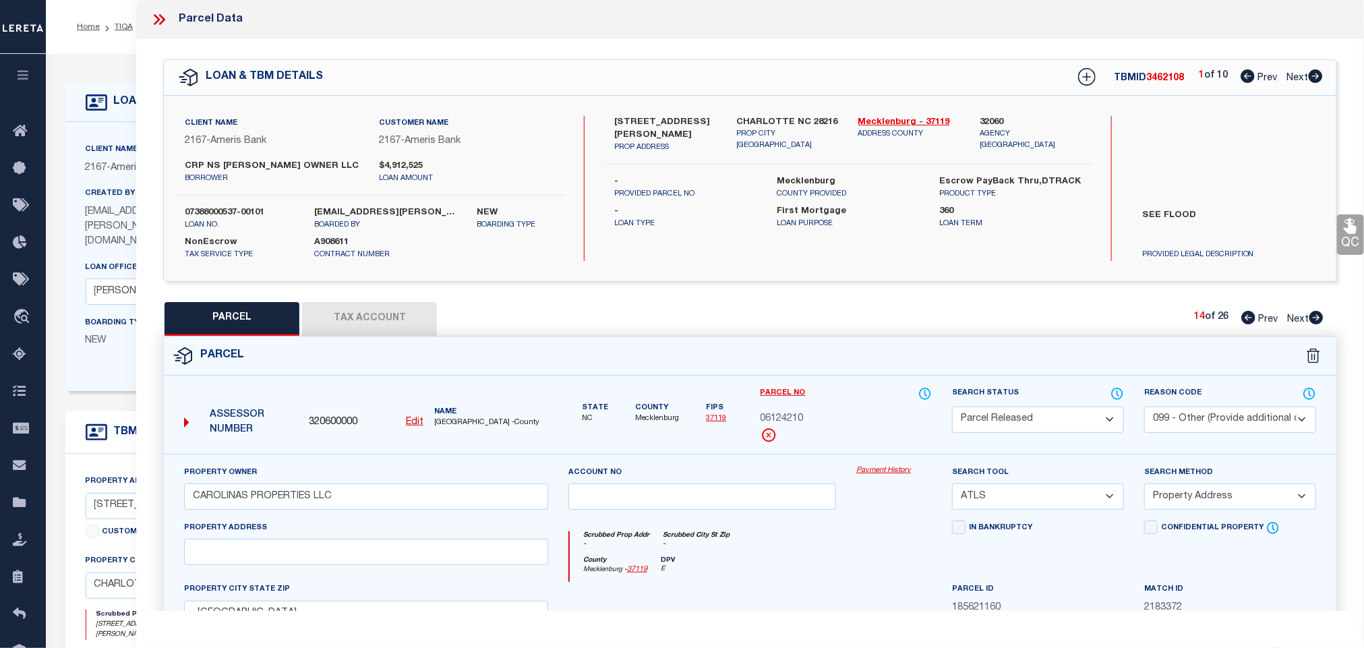
drag, startPoint x: 1313, startPoint y: 322, endPoint x: 1044, endPoint y: 392, distance: 278.2
click at [1313, 320] on icon at bounding box center [1316, 317] width 14 height 13
click at [1054, 421] on select "Automated Search Bad Parcel Complete Duplicate Parcel High Dollar Reporting In …" at bounding box center [1038, 420] width 172 height 26
click at [952, 408] on select "Automated Search Bad Parcel Complete Duplicate Parcel High Dollar Reporting In …" at bounding box center [1038, 420] width 172 height 26
click at [1222, 419] on select "- Select Reason Code - 099 - Other (Provide additional detail) ACT - Agency Cha…" at bounding box center [1230, 420] width 172 height 26
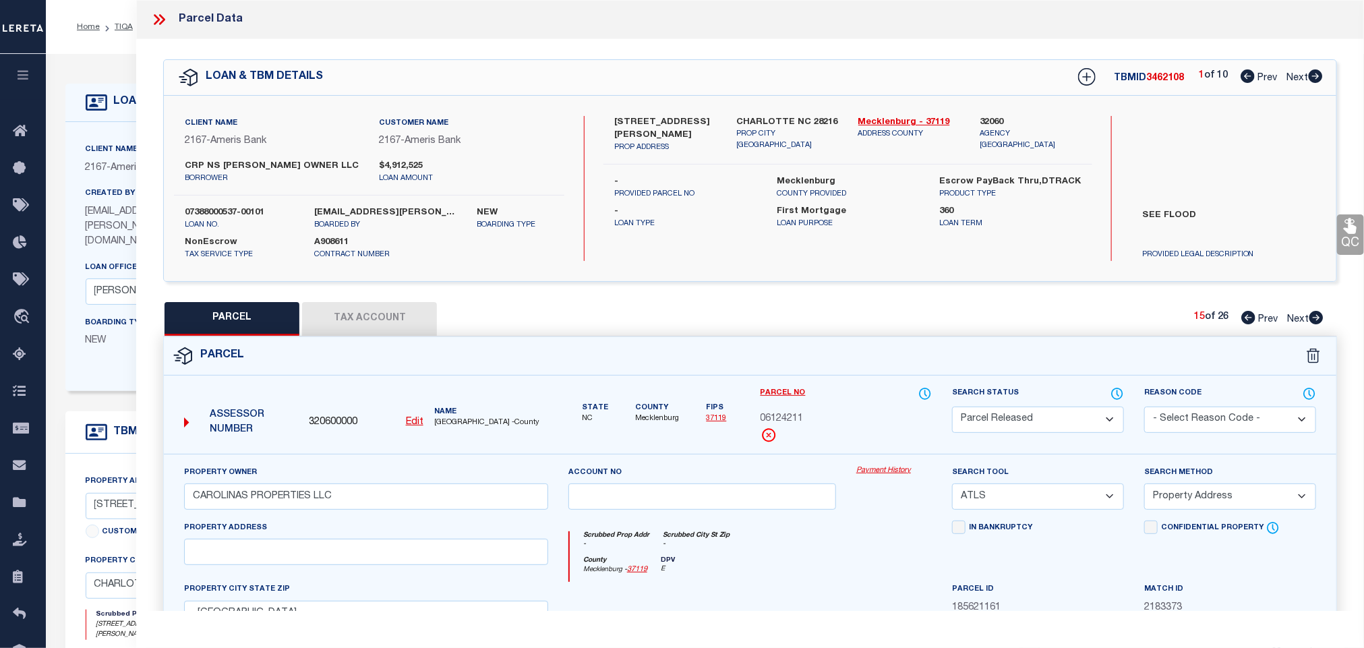
click at [1144, 408] on select "- Select Reason Code - 099 - Other (Provide additional detail) ACT - Agency Cha…" at bounding box center [1230, 420] width 172 height 26
click at [1220, 415] on select "- Select Reason Code - 099 - Other (Provide additional detail) ACT - Agency Cha…" at bounding box center [1230, 420] width 172 height 26
click at [1144, 408] on select "- Select Reason Code - 099 - Other (Provide additional detail) ACT - Agency Cha…" at bounding box center [1230, 420] width 172 height 26
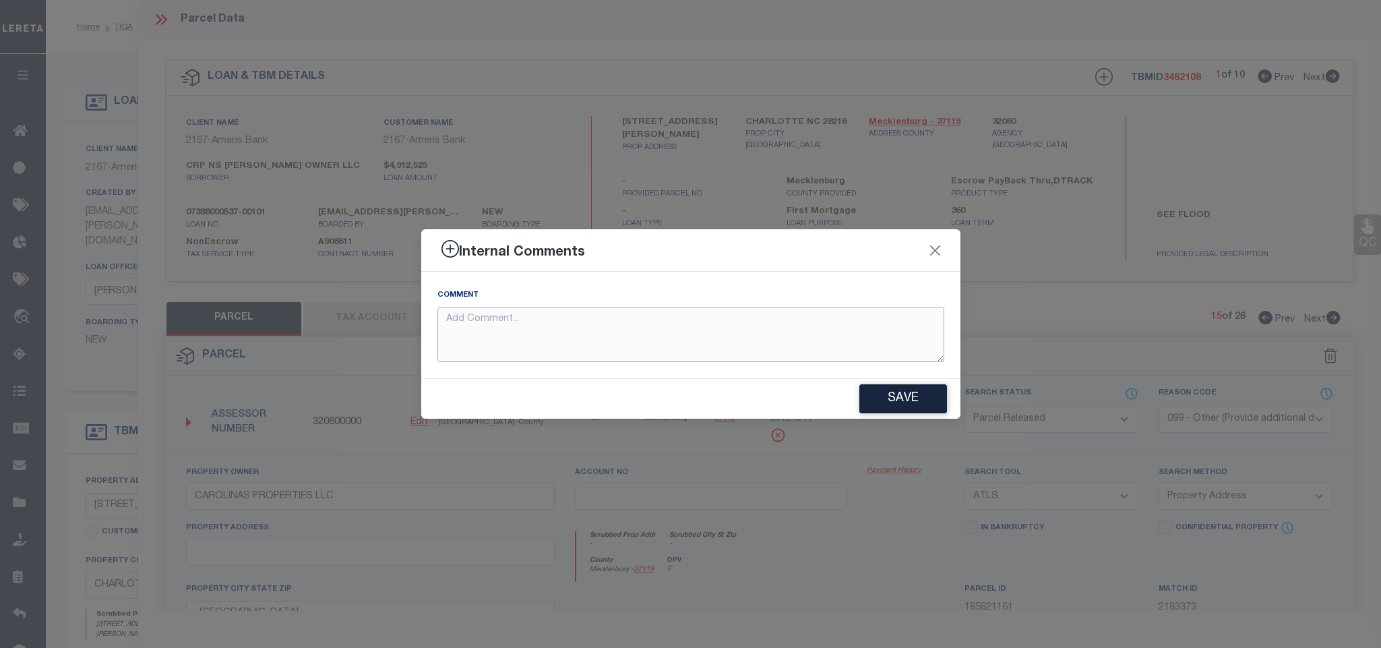
click at [818, 346] on textarea at bounding box center [691, 335] width 507 height 56
paste textarea "Parcel not needed for the Loan."
click at [907, 397] on button "Save" at bounding box center [904, 398] width 88 height 29
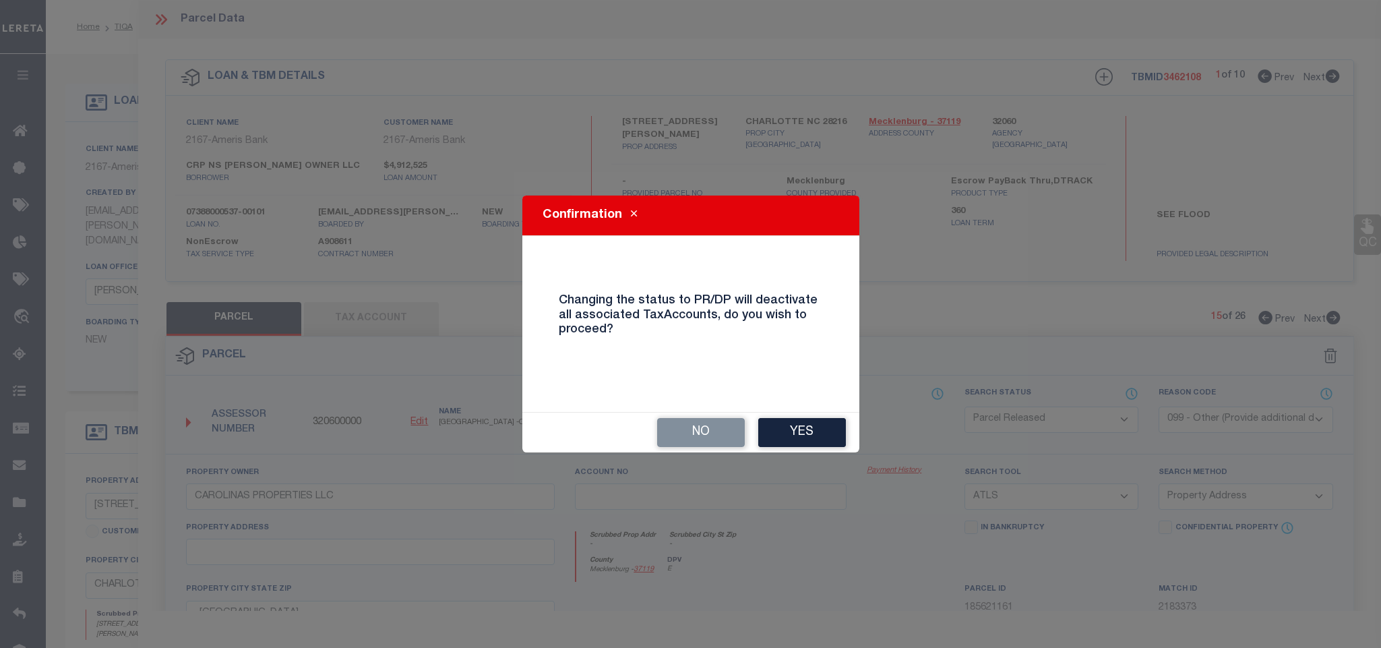
click at [811, 415] on div "No Yes" at bounding box center [690, 433] width 337 height 40
click at [822, 427] on button "Yes" at bounding box center [802, 432] width 88 height 29
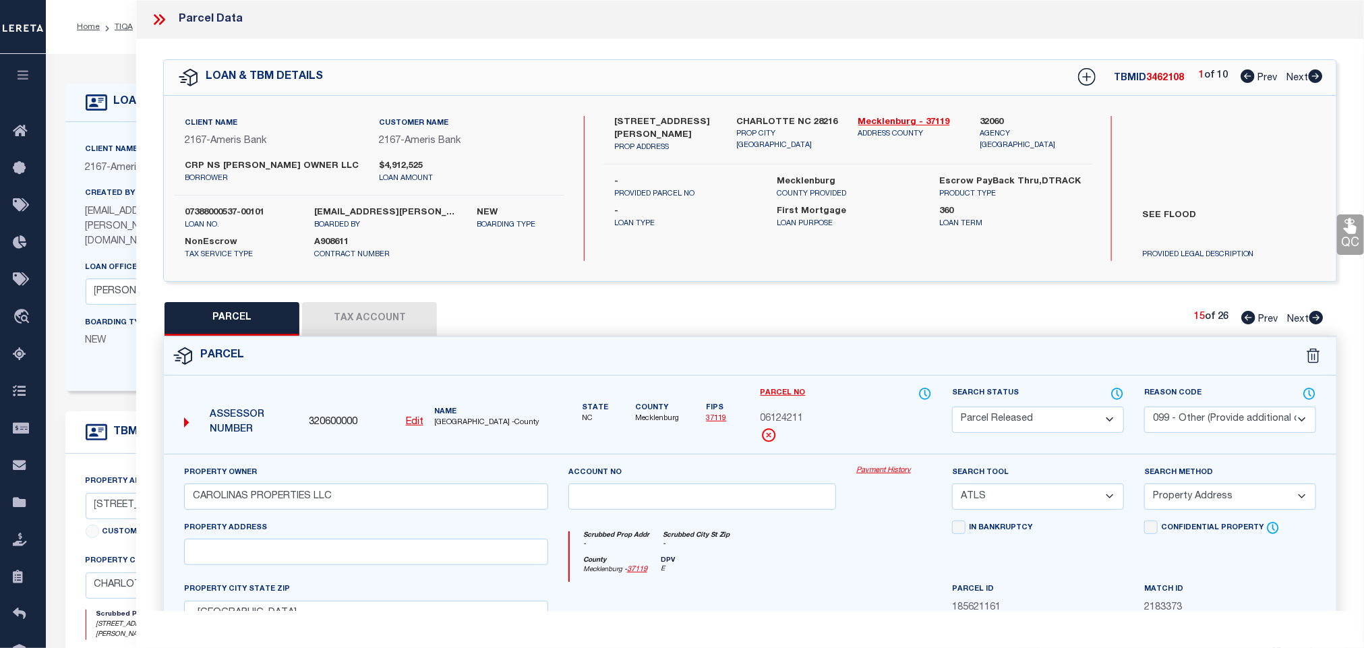
click at [1313, 320] on icon at bounding box center [1316, 317] width 14 height 13
click at [1002, 427] on select "Automated Search Bad Parcel Complete Duplicate Parcel High Dollar Reporting In …" at bounding box center [1038, 420] width 172 height 26
click at [952, 408] on select "Automated Search Bad Parcel Complete Duplicate Parcel High Dollar Reporting In …" at bounding box center [1038, 420] width 172 height 26
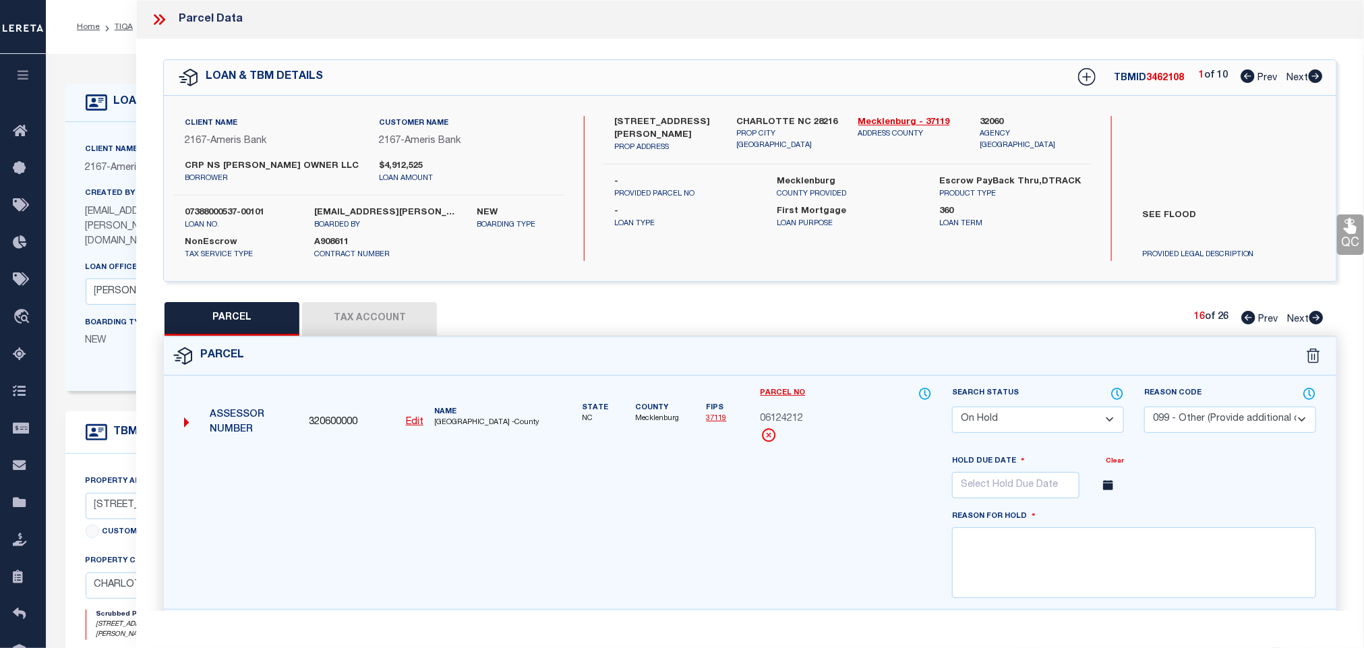
click at [1048, 419] on select "Automated Search Bad Parcel Complete Duplicate Parcel High Dollar Reporting In …" at bounding box center [1038, 420] width 172 height 26
click at [952, 408] on select "Automated Search Bad Parcel Complete Duplicate Parcel High Dollar Reporting In …" at bounding box center [1038, 420] width 172 height 26
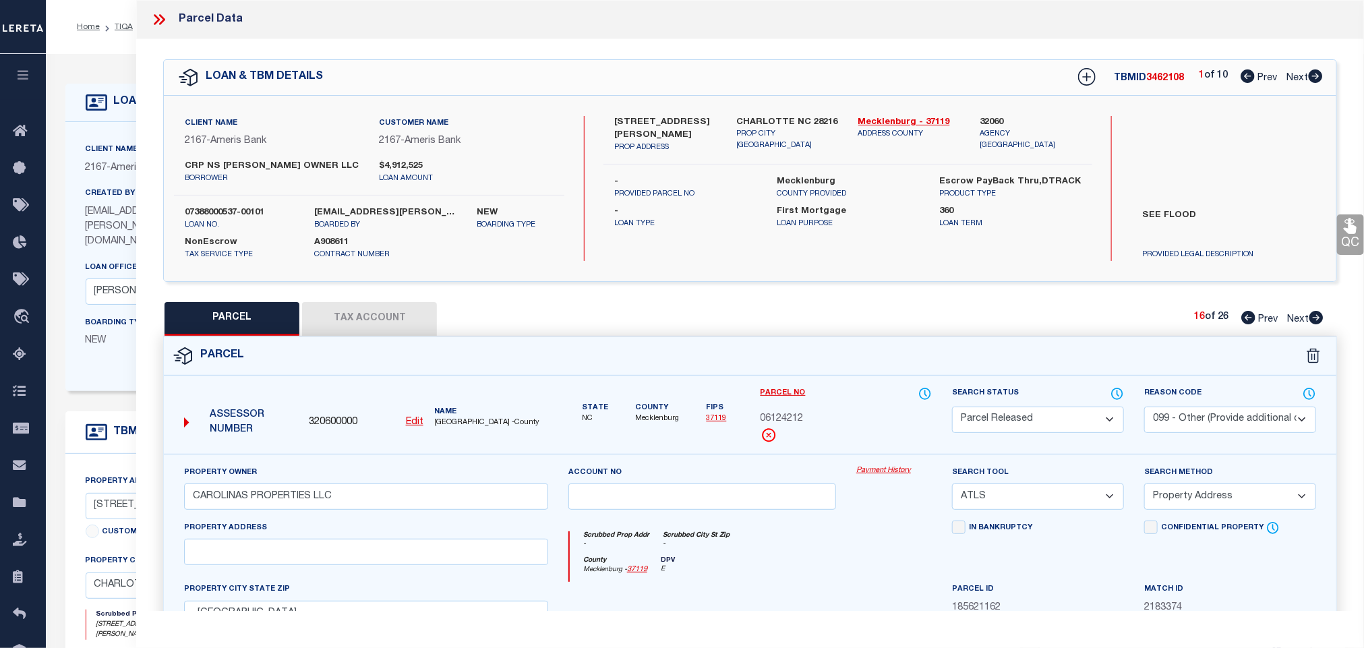
click at [1212, 423] on select "- Select Reason Code - 099 - Other (Provide additional detail) ACT - Agency Cha…" at bounding box center [1230, 420] width 172 height 26
click at [1144, 408] on select "- Select Reason Code - 099 - Other (Provide additional detail) ACT - Agency Cha…" at bounding box center [1230, 420] width 172 height 26
click at [1211, 421] on select "- Select Reason Code - 099 - Other (Provide additional detail) ACT - Agency Cha…" at bounding box center [1230, 420] width 172 height 26
click at [1144, 408] on select "- Select Reason Code - 099 - Other (Provide additional detail) ACT - Agency Cha…" at bounding box center [1230, 420] width 172 height 26
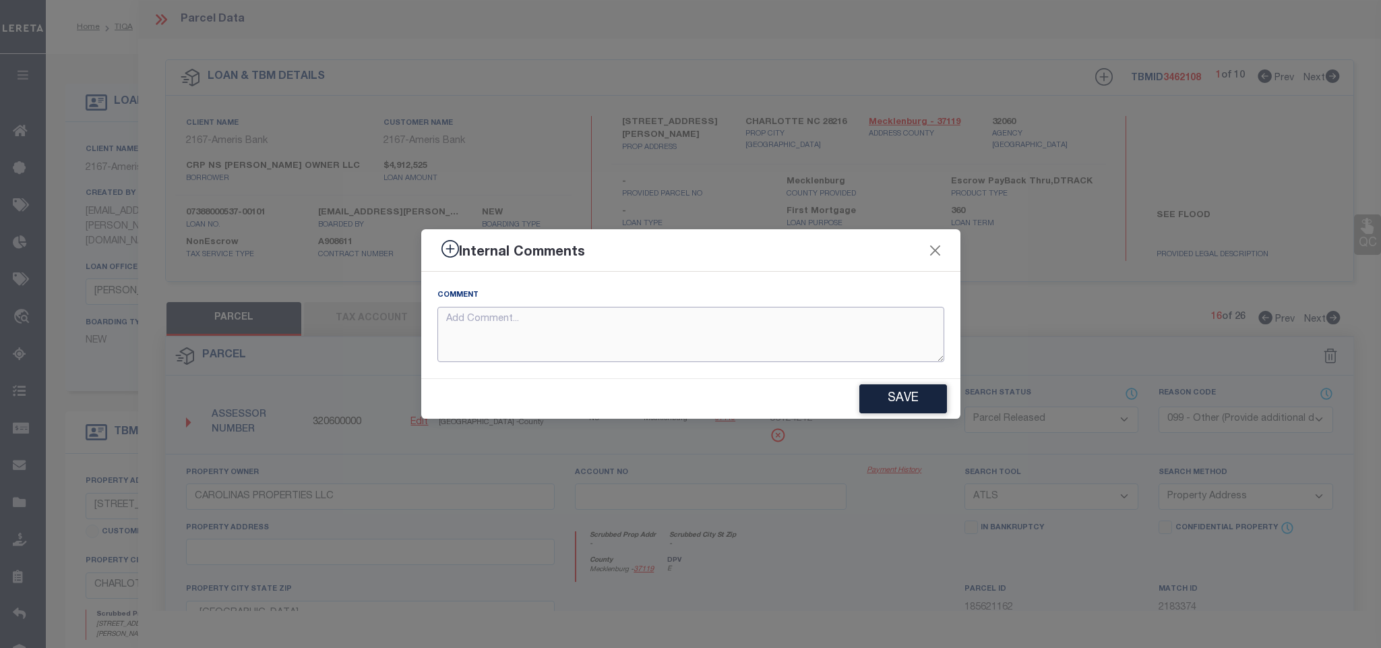
click at [722, 338] on textarea at bounding box center [691, 335] width 507 height 56
paste textarea "Parcel not needed for the Loan."
click at [886, 387] on button "Save" at bounding box center [904, 398] width 88 height 29
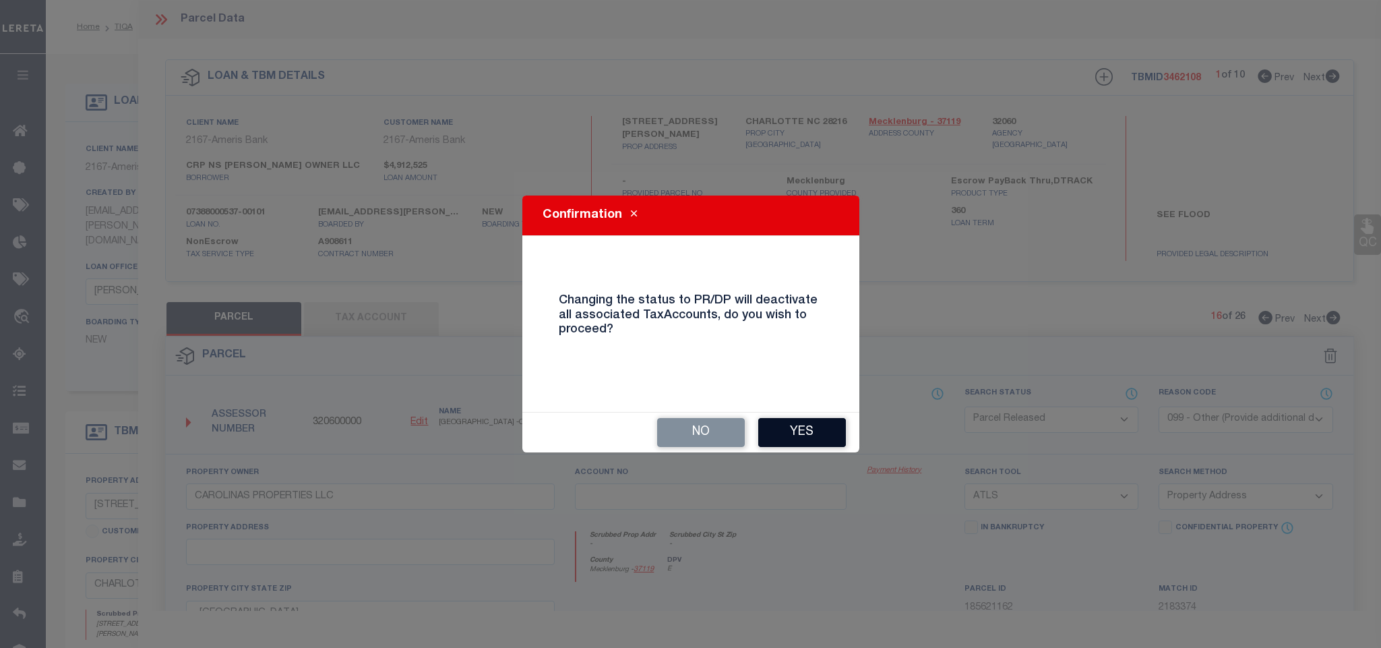
click at [781, 433] on button "Yes" at bounding box center [802, 432] width 88 height 29
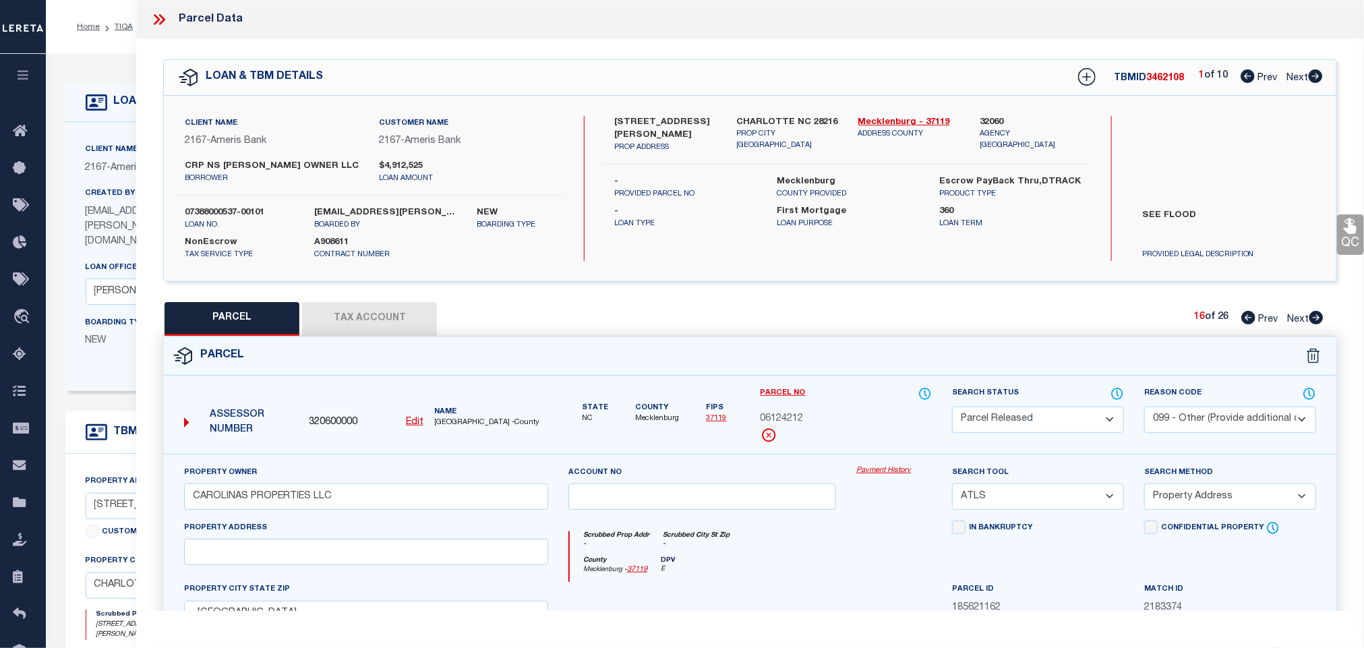
click at [1311, 316] on icon at bounding box center [1316, 317] width 14 height 13
click at [1062, 425] on select "Automated Search Bad Parcel Complete Duplicate Parcel High Dollar Reporting In …" at bounding box center [1038, 420] width 172 height 26
click at [952, 408] on select "Automated Search Bad Parcel Complete Duplicate Parcel High Dollar Reporting In …" at bounding box center [1038, 420] width 172 height 26
click at [1216, 421] on select "- Select Reason Code - 099 - Other (Provide additional detail) ACT - Agency Cha…" at bounding box center [1230, 420] width 172 height 26
click at [1144, 408] on select "- Select Reason Code - 099 - Other (Provide additional detail) ACT - Agency Cha…" at bounding box center [1230, 420] width 172 height 26
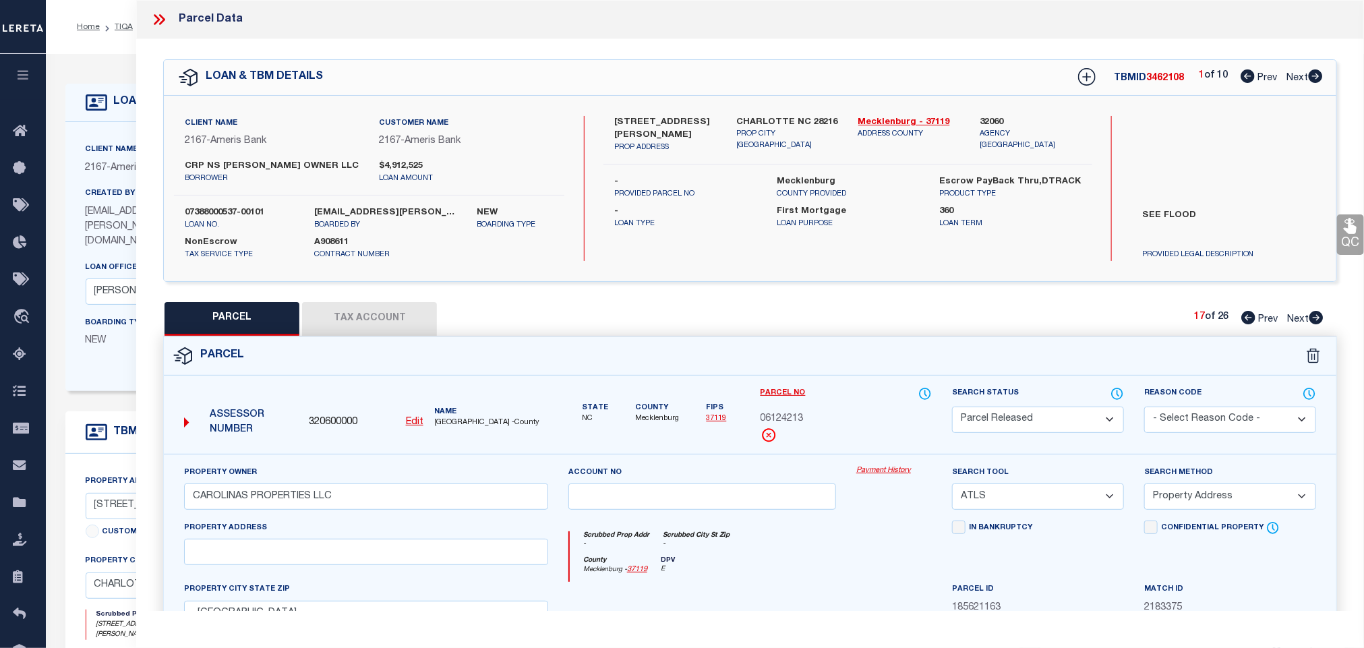
click at [1212, 419] on select "- Select Reason Code - 099 - Other (Provide additional detail) ACT - Agency Cha…" at bounding box center [1230, 420] width 172 height 26
click at [1144, 408] on select "- Select Reason Code - 099 - Other (Provide additional detail) ACT - Agency Cha…" at bounding box center [1230, 420] width 172 height 26
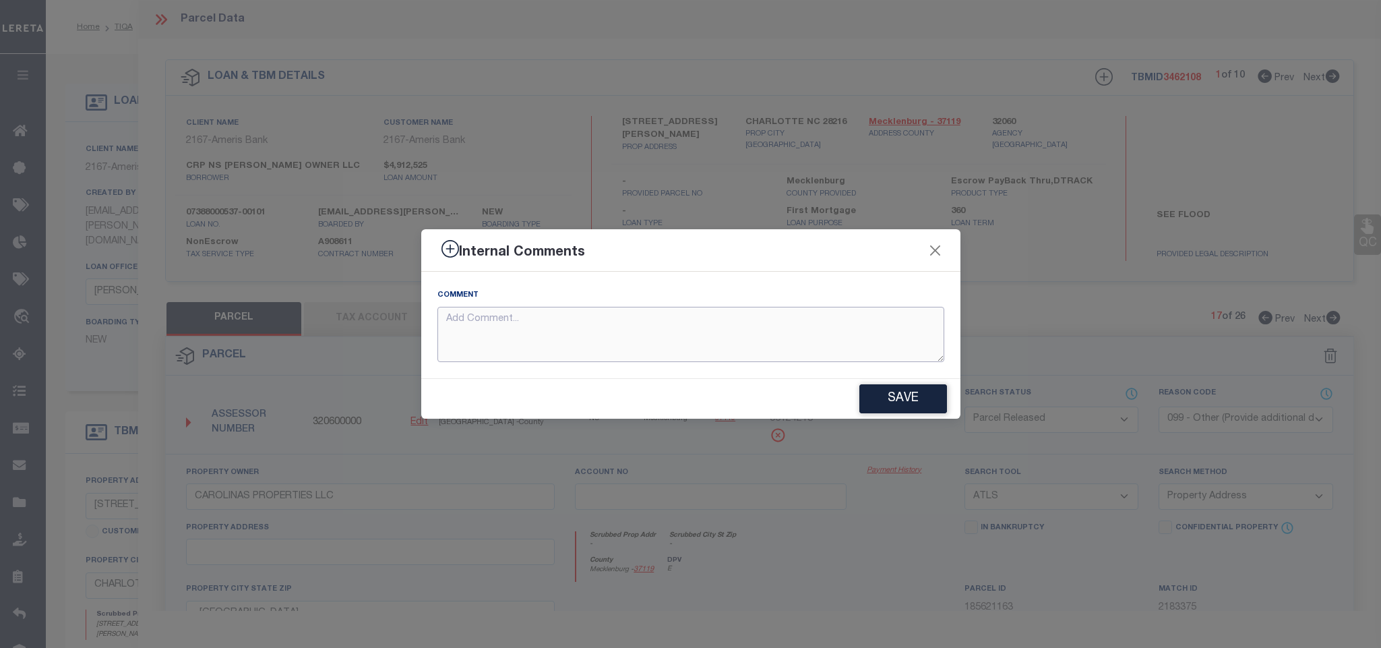
click at [742, 336] on textarea at bounding box center [691, 335] width 507 height 56
paste textarea "Parcel not needed for the Loan."
click at [908, 400] on button "Save" at bounding box center [904, 398] width 88 height 29
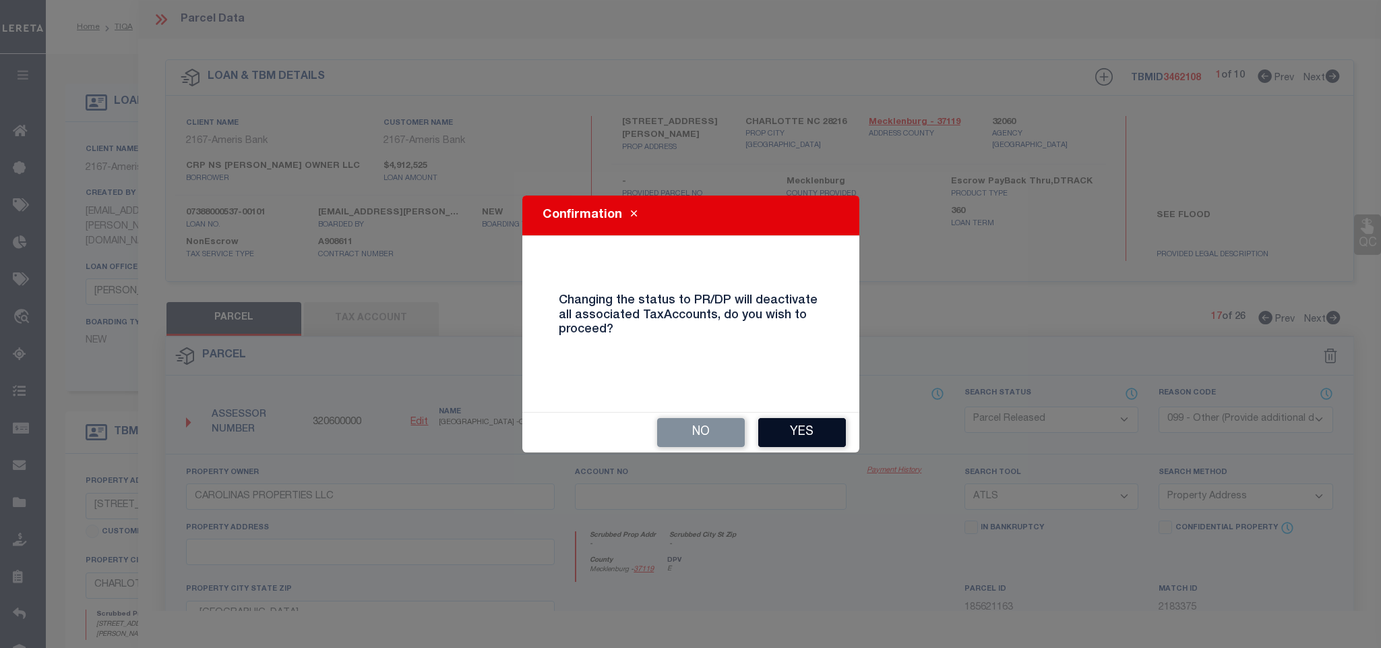
click at [818, 433] on button "Yes" at bounding box center [802, 432] width 88 height 29
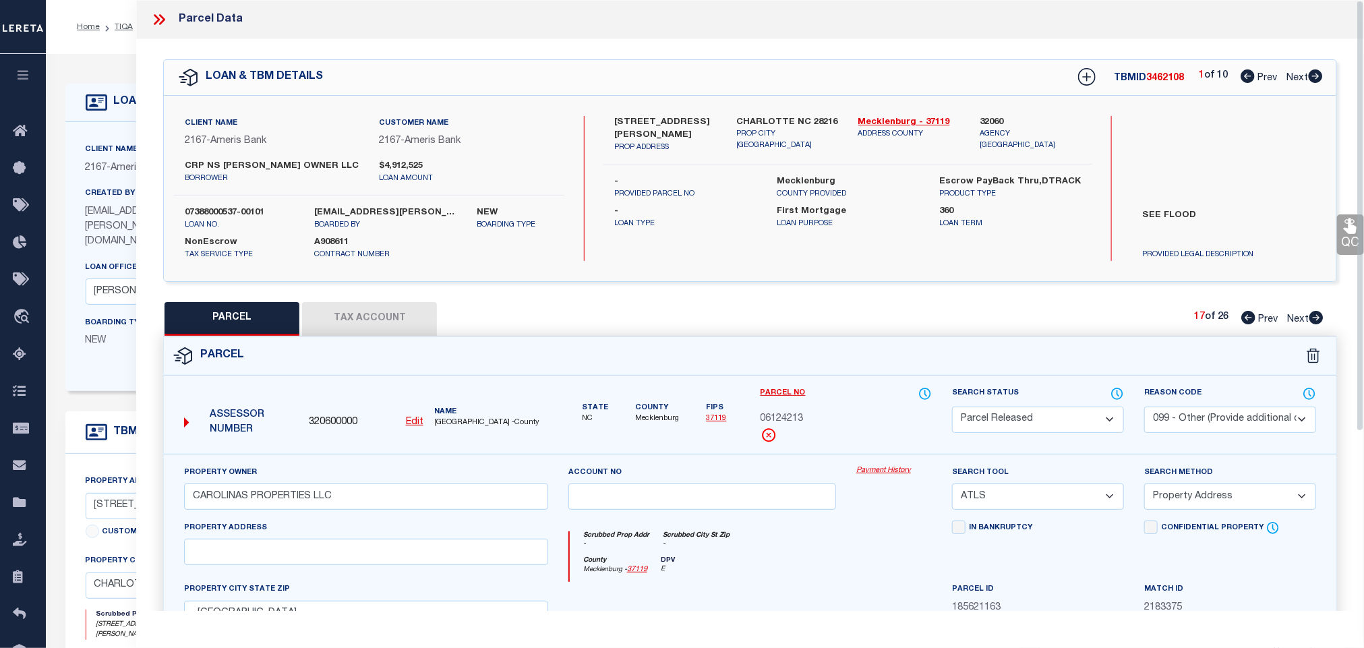
click at [1313, 322] on icon at bounding box center [1316, 317] width 14 height 13
click at [1066, 415] on select "Automated Search Bad Parcel Complete Duplicate Parcel High Dollar Reporting In …" at bounding box center [1038, 420] width 172 height 26
click at [952, 408] on select "Automated Search Bad Parcel Complete Duplicate Parcel High Dollar Reporting In …" at bounding box center [1038, 420] width 172 height 26
click at [1203, 429] on select "- Select Reason Code - 099 - Other (Provide additional detail) ACT - Agency Cha…" at bounding box center [1230, 420] width 172 height 26
click at [1144, 408] on select "- Select Reason Code - 099 - Other (Provide additional detail) ACT - Agency Cha…" at bounding box center [1230, 420] width 172 height 26
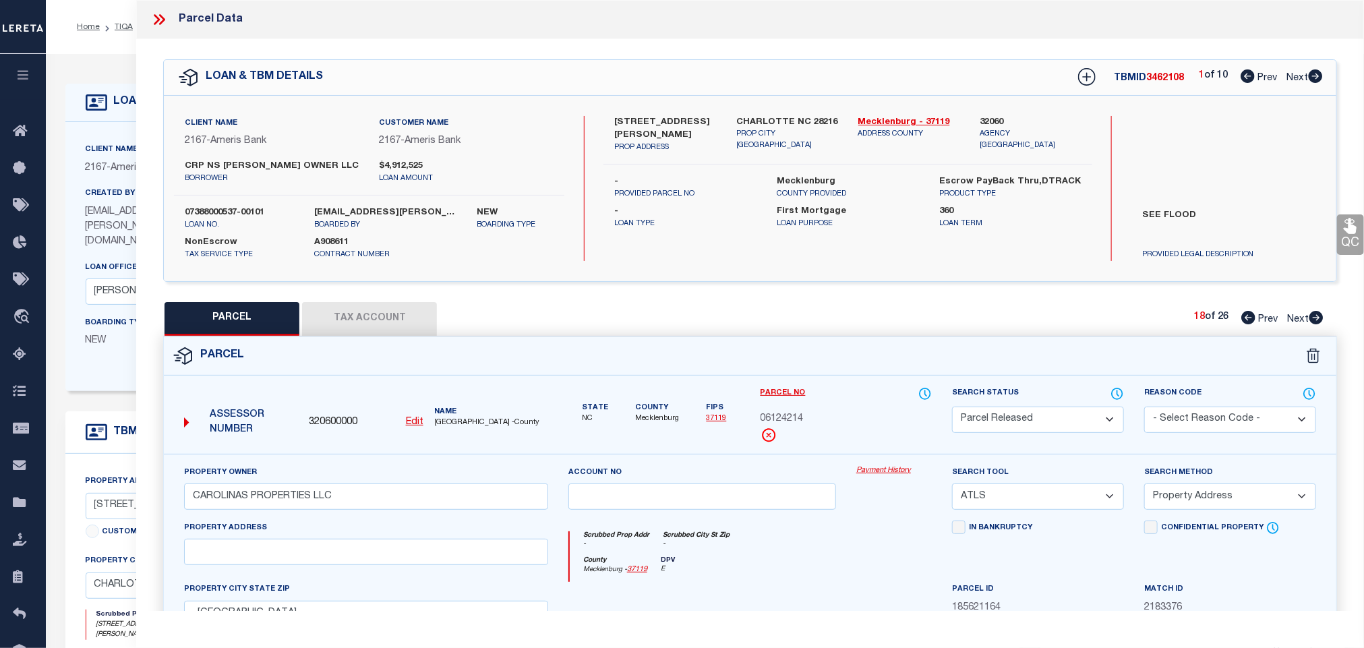
click at [1209, 421] on select "- Select Reason Code - 099 - Other (Provide additional detail) ACT - Agency Cha…" at bounding box center [1230, 420] width 172 height 26
click at [1144, 408] on select "- Select Reason Code - 099 - Other (Provide additional detail) ACT - Agency Cha…" at bounding box center [1230, 420] width 172 height 26
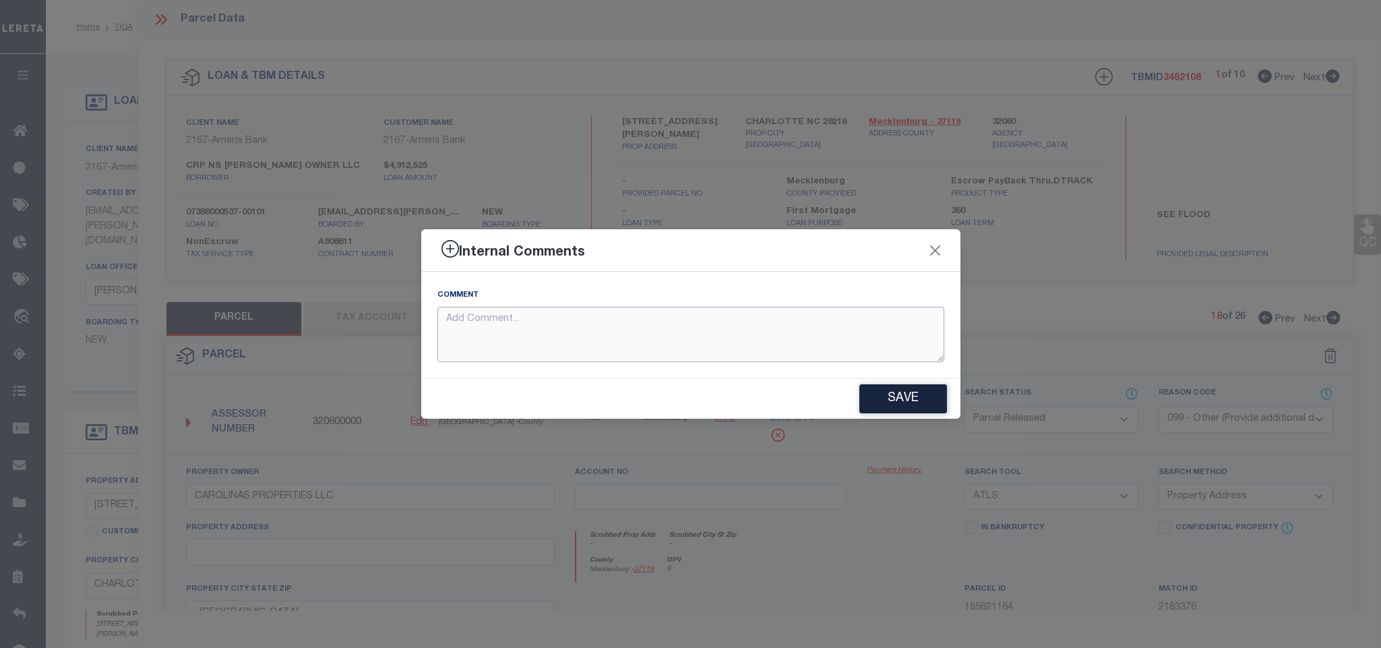
click at [862, 332] on textarea at bounding box center [691, 335] width 507 height 56
paste textarea "Parcel not needed for the Loan."
click at [926, 389] on button "Save" at bounding box center [904, 398] width 88 height 29
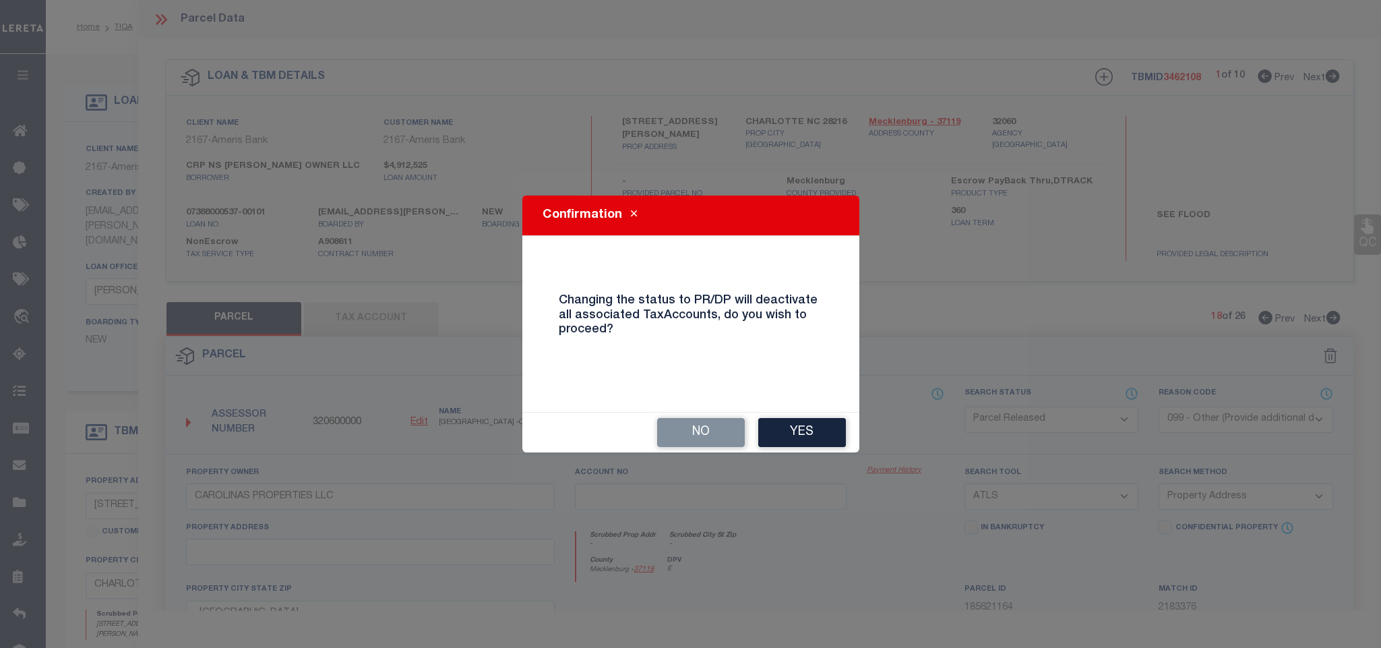
drag, startPoint x: 807, startPoint y: 441, endPoint x: 815, endPoint y: 431, distance: 12.4
click at [807, 440] on button "Yes" at bounding box center [802, 432] width 88 height 29
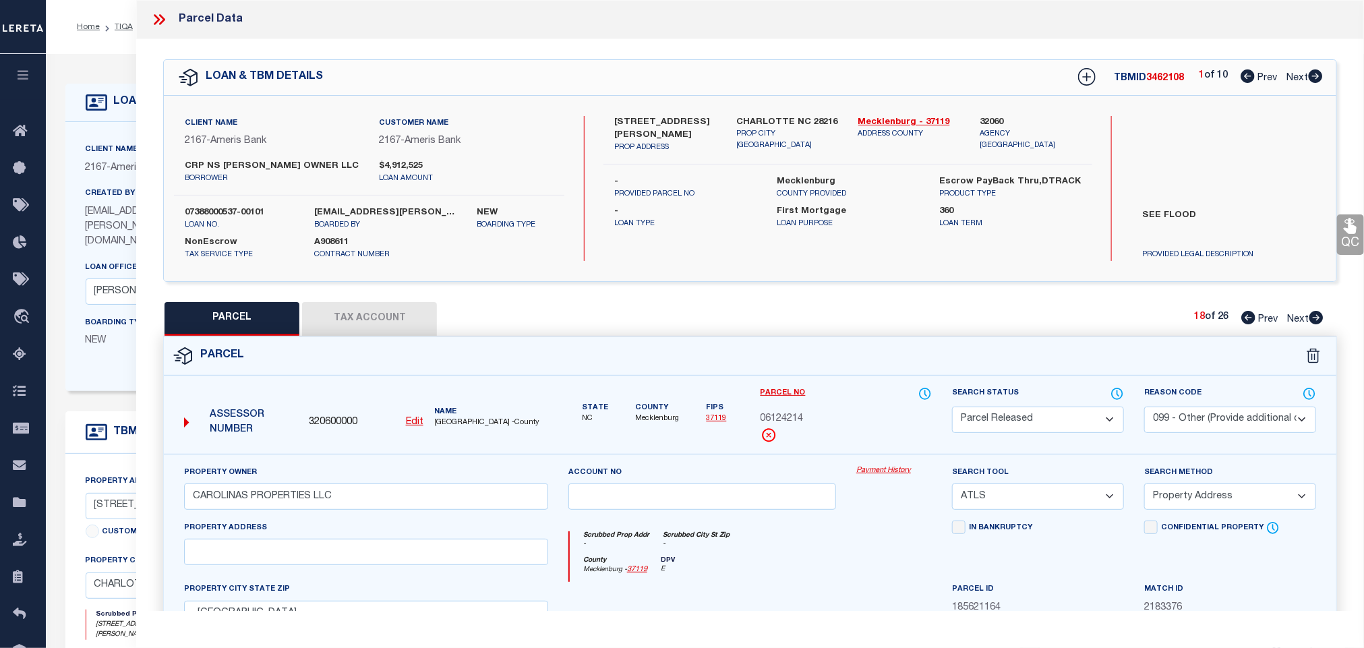
click at [1317, 318] on icon at bounding box center [1316, 317] width 14 height 13
click at [1083, 421] on select "Automated Search Bad Parcel Complete Duplicate Parcel High Dollar Reporting In …" at bounding box center [1038, 420] width 172 height 26
click at [952, 408] on select "Automated Search Bad Parcel Complete Duplicate Parcel High Dollar Reporting In …" at bounding box center [1038, 420] width 172 height 26
click at [1224, 421] on select "- Select Reason Code - 099 - Other (Provide additional detail) ACT - Agency Cha…" at bounding box center [1230, 420] width 172 height 26
click at [1144, 408] on select "- Select Reason Code - 099 - Other (Provide additional detail) ACT - Agency Cha…" at bounding box center [1230, 420] width 172 height 26
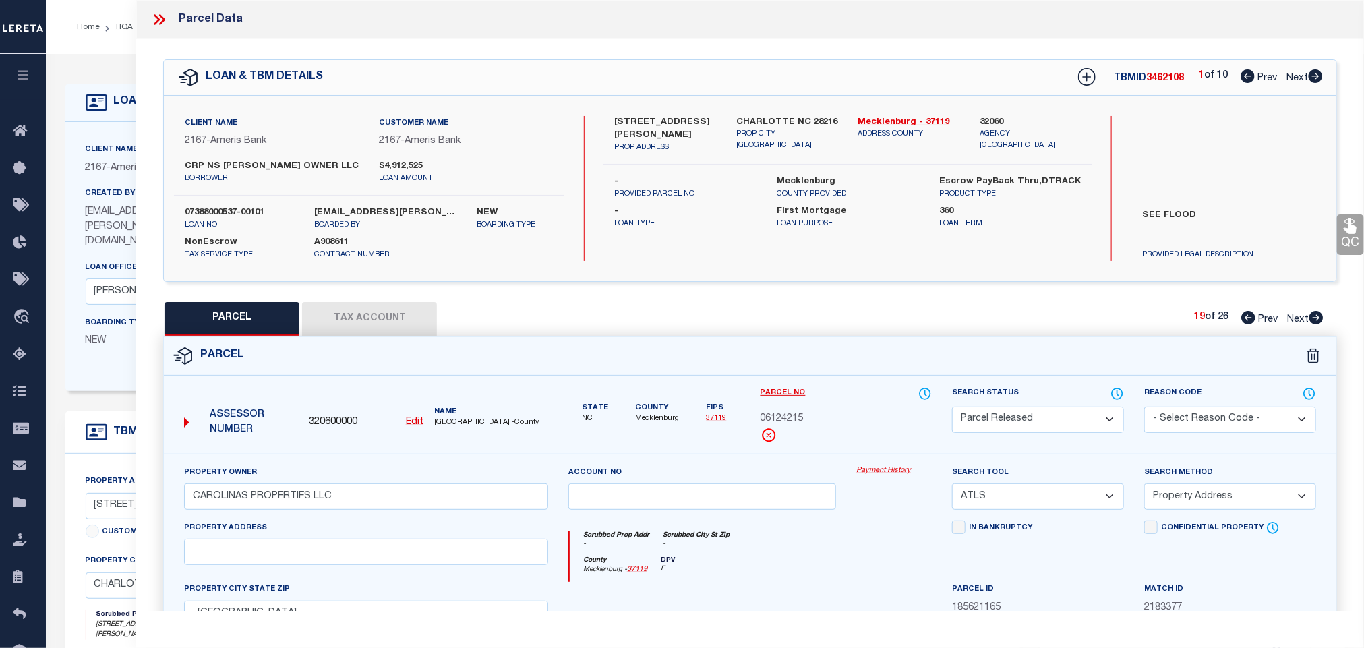
click at [1220, 417] on select "- Select Reason Code - 099 - Other (Provide additional detail) ACT - Agency Cha…" at bounding box center [1230, 420] width 172 height 26
click at [1144, 408] on select "- Select Reason Code - 099 - Other (Provide additional detail) ACT - Agency Cha…" at bounding box center [1230, 420] width 172 height 26
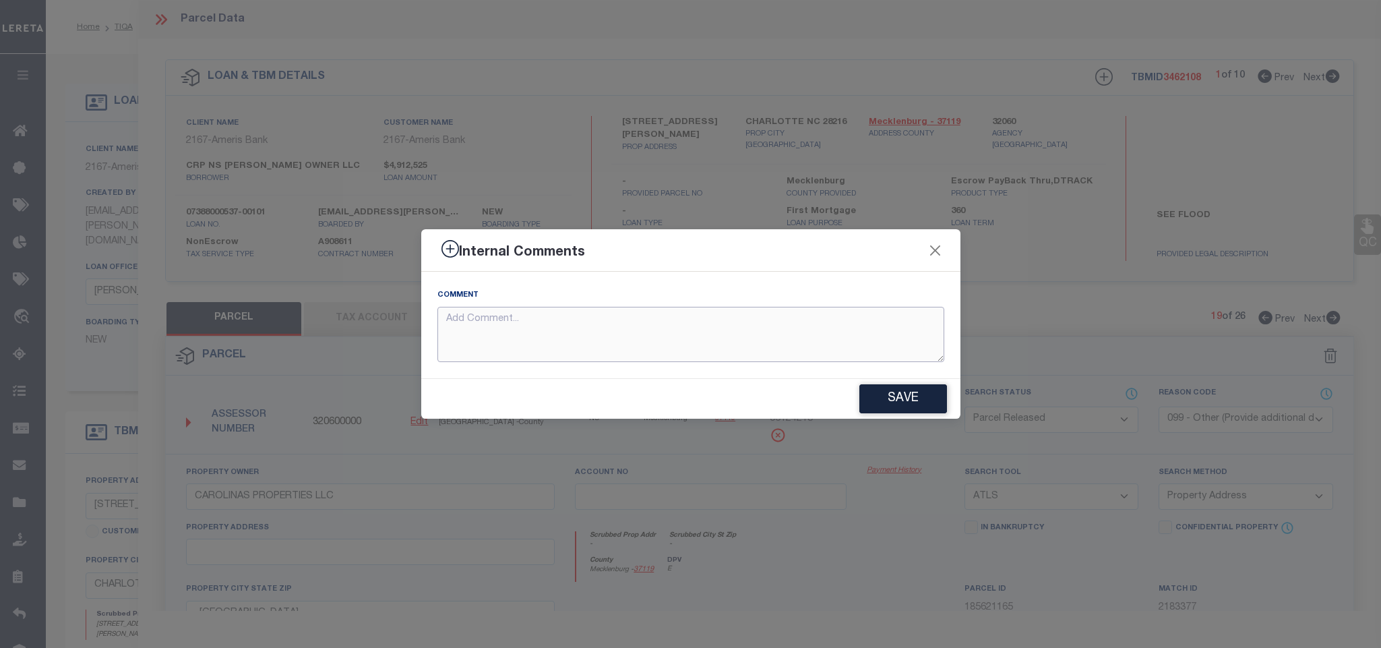
click at [862, 352] on textarea at bounding box center [691, 335] width 507 height 56
paste textarea "Parcel not needed for the Loan."
drag, startPoint x: 923, startPoint y: 397, endPoint x: 986, endPoint y: 380, distance: 64.9
click at [922, 397] on button "Save" at bounding box center [904, 398] width 88 height 29
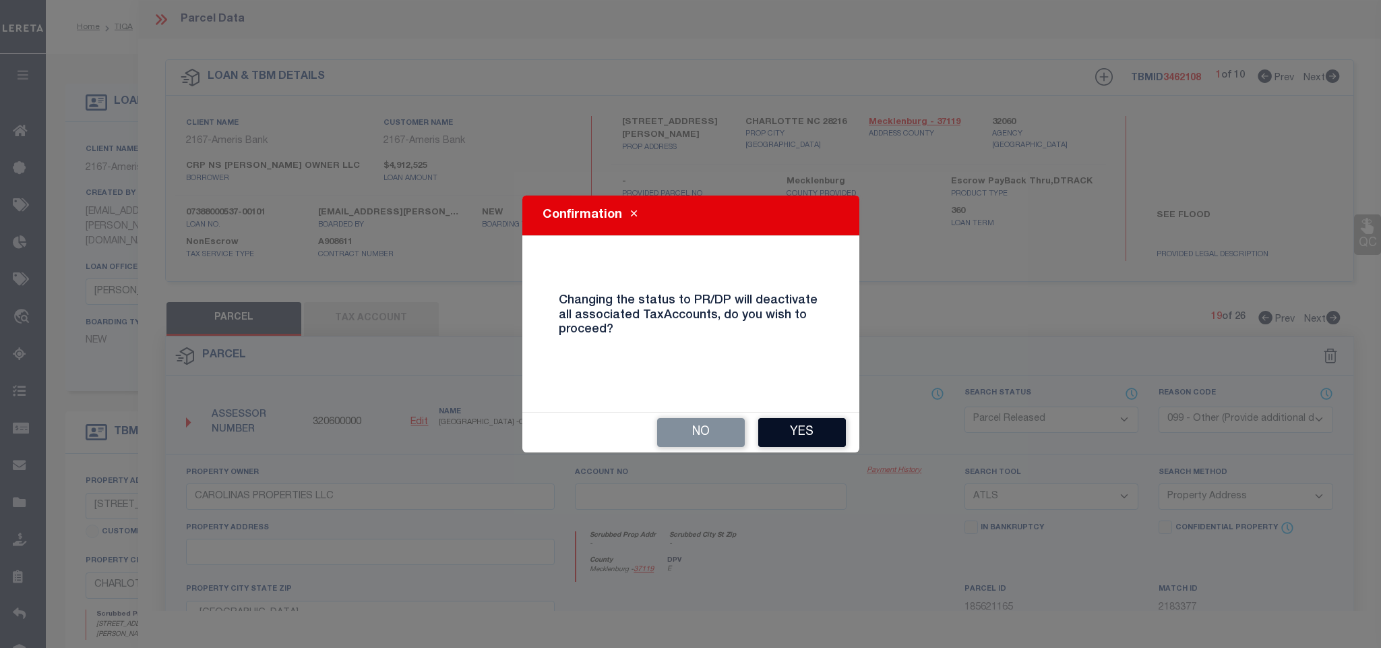
click at [820, 425] on button "Yes" at bounding box center [802, 432] width 88 height 29
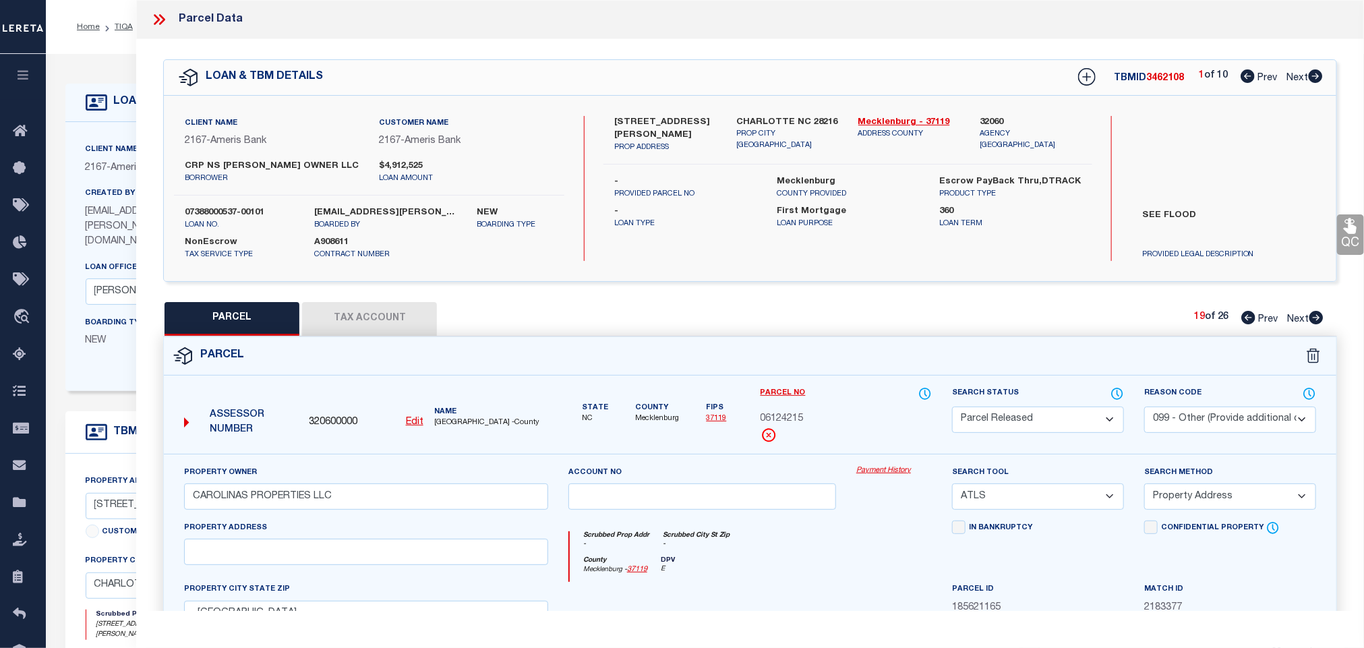
click at [1317, 322] on icon at bounding box center [1316, 317] width 14 height 13
click at [1054, 411] on select "Automated Search Bad Parcel Complete Duplicate Parcel High Dollar Reporting In …" at bounding box center [1038, 420] width 172 height 26
click at [952, 408] on select "Automated Search Bad Parcel Complete Duplicate Parcel High Dollar Reporting In …" at bounding box center [1038, 420] width 172 height 26
click at [1200, 417] on select "- Select Reason Code - 099 - Other (Provide additional detail) ACT - Agency Cha…" at bounding box center [1230, 420] width 172 height 26
click at [1144, 408] on select "- Select Reason Code - 099 - Other (Provide additional detail) ACT - Agency Cha…" at bounding box center [1230, 420] width 172 height 26
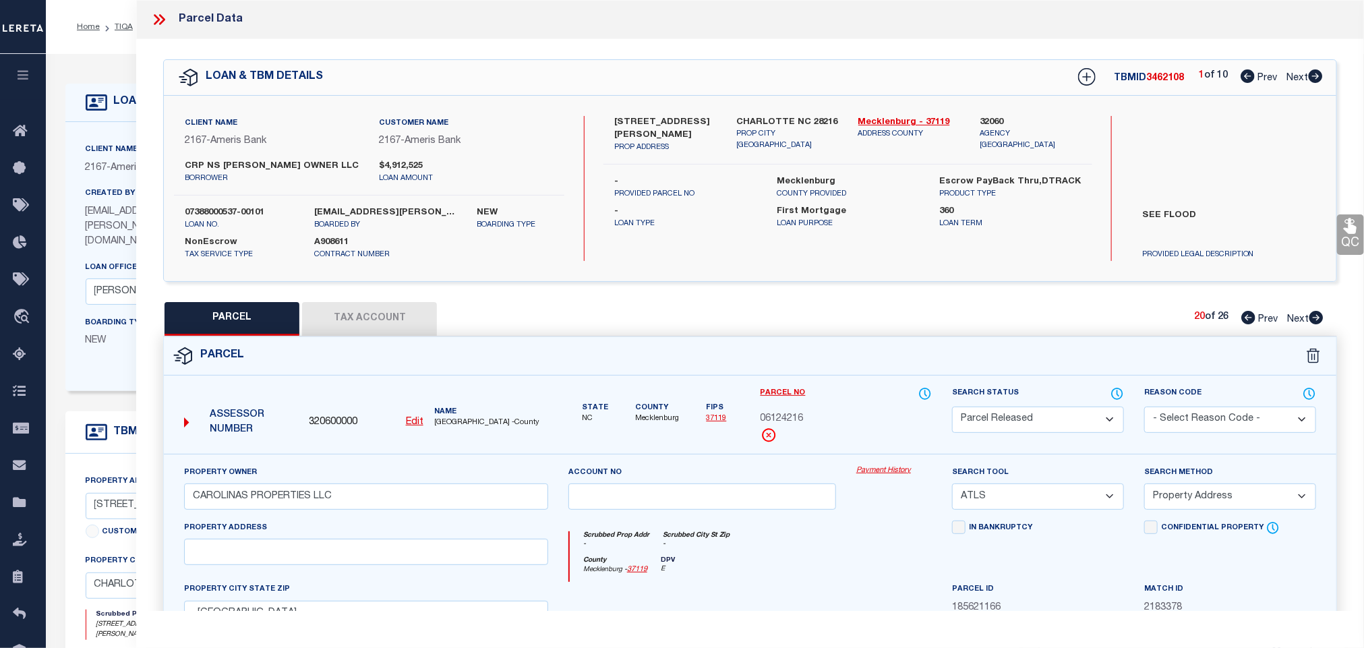
click at [1199, 421] on select "- Select Reason Code - 099 - Other (Provide additional detail) ACT - Agency Cha…" at bounding box center [1230, 420] width 172 height 26
click at [1144, 408] on select "- Select Reason Code - 099 - Other (Provide additional detail) ACT - Agency Cha…" at bounding box center [1230, 420] width 172 height 26
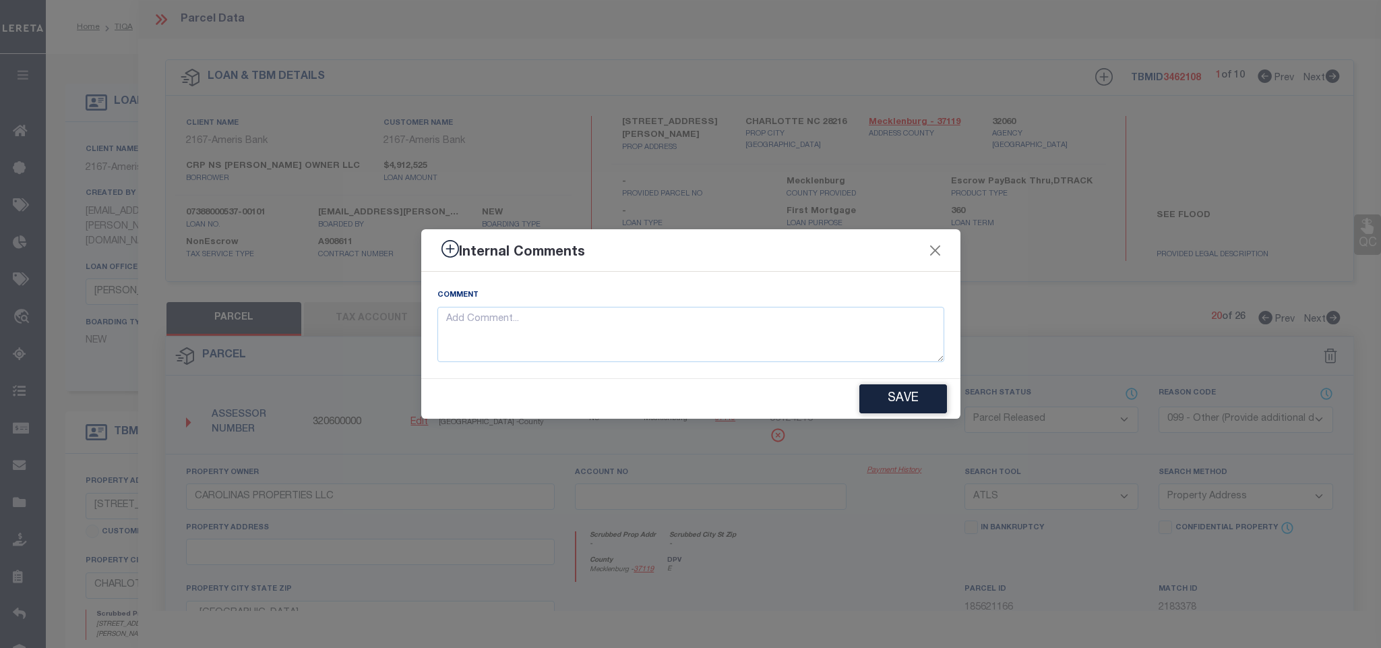
click at [872, 364] on div "Comment" at bounding box center [690, 325] width 539 height 107
click at [884, 342] on textarea at bounding box center [691, 335] width 507 height 56
paste textarea "Parcel not needed for the Loan."
drag, startPoint x: 902, startPoint y: 397, endPoint x: 1011, endPoint y: 379, distance: 110.7
click at [902, 398] on button "Save" at bounding box center [904, 398] width 88 height 29
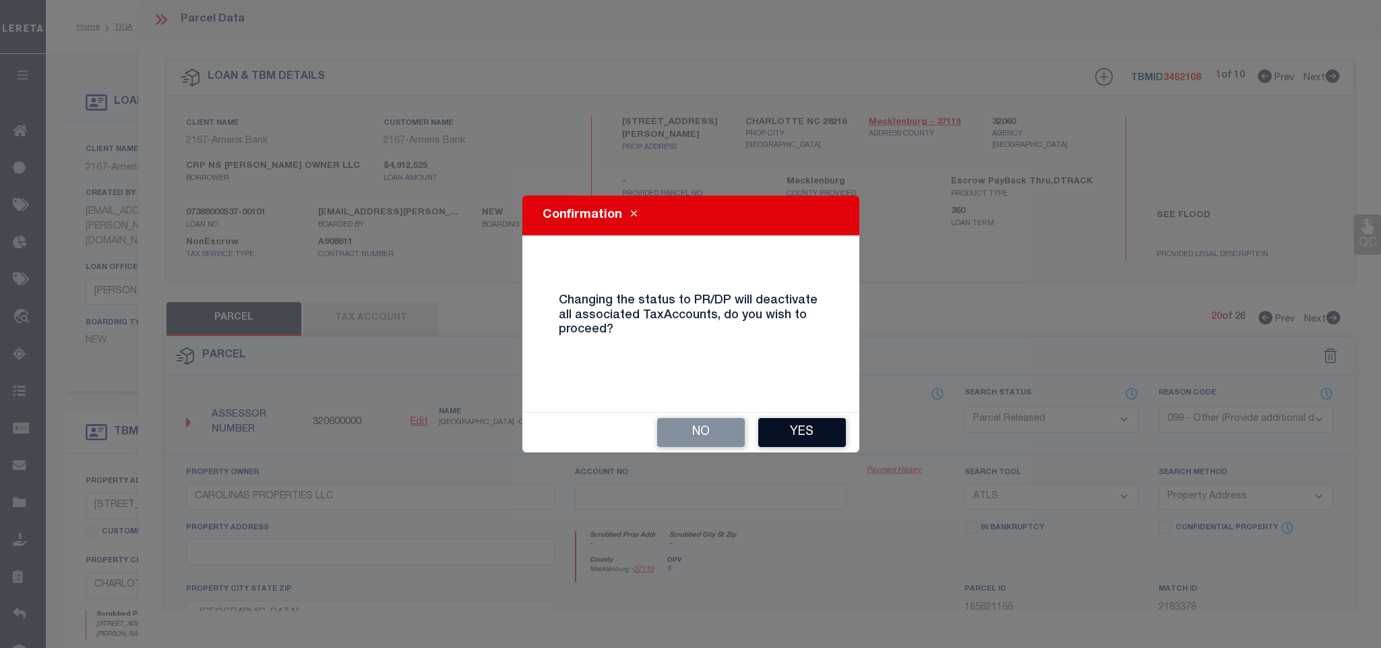
click at [831, 431] on button "Yes" at bounding box center [802, 432] width 88 height 29
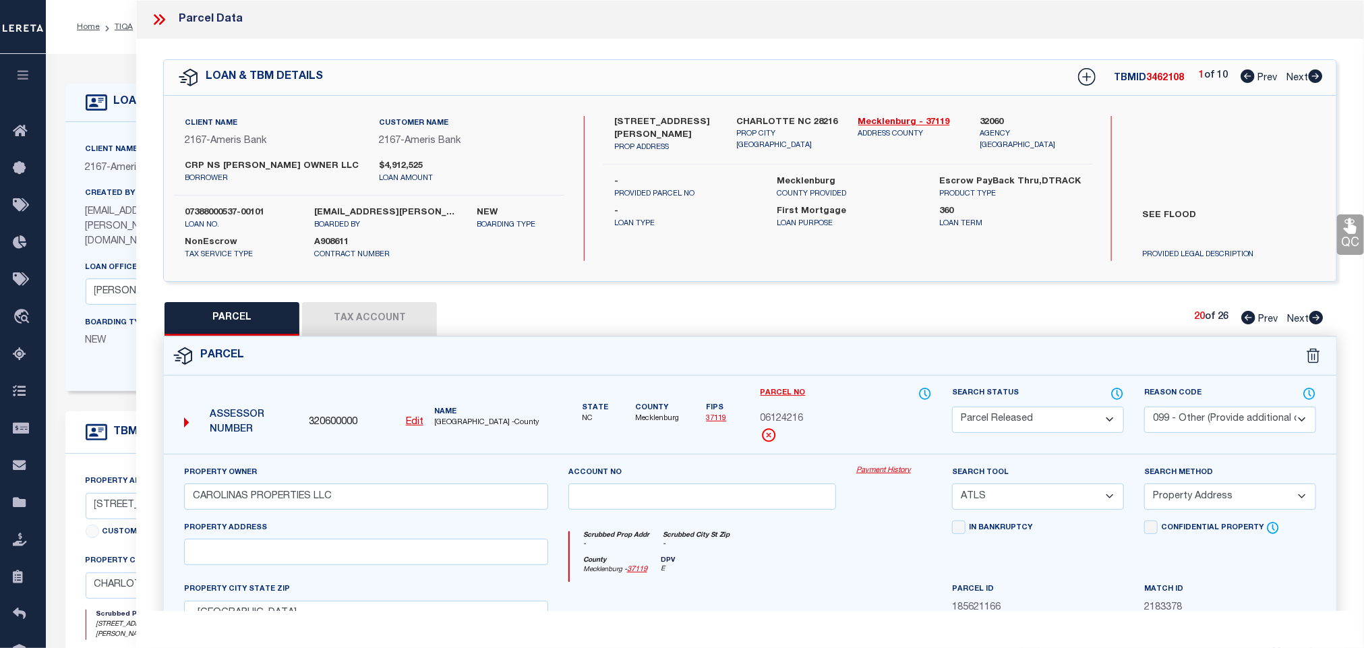
click at [1323, 318] on icon at bounding box center [1316, 317] width 15 height 13
click at [1052, 417] on select "Automated Search Bad Parcel Complete Duplicate Parcel High Dollar Reporting In …" at bounding box center [1038, 420] width 172 height 26
click at [952, 408] on select "Automated Search Bad Parcel Complete Duplicate Parcel High Dollar Reporting In …" at bounding box center [1038, 420] width 172 height 26
click at [1209, 417] on select "- Select Reason Code - 099 - Other (Provide additional detail) ACT - Agency Cha…" at bounding box center [1230, 420] width 172 height 26
click at [1144, 408] on select "- Select Reason Code - 099 - Other (Provide additional detail) ACT - Agency Cha…" at bounding box center [1230, 420] width 172 height 26
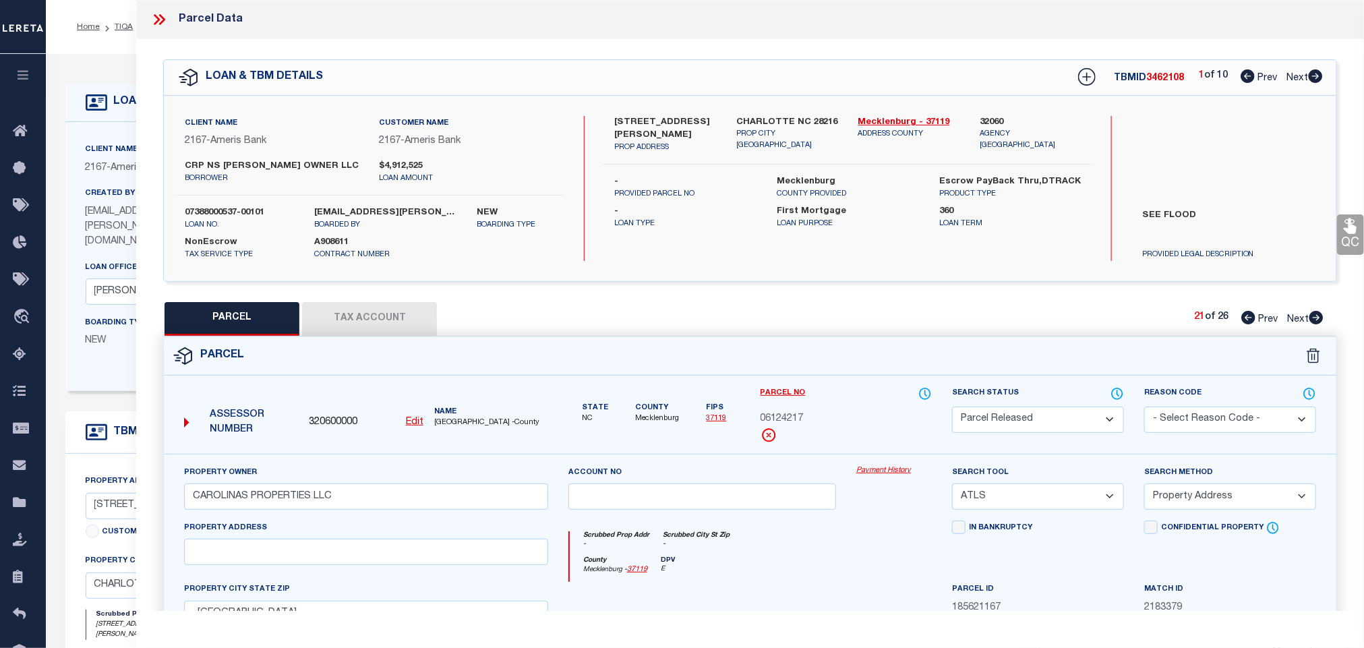
click at [1203, 417] on select "- Select Reason Code - 099 - Other (Provide additional detail) ACT - Agency Cha…" at bounding box center [1230, 420] width 172 height 26
click at [1144, 408] on select "- Select Reason Code - 099 - Other (Provide additional detail) ACT - Agency Cha…" at bounding box center [1230, 420] width 172 height 26
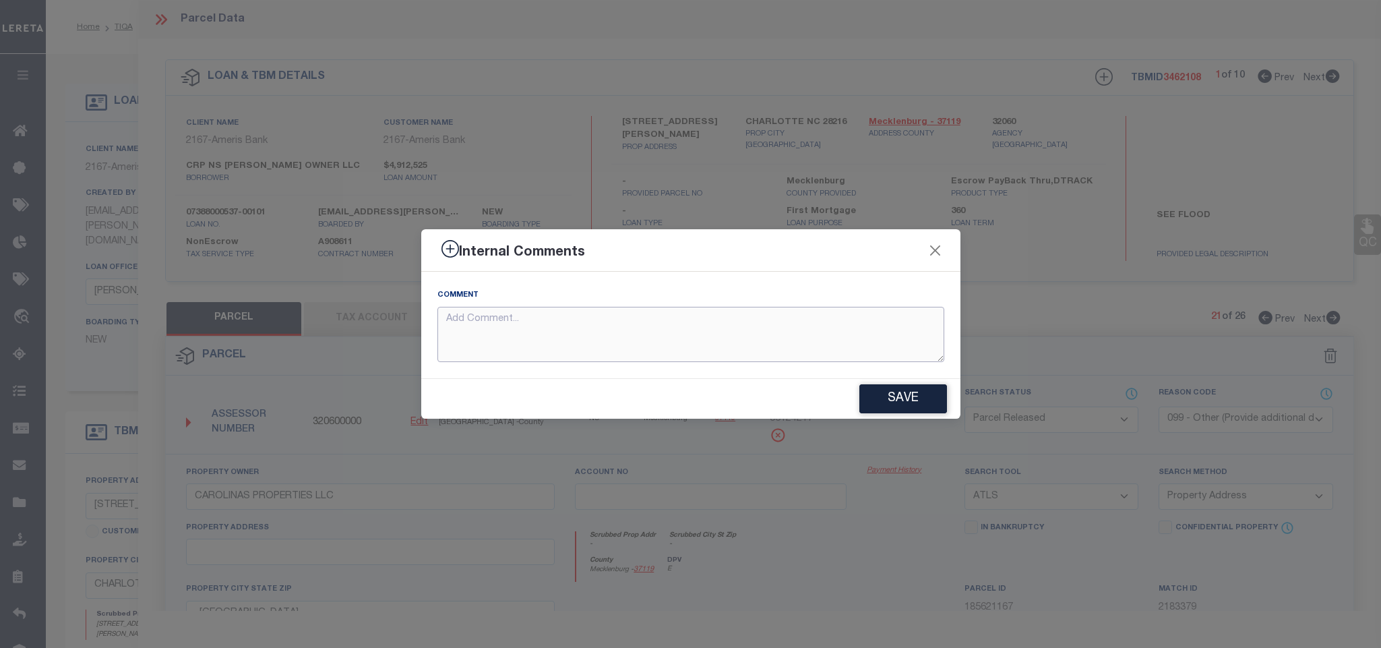
click at [862, 342] on textarea at bounding box center [691, 335] width 507 height 56
paste textarea "Parcel not needed for the Loan."
click at [886, 387] on button "Save" at bounding box center [904, 398] width 88 height 29
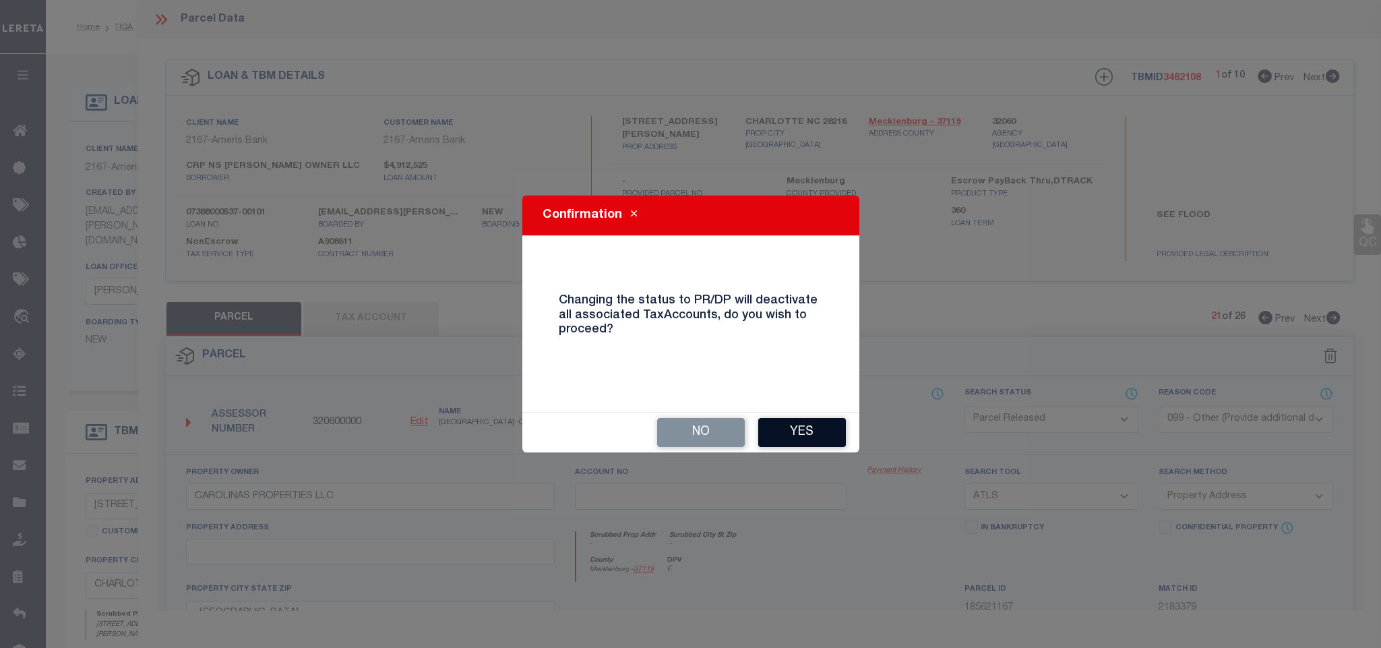
drag, startPoint x: 816, startPoint y: 427, endPoint x: 922, endPoint y: 407, distance: 108.6
click at [819, 429] on button "Yes" at bounding box center [802, 432] width 88 height 29
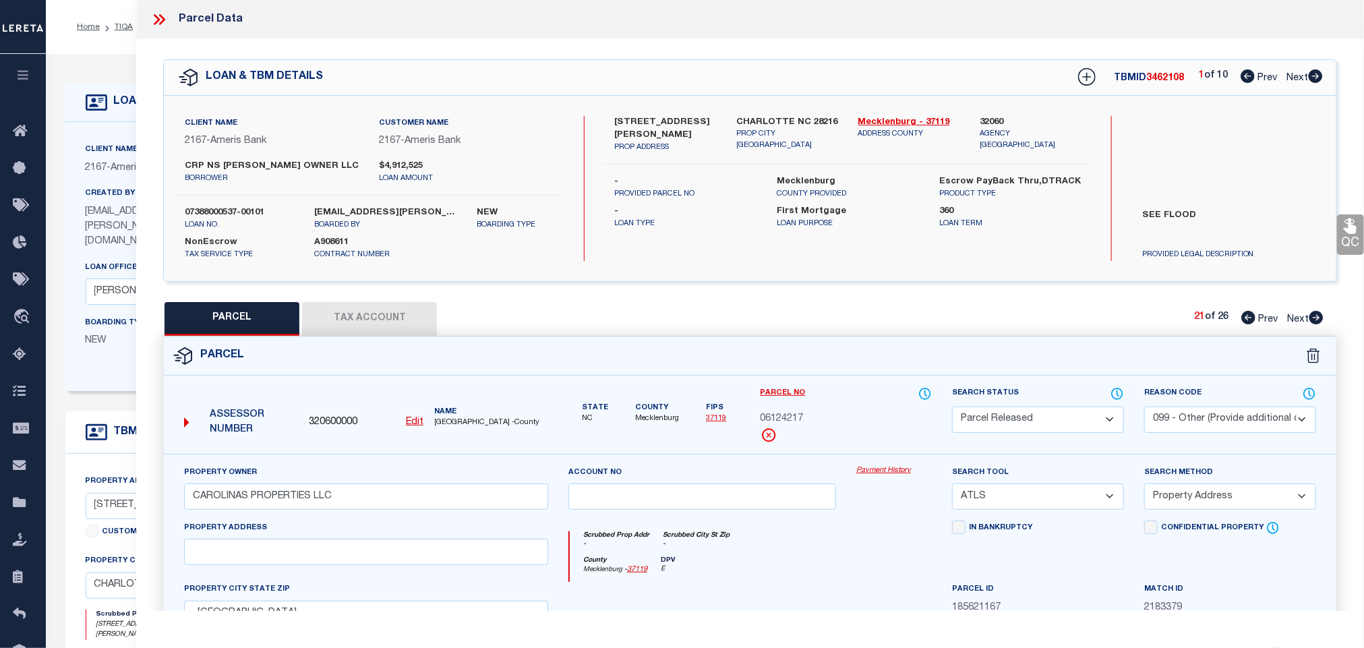
click at [1321, 318] on icon at bounding box center [1316, 317] width 14 height 13
click at [1074, 419] on select "Automated Search Bad Parcel Complete Duplicate Parcel High Dollar Reporting In …" at bounding box center [1038, 420] width 172 height 26
click at [952, 408] on select "Automated Search Bad Parcel Complete Duplicate Parcel High Dollar Reporting In …" at bounding box center [1038, 420] width 172 height 26
drag, startPoint x: 1208, startPoint y: 425, endPoint x: 1192, endPoint y: 431, distance: 17.1
click at [1208, 425] on select "- Select Reason Code - 099 - Other (Provide additional detail) ACT - Agency Cha…" at bounding box center [1230, 420] width 172 height 26
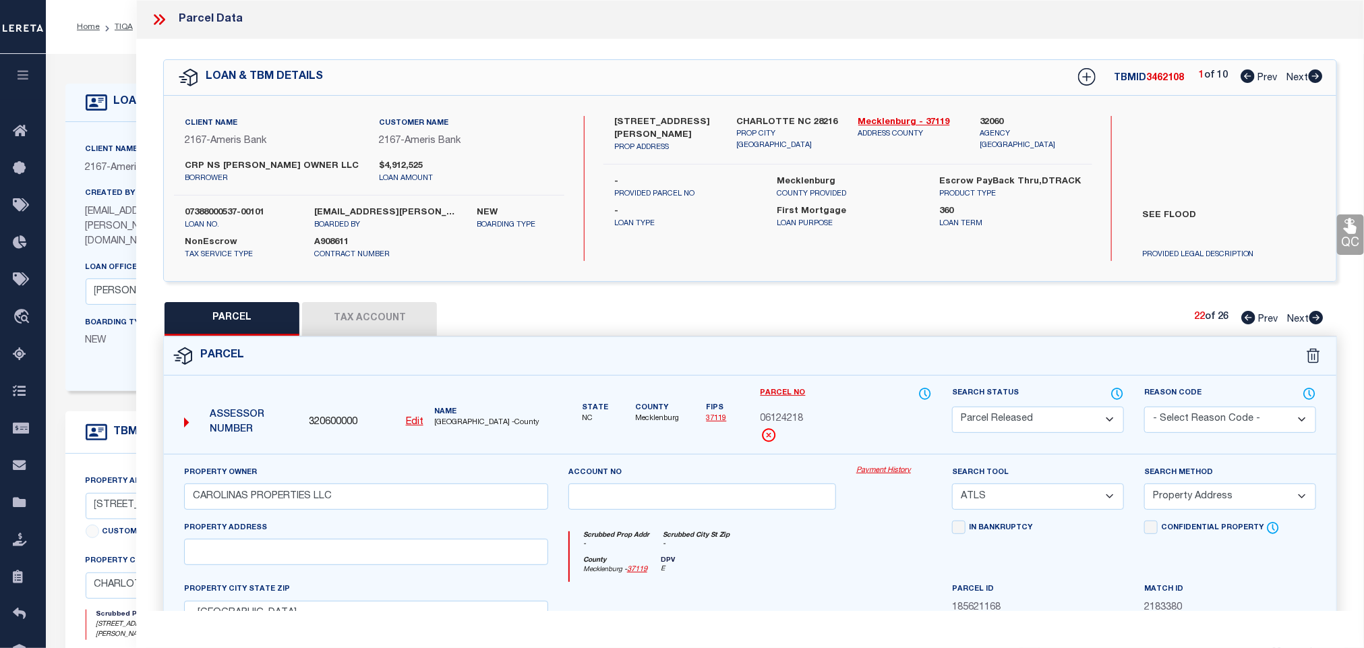
click at [1144, 408] on select "- Select Reason Code - 099 - Other (Provide additional detail) ACT - Agency Cha…" at bounding box center [1230, 420] width 172 height 26
click at [1205, 421] on select "- Select Reason Code - 099 - Other (Provide additional detail) ACT - Agency Cha…" at bounding box center [1230, 420] width 172 height 26
click at [1144, 408] on select "- Select Reason Code - 099 - Other (Provide additional detail) ACT - Agency Cha…" at bounding box center [1230, 420] width 172 height 26
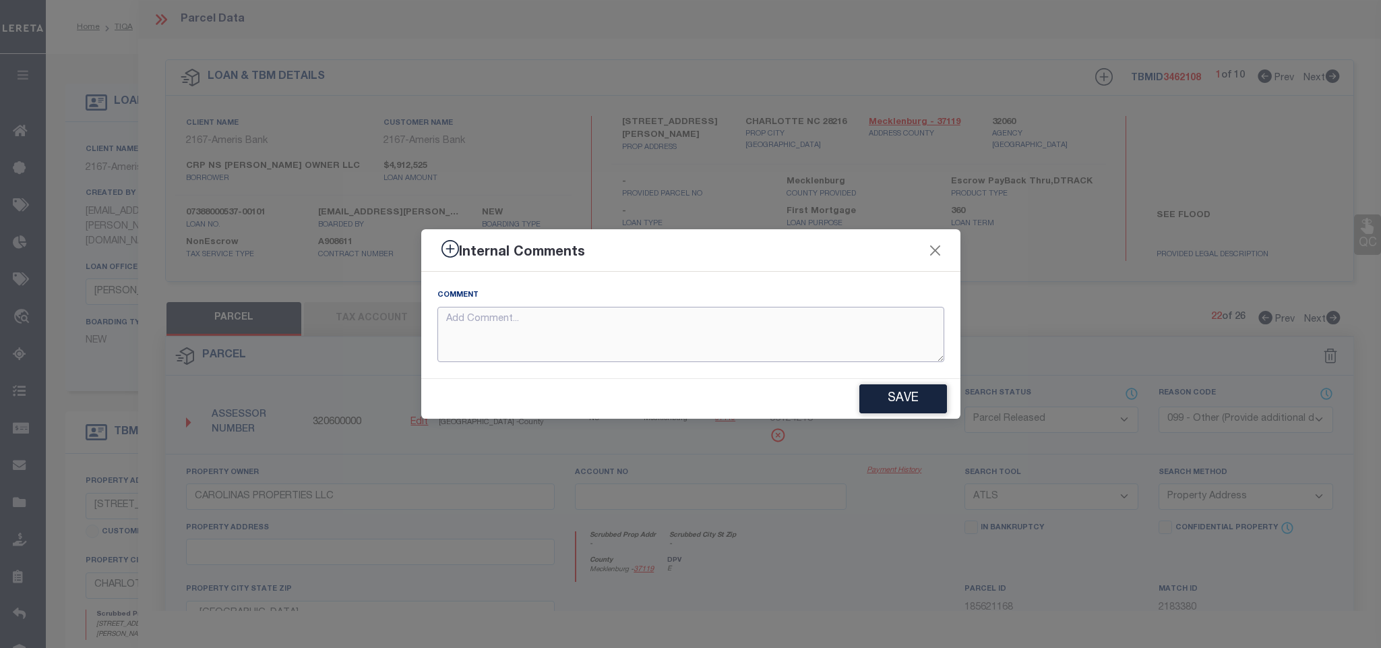
drag, startPoint x: 822, startPoint y: 320, endPoint x: 872, endPoint y: 328, distance: 50.4
click at [825, 320] on textarea at bounding box center [691, 335] width 507 height 56
paste textarea "Parcel not needed for the Loan."
click at [932, 391] on button "Save" at bounding box center [904, 398] width 88 height 29
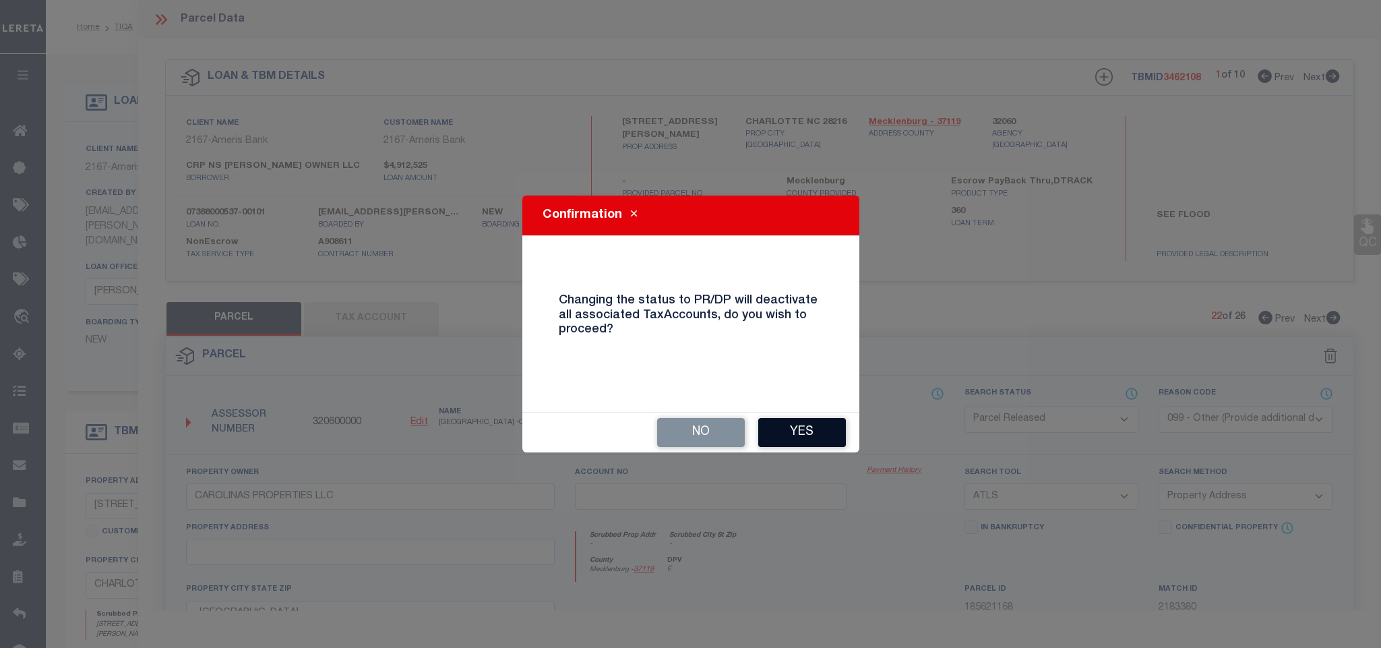
click at [824, 425] on button "Yes" at bounding box center [802, 432] width 88 height 29
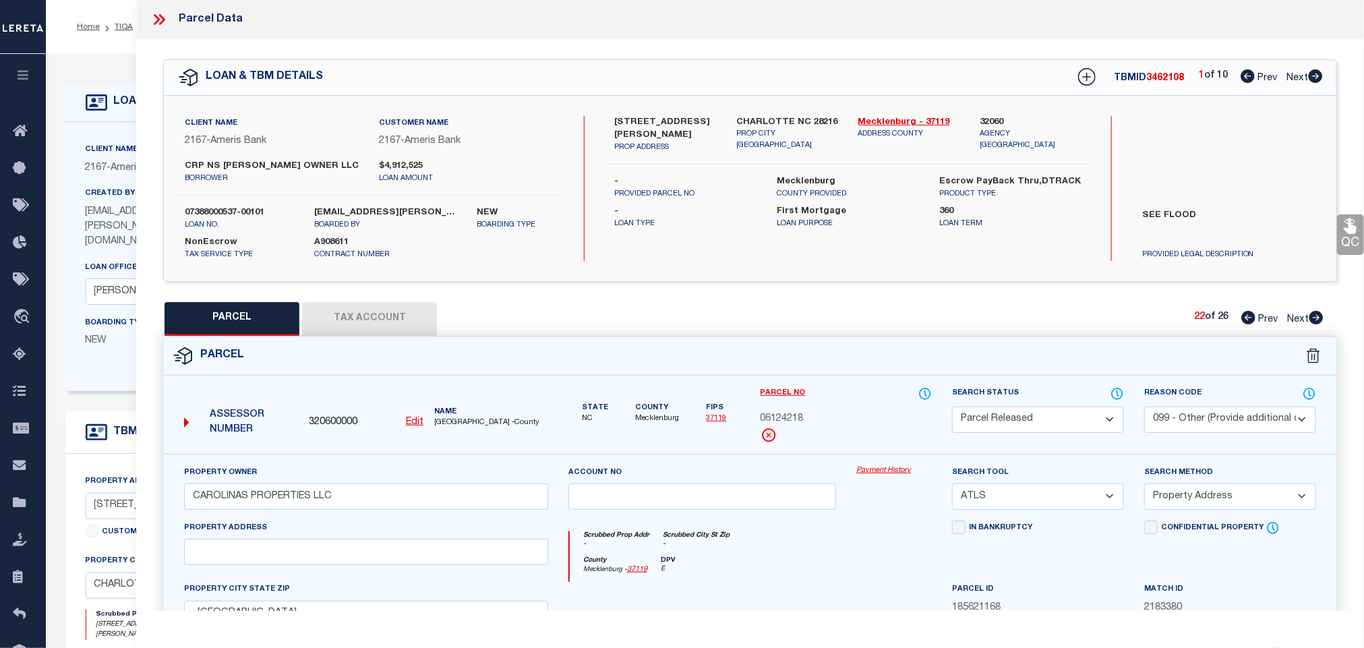
click at [1319, 318] on icon at bounding box center [1316, 317] width 14 height 13
drag, startPoint x: 1080, startPoint y: 421, endPoint x: 1074, endPoint y: 411, distance: 11.8
click at [1080, 421] on select "Automated Search Bad Parcel Complete Duplicate Parcel High Dollar Reporting In …" at bounding box center [1038, 420] width 172 height 26
click at [952, 408] on select "Automated Search Bad Parcel Complete Duplicate Parcel High Dollar Reporting In …" at bounding box center [1038, 420] width 172 height 26
drag, startPoint x: 1240, startPoint y: 421, endPoint x: 1220, endPoint y: 431, distance: 22.6
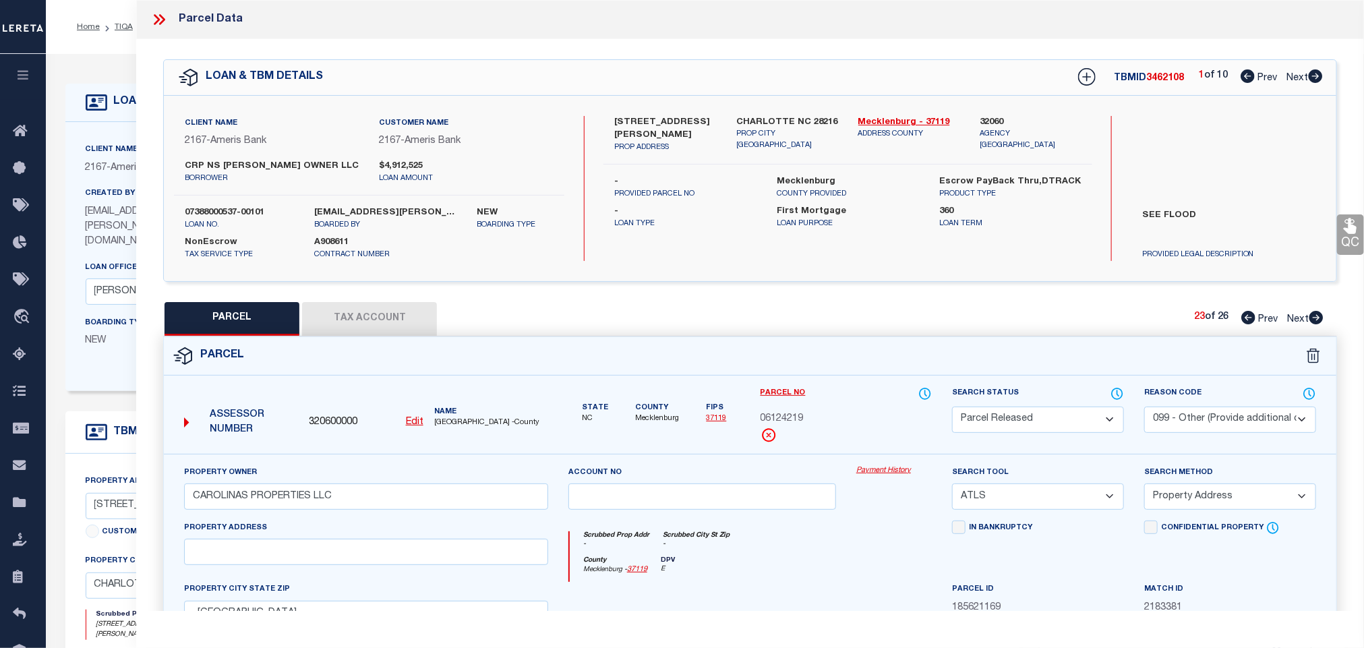
click at [1240, 419] on select "- Select Reason Code - 099 - Other (Provide additional detail) ACT - Agency Cha…" at bounding box center [1230, 420] width 172 height 26
click at [1144, 408] on select "- Select Reason Code - 099 - Other (Provide additional detail) ACT - Agency Cha…" at bounding box center [1230, 420] width 172 height 26
click at [1224, 421] on select "- Select Reason Code - 099 - Other (Provide additional detail) ACT - Agency Cha…" at bounding box center [1230, 420] width 172 height 26
click at [1144, 408] on select "- Select Reason Code - 099 - Other (Provide additional detail) ACT - Agency Cha…" at bounding box center [1230, 420] width 172 height 26
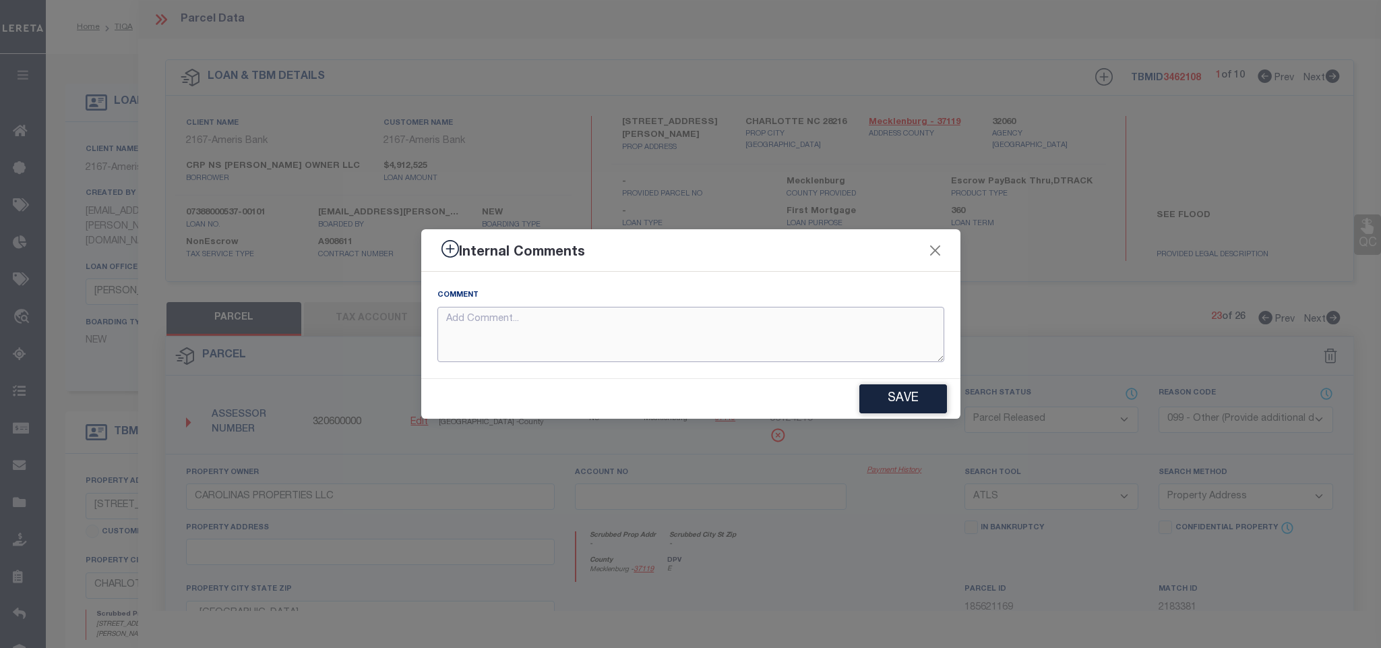
click at [804, 307] on textarea at bounding box center [691, 335] width 507 height 56
paste textarea "Parcel not needed for the Loan."
drag, startPoint x: 897, startPoint y: 392, endPoint x: 918, endPoint y: 377, distance: 26.6
click at [898, 392] on button "Save" at bounding box center [904, 398] width 88 height 29
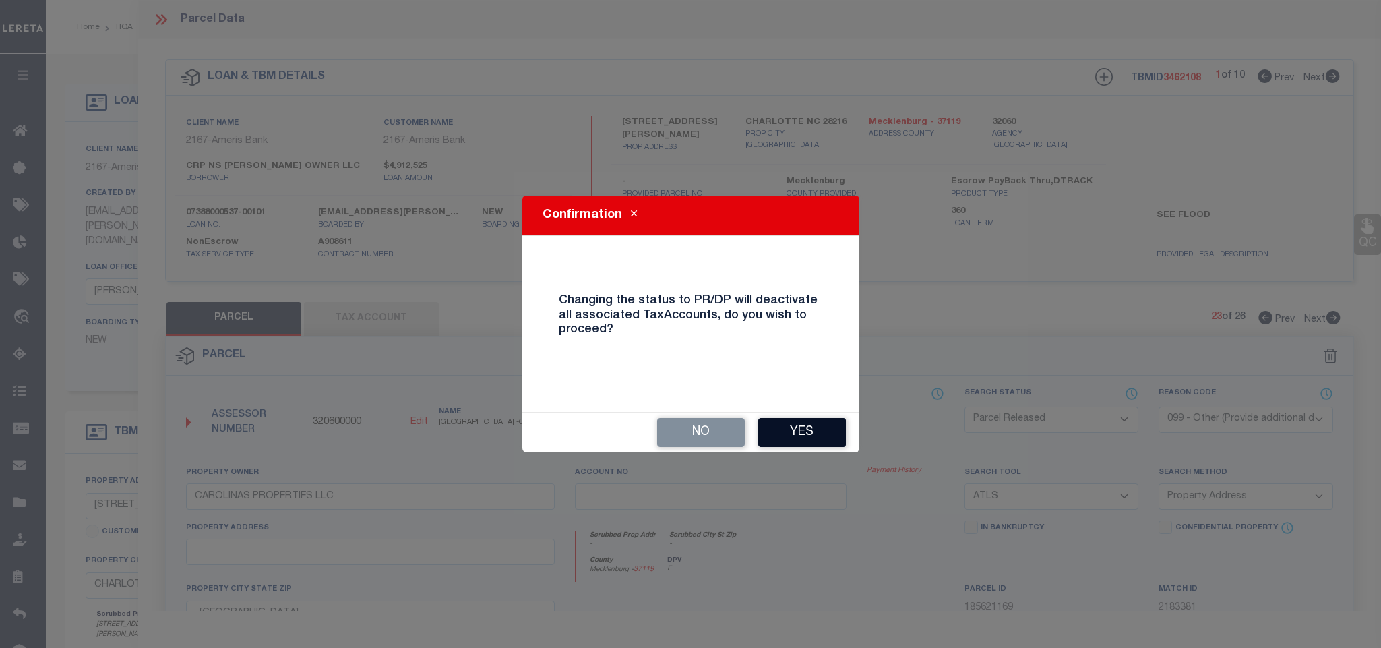
click at [787, 431] on button "Yes" at bounding box center [802, 432] width 88 height 29
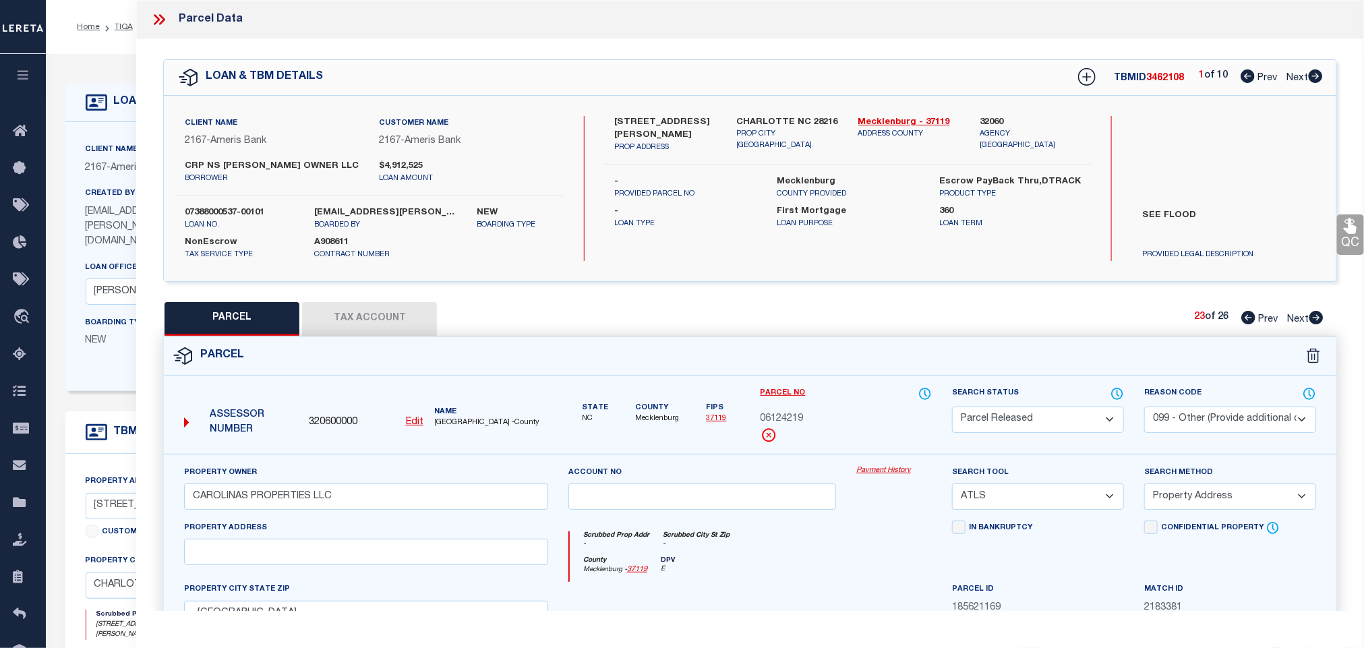
click at [1311, 320] on icon at bounding box center [1316, 317] width 14 height 13
click at [1048, 423] on select "Automated Search Bad Parcel Complete Duplicate Parcel High Dollar Reporting In …" at bounding box center [1038, 420] width 172 height 26
click at [952, 408] on select "Automated Search Bad Parcel Complete Duplicate Parcel High Dollar Reporting In …" at bounding box center [1038, 420] width 172 height 26
click at [1200, 413] on select "- Select Reason Code - 099 - Other (Provide additional detail) ACT - Agency Cha…" at bounding box center [1230, 420] width 172 height 26
click at [1144, 408] on select "- Select Reason Code - 099 - Other (Provide additional detail) ACT - Agency Cha…" at bounding box center [1230, 420] width 172 height 26
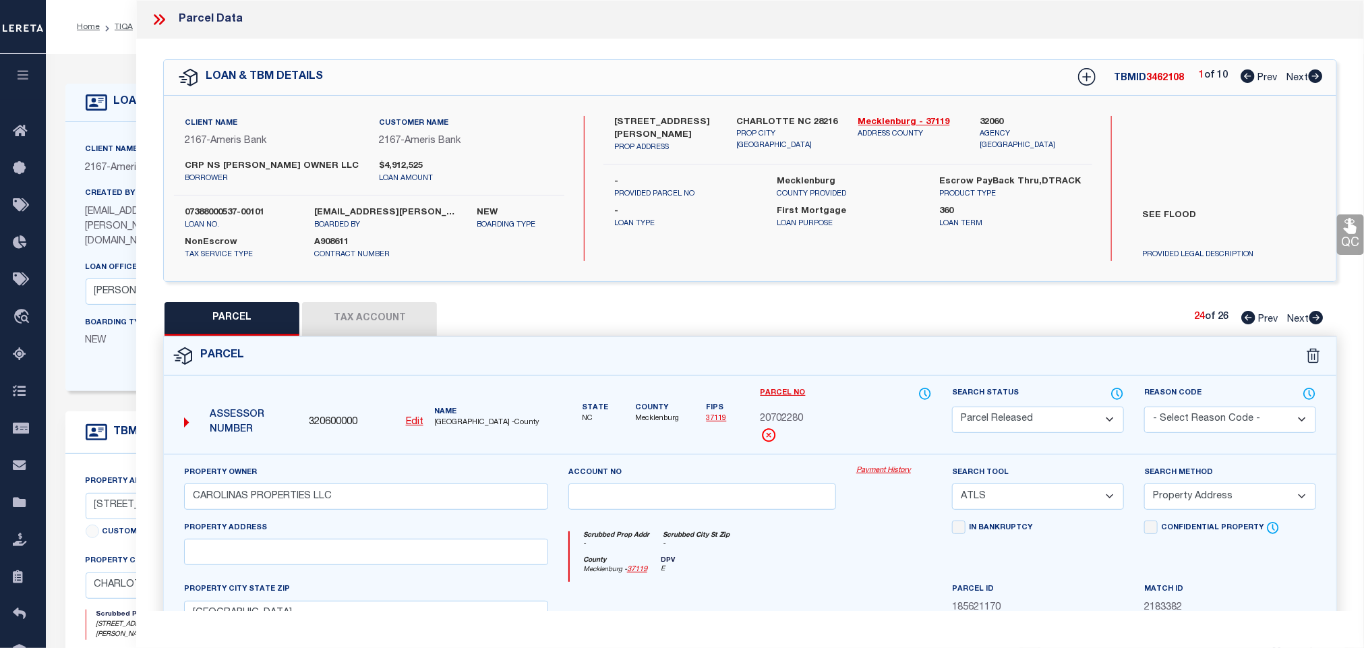
click at [1211, 421] on select "- Select Reason Code - 099 - Other (Provide additional detail) ACT - Agency Cha…" at bounding box center [1230, 420] width 172 height 26
click at [1144, 408] on select "- Select Reason Code - 099 - Other (Provide additional detail) ACT - Agency Cha…" at bounding box center [1230, 420] width 172 height 26
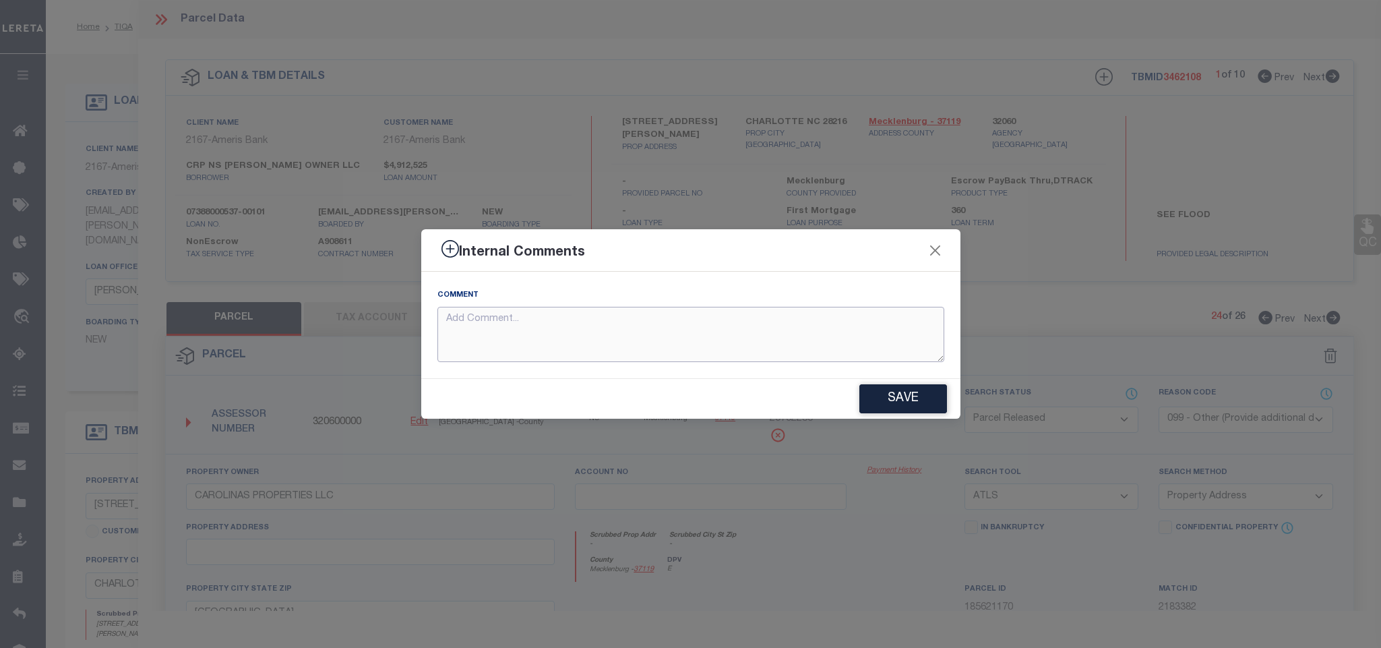
click at [895, 340] on textarea at bounding box center [691, 335] width 507 height 56
paste textarea "Parcel not needed for the Loan."
click at [926, 395] on button "Save" at bounding box center [904, 398] width 88 height 29
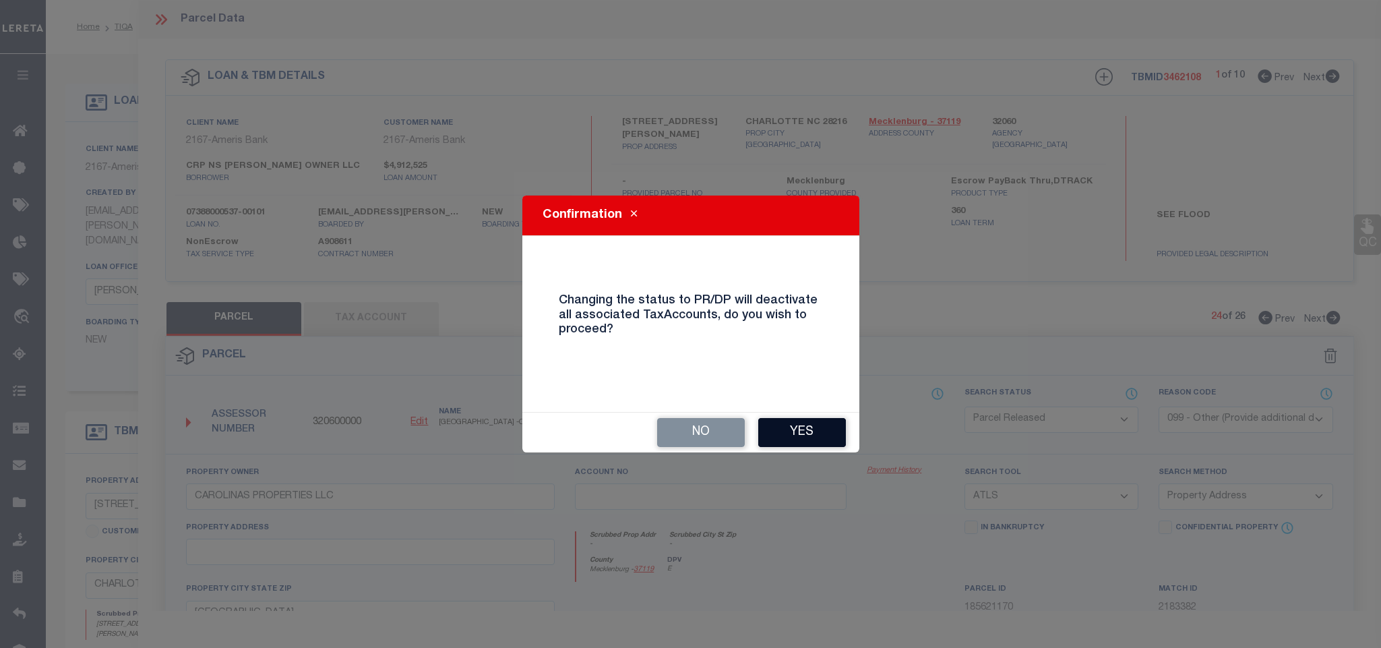
click at [813, 423] on button "Yes" at bounding box center [802, 432] width 88 height 29
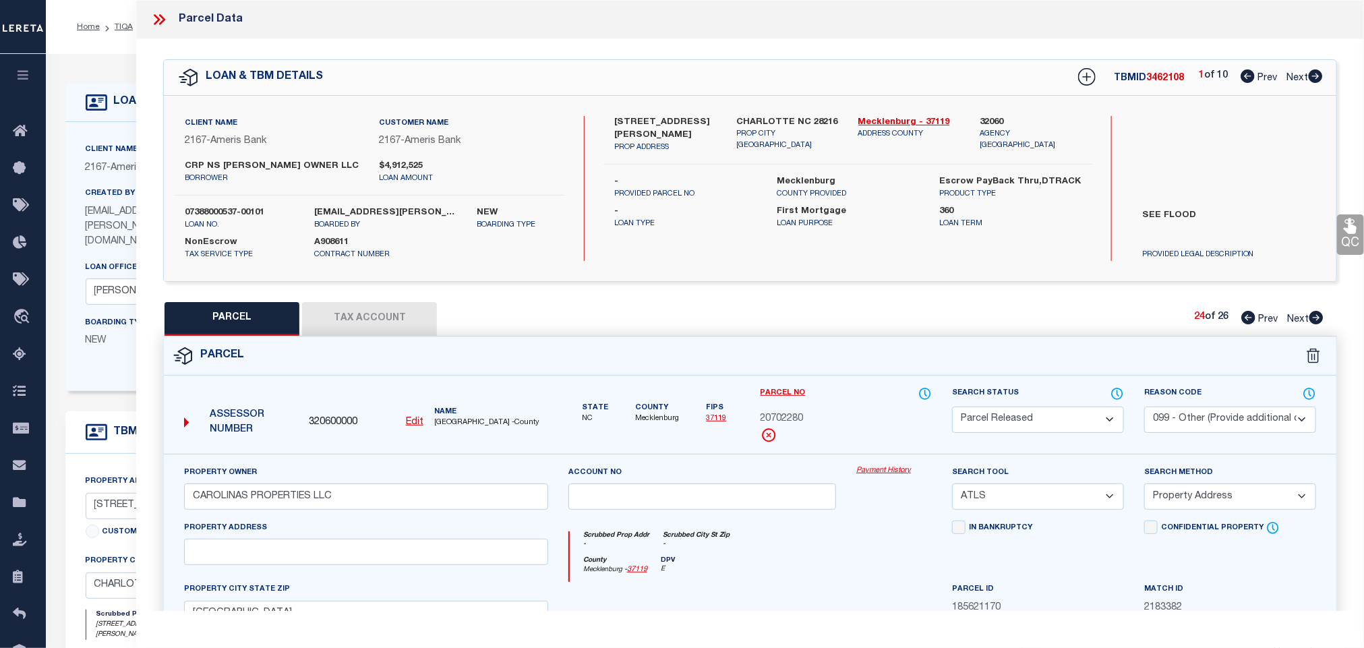
click at [1315, 324] on icon at bounding box center [1316, 317] width 14 height 13
drag, startPoint x: 1094, startPoint y: 429, endPoint x: 1086, endPoint y: 417, distance: 14.0
click at [1094, 429] on select "Automated Search Bad Parcel Complete Duplicate Parcel High Dollar Reporting In …" at bounding box center [1038, 420] width 172 height 26
click at [952, 408] on select "Automated Search Bad Parcel Complete Duplicate Parcel High Dollar Reporting In …" at bounding box center [1038, 420] width 172 height 26
click at [1228, 421] on select "- Select Reason Code - 099 - Other (Provide additional detail) ACT - Agency Cha…" at bounding box center [1230, 420] width 172 height 26
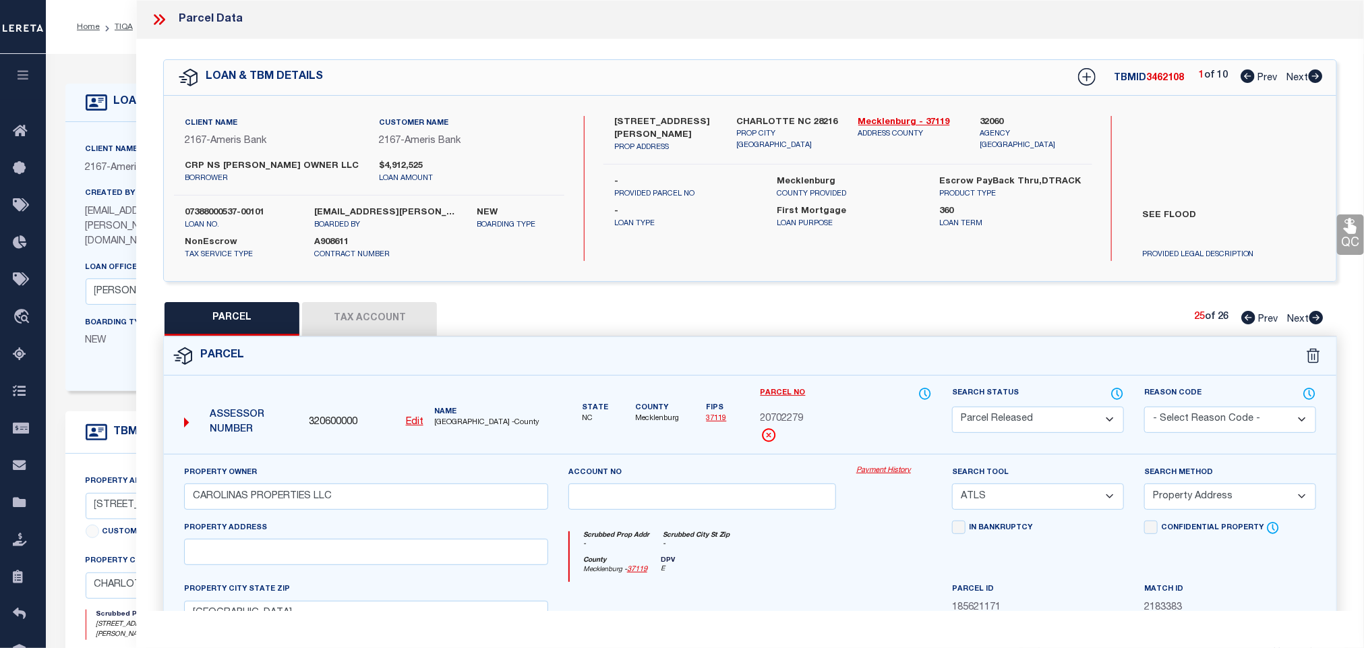
click at [1144, 408] on select "- Select Reason Code - 099 - Other (Provide additional detail) ACT - Agency Cha…" at bounding box center [1230, 420] width 172 height 26
click at [1230, 423] on select "- Select Reason Code - 099 - Other (Provide additional detail) ACT - Agency Cha…" at bounding box center [1230, 420] width 172 height 26
click at [1144, 408] on select "- Select Reason Code - 099 - Other (Provide additional detail) ACT - Agency Cha…" at bounding box center [1230, 420] width 172 height 26
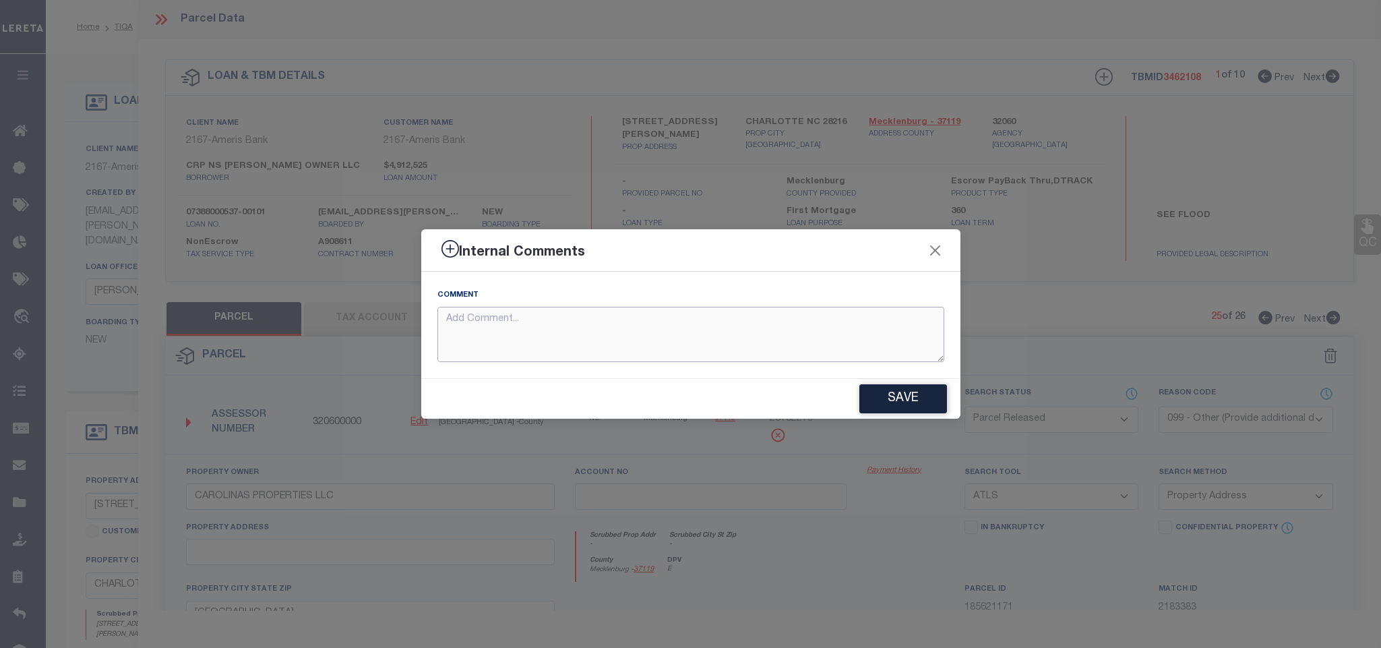
click at [816, 350] on textarea at bounding box center [691, 335] width 507 height 56
paste textarea "Parcel not needed for the Loan."
drag, startPoint x: 893, startPoint y: 391, endPoint x: 907, endPoint y: 388, distance: 14.4
click at [893, 392] on button "Save" at bounding box center [904, 398] width 88 height 29
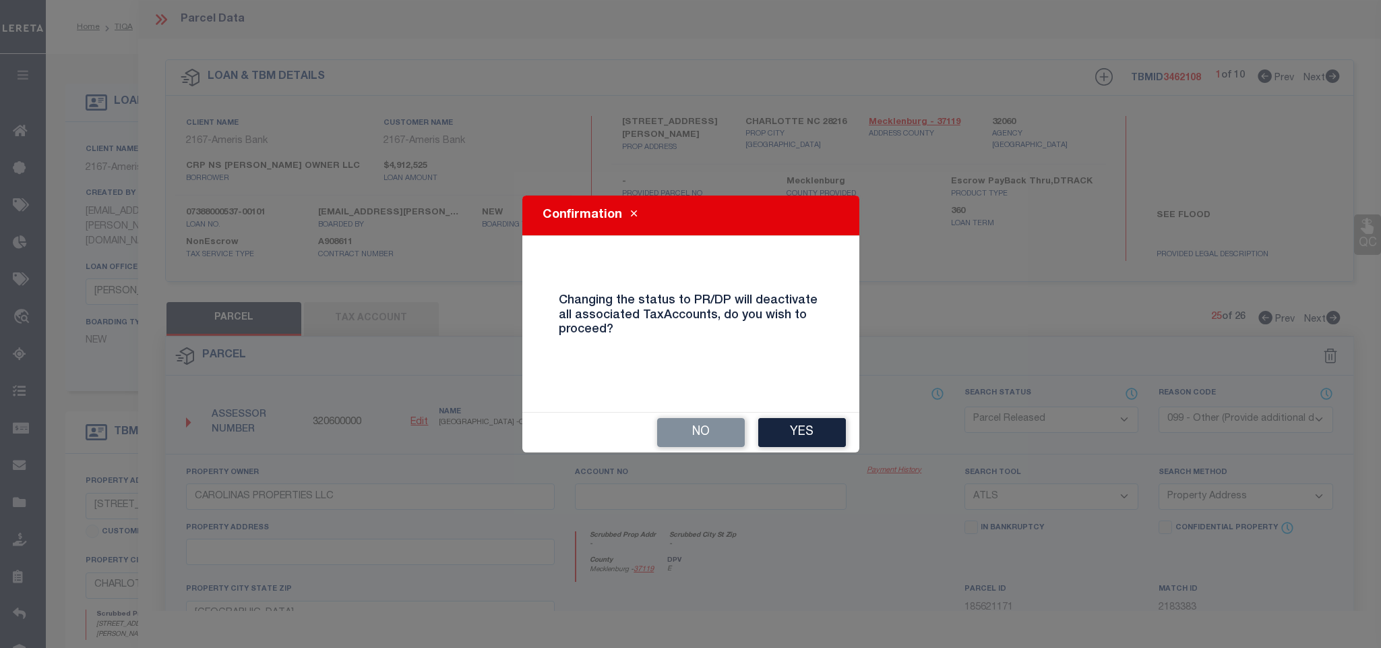
click at [820, 425] on button "Yes" at bounding box center [802, 432] width 88 height 29
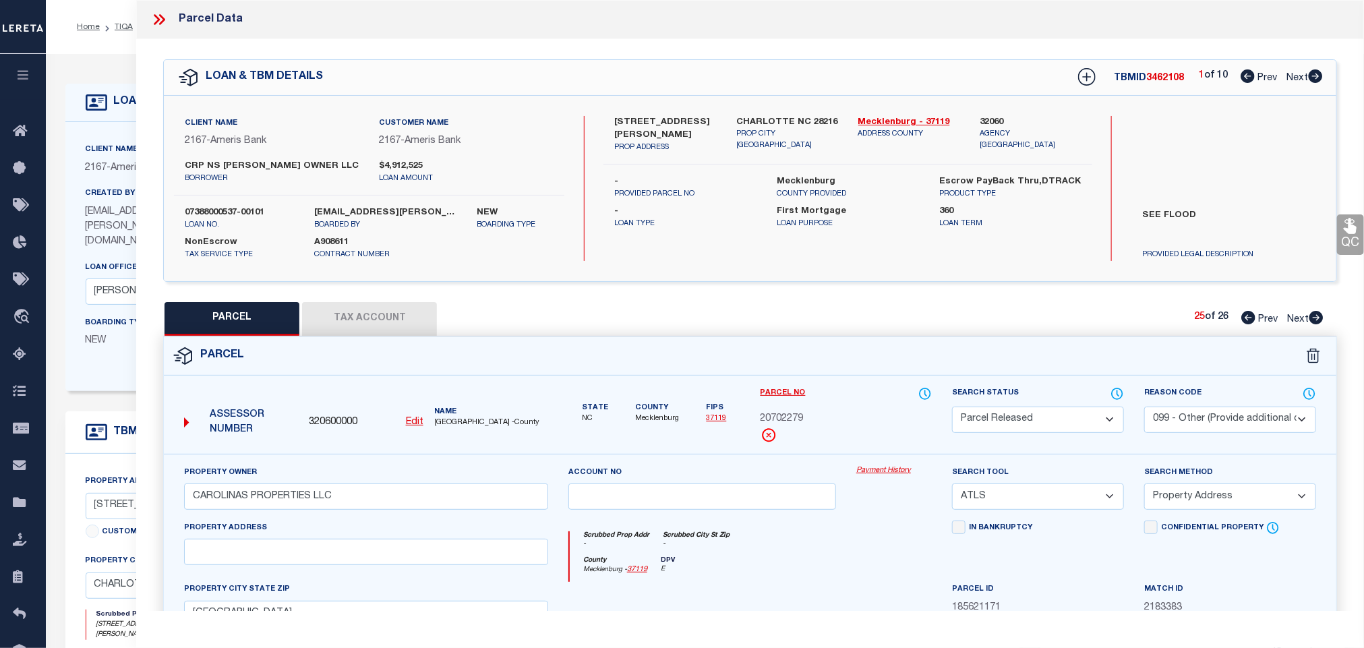
click at [1315, 320] on icon at bounding box center [1316, 317] width 14 height 13
click at [1058, 419] on select "Automated Search Bad Parcel Complete Duplicate Parcel High Dollar Reporting In …" at bounding box center [1038, 420] width 172 height 26
click at [952, 408] on select "Automated Search Bad Parcel Complete Duplicate Parcel High Dollar Reporting In …" at bounding box center [1038, 420] width 172 height 26
drag, startPoint x: 1230, startPoint y: 421, endPoint x: 1224, endPoint y: 427, distance: 8.6
click at [1230, 421] on select "- Select Reason Code - 099 - Other (Provide additional detail) ACT - Agency Cha…" at bounding box center [1230, 420] width 172 height 26
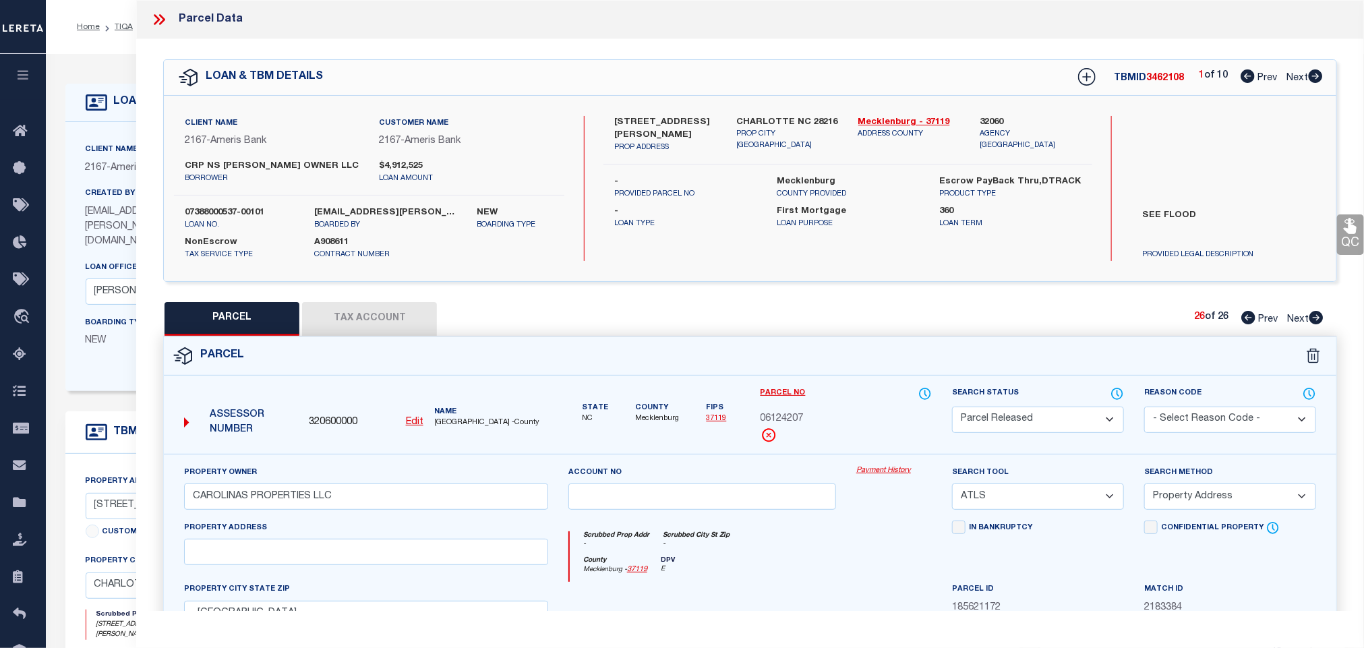
click at [1144, 408] on select "- Select Reason Code - 099 - Other (Provide additional detail) ACT - Agency Cha…" at bounding box center [1230, 420] width 172 height 26
click at [1224, 419] on select "- Select Reason Code - 099 - Other (Provide additional detail) ACT - Agency Cha…" at bounding box center [1230, 420] width 172 height 26
click at [1144, 408] on select "- Select Reason Code - 099 - Other (Provide additional detail) ACT - Agency Cha…" at bounding box center [1230, 420] width 172 height 26
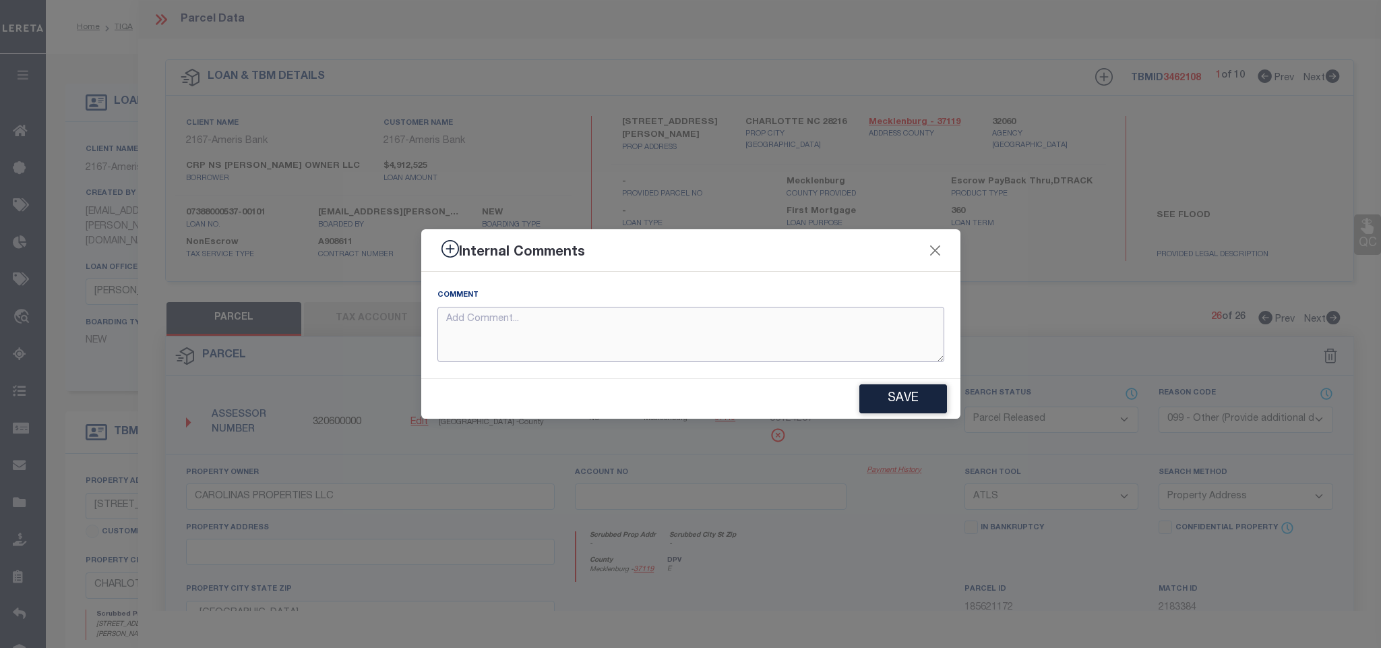
click at [765, 355] on textarea at bounding box center [691, 335] width 507 height 56
paste textarea "Parcel not needed for the Loan."
click at [878, 399] on button "Save" at bounding box center [904, 398] width 88 height 29
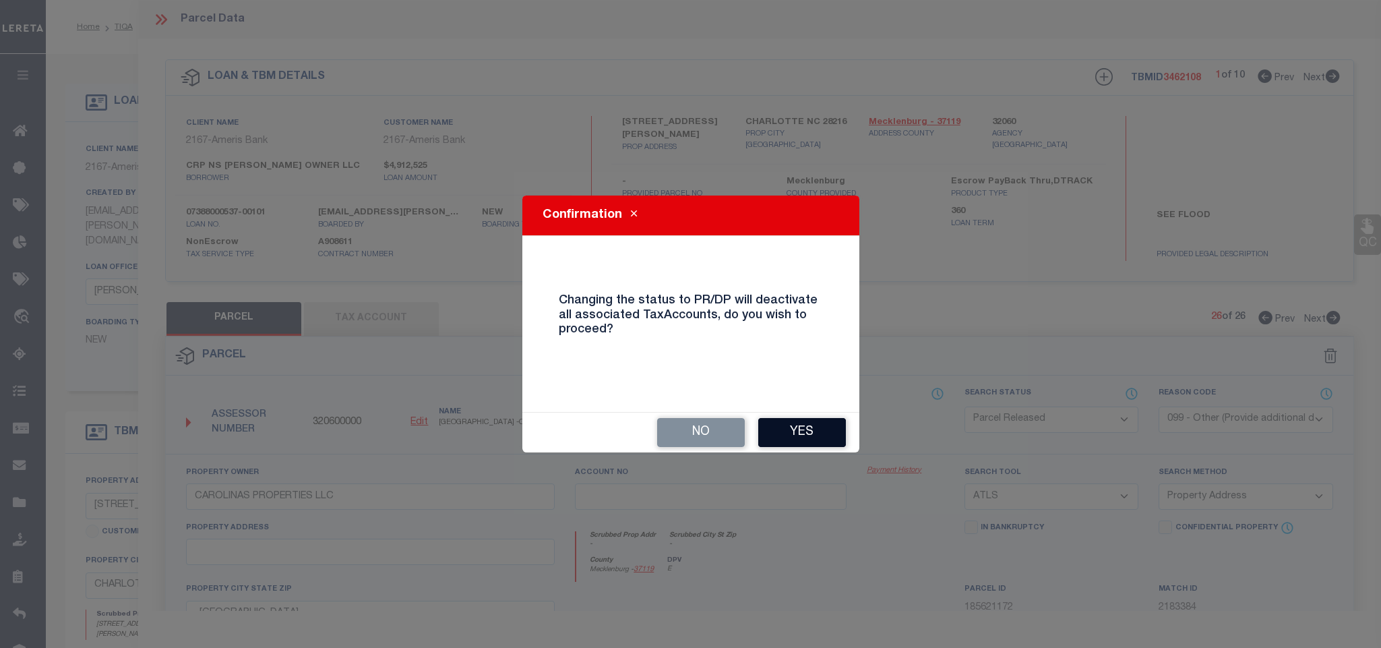
click at [826, 427] on button "Yes" at bounding box center [802, 432] width 88 height 29
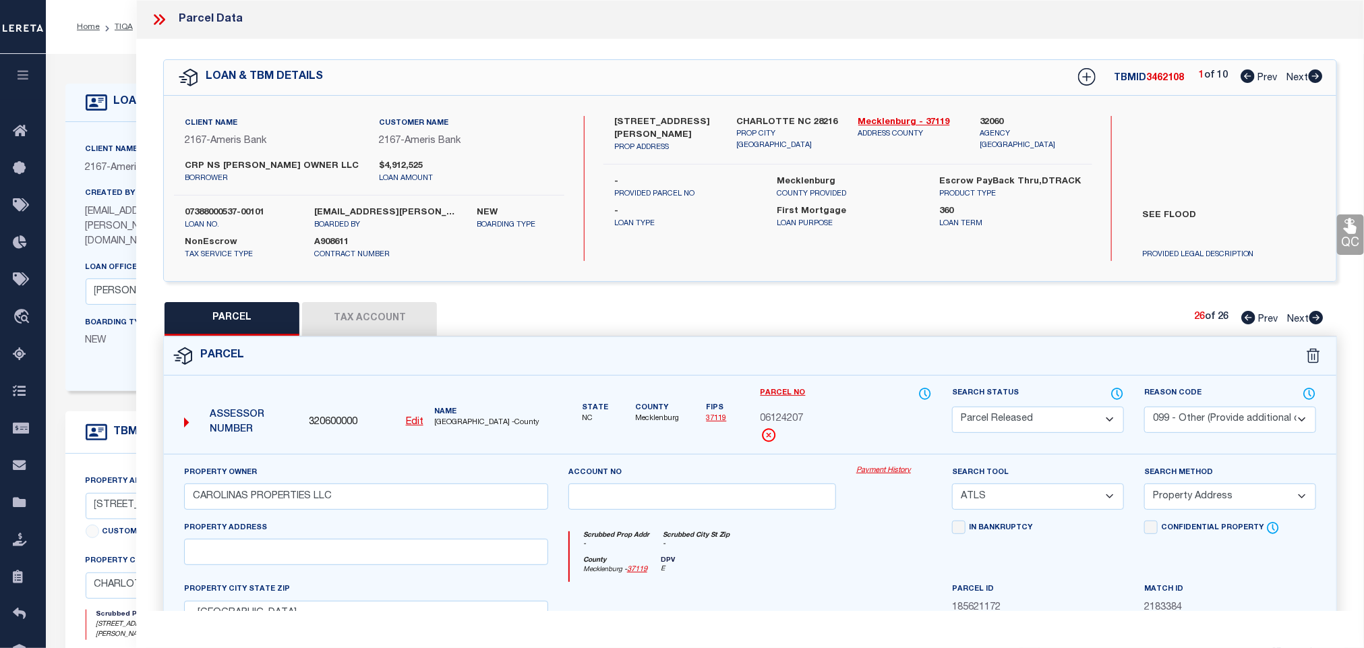
click at [162, 22] on icon at bounding box center [162, 19] width 6 height 11
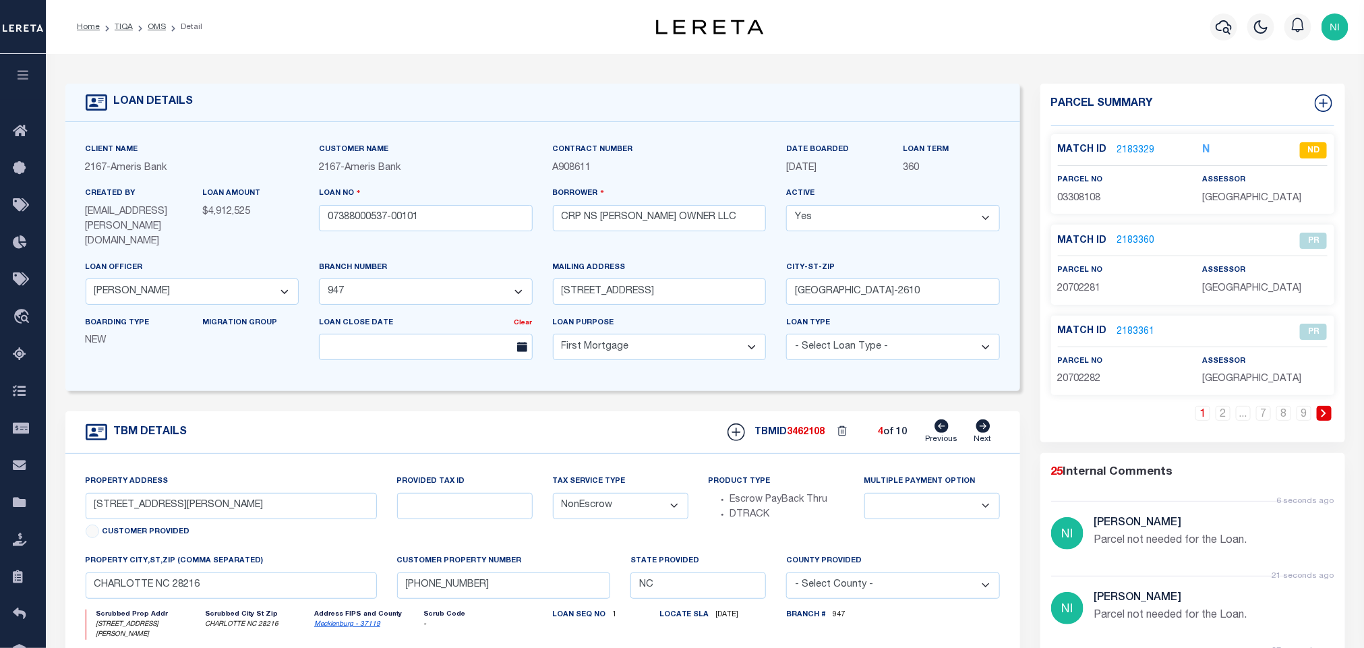
click at [945, 421] on icon at bounding box center [941, 425] width 14 height 13
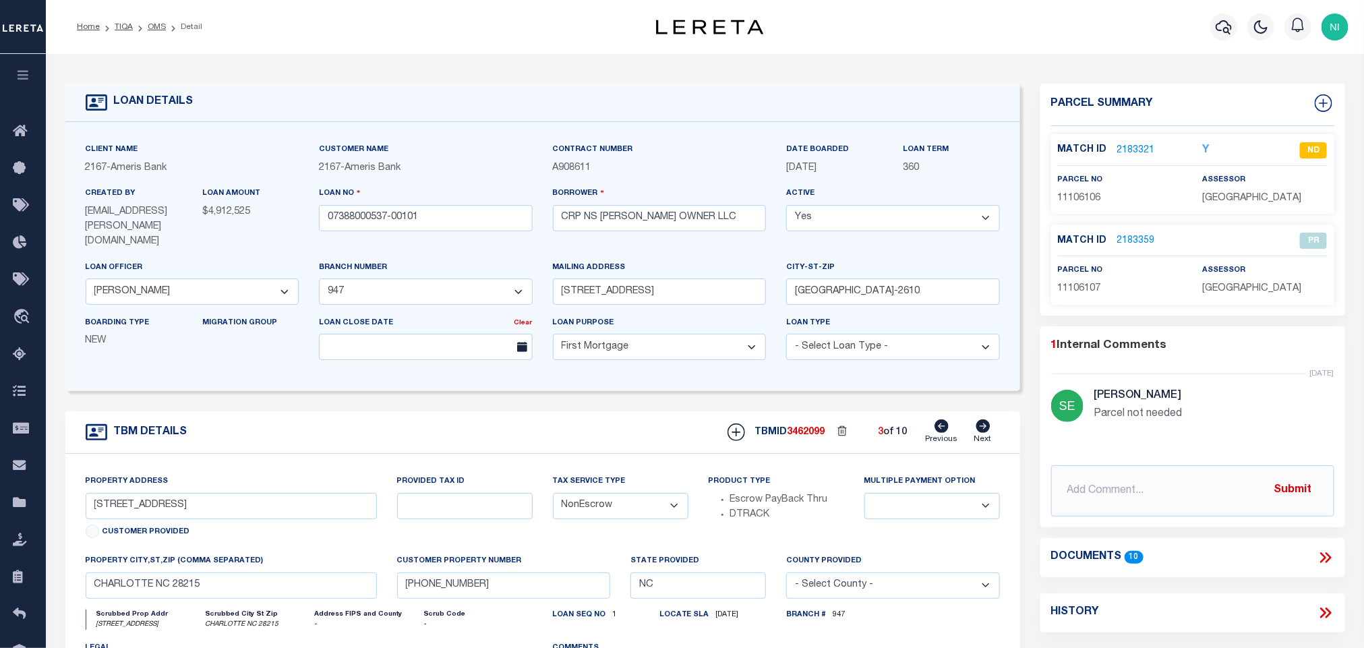
click at [945, 421] on icon at bounding box center [941, 425] width 14 height 13
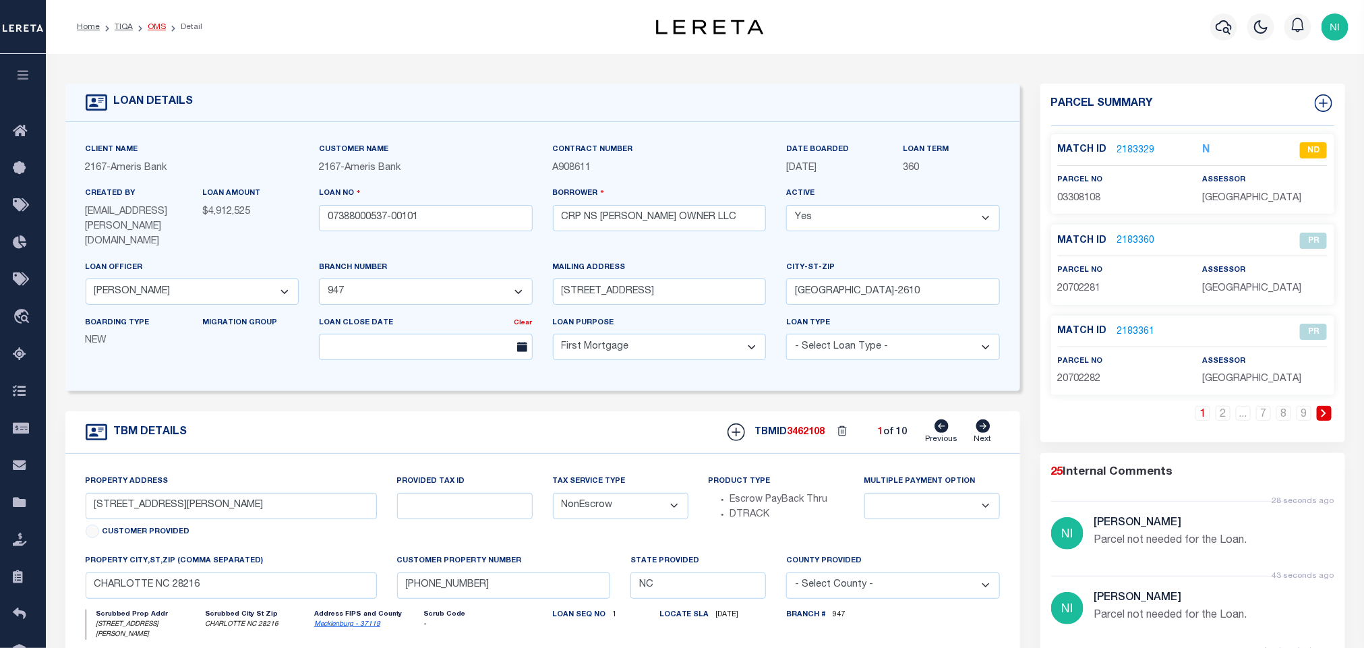
click at [160, 23] on link "OMS" at bounding box center [157, 27] width 18 height 8
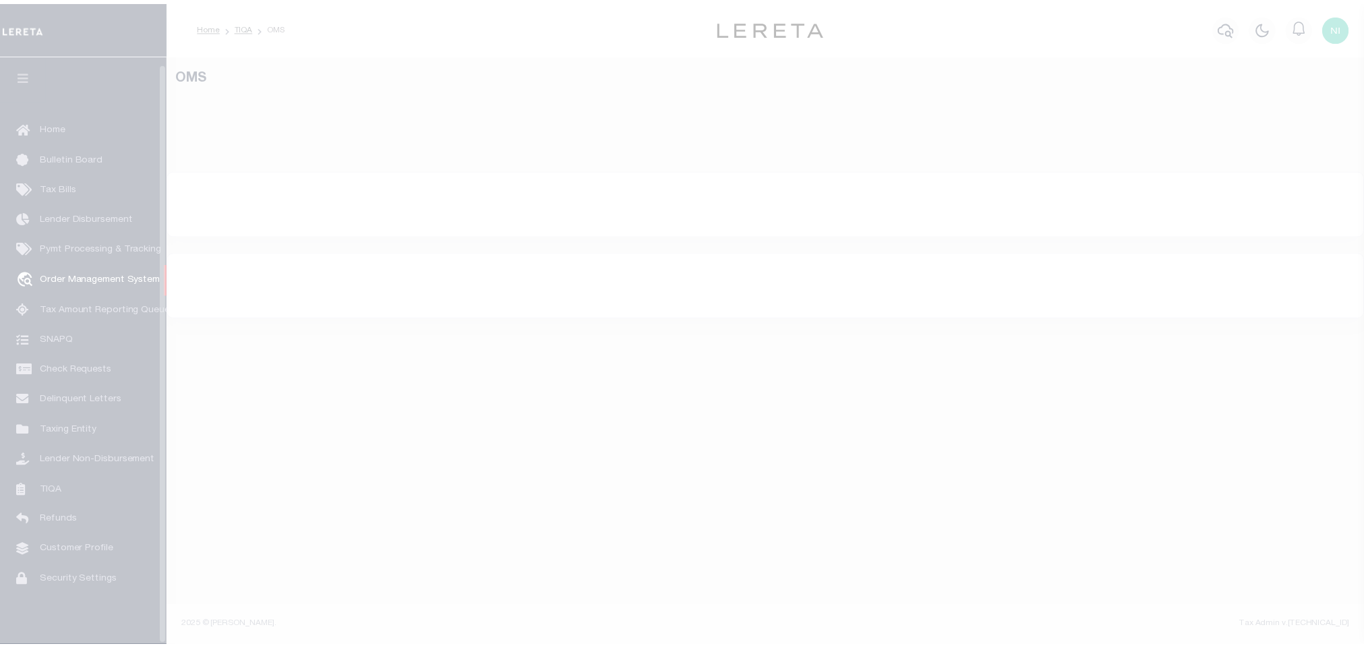
scroll to position [8, 0]
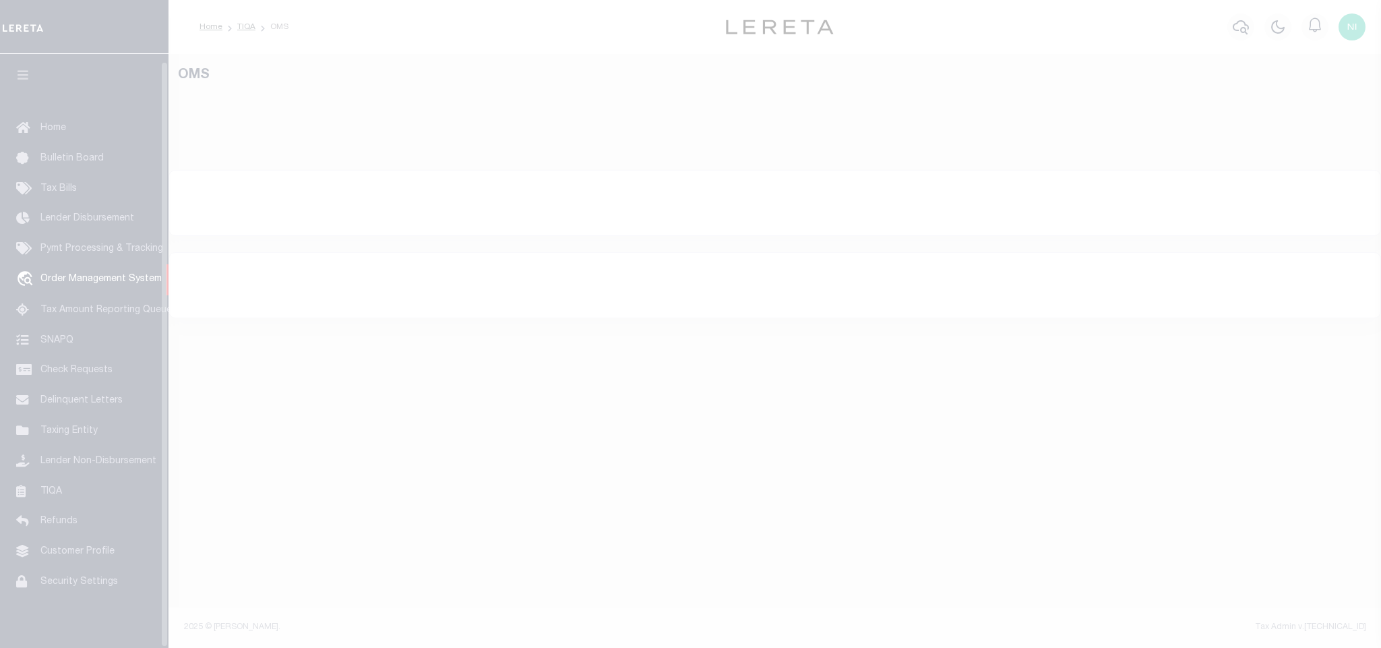
select select "200"
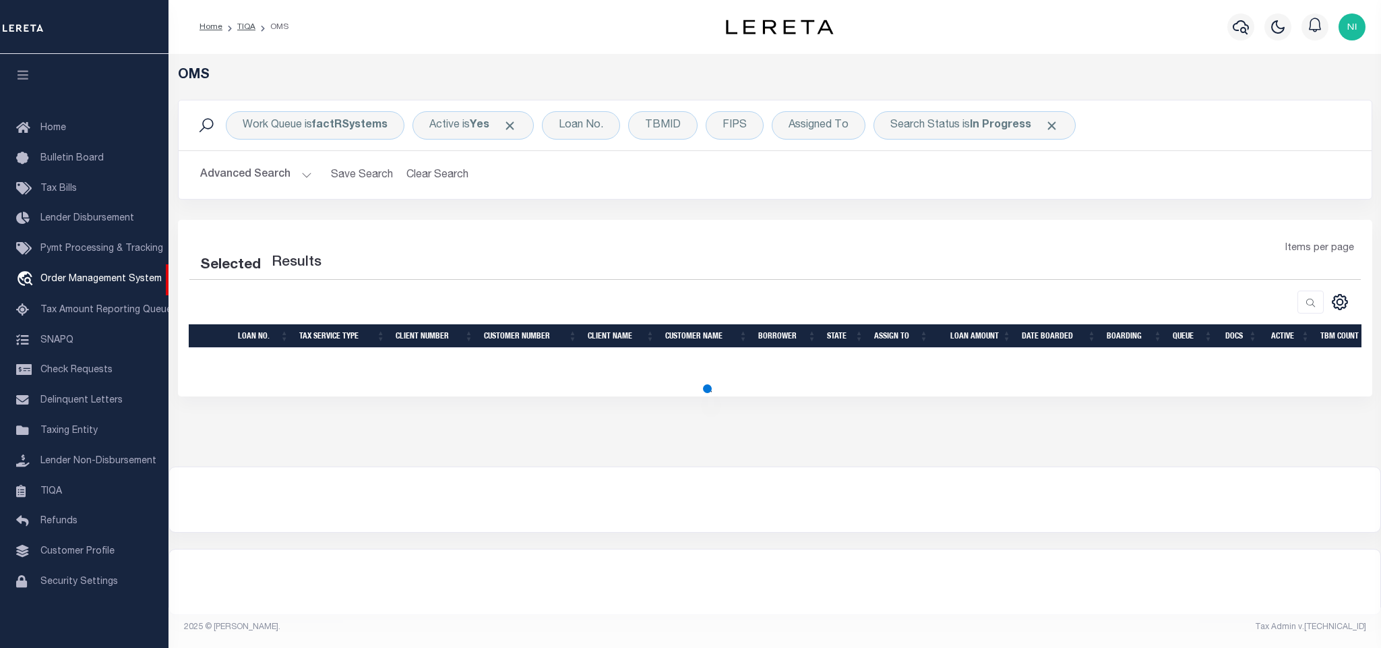
select select "200"
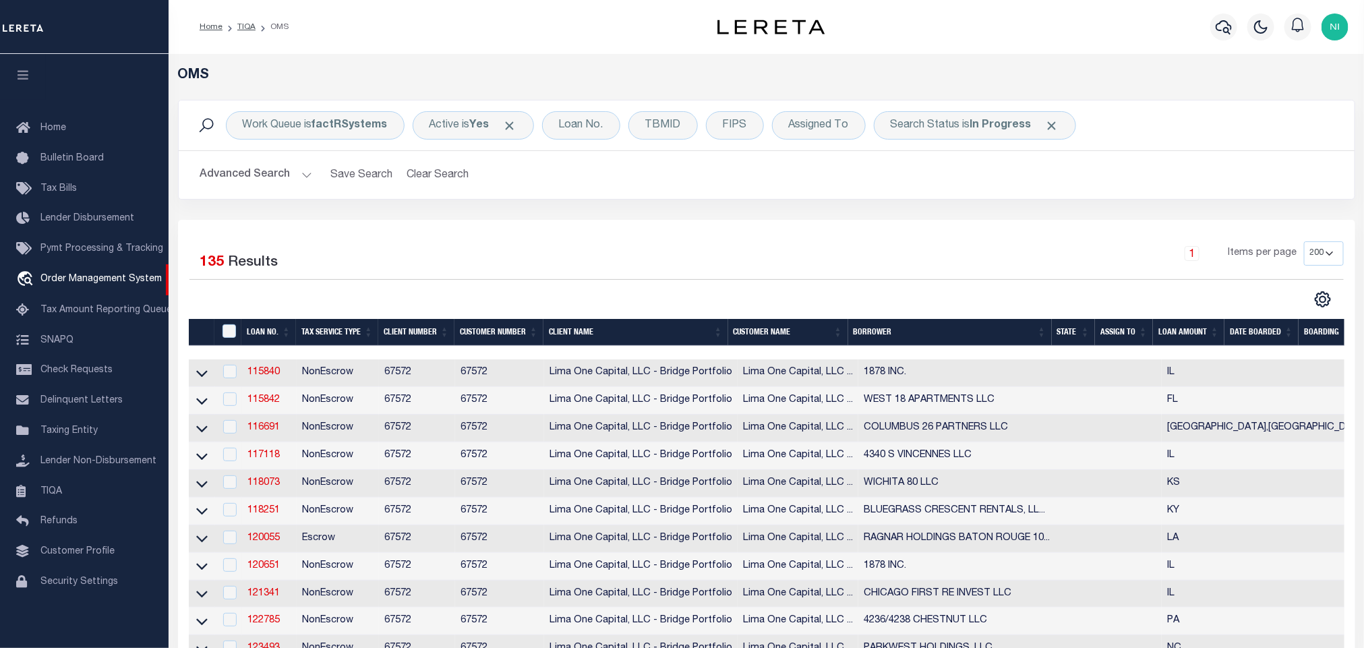
click at [305, 177] on button "Advanced Search" at bounding box center [256, 175] width 112 height 26
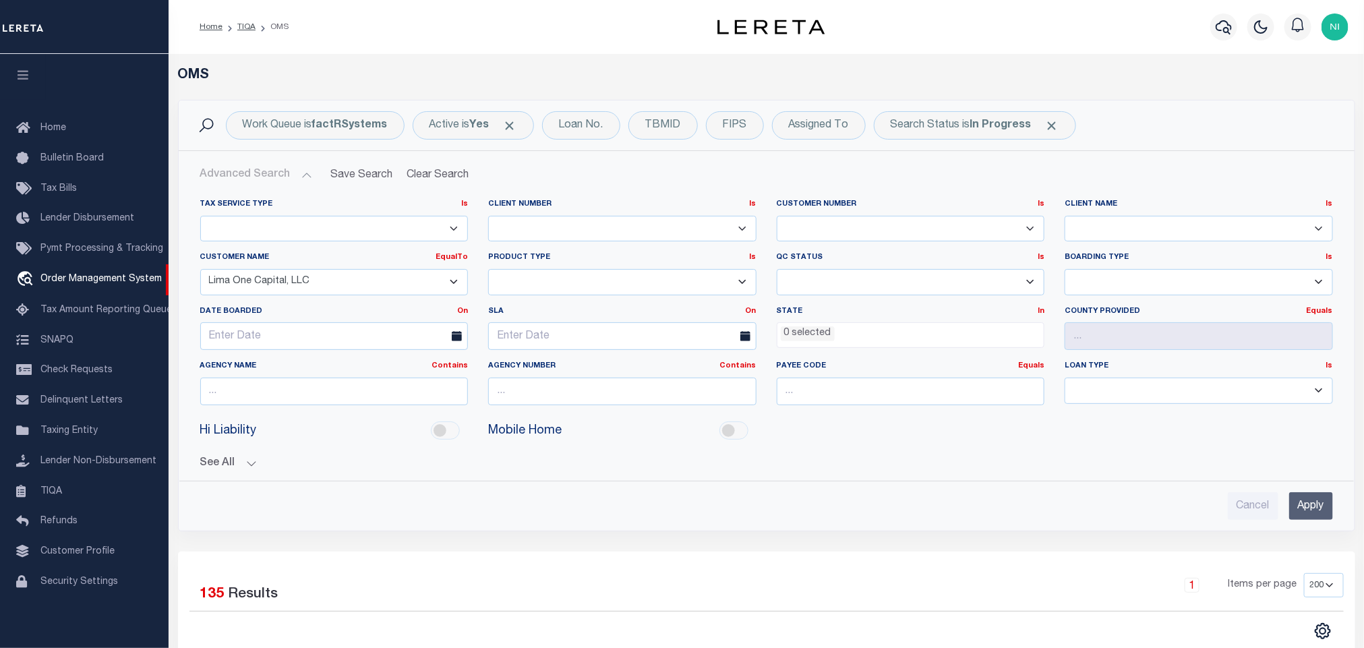
click at [332, 283] on select "Accumatch - Refunds ACM CGS IV-B-B LN LLC ACM CGS IV-B-B RE LLC ACM Florida LN …" at bounding box center [334, 282] width 268 height 26
select select
click at [200, 270] on select "Accumatch - Refunds ACM CGS IV-B-B LN LLC ACM CGS IV-B-B RE LLC ACM Florida LN …" at bounding box center [334, 282] width 268 height 26
click at [1307, 510] on input "Apply" at bounding box center [1311, 506] width 44 height 28
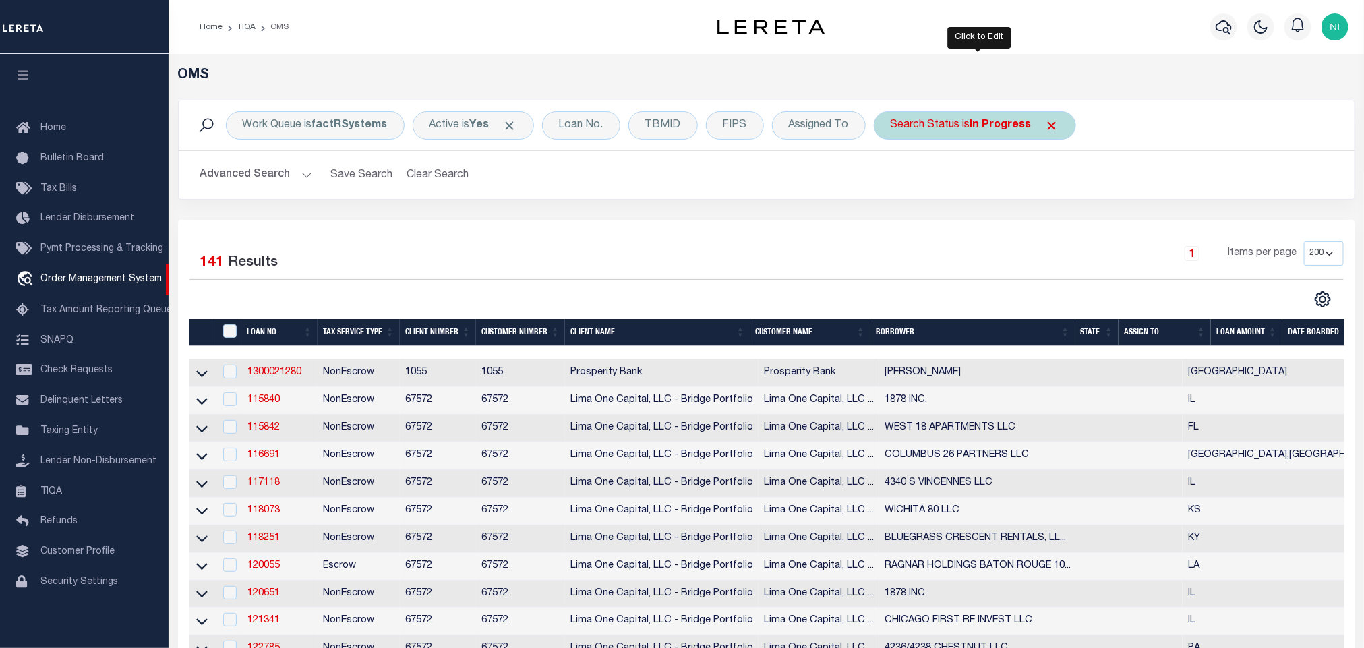
click at [973, 122] on div "Search Status is In Progress" at bounding box center [975, 125] width 202 height 28
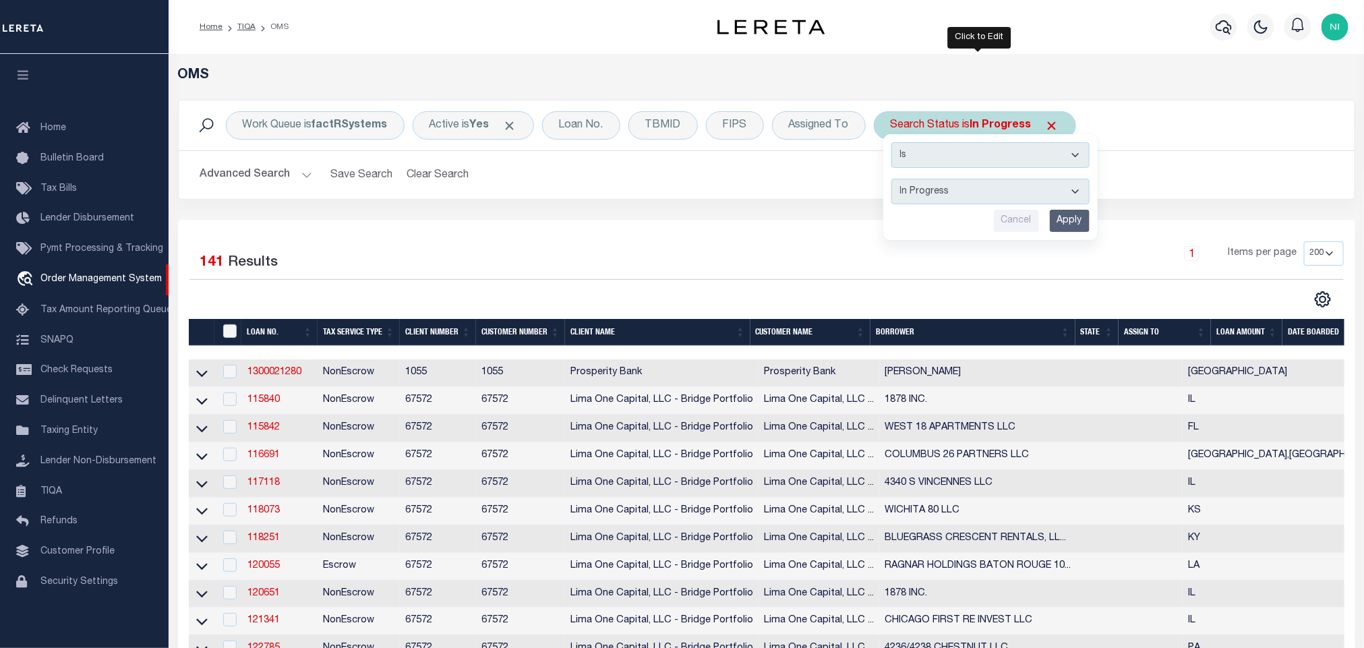
click at [953, 179] on div "Is Contains Automated Search Bad Parcel Complete Duplicate Parcel High Dollar R…" at bounding box center [990, 187] width 214 height 106
click at [955, 197] on select "Automated Search Bad Parcel Complete Duplicate Parcel High Dollar Reporting In …" at bounding box center [990, 192] width 198 height 26
select select "RD"
click at [895, 180] on select "Automated Search Bad Parcel Complete Duplicate Parcel High Dollar Reporting In …" at bounding box center [990, 192] width 198 height 26
click at [1078, 218] on input "Apply" at bounding box center [1070, 221] width 40 height 22
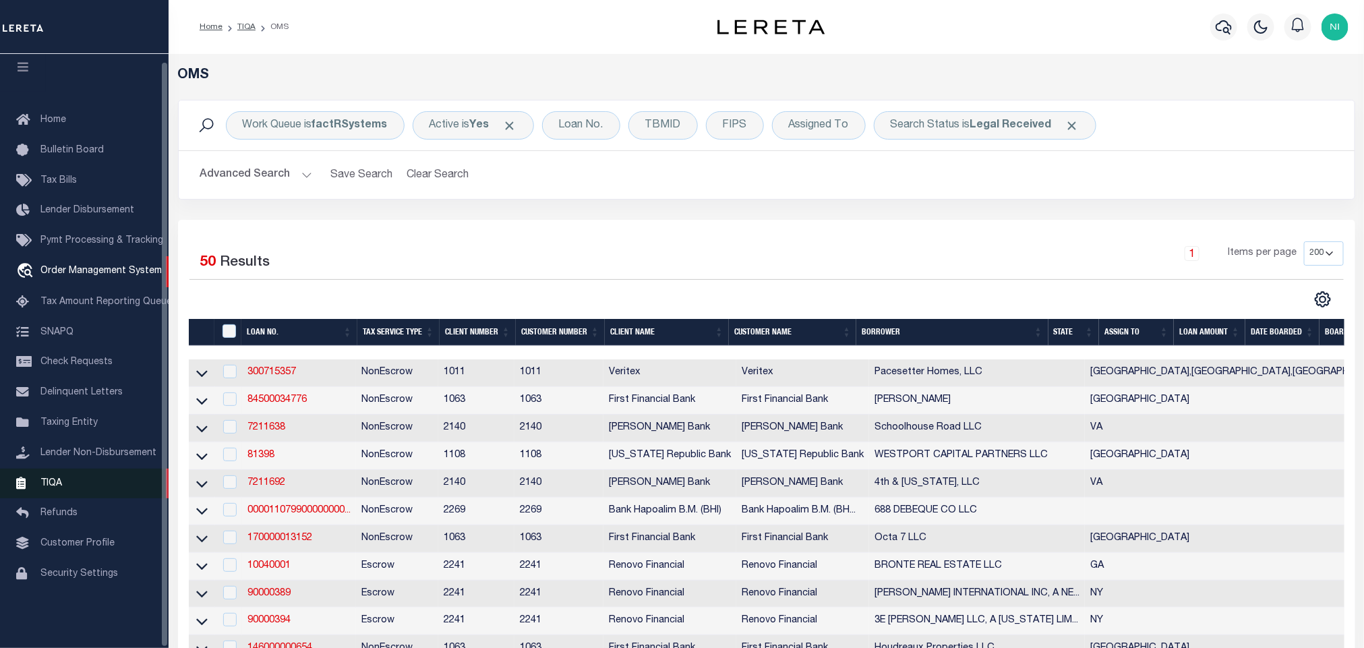
click at [99, 485] on link "TIQA" at bounding box center [84, 484] width 169 height 30
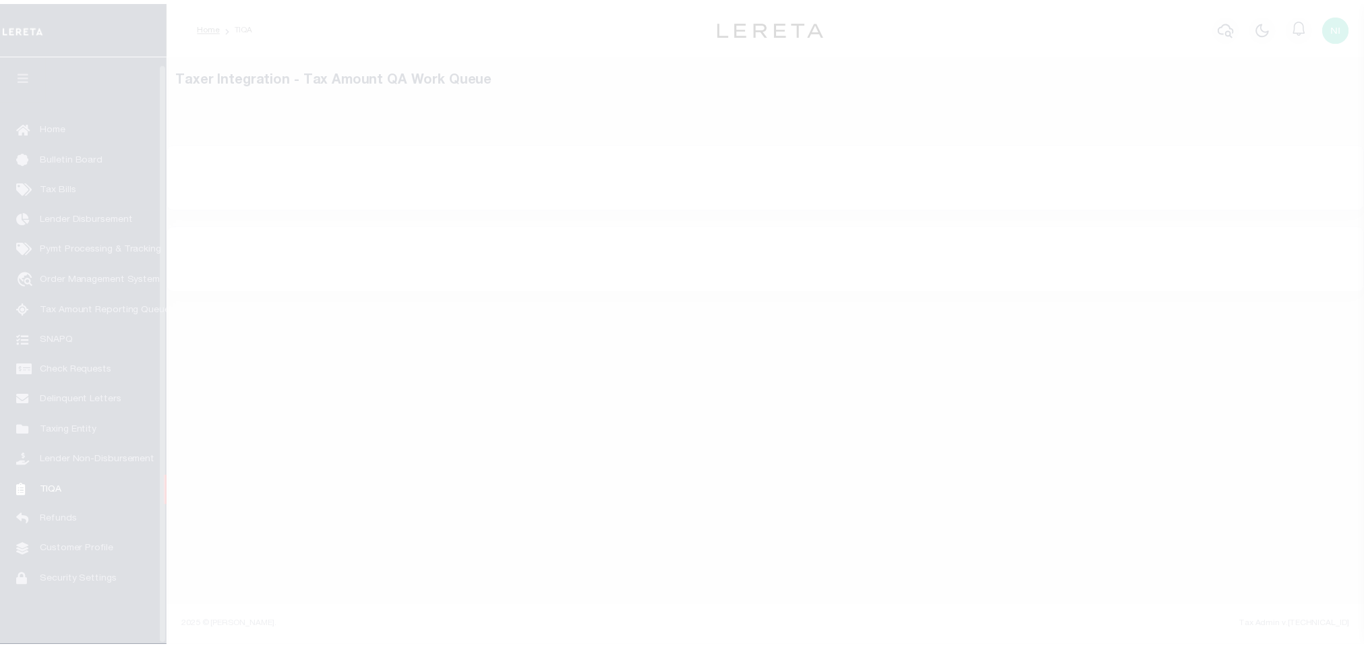
scroll to position [8, 0]
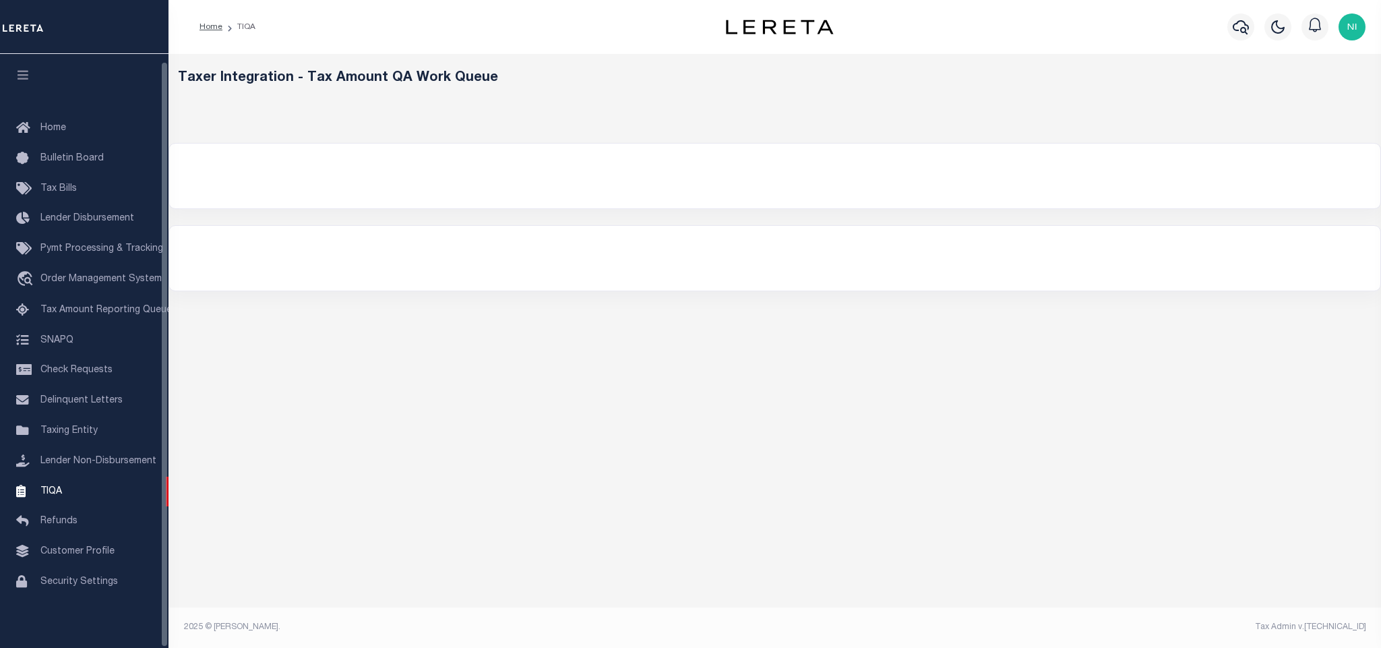
select select "200"
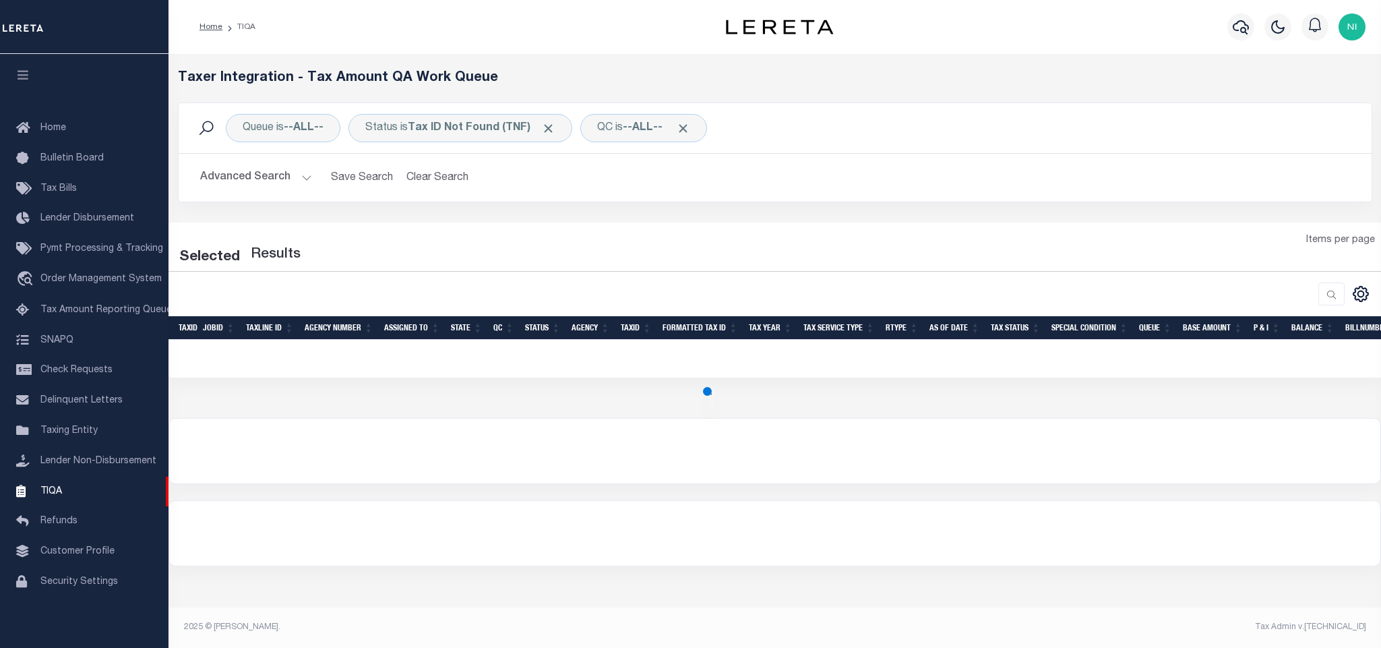
select select "200"
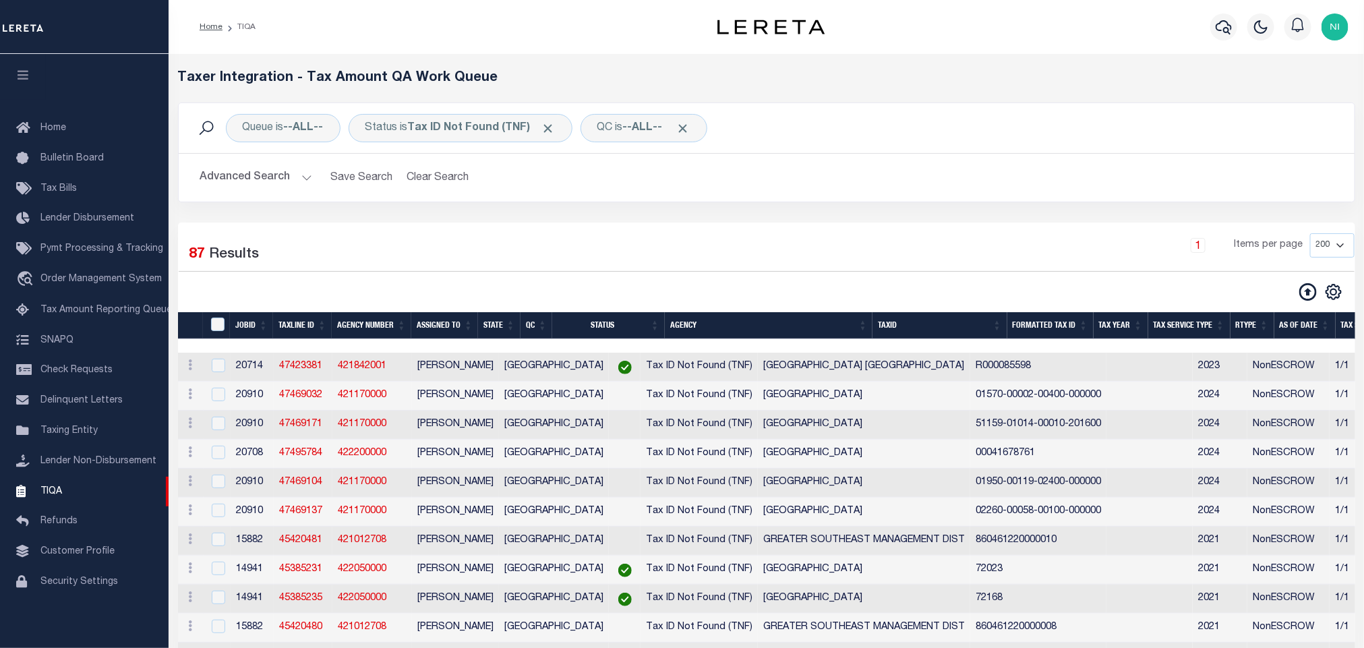
click at [292, 178] on button "Advanced Search" at bounding box center [256, 177] width 112 height 26
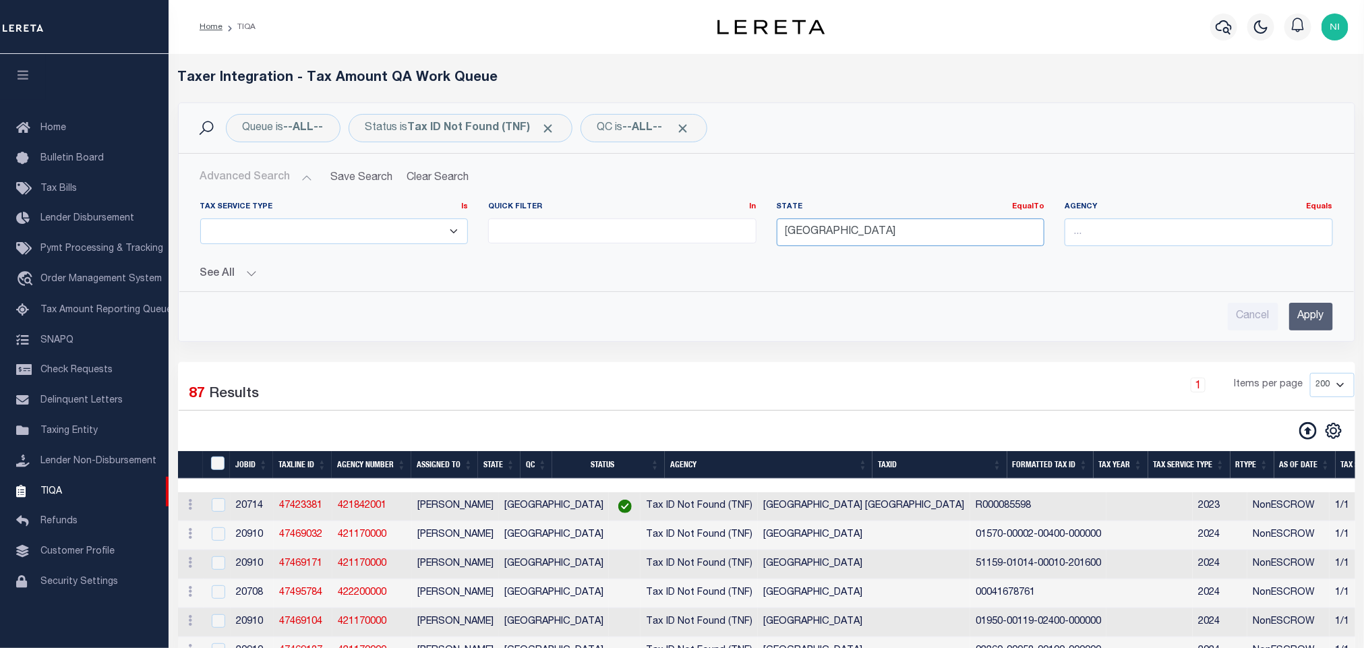
click at [827, 233] on input "[GEOGRAPHIC_DATA]" at bounding box center [911, 232] width 268 height 28
drag, startPoint x: 827, startPoint y: 233, endPoint x: 742, endPoint y: 233, distance: 84.9
click at [742, 233] on div "Tax Service Type Is Is Contains ESCROW NonESCROW Quick Filter In In View Only L…" at bounding box center [766, 229] width 1153 height 55
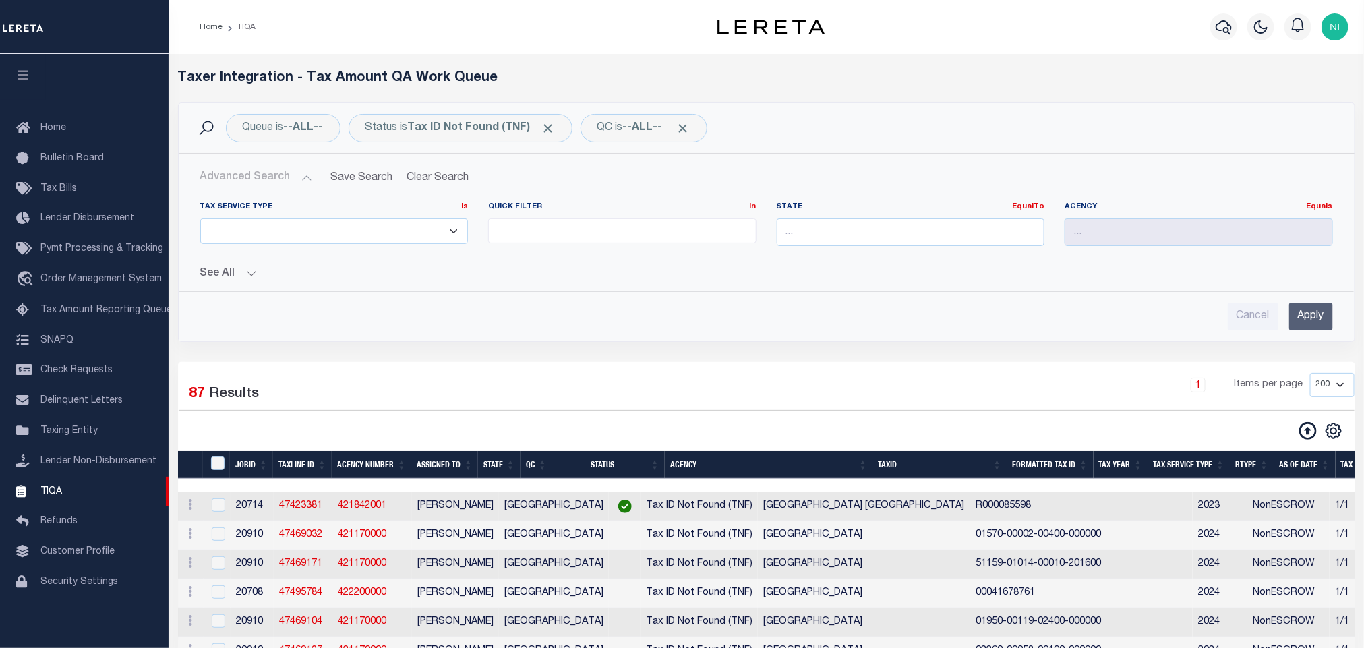
click at [690, 320] on div "Cancel Apply" at bounding box center [766, 317] width 1133 height 28
click at [1307, 322] on input "Apply" at bounding box center [1311, 317] width 44 height 28
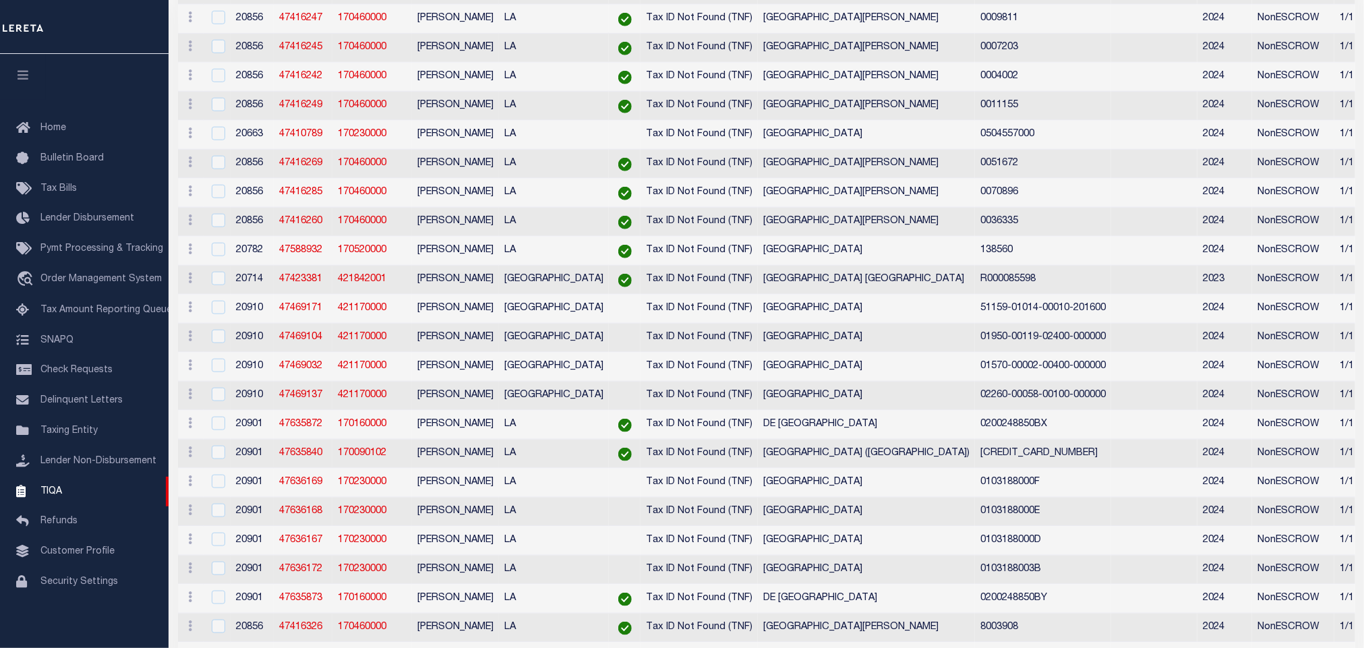
scroll to position [0, 0]
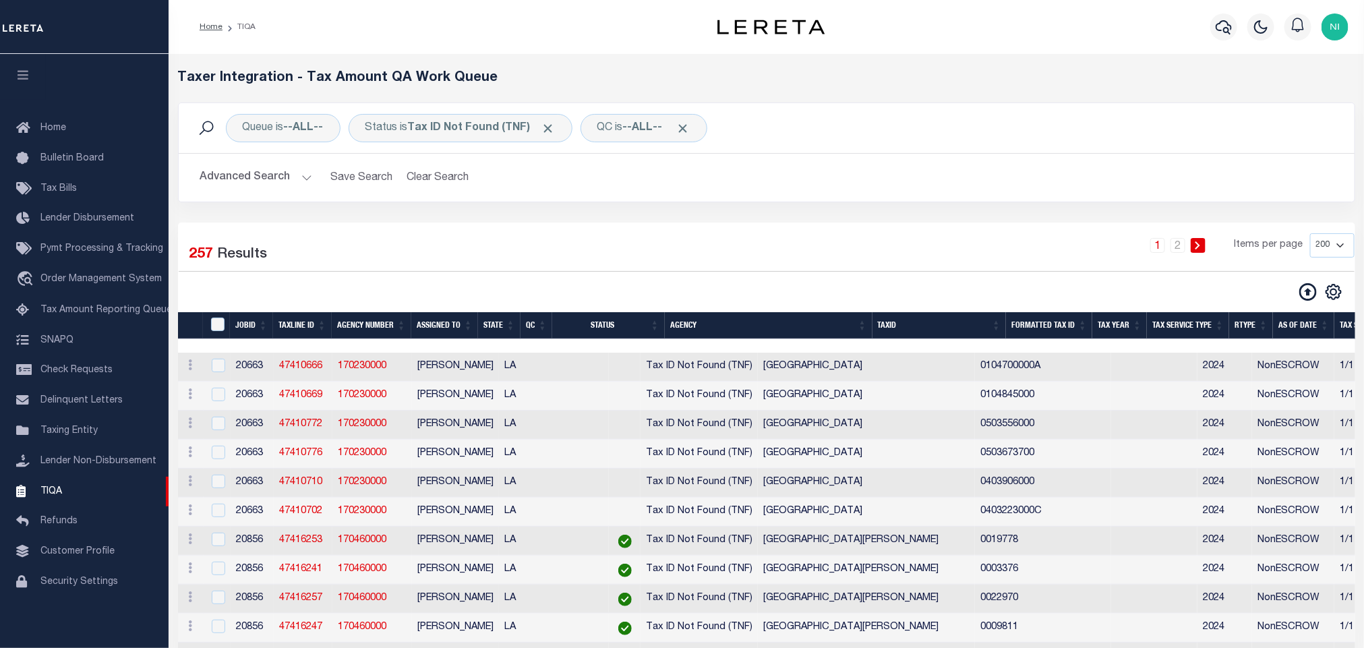
click at [860, 213] on div "Queue is --ALL-- Status is Tax ID Not Found (TNF) QC is --ALL-- Search Advanced…" at bounding box center [766, 162] width 1197 height 120
click at [821, 158] on div "Advanced Search Save Search Clear Search TIQATaxLineSearchTable_dynamictable___…" at bounding box center [767, 178] width 1176 height 48
